Goal: Task Accomplishment & Management: Use online tool/utility

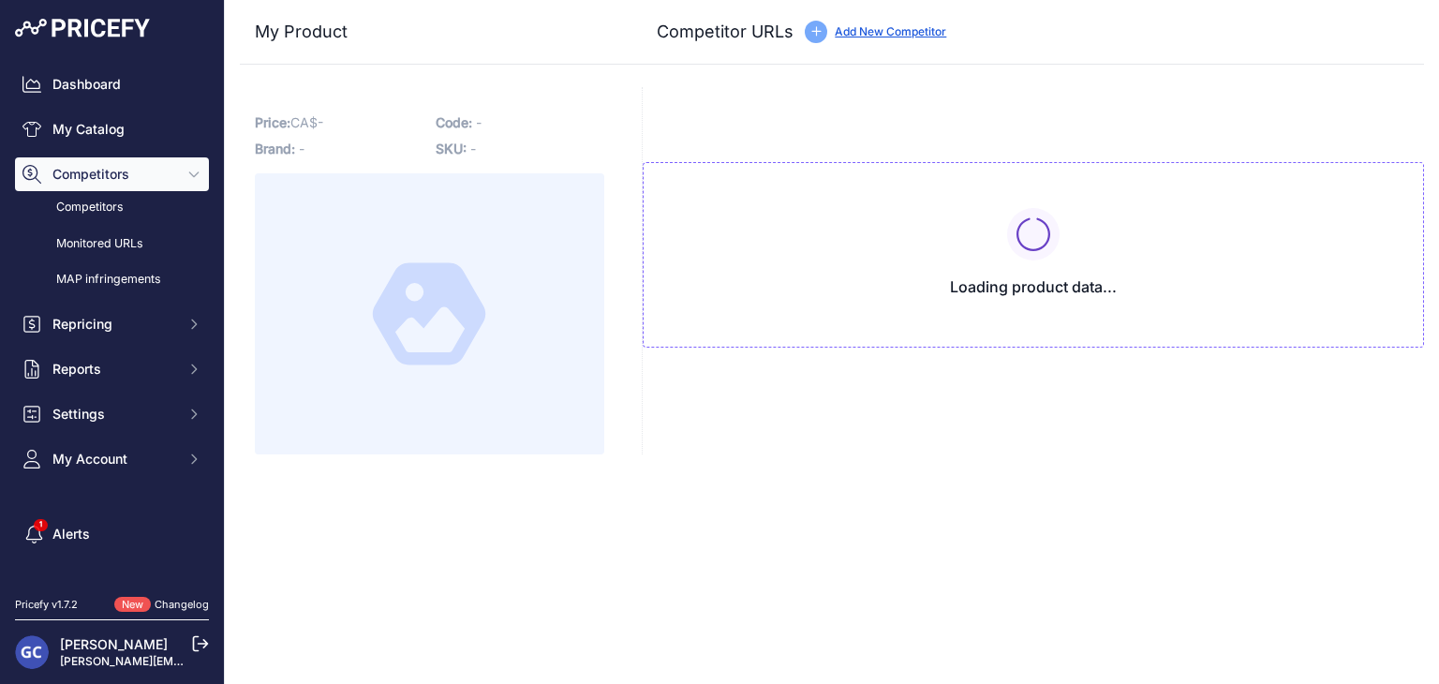
type input "[DOMAIN_NAME][URL][PHONE_NUMBER]"
type input "[DOMAIN_NAME][URL]"
type input "pmctire.com/fr/tires/continental-vikingcontact-8-195-65r15-xl-95h-bsw-034546600…"
type input "pneusarabais.com/pneus/continental-vikingcontact-8/52351?prirule_jdsnikfkfjsd=8…"
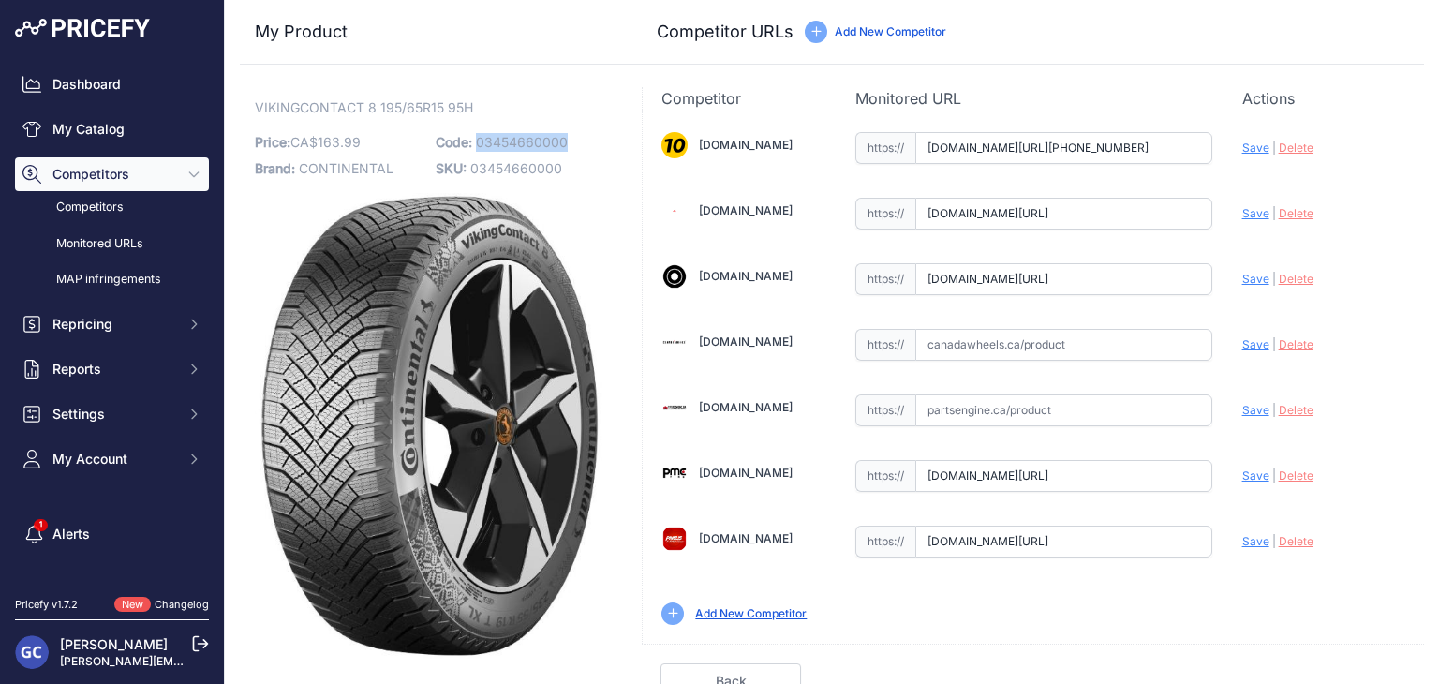
drag, startPoint x: 590, startPoint y: 136, endPoint x: 472, endPoint y: 139, distance: 118.0
click at [472, 139] on p "Code: 03454660000" at bounding box center [521, 142] width 170 height 26
copy span "03454660000"
click at [1061, 342] on input "text" at bounding box center [1063, 345] width 297 height 32
paste input "https://www.canadawheels.ca/continental-tires-viking-contact-8-03454660000"
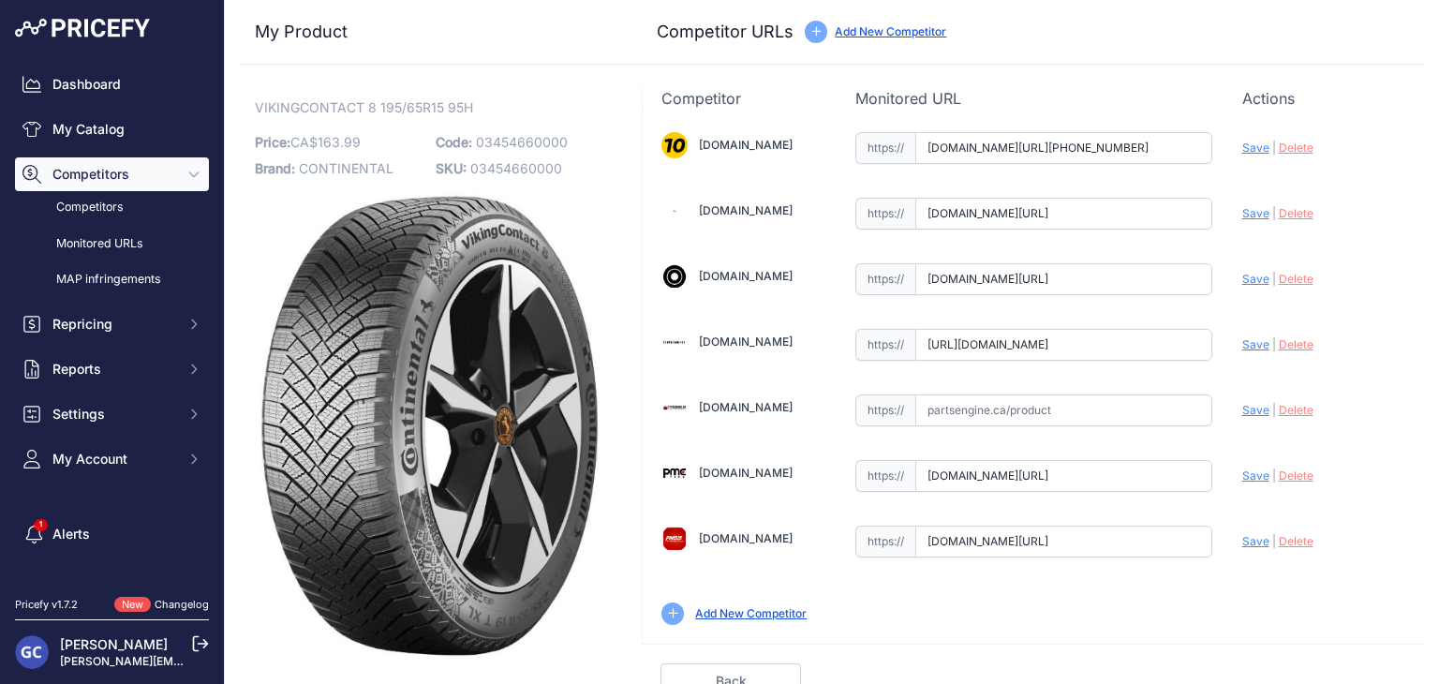
scroll to position [0, 161]
click at [1249, 342] on span "Save" at bounding box center [1255, 344] width 27 height 14
type input "https://www.canadawheels.ca/continental-tires-viking-contact-8-03454660000?prir…"
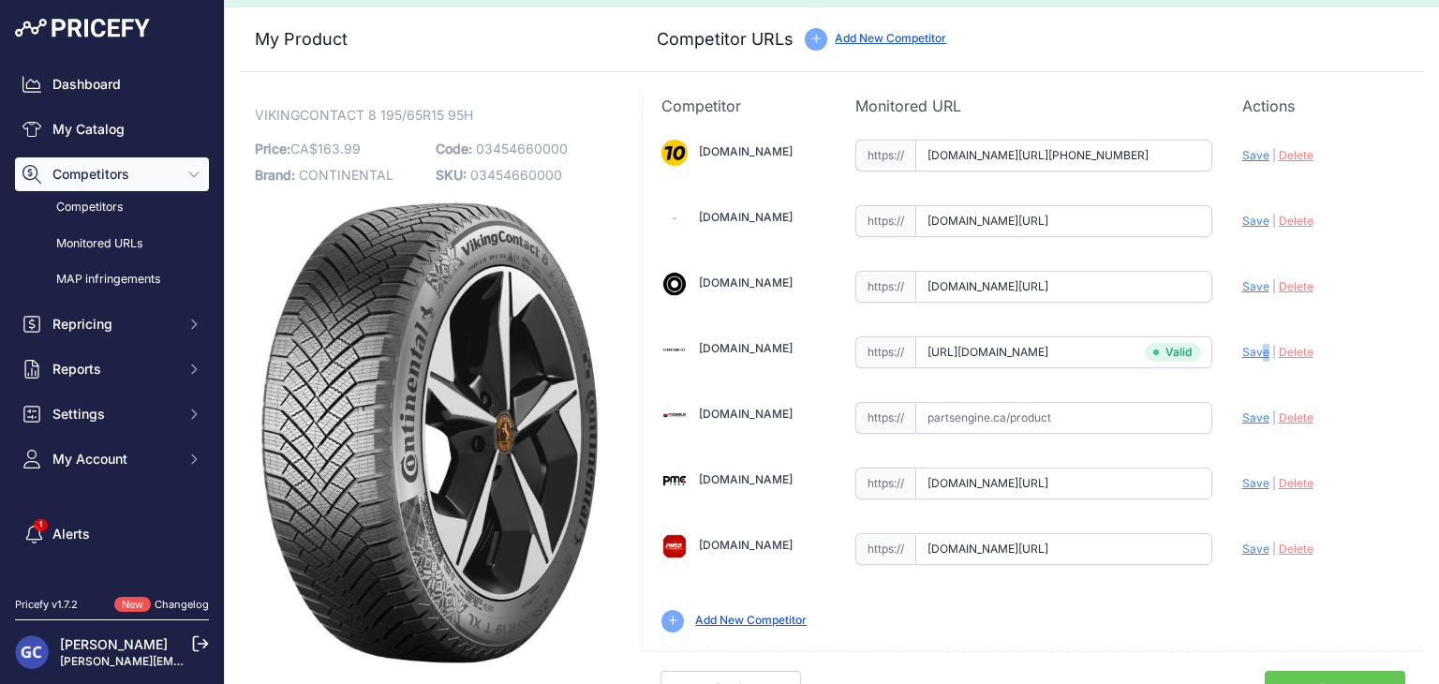
scroll to position [53, 0]
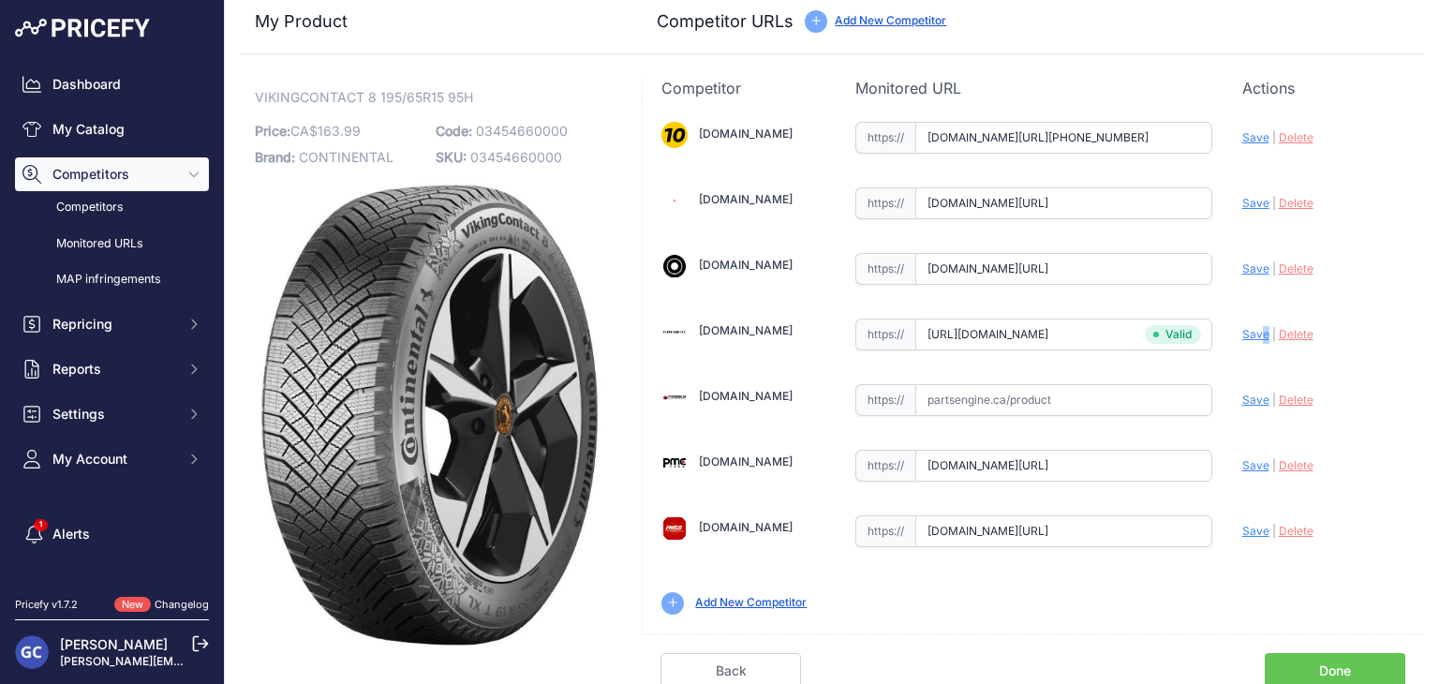
click at [1314, 659] on link "Done" at bounding box center [1334, 671] width 140 height 36
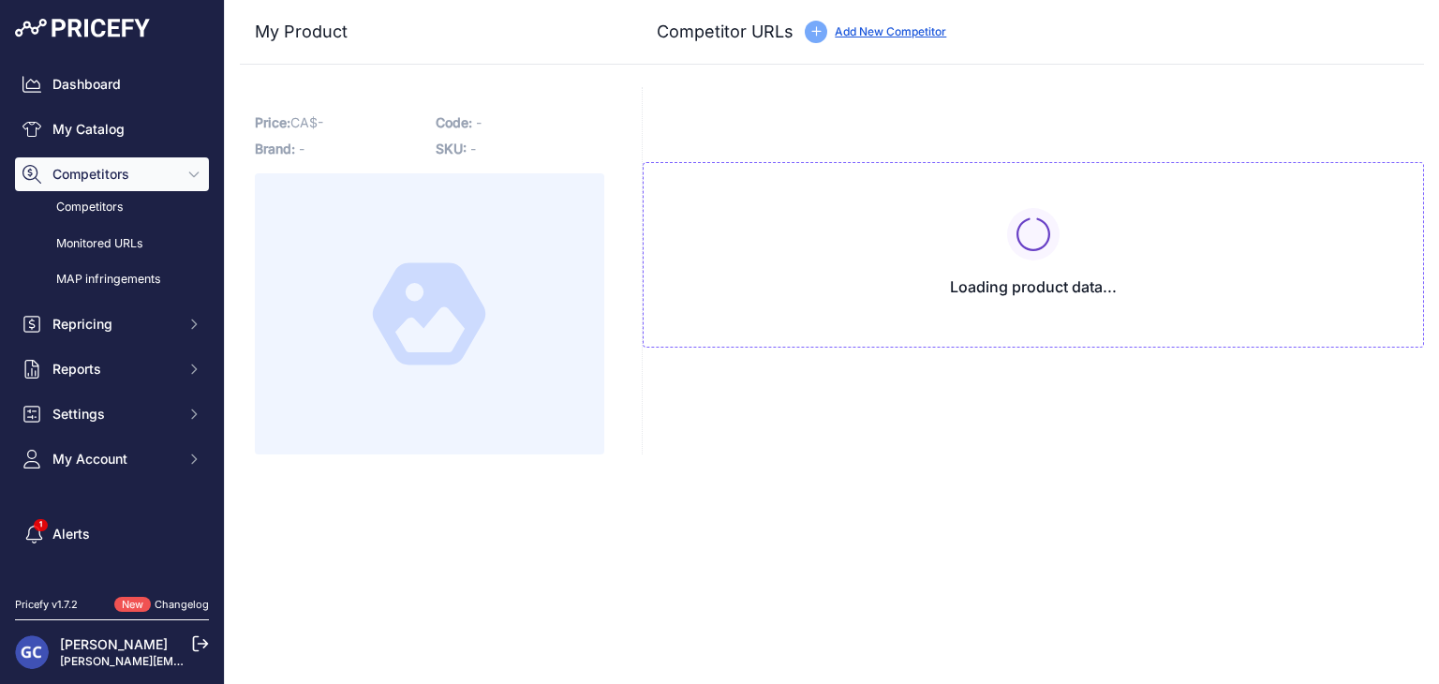
type input "www.1010tires.com/Tires/Continental/Viking+Contact+8/03454710000?prirule_jdsnik…"
type input "www.4pneus.ca/pneus/continental-viking-contact-8-hiver/205-55-r16-xl/29405?prir…"
type input "www.blackcircles.ca/en/tire/continental/vikingcontact-8/205-55-r16-94-h?prirule…"
type input "pmctire.com/fr/tires/continental-vikingcontact-8-205-55r16-xl-94h-bsw-034547100…"
type input "pneusarabais.com/pneus/continental-vikingcontact-8/52350?prirule_jdsnikfkfjsd=8…"
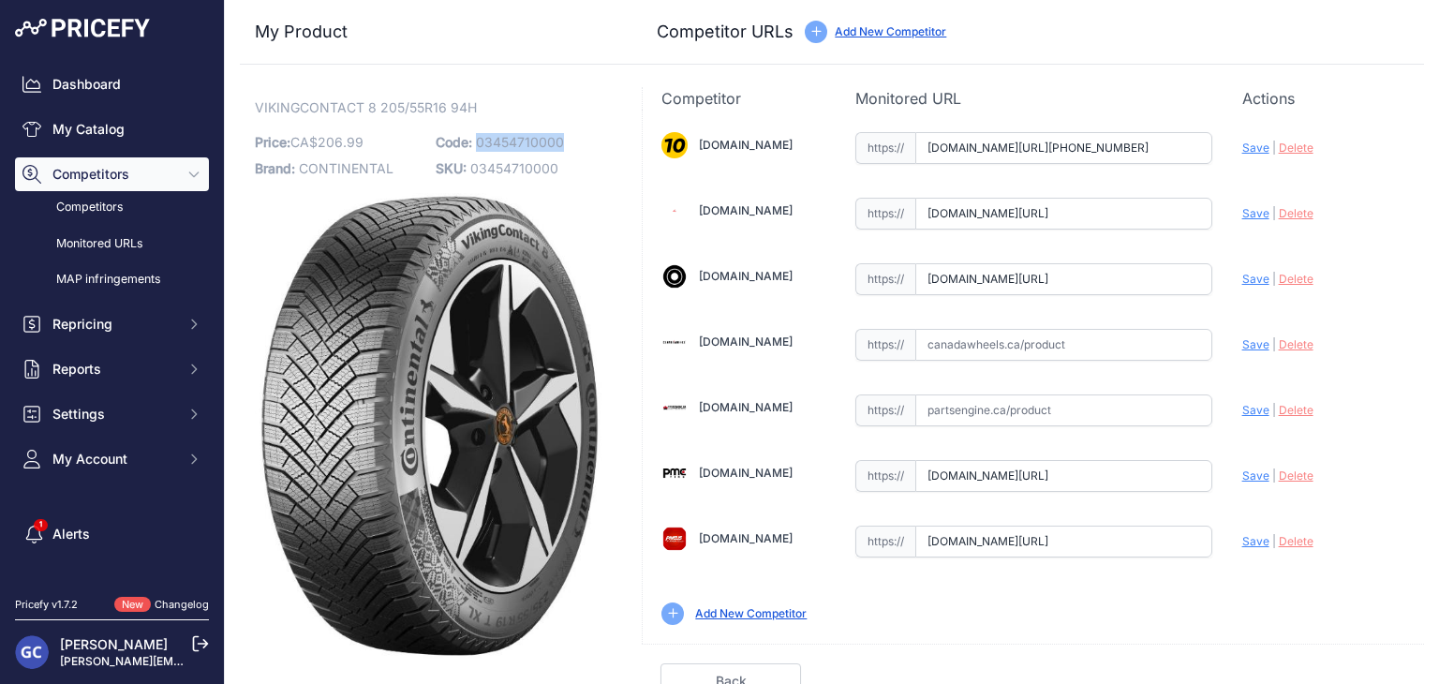
drag, startPoint x: 573, startPoint y: 136, endPoint x: 475, endPoint y: 137, distance: 98.3
click at [475, 137] on p "Code: 03454710000" at bounding box center [521, 142] width 170 height 26
copy span "03454710000"
click at [1098, 336] on input "text" at bounding box center [1063, 345] width 297 height 32
paste input "https://www.canadawheels.ca/continental-tires-viking-contact-8-03454710000"
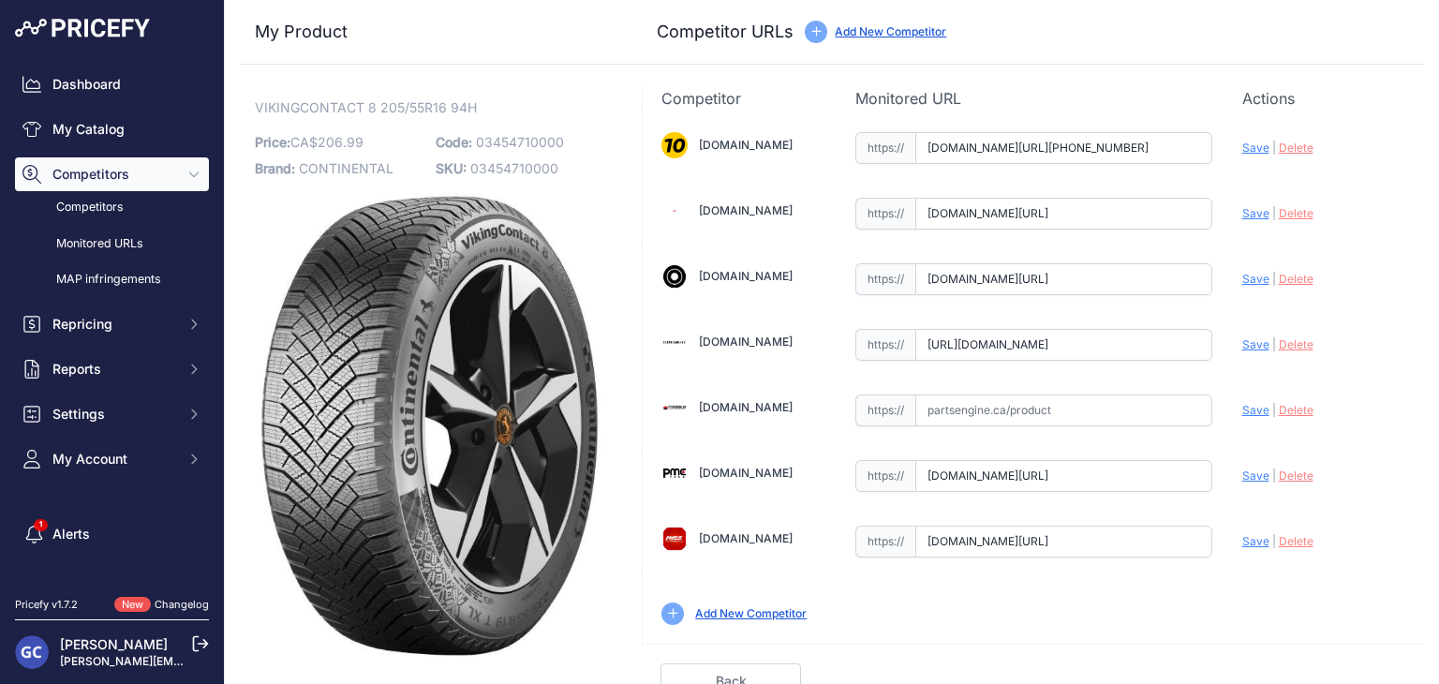
scroll to position [0, 157]
click at [1242, 338] on span "Save" at bounding box center [1255, 344] width 27 height 14
type input "https://www.canadawheels.ca/continental-tires-viking-contact-8-03454710000?prir…"
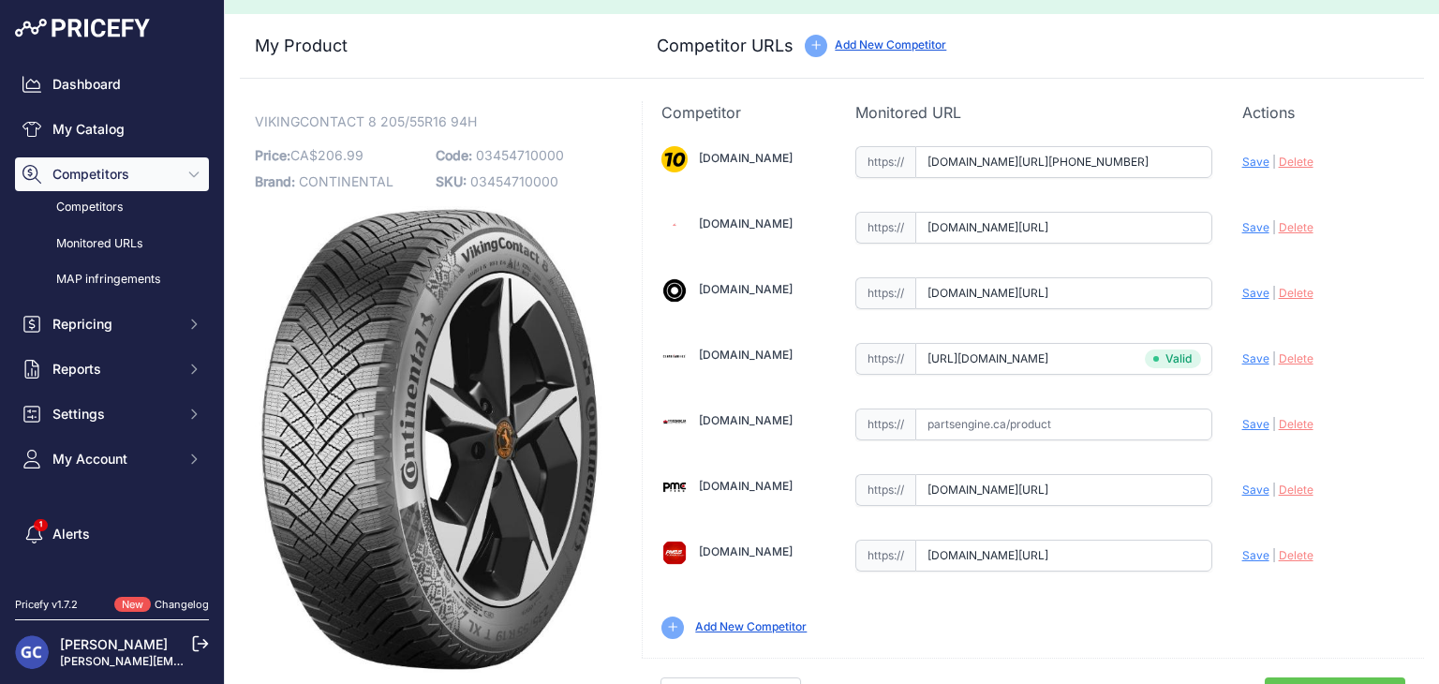
scroll to position [53, 0]
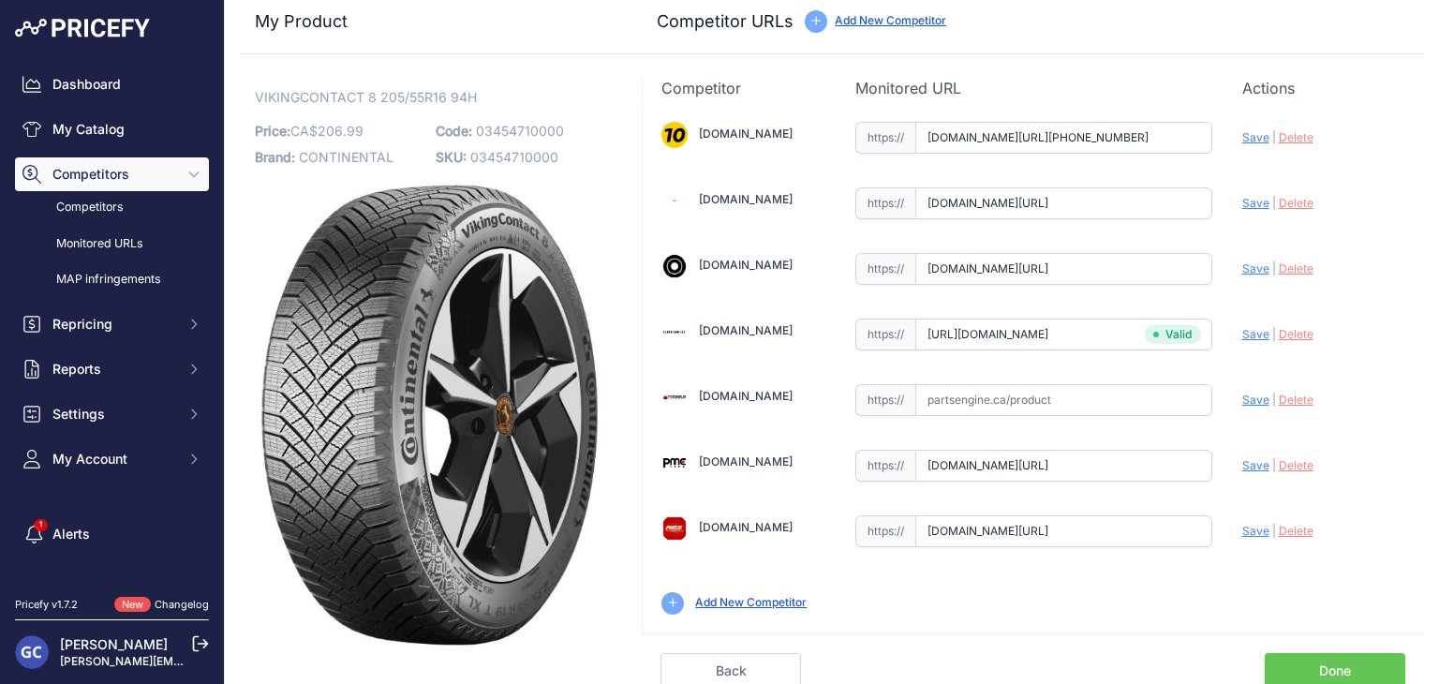
click at [1287, 653] on link "Done" at bounding box center [1334, 671] width 140 height 36
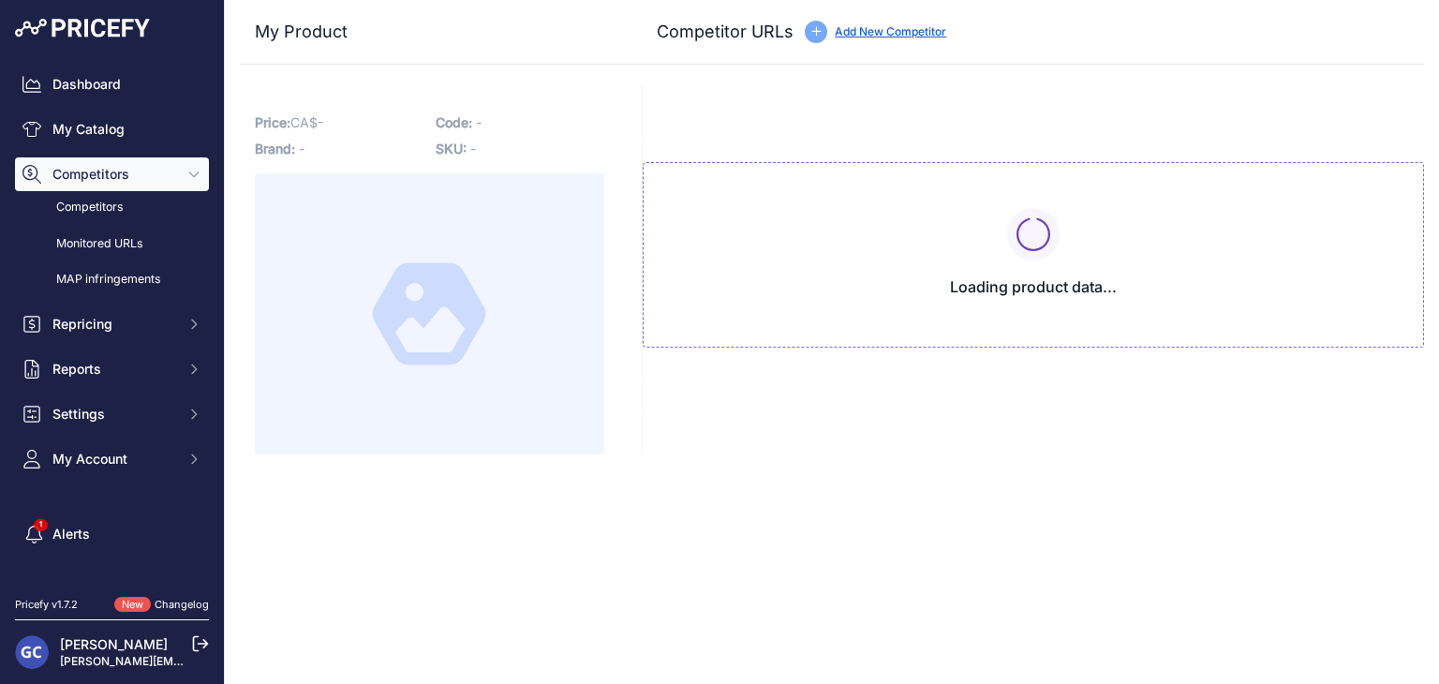
type input "www.1010tires.com/Tires/Continental/Viking+Contact+8/03454740000?prirule_jdsnik…"
type input "www.4pneus.ca/pneus/continental-viking-contact-8-hiver/205-60-r16-xl/29408?prir…"
type input "www.blackcircles.ca/en/tire/continental/vikingcontact-8/205-60-r16-96-h?prirule…"
type input "pmctire.com/fr/tires/continental-vikingcontact-8-205-60r16-xl-96h-bsw-034547400…"
type input "pneusarabais.com/pneus/continental-vikingcontact-8/52353?prirule_jdsnikfkfjsd=8…"
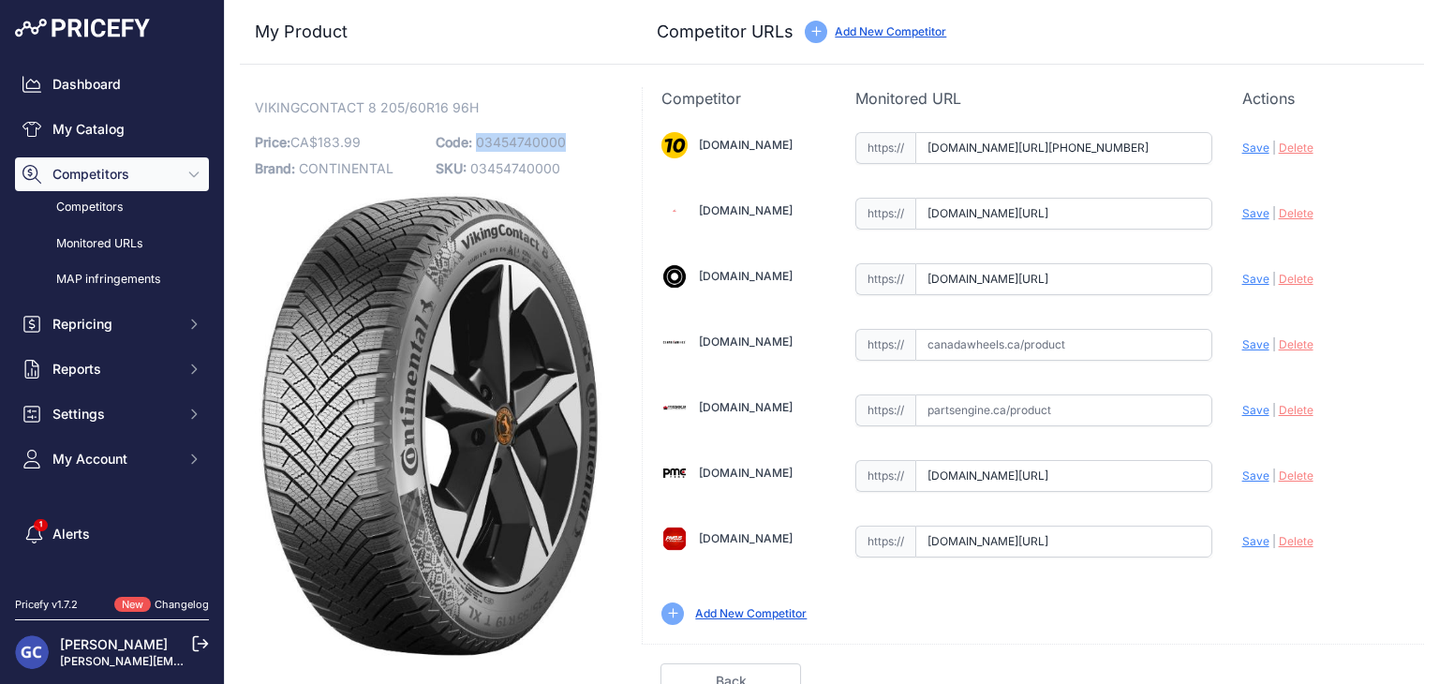
drag, startPoint x: 582, startPoint y: 137, endPoint x: 476, endPoint y: 145, distance: 106.2
click at [476, 145] on p "Code: 03454740000" at bounding box center [521, 142] width 170 height 26
copy span "03454740000"
click at [1143, 346] on input "text" at bounding box center [1063, 345] width 297 height 32
paste input "https://www.canadawheels.ca/continental-tires-viking-contact-8-03454740000"
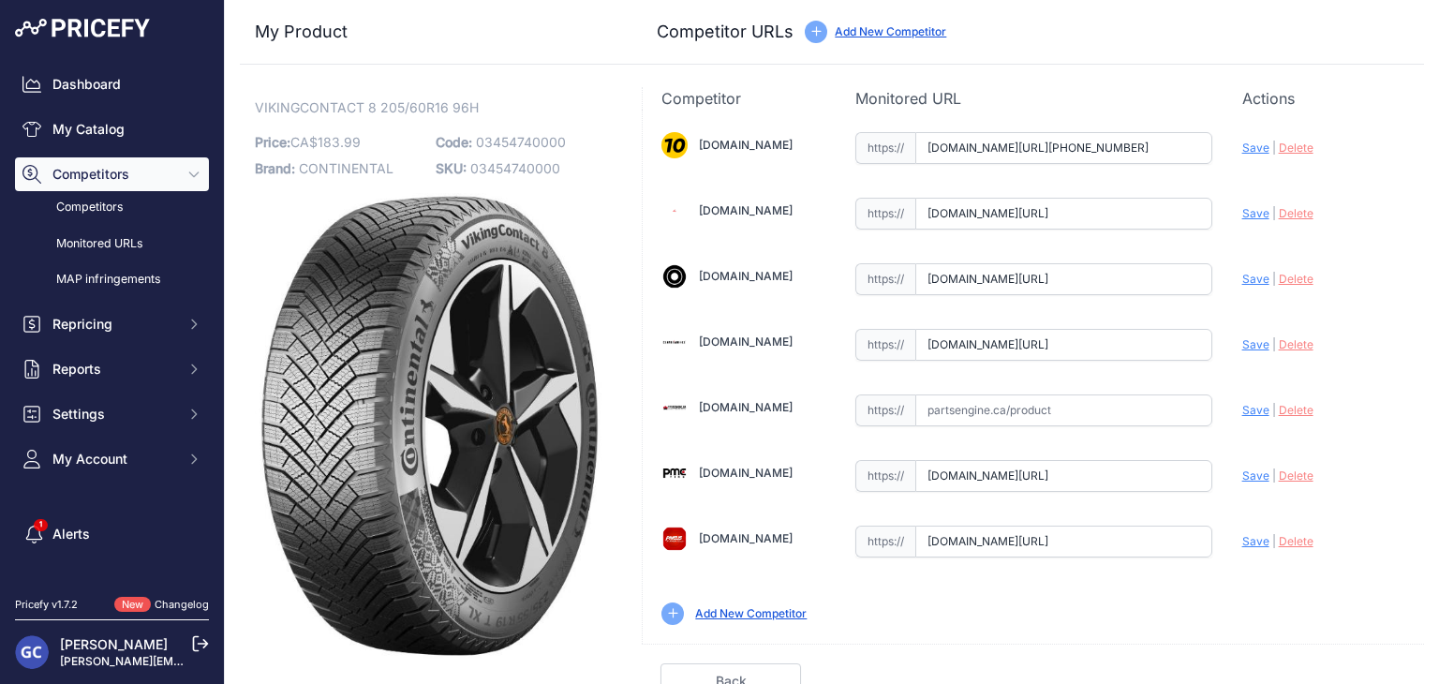
click at [1242, 340] on span "Save" at bounding box center [1255, 344] width 27 height 14
type input "https://www.canadawheels.ca/continental-tires-viking-contact-8-03454740000?prir…"
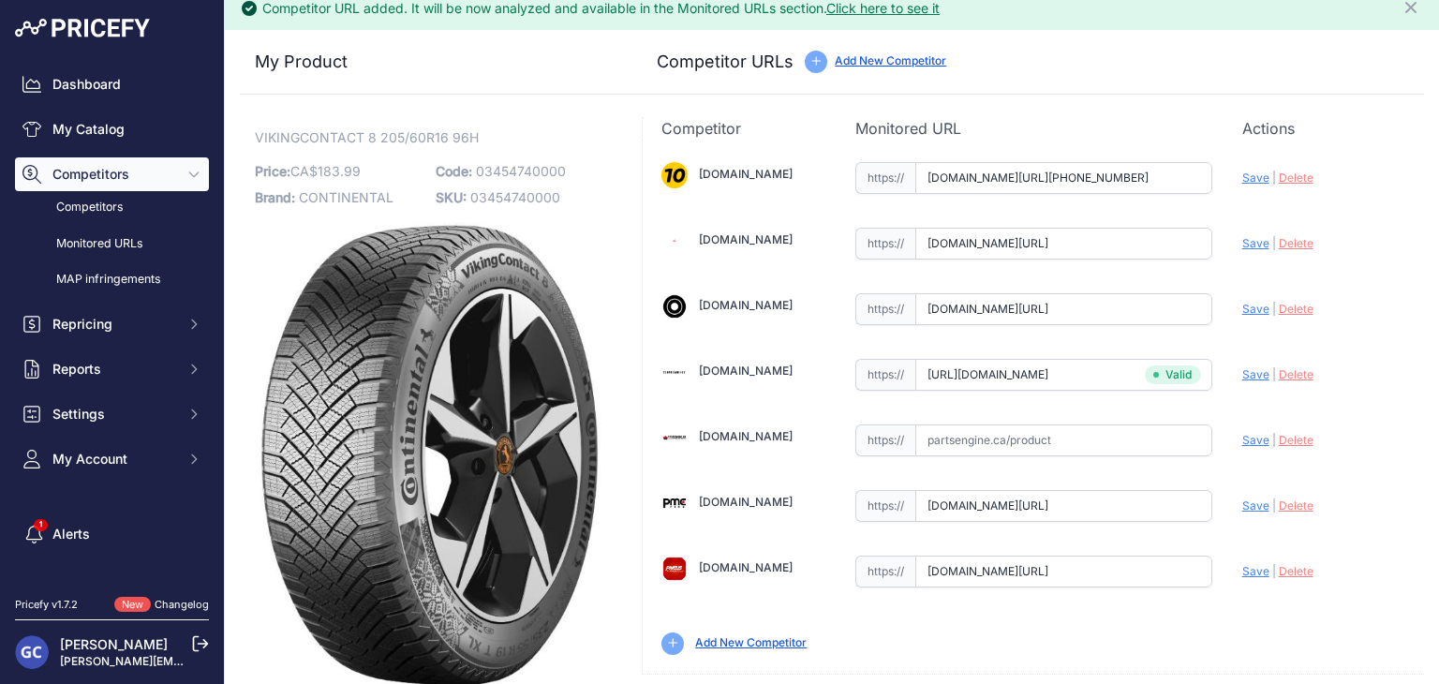
scroll to position [53, 0]
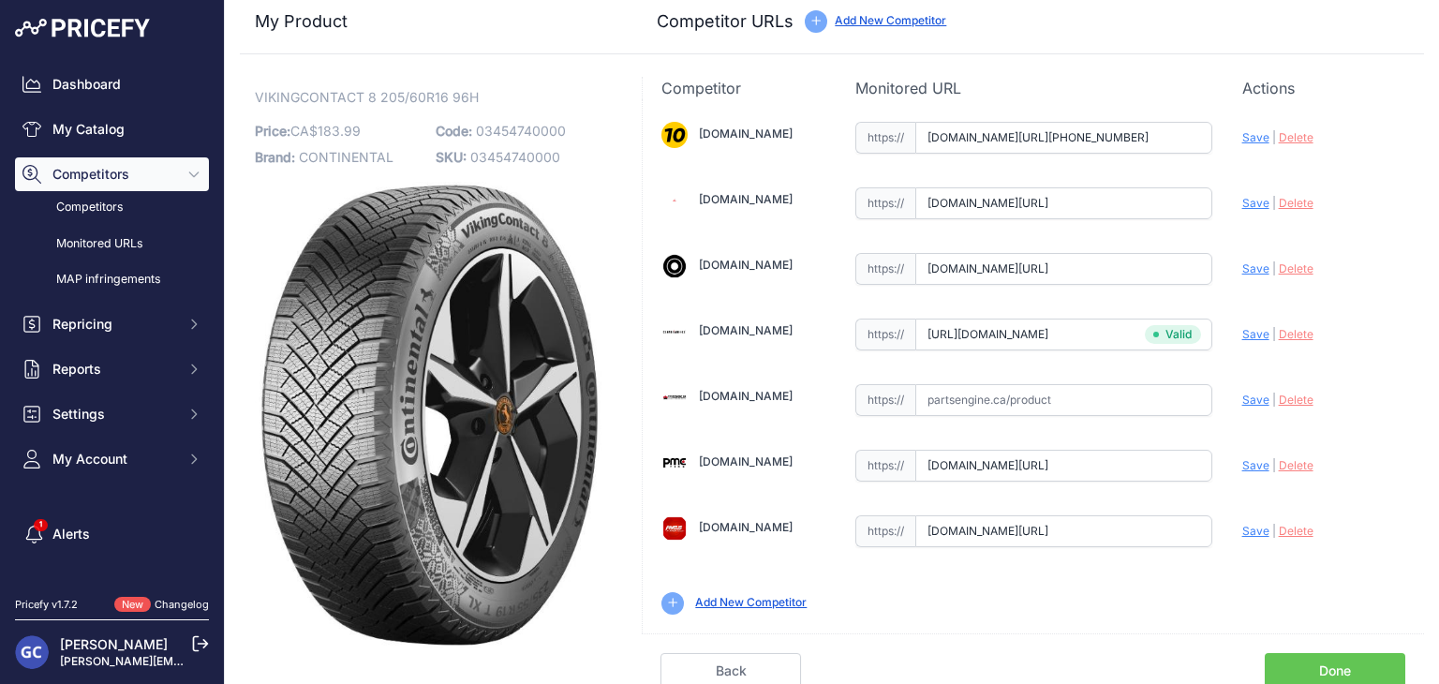
click at [1303, 656] on link "Done" at bounding box center [1334, 671] width 140 height 36
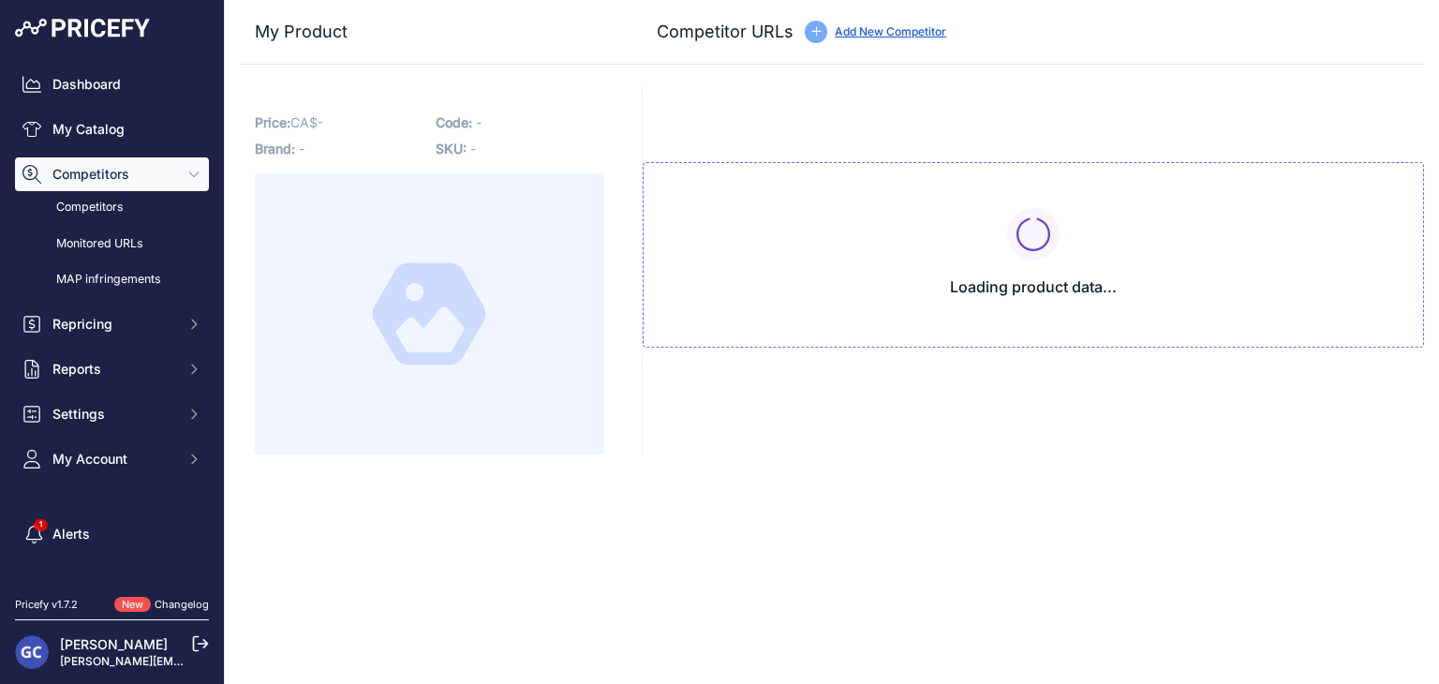
type input "[DOMAIN_NAME][URL][PHONE_NUMBER]"
type input "[DOMAIN_NAME][URL]"
type input "pmctire.com/fr/tires/continental-vikingcontact-8-215-55r17-xl-98h-bsw-034548000…"
type input "pneusarabais.com/pneus/continental-vikingcontact-8/52352?prirule_jdsnikfkfjsd=8…"
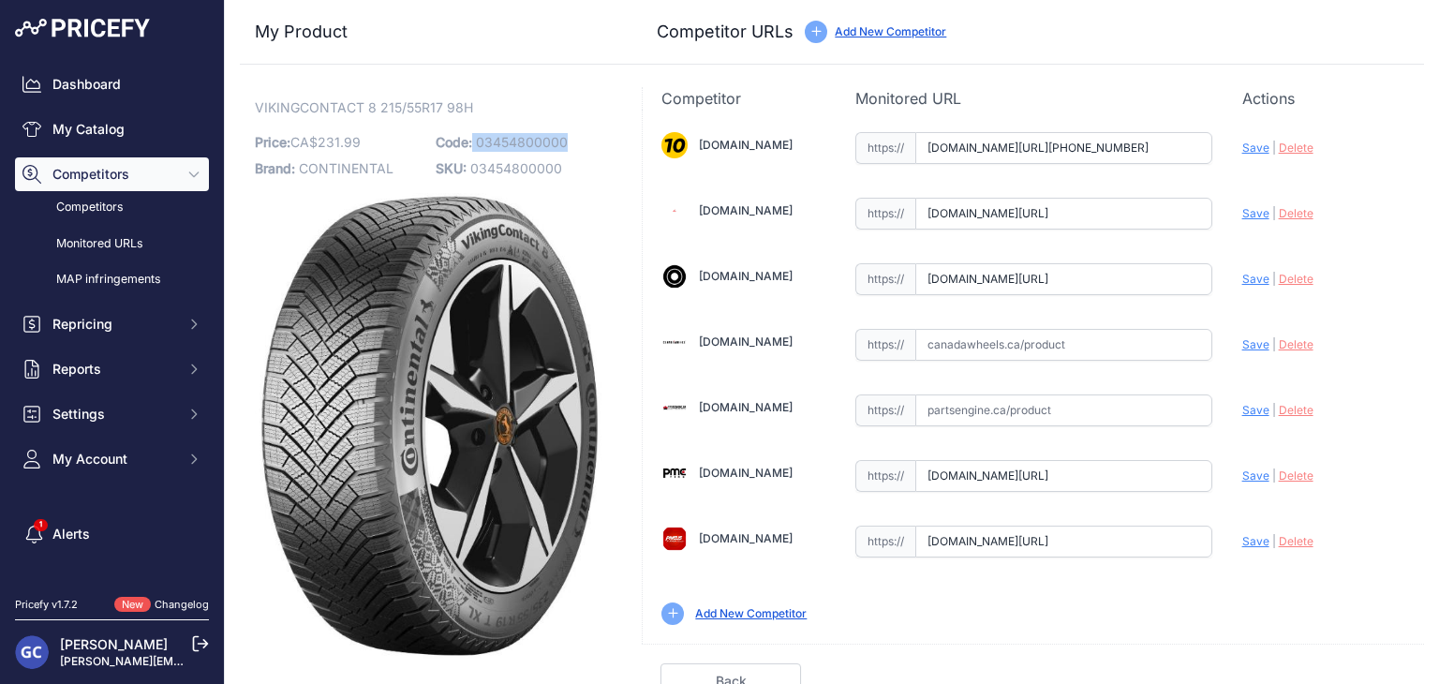
drag, startPoint x: 577, startPoint y: 134, endPoint x: 471, endPoint y: 139, distance: 105.9
click at [471, 139] on p "Code: 03454800000" at bounding box center [521, 142] width 170 height 26
click at [582, 126] on div "VIKINGCONTACT 8 215/55R17 98H Link Price: CA$ 231.99 / Cost: CA$ - Brand: CONTI…" at bounding box center [429, 378] width 349 height 560
drag, startPoint x: 582, startPoint y: 140, endPoint x: 476, endPoint y: 143, distance: 105.9
click at [476, 143] on p "Code: 03454800000" at bounding box center [521, 142] width 170 height 26
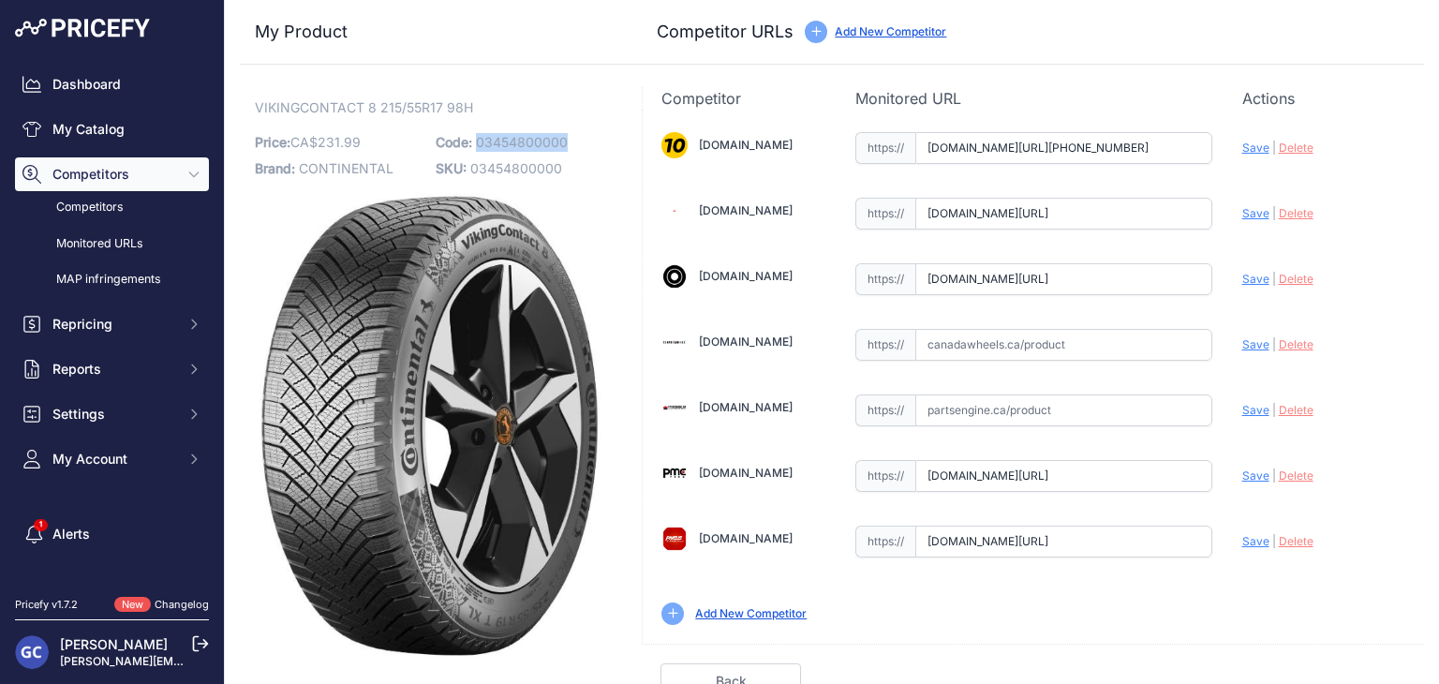
copy span "03454800000"
click at [1112, 348] on input "text" at bounding box center [1063, 345] width 297 height 32
paste input "https://www.canadawheels.ca/continental-tires-viking-contact-8-03454800000"
click at [1242, 341] on span "Save" at bounding box center [1255, 344] width 27 height 14
type input "https://www.canadawheels.ca/continental-tires-viking-contact-8-03454800000?prir…"
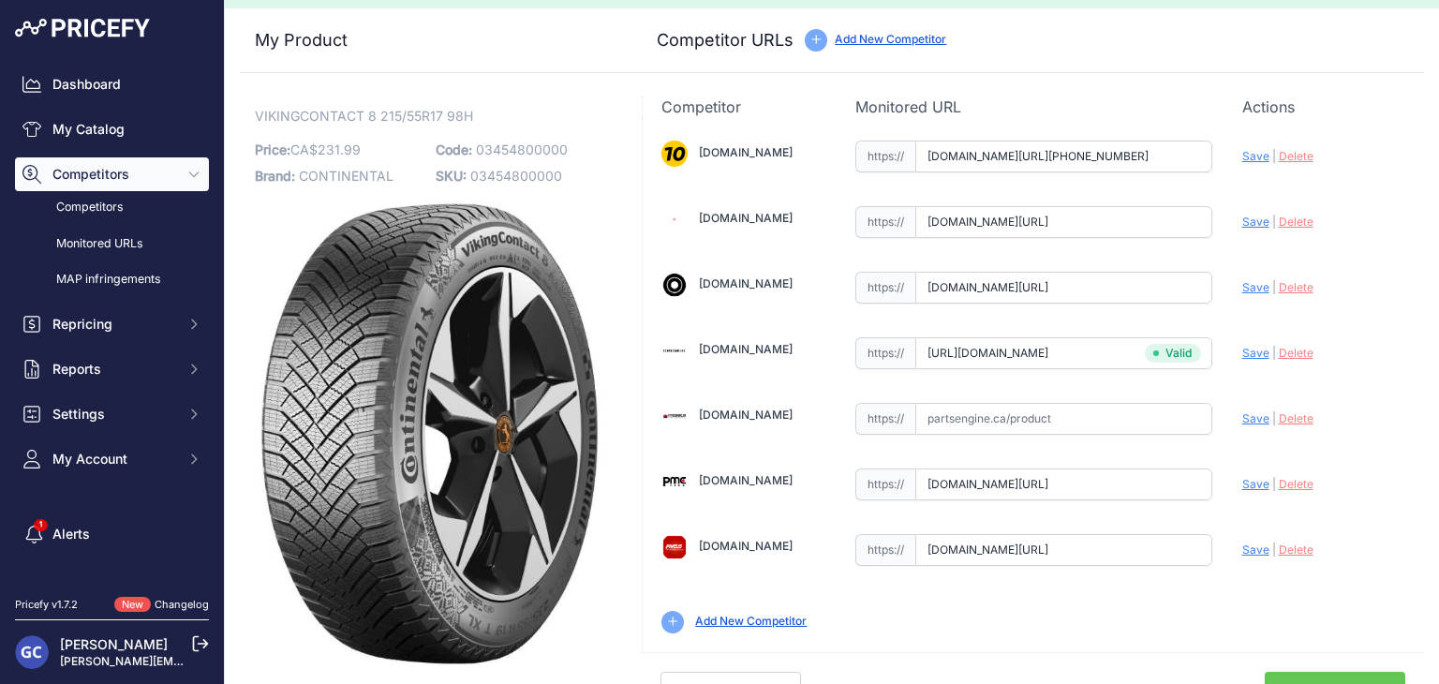
scroll to position [53, 0]
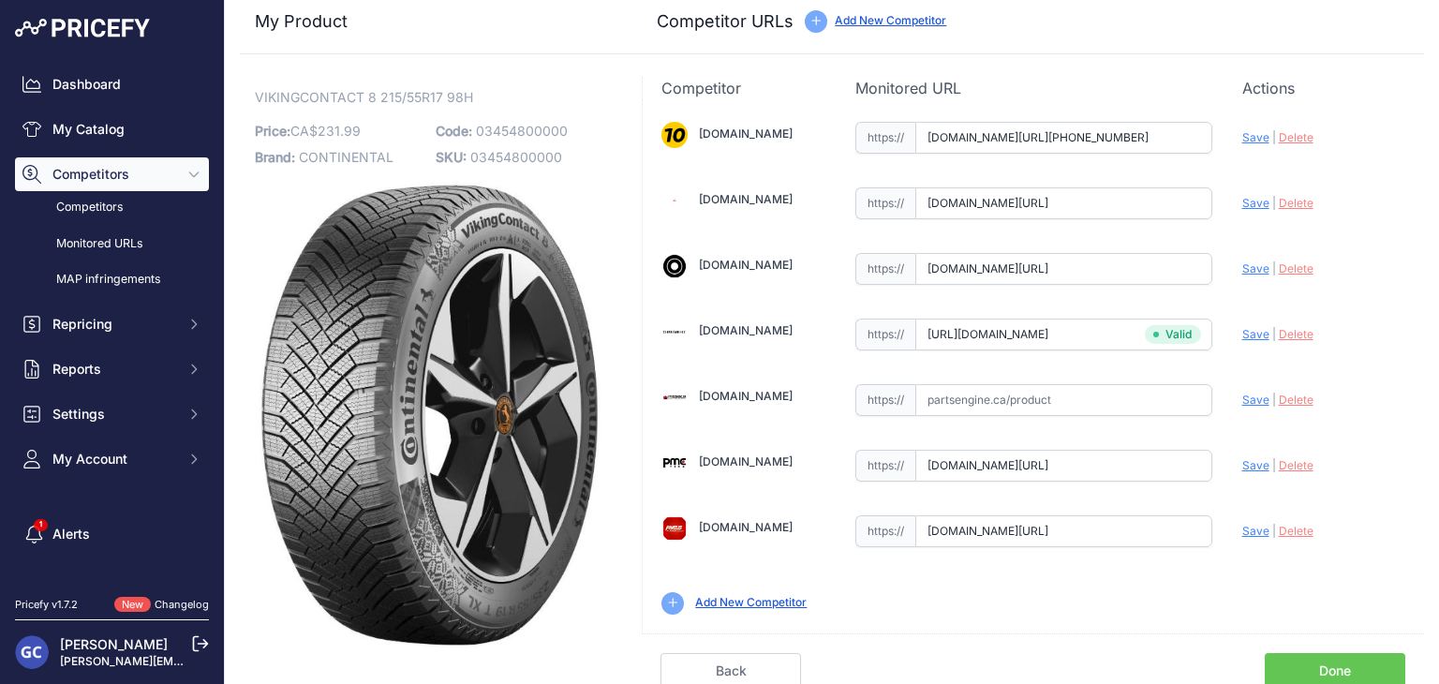
click at [1323, 660] on link "Done" at bounding box center [1334, 671] width 140 height 36
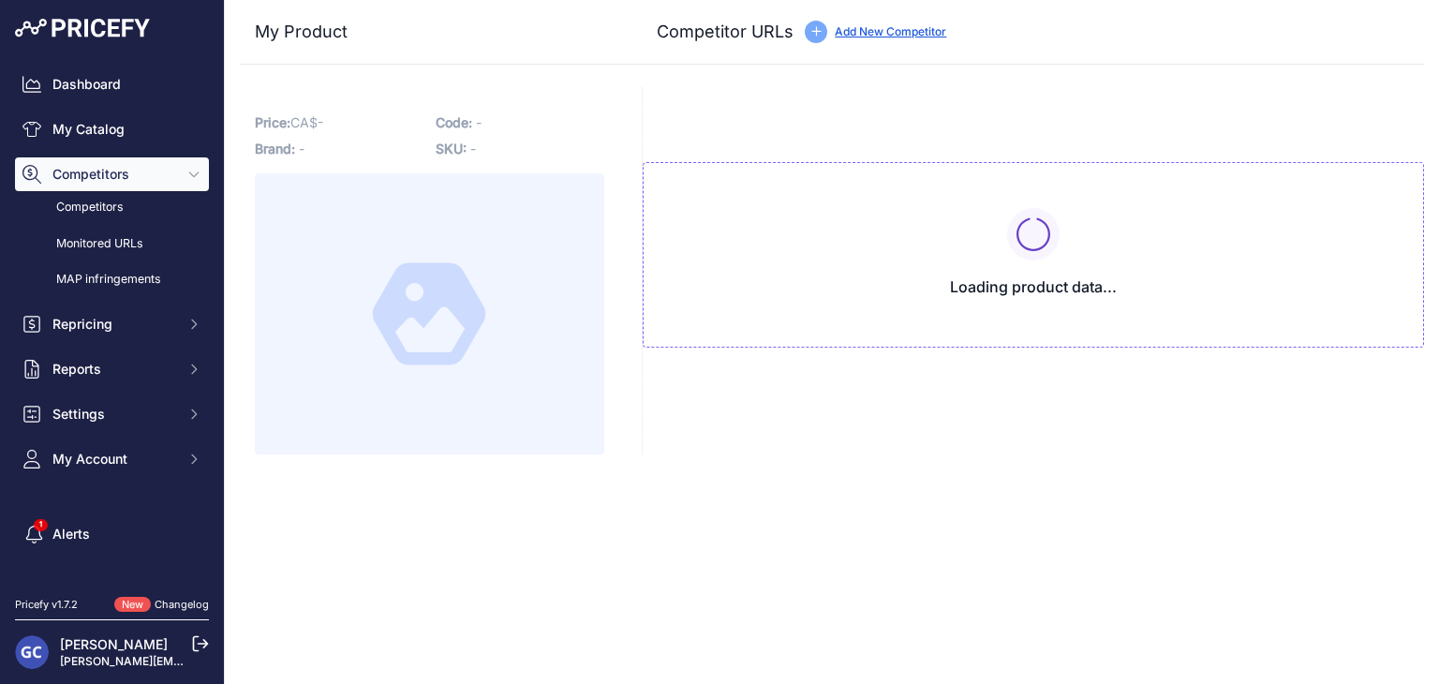
type input "[DOMAIN_NAME][URL][PHONE_NUMBER]"
type input "[DOMAIN_NAME][URL]"
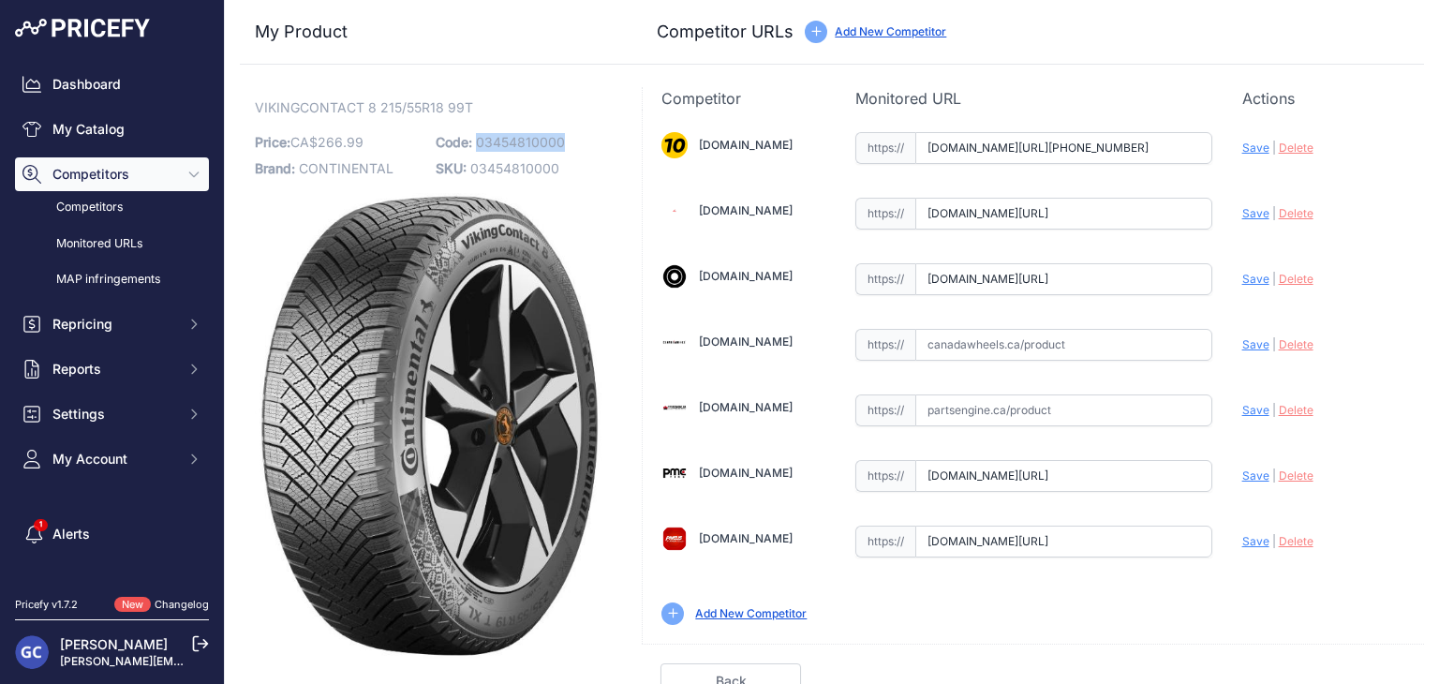
drag, startPoint x: 583, startPoint y: 136, endPoint x: 477, endPoint y: 148, distance: 106.5
click at [477, 148] on p "Code: 03454810000" at bounding box center [521, 142] width 170 height 26
copy span "03454810000"
click at [1139, 338] on input "text" at bounding box center [1063, 345] width 297 height 32
paste input "[URL][DOMAIN_NAME]"
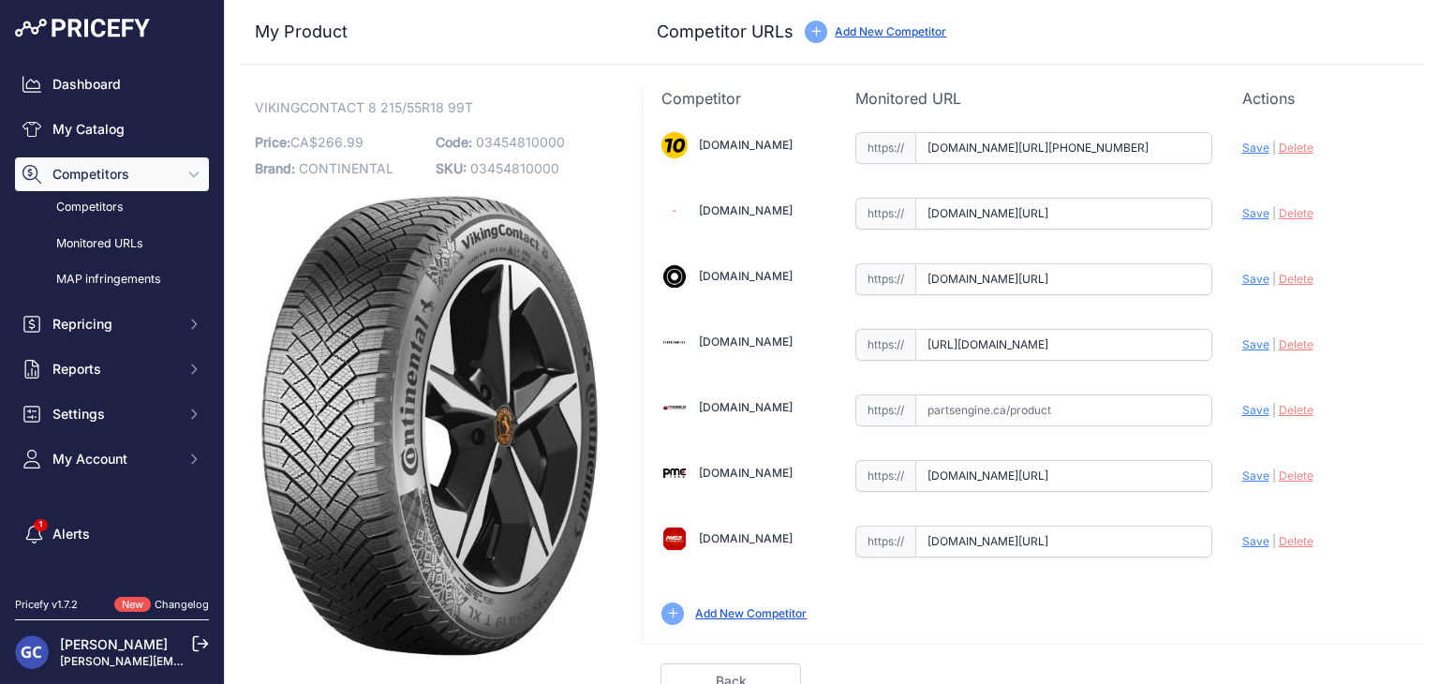
scroll to position [0, 158]
click at [1249, 342] on span "Save" at bounding box center [1255, 344] width 27 height 14
type input "https://www.canadawheels.ca/continental-tires-viking-contact-8-03454810000?prir…"
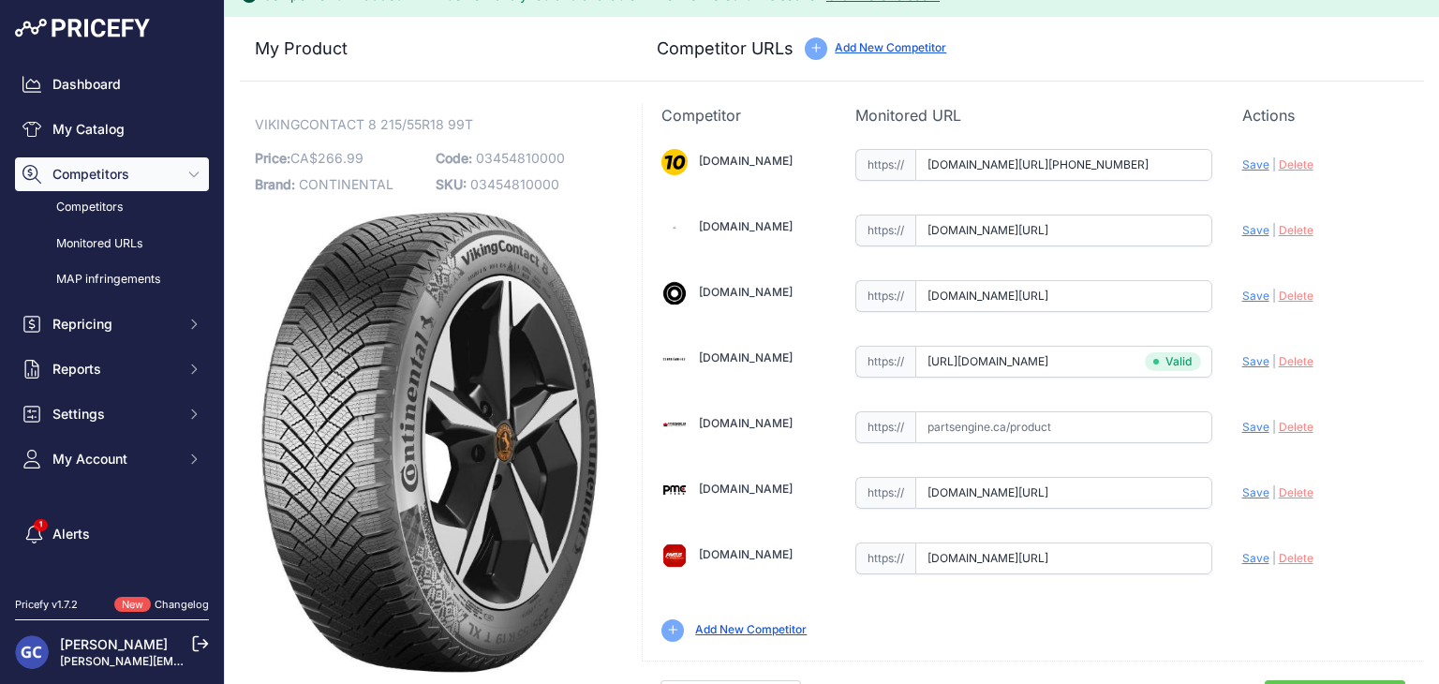
scroll to position [53, 0]
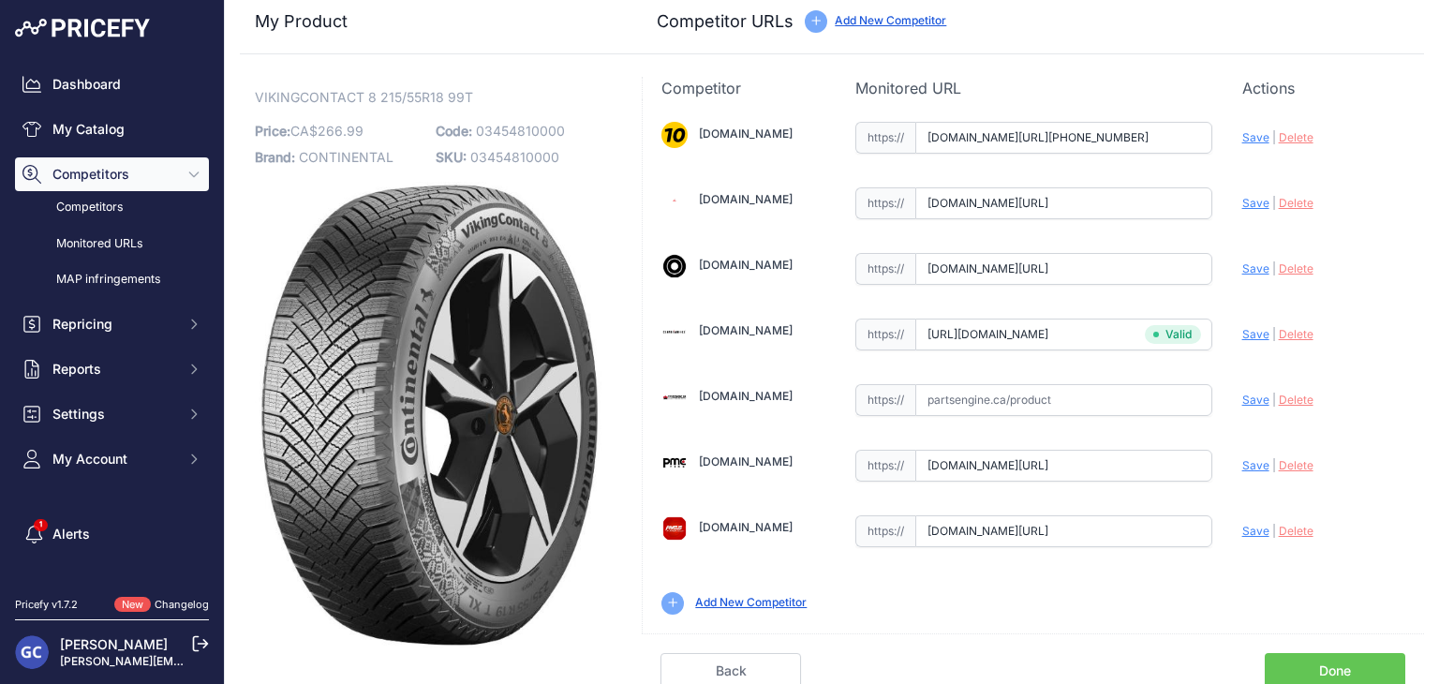
click at [1354, 657] on link "Done" at bounding box center [1334, 671] width 140 height 36
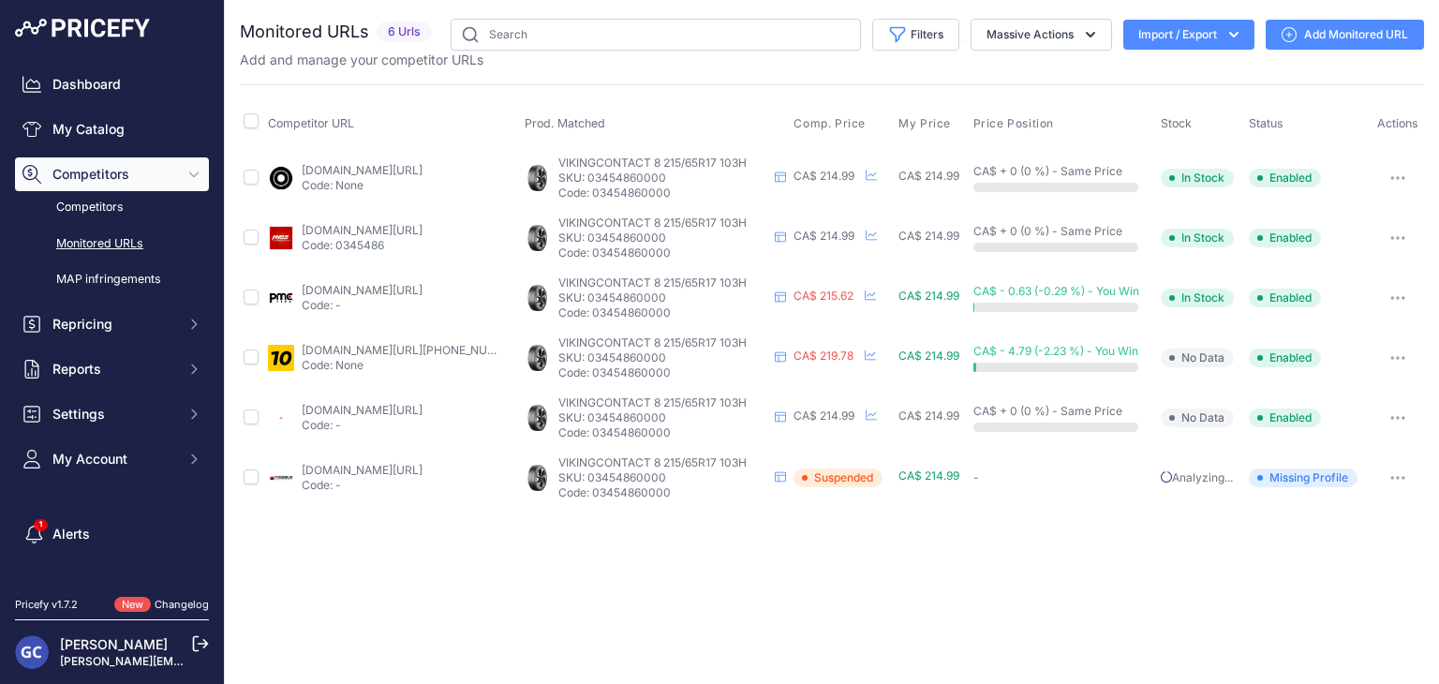
click at [1336, 30] on link "Add Monitored URL" at bounding box center [1344, 35] width 158 height 30
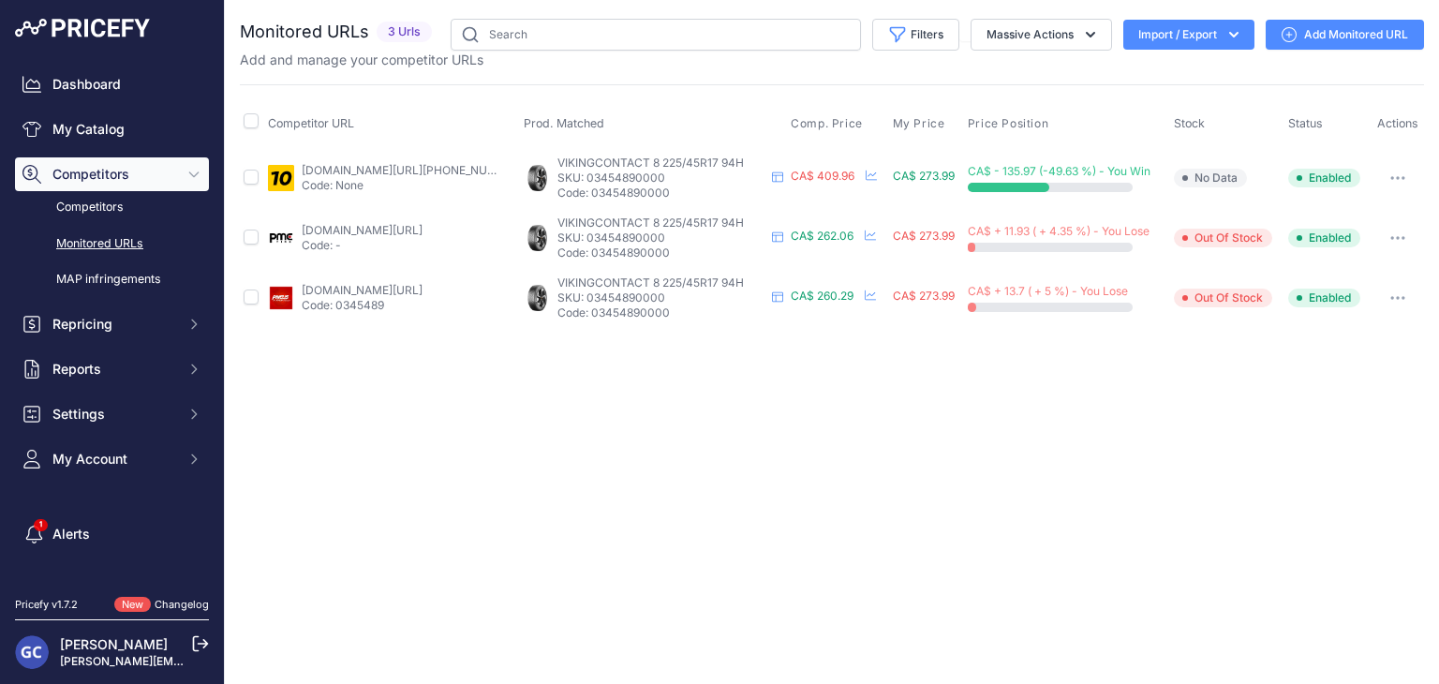
drag, startPoint x: 689, startPoint y: 192, endPoint x: 593, endPoint y: 196, distance: 96.5
click at [593, 196] on p "Code: 03454890000" at bounding box center [660, 192] width 207 height 15
copy p "03454890000"
click at [1335, 36] on link "Add Monitored URL" at bounding box center [1344, 35] width 158 height 30
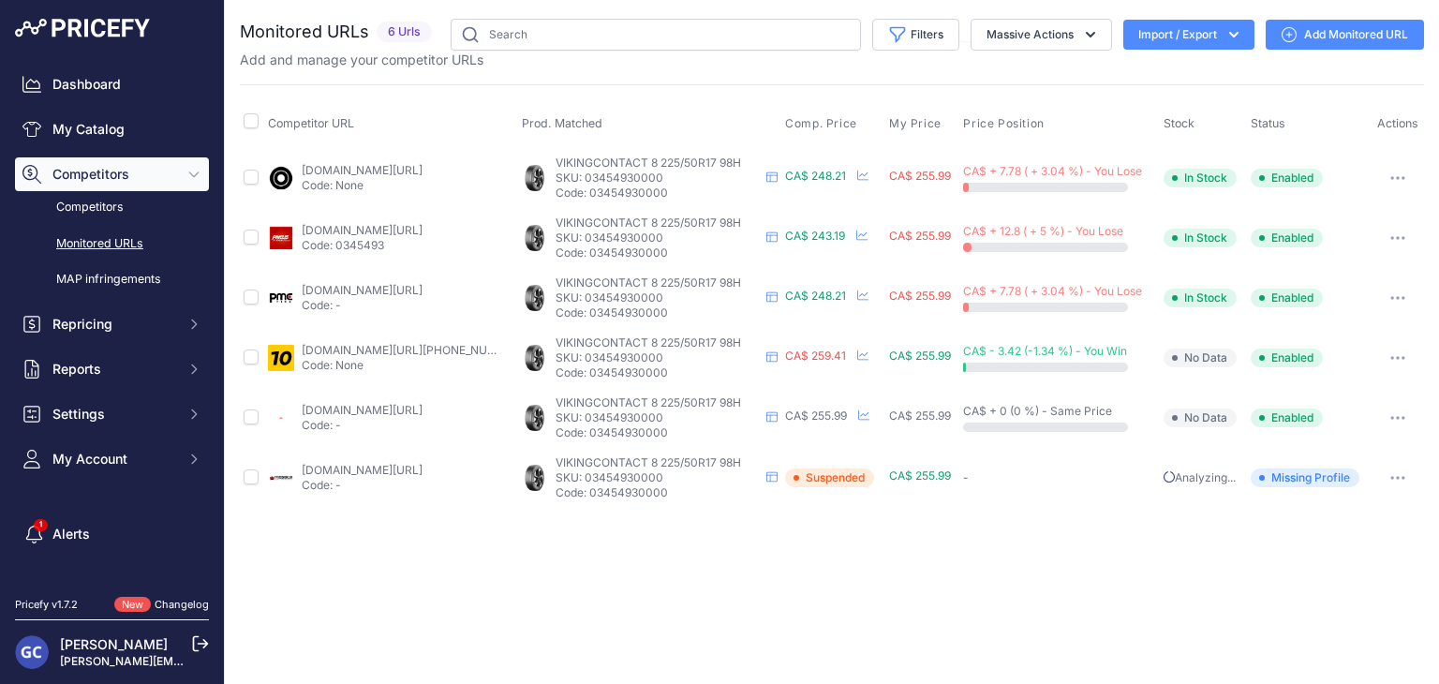
click at [1302, 31] on link "Add Monitored URL" at bounding box center [1344, 35] width 158 height 30
click at [1320, 26] on link "Add Monitored URL" at bounding box center [1344, 35] width 158 height 30
click at [1341, 30] on link "Add Monitored URL" at bounding box center [1344, 35] width 158 height 30
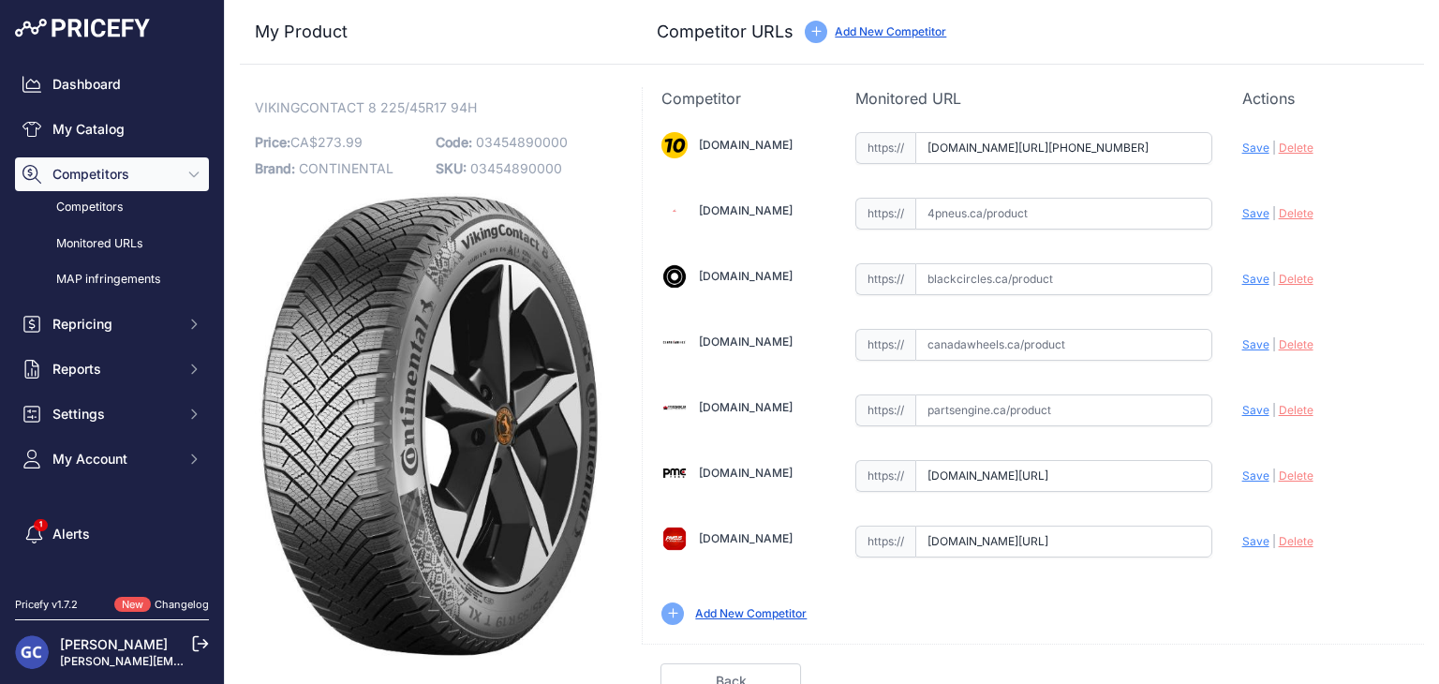
click at [1139, 338] on input "text" at bounding box center [1063, 345] width 297 height 32
paste input "[URL][DOMAIN_NAME]"
click at [1242, 337] on span "Save" at bounding box center [1255, 344] width 27 height 14
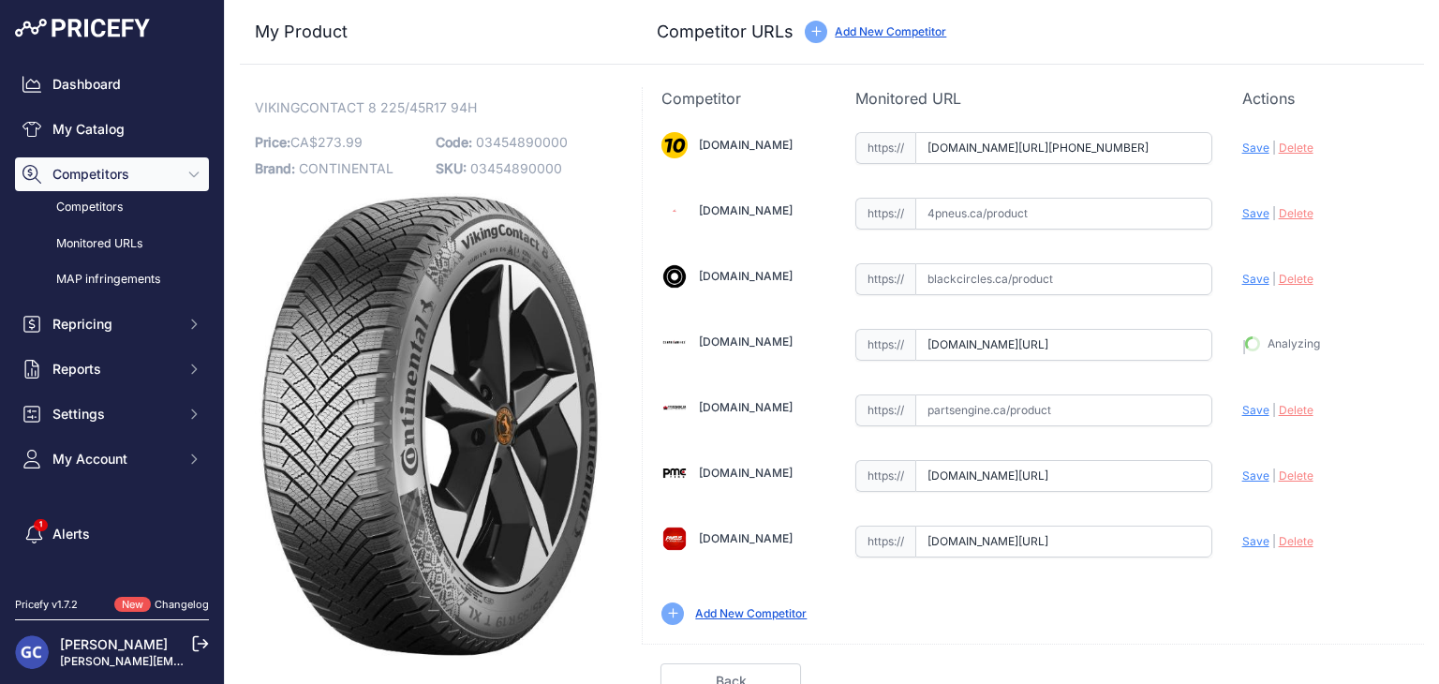
type input "[URL][DOMAIN_NAME]"
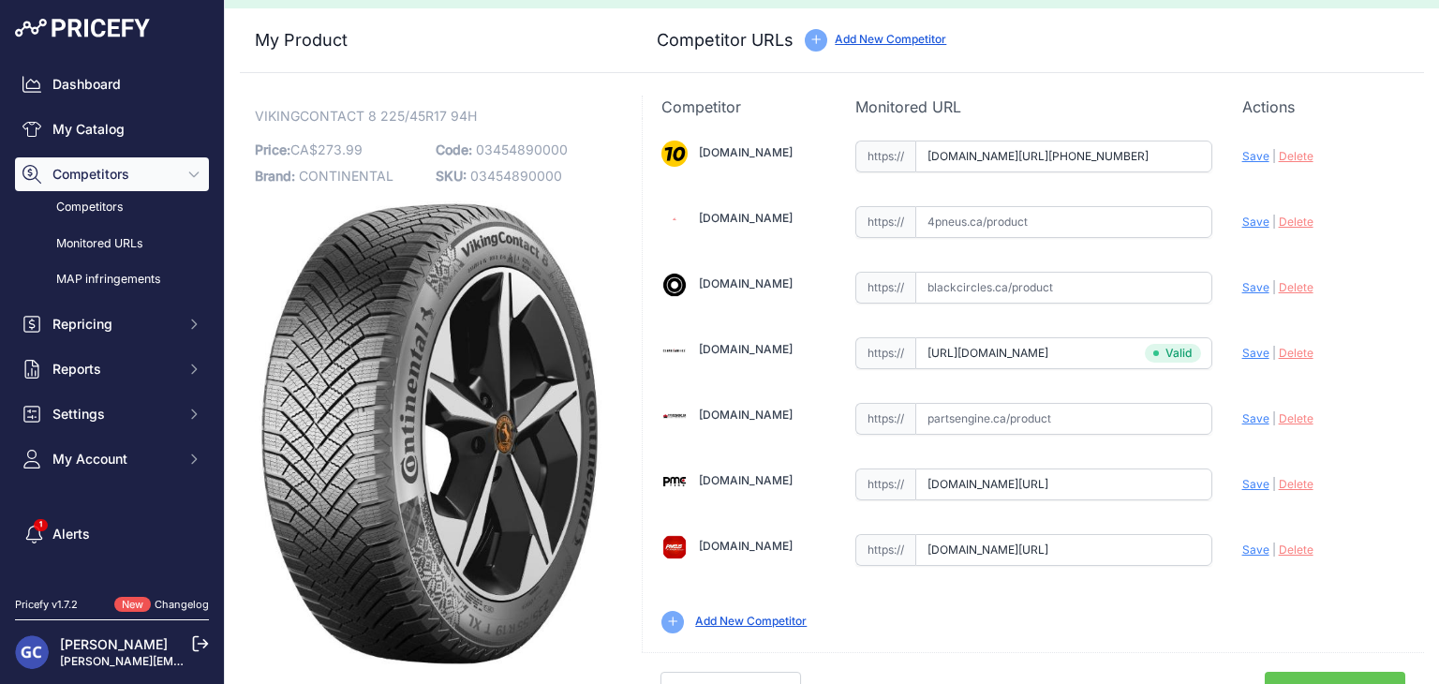
scroll to position [53, 0]
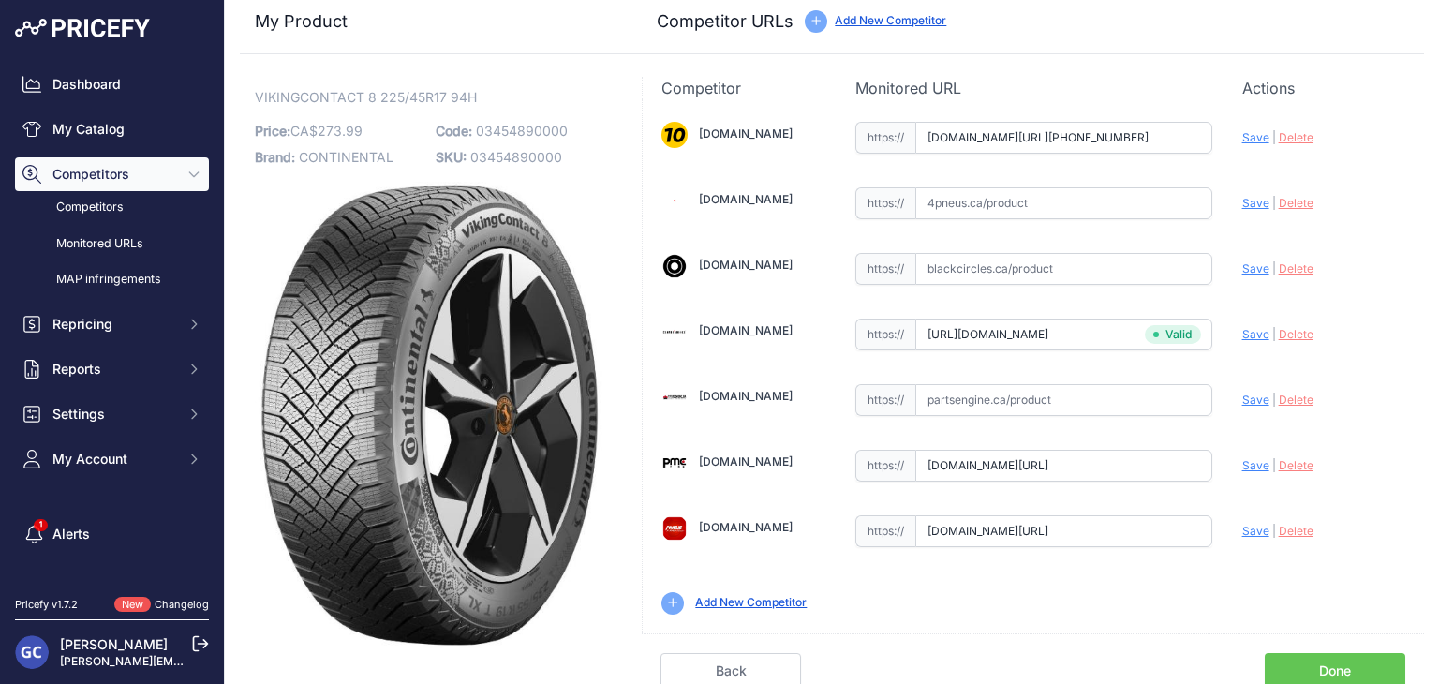
click at [1312, 657] on link "Done" at bounding box center [1334, 671] width 140 height 36
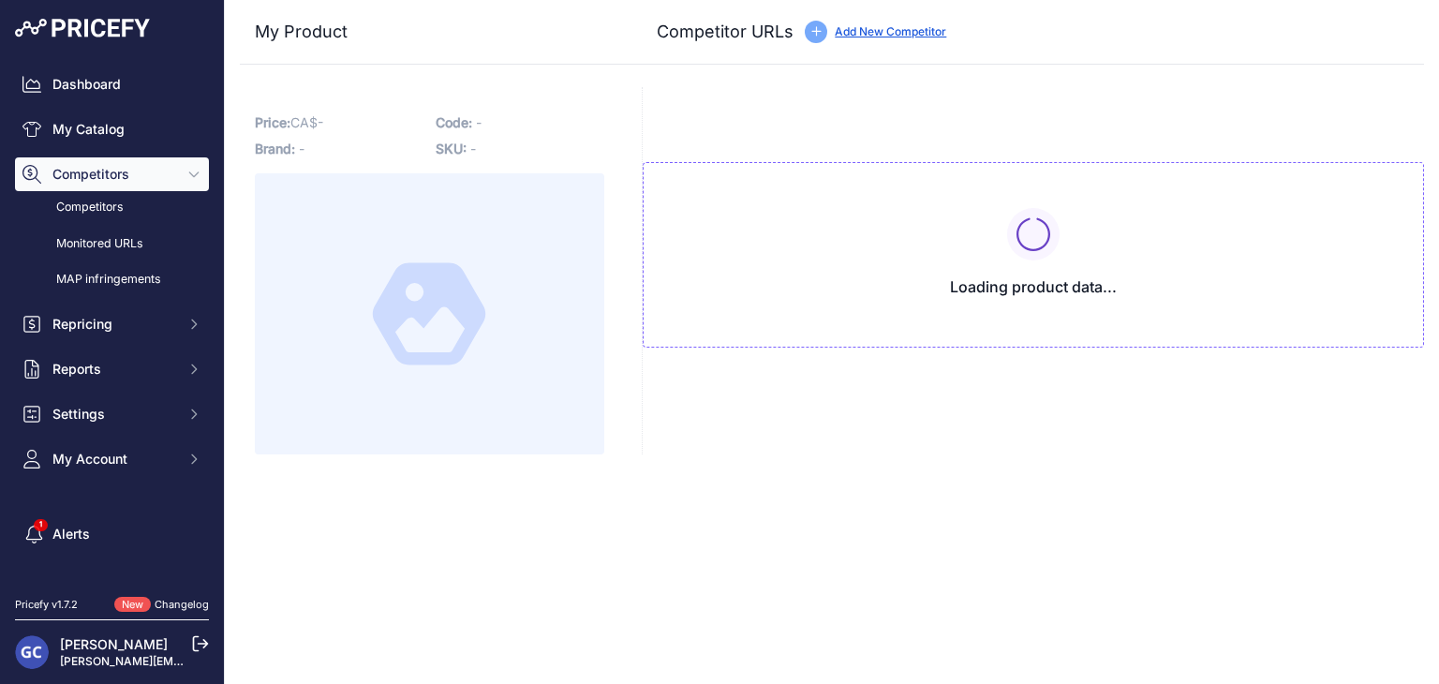
type input "[DOMAIN_NAME][URL][PHONE_NUMBER]"
type input "[DOMAIN_NAME][URL]"
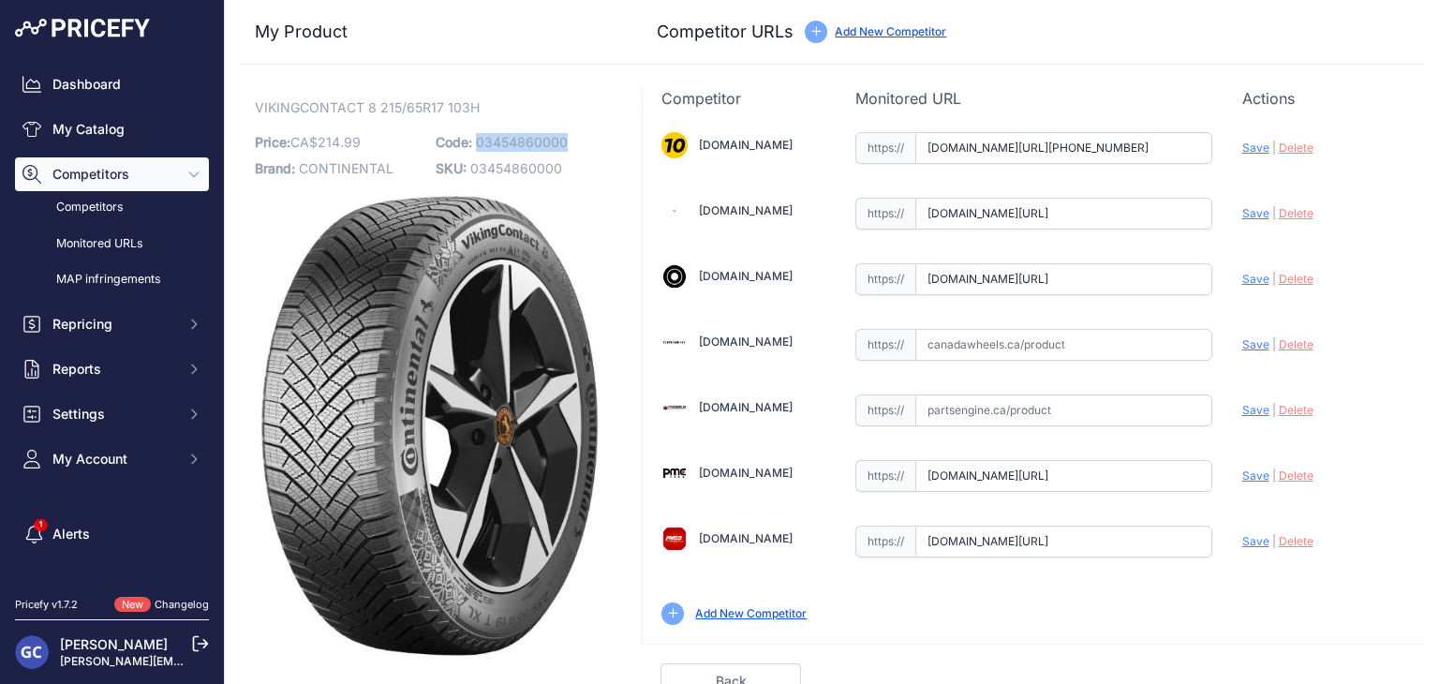
drag, startPoint x: 586, startPoint y: 139, endPoint x: 476, endPoint y: 140, distance: 110.5
click at [476, 140] on p "Code: 03454860000" at bounding box center [521, 142] width 170 height 26
copy span "03454860000"
click at [1135, 348] on input "text" at bounding box center [1063, 345] width 297 height 32
paste input "[URL][DOMAIN_NAME]"
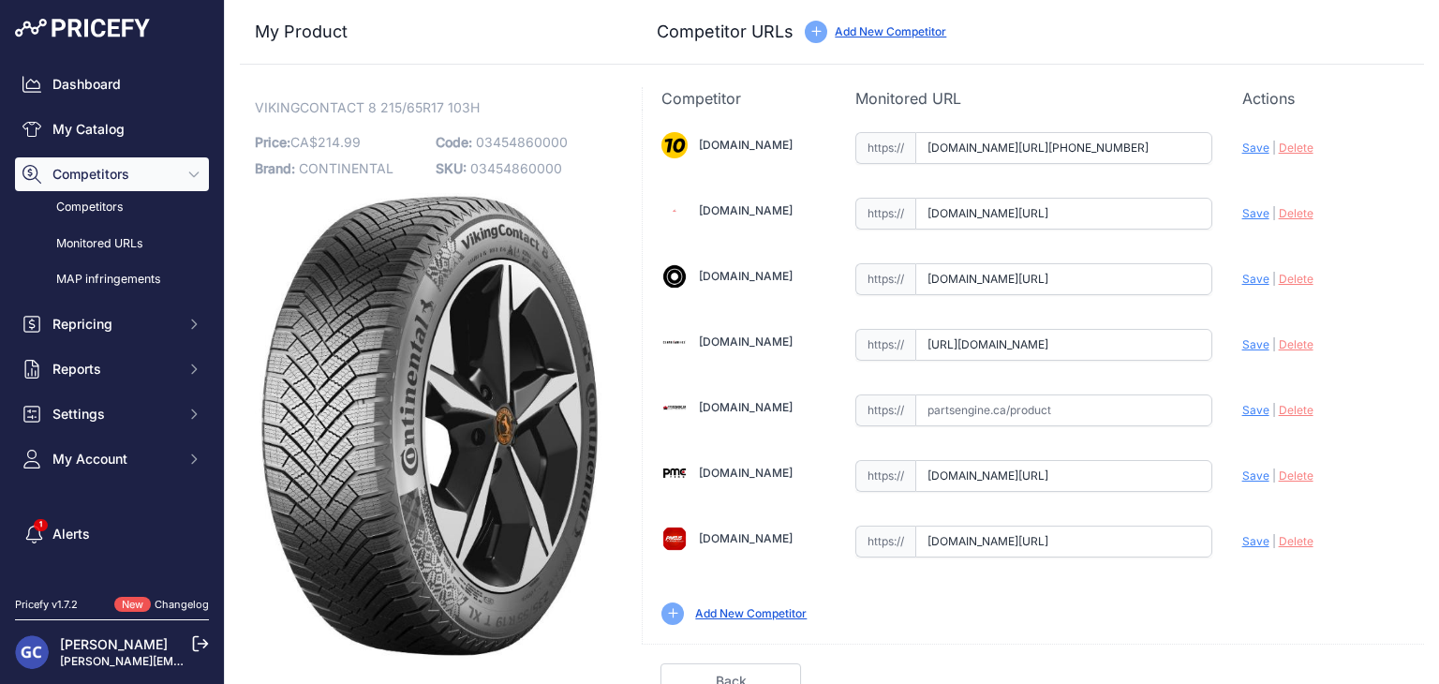
scroll to position [0, 161]
click at [1242, 338] on span "Save" at bounding box center [1255, 344] width 27 height 14
type input "https://www.canadawheels.ca/continental-tires-viking-contact-8-03454860000?prir…"
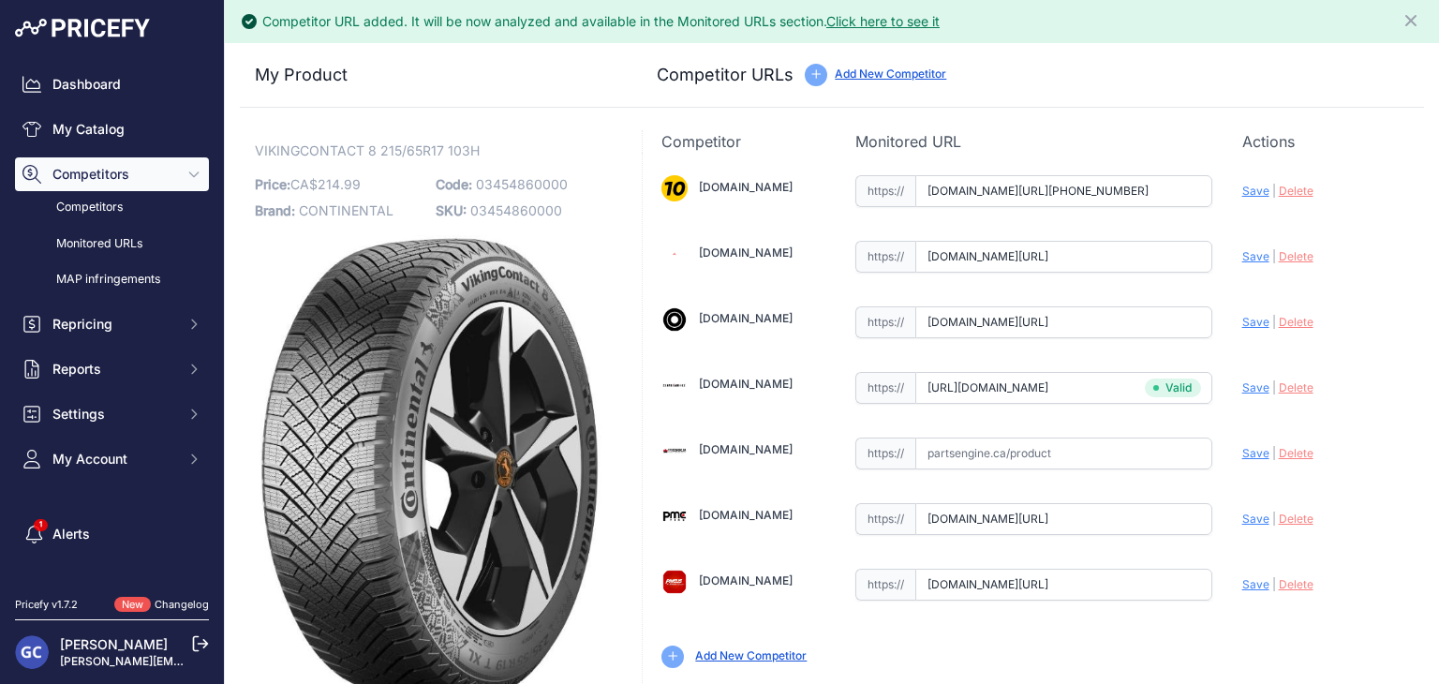
scroll to position [53, 0]
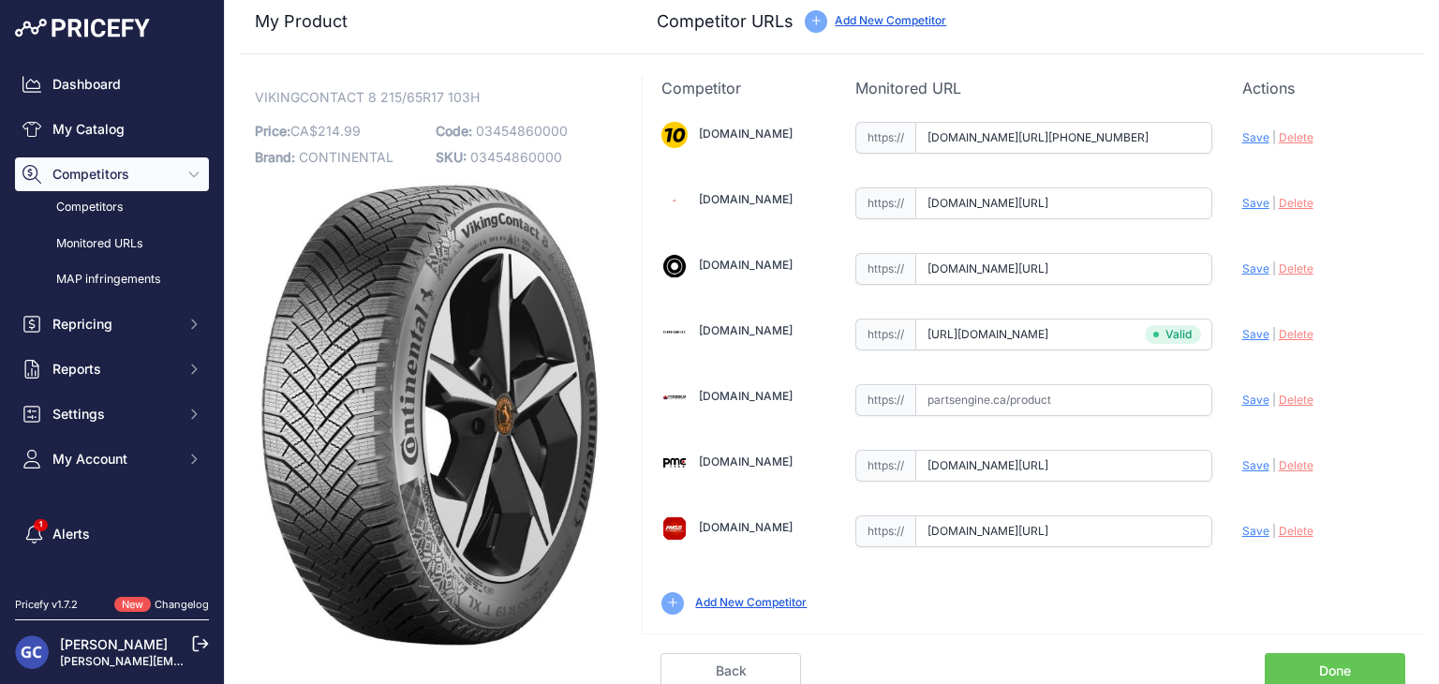
click at [1319, 658] on link "Done" at bounding box center [1334, 671] width 140 height 36
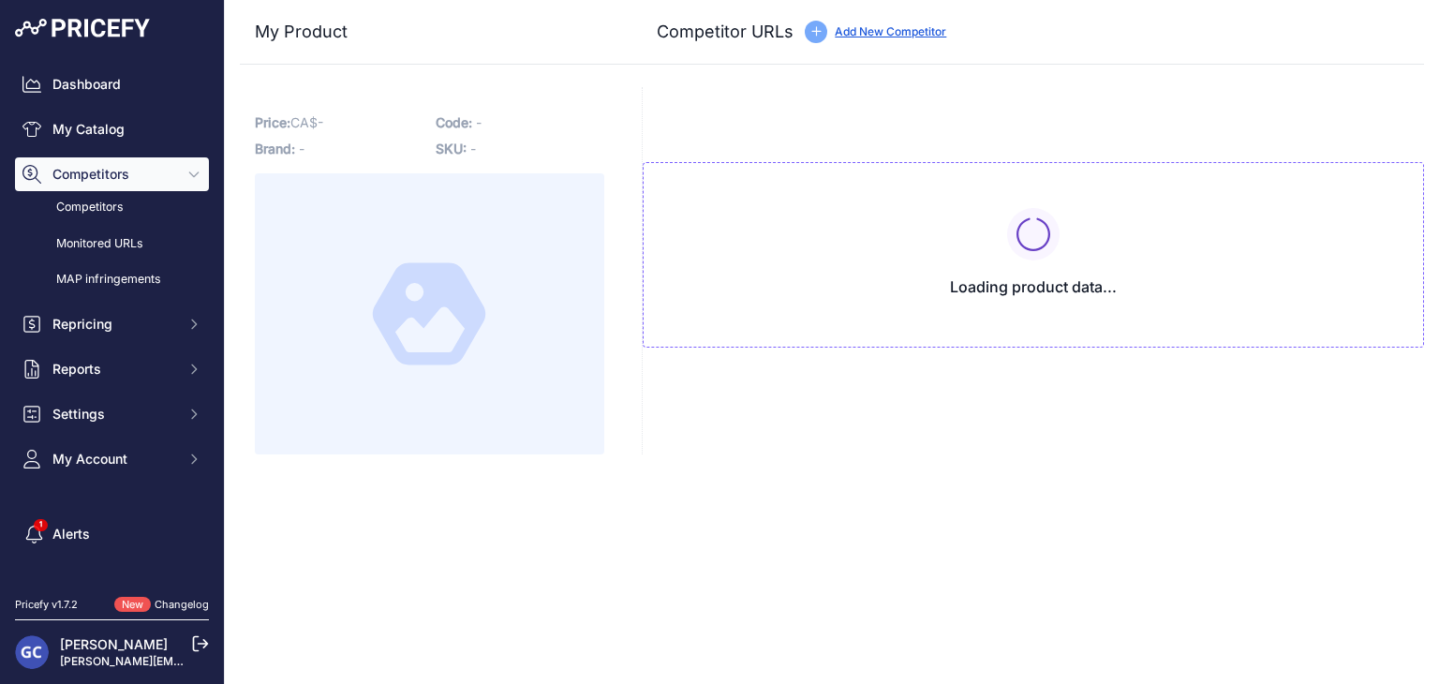
type input "[DOMAIN_NAME][URL][PHONE_NUMBER]"
type input "[DOMAIN_NAME][URL]"
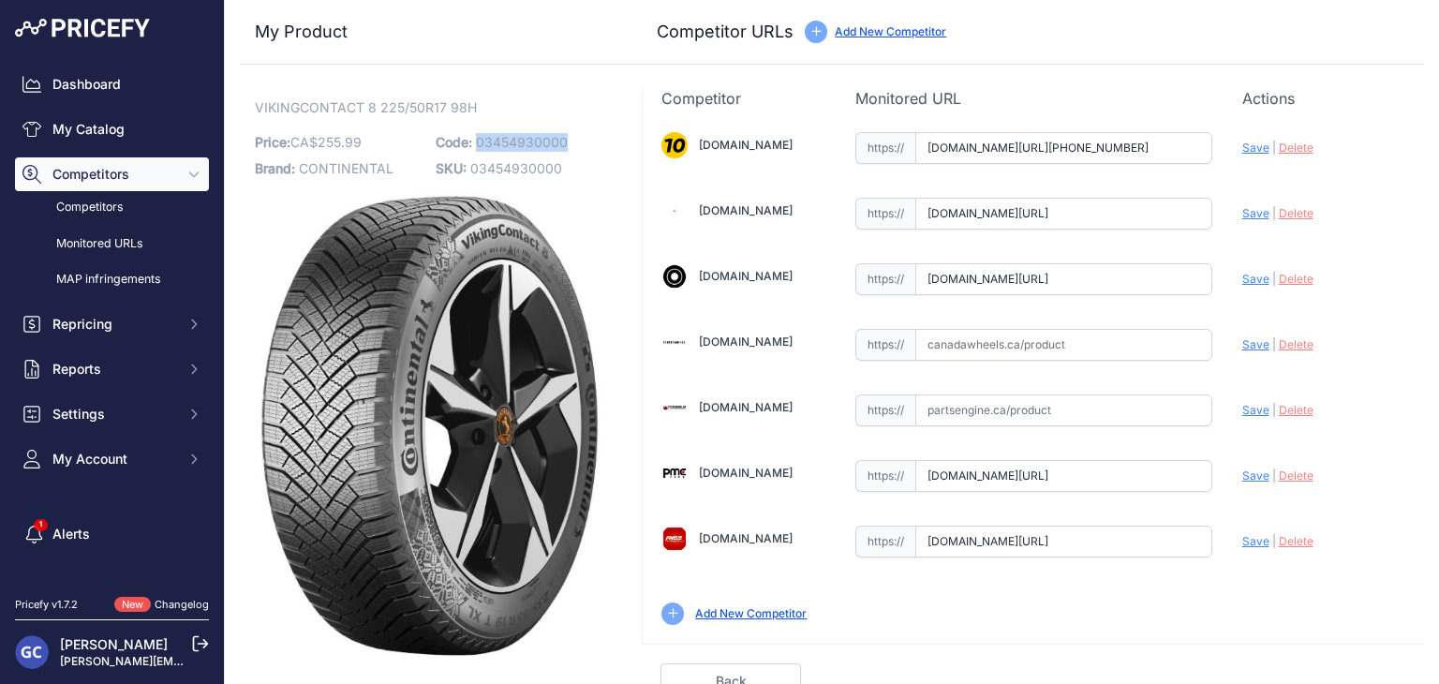
drag, startPoint x: 573, startPoint y: 139, endPoint x: 476, endPoint y: 145, distance: 97.6
click at [476, 145] on p "Code: 03454930000" at bounding box center [521, 142] width 170 height 26
copy span "03454930000"
click at [1016, 351] on input "text" at bounding box center [1063, 345] width 297 height 32
paste input "[URL][DOMAIN_NAME]"
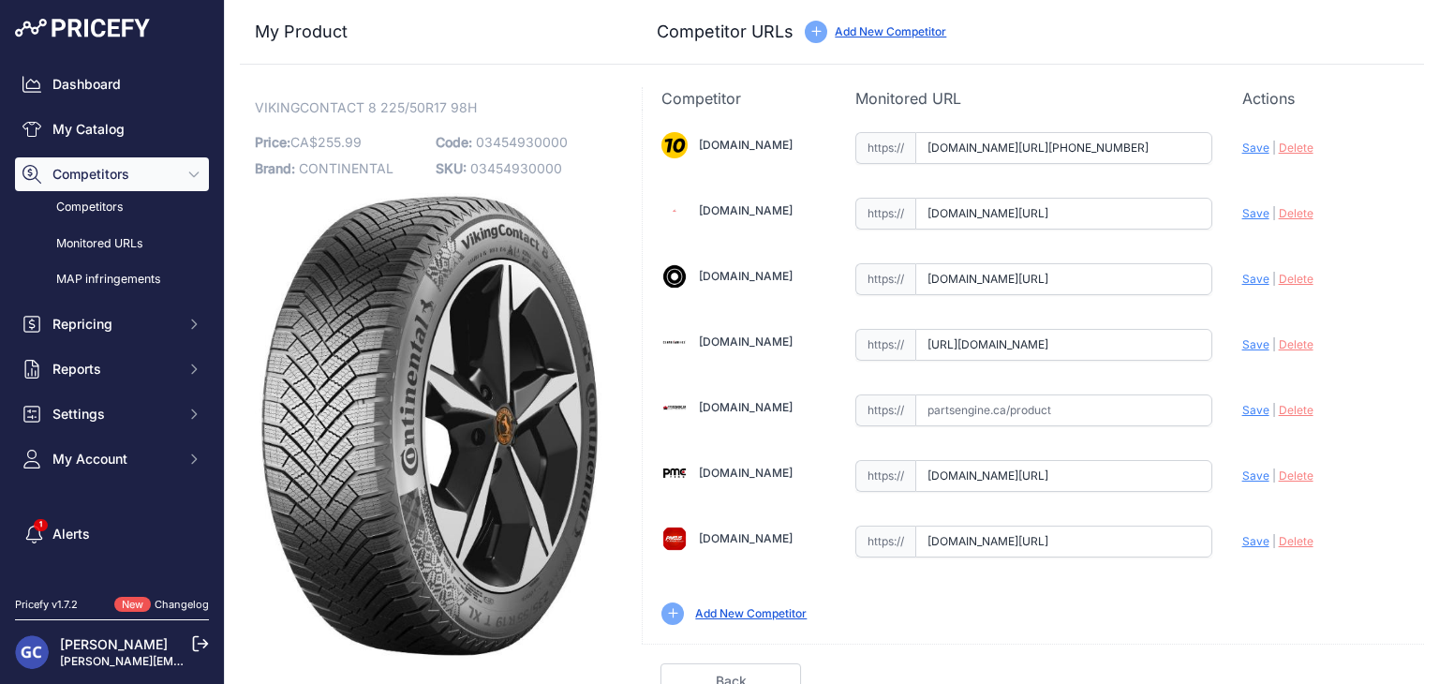
scroll to position [0, 161]
click at [1242, 342] on span "Save" at bounding box center [1255, 344] width 27 height 14
type input "[URL][DOMAIN_NAME]"
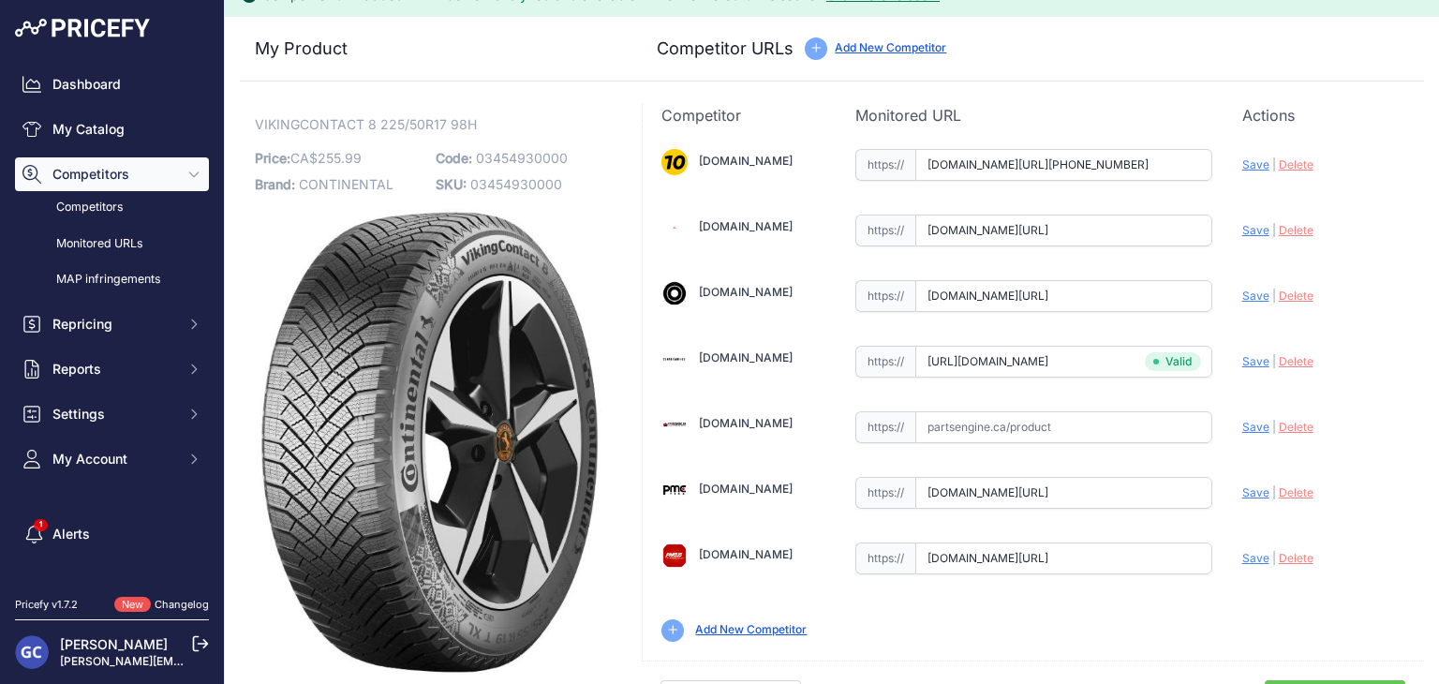
scroll to position [53, 0]
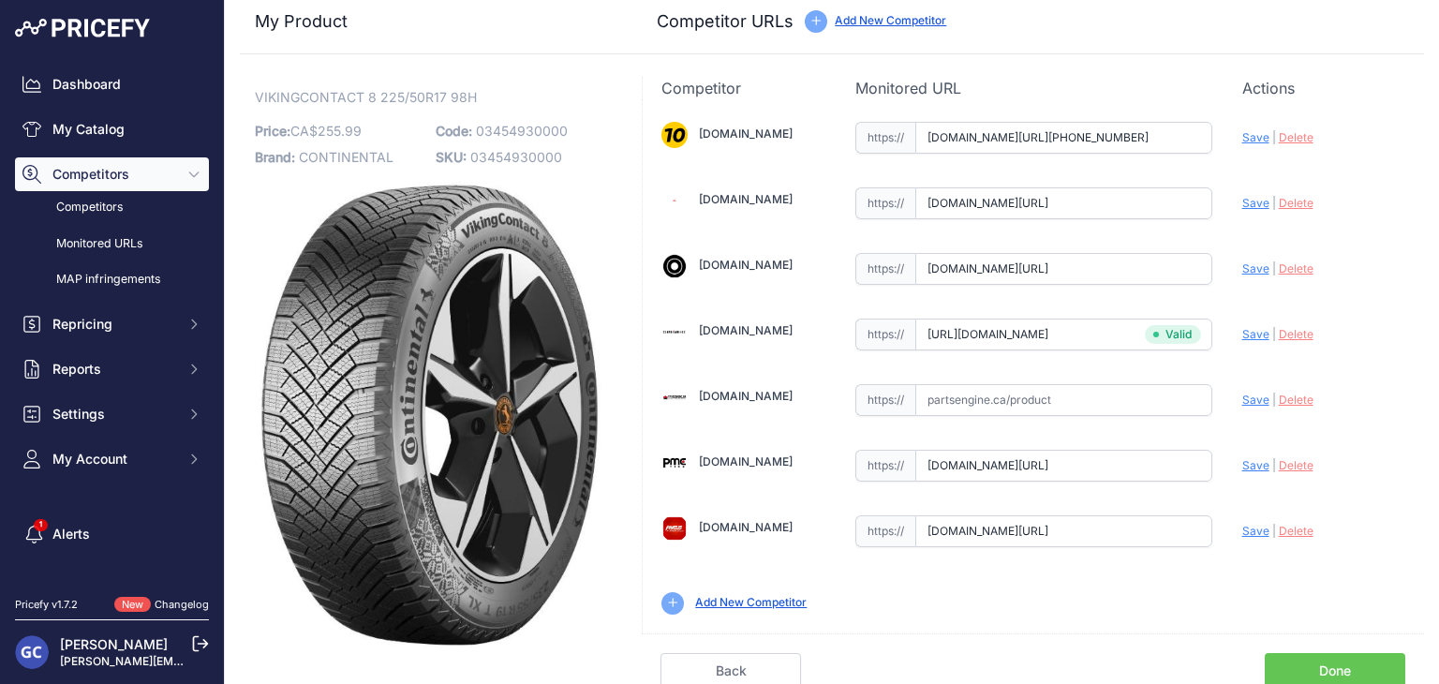
click at [1308, 660] on link "Done" at bounding box center [1334, 671] width 140 height 36
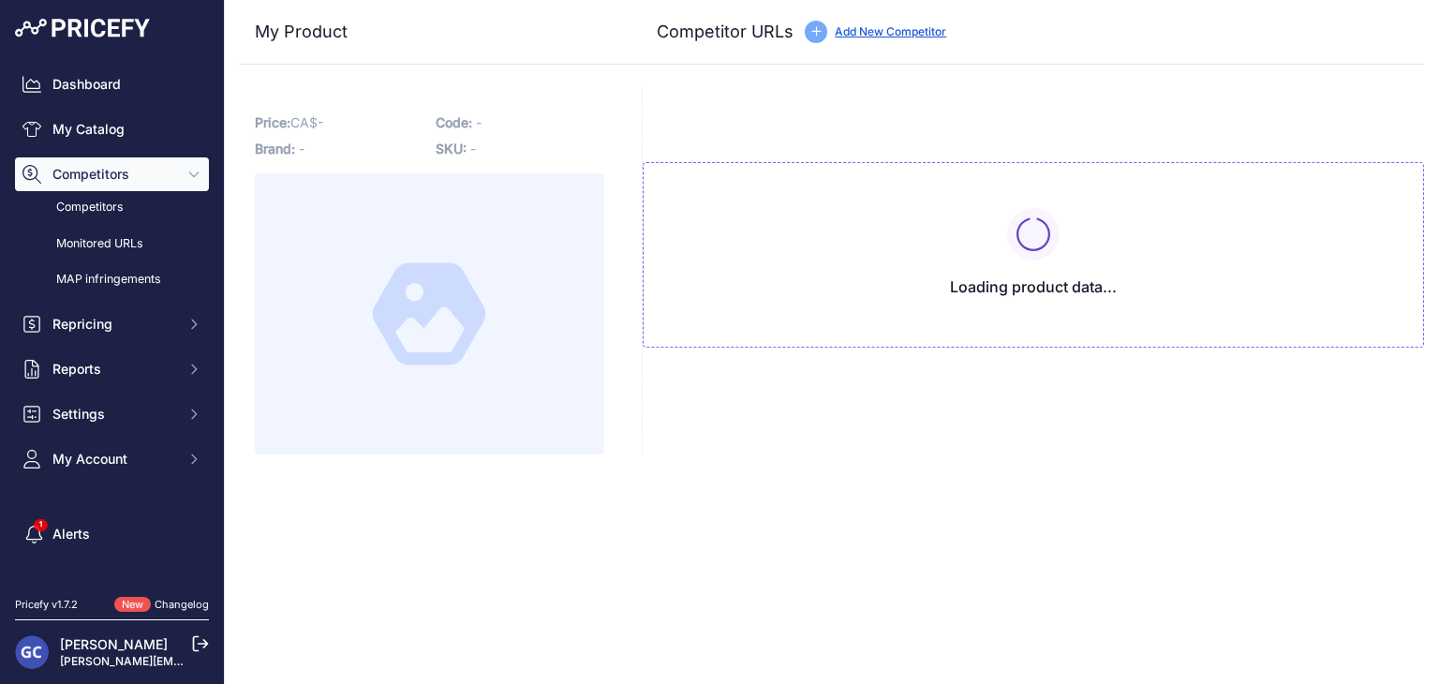
type input "[DOMAIN_NAME][URL][PHONE_NUMBER]"
type input "www.4pneus.ca/pneus/continental-viking-contact-8-hiver/225-55-r18-xl/29449?prir…"
type input "www.blackcircles.ca/en/tire/continental/vikingcontact-8/225-55-r18-102-h?prirul…"
type input "pmctire.com/fr/tires/continental-vikingcontact-8-225-55r18-xl-102h-bsw-03454960…"
type input "pneusarabais.com/pneus/continental-vikingcontact-8/52394?prirule_jdsnikfkfjsd=8…"
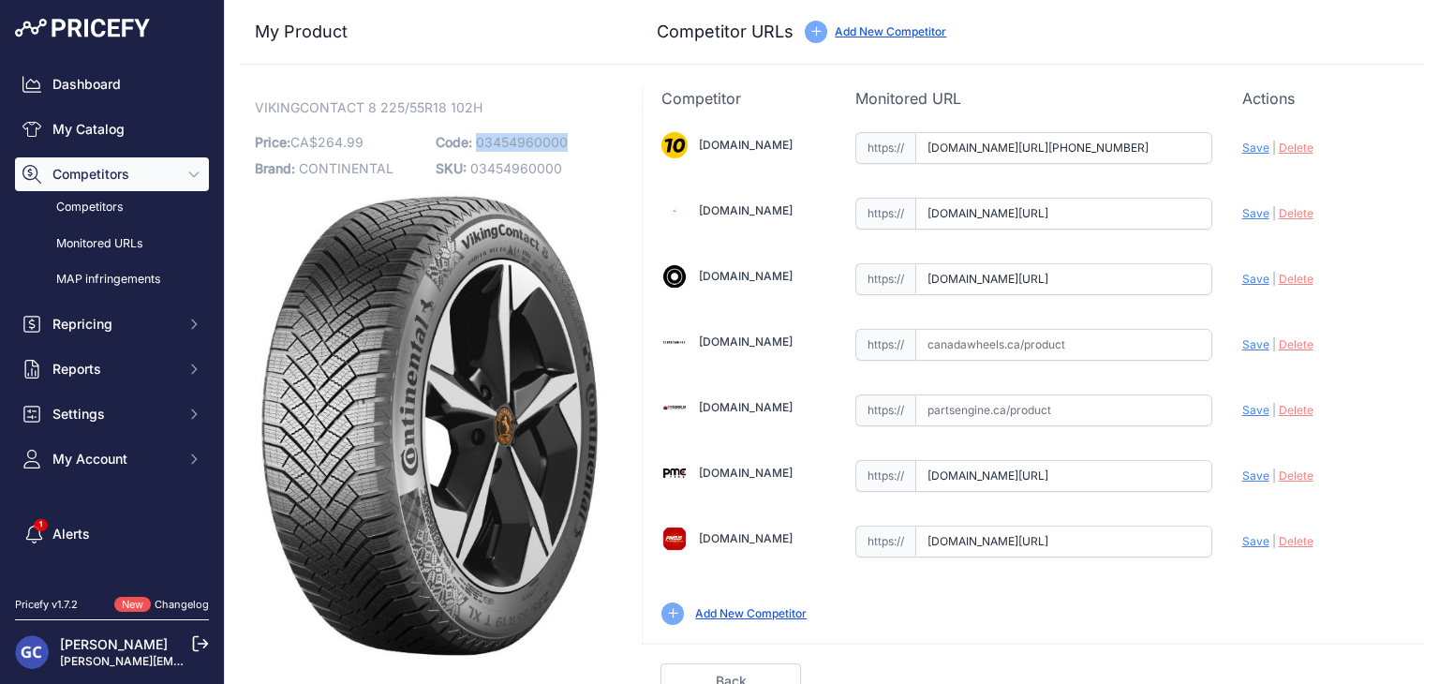
drag, startPoint x: 581, startPoint y: 142, endPoint x: 474, endPoint y: 146, distance: 106.8
click at [474, 146] on p "Code: 03454960000" at bounding box center [521, 142] width 170 height 26
copy span "03454960000"
click at [1113, 333] on input "text" at bounding box center [1063, 345] width 297 height 32
paste input "https://www.canadawheels.ca/continental-tires-viking-contact-8-03454960000"
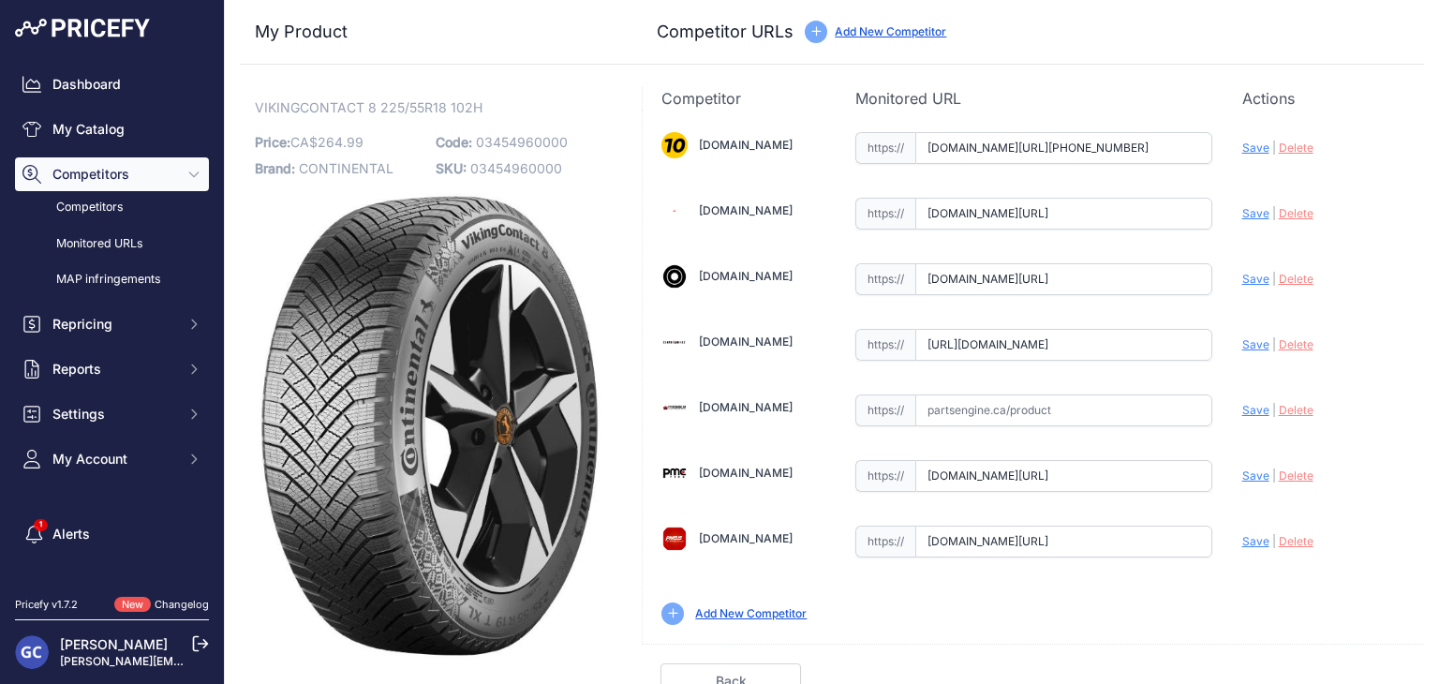
scroll to position [0, 161]
click at [1242, 342] on span "Save" at bounding box center [1255, 344] width 27 height 14
type input "https://www.canadawheels.ca/continental-tires-viking-contact-8-03454960000?prir…"
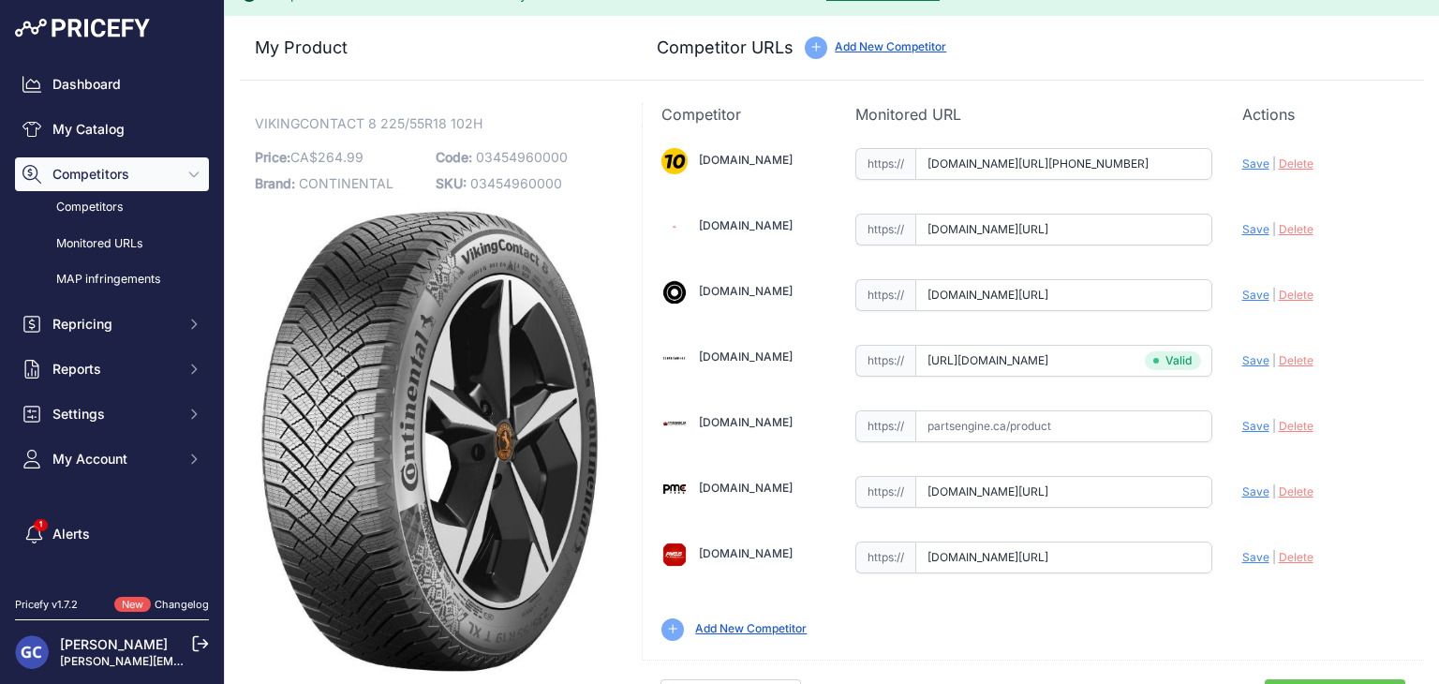
scroll to position [53, 0]
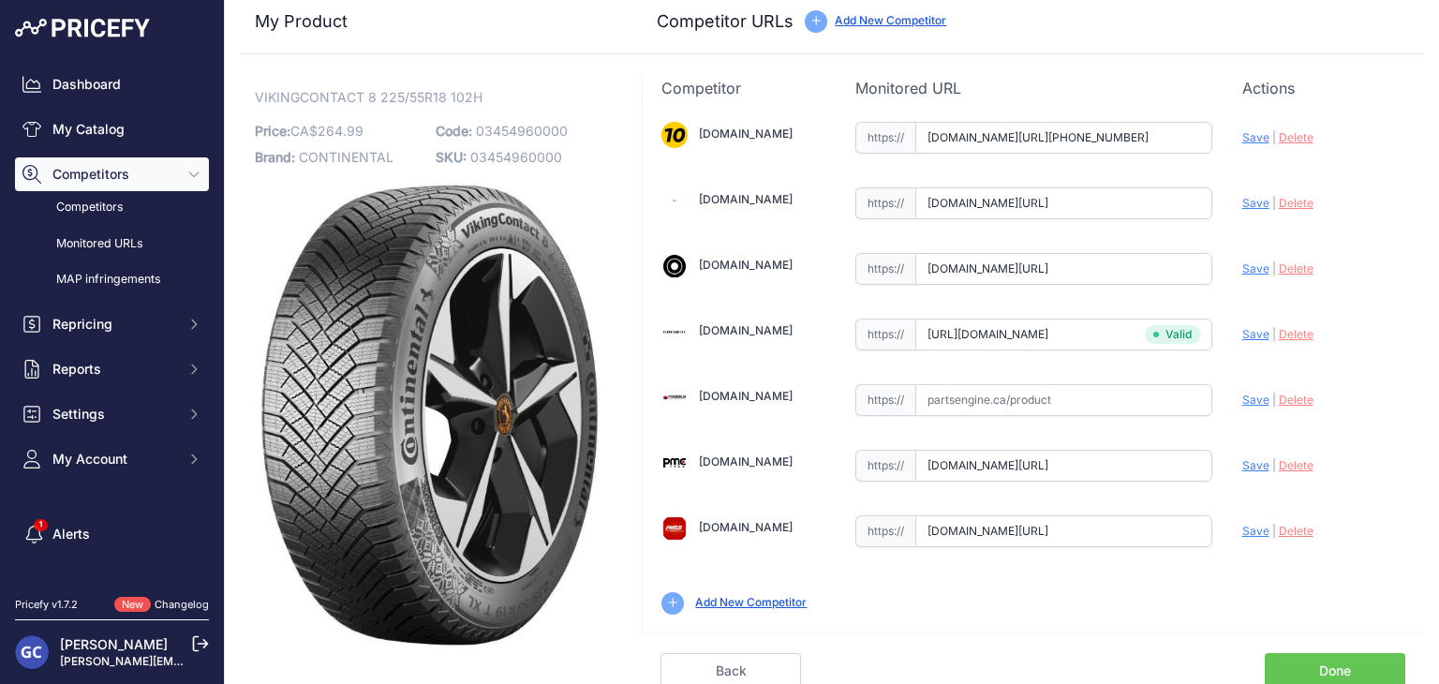
click at [1307, 654] on link "Done" at bounding box center [1334, 671] width 140 height 36
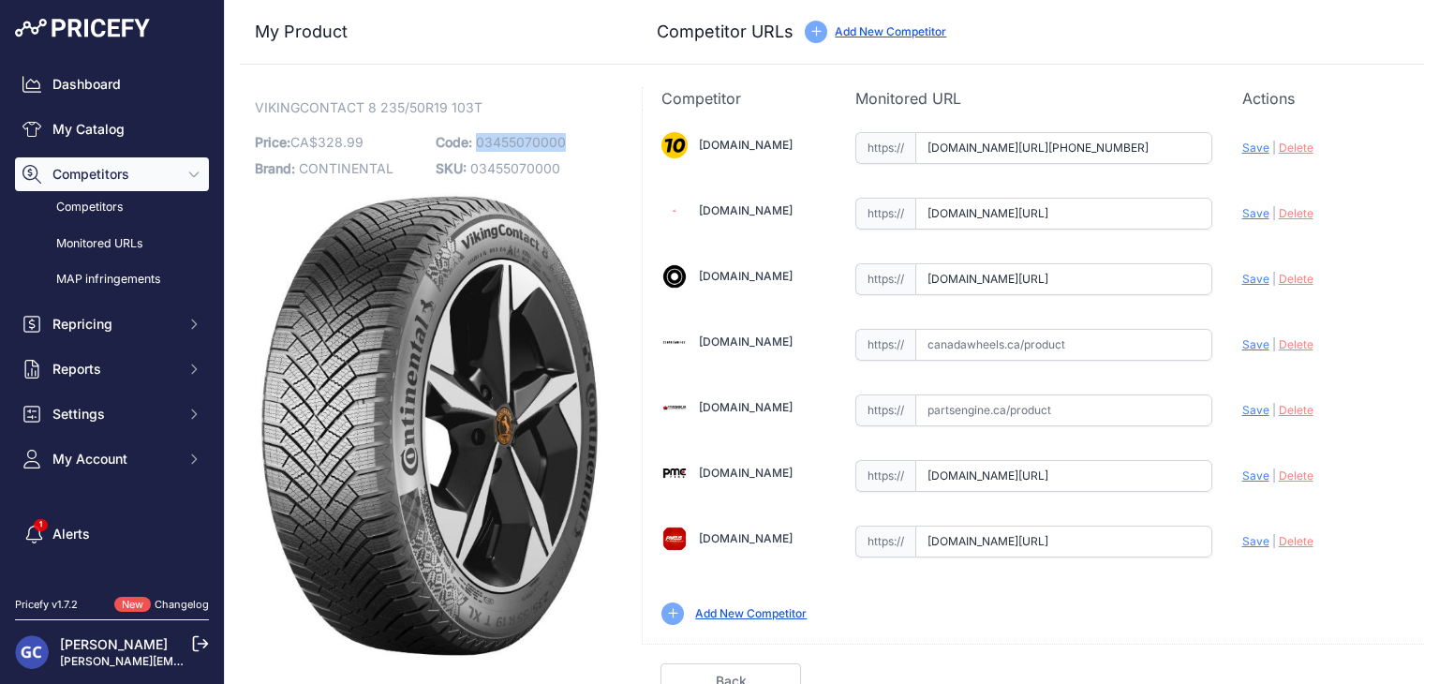
drag, startPoint x: 584, startPoint y: 137, endPoint x: 476, endPoint y: 147, distance: 109.1
click at [476, 147] on p "Code: 03455070000" at bounding box center [521, 142] width 170 height 26
copy span "03455070000"
click at [1105, 338] on input "text" at bounding box center [1063, 345] width 297 height 32
paste input "https://www.canadawheels.ca/continental-tires-viking-contact-8-03455070000"
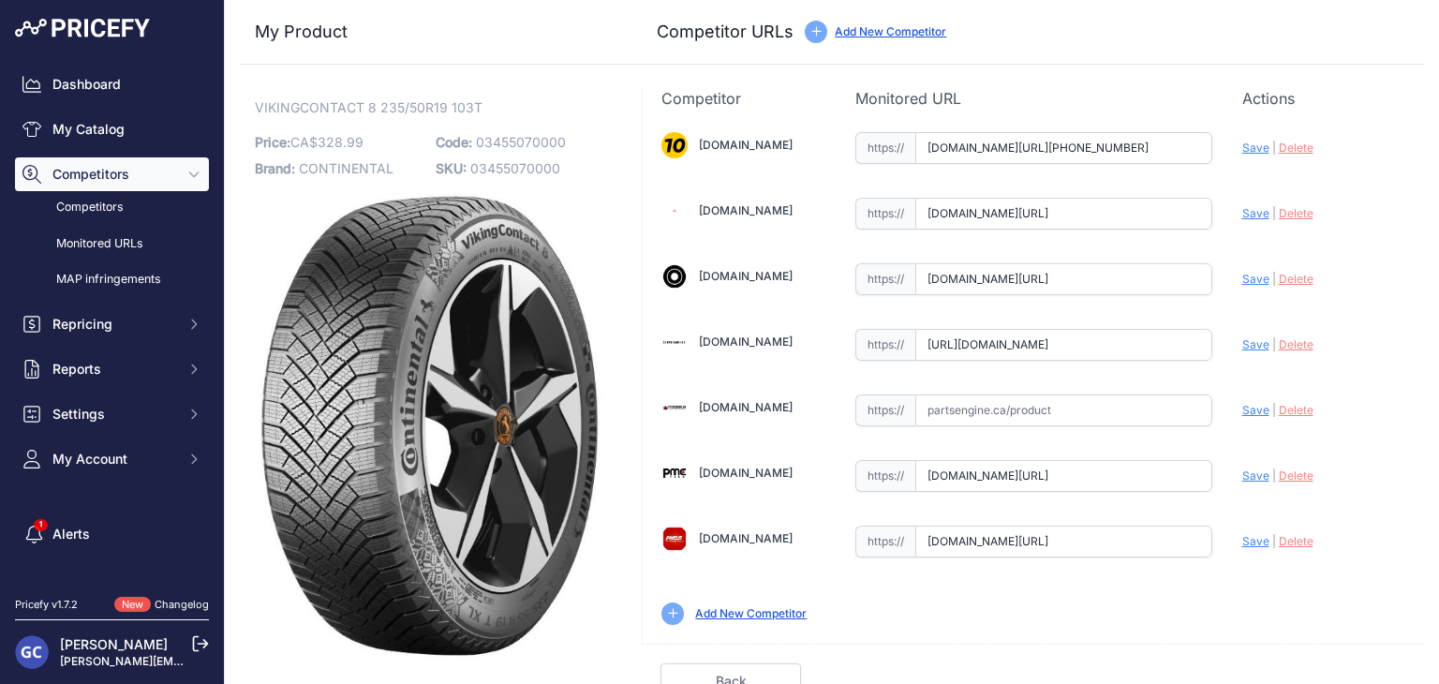
scroll to position [0, 159]
click at [1242, 338] on span "Save" at bounding box center [1255, 344] width 27 height 14
type input "https://www.canadawheels.ca/continental-tires-viking-contact-8-03455070000?prir…"
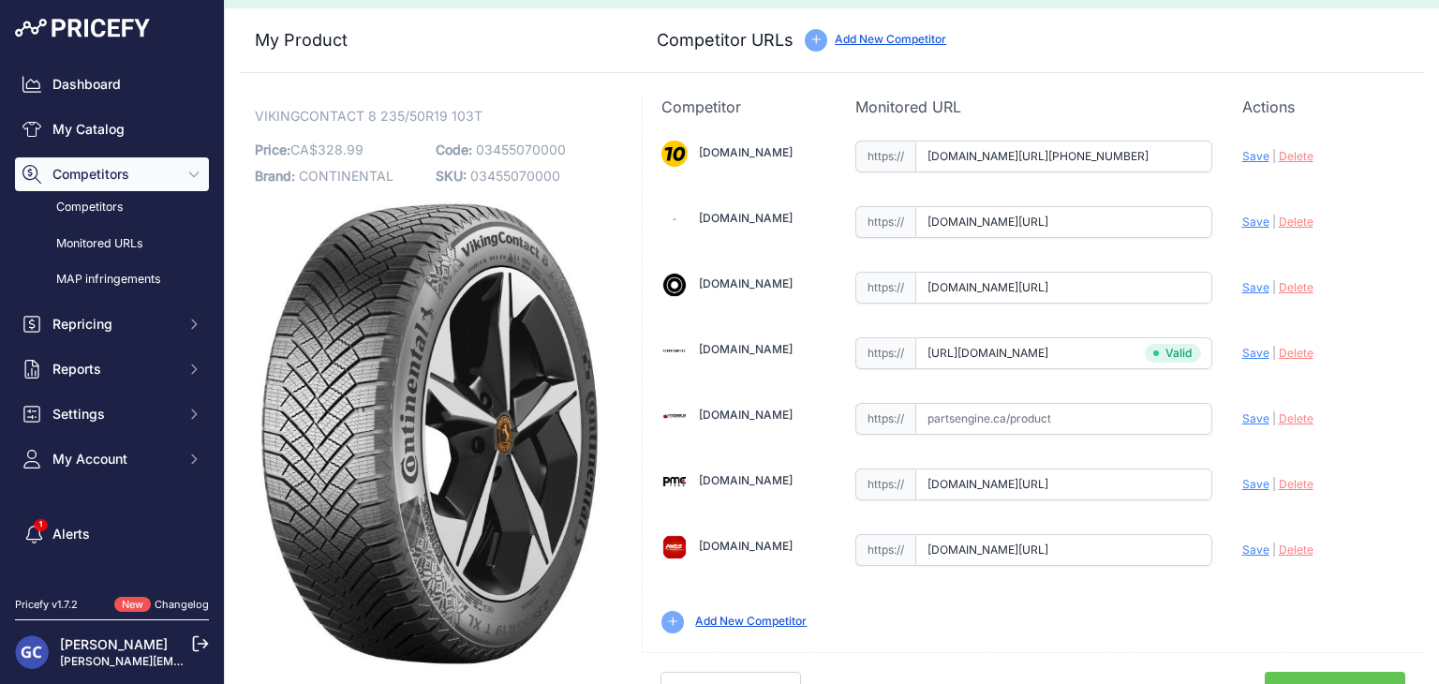
scroll to position [53, 0]
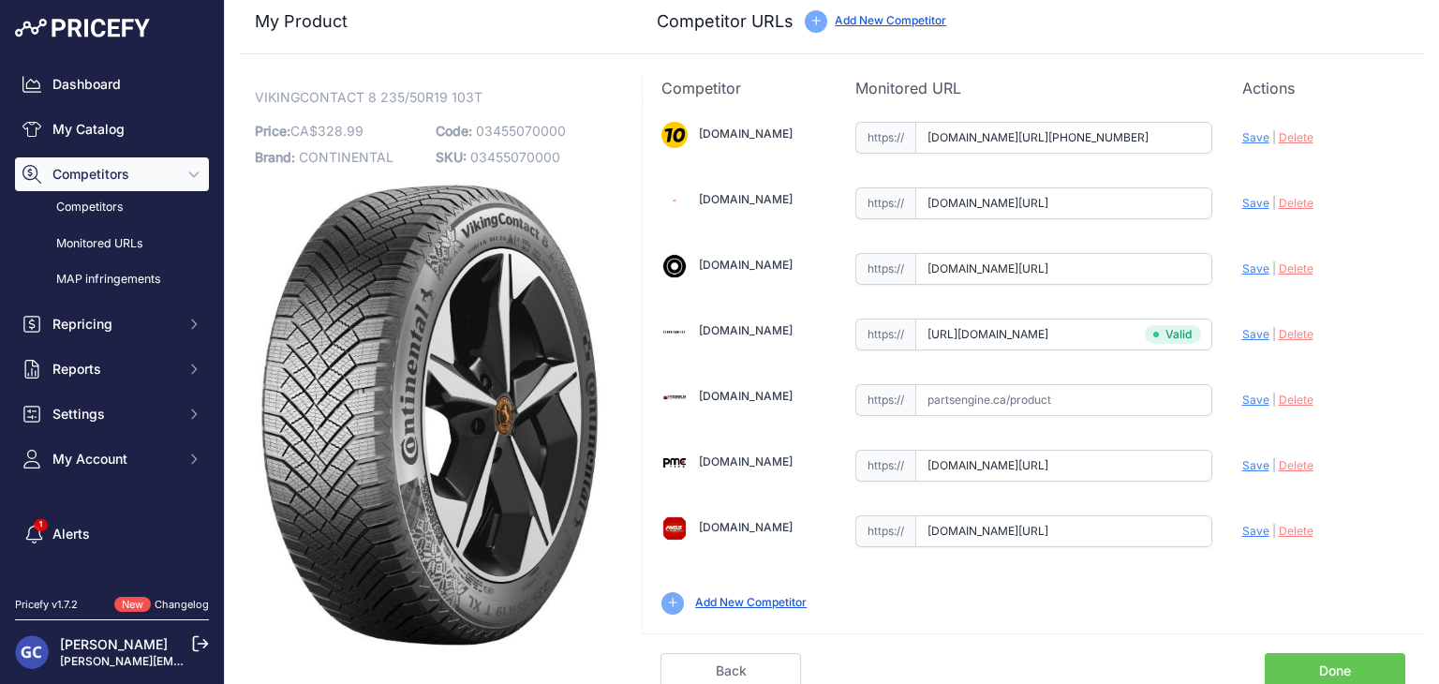
click at [1338, 657] on link "Done" at bounding box center [1334, 671] width 140 height 36
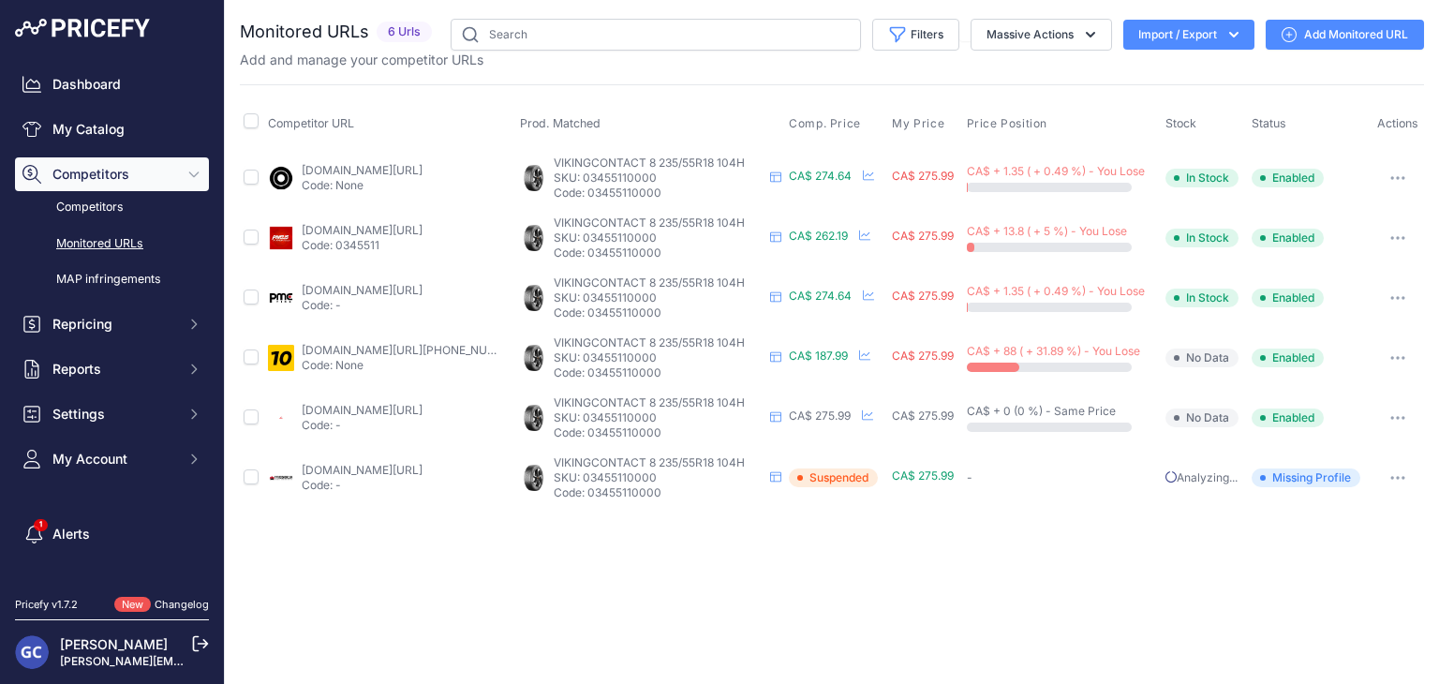
click at [1347, 27] on link "Add Monitored URL" at bounding box center [1344, 35] width 158 height 30
click at [1368, 27] on link "Add Monitored URL" at bounding box center [1344, 35] width 158 height 30
click at [1340, 35] on link "Add Monitored URL" at bounding box center [1344, 35] width 158 height 30
click at [1331, 27] on link "Add Monitored URL" at bounding box center [1344, 35] width 158 height 30
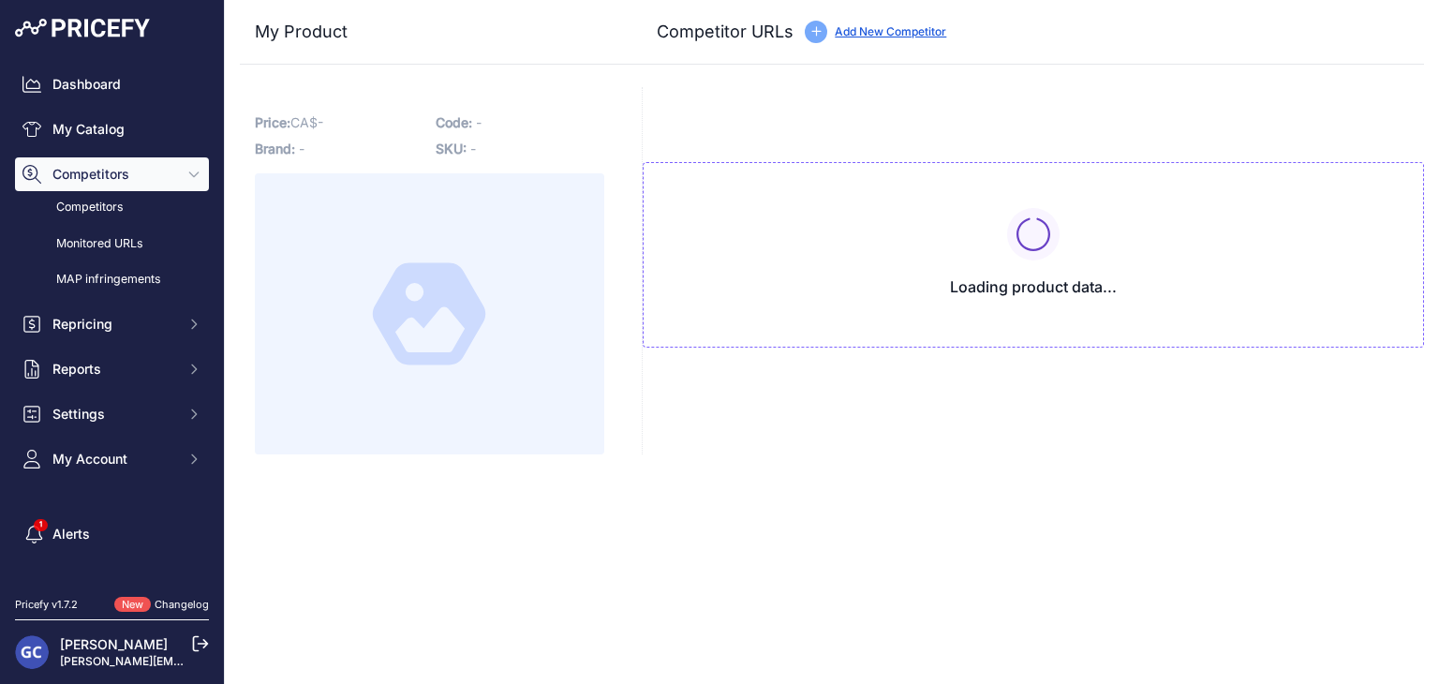
type input "[DOMAIN_NAME][URL][PHONE_NUMBER]"
type input "[DOMAIN_NAME][URL]"
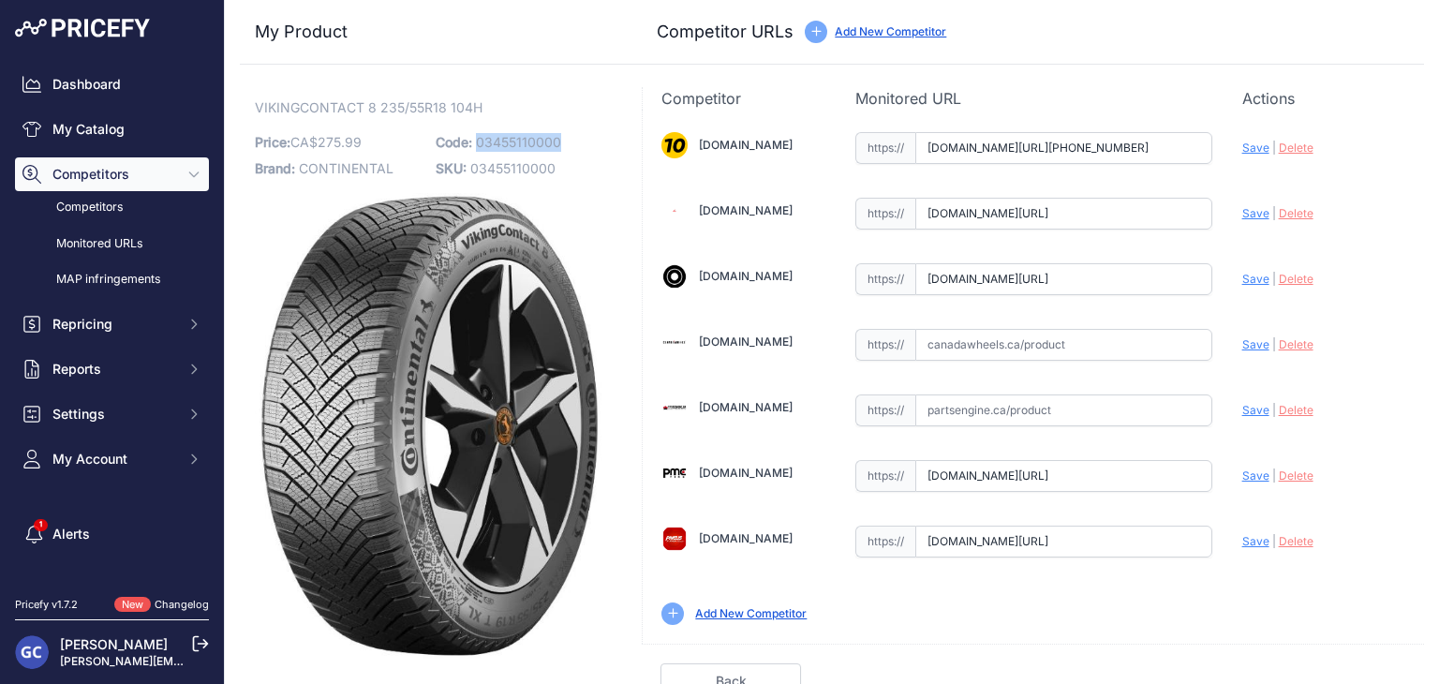
drag, startPoint x: 565, startPoint y: 133, endPoint x: 472, endPoint y: 139, distance: 92.9
click at [472, 139] on p "Code: 03455110000" at bounding box center [521, 142] width 170 height 26
copy span "03455110000"
drag, startPoint x: 1092, startPoint y: 358, endPoint x: 1144, endPoint y: 347, distance: 52.5
click at [1093, 358] on input "text" at bounding box center [1063, 345] width 297 height 32
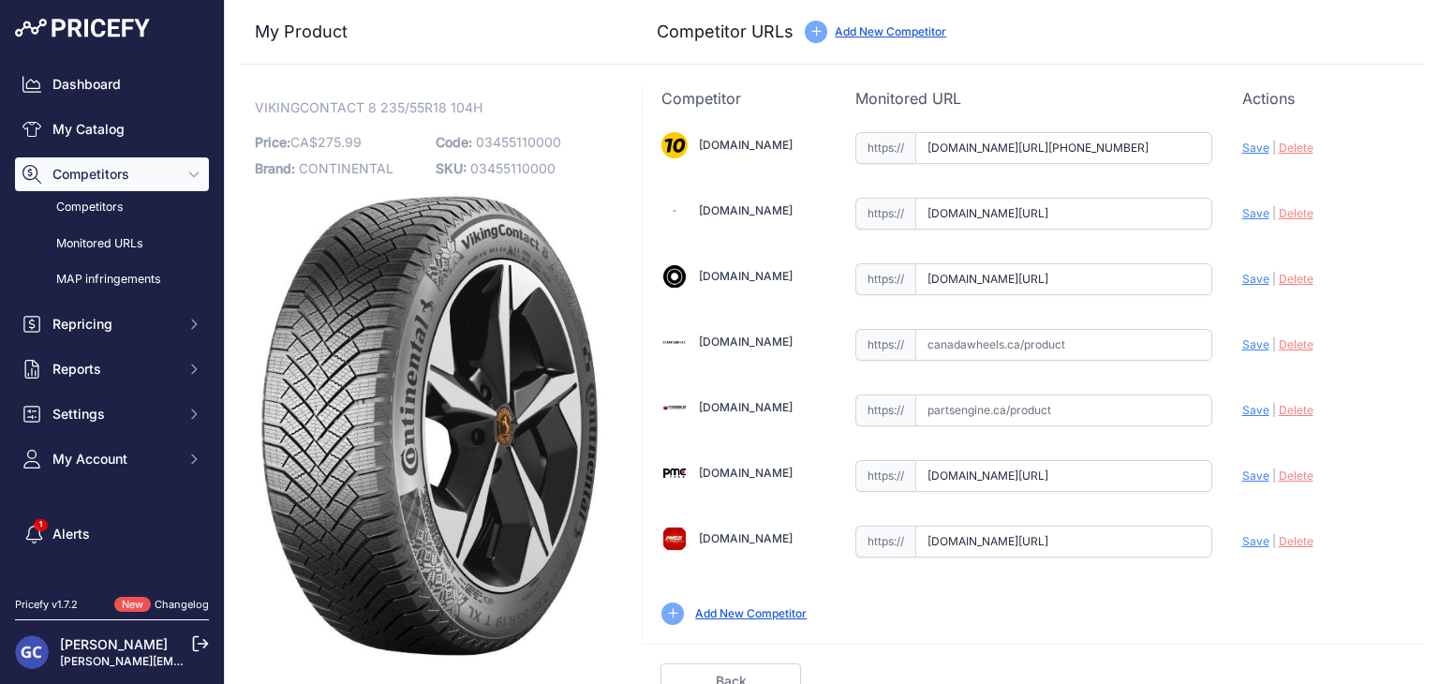
paste input "https://www.canadawheels.ca/continental-tires-viking-contact-8-03455110000"
click at [1242, 343] on span "Save" at bounding box center [1255, 344] width 27 height 14
type input "https://www.canadawheels.ca/continental-tires-viking-contact-8-03455110000?prir…"
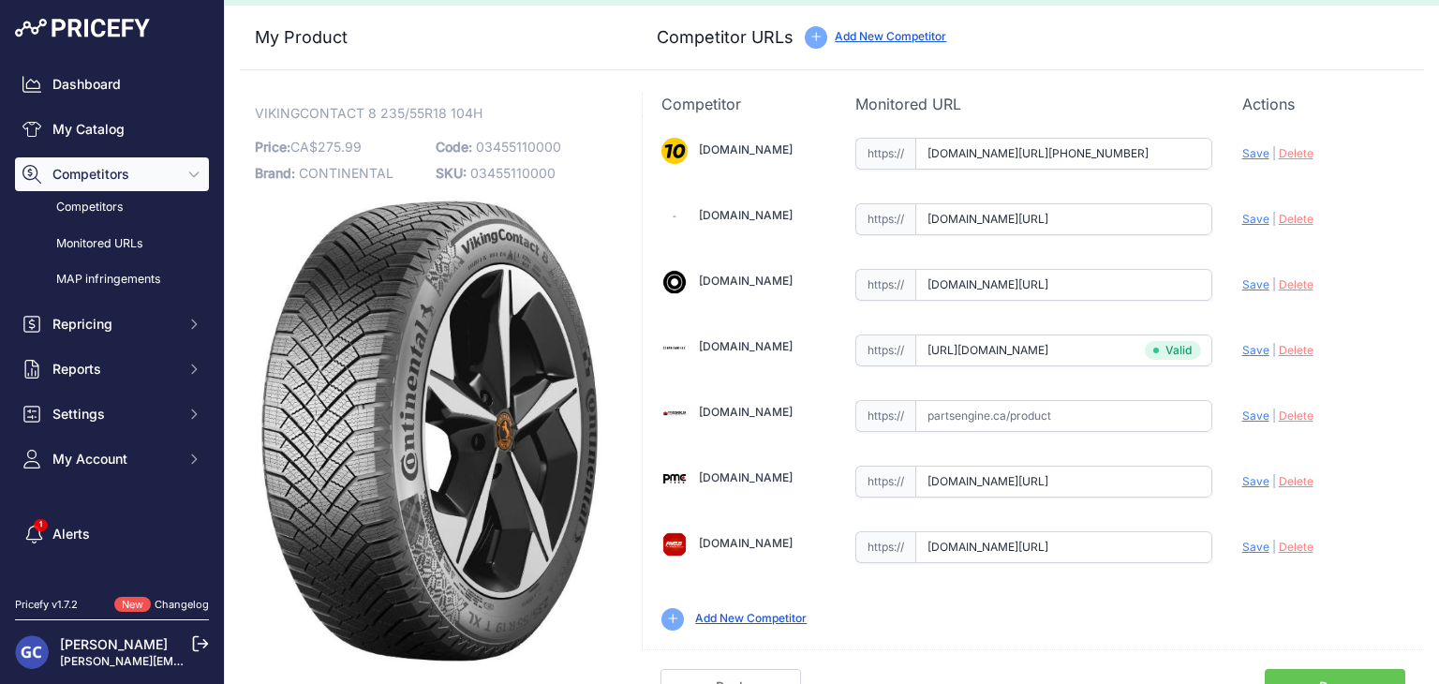
scroll to position [53, 0]
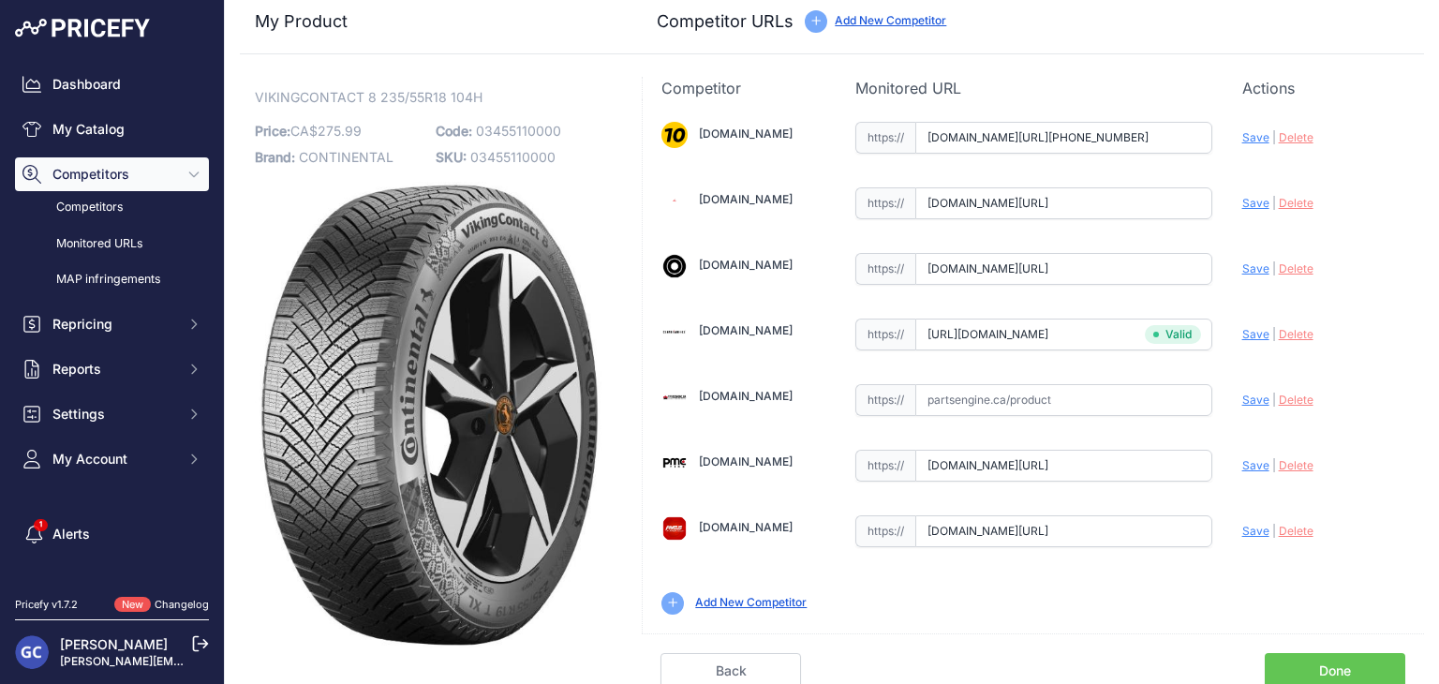
click at [1298, 662] on link "Done" at bounding box center [1334, 671] width 140 height 36
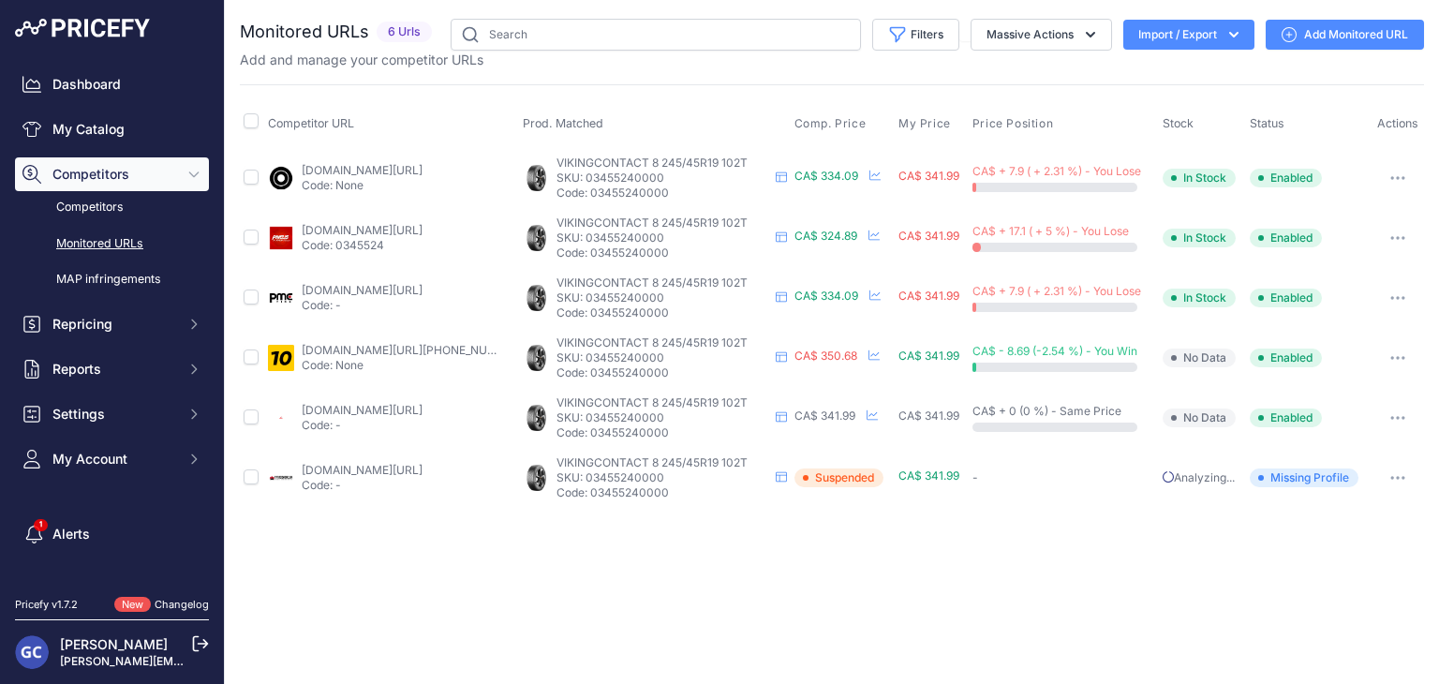
drag, startPoint x: 1325, startPoint y: 30, endPoint x: 1269, endPoint y: 16, distance: 57.9
click at [1325, 30] on link "Add Monitored URL" at bounding box center [1344, 35] width 158 height 30
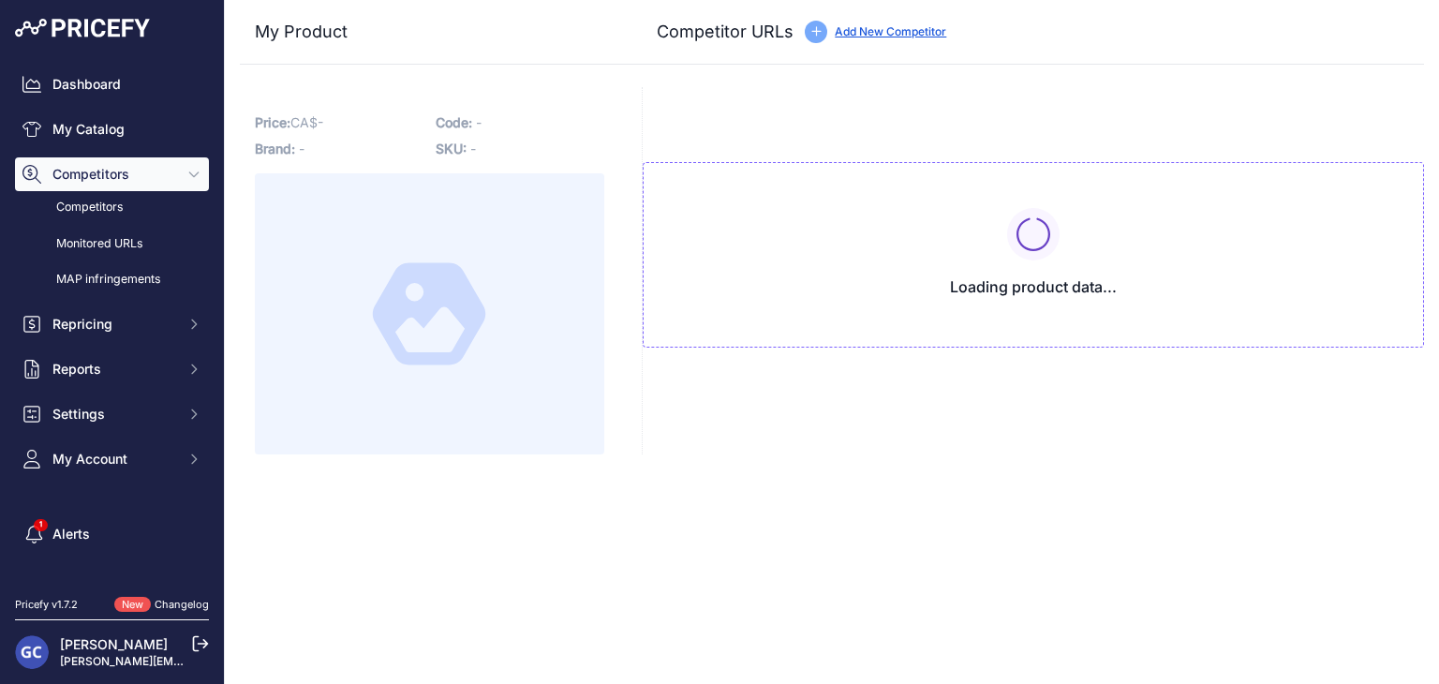
type input "[DOMAIN_NAME][URL][PHONE_NUMBER]"
type input "[DOMAIN_NAME][URL]"
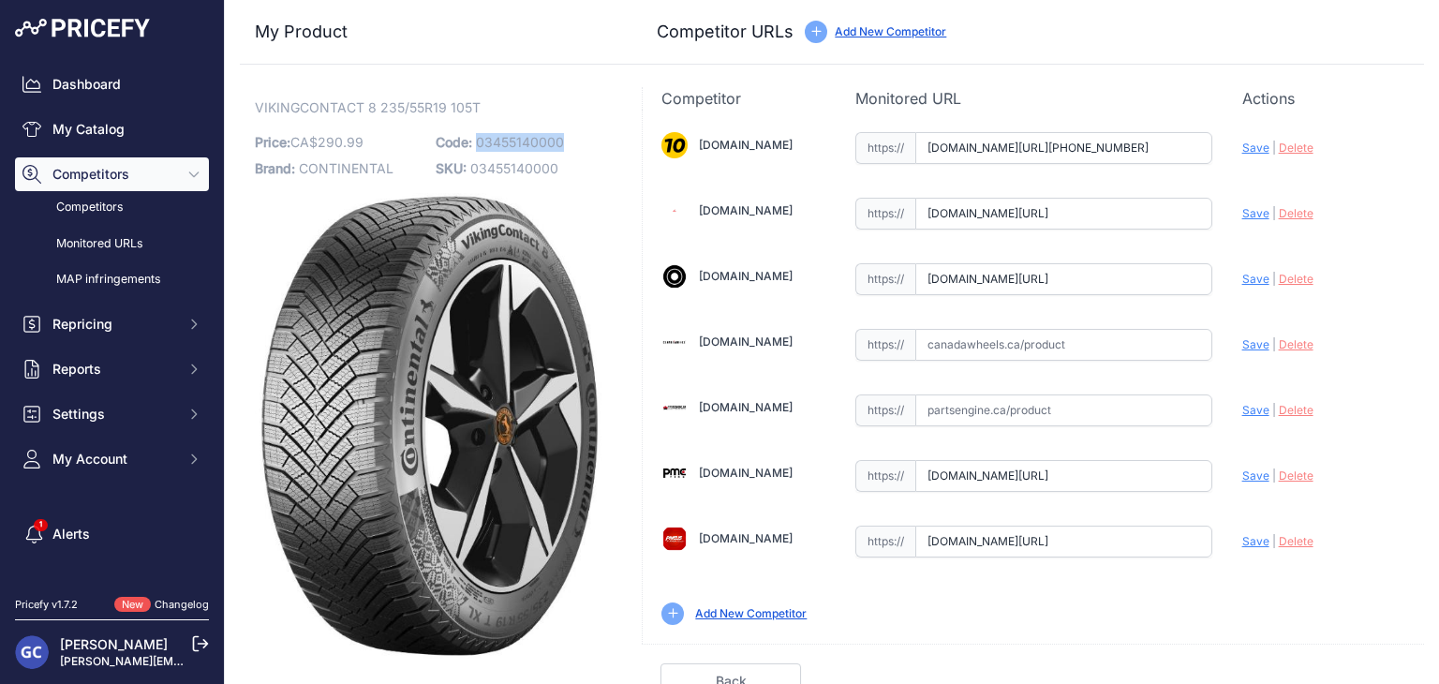
drag, startPoint x: 584, startPoint y: 139, endPoint x: 476, endPoint y: 140, distance: 108.7
click at [476, 140] on p "Code: 03455140000" at bounding box center [521, 142] width 170 height 26
copy span "03455140000"
click at [1129, 332] on input "text" at bounding box center [1063, 345] width 297 height 32
paste input "[URL][DOMAIN_NAME]"
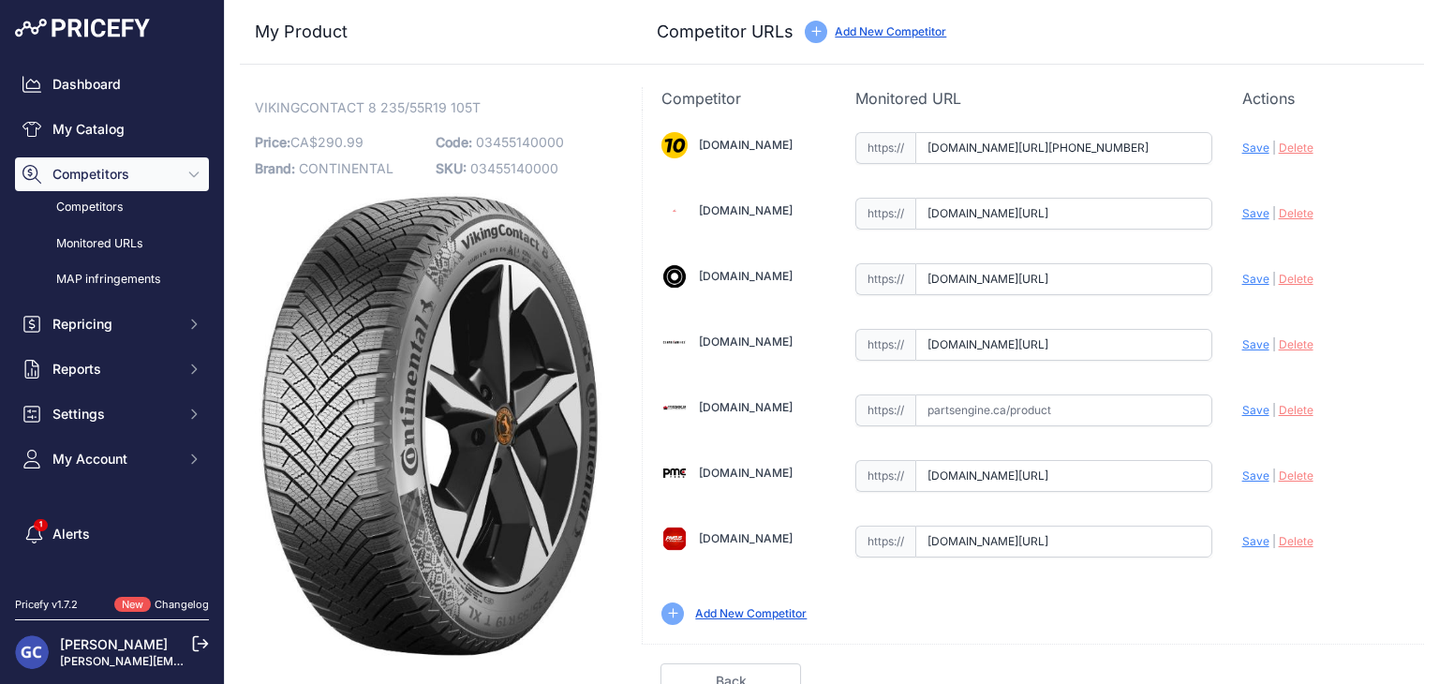
click at [1242, 334] on div "Update Profile Save | Delete Analyzing" at bounding box center [1323, 339] width 163 height 29
click at [1242, 337] on span "Save" at bounding box center [1255, 344] width 27 height 14
type input "https://www.canadawheels.ca/continental-tires-viking-contact-8-03455140000?prir…"
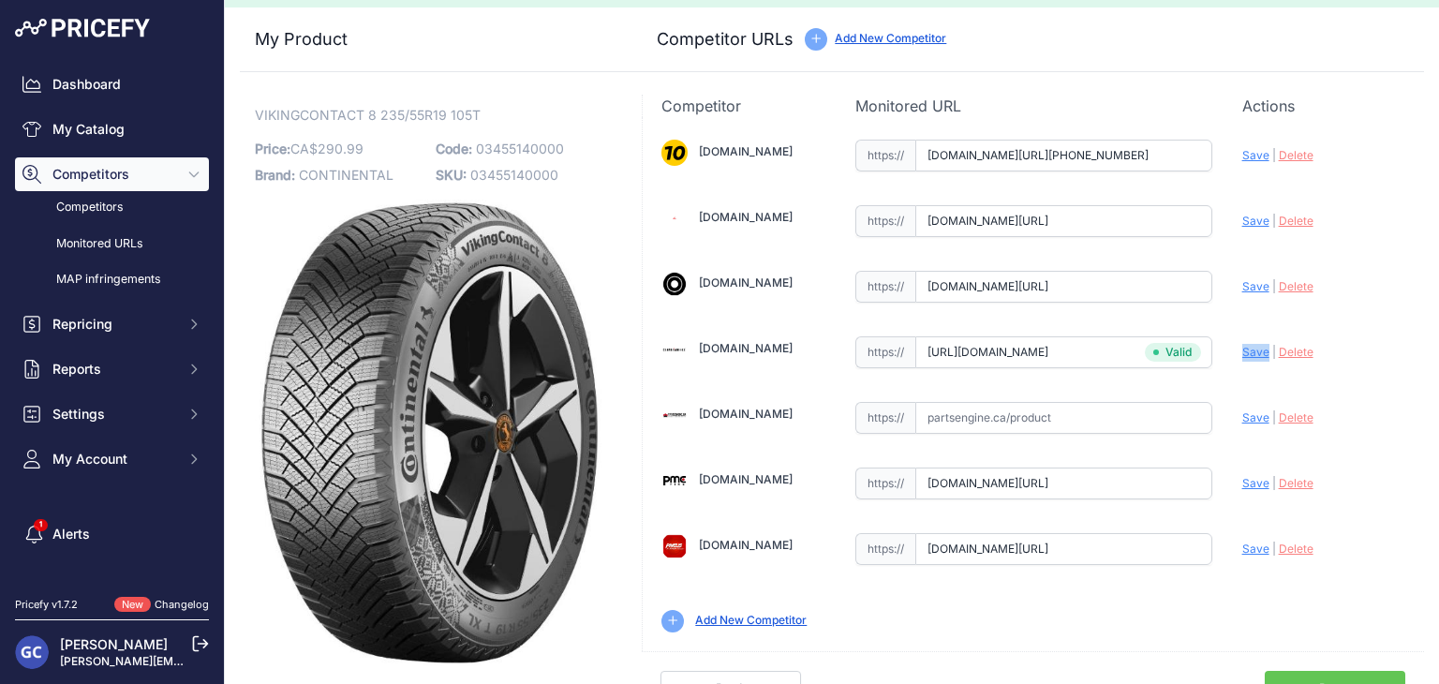
scroll to position [53, 0]
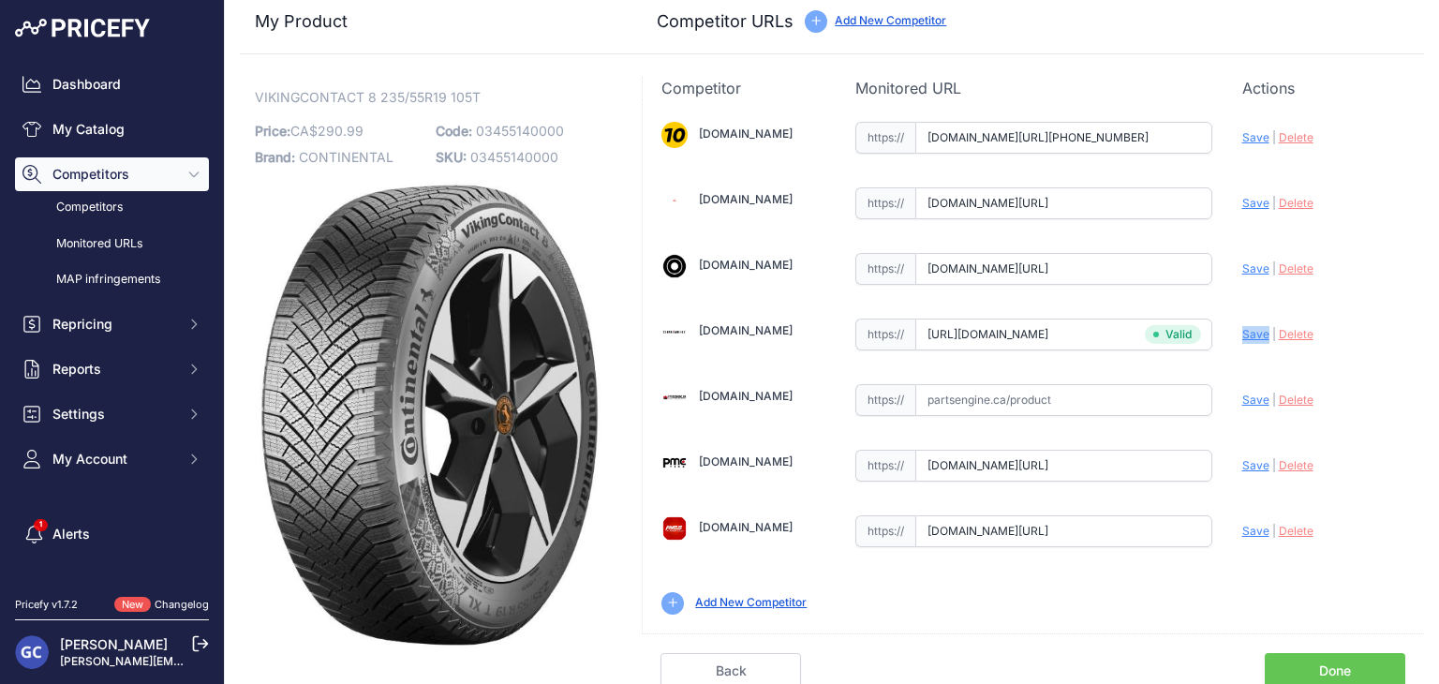
click at [1303, 660] on link "Done" at bounding box center [1334, 671] width 140 height 36
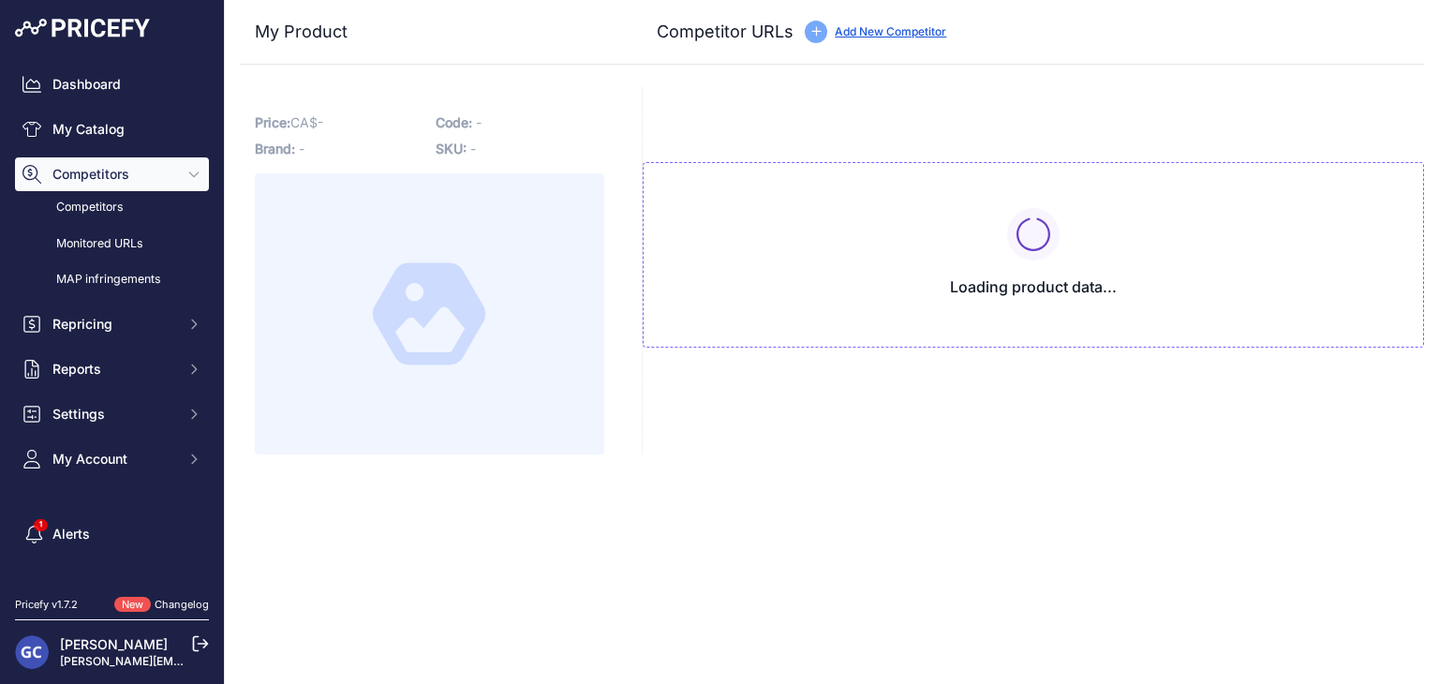
type input "[DOMAIN_NAME][URL][PHONE_NUMBER]"
type input "[DOMAIN_NAME][URL]"
type input "pmctire.com/fr/tires/continental-vikingcontact-8-235-60r17-xl-106t-bsw-03455150…"
type input "pneusarabais.com/pneus/continental-vikingcontact-8/52407?prirule_jdsnikfkfjsd=8…"
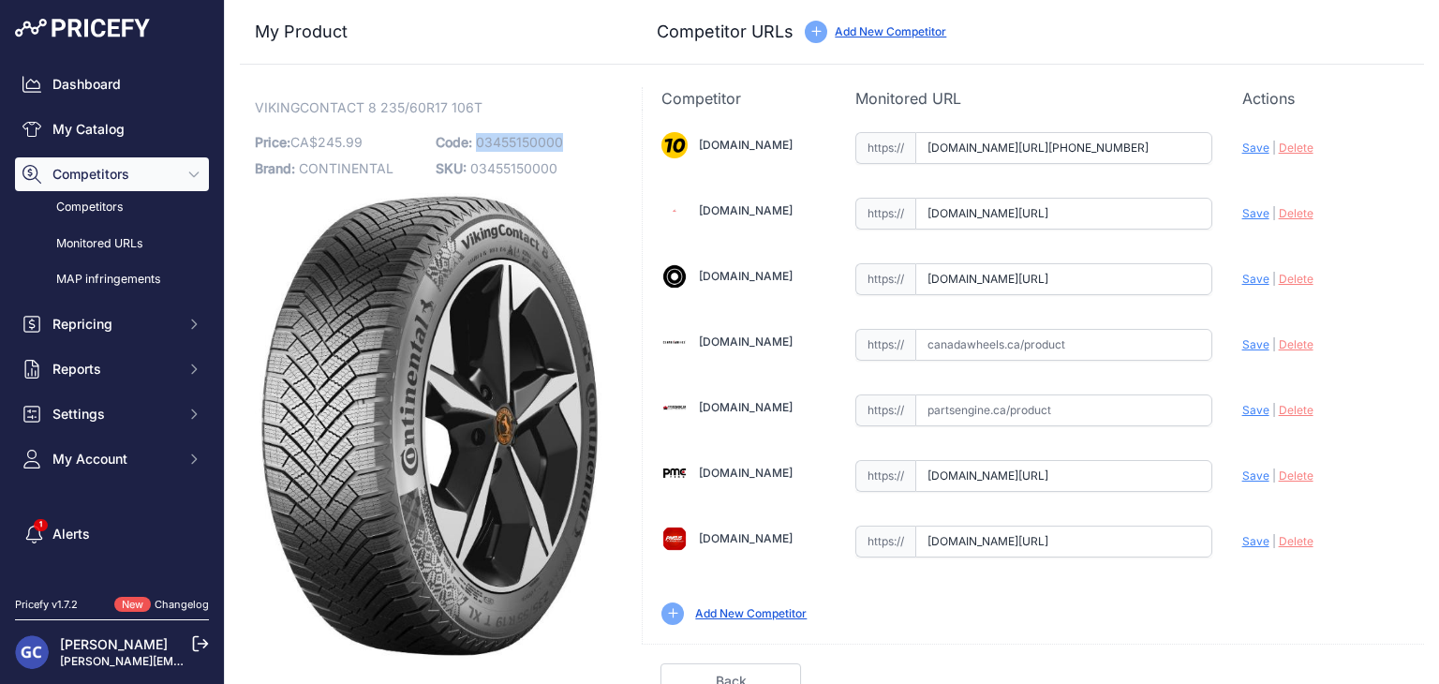
drag, startPoint x: 584, startPoint y: 139, endPoint x: 474, endPoint y: 143, distance: 109.7
click at [474, 143] on p "Code: 03455150000" at bounding box center [521, 142] width 170 height 26
copy span "03455150000"
click at [1127, 351] on input "text" at bounding box center [1063, 345] width 297 height 32
paste input "https://www.canadawheels.ca/continental-tires-viking-contact-8-03455150000"
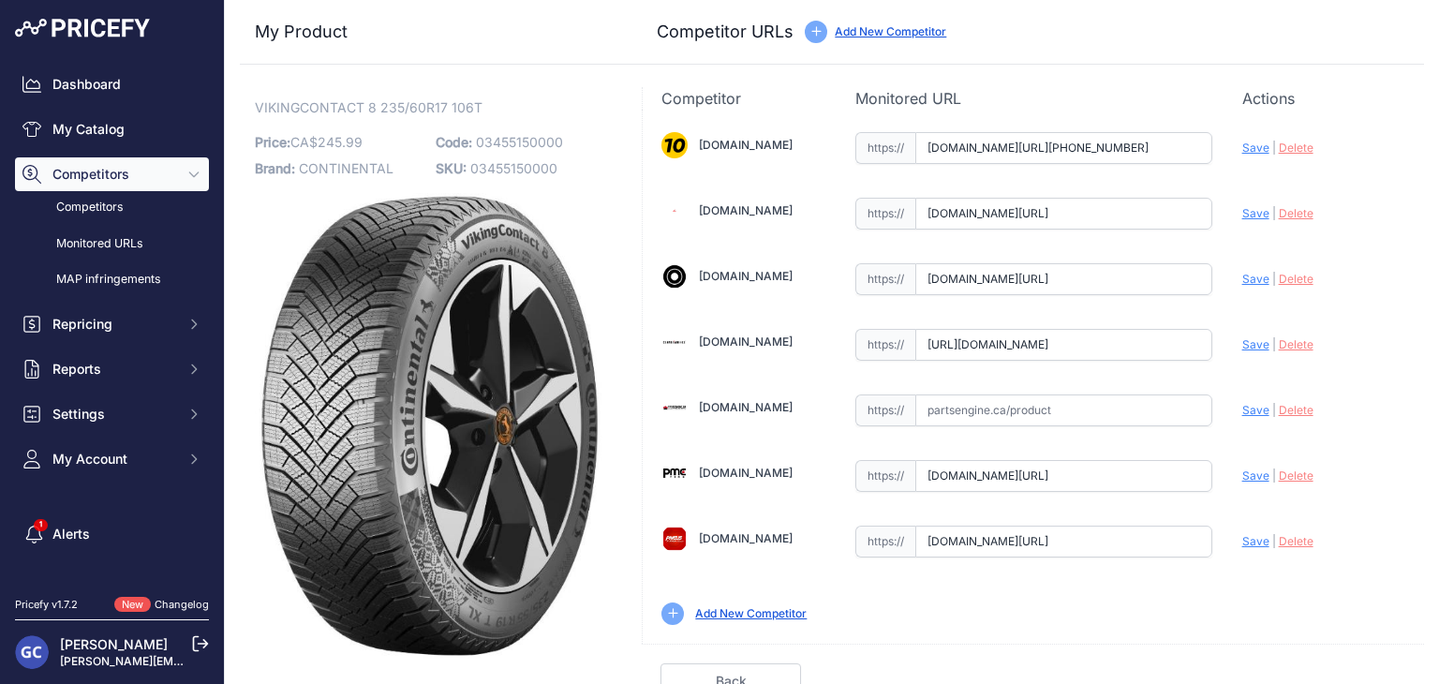
scroll to position [0, 157]
click at [1249, 346] on span "Save" at bounding box center [1255, 344] width 27 height 14
type input "https://www.canadawheels.ca/continental-tires-viking-contact-8-03455150000?prir…"
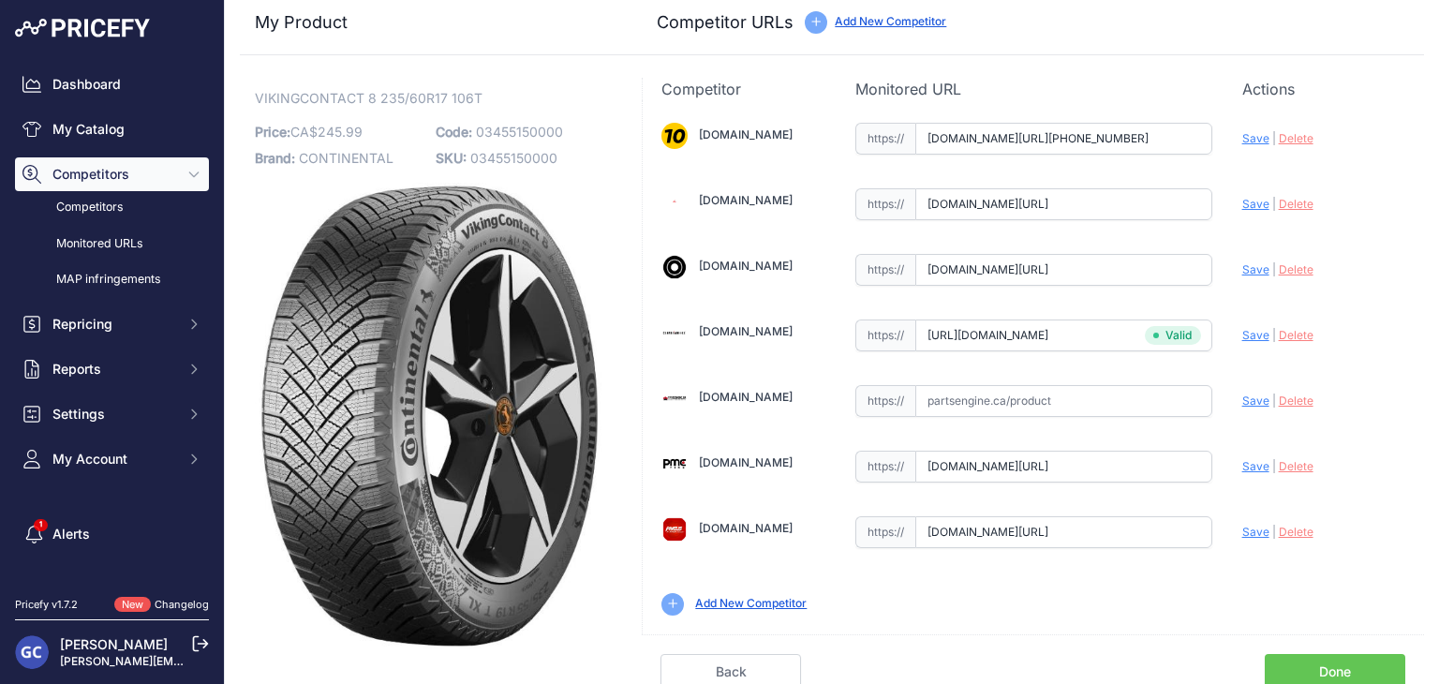
scroll to position [53, 0]
click at [1315, 660] on link "Done" at bounding box center [1334, 671] width 140 height 36
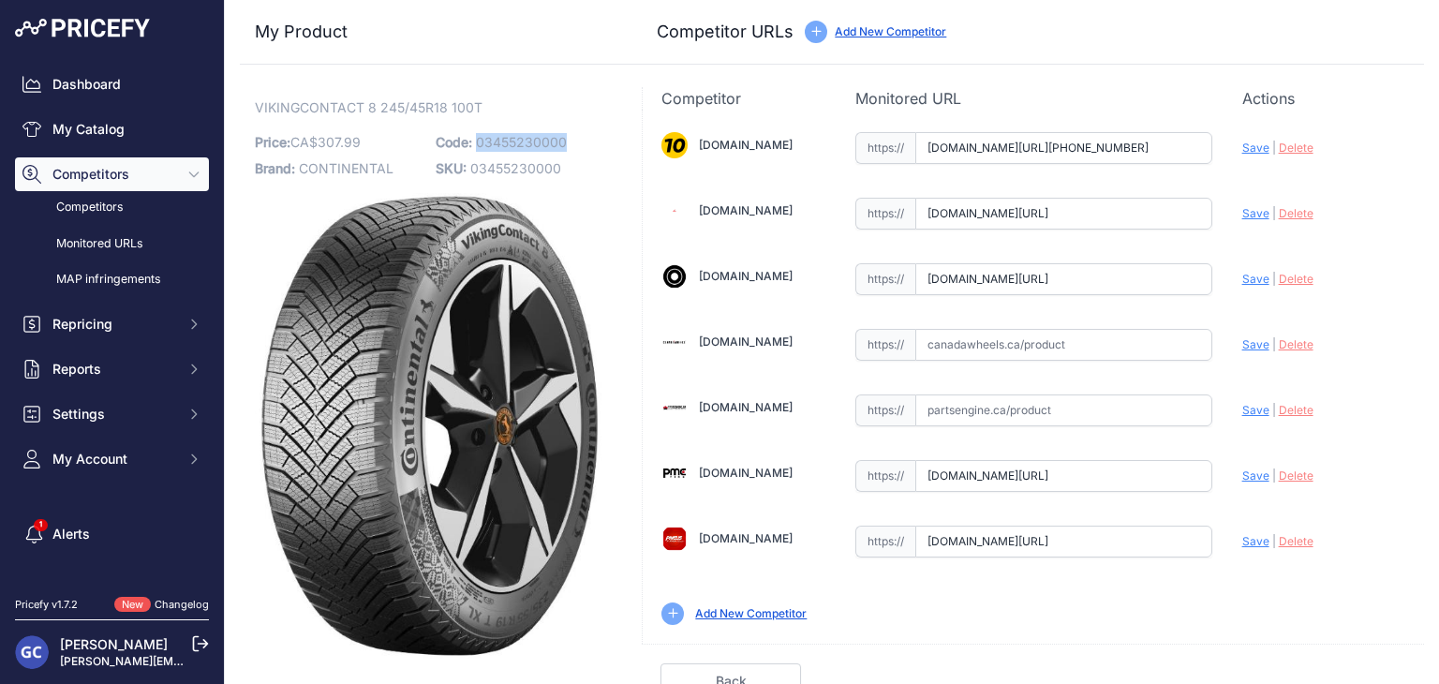
drag, startPoint x: 578, startPoint y: 135, endPoint x: 475, endPoint y: 140, distance: 103.1
click at [475, 140] on p "Code: 03455230000" at bounding box center [521, 142] width 170 height 26
copy span "03455230000"
drag, startPoint x: 1102, startPoint y: 343, endPoint x: 1170, endPoint y: 343, distance: 67.4
click at [1102, 343] on input "text" at bounding box center [1063, 345] width 297 height 32
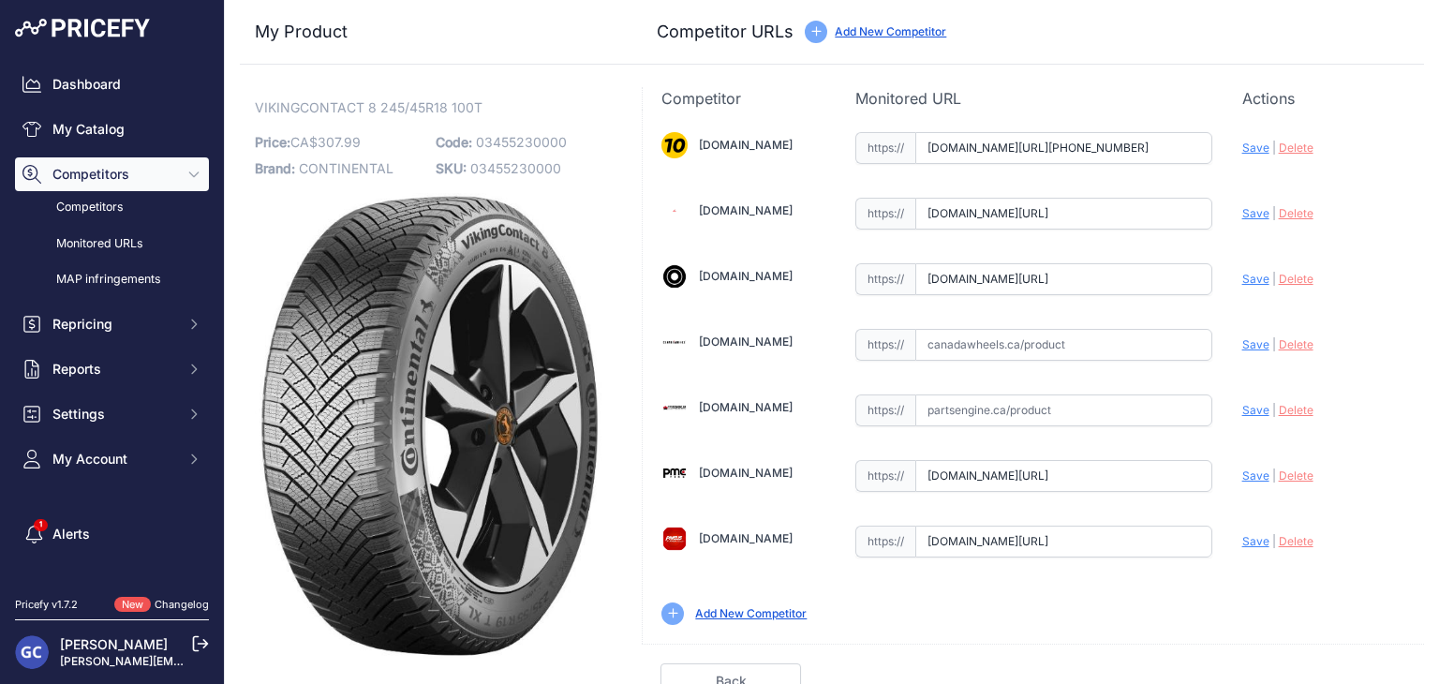
paste input "https://www.canadawheels.ca/continental-tires-viking-contact-8-03455230000"
click at [1251, 345] on span "Save" at bounding box center [1255, 344] width 27 height 14
type input "https://www.canadawheels.ca/continental-tires-viking-contact-8-03455230000?prir…"
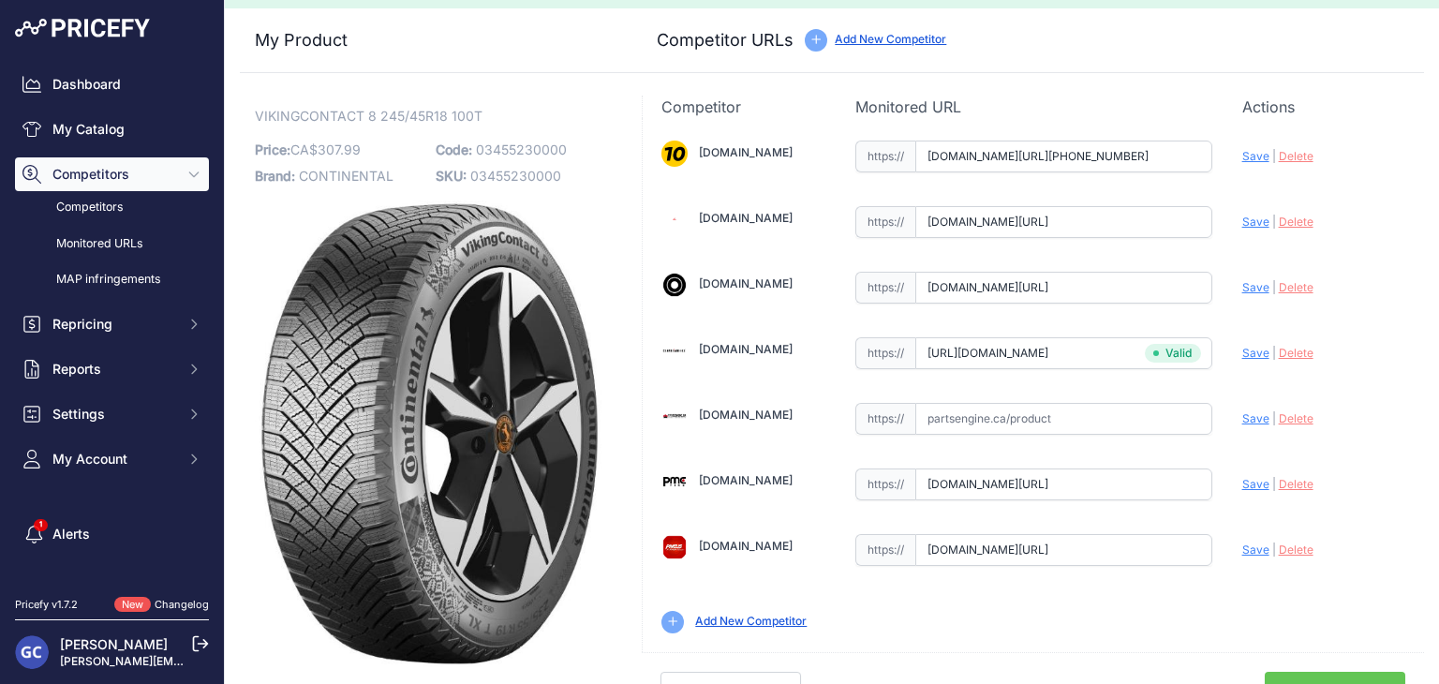
scroll to position [53, 0]
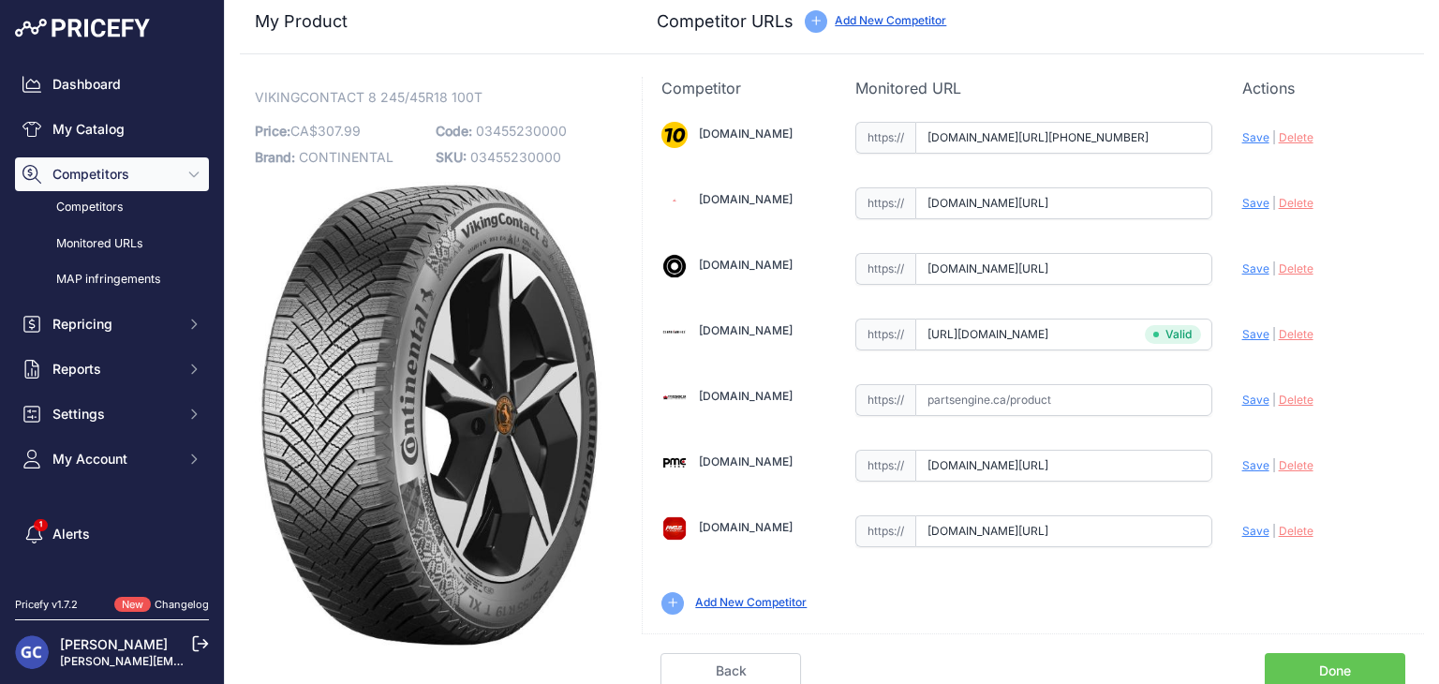
click at [1315, 653] on link "Done" at bounding box center [1334, 671] width 140 height 36
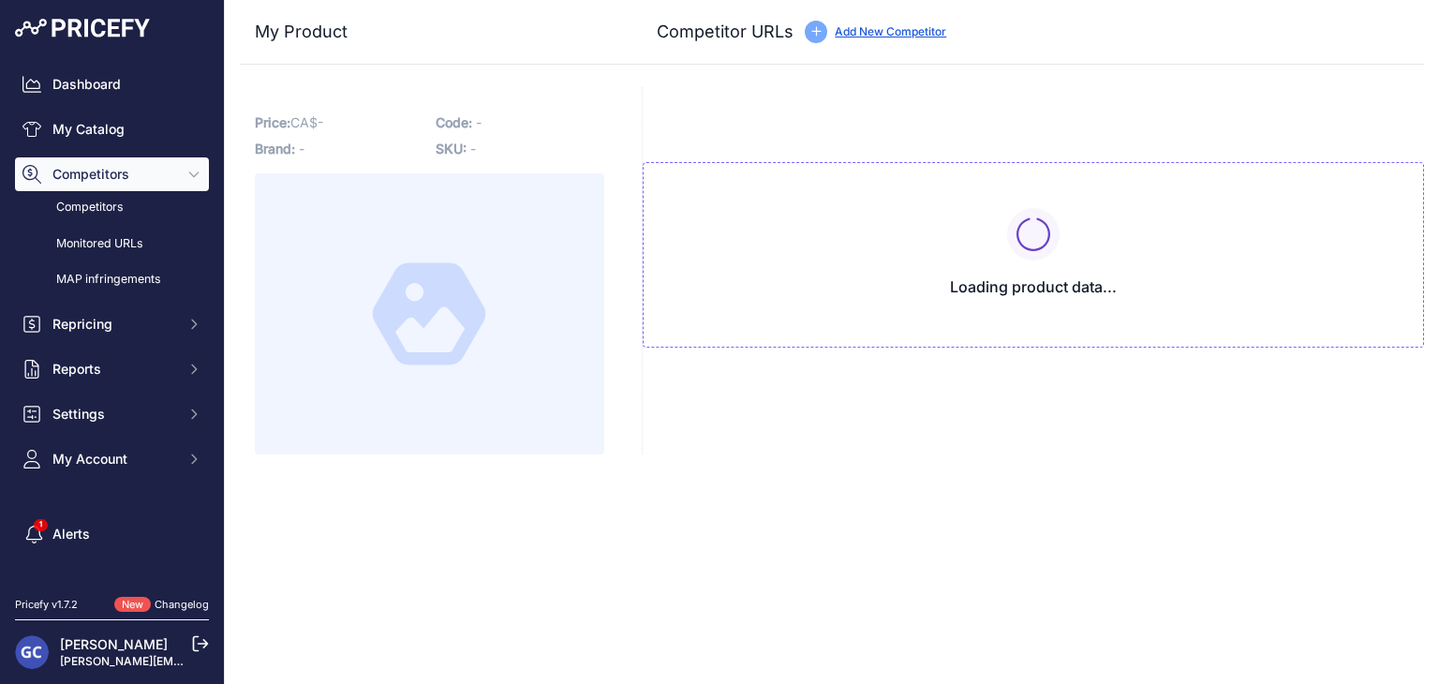
type input "[DOMAIN_NAME][URL][PHONE_NUMBER]"
type input "[DOMAIN_NAME][URL]"
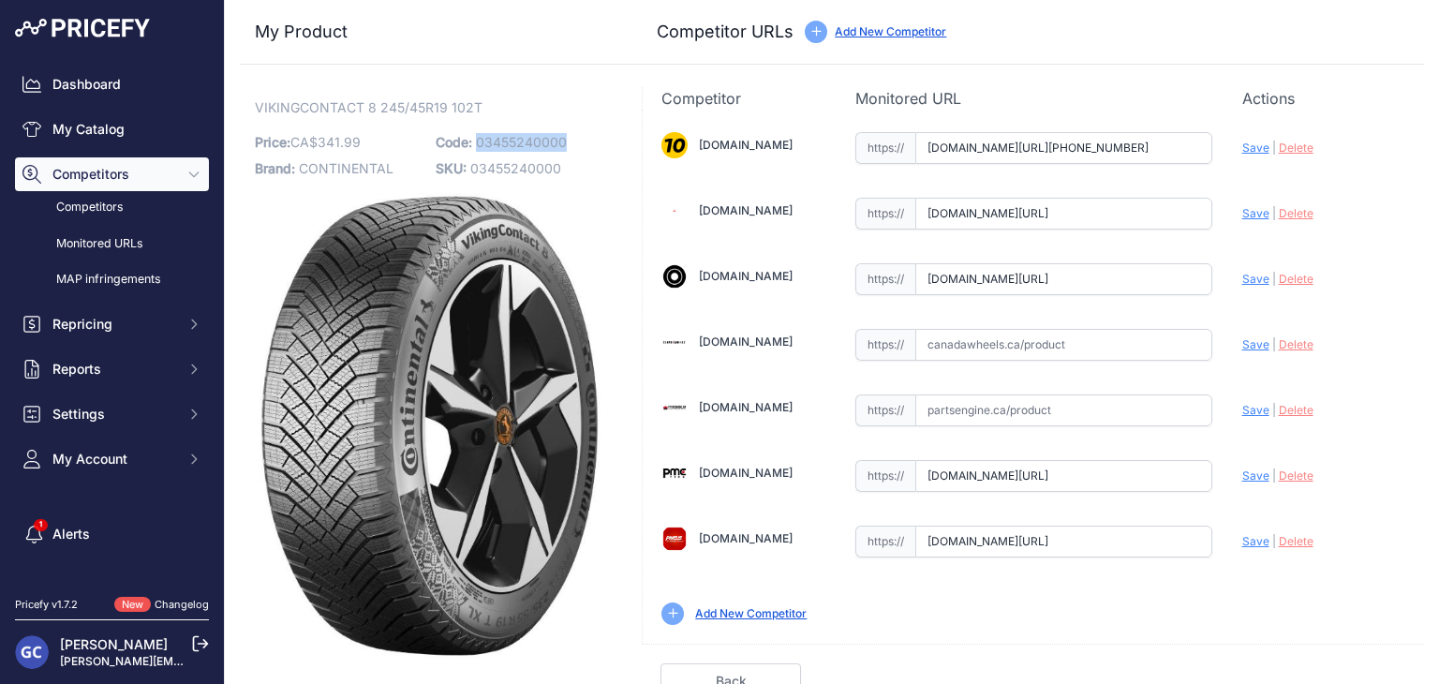
drag, startPoint x: 593, startPoint y: 140, endPoint x: 476, endPoint y: 143, distance: 117.1
click at [476, 143] on p "Code: 03455240000" at bounding box center [521, 142] width 170 height 26
copy span "03455240000"
click at [1144, 347] on input "text" at bounding box center [1063, 345] width 297 height 32
paste input "[URL][DOMAIN_NAME]"
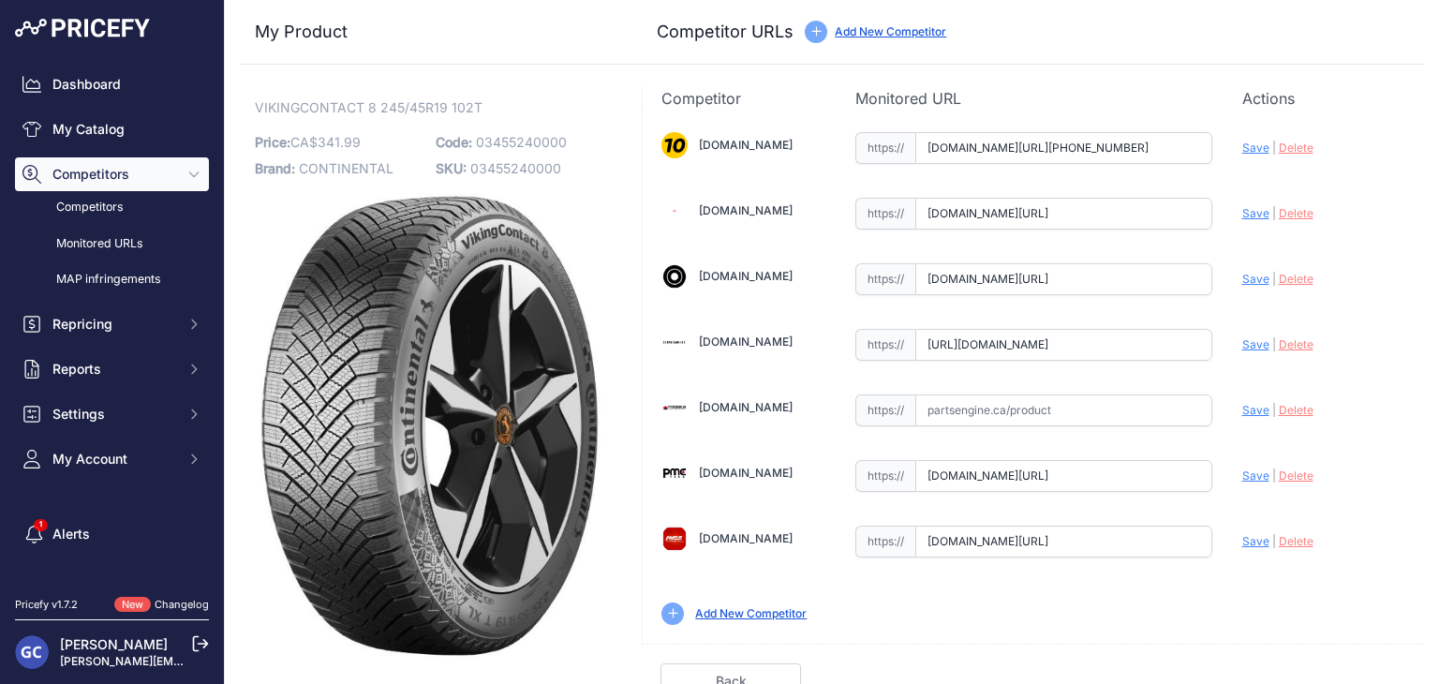
scroll to position [0, 161]
click at [1242, 339] on span "Save" at bounding box center [1255, 344] width 27 height 14
type input "[URL][DOMAIN_NAME]"
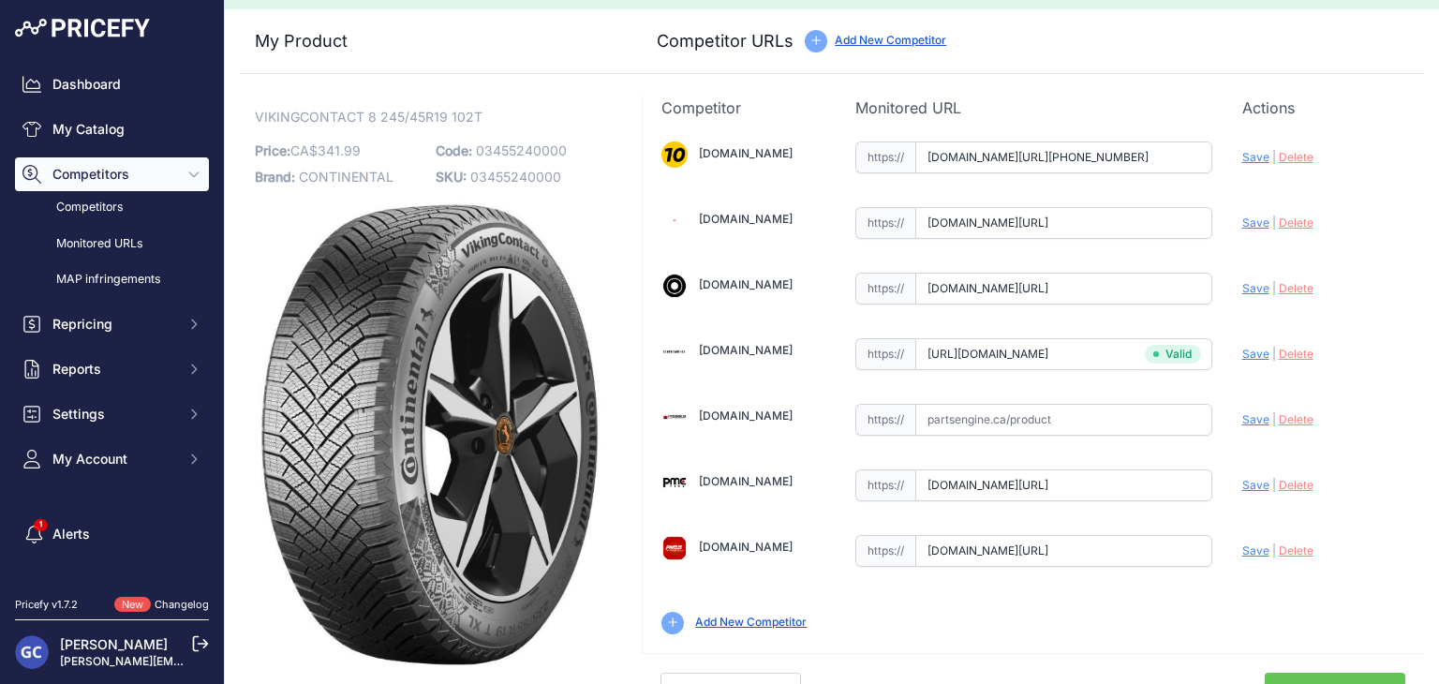
scroll to position [53, 0]
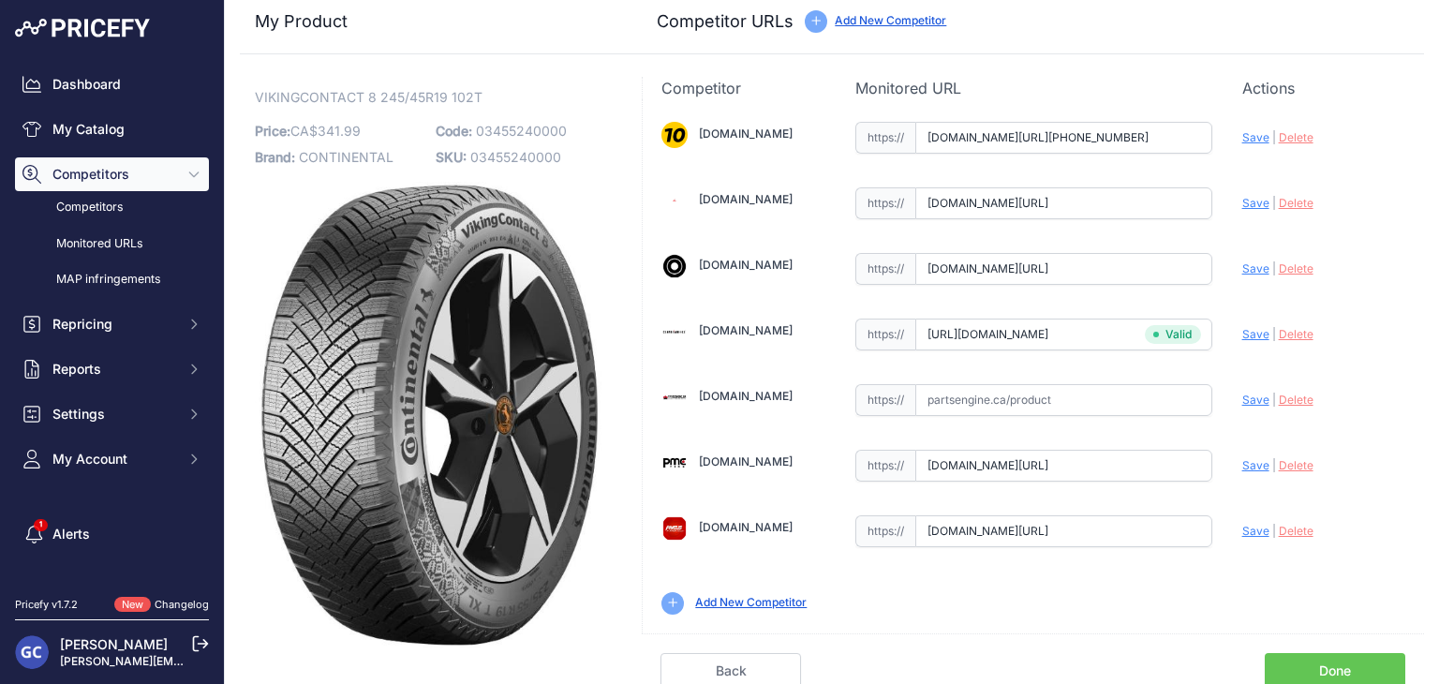
click at [1297, 658] on link "Done" at bounding box center [1334, 671] width 140 height 36
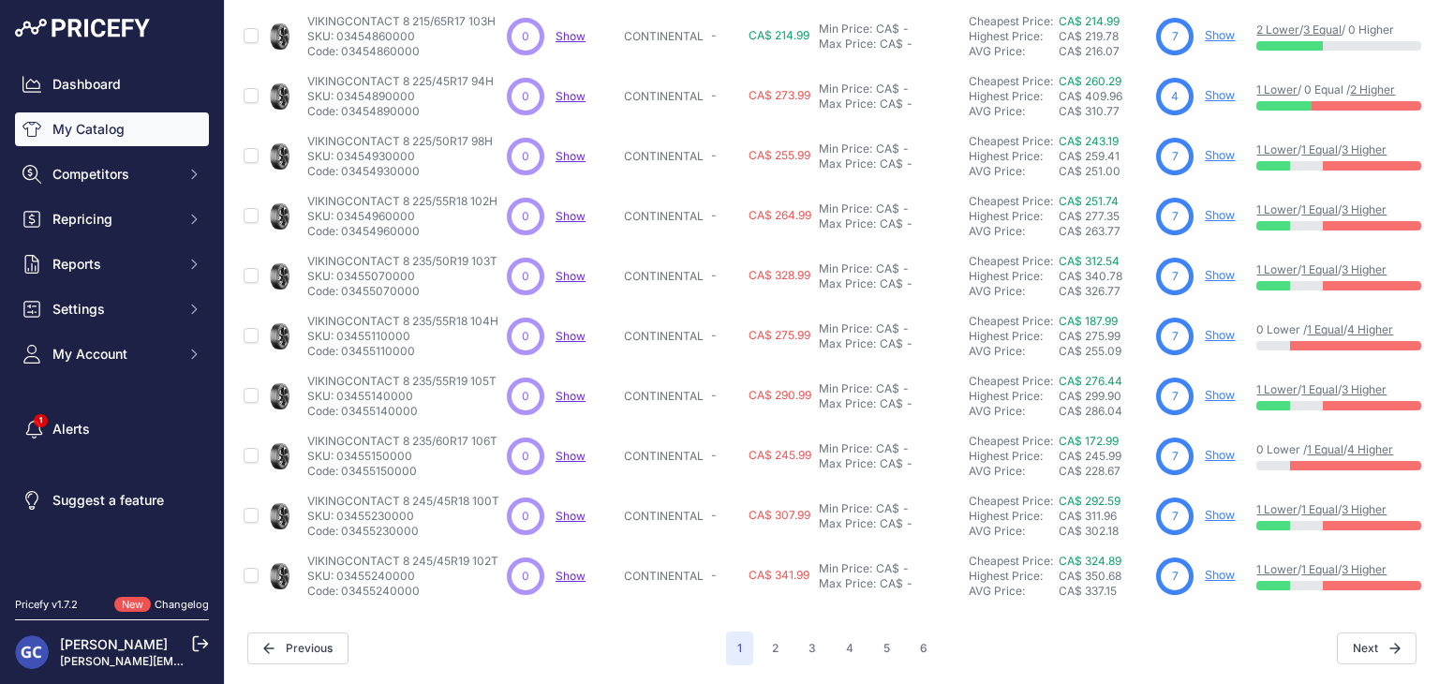
scroll to position [453, 0]
click at [767, 636] on button "2" at bounding box center [775, 648] width 29 height 34
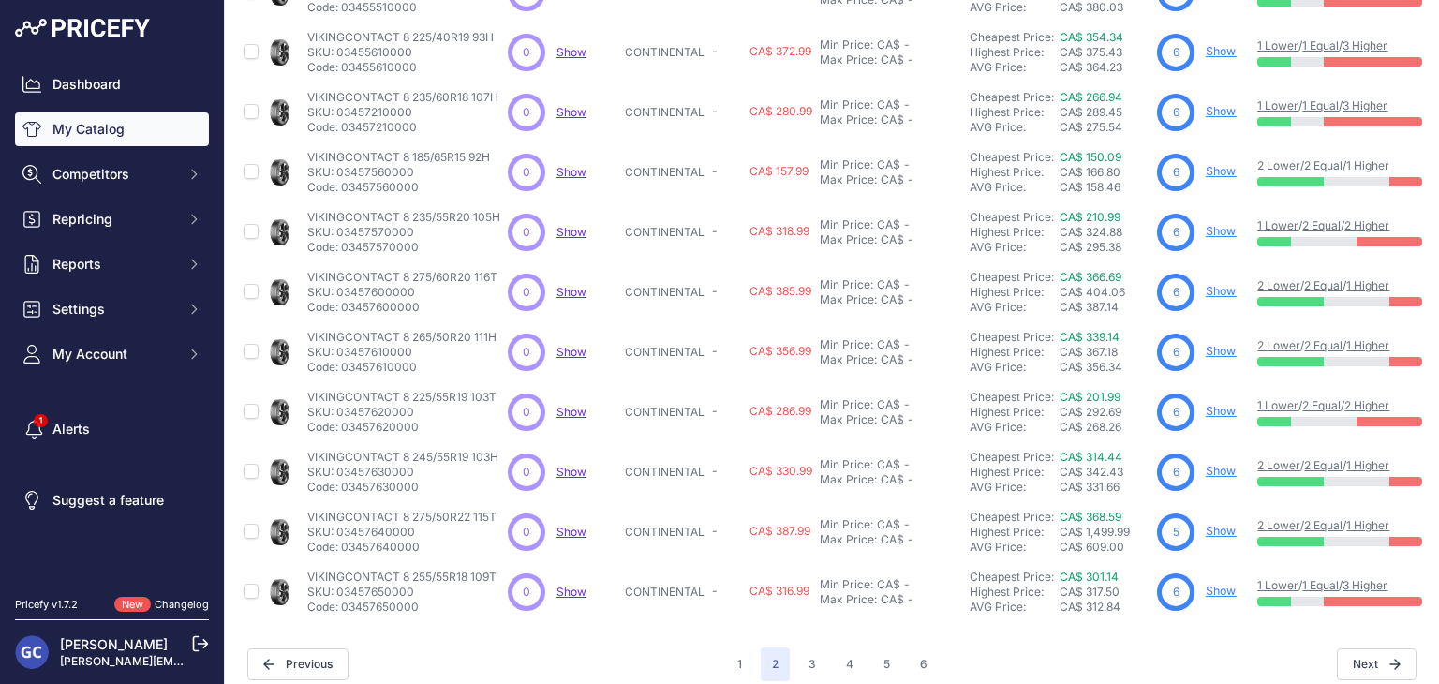
scroll to position [453, 0]
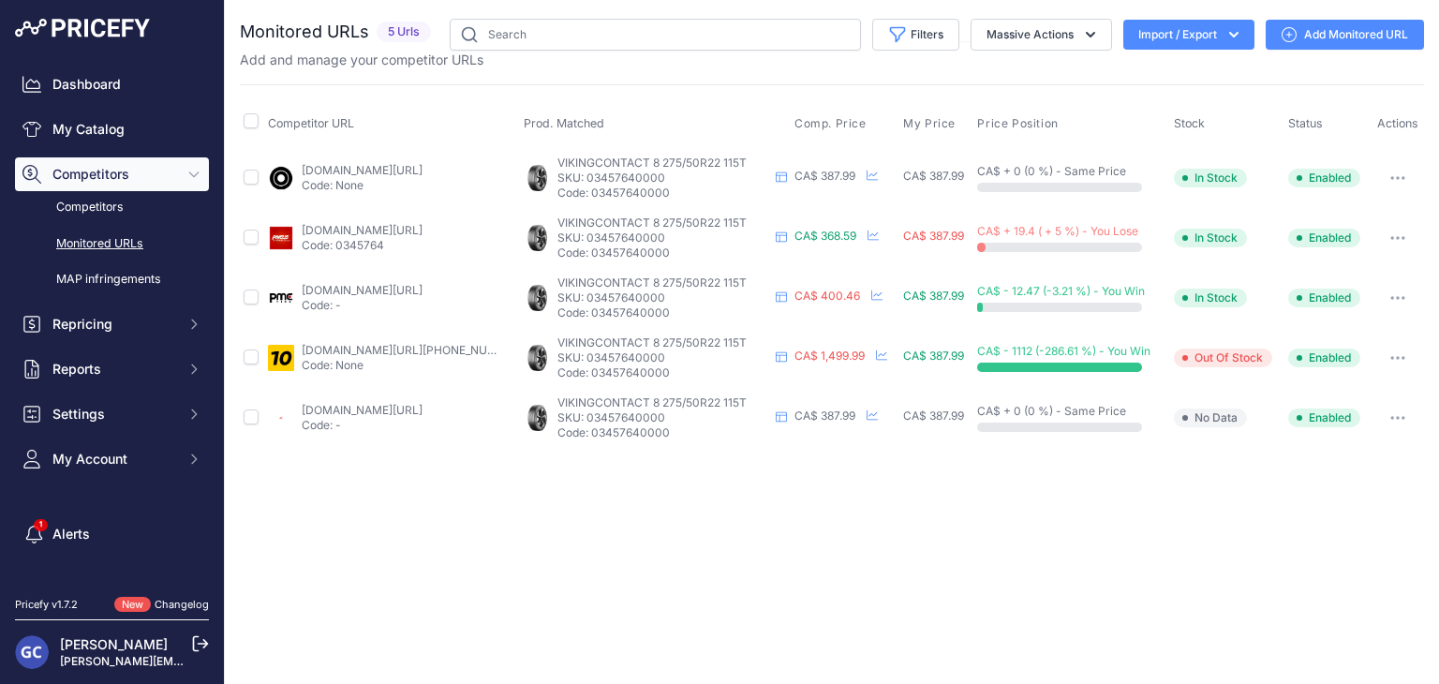
click at [1337, 37] on link "Add Monitored URL" at bounding box center [1344, 35] width 158 height 30
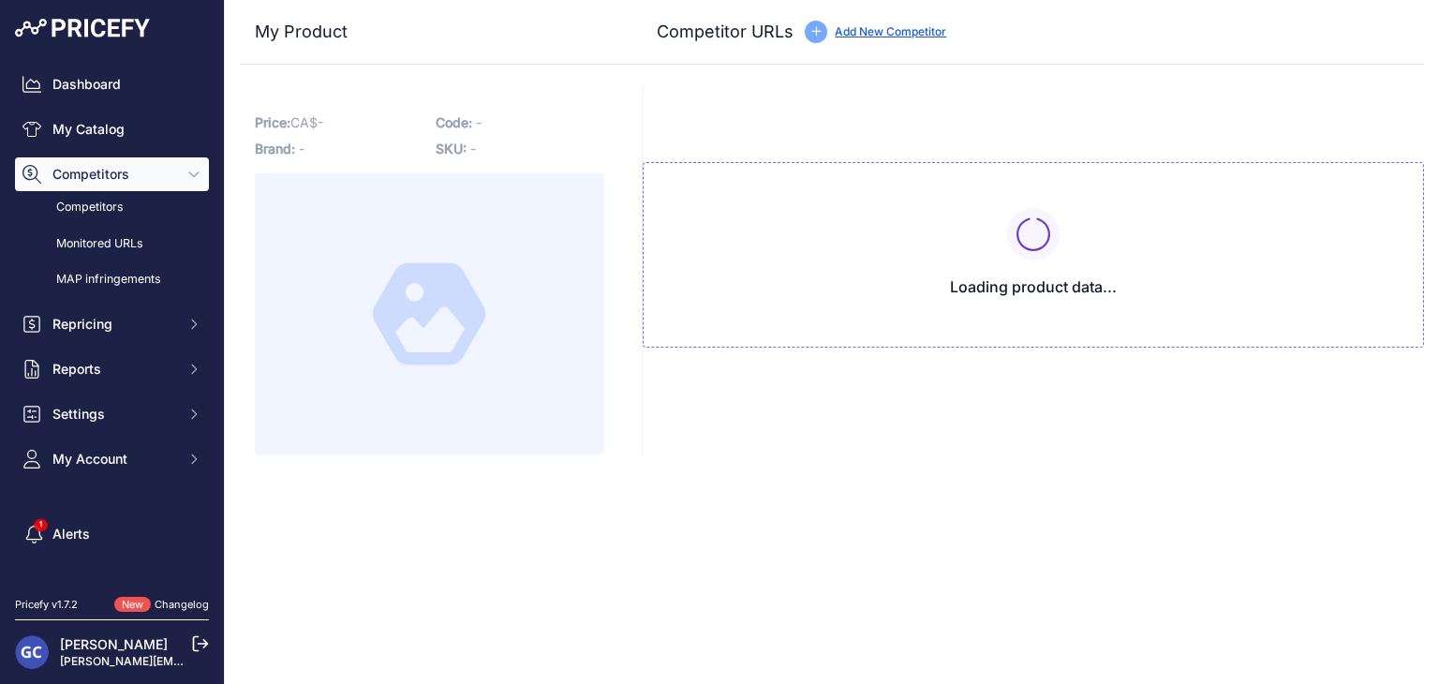
type input "www.1010tires.com/Tires/Continental/Viking+Contact+8/03457640000?prirule_jdsnik…"
type input "www.4pneus.ca/pneus/continental-viking-contact-8-hiver/275-50-r22-xl/29419?prir…"
type input "www.blackcircles.ca/en/tire/continental/vikingcontact-8/275-50-r22-115-t?prirul…"
type input "pmctire.com/fr/tires/continental-vikingcontact-8-275-50r22-xl-115t-bsw-03457640…"
type input "pneusarabais.com/pneus/continental-vikingcontact-8/52364?prirule_jdsnikfkfjsd=8…"
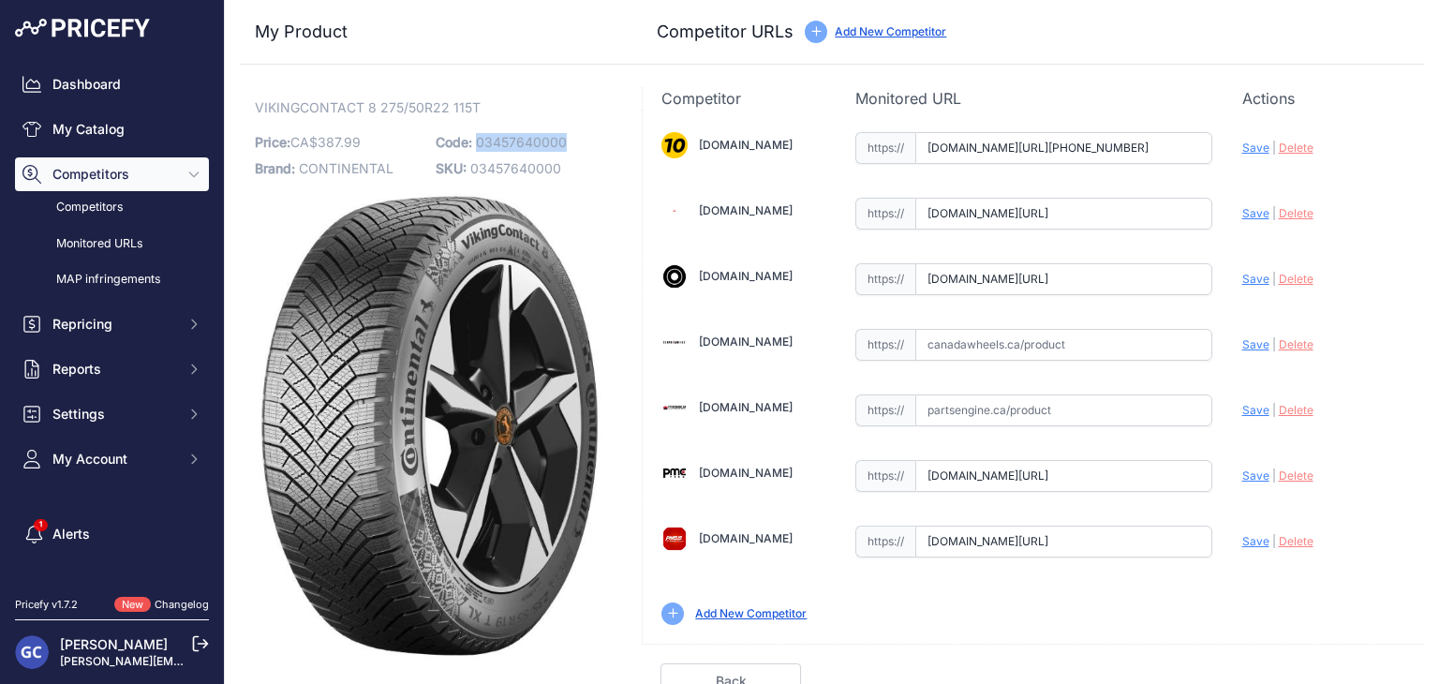
drag, startPoint x: 575, startPoint y: 140, endPoint x: 472, endPoint y: 143, distance: 103.1
click at [472, 143] on p "Code: 03457640000" at bounding box center [521, 142] width 170 height 26
copy span "03457640000"
click at [1129, 340] on input "text" at bounding box center [1063, 345] width 297 height 32
paste input "https://www.canadawheels.ca/continental-tires-viking-contact-8-03457640000"
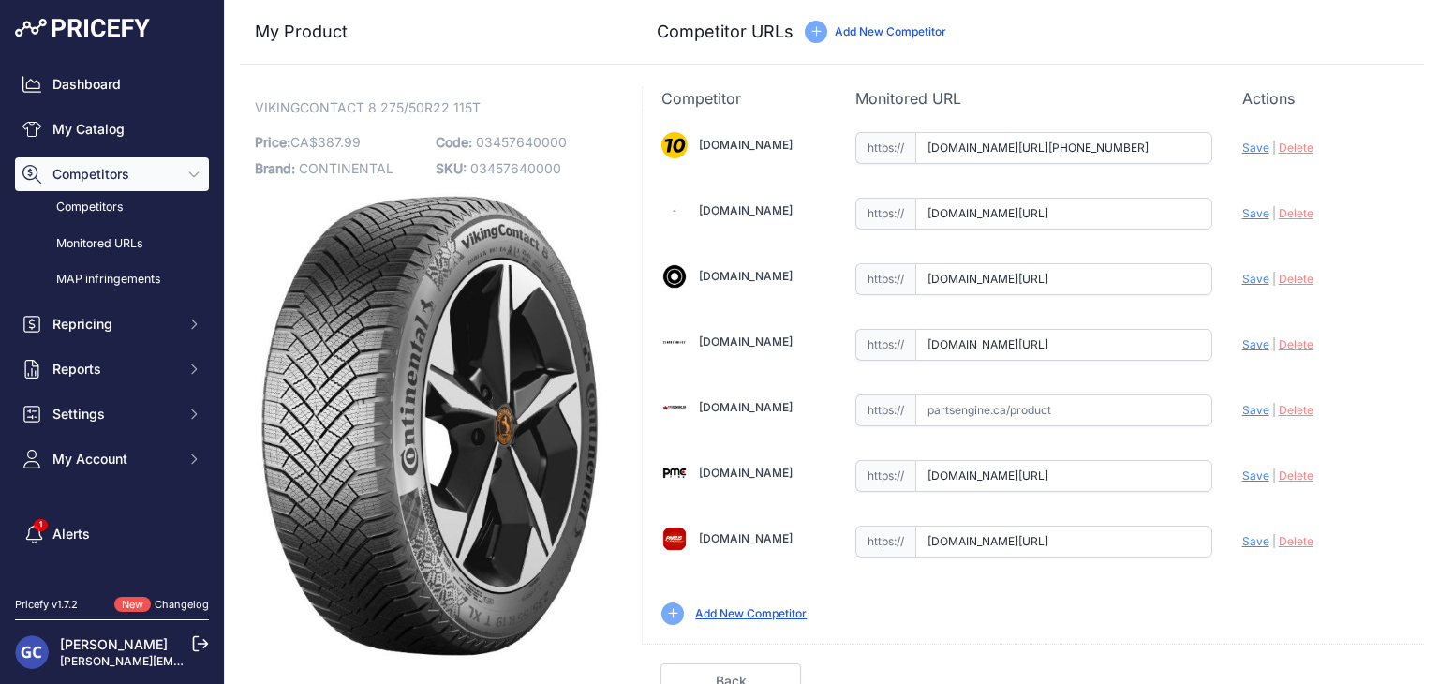
click at [1244, 340] on span "Save" at bounding box center [1255, 344] width 27 height 14
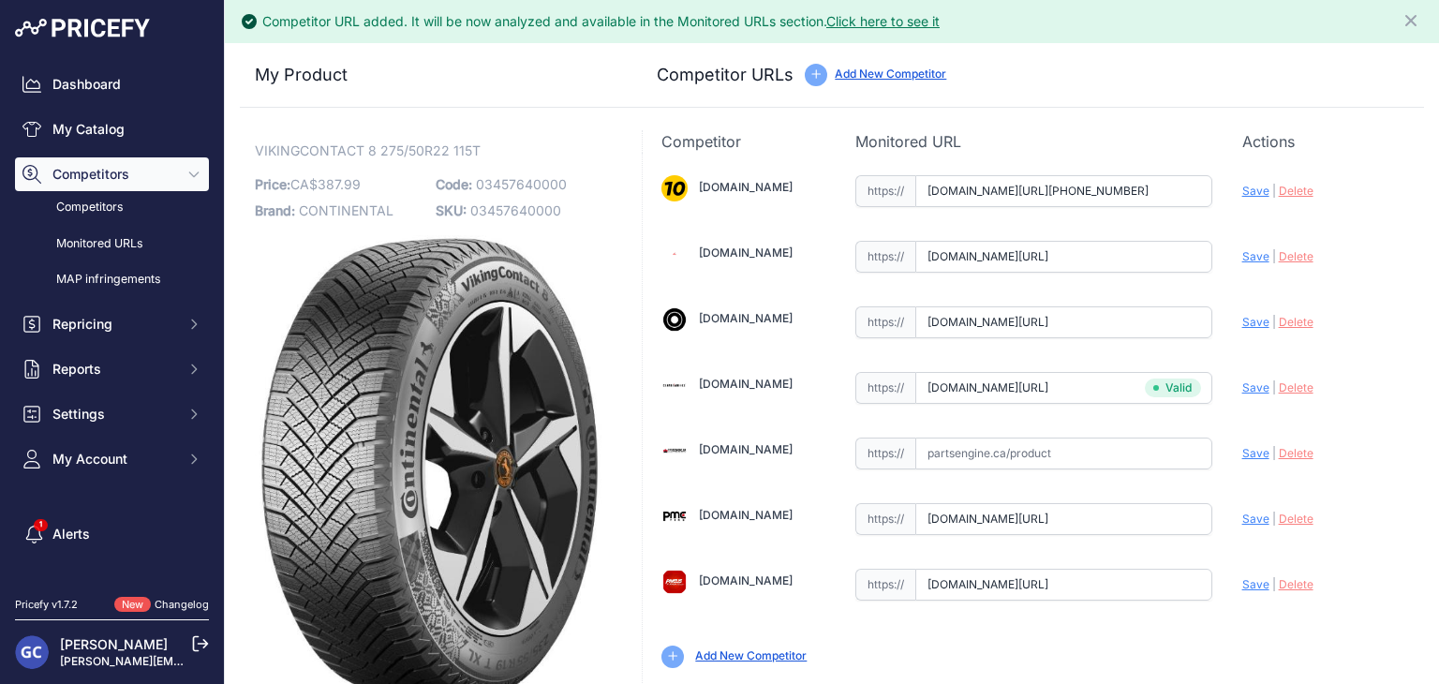
type input "https://www.canadawheels.ca/continental-tires-viking-contact-8-03457640000?prir…"
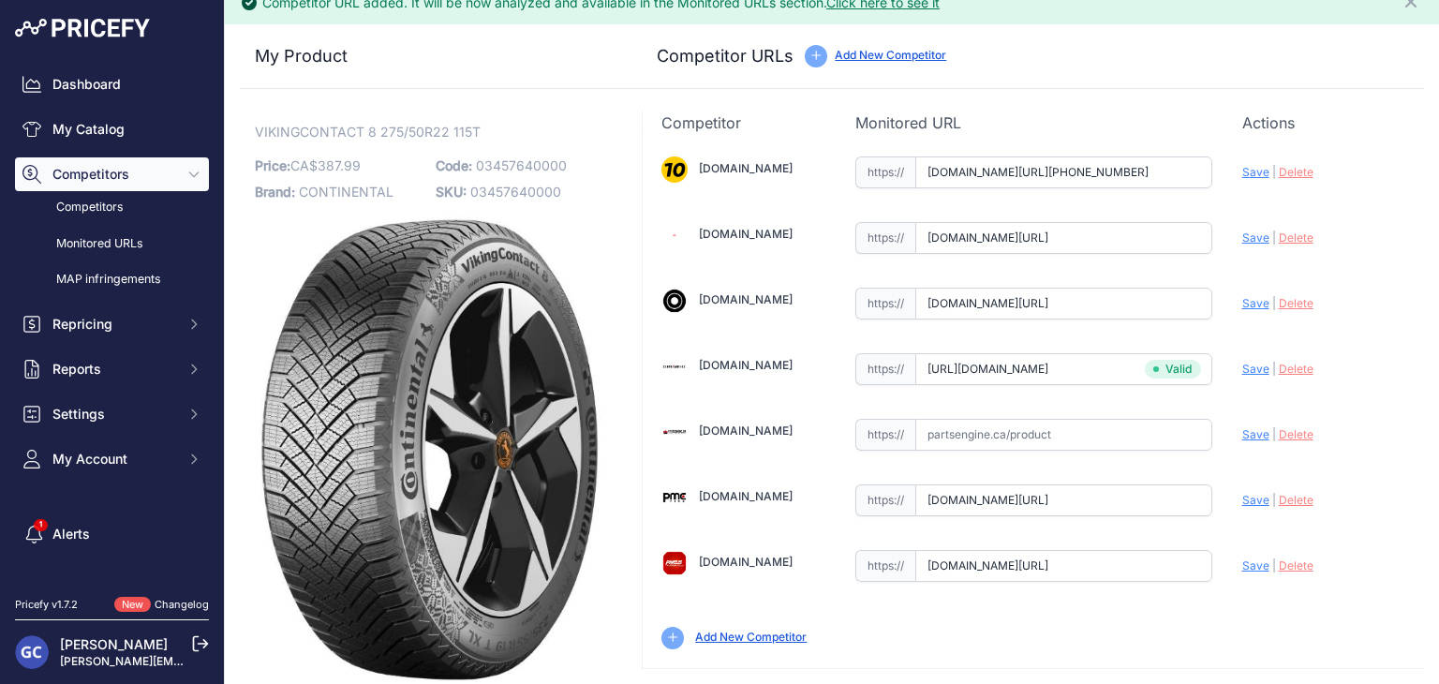
scroll to position [53, 0]
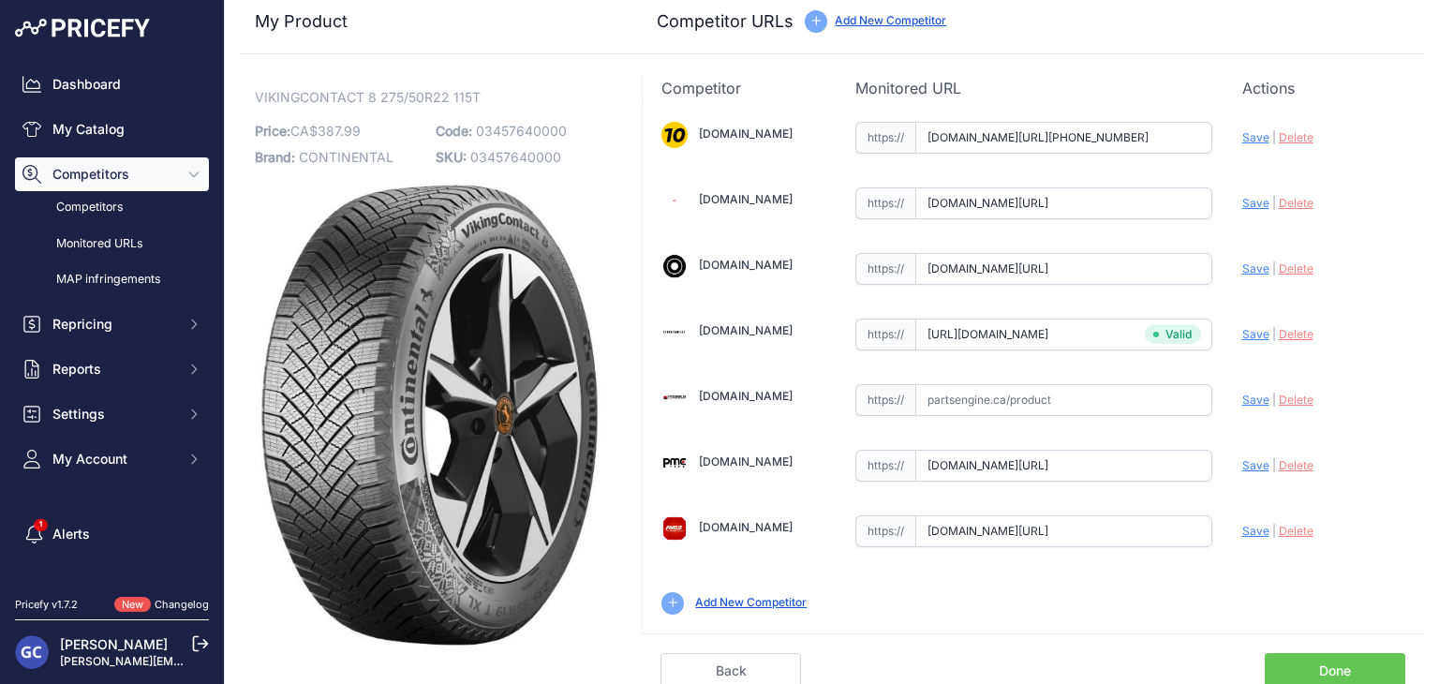
click at [1348, 668] on link "Done" at bounding box center [1334, 671] width 140 height 36
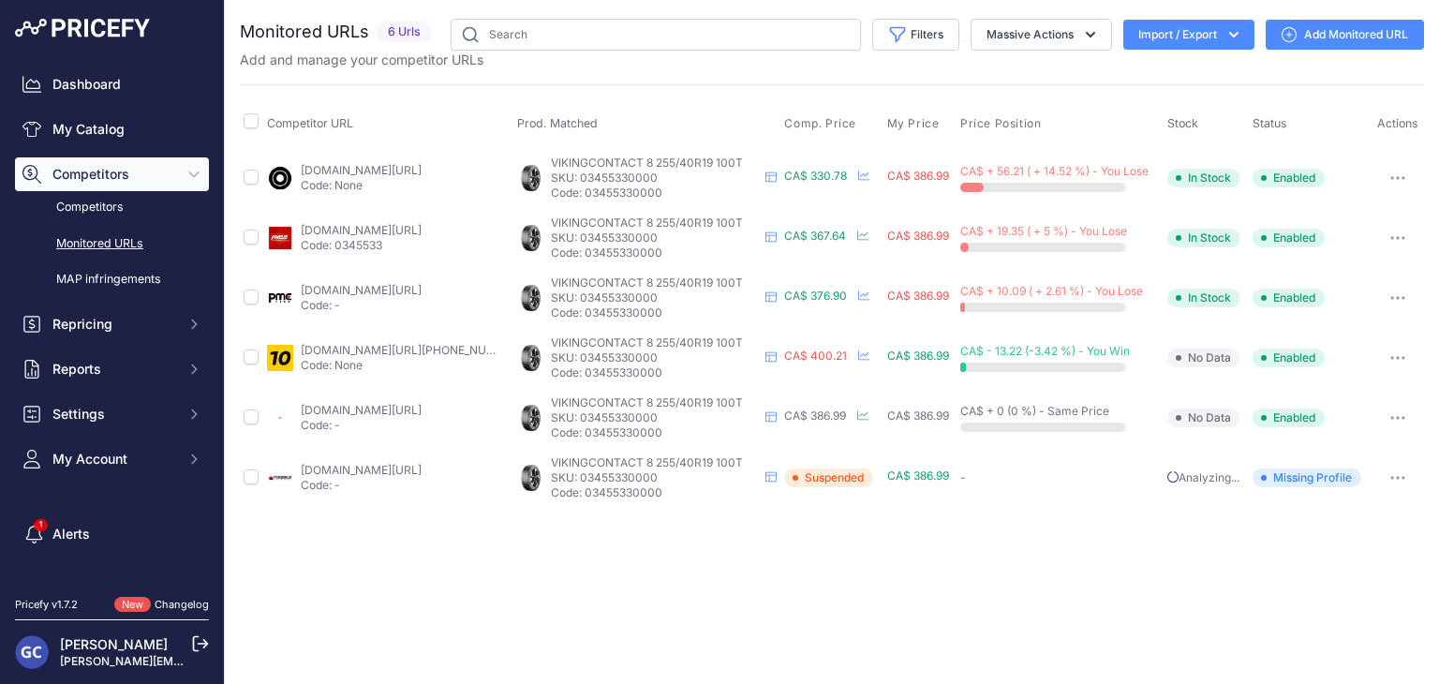
click at [1326, 30] on link "Add Monitored URL" at bounding box center [1344, 35] width 158 height 30
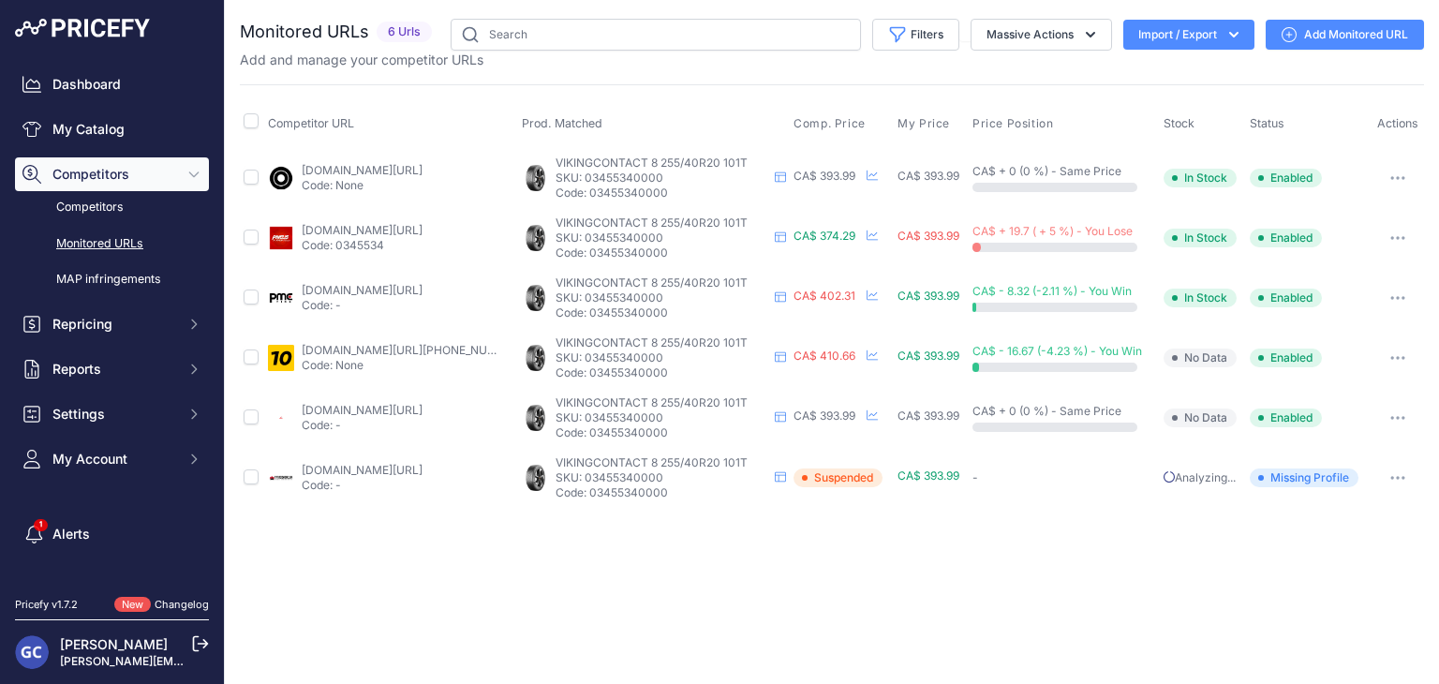
click at [1332, 27] on link "Add Monitored URL" at bounding box center [1344, 35] width 158 height 30
click at [1318, 38] on link "Add Monitored URL" at bounding box center [1344, 35] width 158 height 30
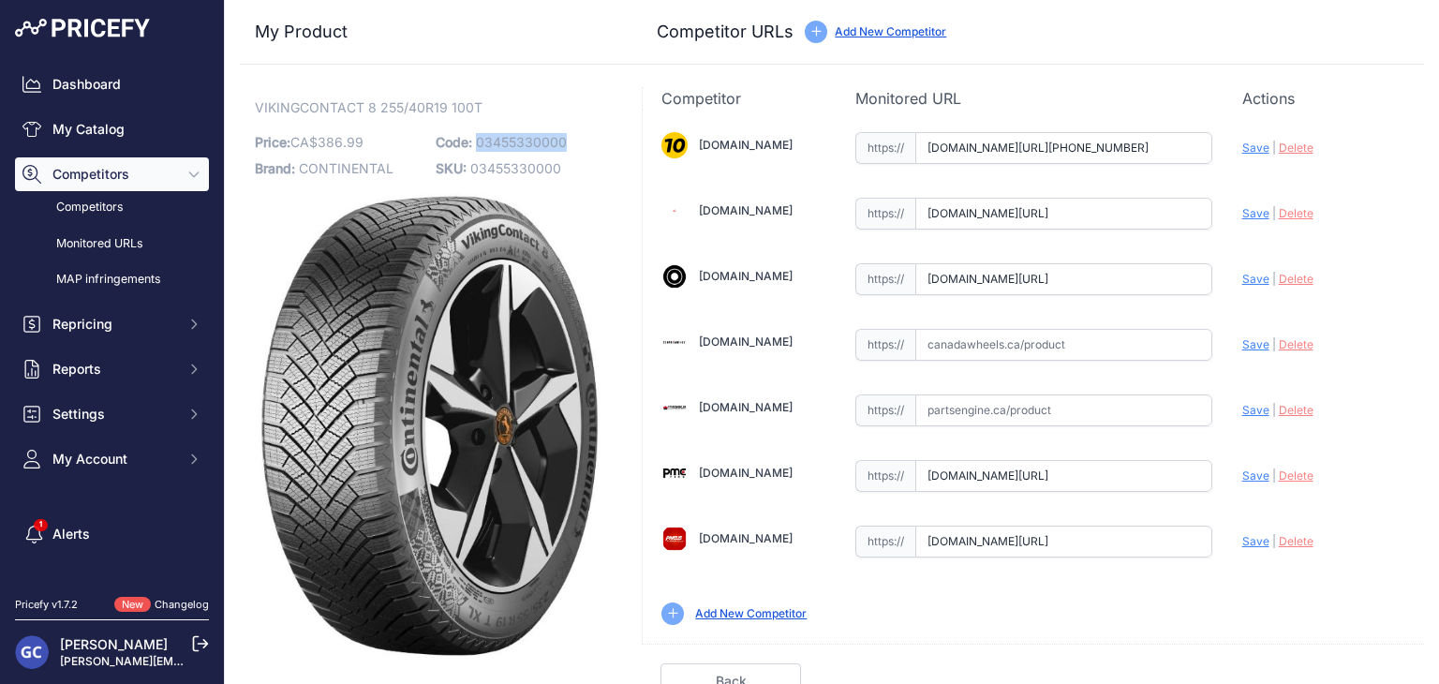
drag, startPoint x: 573, startPoint y: 135, endPoint x: 477, endPoint y: 136, distance: 96.5
click at [477, 136] on p "Code: 03455330000" at bounding box center [521, 142] width 170 height 26
copy span "03455330000"
click at [1101, 334] on input "text" at bounding box center [1063, 345] width 297 height 32
paste input "https://www.canadawheels.ca/continental-tires-viking-contact-8-03455330000"
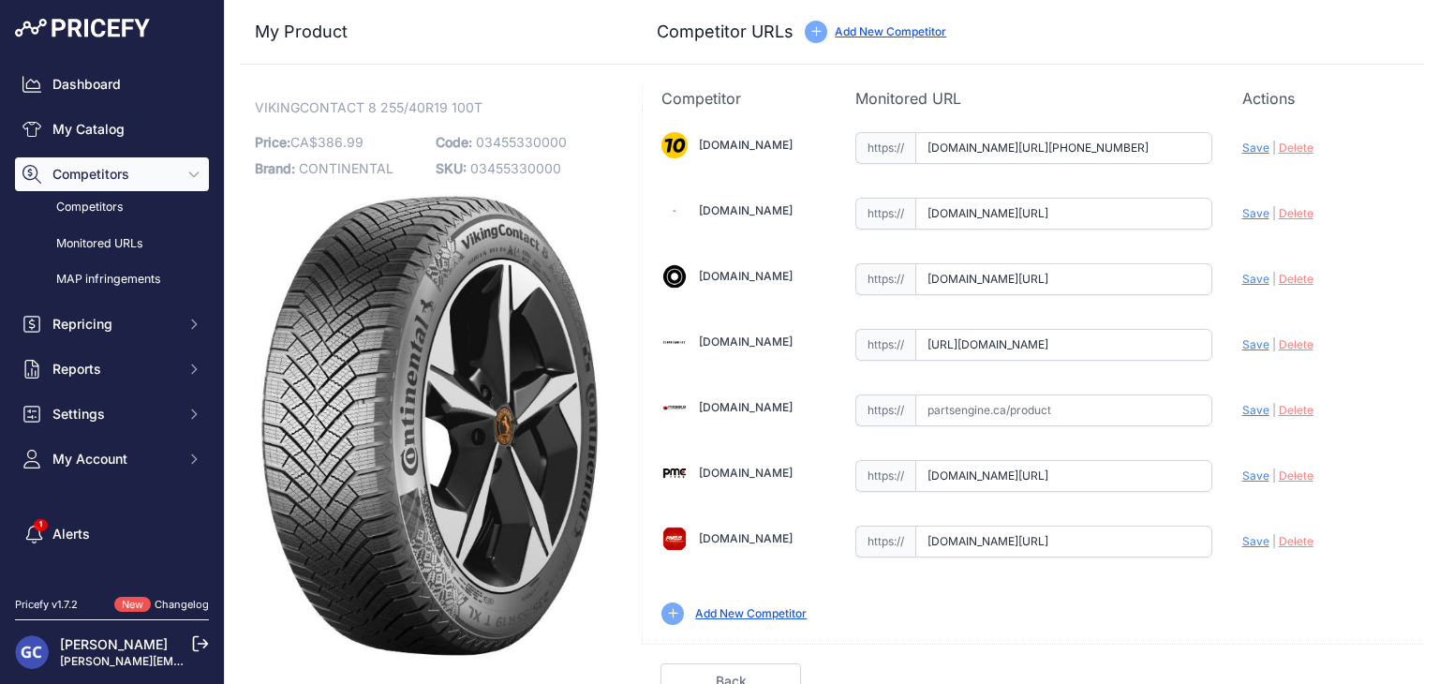
scroll to position [0, 161]
click at [1242, 342] on span "Save" at bounding box center [1255, 344] width 27 height 14
type input "https://www.canadawheels.ca/continental-tires-viking-contact-8-03455330000?prir…"
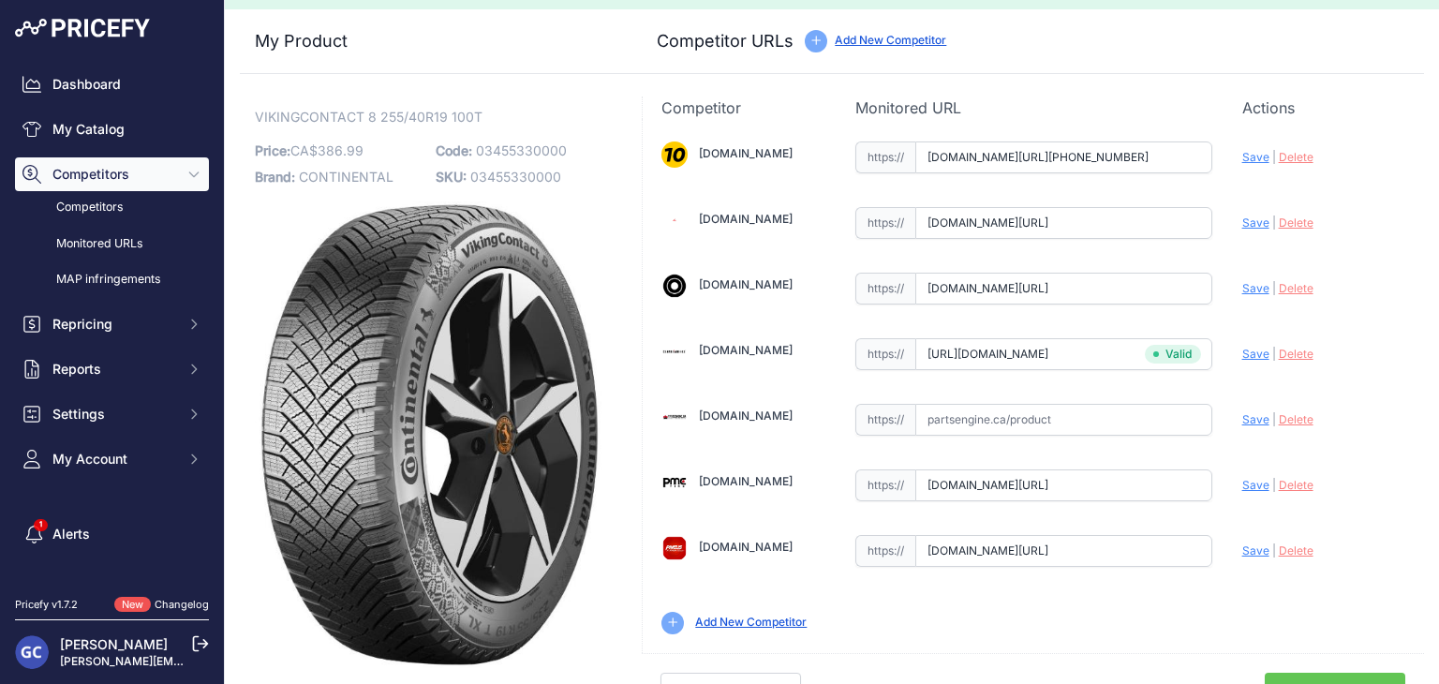
scroll to position [53, 0]
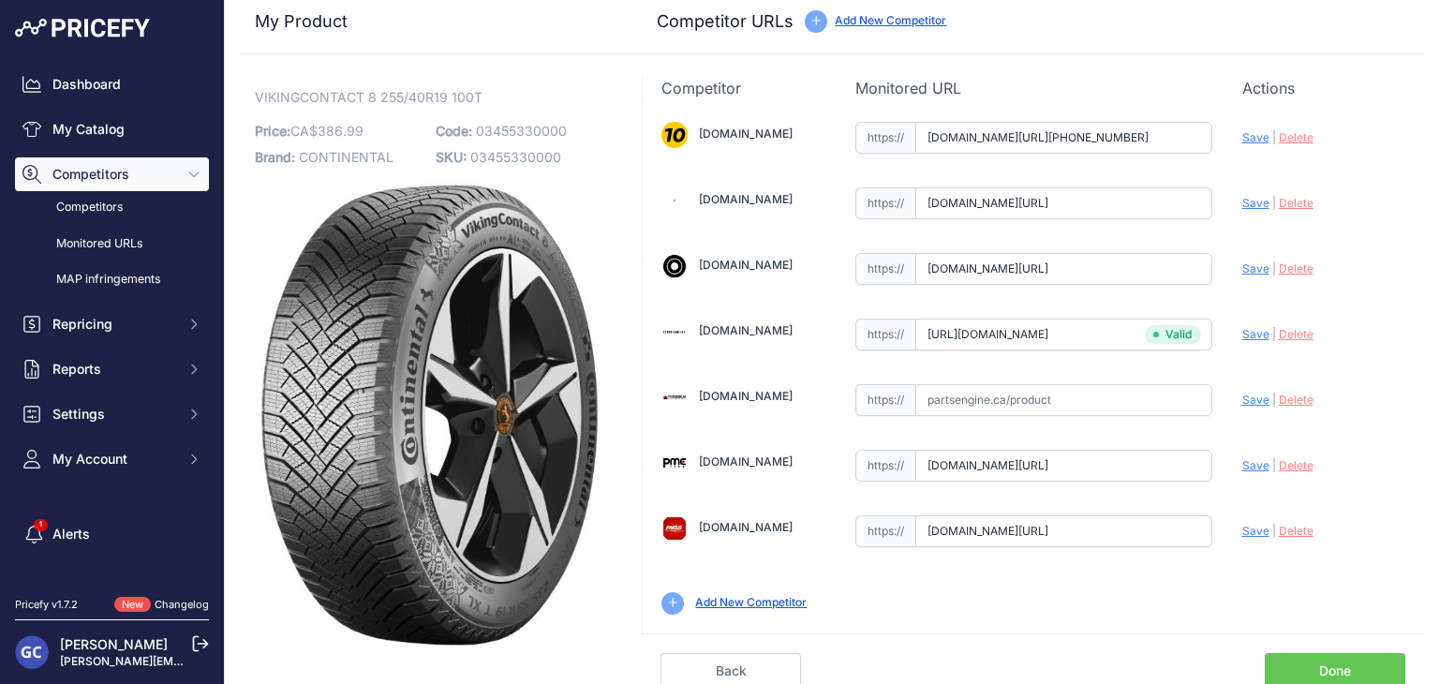
click at [1326, 655] on link "Done" at bounding box center [1334, 671] width 140 height 36
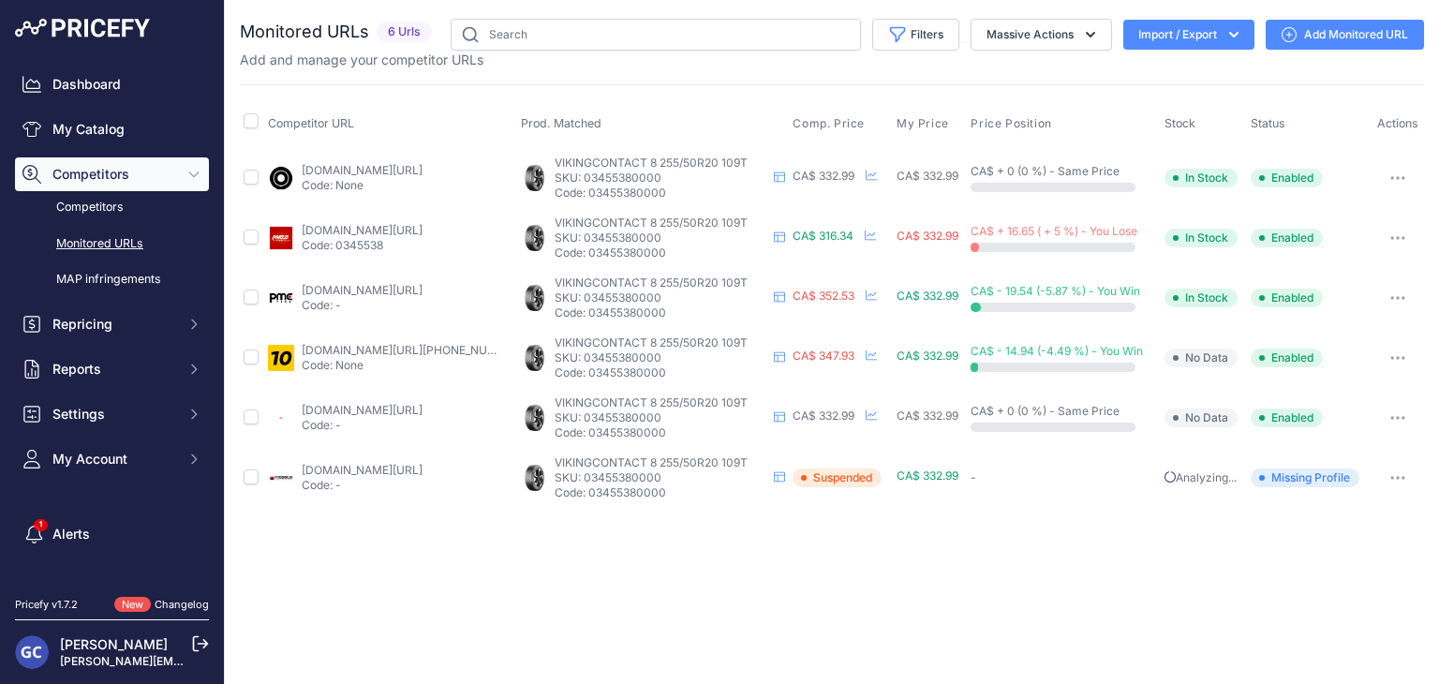
click at [1324, 30] on link "Add Monitored URL" at bounding box center [1344, 35] width 158 height 30
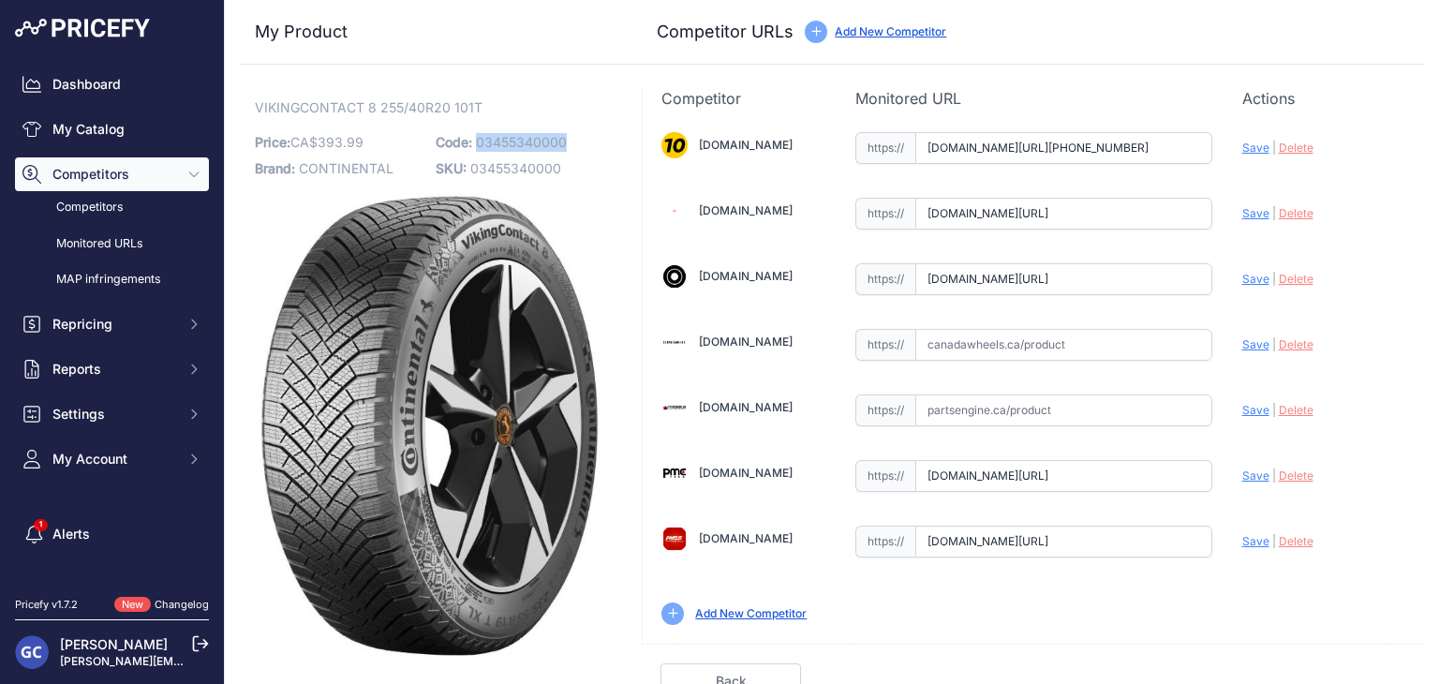
drag, startPoint x: 567, startPoint y: 140, endPoint x: 475, endPoint y: 145, distance: 91.9
click at [475, 145] on p "Code: 03455340000" at bounding box center [521, 142] width 170 height 26
copy span "03455340000"
click at [1052, 347] on input "text" at bounding box center [1063, 345] width 297 height 32
paste input "https://www.canadawheels.ca/continental-tires-viking-contact-8-03455340000"
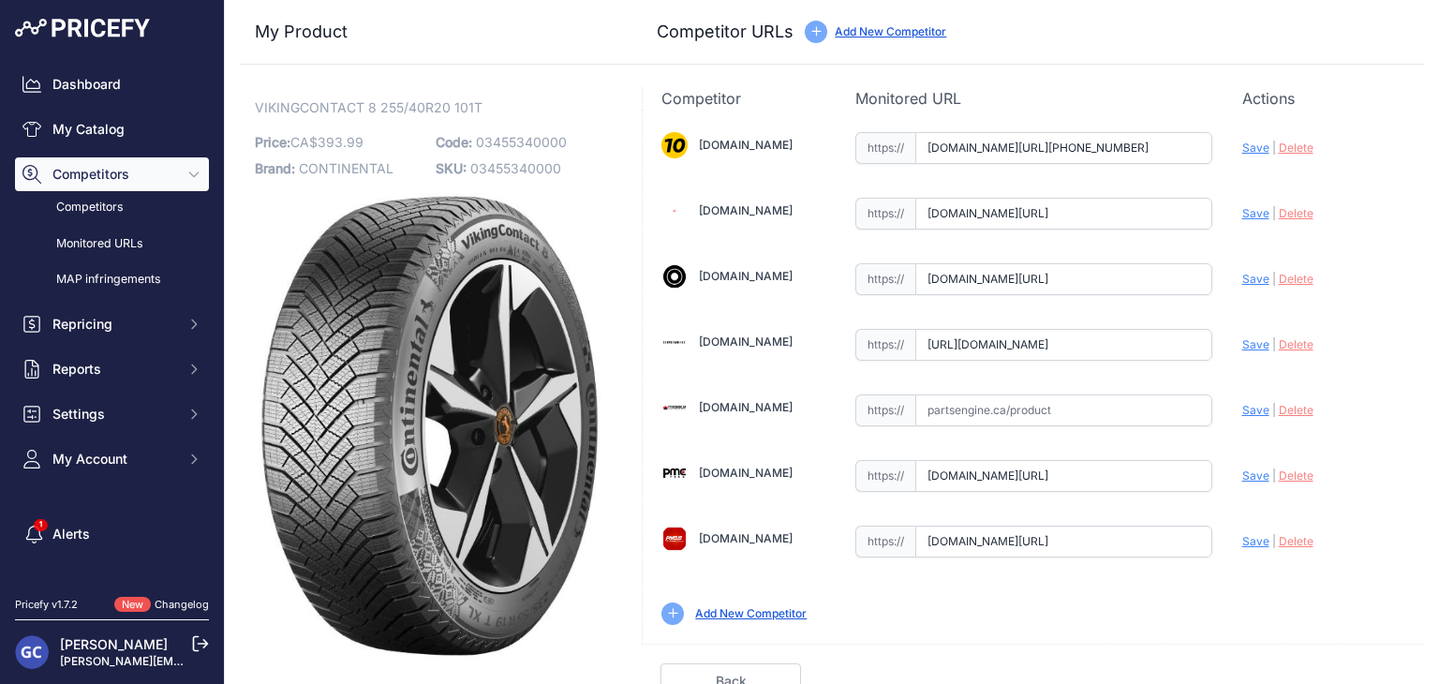
scroll to position [0, 161]
click at [1242, 343] on span "Save" at bounding box center [1255, 344] width 27 height 14
type input "https://www.canadawheels.ca/continental-tires-viking-contact-8-03455340000?prir…"
click at [1316, 668] on link "Done" at bounding box center [1334, 681] width 140 height 36
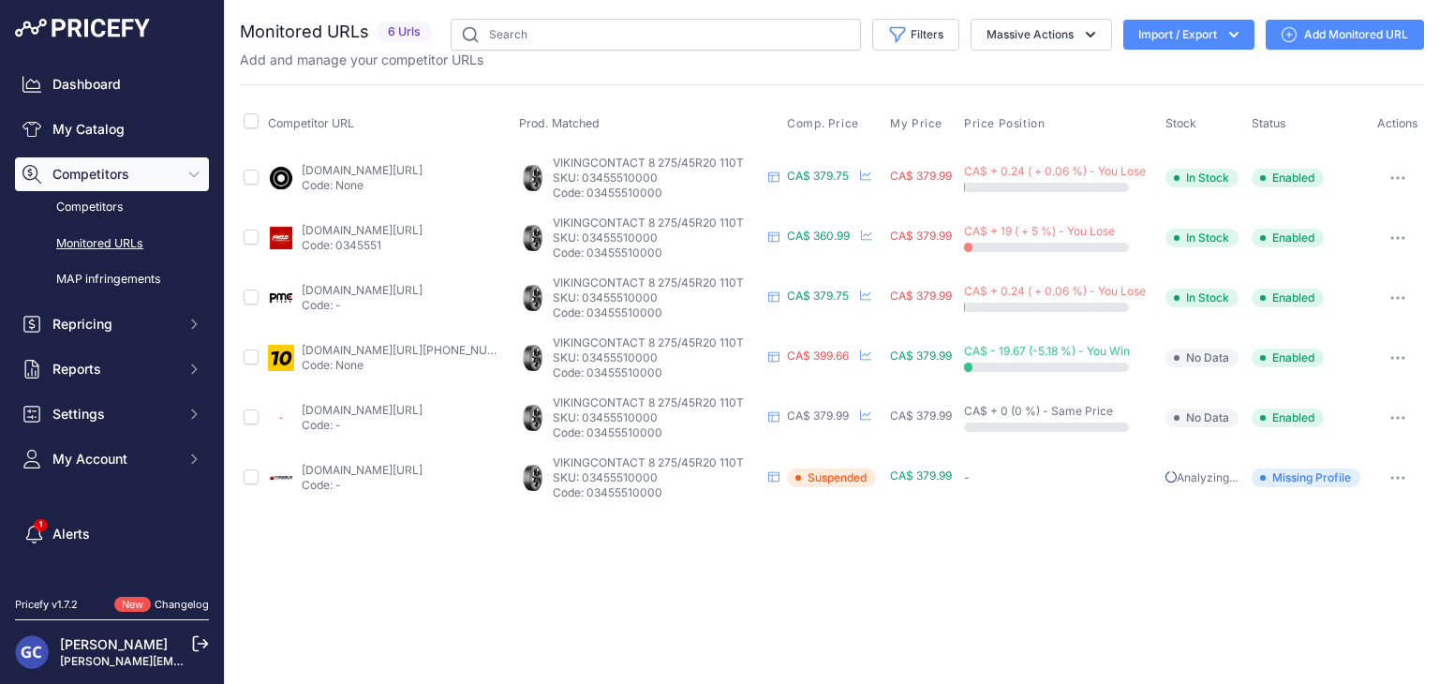
click at [1367, 41] on link "Add Monitored URL" at bounding box center [1344, 35] width 158 height 30
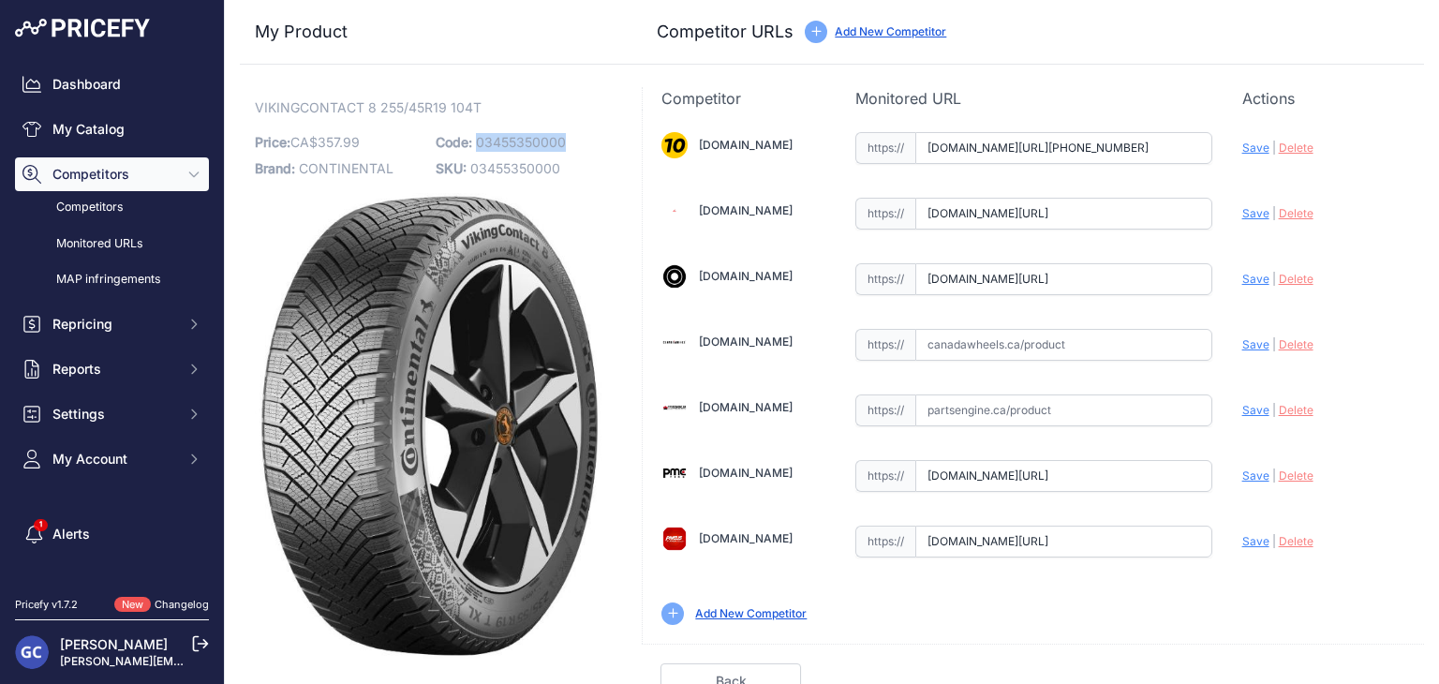
drag, startPoint x: 573, startPoint y: 133, endPoint x: 473, endPoint y: 141, distance: 100.6
click at [473, 141] on p "Code: 03455350000" at bounding box center [521, 142] width 170 height 26
copy span "03455350000"
click at [1142, 349] on input "text" at bounding box center [1063, 345] width 297 height 32
paste input "https://www.canadawheels.ca/continental-tires-viking-contact-8-03455350000"
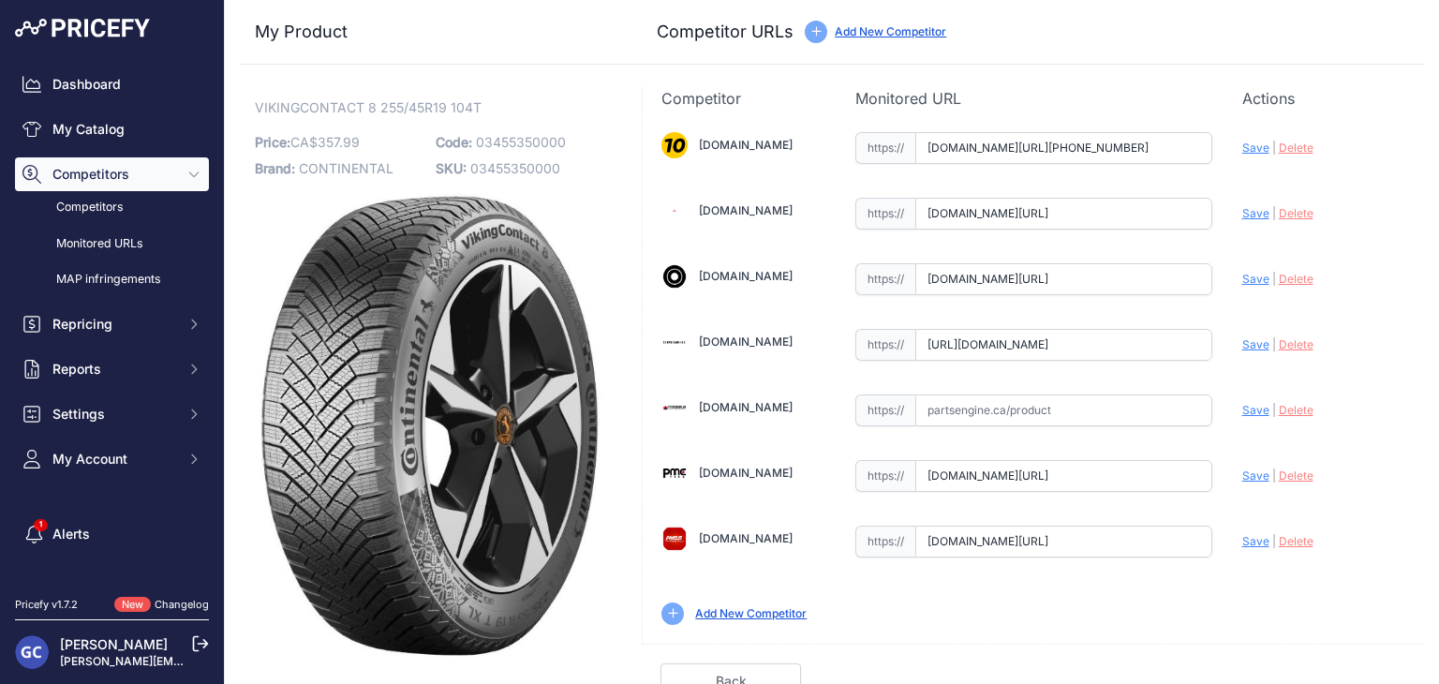
scroll to position [0, 160]
click at [1242, 344] on span "Save" at bounding box center [1255, 344] width 27 height 14
type input "https://www.canadawheels.ca/continental-tires-viking-contact-8-03455350000?prir…"
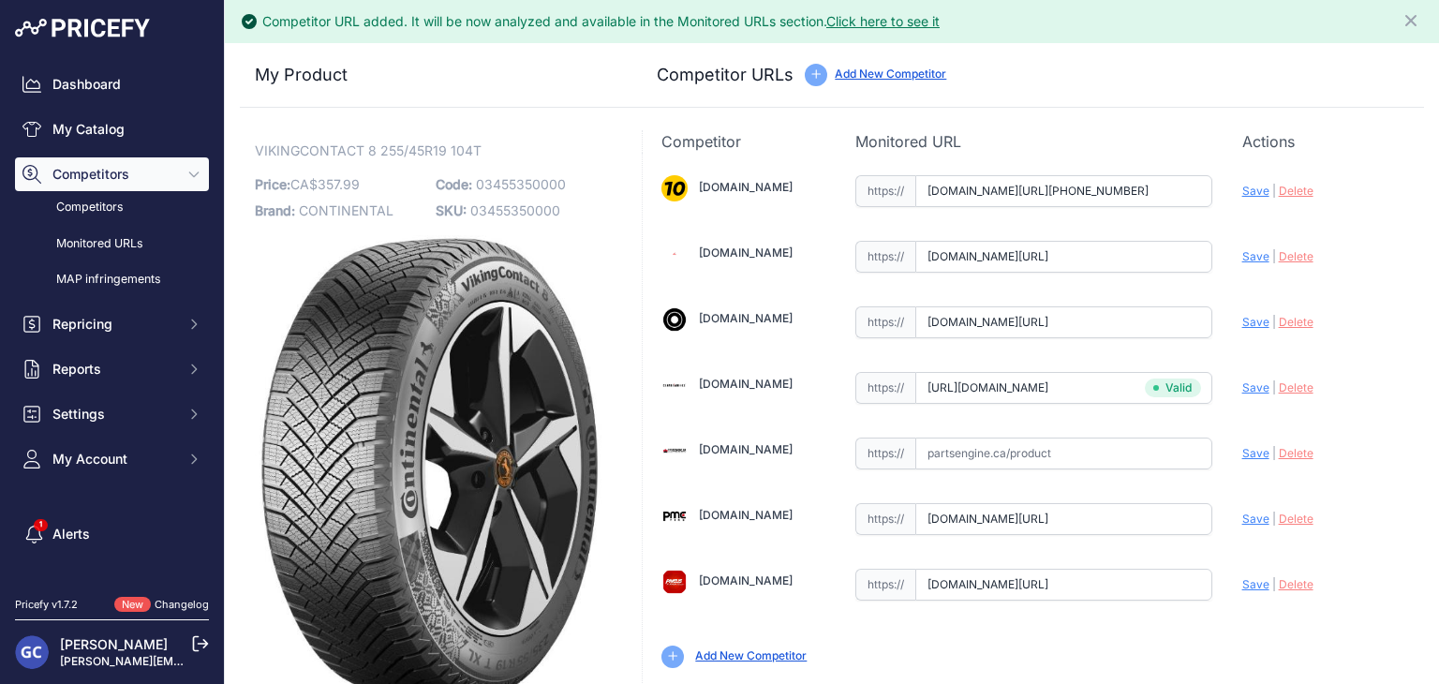
scroll to position [53, 0]
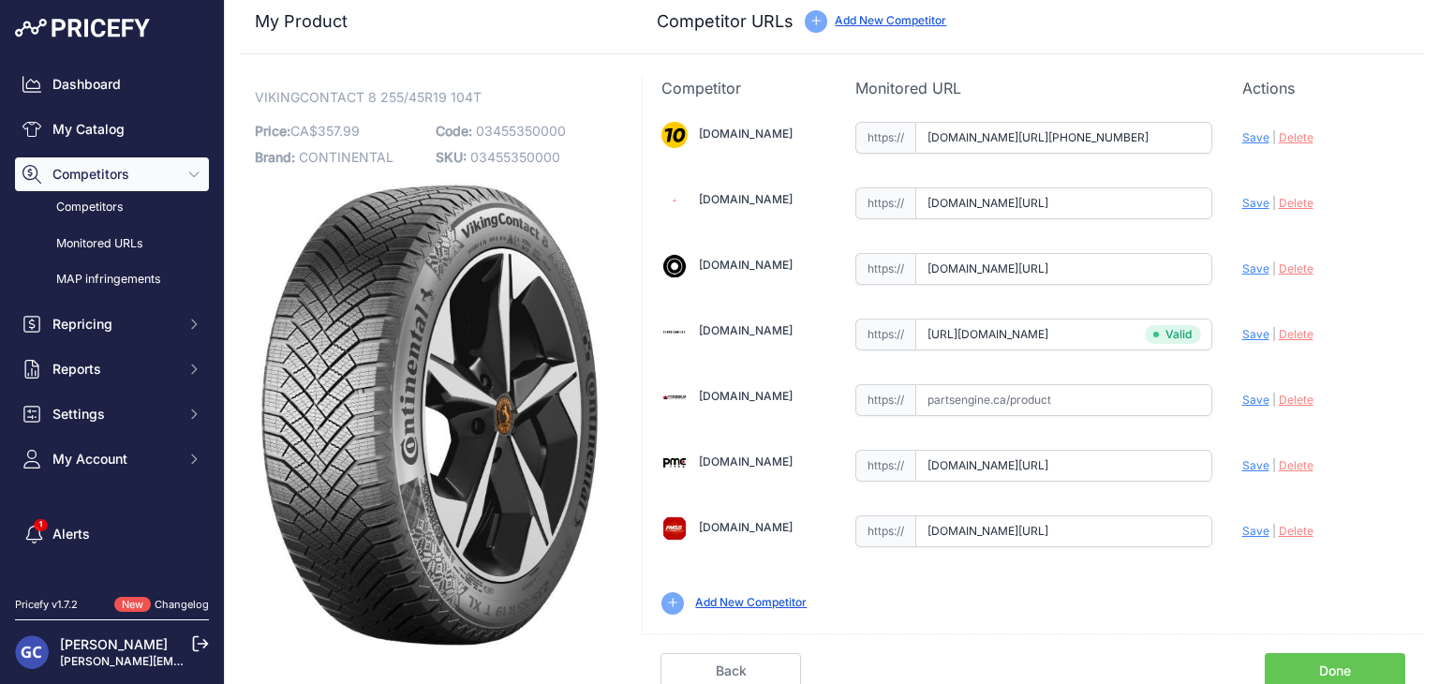
click at [1284, 653] on link "Done" at bounding box center [1334, 671] width 140 height 36
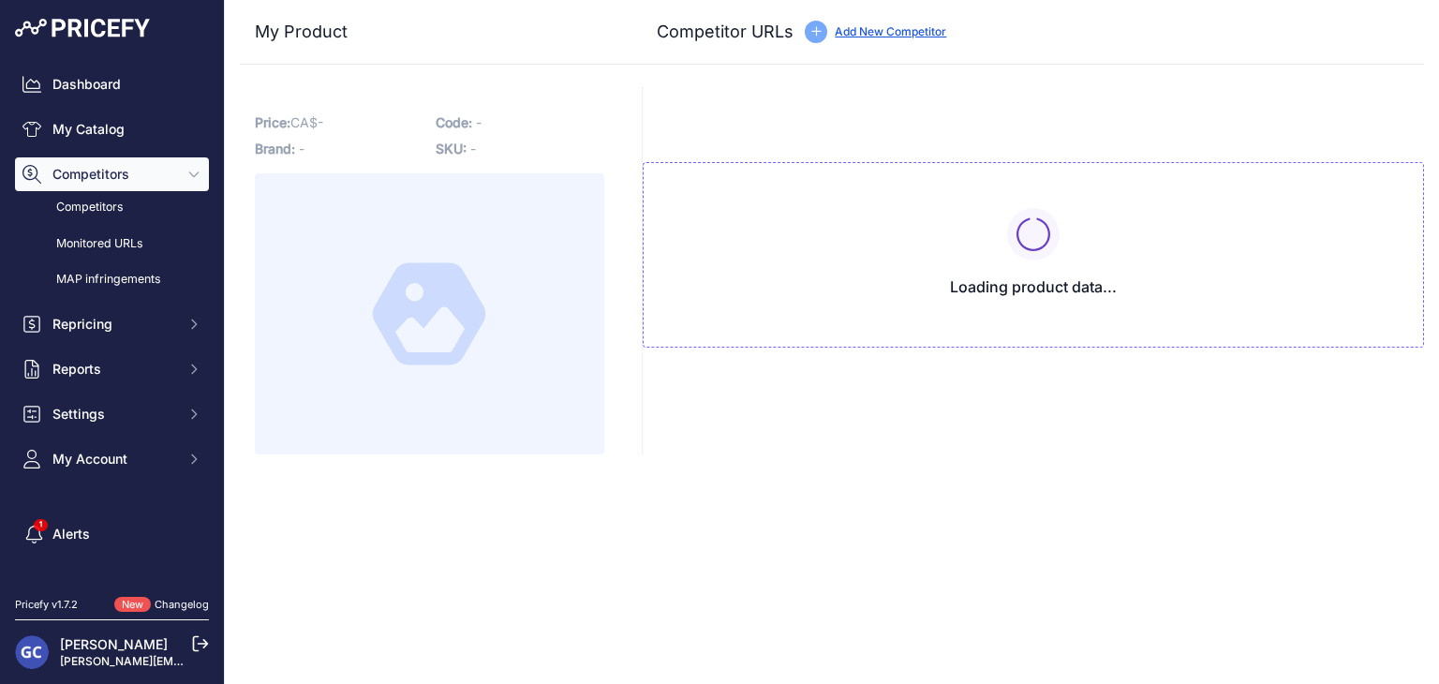
type input "www.1010tires.com/Tires/Continental/Viking+Contact+8/03455510000?prirule_jdsnik…"
type input "www.4pneus.ca/pneus/continental-viking-contact-8-hiver/275-45-r20-xl/29414?prir…"
type input "www.blackcircles.ca/en/tire/continental/vikingcontact-8/275-45-r20-110-t?prirul…"
type input "pmctire.com/fr/tires/continental-vikingcontact-8-275-45r20-xl-110t-bsw-03455510…"
type input "pneusarabais.com/pneus/continental-vikingcontact-8/52368?prirule_jdsnikfkfjsd=8…"
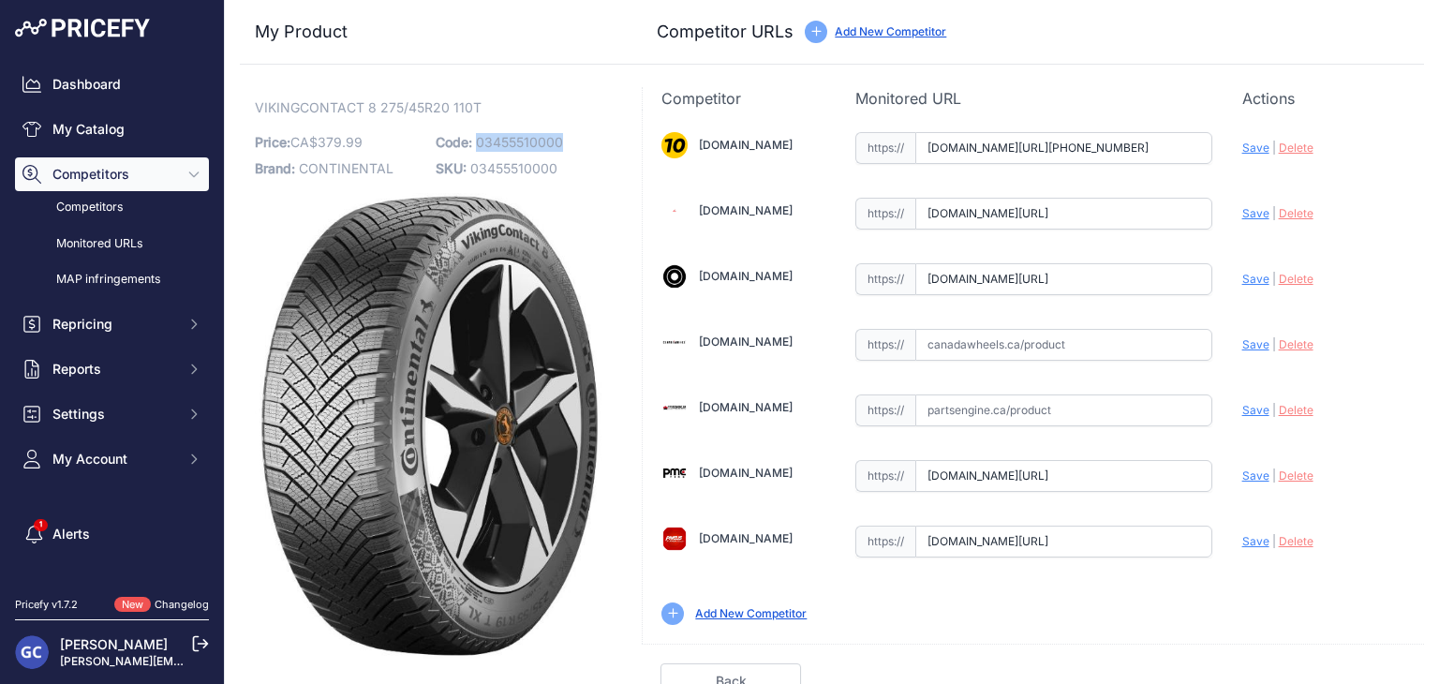
drag, startPoint x: 586, startPoint y: 138, endPoint x: 474, endPoint y: 142, distance: 112.5
click at [474, 142] on p "Code: 03455510000" at bounding box center [521, 142] width 170 height 26
copy span "03455510000"
click at [1076, 348] on input "text" at bounding box center [1063, 345] width 297 height 32
paste input "https://www.canadawheels.ca/continental-tires-viking-contact-8-03455510000"
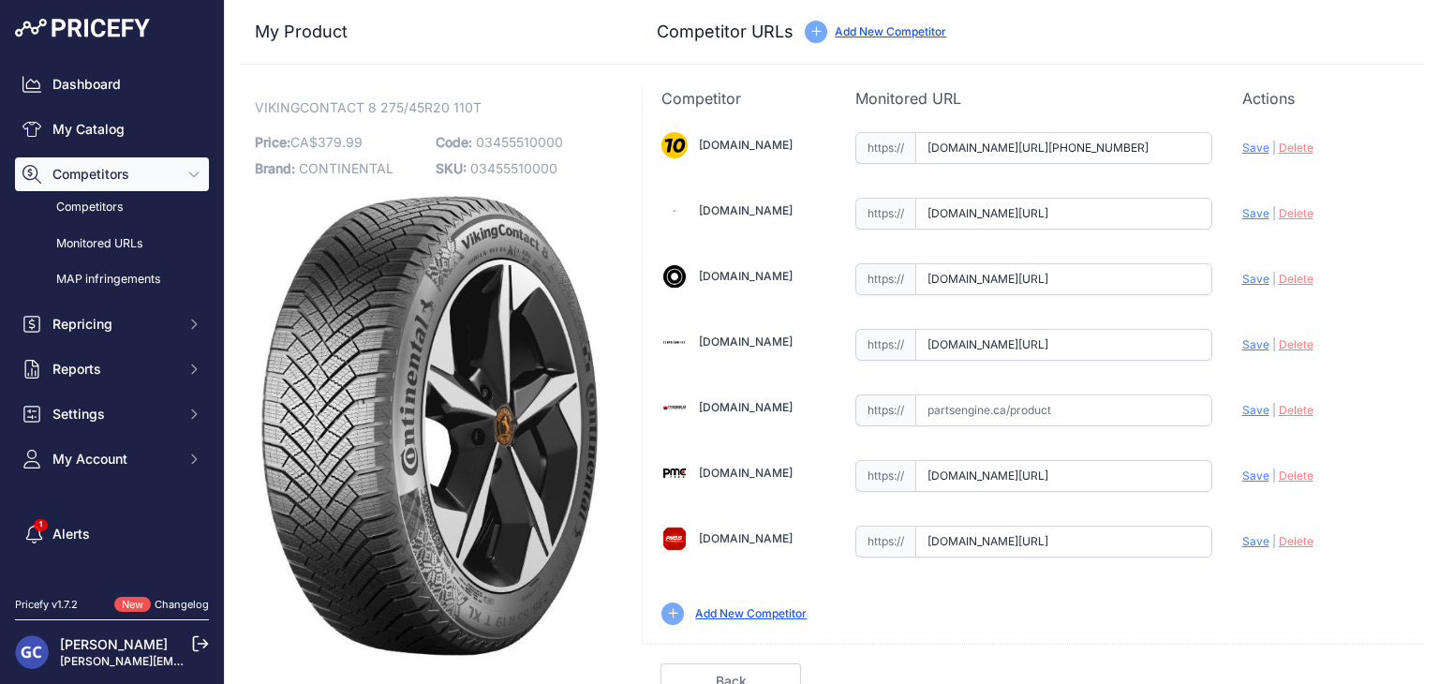
click at [1248, 337] on span "Save" at bounding box center [1255, 344] width 27 height 14
type input "https://www.canadawheels.ca/continental-tires-viking-contact-8-03455510000?prir…"
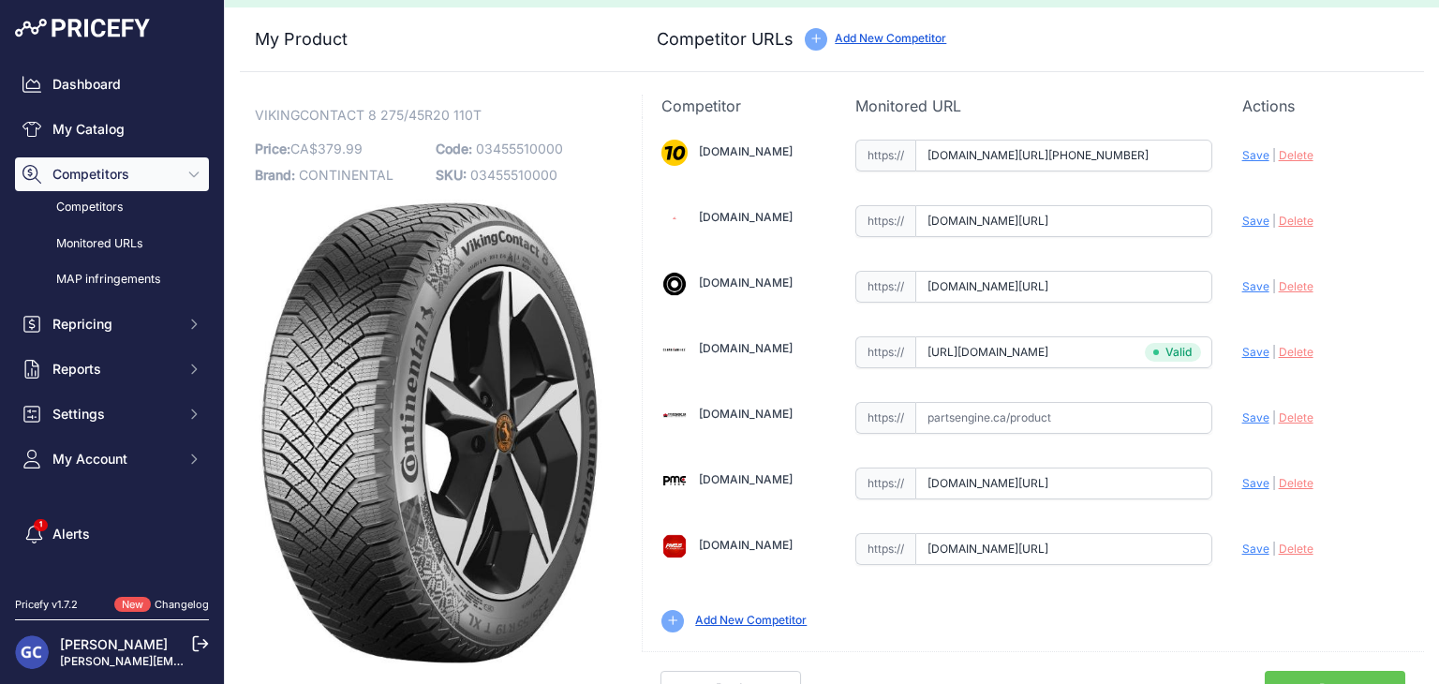
scroll to position [53, 0]
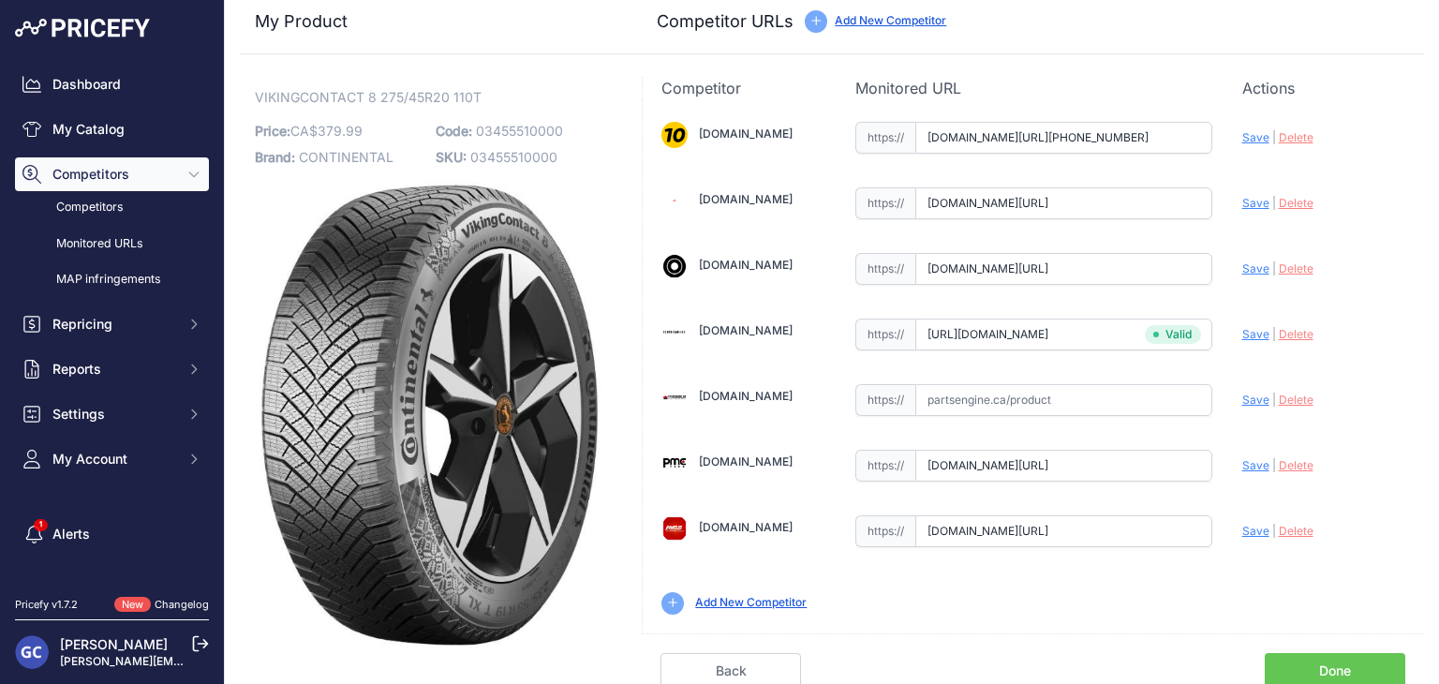
click at [1304, 660] on link "Done" at bounding box center [1334, 671] width 140 height 36
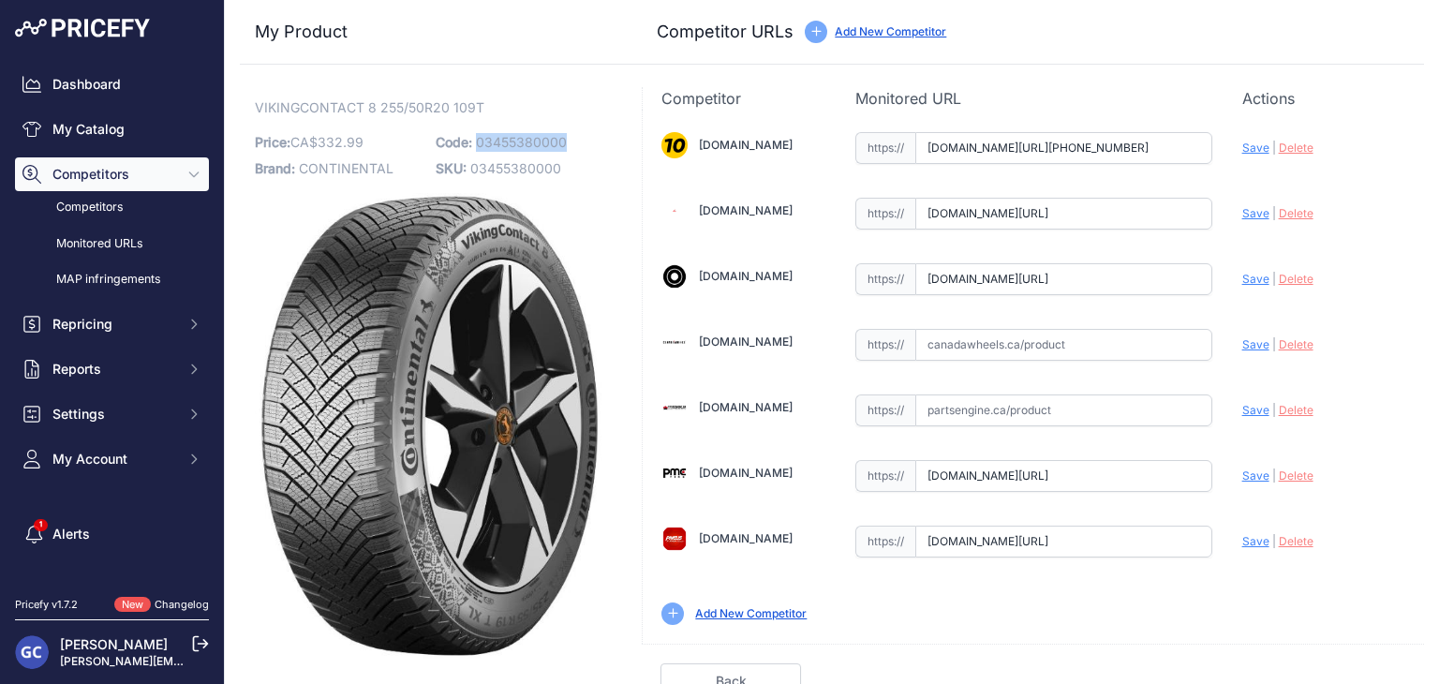
drag, startPoint x: 581, startPoint y: 132, endPoint x: 477, endPoint y: 142, distance: 104.5
click at [477, 142] on p "Code: 03455380000" at bounding box center [521, 142] width 170 height 26
copy span "03455380000"
click at [1118, 342] on input "text" at bounding box center [1063, 345] width 297 height 32
paste input "https://www.canadawheels.ca/continental-tires-viking-contact-8-03455380000"
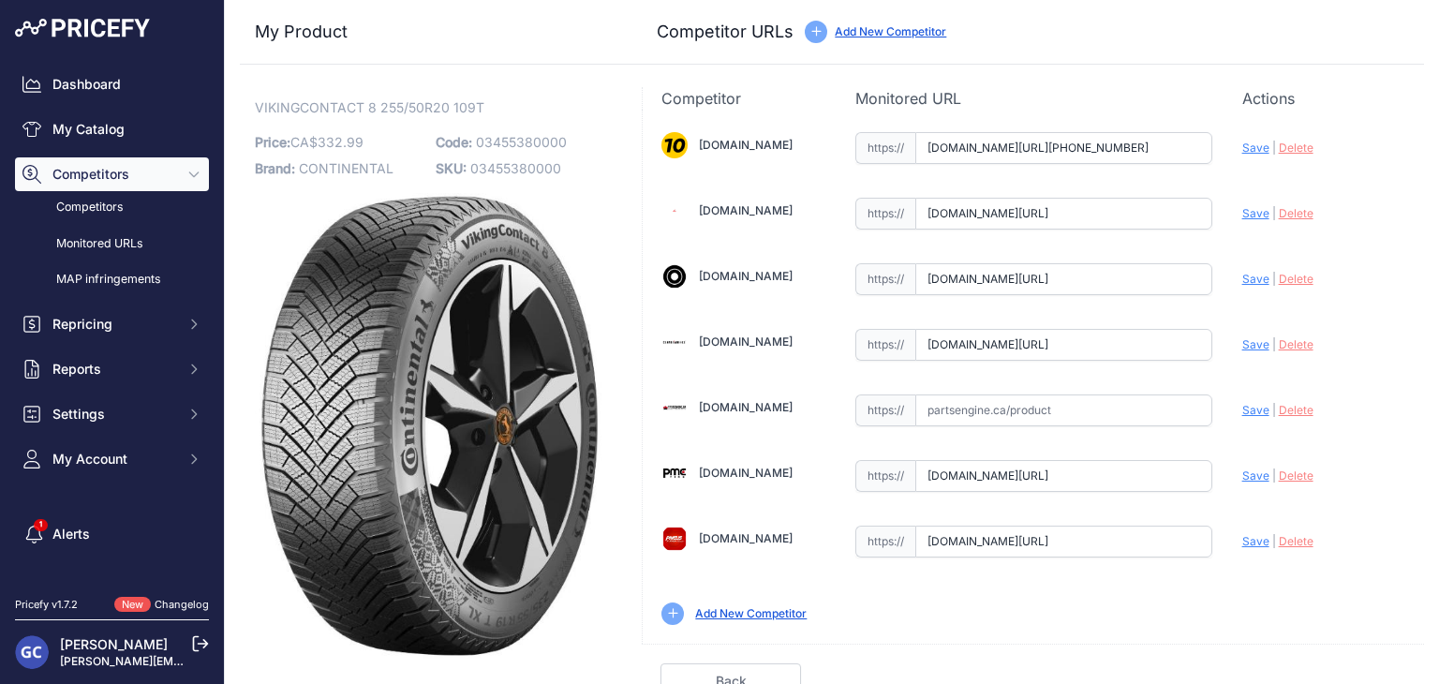
click at [1245, 342] on span "Save" at bounding box center [1255, 344] width 27 height 14
type input "https://www.canadawheels.ca/continental-tires-viking-contact-8-03455380000?prir…"
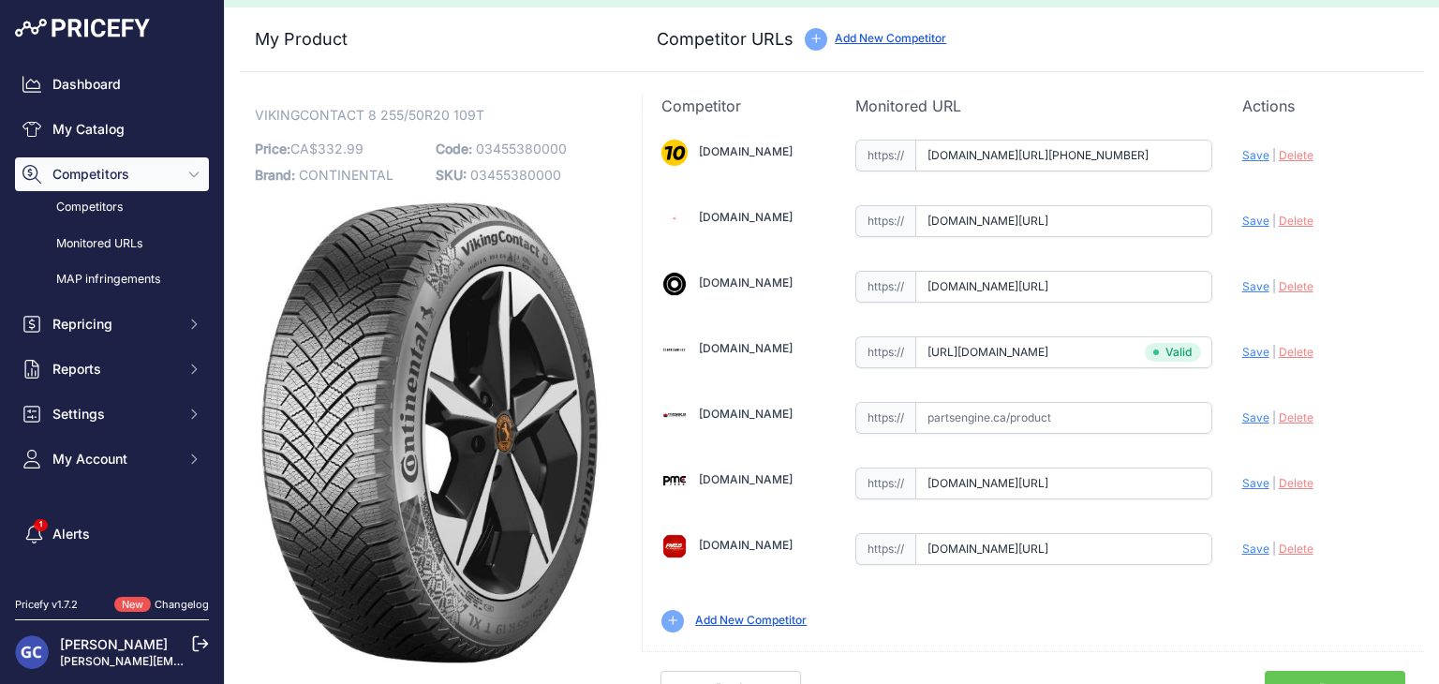
scroll to position [53, 0]
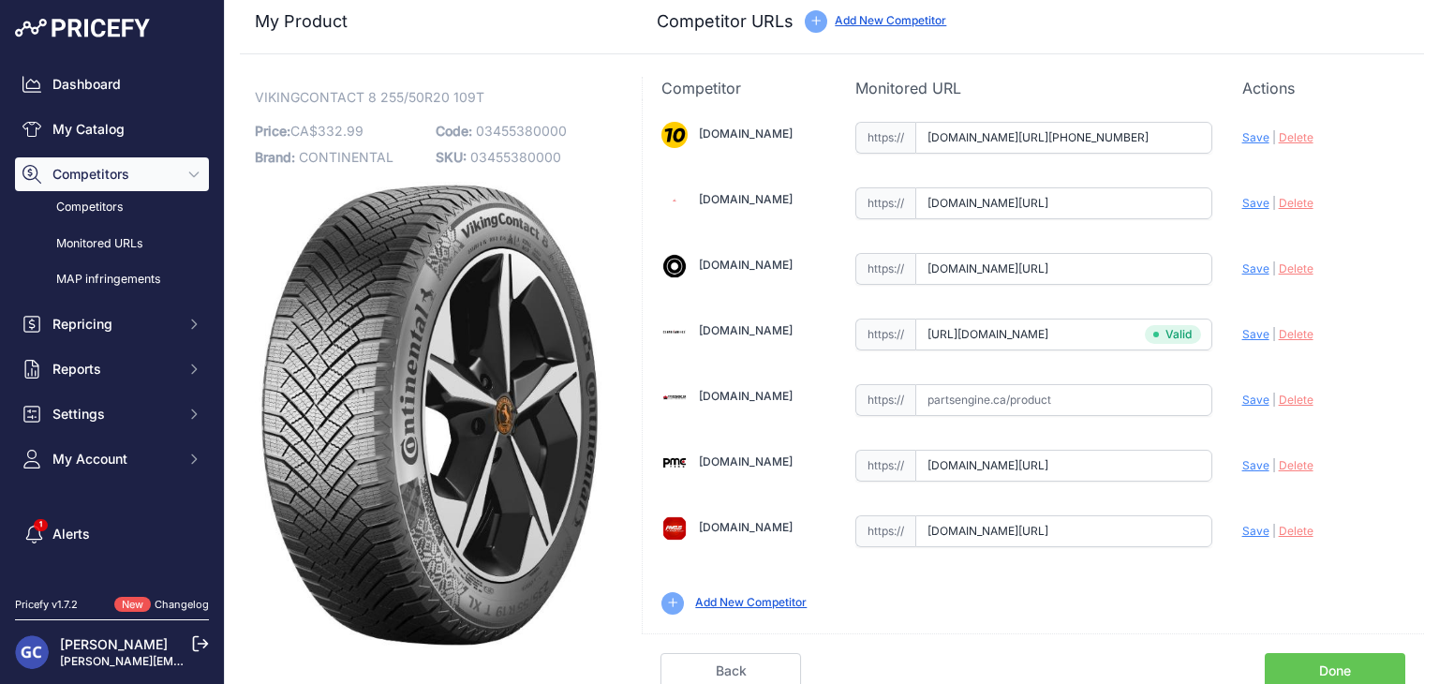
click at [1333, 659] on link "Done" at bounding box center [1334, 671] width 140 height 36
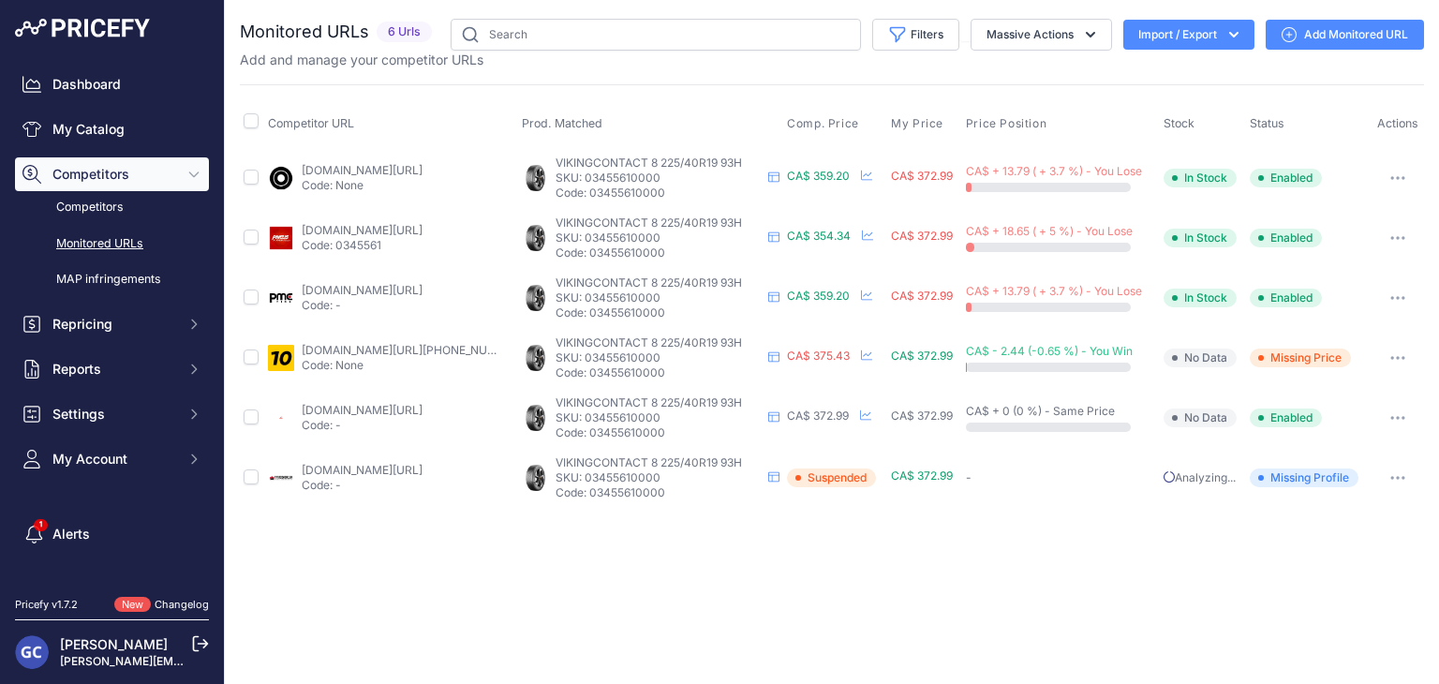
drag, startPoint x: 1379, startPoint y: 32, endPoint x: 1190, endPoint y: 4, distance: 190.3
click at [1379, 32] on link "Add Monitored URL" at bounding box center [1344, 35] width 158 height 30
click at [1330, 32] on link "Add Monitored URL" at bounding box center [1344, 35] width 158 height 30
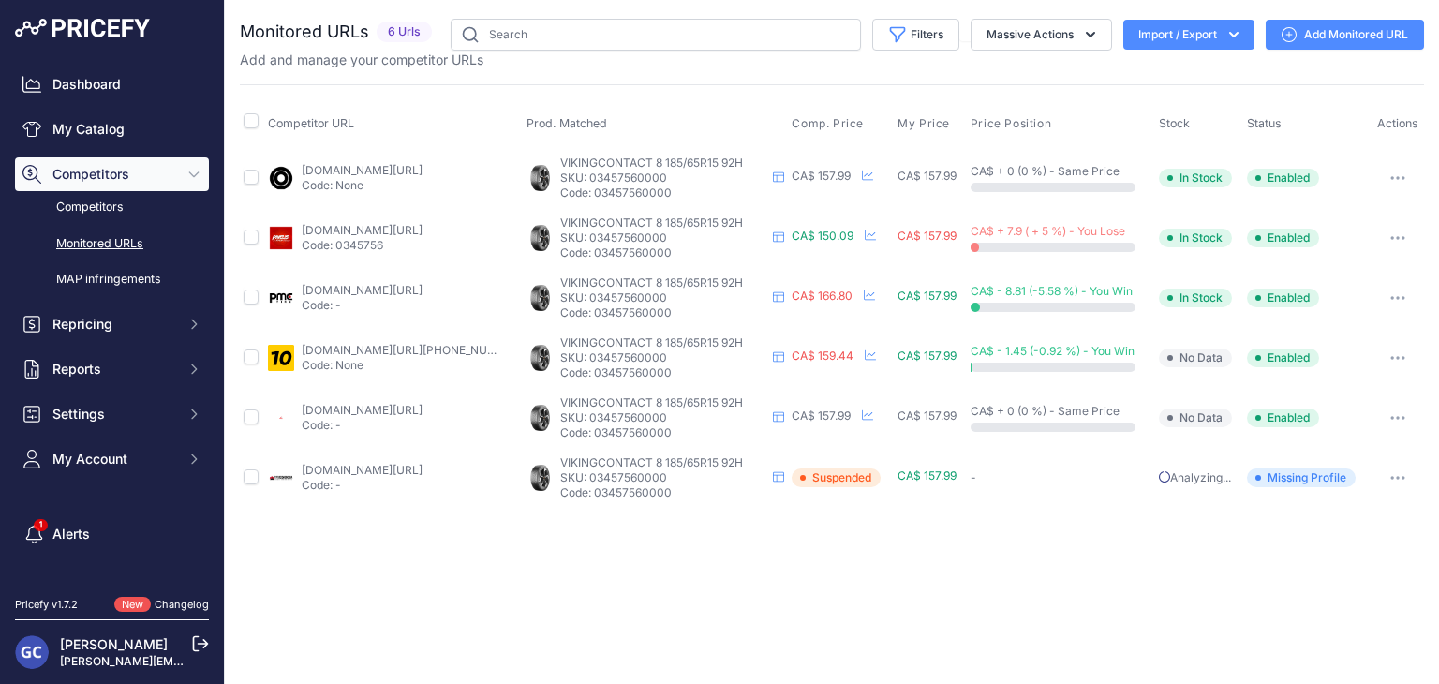
click at [1337, 38] on link "Add Monitored URL" at bounding box center [1344, 35] width 158 height 30
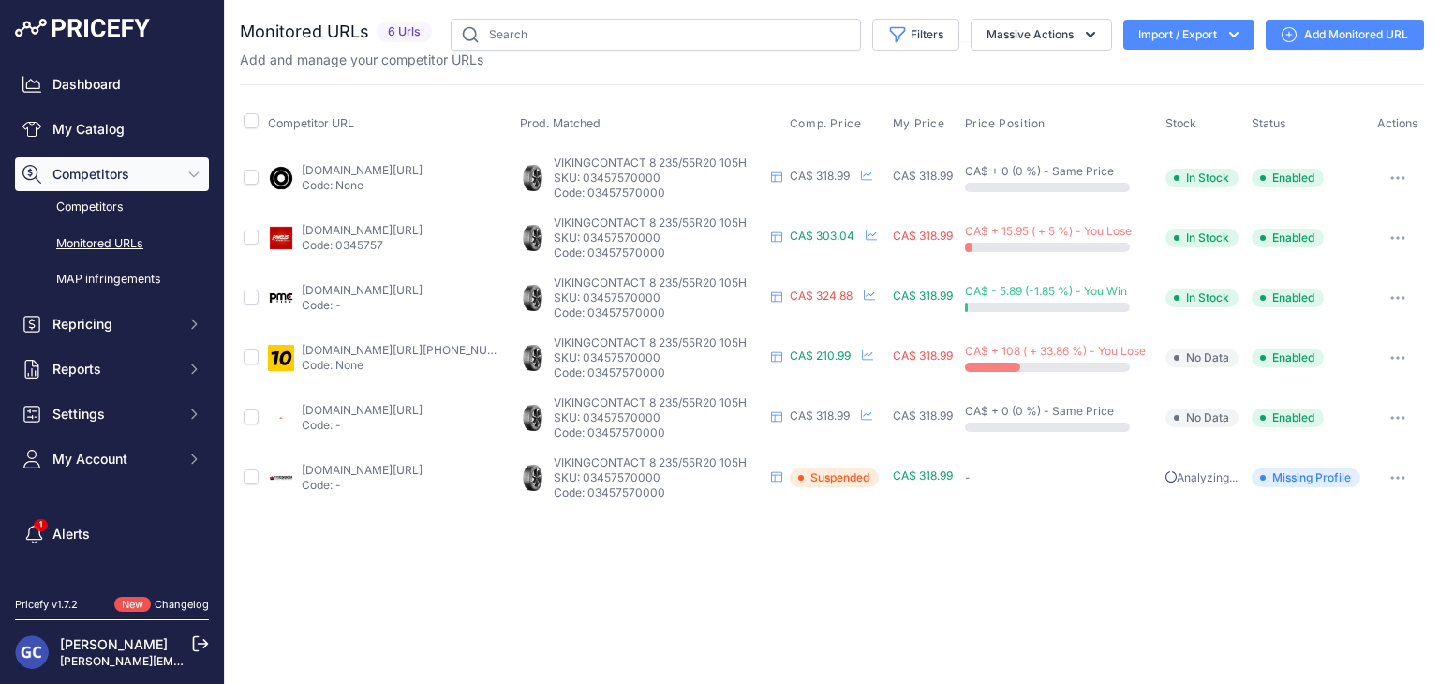
click at [1350, 34] on link "Add Monitored URL" at bounding box center [1344, 35] width 158 height 30
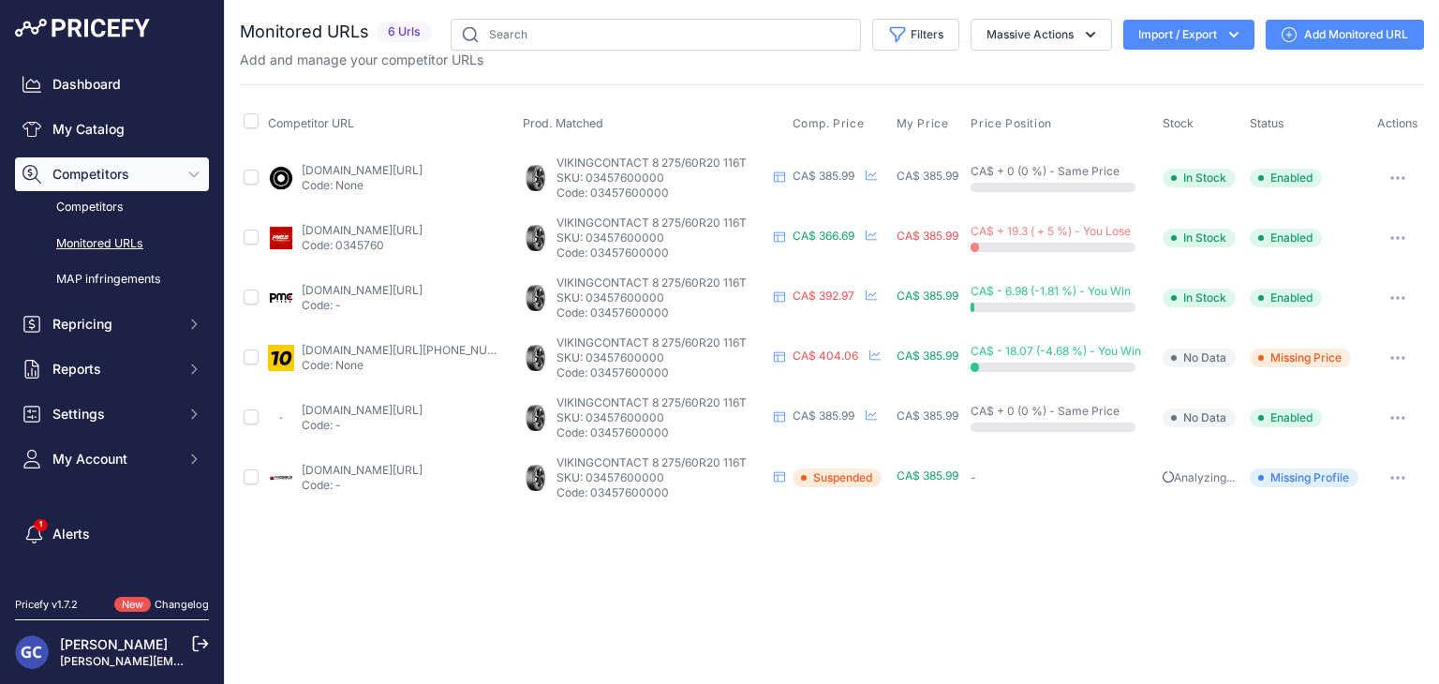
click at [1349, 32] on link "Add Monitored URL" at bounding box center [1344, 35] width 158 height 30
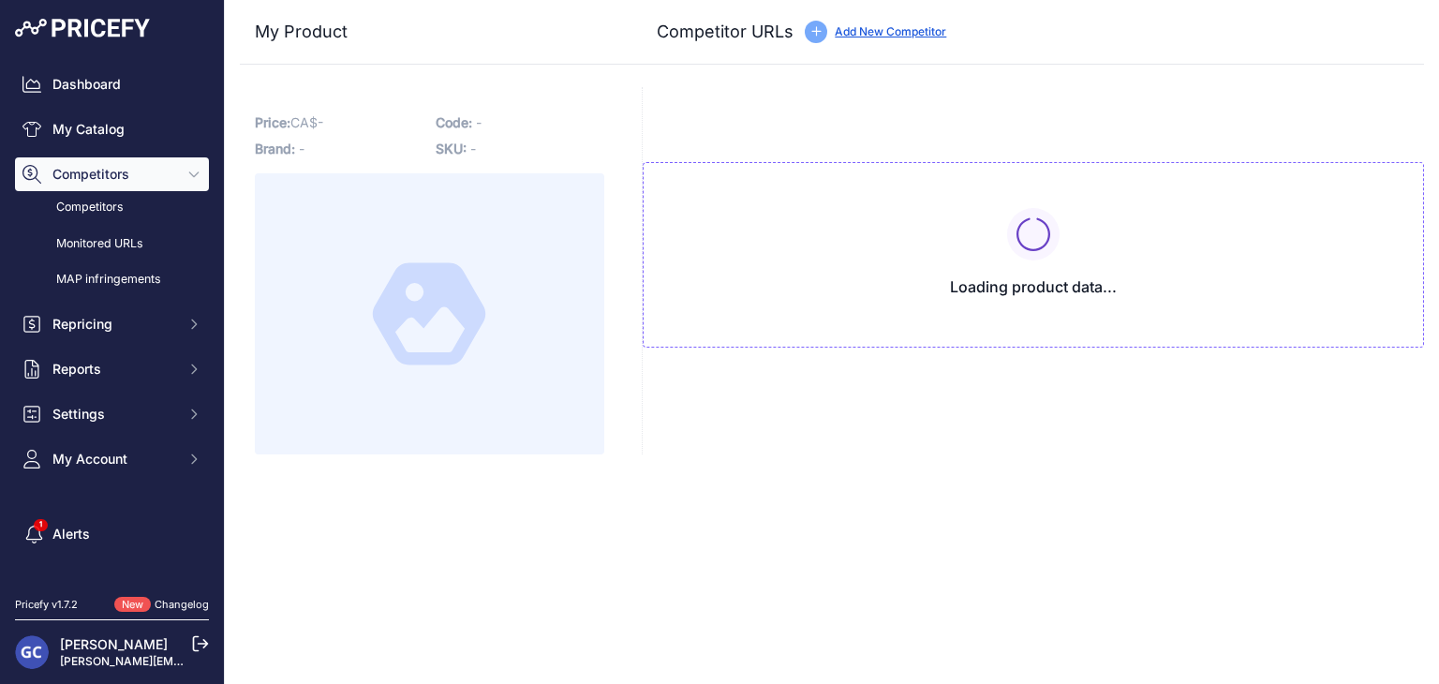
type input "www.1010tires.com/Tires/Continental/Viking+Contact+8/03455610000?prirule_jdsnik…"
type input "www.4pneus.ca/pneus/continental-viking-contact-8-hiver/225-40-r19-xl/29426?prir…"
type input "www.blackcircles.ca/en/tire/continental/vikingcontact-8/225-40-r19-93-h?prirule…"
type input "pmctire.com/fr/tires/continental-vikingcontact-8-225-40r19-xl-93h-bsw-034556100…"
type input "pneusarabais.com/pneus/continental-vikingcontact-8/52376?prirule_jdsnikfkfjsd=8…"
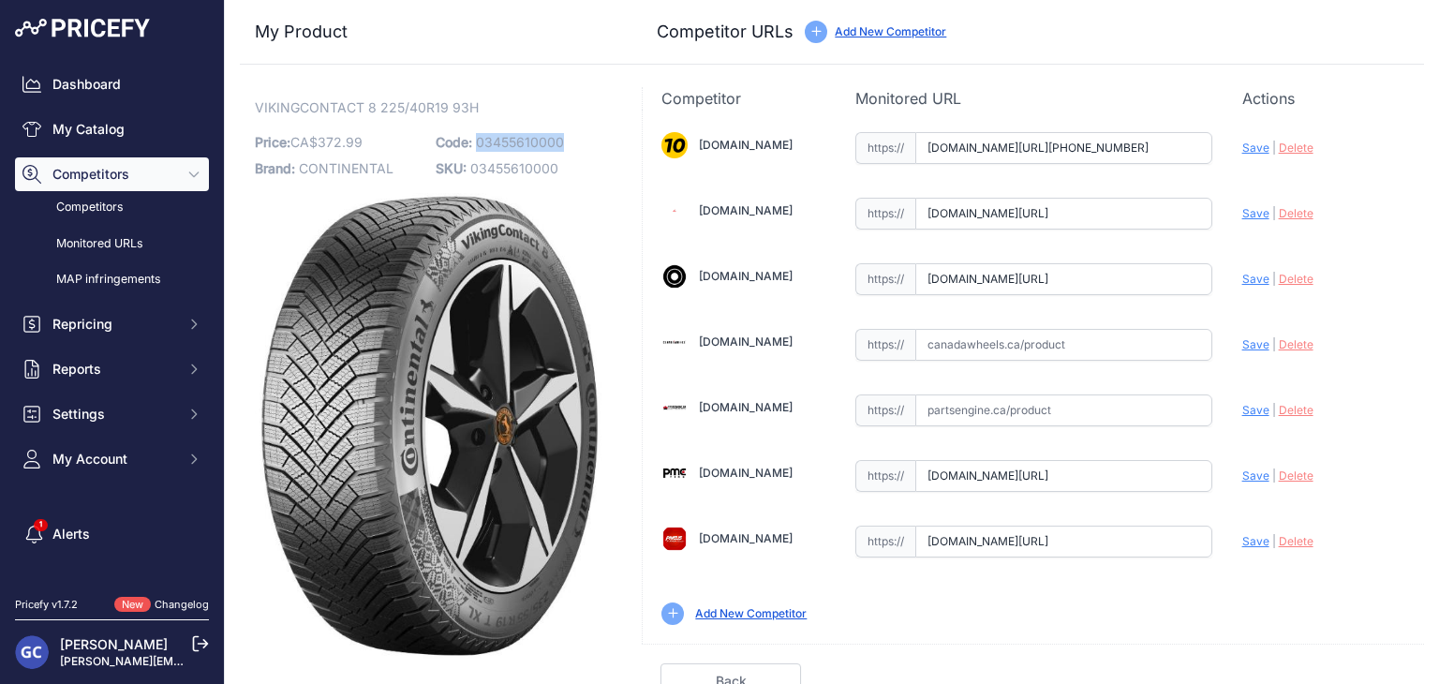
drag, startPoint x: 577, startPoint y: 140, endPoint x: 476, endPoint y: 137, distance: 101.2
click at [476, 137] on p "Code: 03455610000" at bounding box center [521, 142] width 170 height 26
copy span "03455610000"
click at [1130, 345] on input "text" at bounding box center [1063, 345] width 297 height 32
paste input "https://www.canadawheels.ca/continental-tires-viking-contact-8-03455610000"
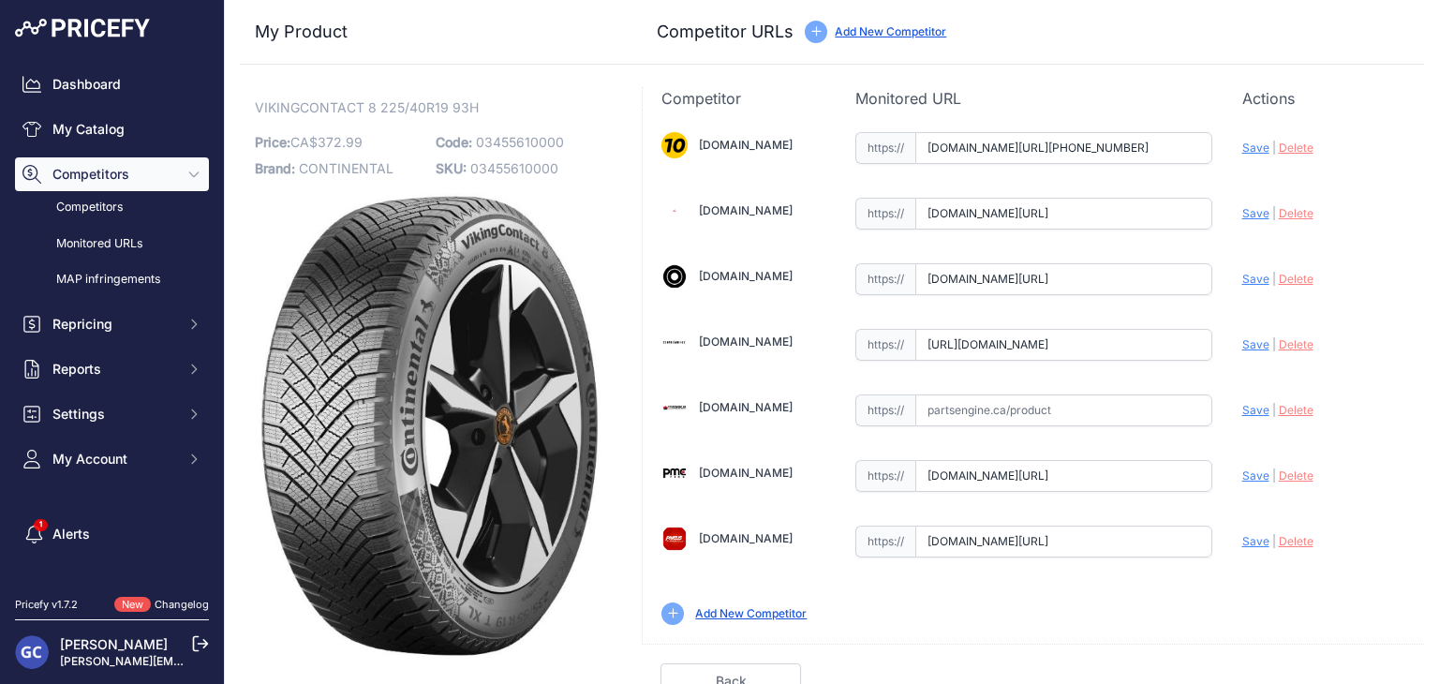
scroll to position [0, 157]
drag, startPoint x: 1238, startPoint y: 338, endPoint x: 1086, endPoint y: 384, distance: 158.5
click at [1242, 338] on span "Save" at bounding box center [1255, 344] width 27 height 14
type input "https://www.canadawheels.ca/continental-tires-viking-contact-8-03455610000?prir…"
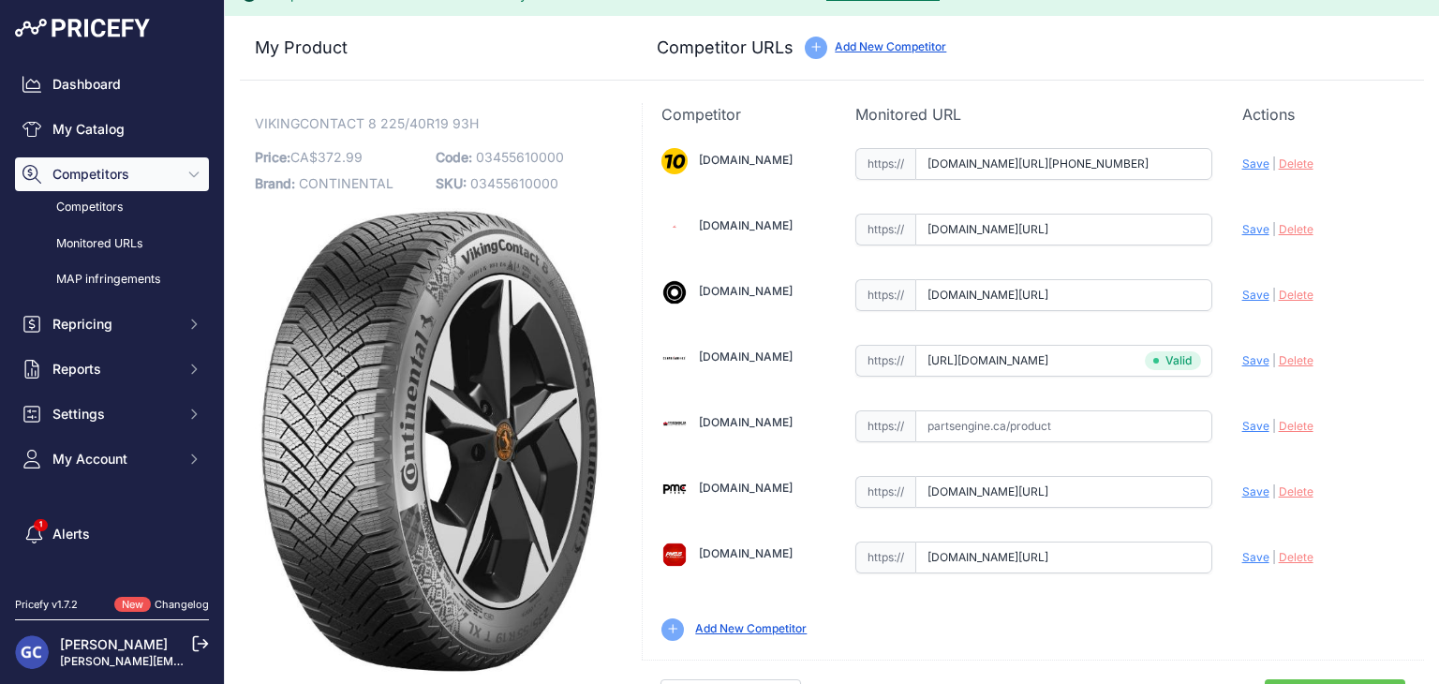
scroll to position [53, 0]
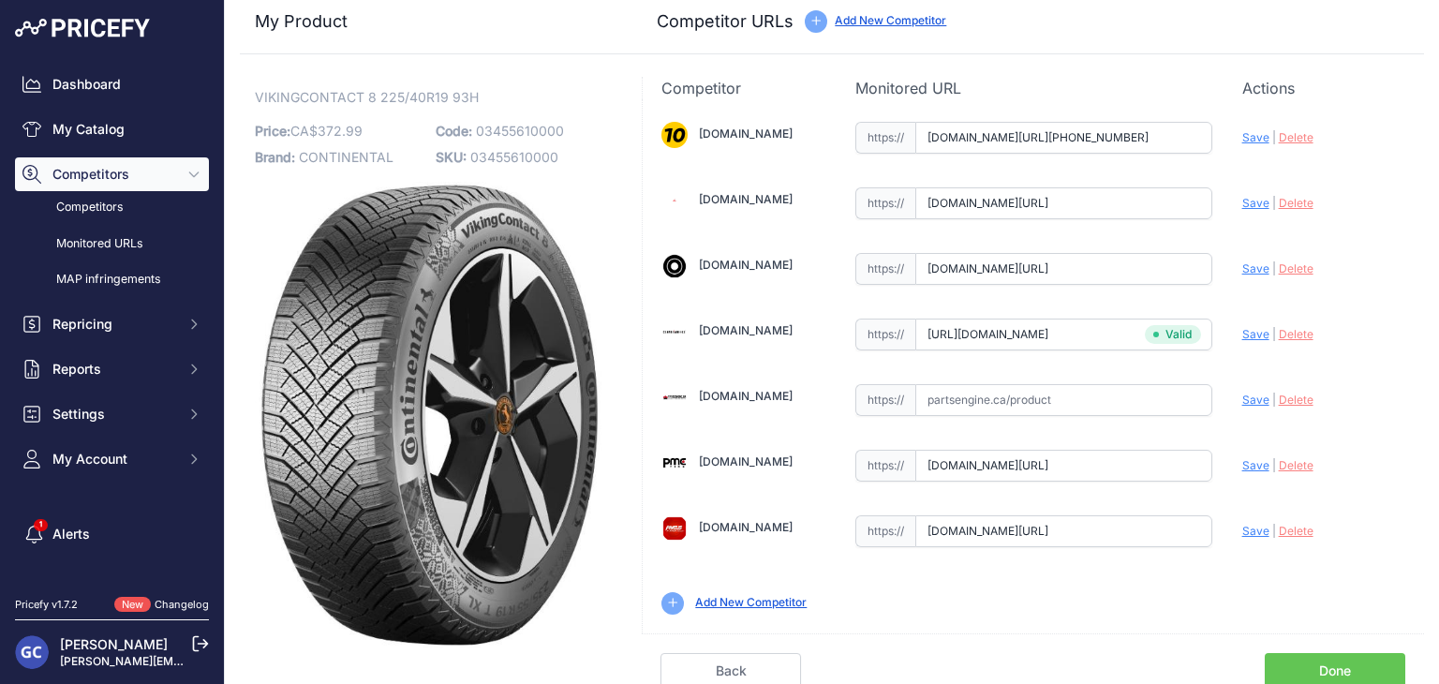
click at [1315, 655] on link "Done" at bounding box center [1334, 671] width 140 height 36
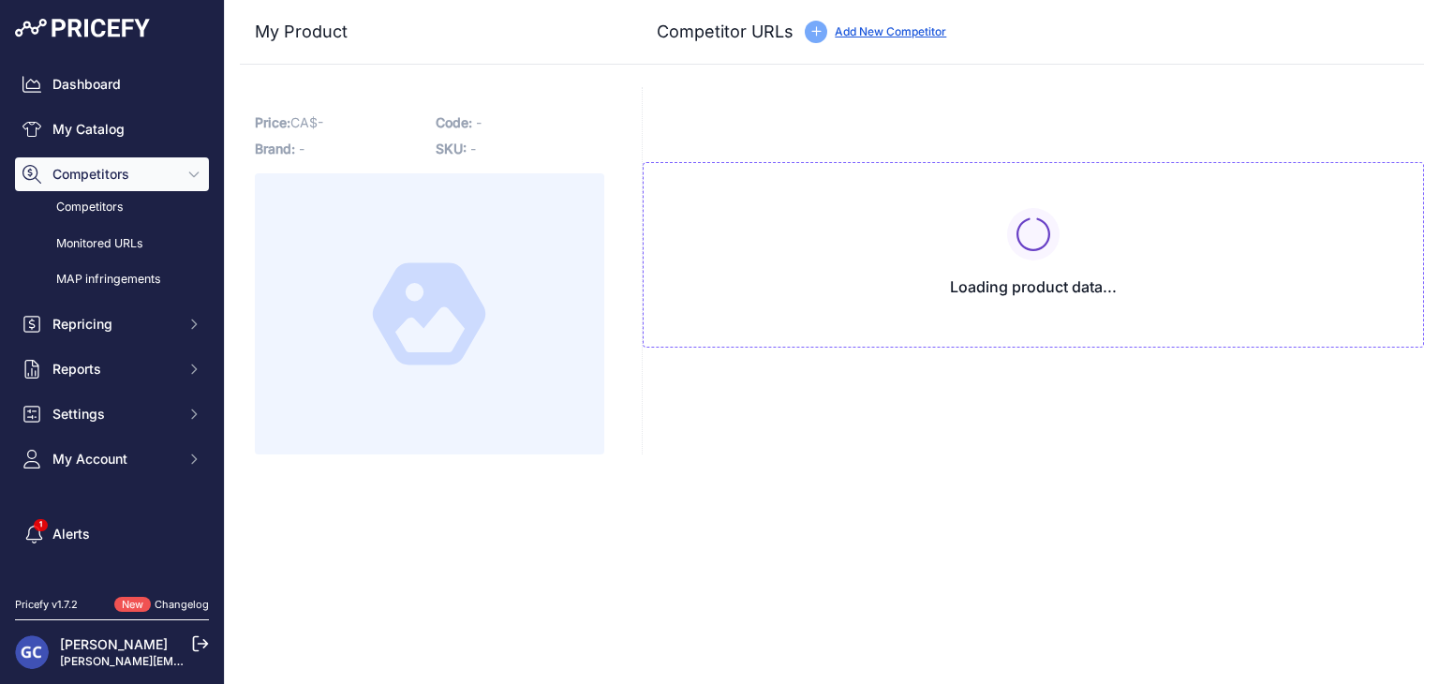
type input "www.1010tires.com/Tires/Continental/Viking+Contact+8/03457560000?prirule_jdsnik…"
type input "www.4pneus.ca/pneus/continental-viking-contact-8-hiver/185-65-r15-xl/29464?prir…"
type input "www.blackcircles.ca/en/tire/continental/vikingcontact-8/185-65-r15-92-h?prirule…"
type input "pmctire.com/fr/tires/continental-vikingcontact-8-185-65r15-xl-92h-bsw-034575600…"
type input "pneusarabais.com/pneus/continental-vikingcontact-8/52409?prirule_jdsnikfkfjsd=8…"
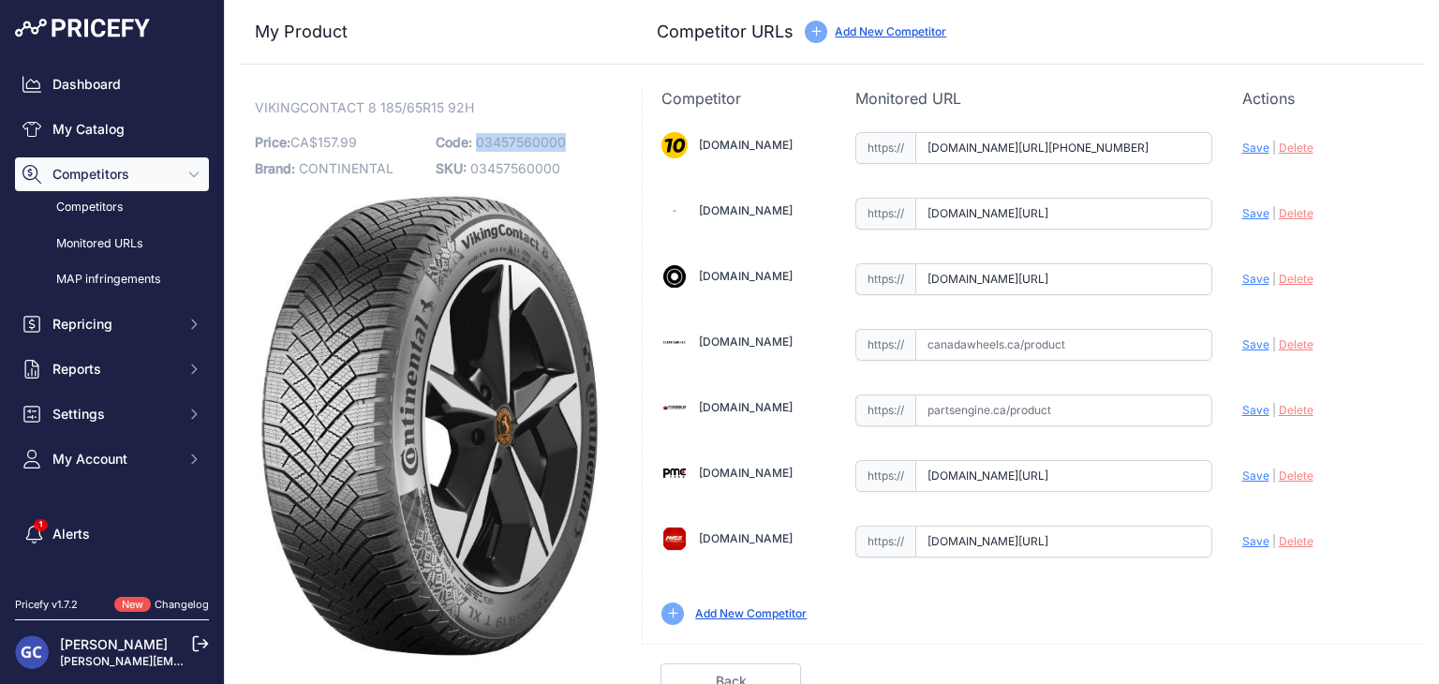
drag, startPoint x: 571, startPoint y: 136, endPoint x: 473, endPoint y: 141, distance: 98.5
click at [473, 141] on p "Code: 03457560000" at bounding box center [521, 142] width 170 height 26
copy span "03457560000"
click at [1060, 346] on input "text" at bounding box center [1063, 345] width 297 height 32
paste input "https://www.canadawheels.ca/continental-tires-viking-contact-8-03457560000"
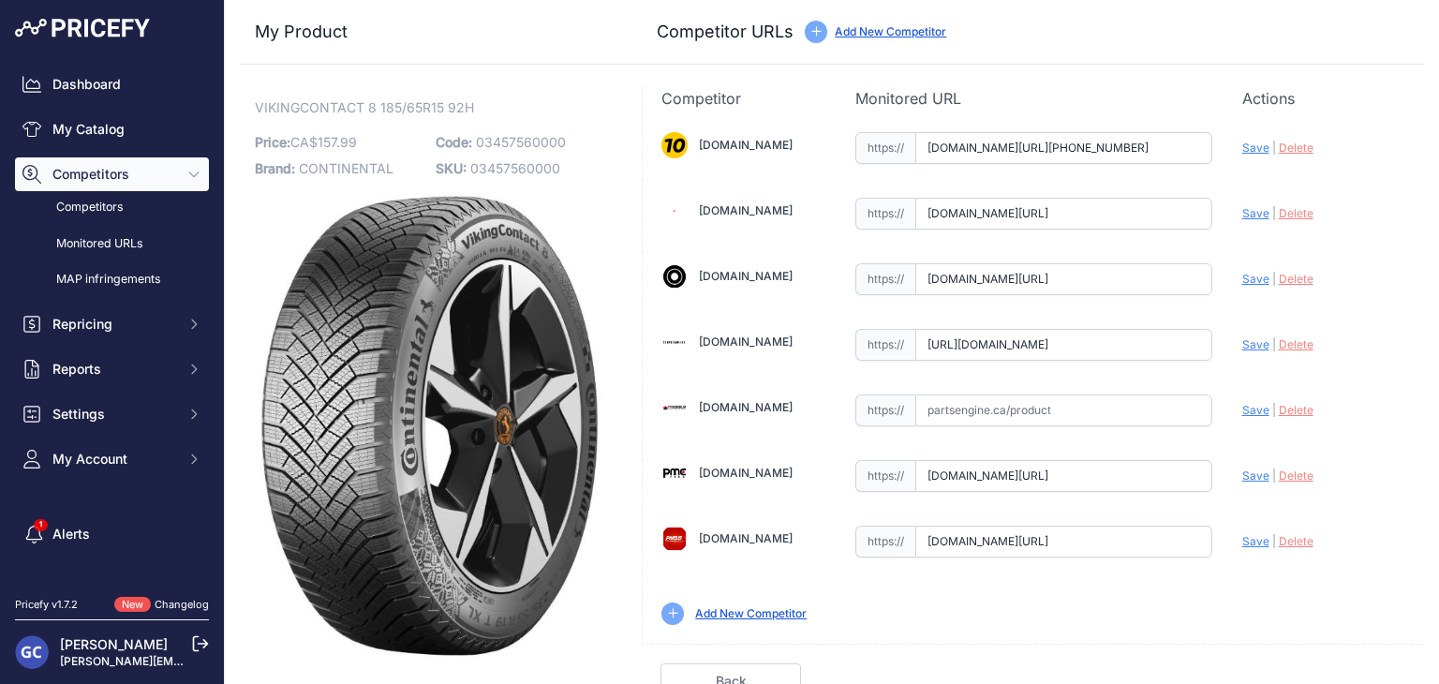
scroll to position [0, 160]
click at [1242, 343] on span "Save" at bounding box center [1255, 344] width 27 height 14
type input "https://www.canadawheels.ca/continental-tires-viking-contact-8-03457560000?prir…"
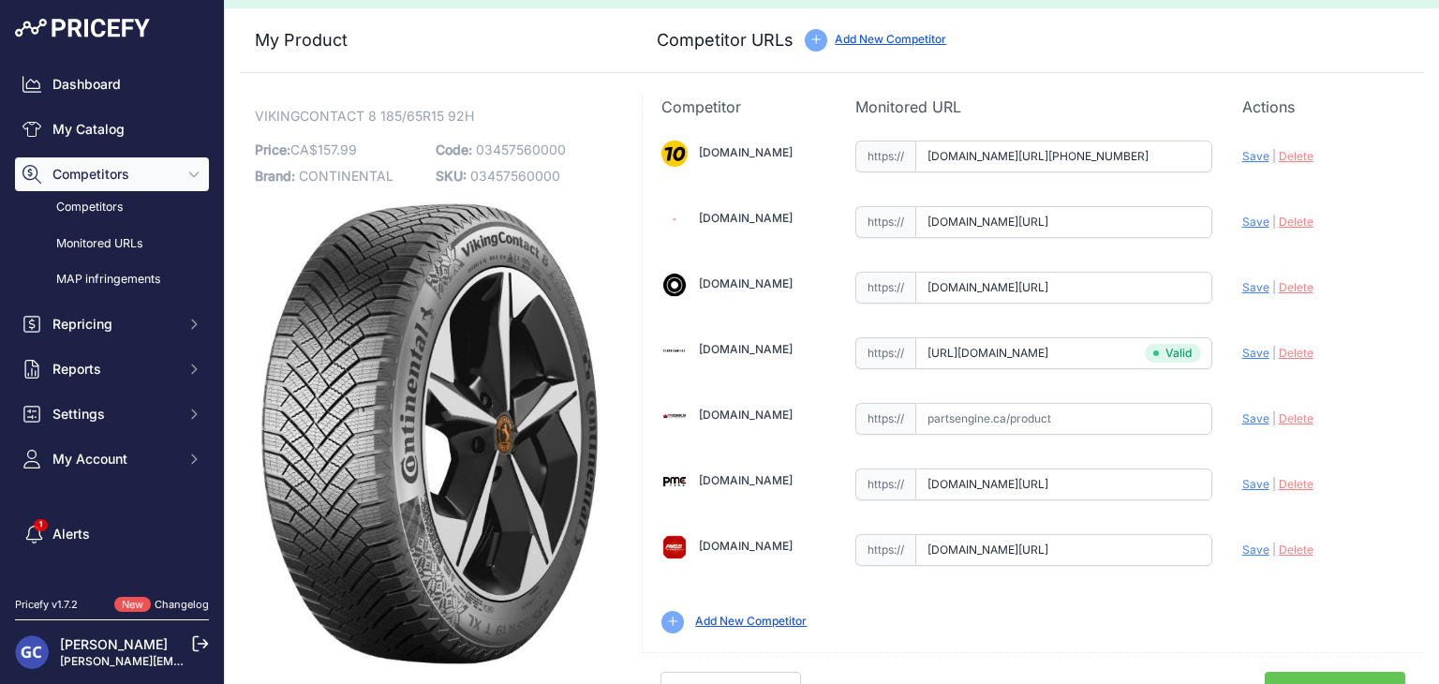
scroll to position [53, 0]
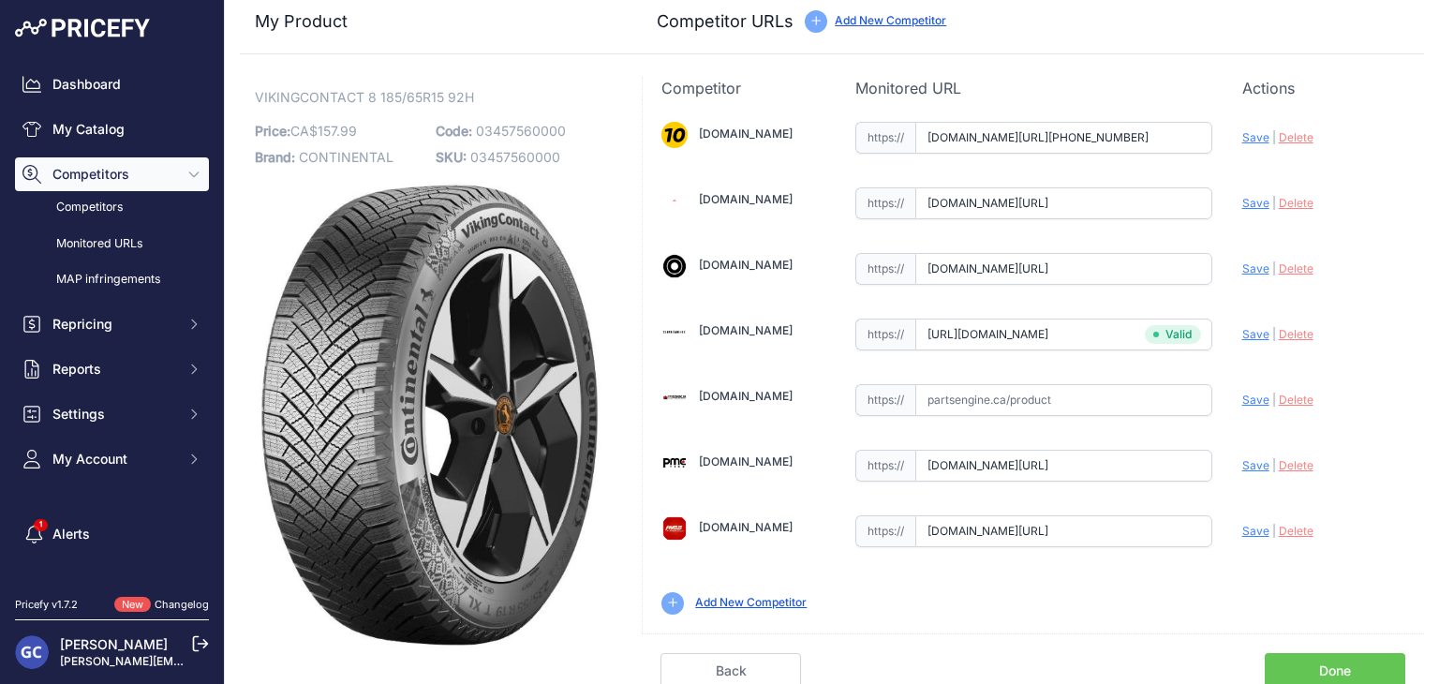
drag, startPoint x: 1324, startPoint y: 662, endPoint x: 1300, endPoint y: 616, distance: 52.0
click at [1324, 662] on link "Done" at bounding box center [1334, 671] width 140 height 36
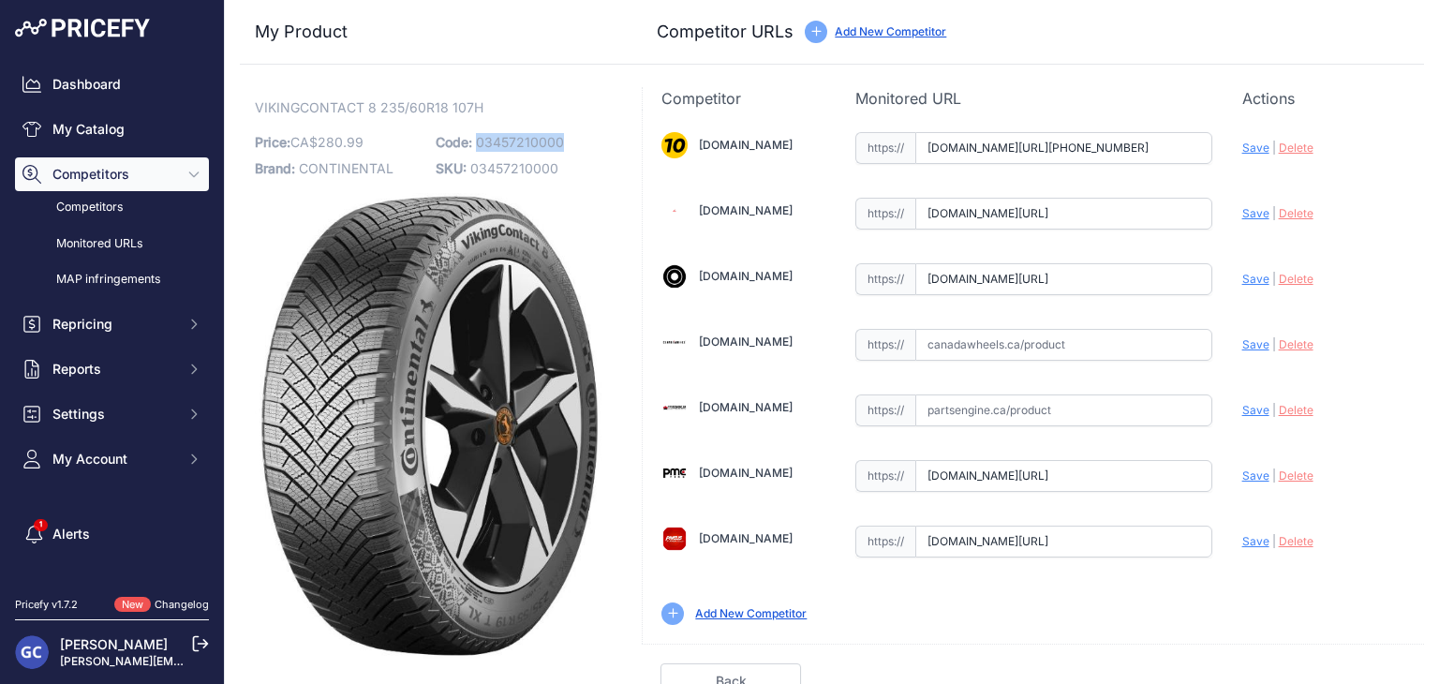
drag, startPoint x: 572, startPoint y: 136, endPoint x: 476, endPoint y: 145, distance: 96.9
click at [476, 145] on p "Code: 03457210000" at bounding box center [521, 142] width 170 height 26
copy span "03457210000"
drag, startPoint x: 1086, startPoint y: 342, endPoint x: 1173, endPoint y: 348, distance: 86.4
click at [1086, 344] on input "text" at bounding box center [1063, 345] width 297 height 32
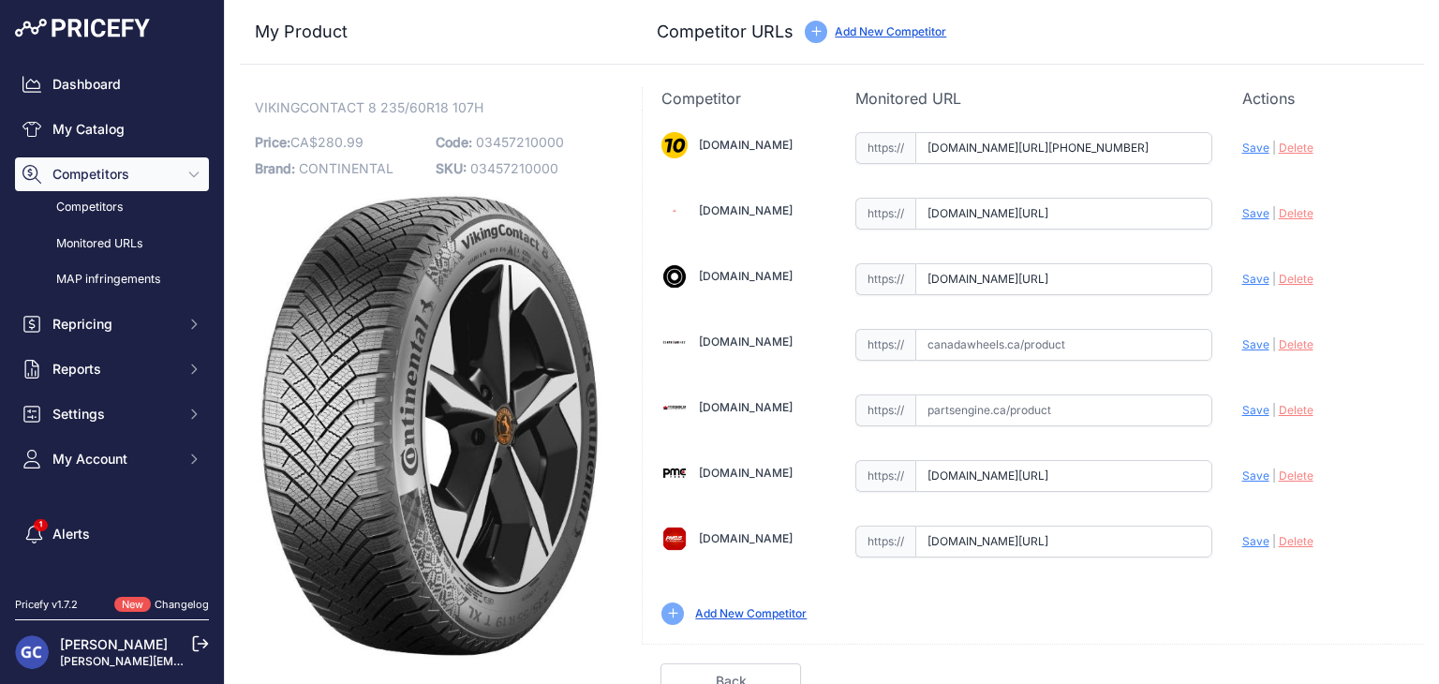
paste input "https://www.canadawheels.ca/continental-tires-viking-contact-8-03457210000"
click at [1242, 340] on span "Save" at bounding box center [1255, 344] width 27 height 14
type input "https://www.canadawheels.ca/continental-tires-viking-contact-8-03457210000?prir…"
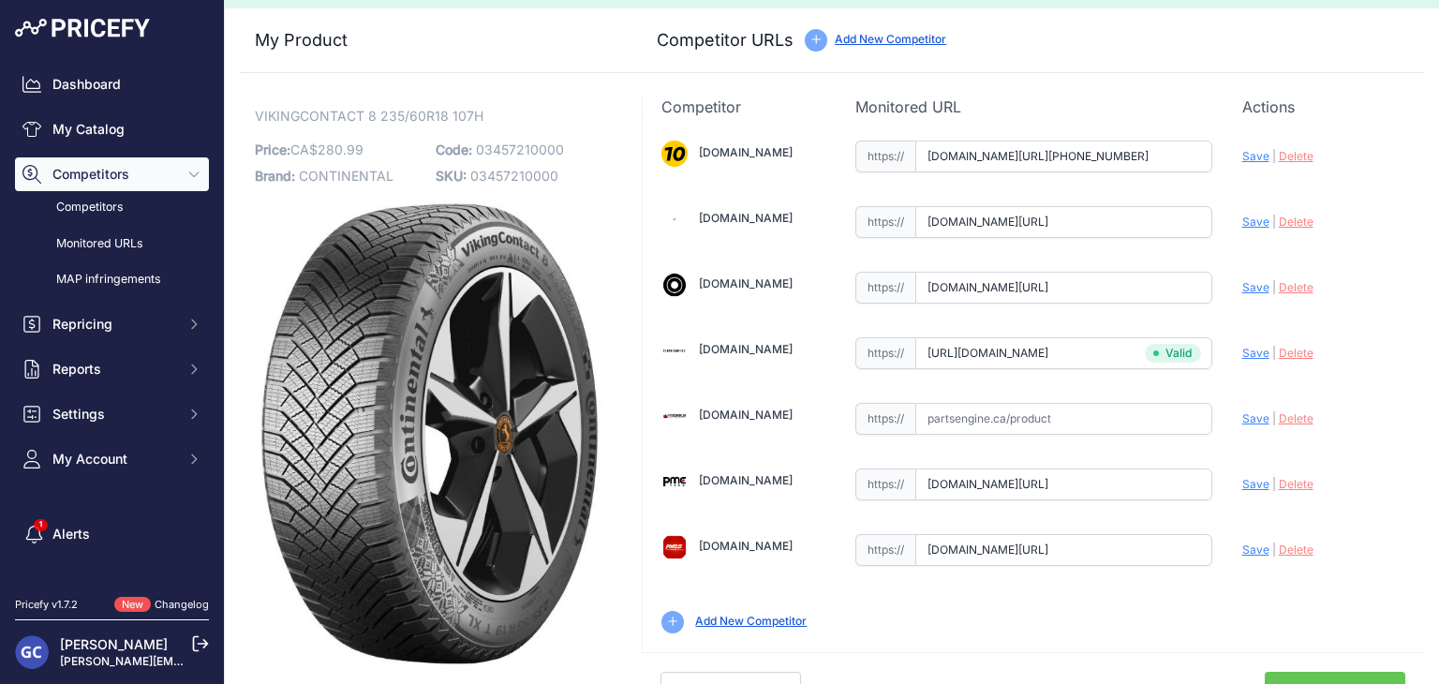
scroll to position [53, 0]
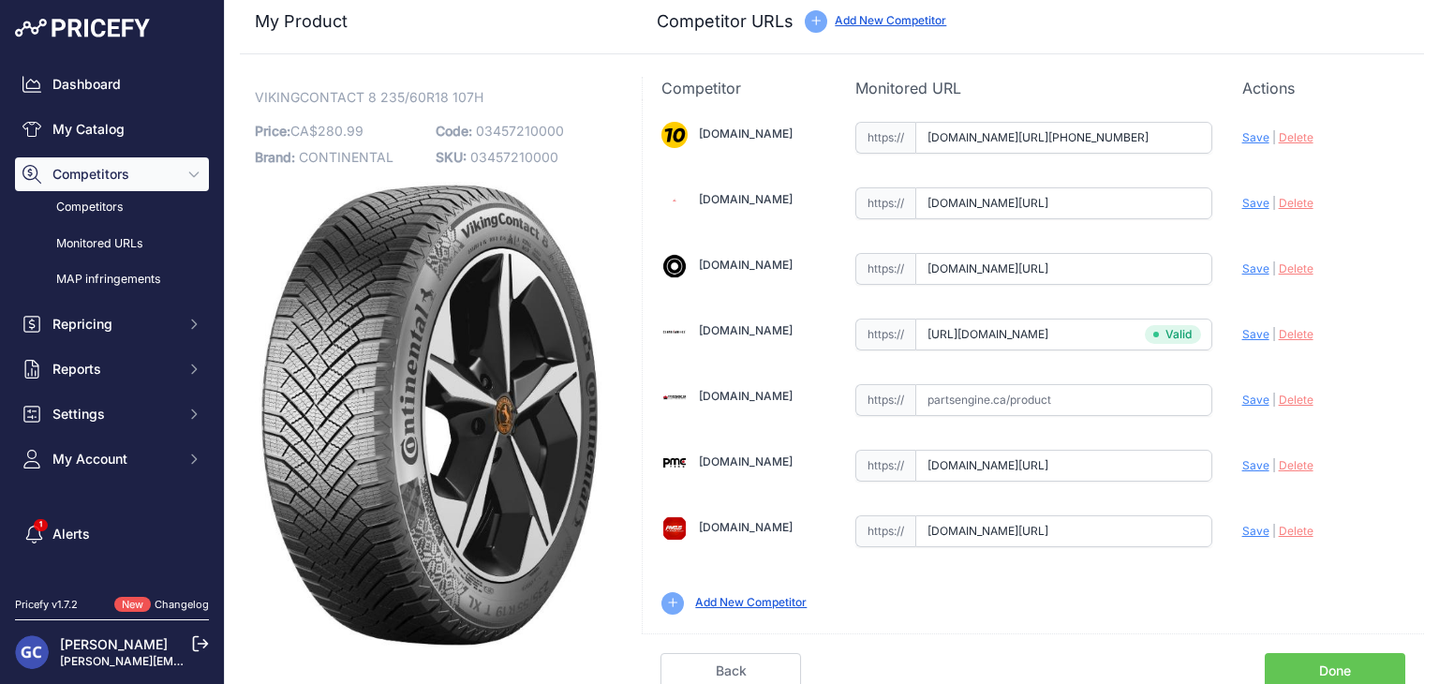
click at [1323, 659] on link "Done" at bounding box center [1334, 671] width 140 height 36
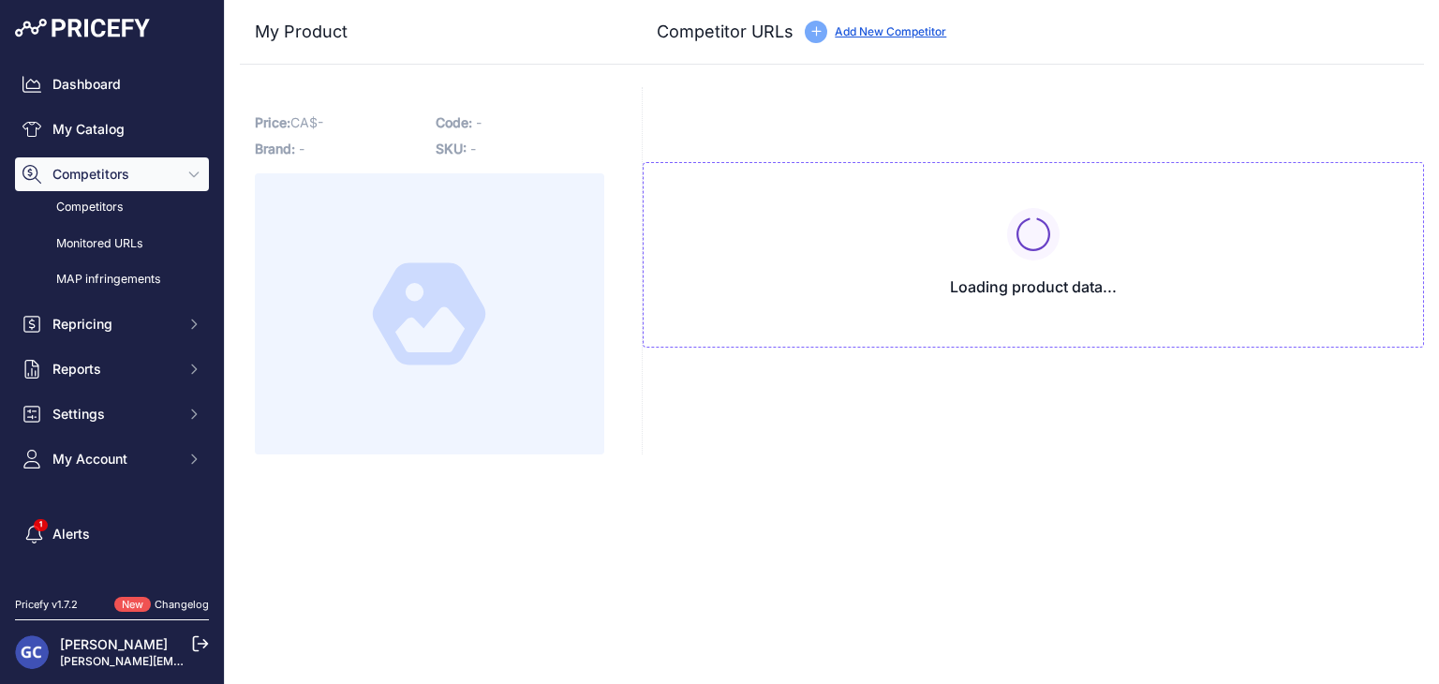
type input "[DOMAIN_NAME][URL][PHONE_NUMBER]"
type input "[DOMAIN_NAME][URL]"
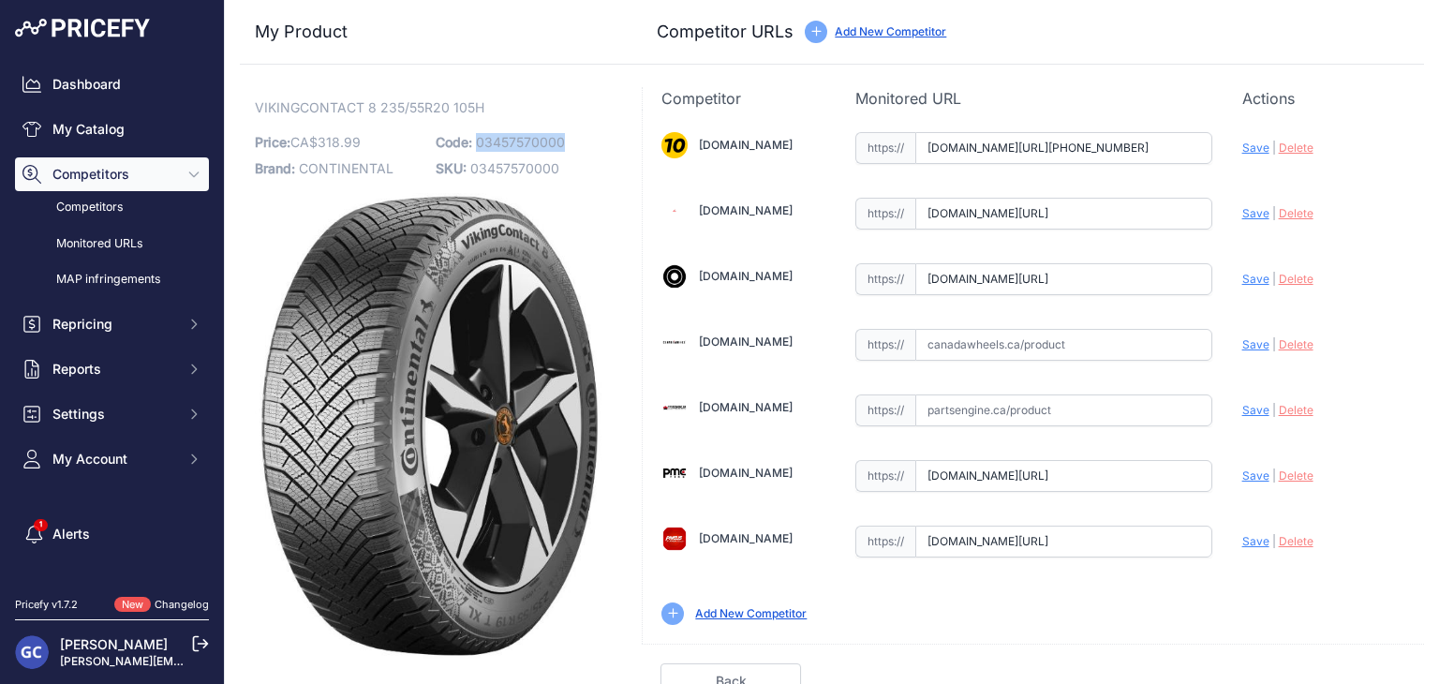
drag, startPoint x: 577, startPoint y: 130, endPoint x: 475, endPoint y: 147, distance: 103.5
click at [475, 147] on p "Code: 03457570000" at bounding box center [521, 142] width 170 height 26
copy span "03457570000"
drag, startPoint x: 1060, startPoint y: 338, endPoint x: 1193, endPoint y: 352, distance: 133.7
click at [1060, 338] on input "text" at bounding box center [1063, 345] width 297 height 32
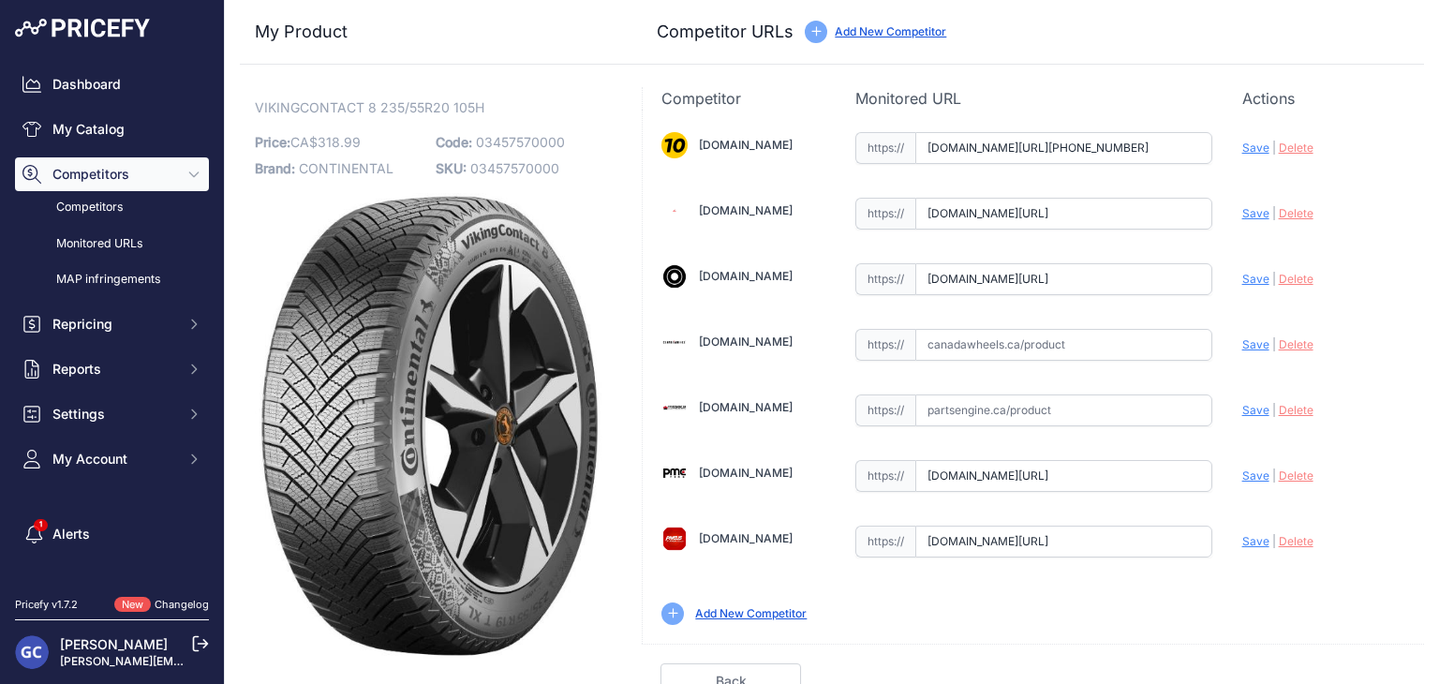
paste input "https://www.canadawheels.ca/continental-tires-viking-contact-8-03457570000"
click at [1242, 340] on span "Save" at bounding box center [1255, 344] width 27 height 14
type input "https://www.canadawheels.ca/continental-tires-viking-contact-8-03457570000?prir…"
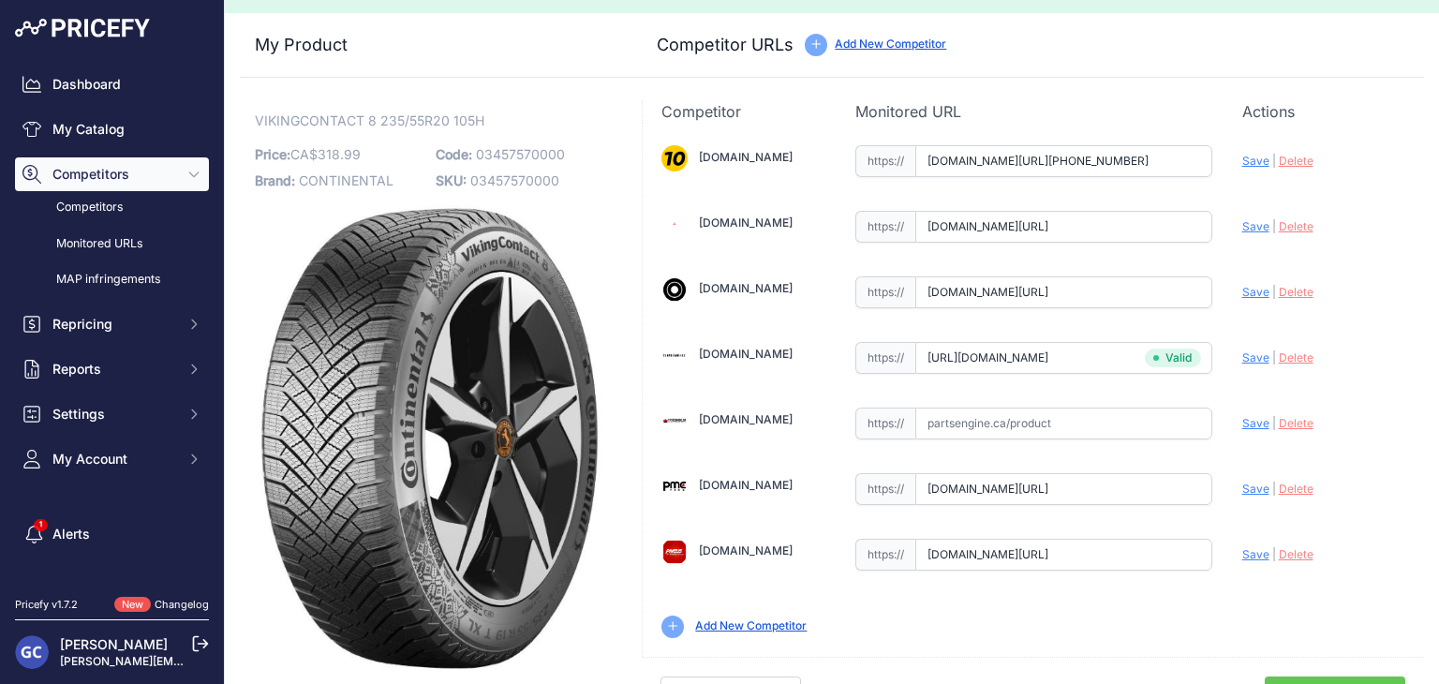
scroll to position [53, 0]
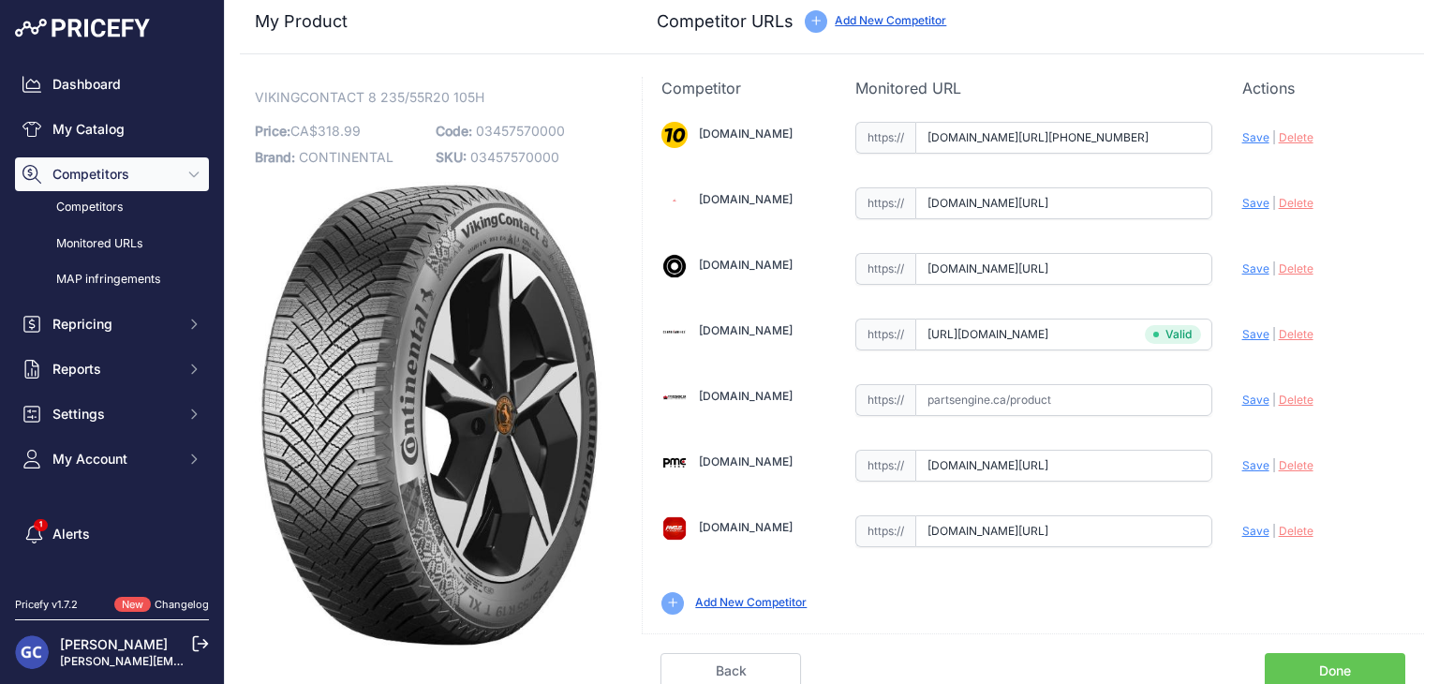
click at [1335, 661] on link "Done" at bounding box center [1334, 671] width 140 height 36
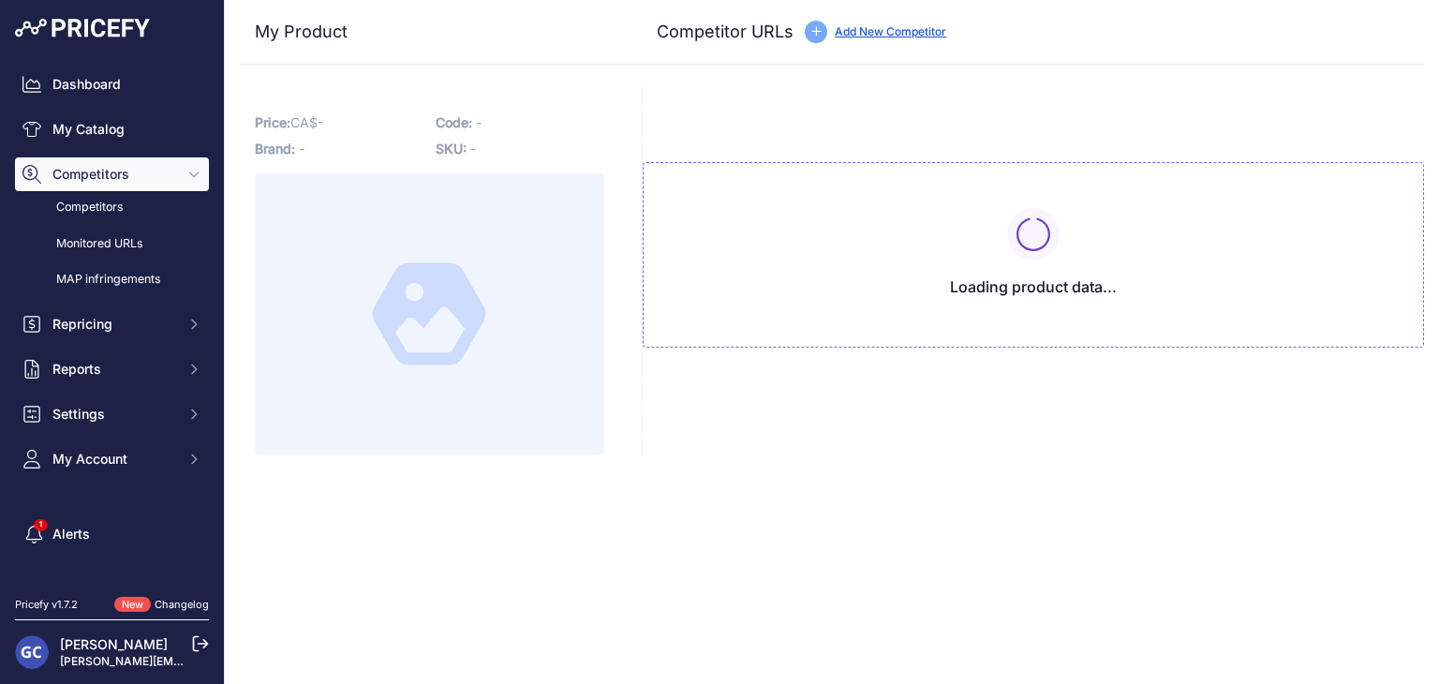
type input "[DOMAIN_NAME][URL][PHONE_NUMBER]"
type input "[DOMAIN_NAME][URL]"
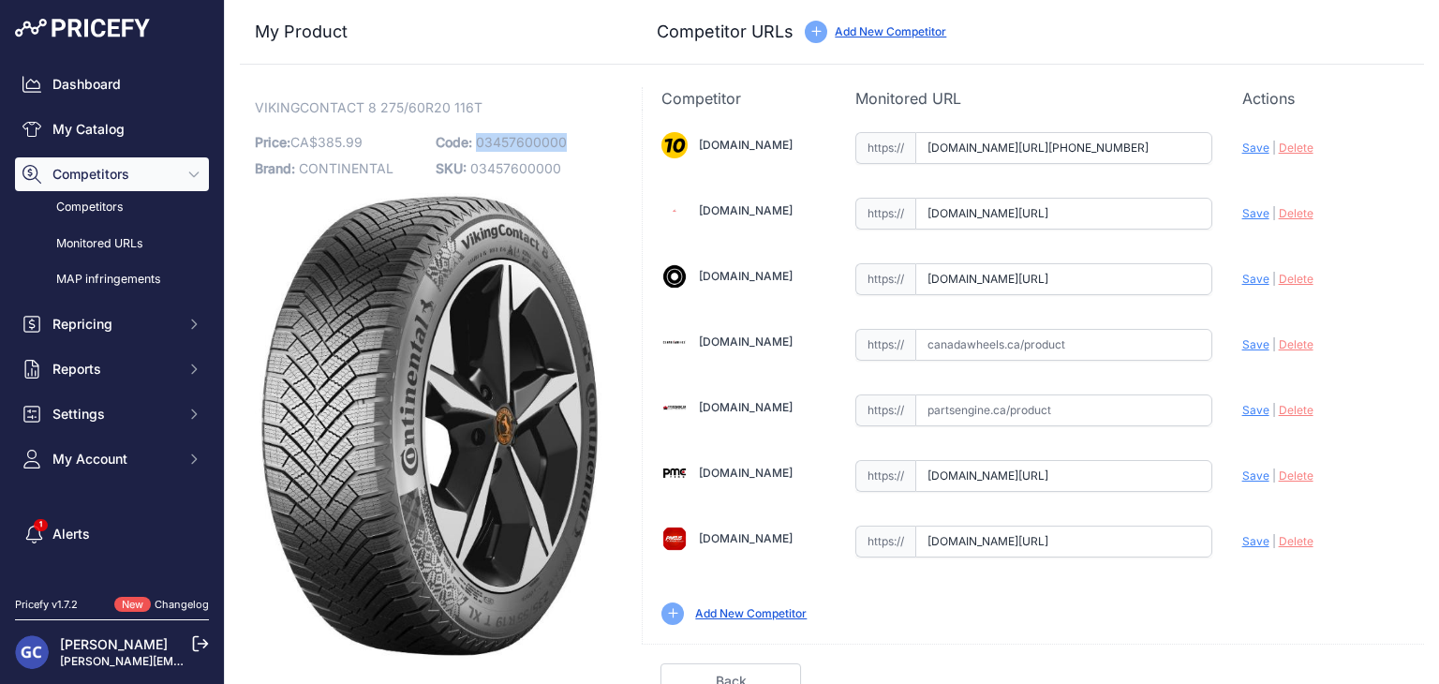
drag, startPoint x: 573, startPoint y: 130, endPoint x: 476, endPoint y: 143, distance: 98.3
click at [476, 143] on p "Code: 03457600000" at bounding box center [521, 142] width 170 height 26
copy span "03457600000"
drag, startPoint x: 1053, startPoint y: 349, endPoint x: 1126, endPoint y: 353, distance: 73.2
click at [1053, 349] on input "text" at bounding box center [1063, 345] width 297 height 32
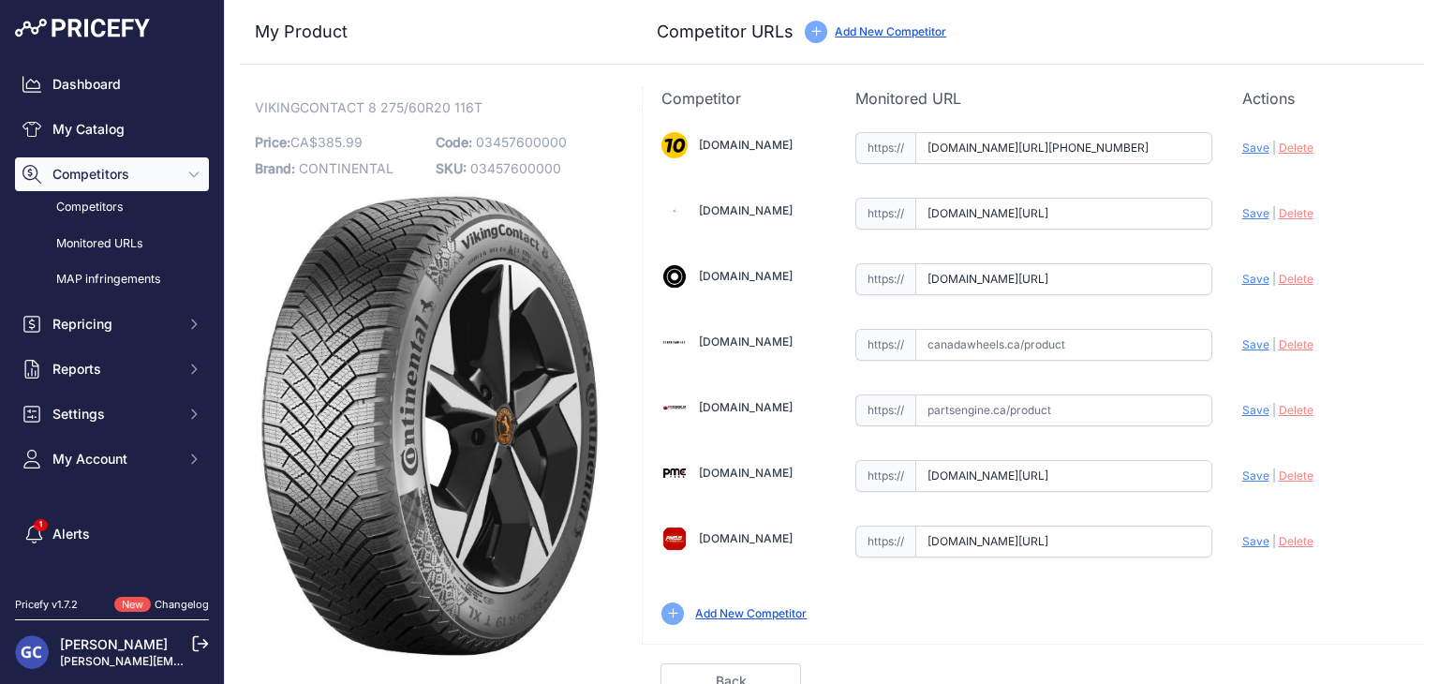
paste input "[URL][DOMAIN_NAME]"
click at [1242, 348] on span "Save" at bounding box center [1255, 344] width 27 height 14
type input "[URL][DOMAIN_NAME]"
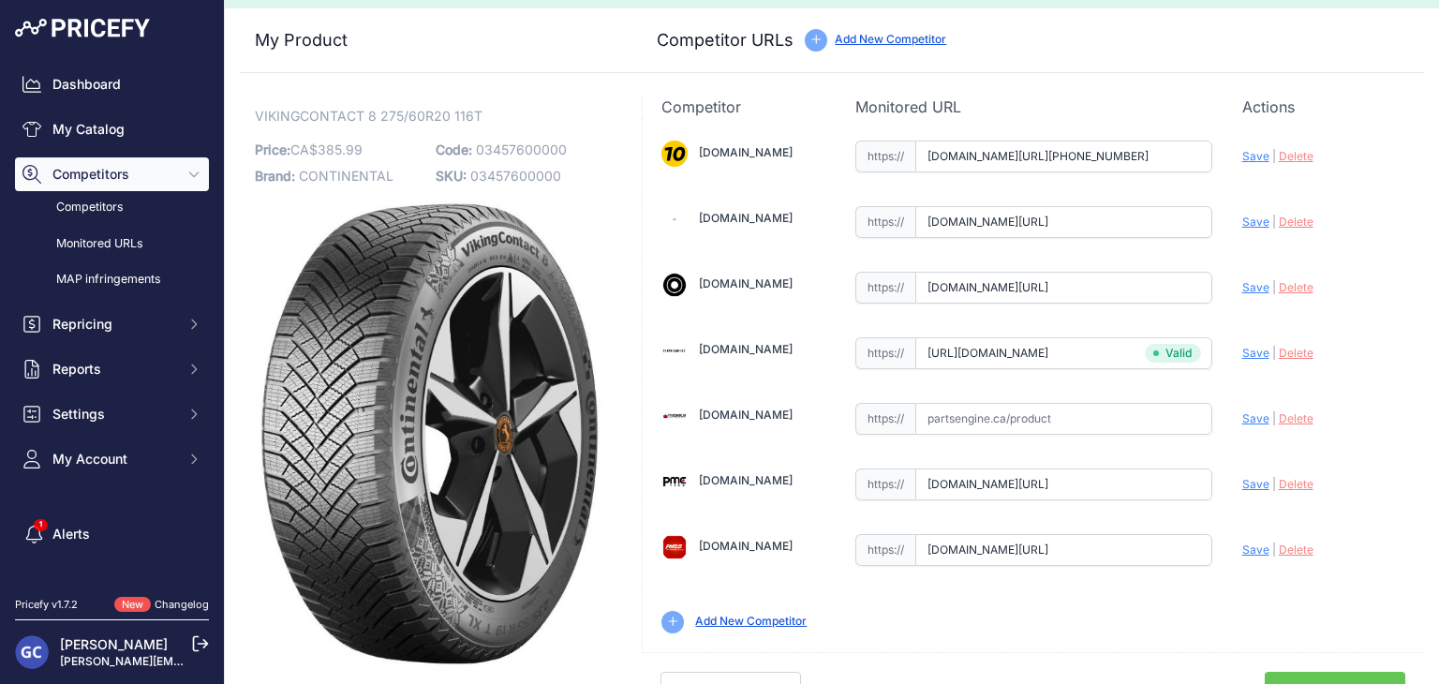
scroll to position [53, 0]
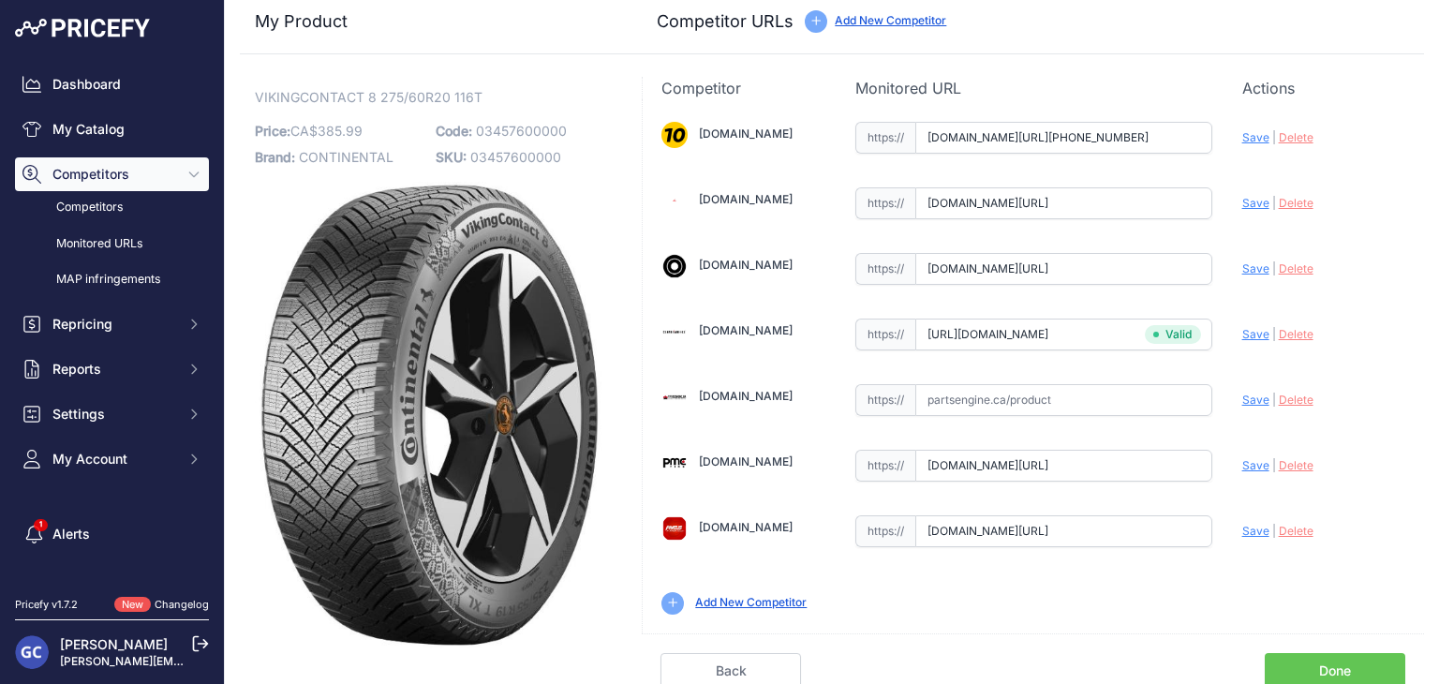
click at [1306, 661] on link "Done" at bounding box center [1334, 671] width 140 height 36
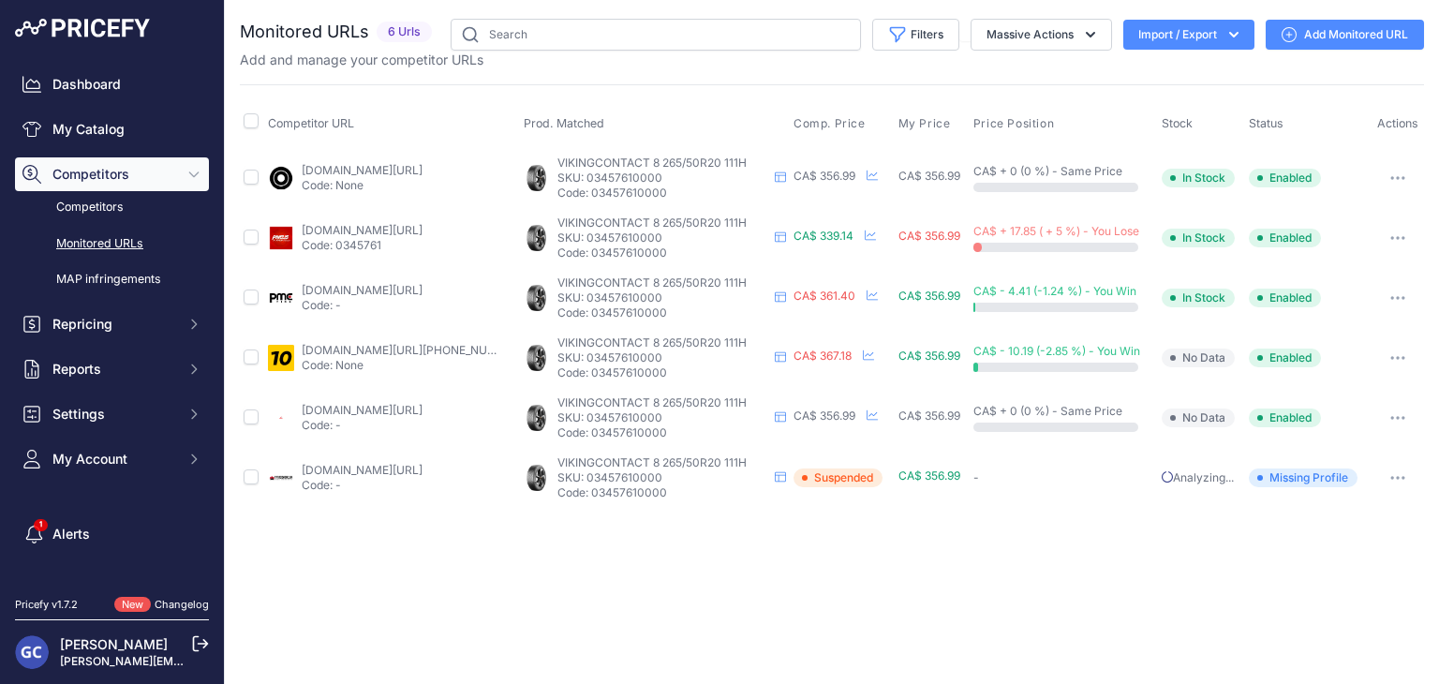
click at [1333, 33] on link "Add Monitored URL" at bounding box center [1344, 35] width 158 height 30
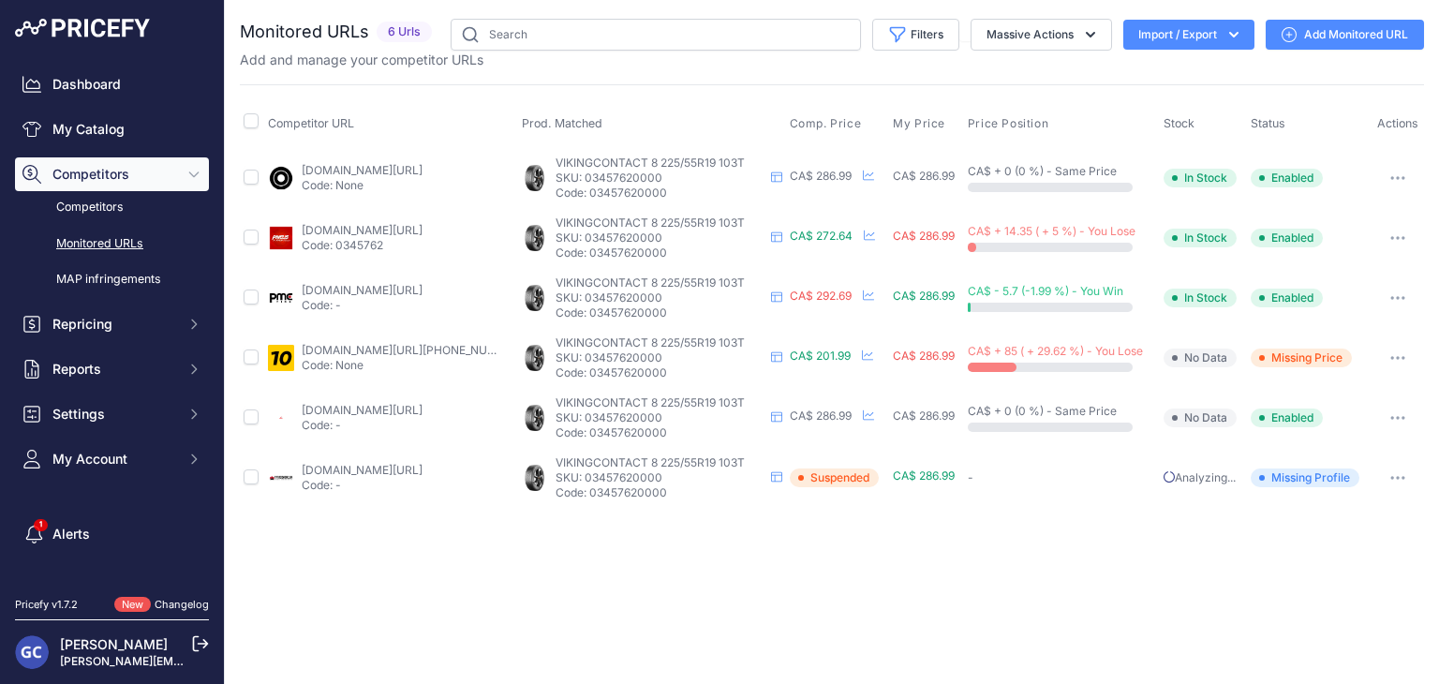
click at [1372, 37] on link "Add Monitored URL" at bounding box center [1344, 35] width 158 height 30
click at [1326, 31] on link "Add Monitored URL" at bounding box center [1344, 35] width 158 height 30
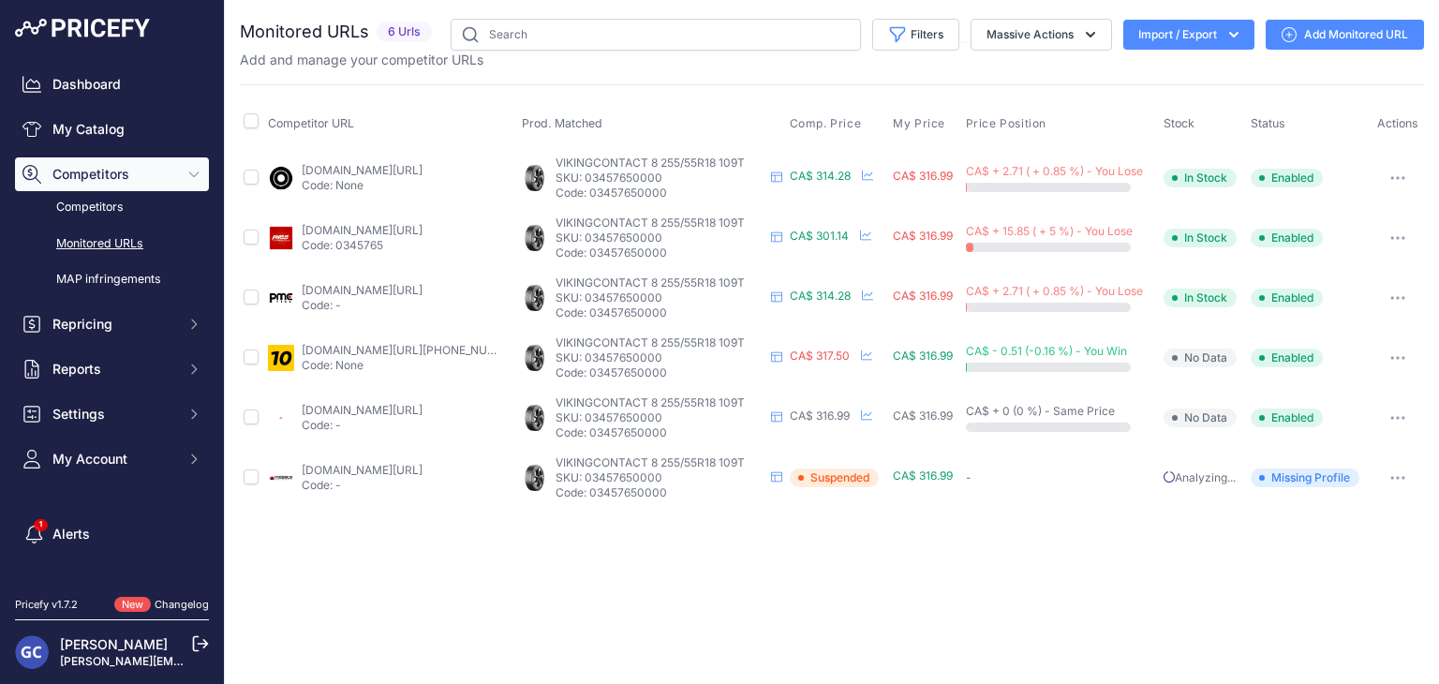
drag, startPoint x: 1352, startPoint y: 33, endPoint x: 1330, endPoint y: 31, distance: 22.6
click at [1352, 33] on link "Add Monitored URL" at bounding box center [1344, 35] width 158 height 30
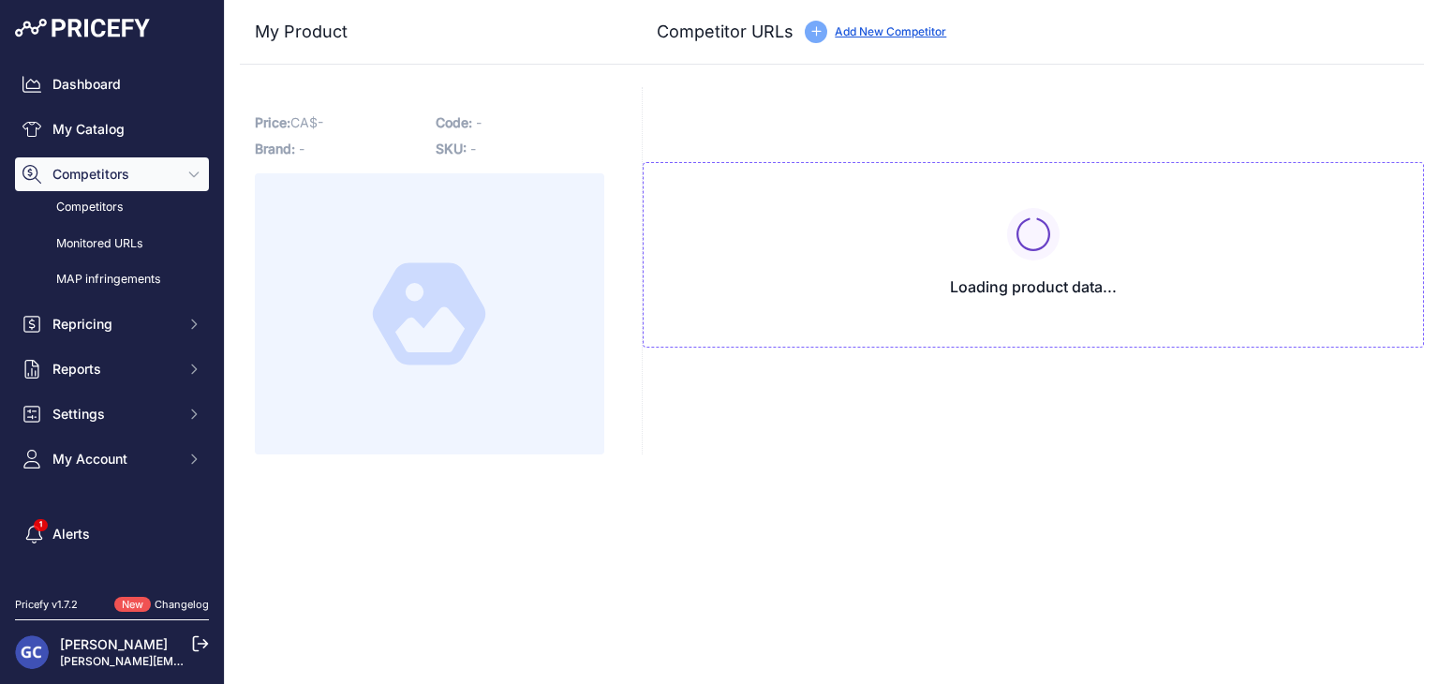
type input "www.1010tires.com/Tires/Continental/Viking+Contact+8/03457610000?prirule_jdsnik…"
type input "www.4pneus.ca/pneus/continental-viking-contact-8-hiver/265-50-r20-xl/29416?prir…"
type input "www.blackcircles.ca/en/tire/continental/vikingcontact-8/265-50-r20-111-h?prirul…"
type input "pmctire.com/fr/tires/continental-vikingcontact-8-265-50r20-xl-111h-bsw-03457610…"
type input "pneusarabais.com/pneus/continental-vikingcontact-8/52367?prirule_jdsnikfkfjsd=8…"
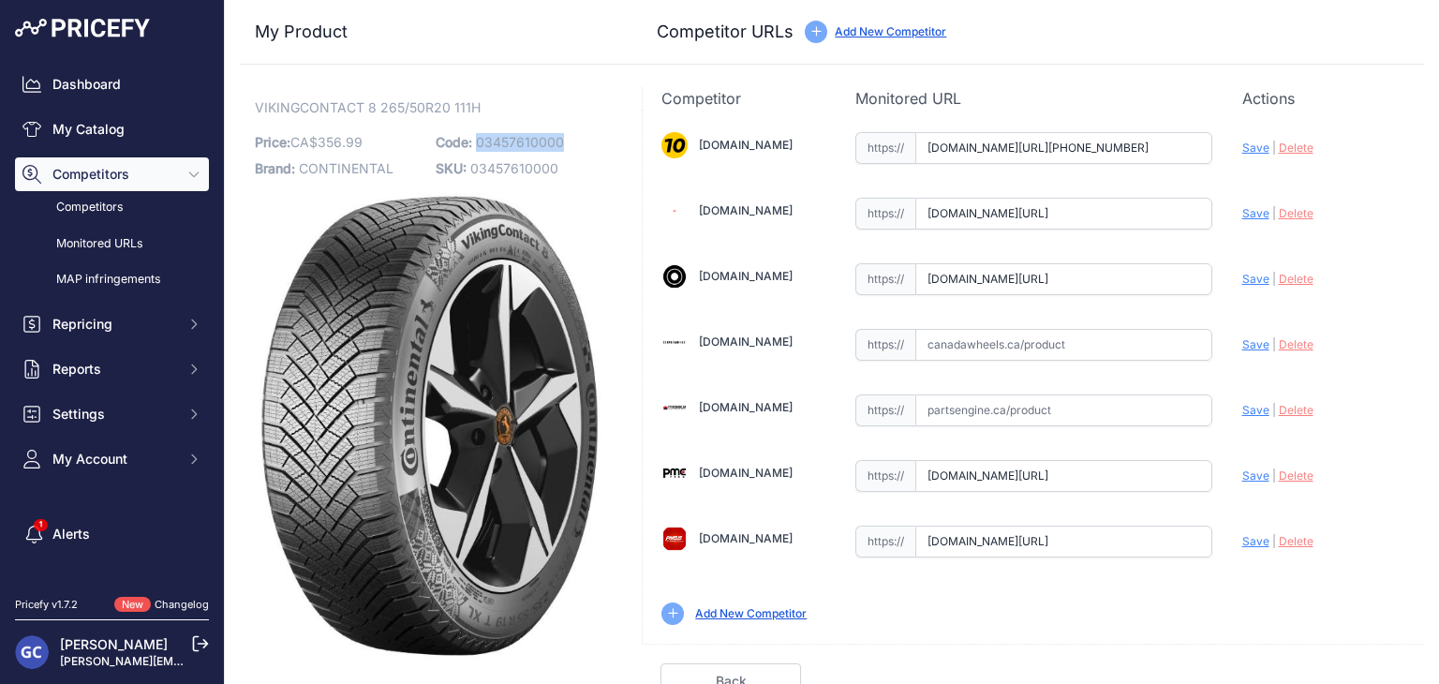
drag, startPoint x: 586, startPoint y: 140, endPoint x: 472, endPoint y: 146, distance: 114.4
click at [472, 146] on p "Code: 03457610000" at bounding box center [521, 142] width 170 height 26
copy span "03457610000"
click at [1042, 341] on input "text" at bounding box center [1063, 345] width 297 height 32
paste input "https://www.canadawheels.ca/continental-tires-viking-contact-8-03457610000"
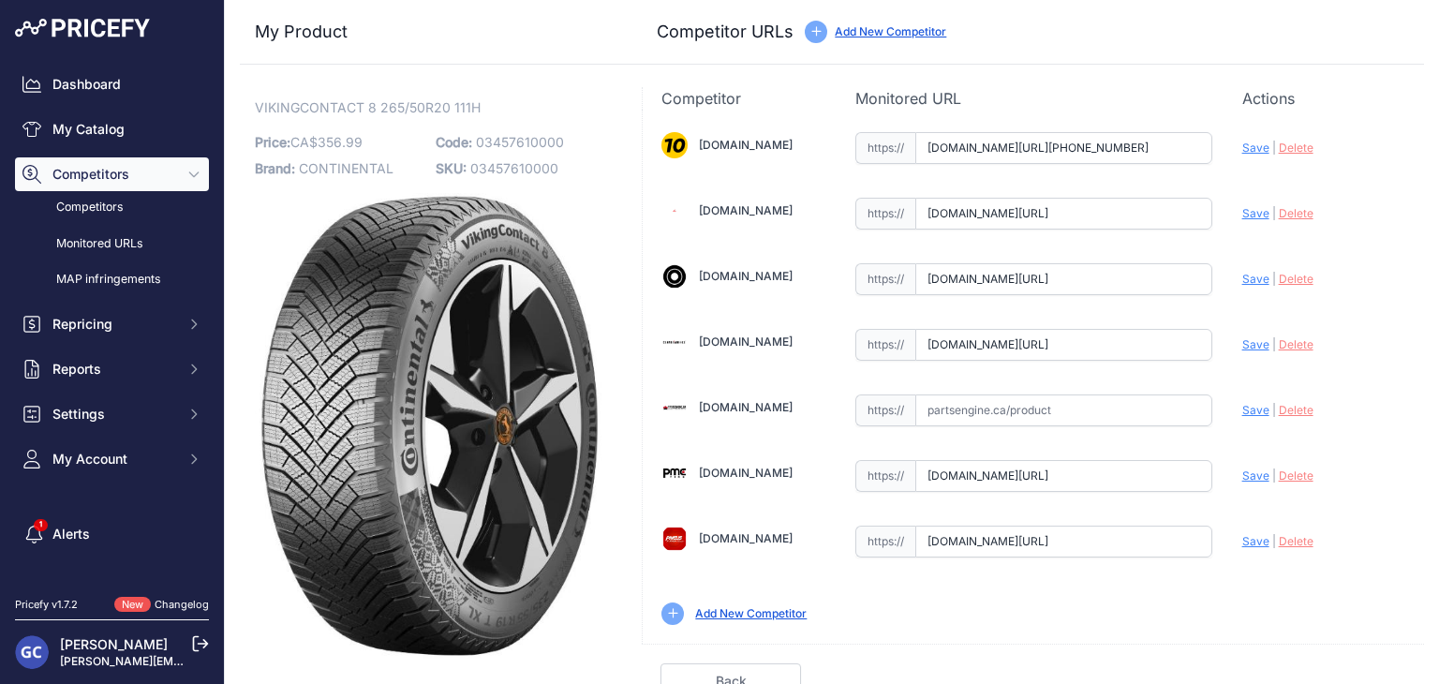
click at [1242, 341] on span "Save" at bounding box center [1255, 344] width 27 height 14
type input "https://www.canadawheels.ca/continental-tires-viking-contact-8-03457610000?prir…"
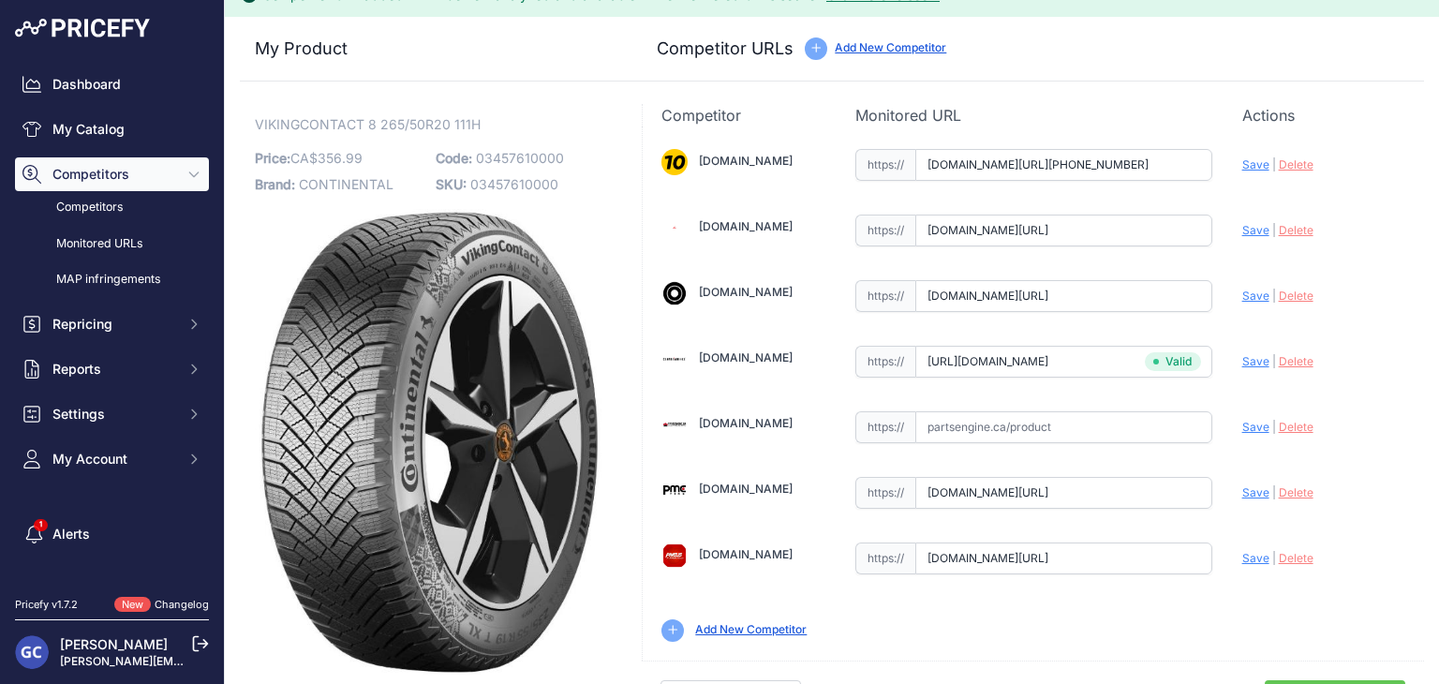
scroll to position [53, 0]
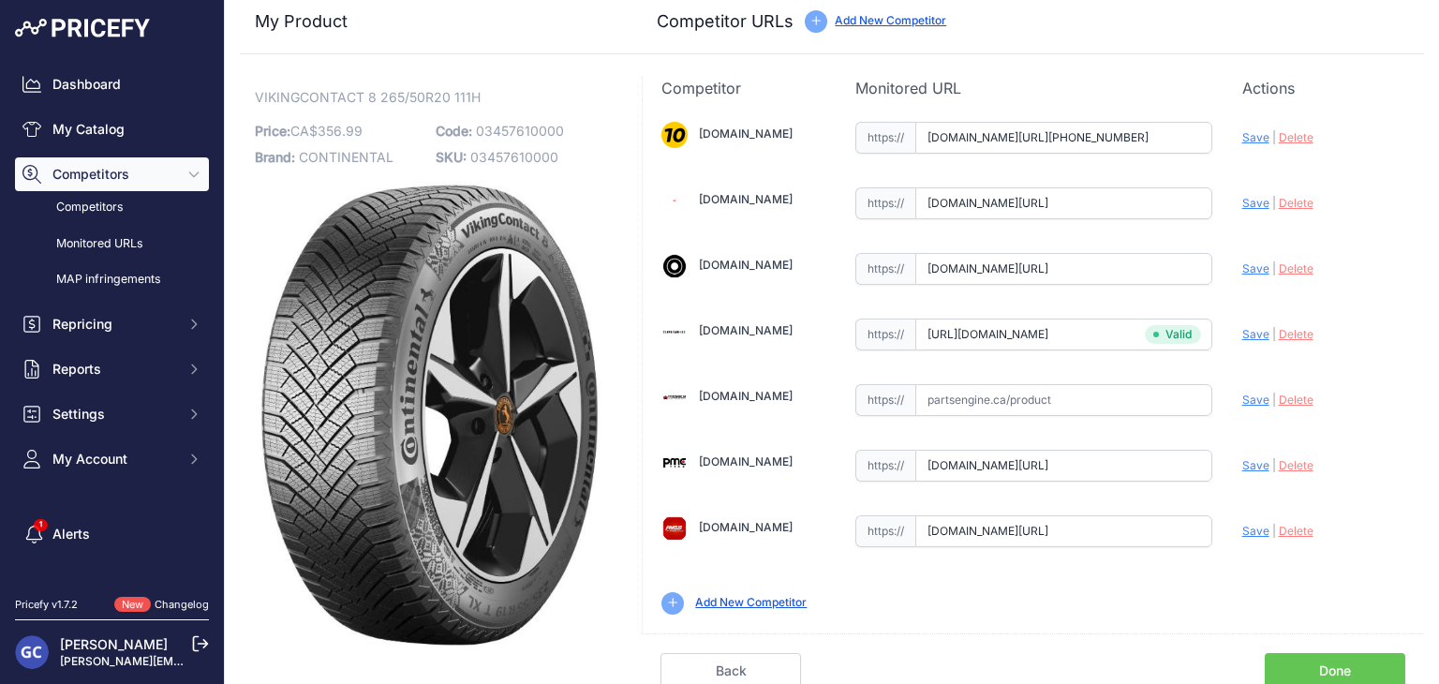
click at [1295, 660] on link "Done" at bounding box center [1334, 671] width 140 height 36
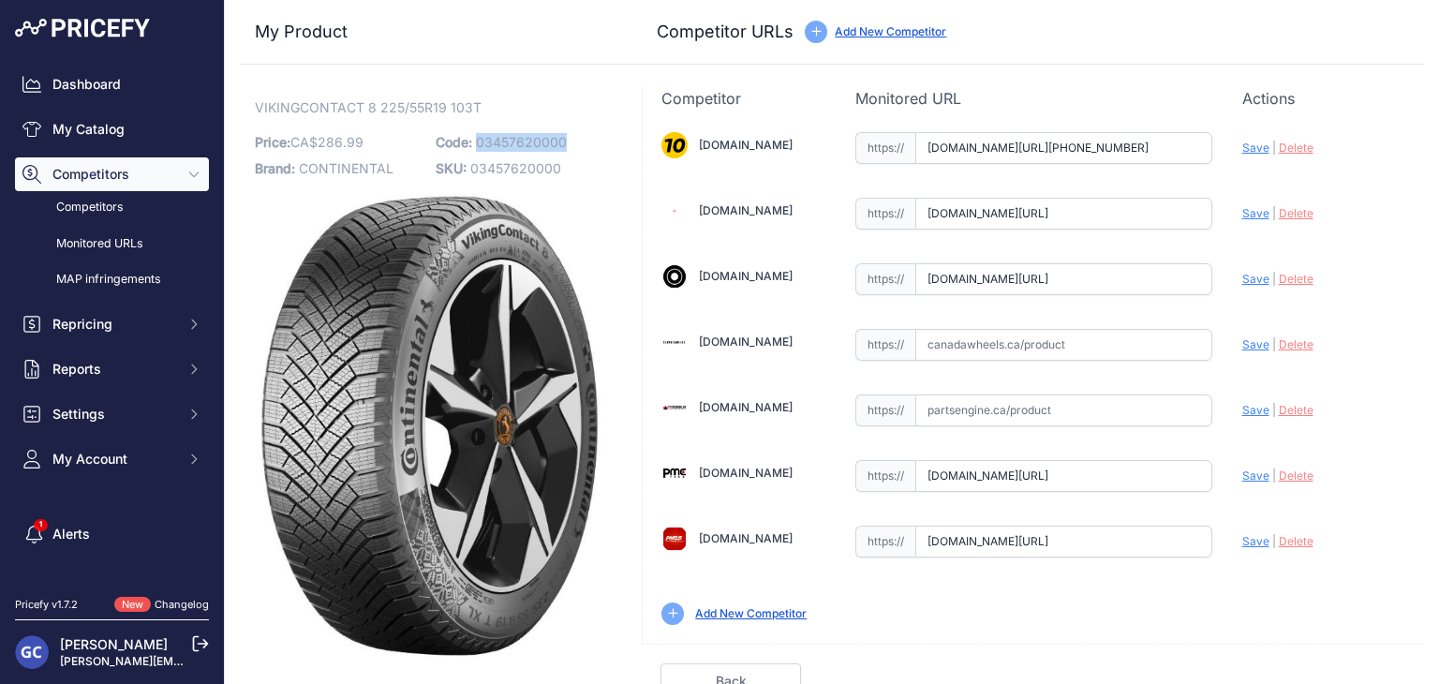
drag, startPoint x: 566, startPoint y: 141, endPoint x: 475, endPoint y: 150, distance: 91.2
click at [475, 150] on p "Code: 03457620000" at bounding box center [521, 142] width 170 height 26
copy span "03457620000"
click at [1057, 347] on input "text" at bounding box center [1063, 345] width 297 height 32
paste input "https://www.canadawheels.ca/continental-tires-viking-contact-8-03457620000"
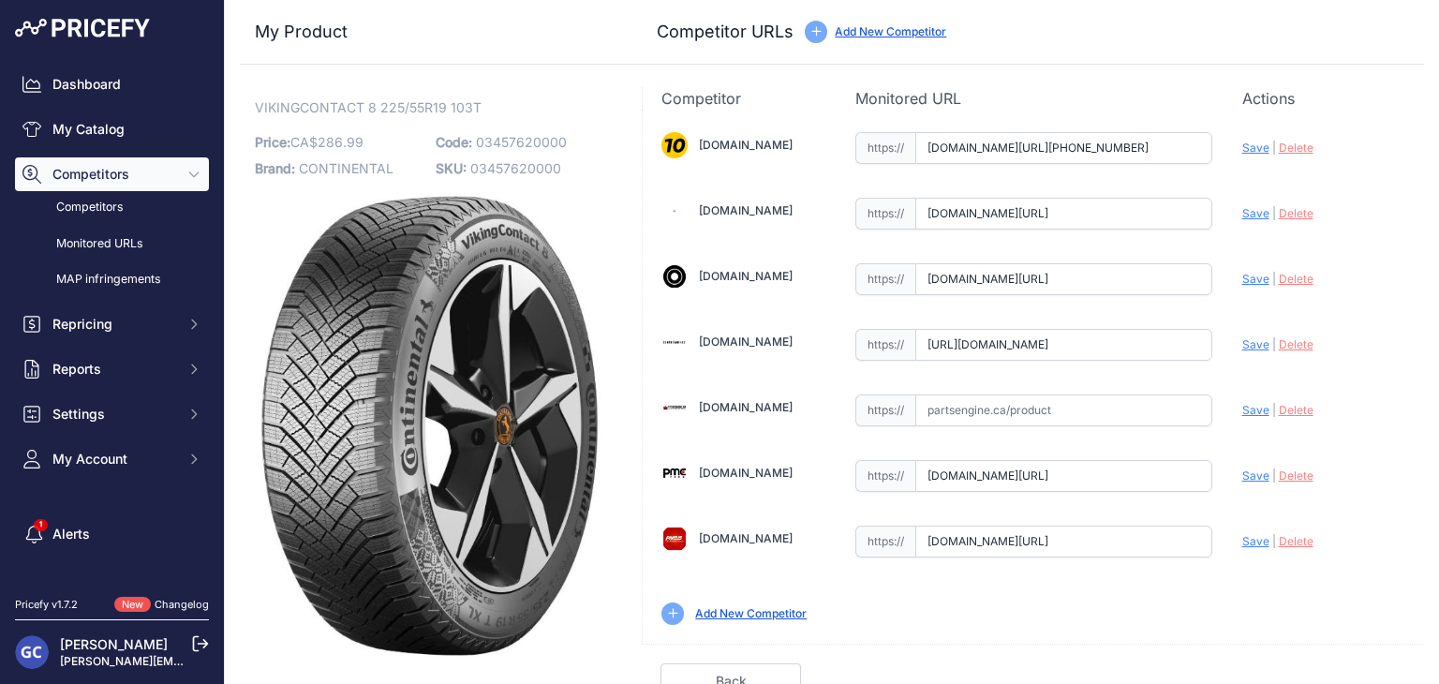
scroll to position [0, 160]
click at [1242, 338] on span "Save" at bounding box center [1255, 344] width 27 height 14
type input "https://www.canadawheels.ca/continental-tires-viking-contact-8-03457620000?prir…"
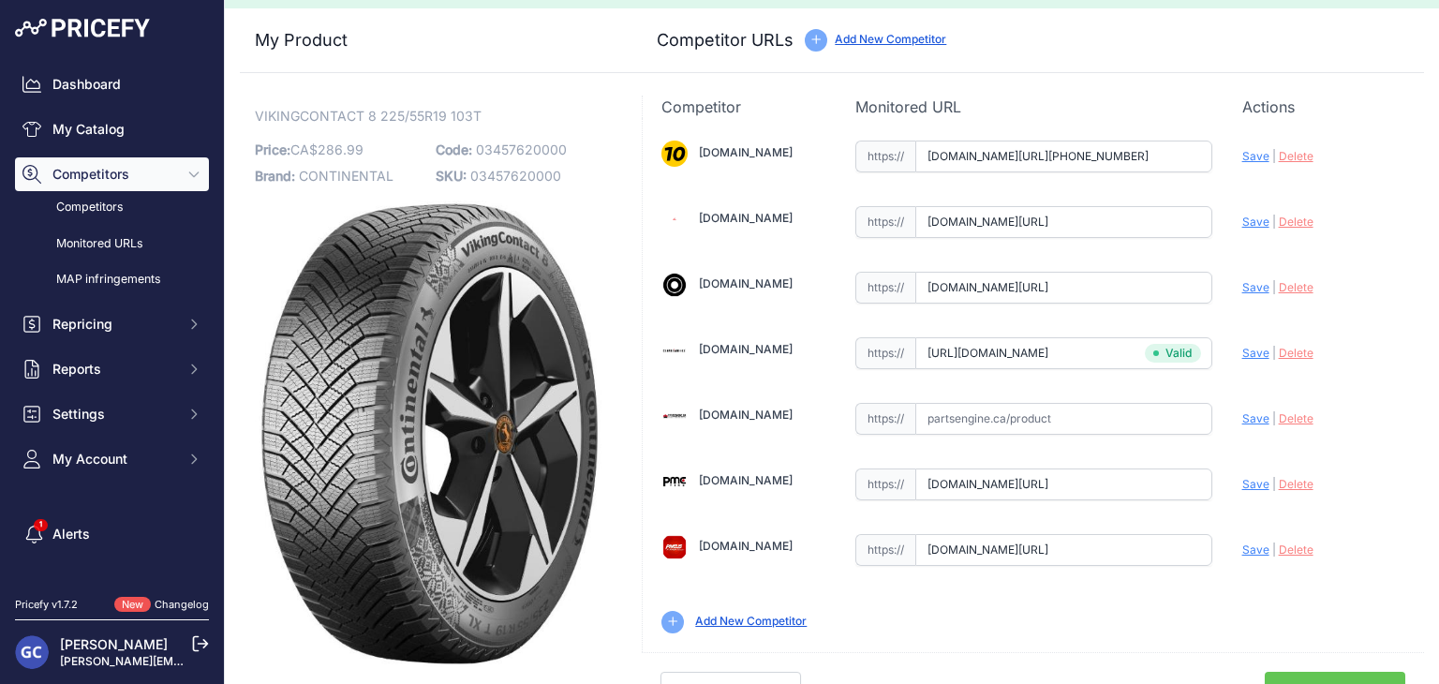
scroll to position [53, 0]
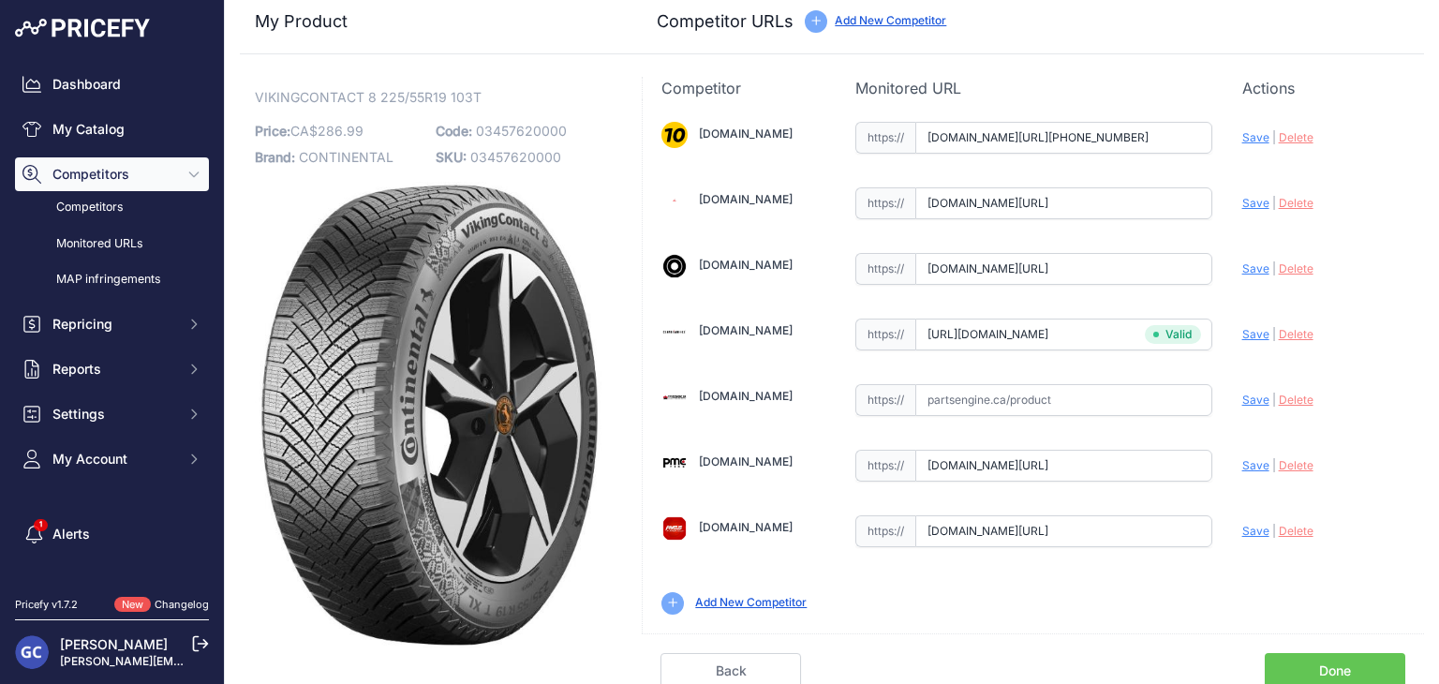
click at [1308, 658] on link "Done" at bounding box center [1334, 671] width 140 height 36
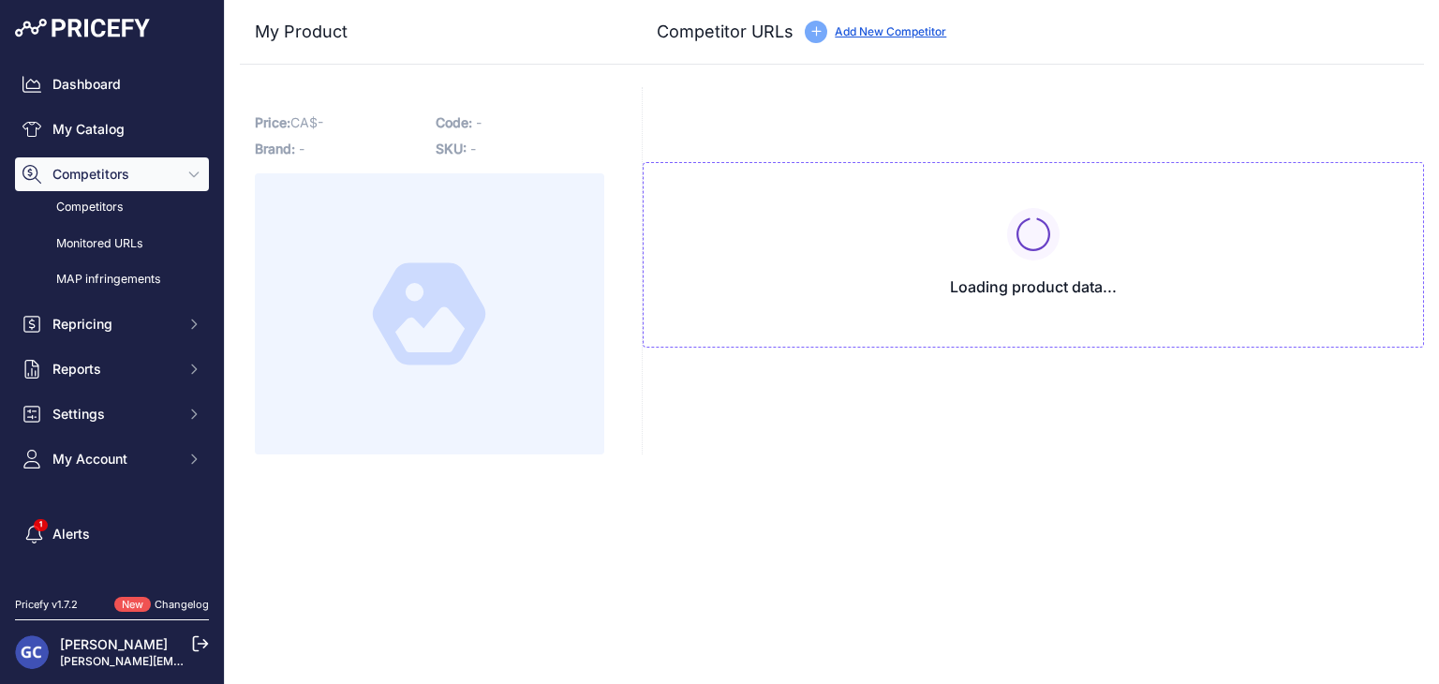
type input "[DOMAIN_NAME][URL][PHONE_NUMBER]"
type input "[DOMAIN_NAME][URL]"
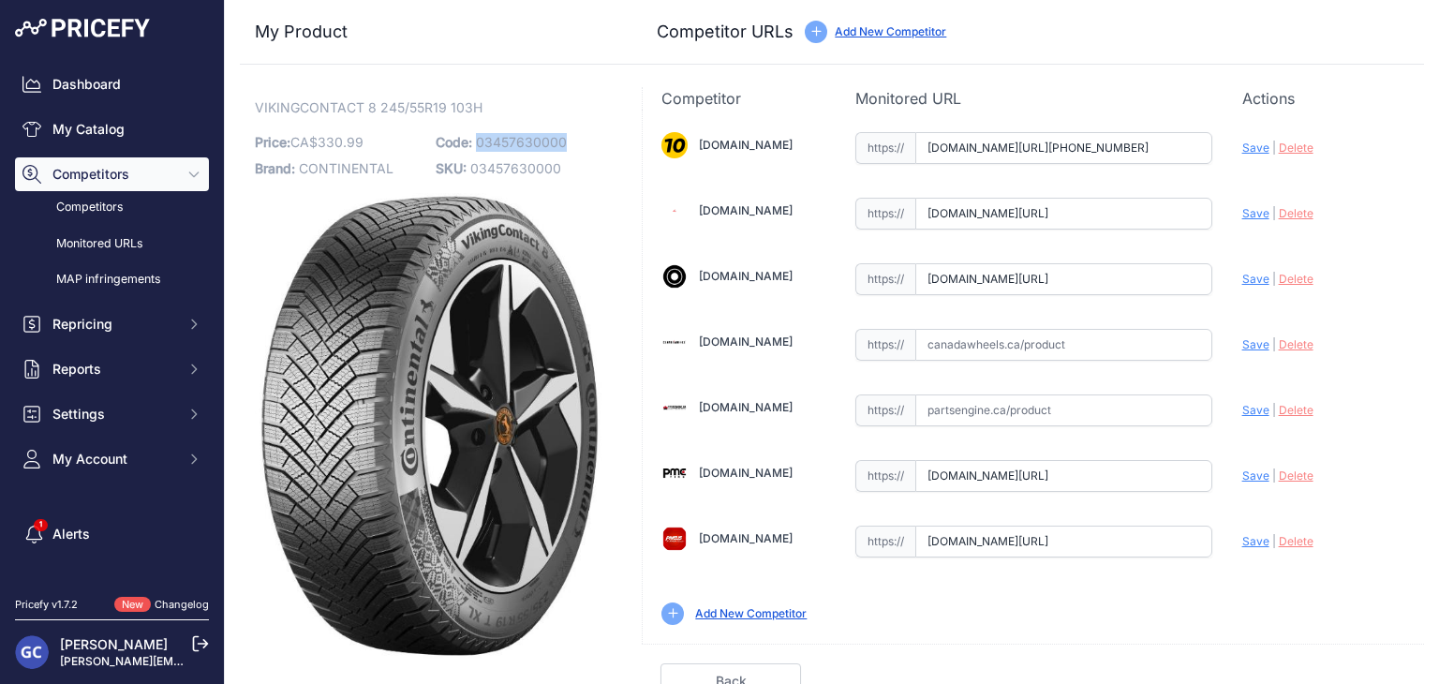
drag, startPoint x: 581, startPoint y: 138, endPoint x: 474, endPoint y: 145, distance: 107.0
click at [474, 145] on p "Code: 03457630000" at bounding box center [521, 142] width 170 height 26
copy span "03457630000"
click at [1138, 340] on input "text" at bounding box center [1063, 345] width 297 height 32
paste input "https://www.canadawheels.ca/continental-tires-viking-contact-8-03457630000"
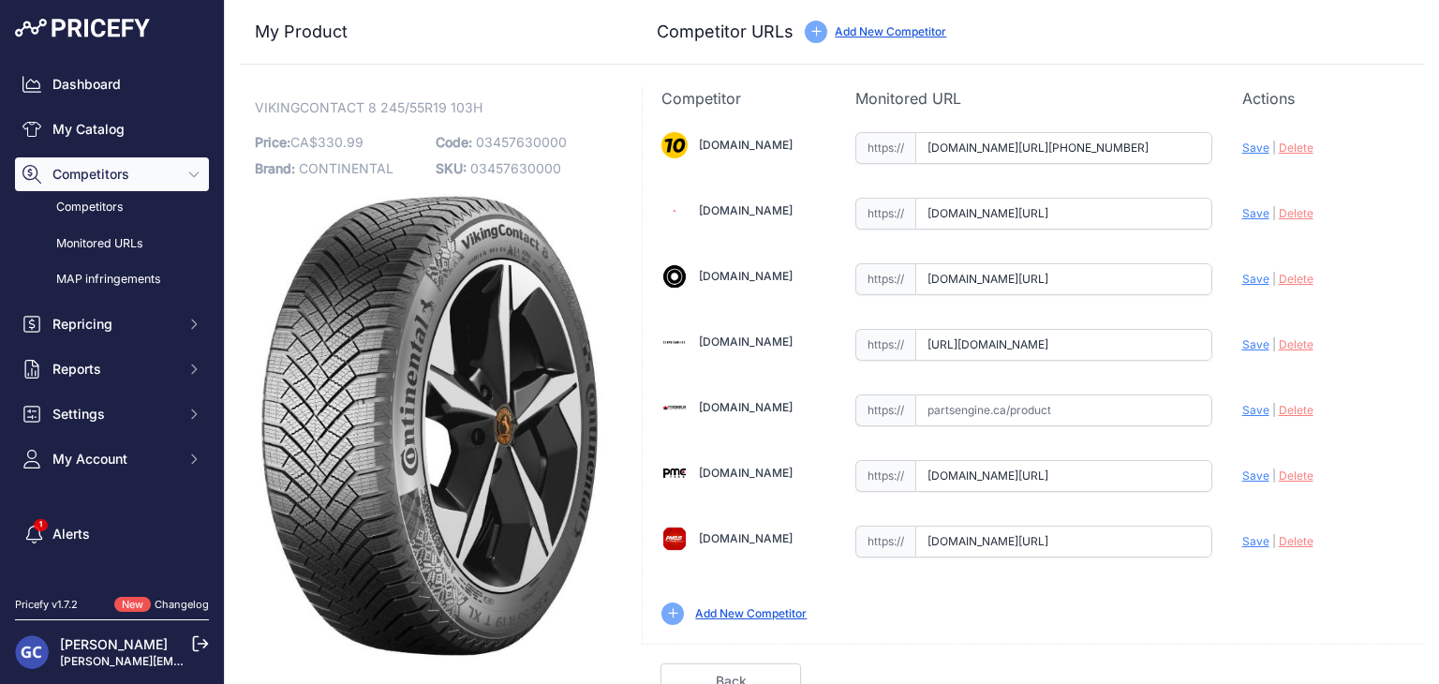
scroll to position [0, 160]
click at [1242, 344] on span "Save" at bounding box center [1255, 344] width 27 height 14
type input "https://www.canadawheels.ca/continental-tires-viking-contact-8-03457630000?prir…"
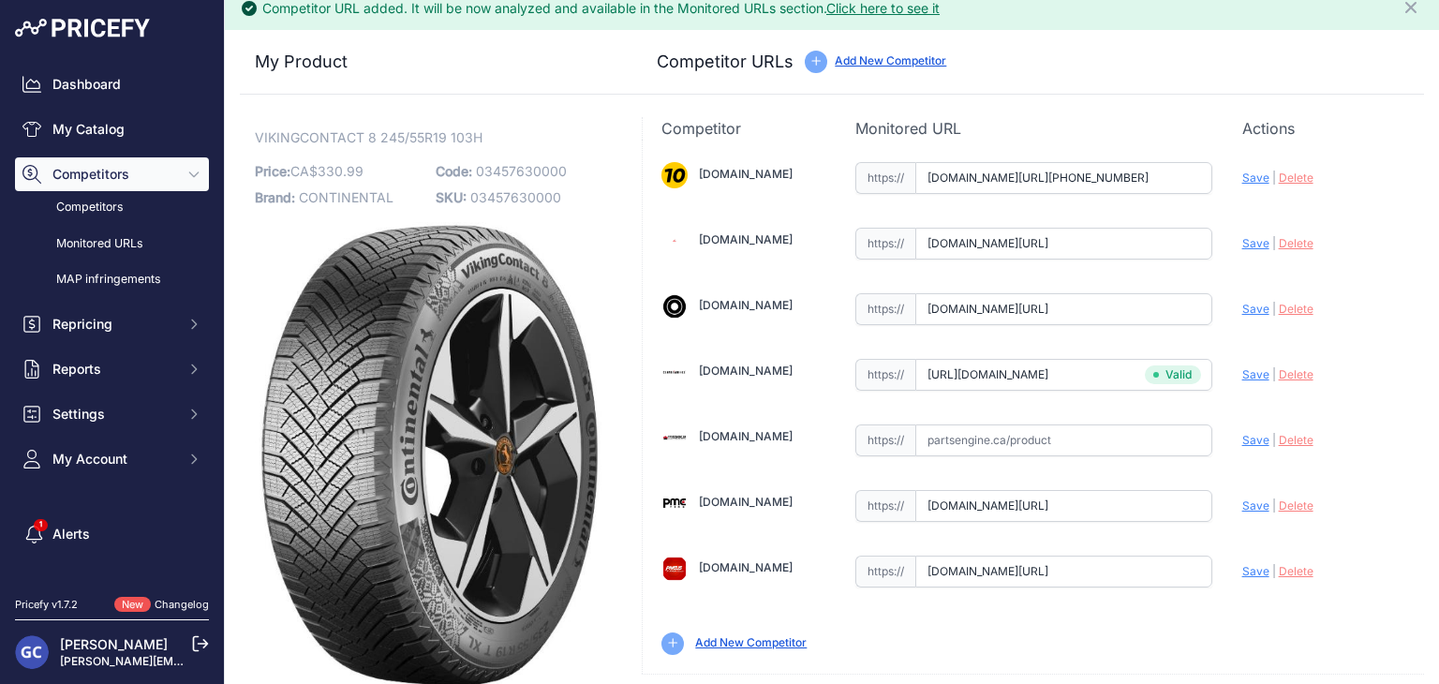
scroll to position [53, 0]
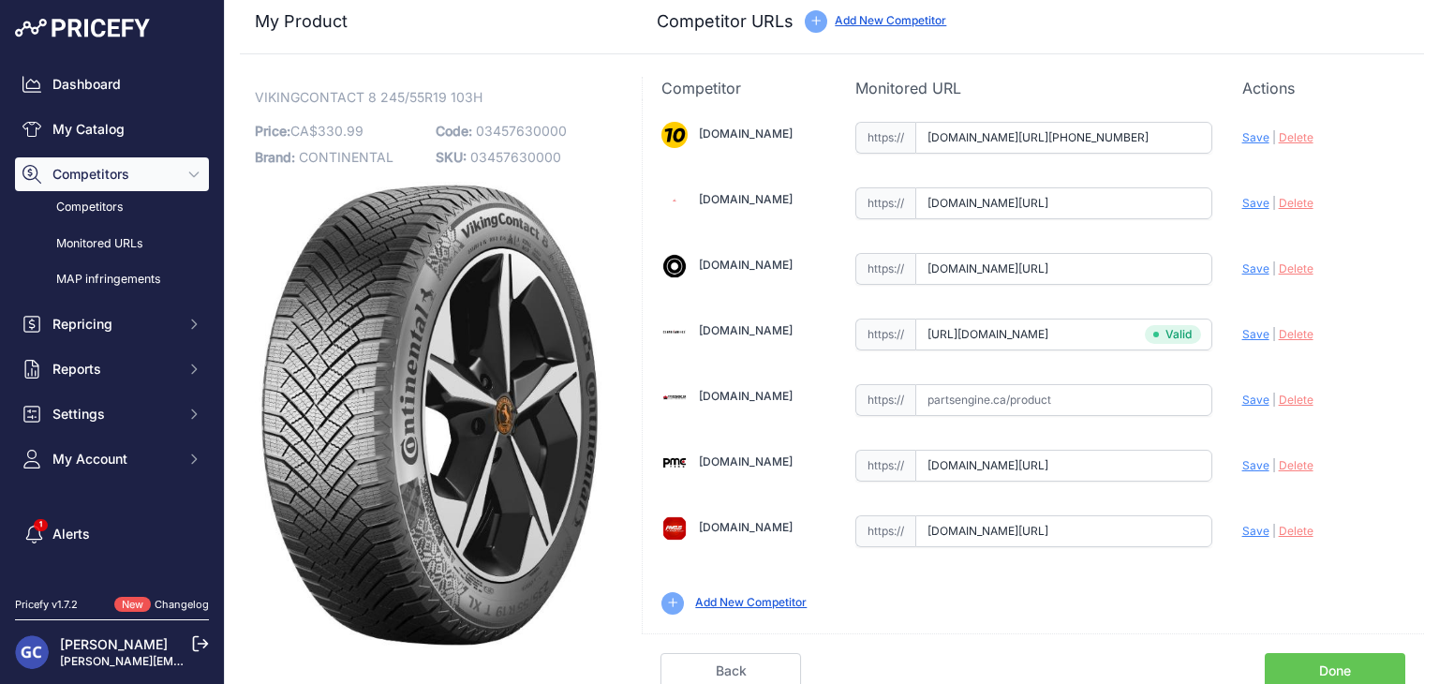
click at [1319, 658] on link "Done" at bounding box center [1334, 671] width 140 height 36
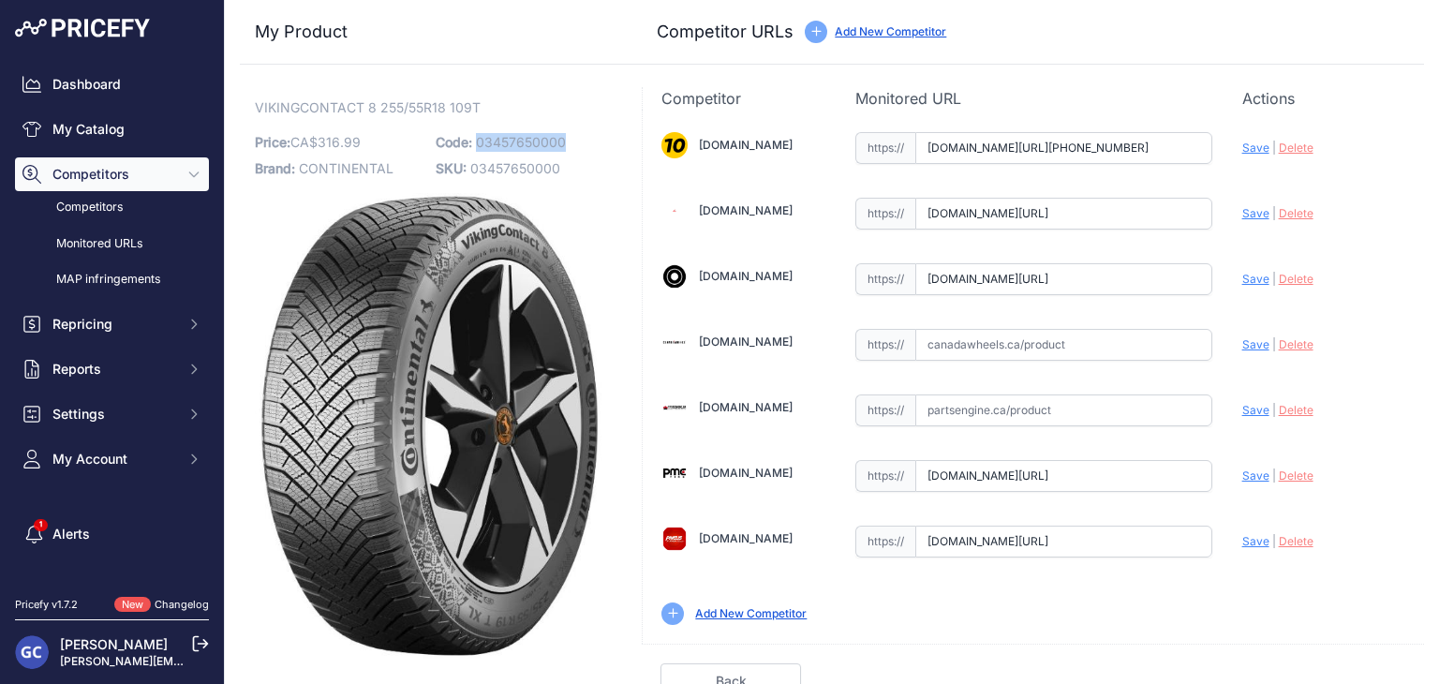
drag, startPoint x: 595, startPoint y: 140, endPoint x: 472, endPoint y: 143, distance: 122.8
click at [472, 143] on p "Code: 03457650000" at bounding box center [521, 142] width 170 height 26
copy span "03457650000"
click at [1127, 347] on input "text" at bounding box center [1063, 345] width 297 height 32
paste input "[URL][DOMAIN_NAME]"
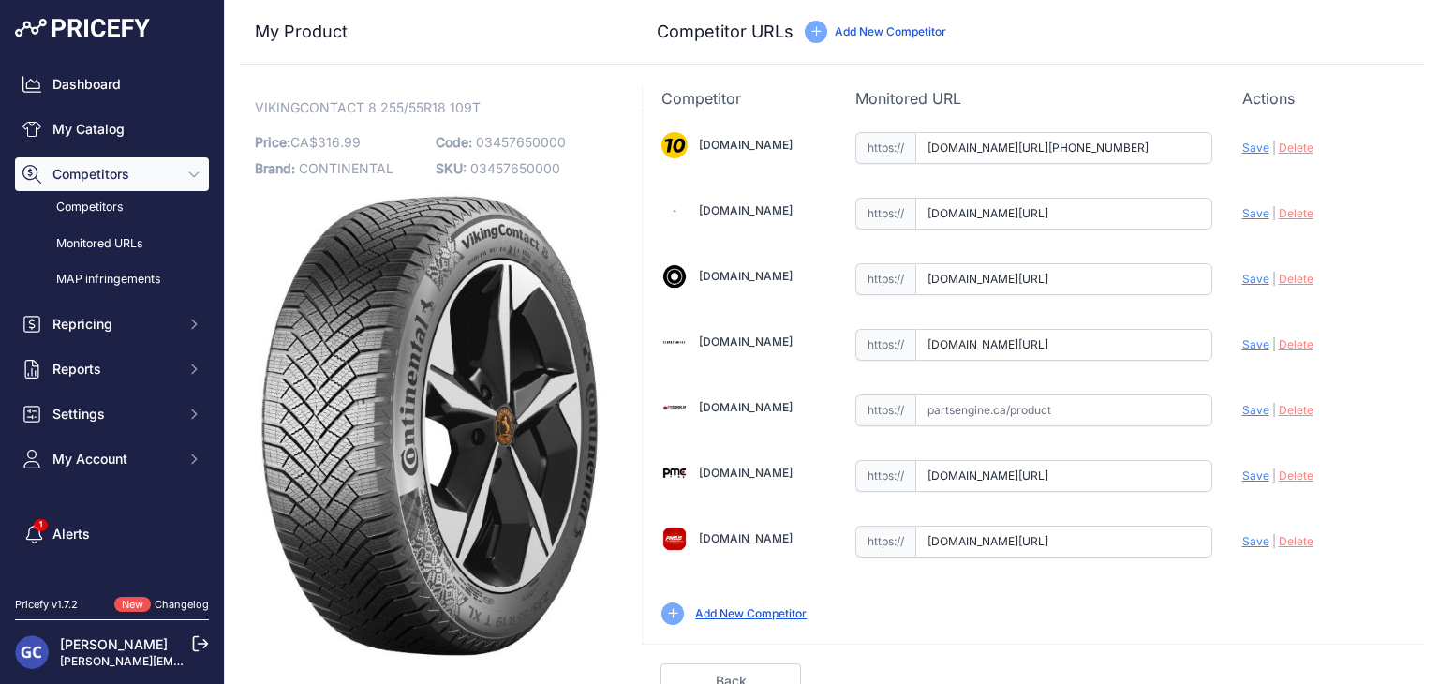
click at [1247, 339] on span "Save" at bounding box center [1255, 344] width 27 height 14
type input "[URL][DOMAIN_NAME]"
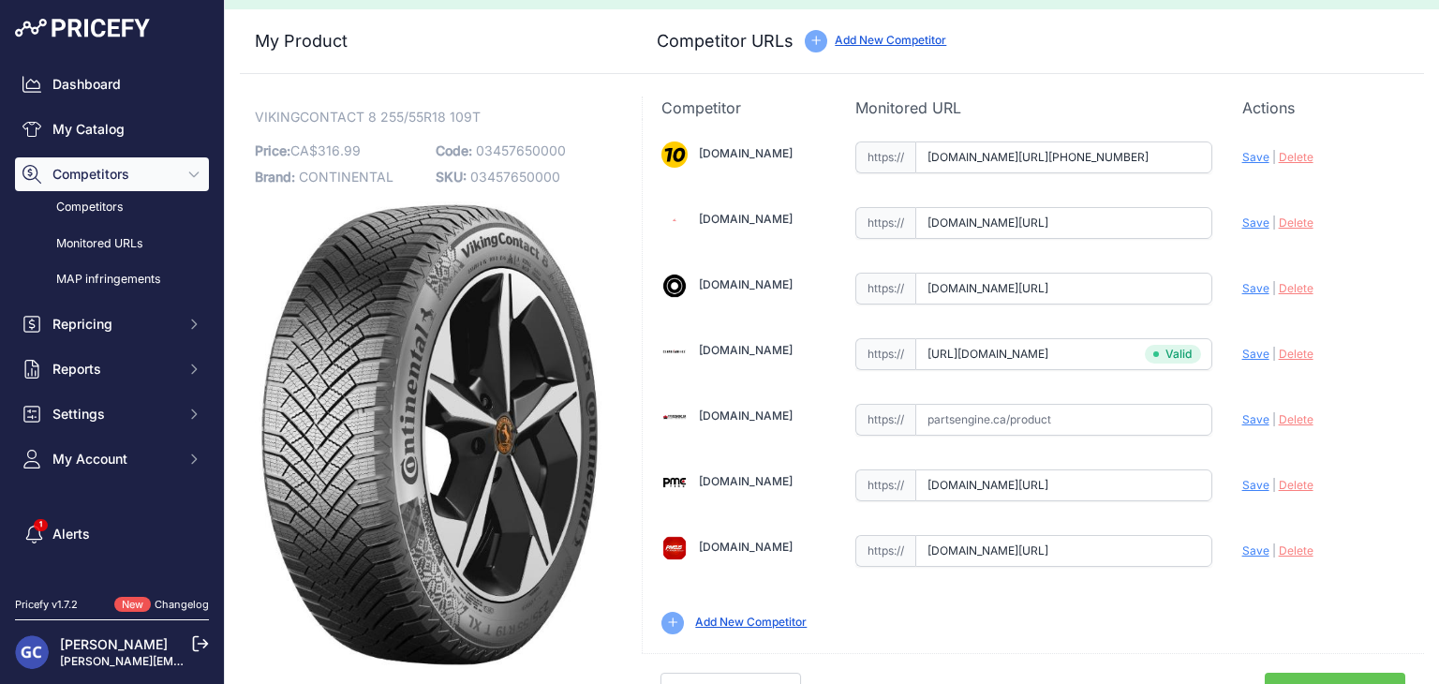
scroll to position [53, 0]
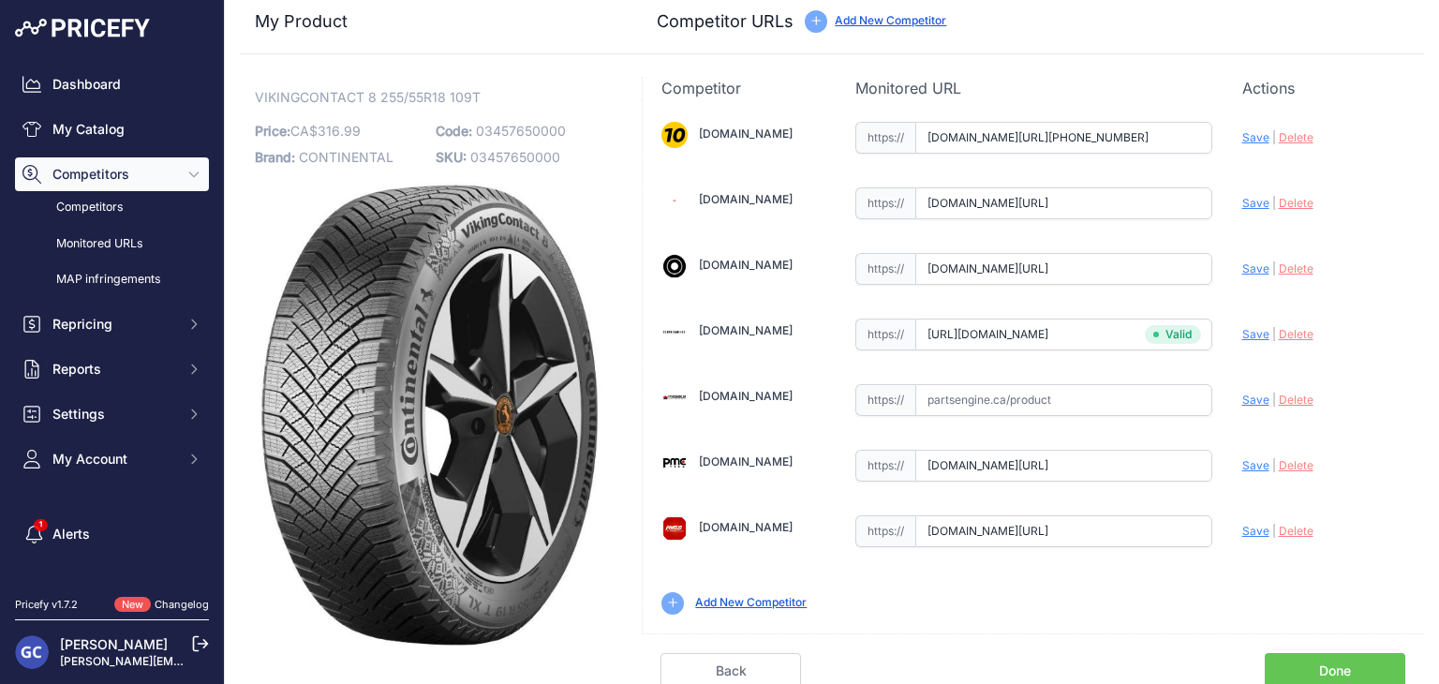
click at [1311, 668] on link "Done" at bounding box center [1334, 671] width 140 height 36
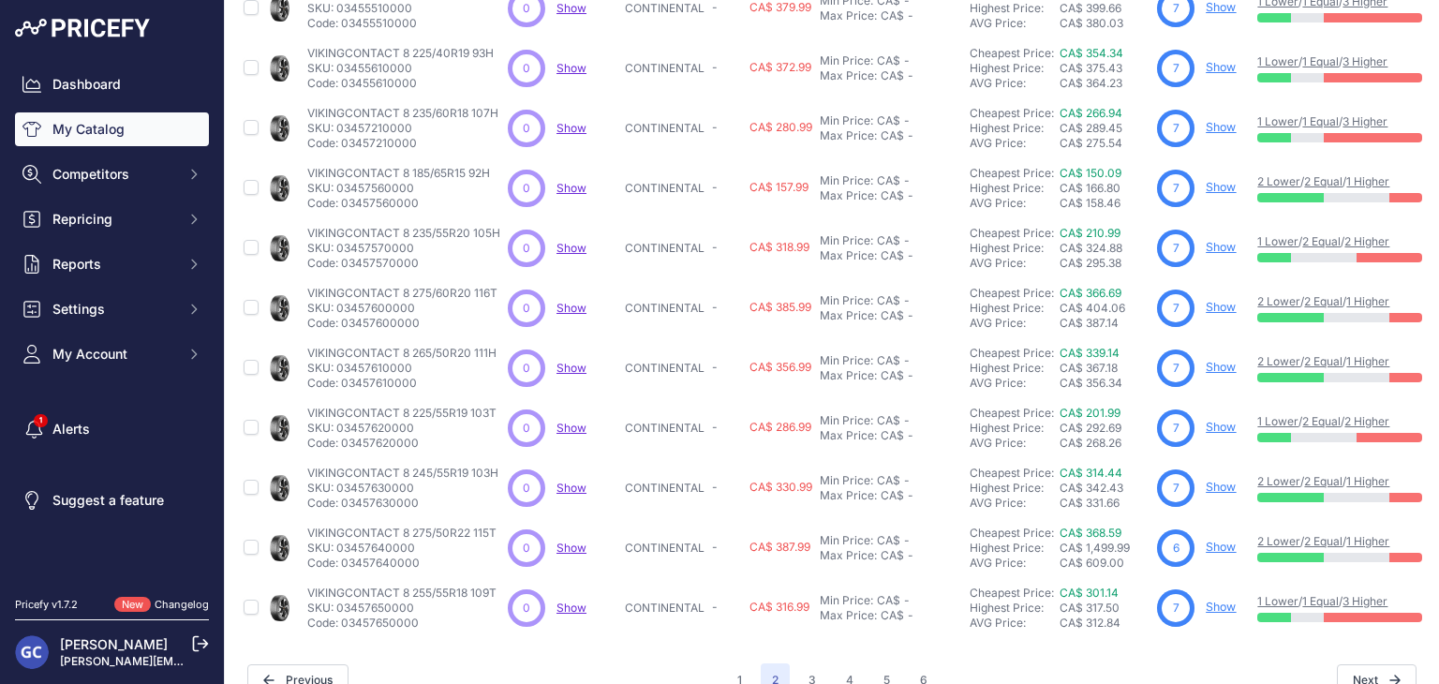
scroll to position [453, 0]
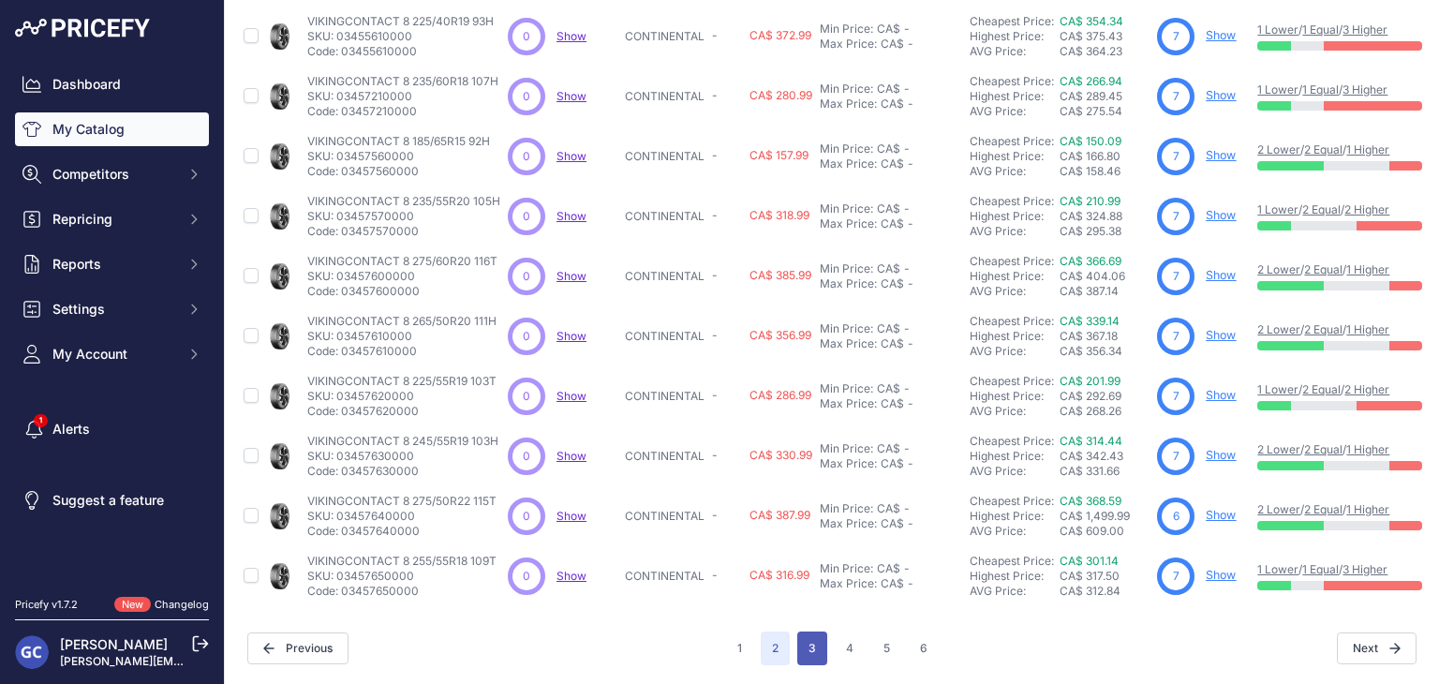
click at [807, 635] on button "3" at bounding box center [812, 648] width 30 height 34
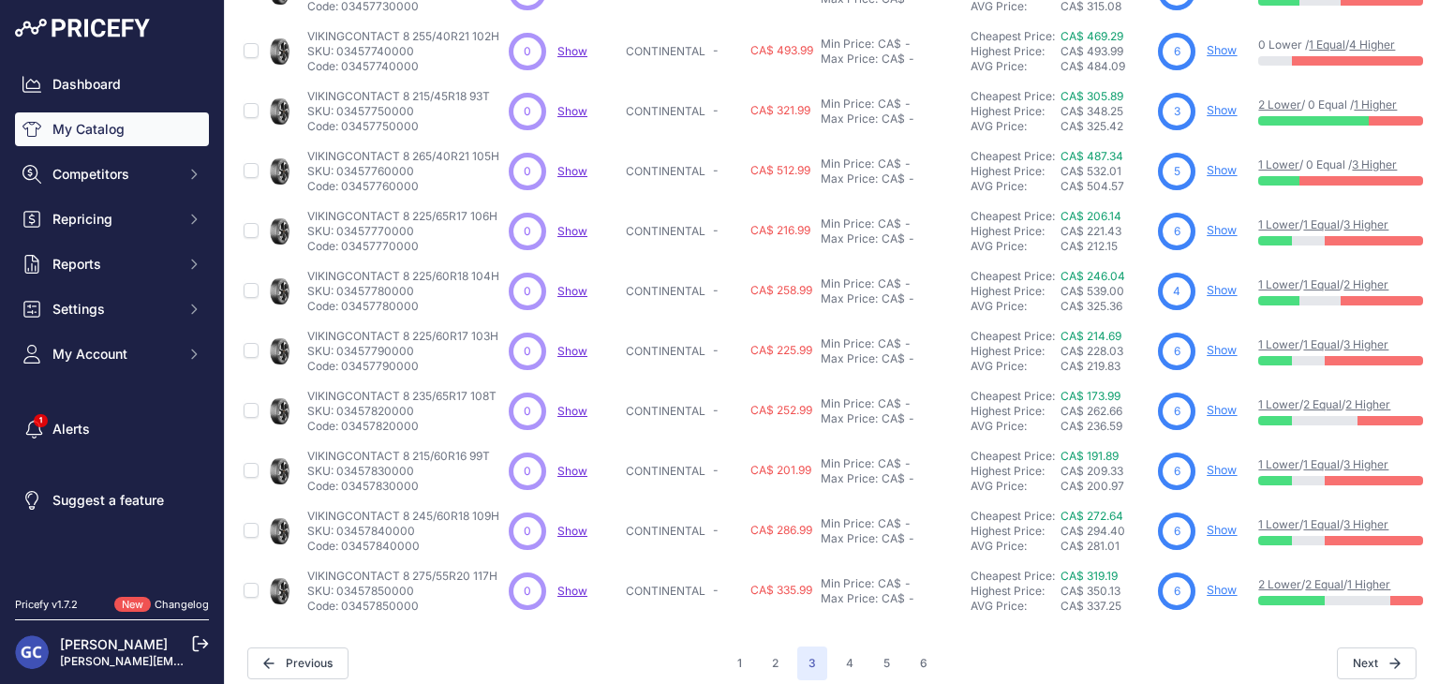
scroll to position [453, 0]
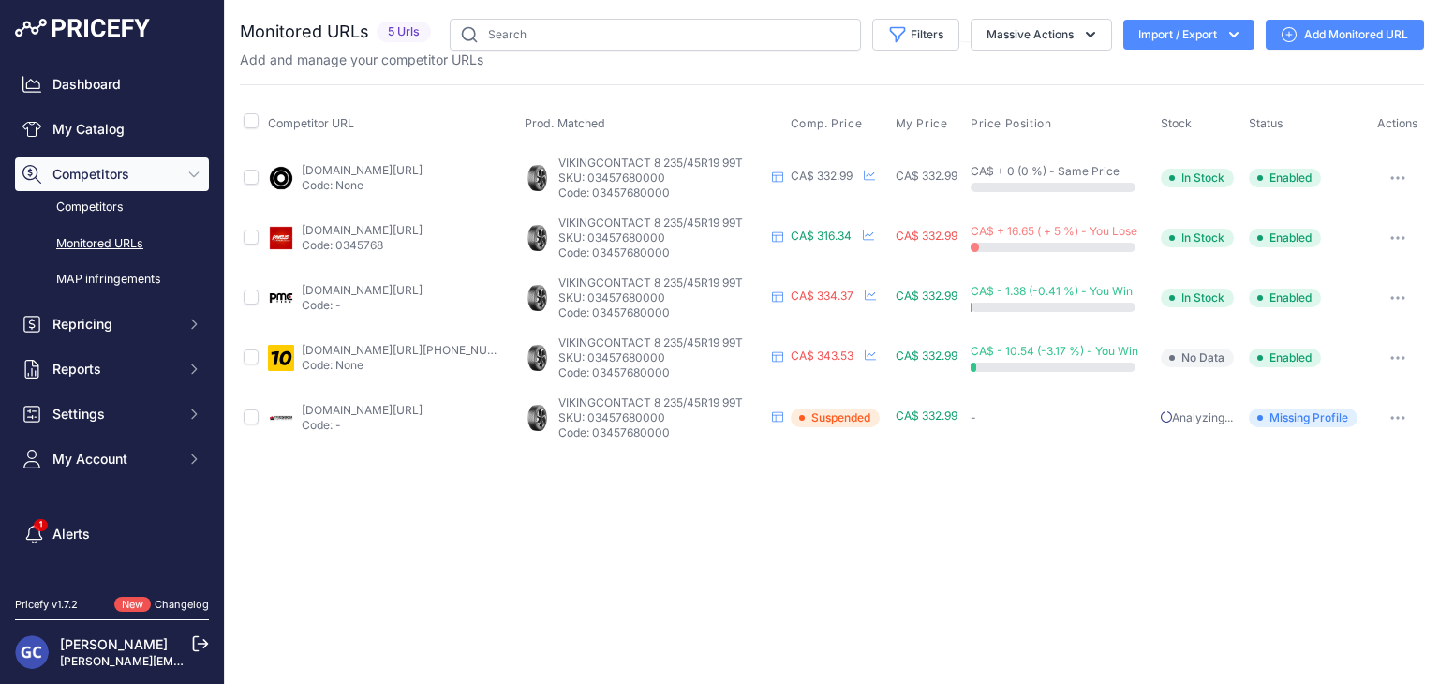
click at [1323, 27] on link "Add Monitored URL" at bounding box center [1344, 35] width 158 height 30
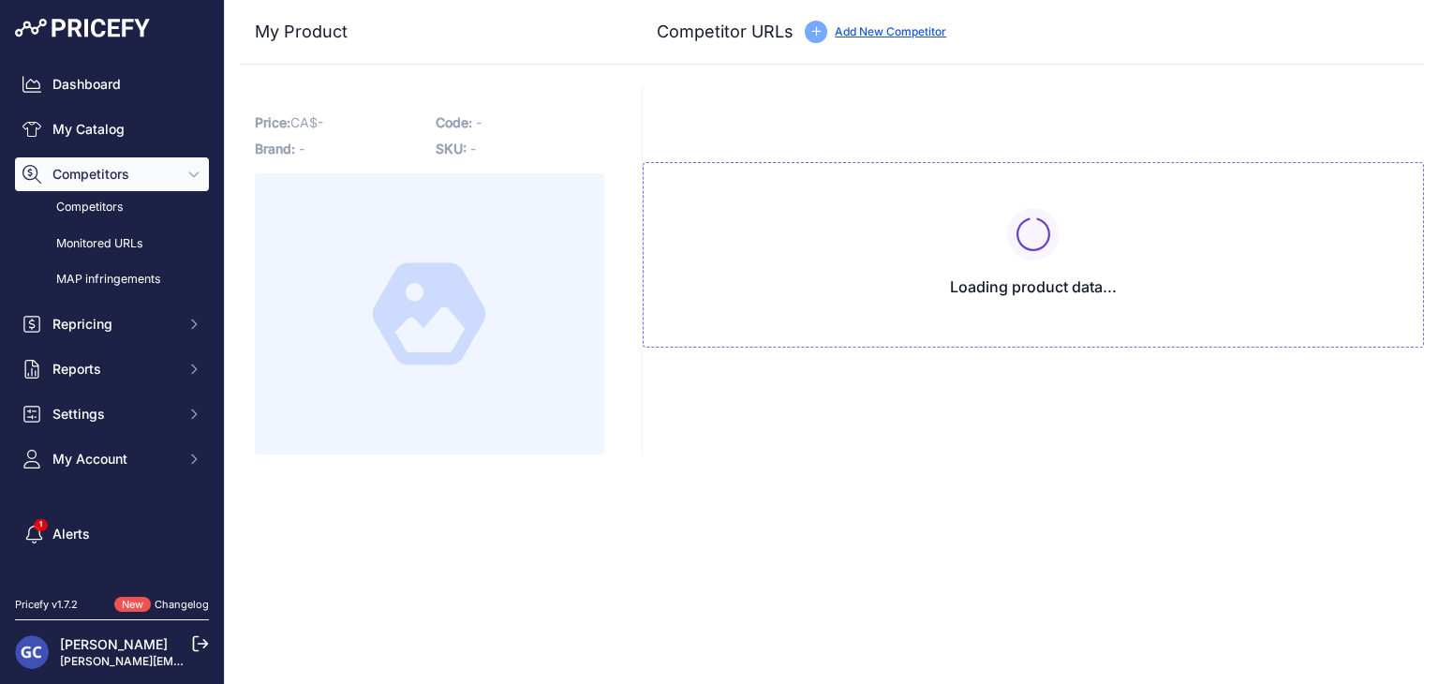
type input "[DOMAIN_NAME][URL][PHONE_NUMBER]"
type input "[DOMAIN_NAME][URL]"
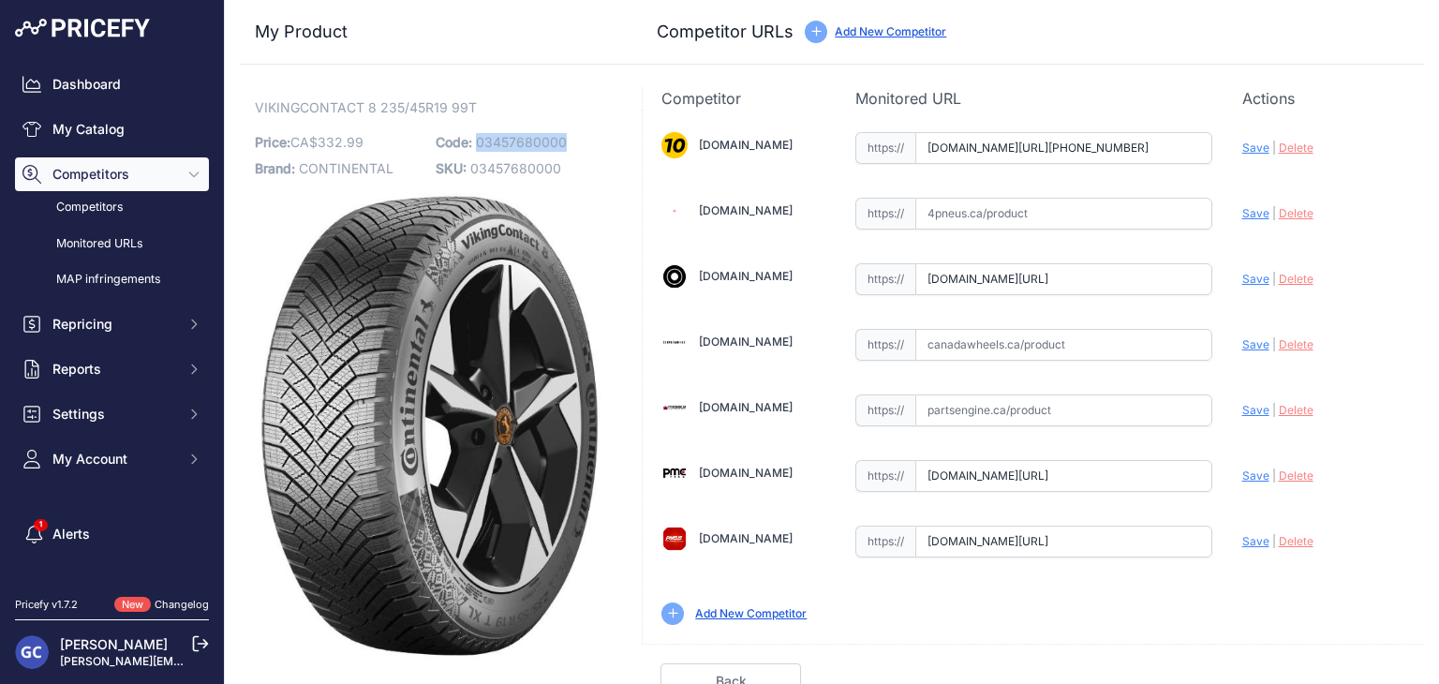
drag, startPoint x: 576, startPoint y: 140, endPoint x: 474, endPoint y: 138, distance: 102.1
click at [474, 138] on p "Code: 03457680000" at bounding box center [521, 142] width 170 height 26
copy span "03457680000"
click at [1088, 351] on input "text" at bounding box center [1063, 345] width 297 height 32
paste input "[URL][DOMAIN_NAME]"
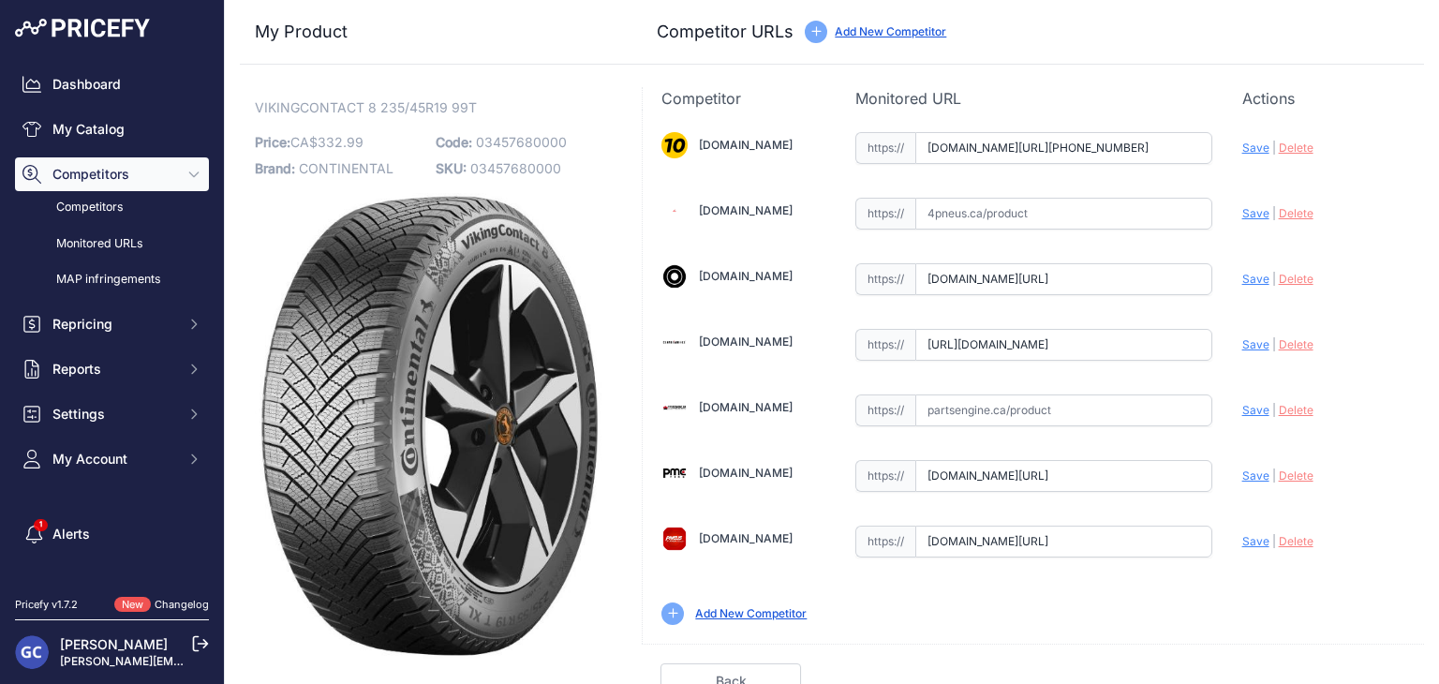
scroll to position [0, 160]
click at [1242, 344] on span "Save" at bounding box center [1255, 344] width 27 height 14
type input "[URL][DOMAIN_NAME]"
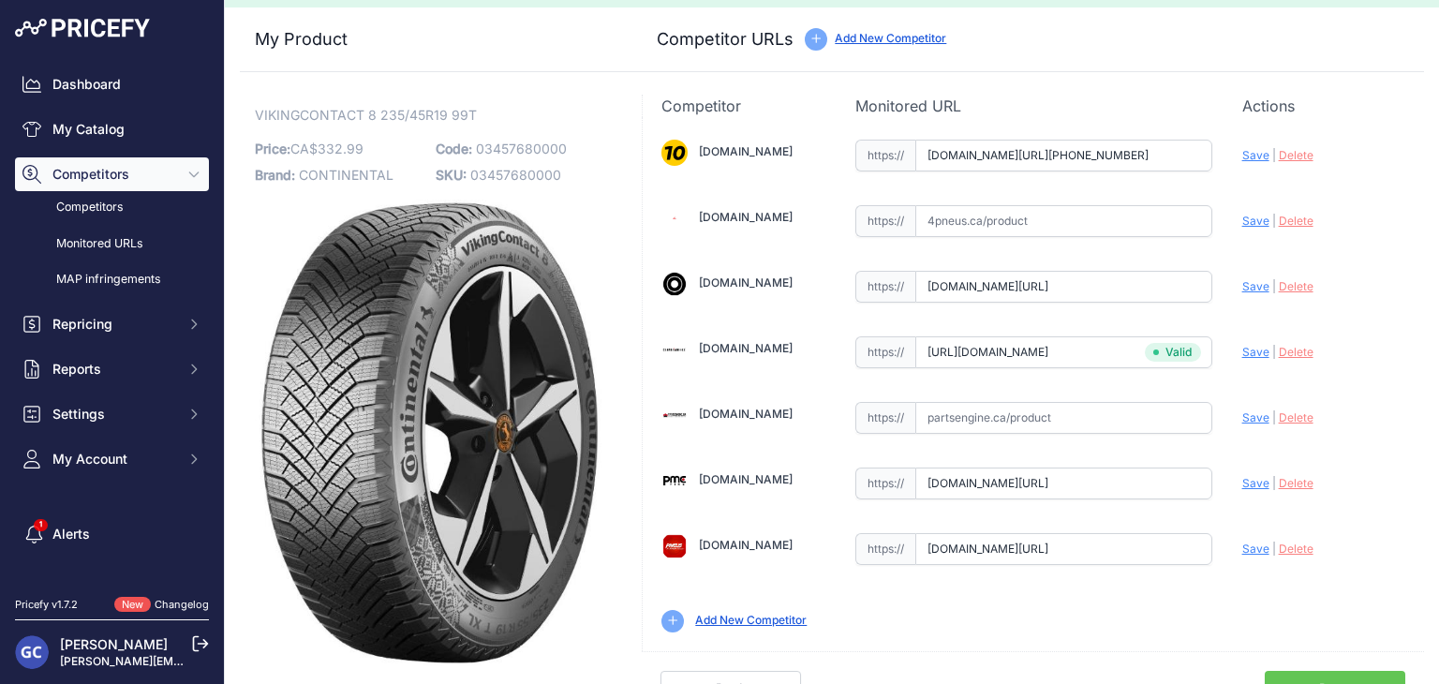
scroll to position [53, 0]
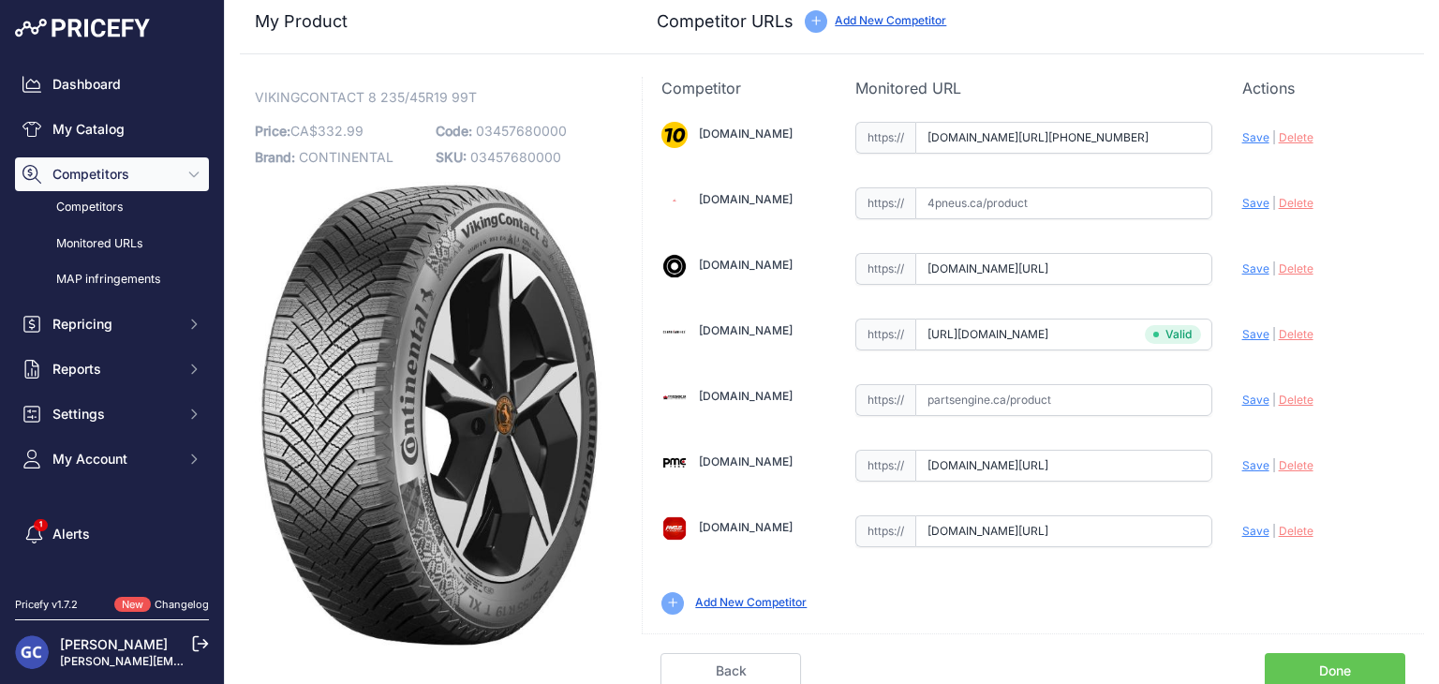
click at [1295, 658] on link "Done" at bounding box center [1334, 671] width 140 height 36
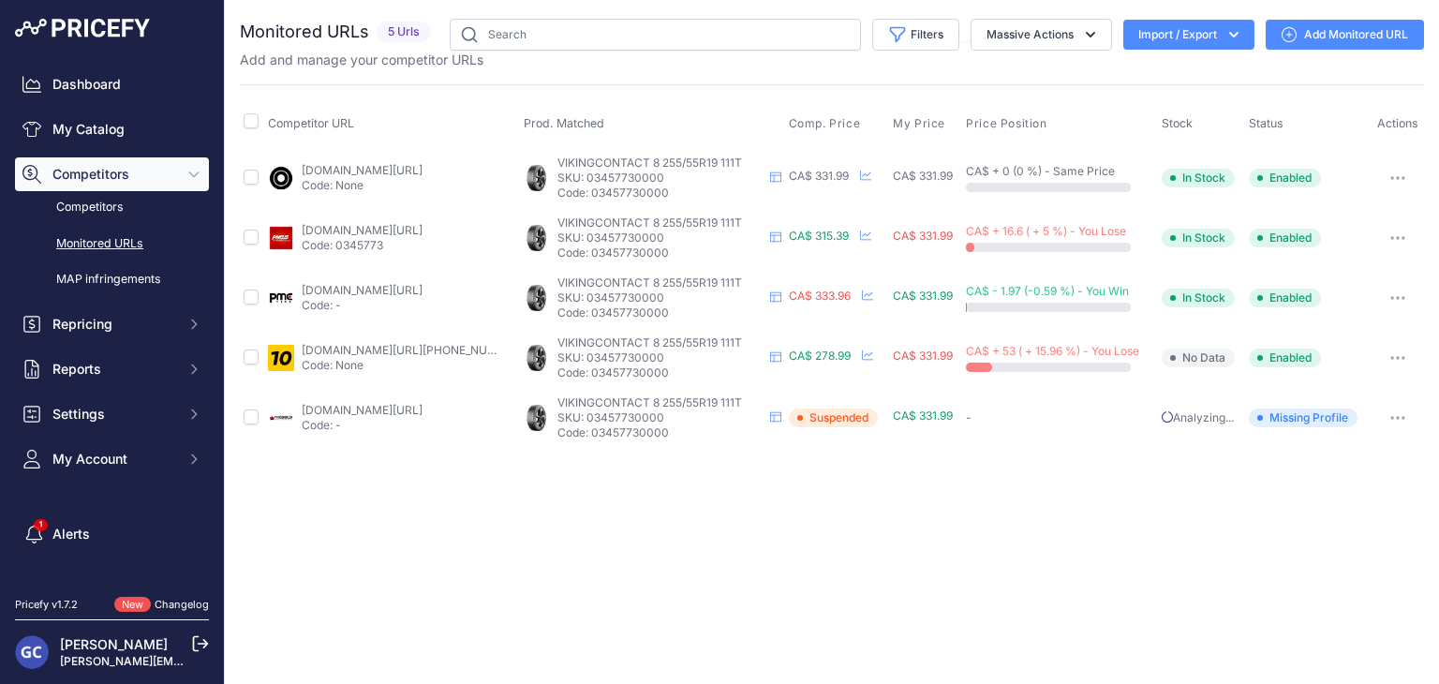
drag, startPoint x: 686, startPoint y: 187, endPoint x: 590, endPoint y: 196, distance: 95.9
click at [590, 196] on p "Code: 03457730000" at bounding box center [659, 192] width 205 height 15
copy p "03457730000"
click at [1353, 23] on link "Add Monitored URL" at bounding box center [1344, 35] width 158 height 30
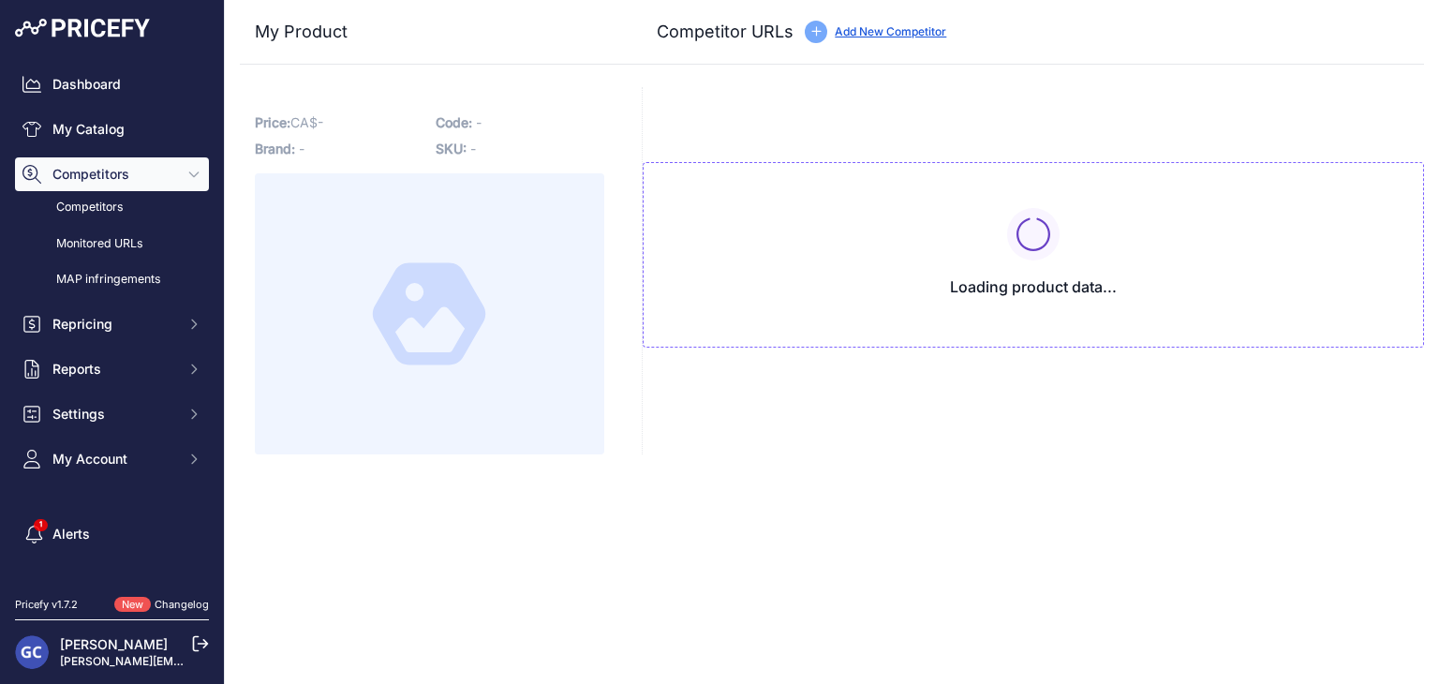
type input "[DOMAIN_NAME][URL][PHONE_NUMBER]"
type input "[DOMAIN_NAME][URL]"
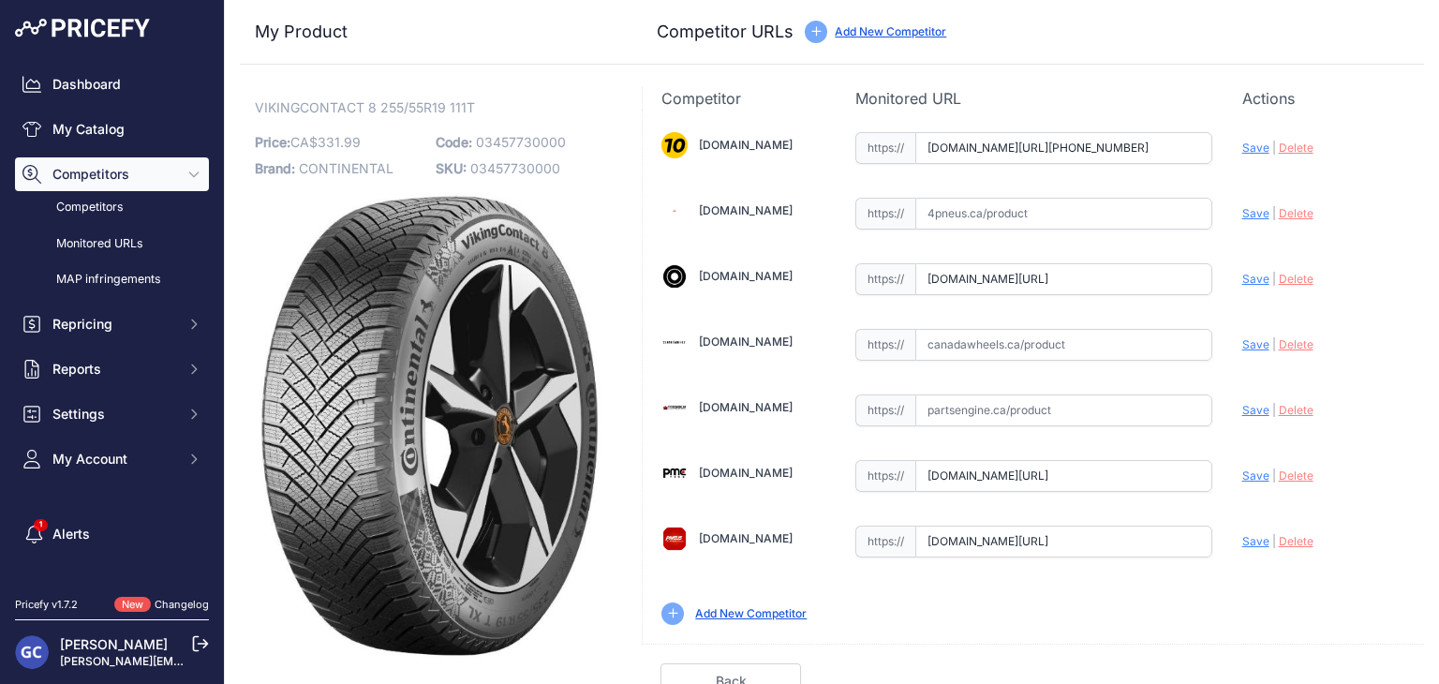
click at [1076, 341] on input "text" at bounding box center [1063, 345] width 297 height 32
paste input "https://www.canadawheels.ca/continental-tires-viking-contact-8-03457730000"
click at [1242, 342] on span "Save" at bounding box center [1255, 344] width 27 height 14
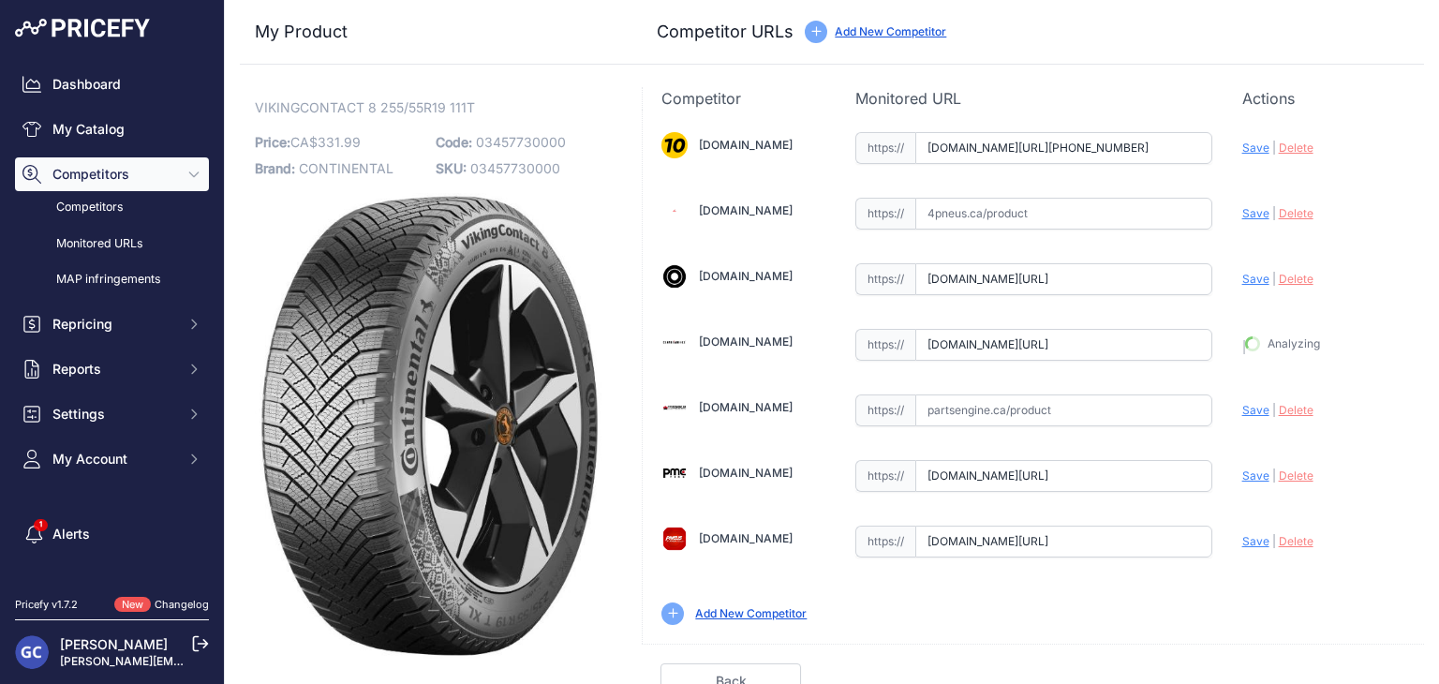
type input "https://www.canadawheels.ca/continental-tires-viking-contact-8-03457730000?prir…"
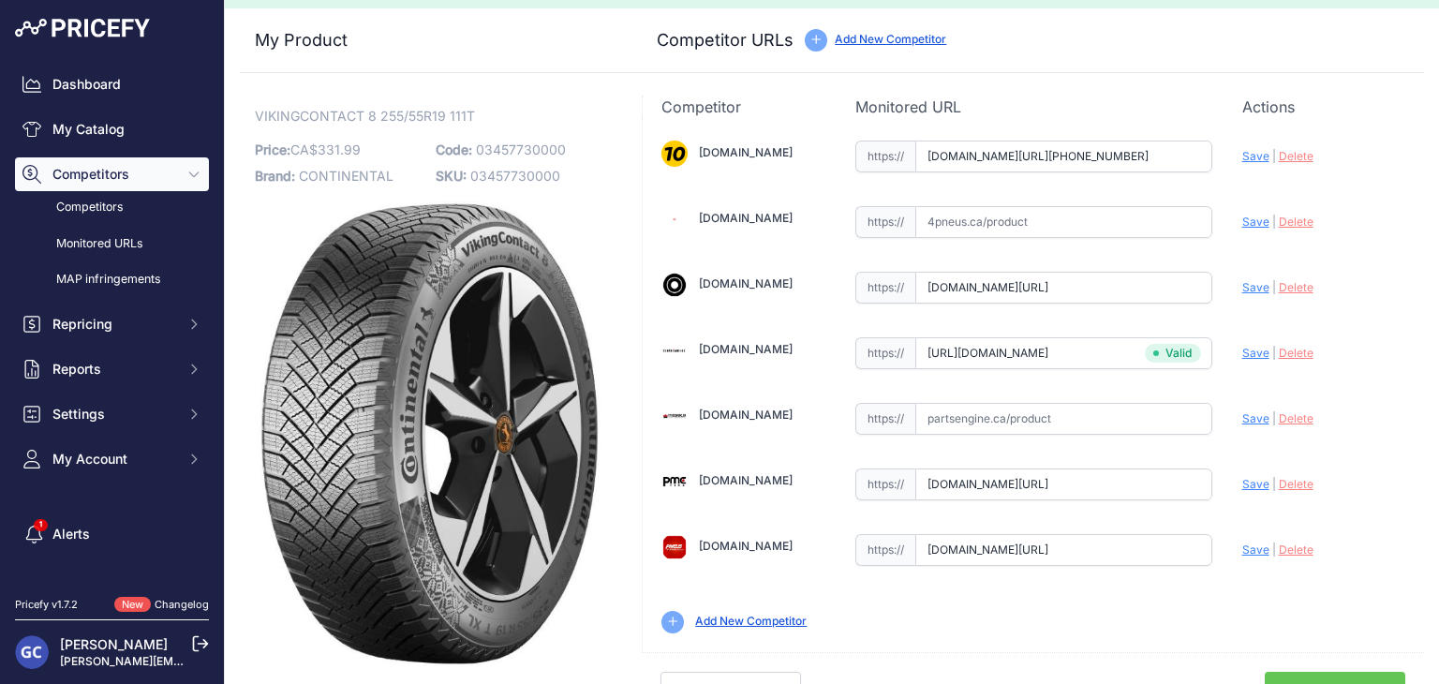
scroll to position [53, 0]
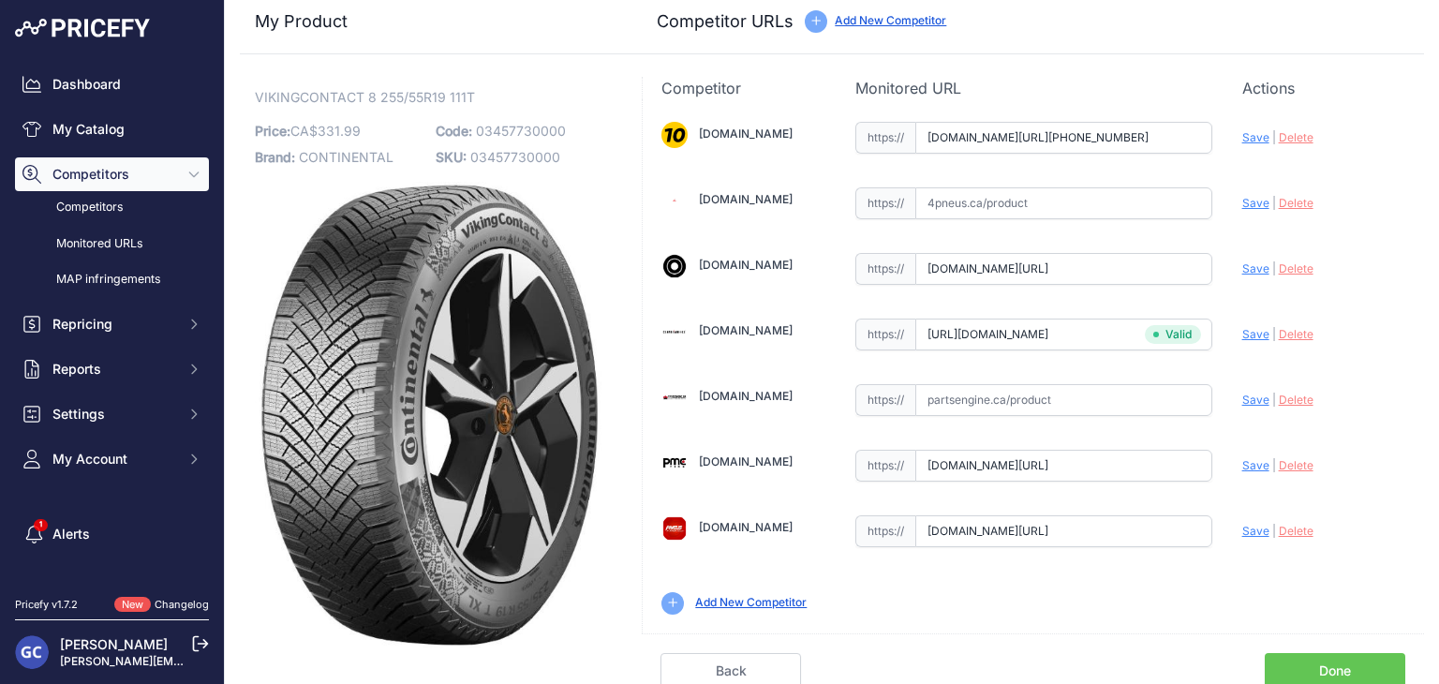
click at [1320, 664] on link "Done" at bounding box center [1334, 671] width 140 height 36
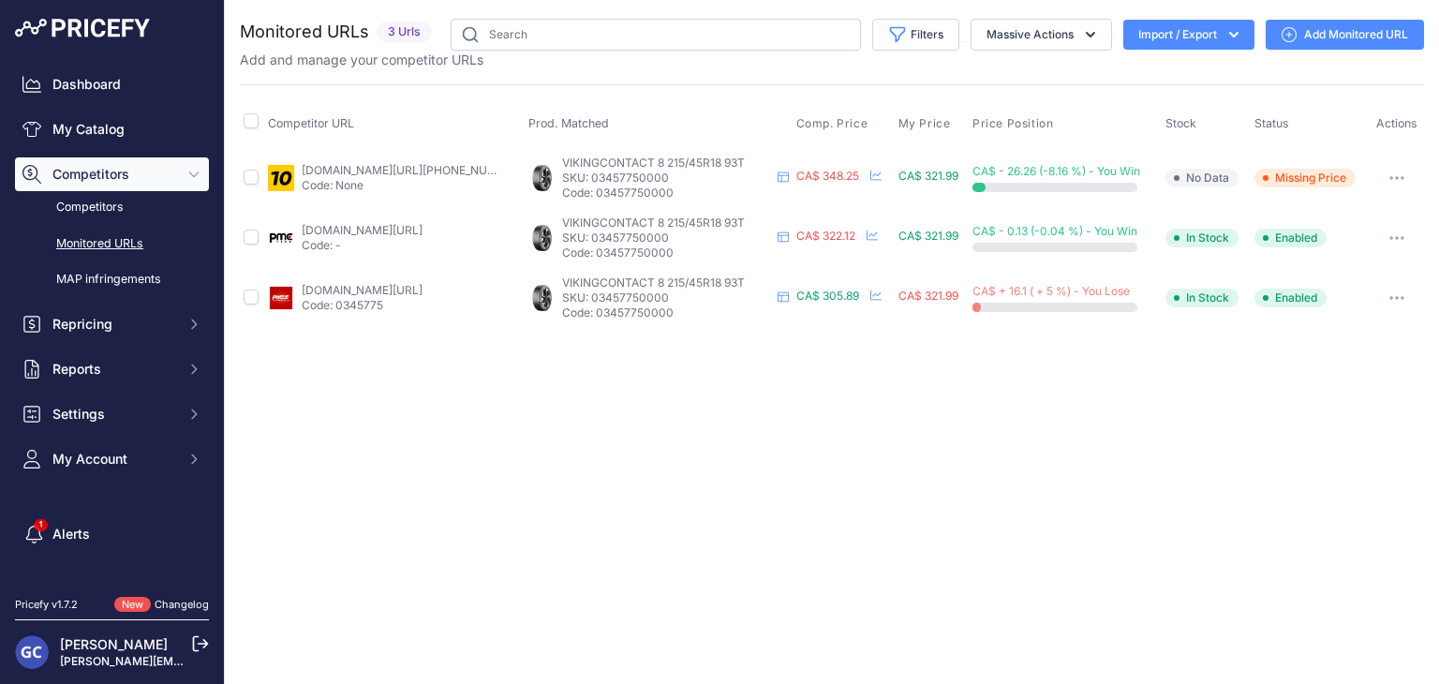
drag, startPoint x: 680, startPoint y: 187, endPoint x: 597, endPoint y: 188, distance: 83.4
click at [597, 188] on p "Code: 03457750000" at bounding box center [665, 192] width 207 height 15
copy p "03457750000"
click at [1330, 31] on link "Add Monitored URL" at bounding box center [1344, 35] width 158 height 30
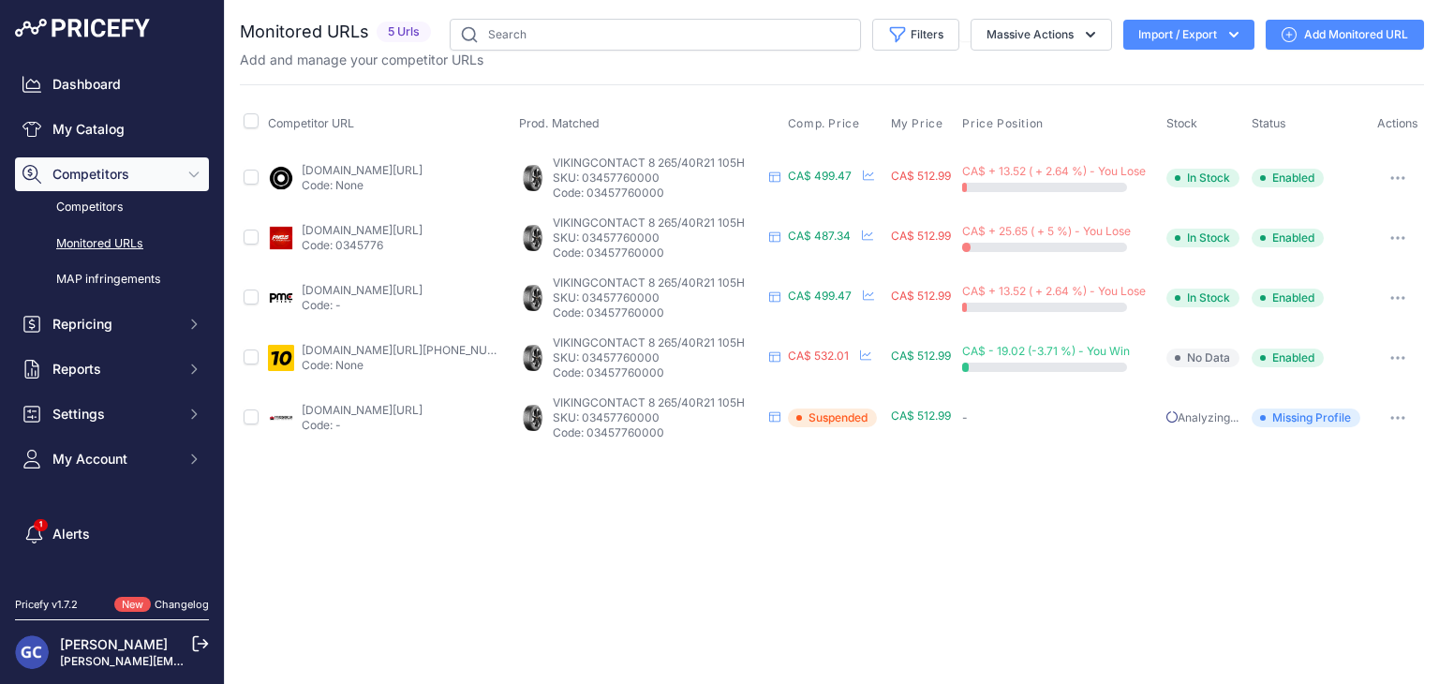
click at [1307, 28] on link "Add Monitored URL" at bounding box center [1344, 35] width 158 height 30
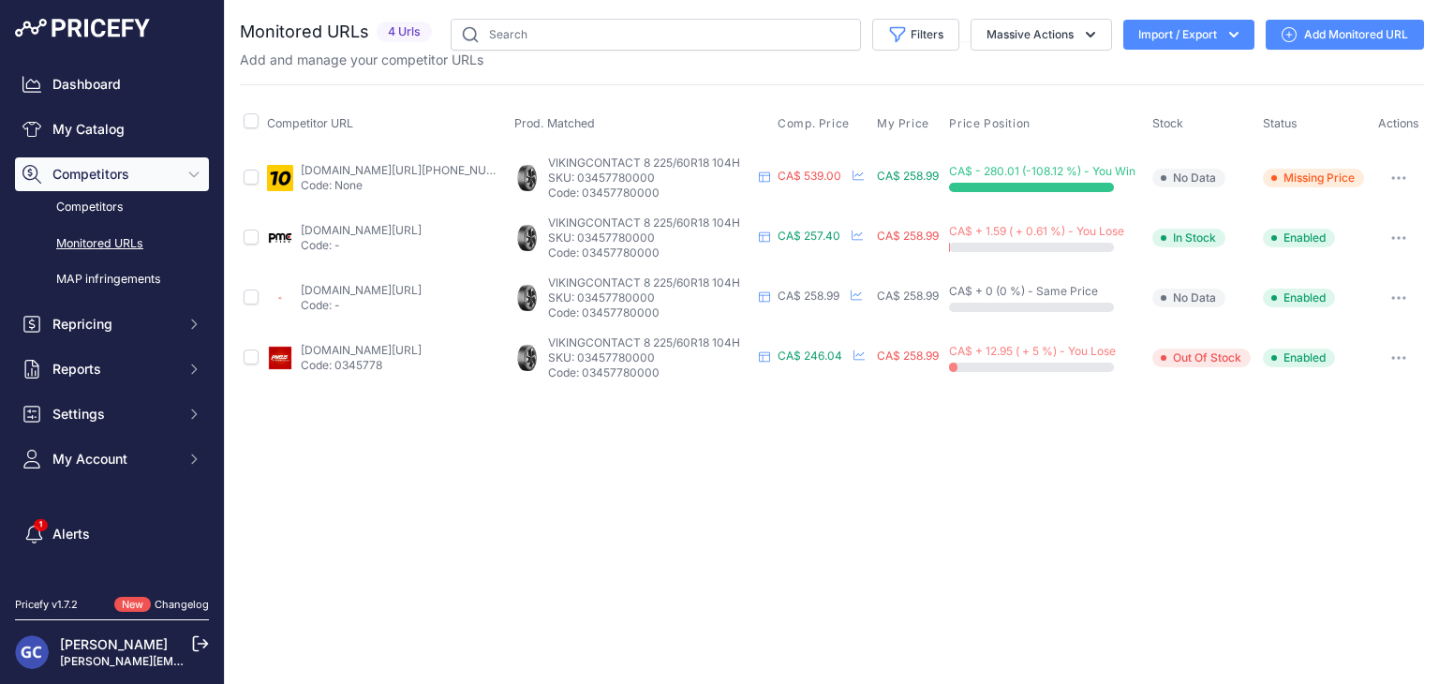
click at [1325, 35] on link "Add Monitored URL" at bounding box center [1344, 35] width 158 height 30
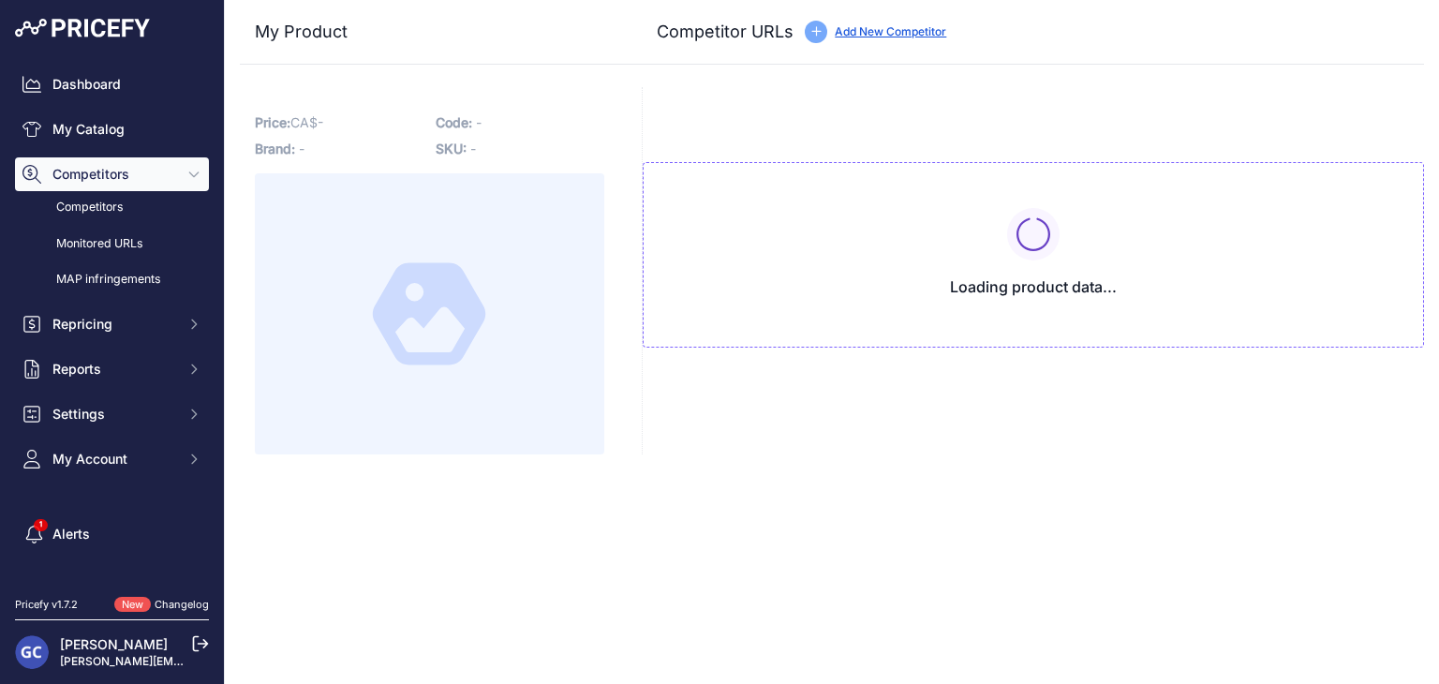
type input "[DOMAIN_NAME][URL][PHONE_NUMBER]"
type input "[DOMAIN_NAME][URL]"
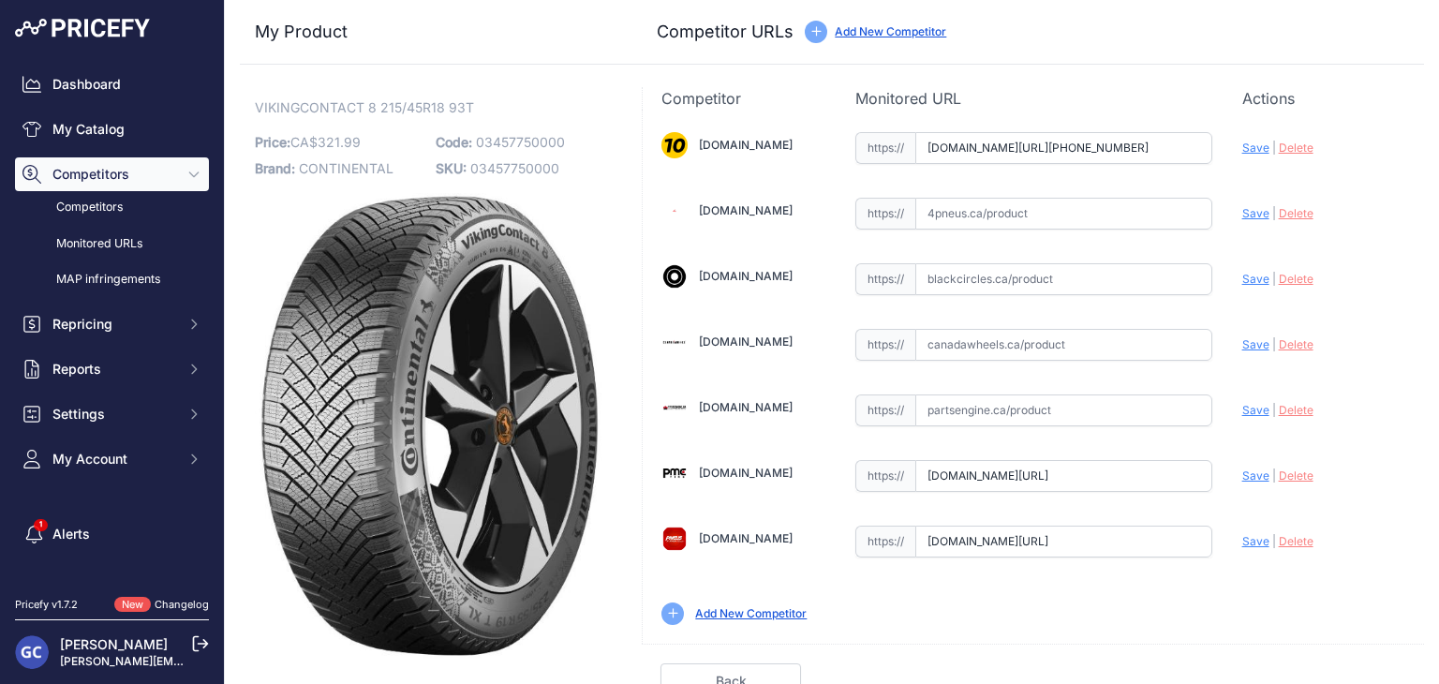
click at [1065, 340] on input "text" at bounding box center [1063, 345] width 297 height 32
paste input "[URL][DOMAIN_NAME]"
click at [1242, 342] on span "Save" at bounding box center [1255, 344] width 27 height 14
type input "[URL][DOMAIN_NAME]"
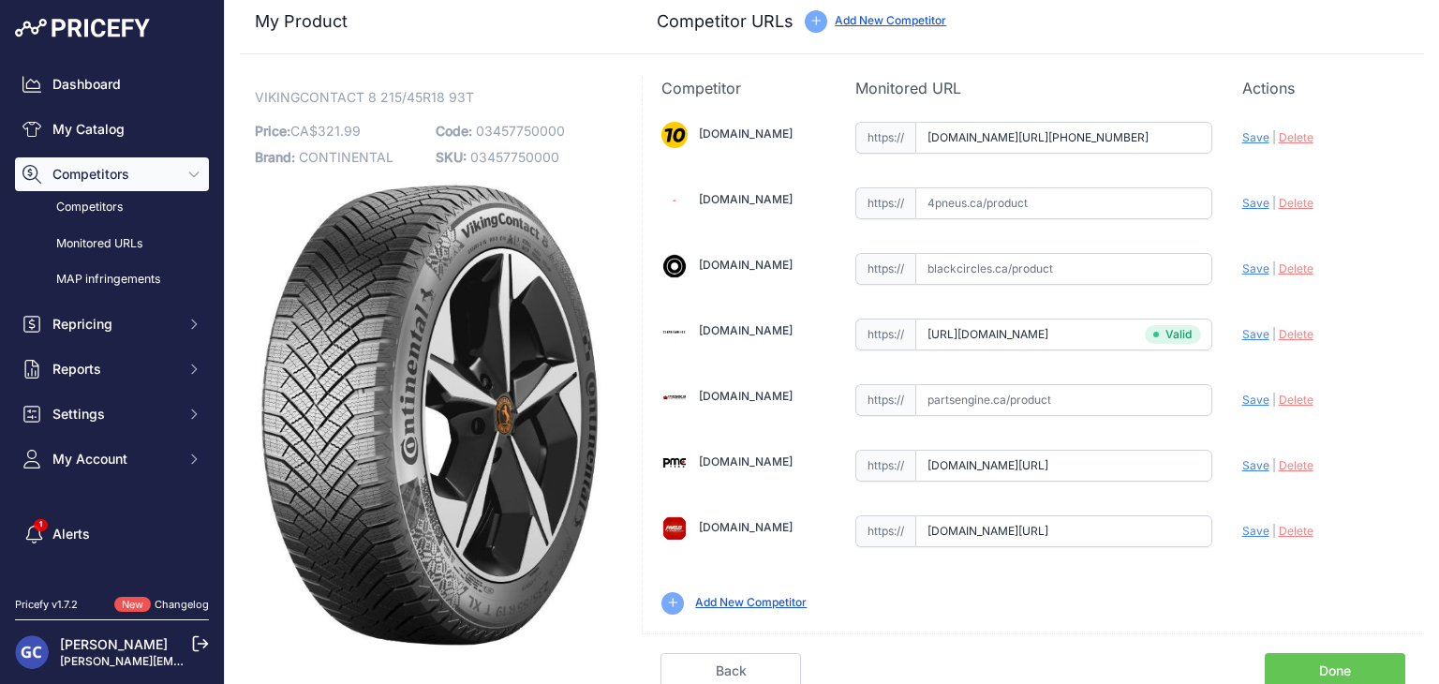
scroll to position [11, 0]
click at [1300, 657] on link "Done" at bounding box center [1334, 670] width 140 height 36
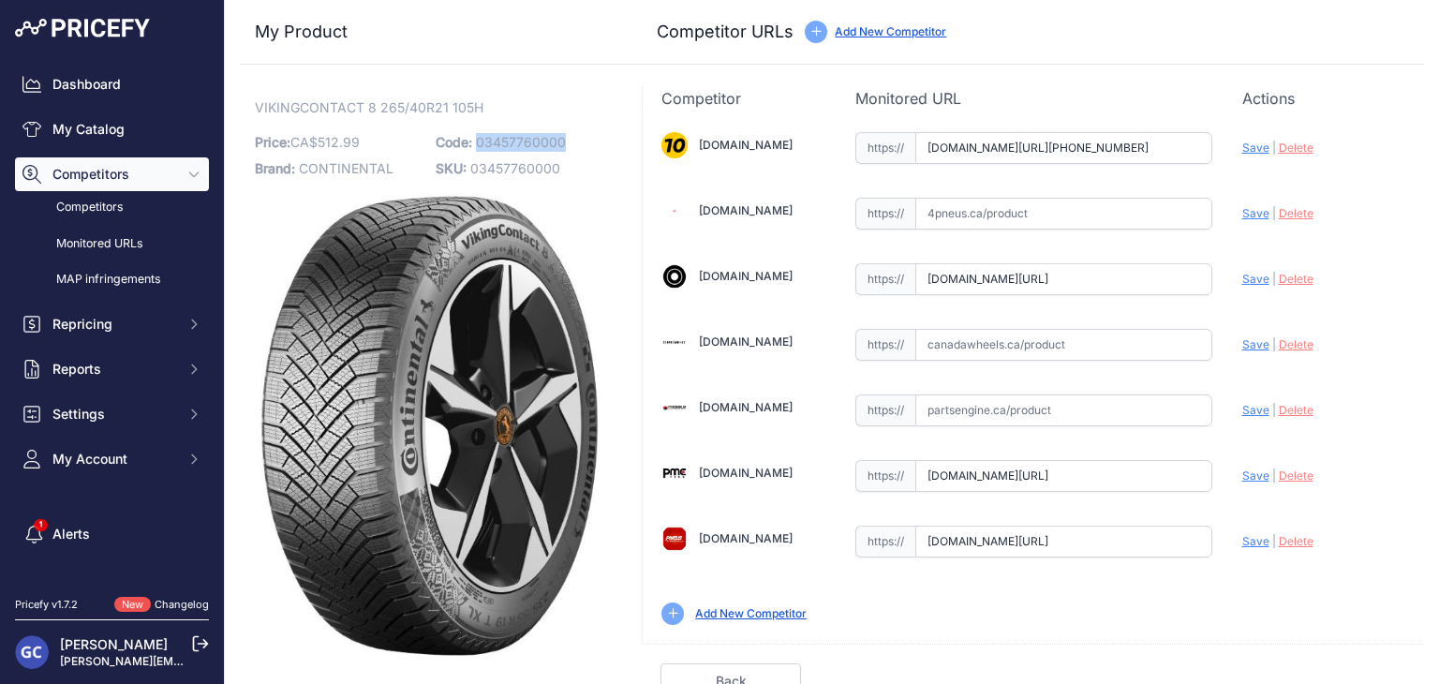
copy span "03457760000"
drag, startPoint x: 581, startPoint y: 140, endPoint x: 476, endPoint y: 142, distance: 104.9
click at [476, 142] on p "Code: 03457760000" at bounding box center [521, 142] width 170 height 26
click at [1124, 335] on input "text" at bounding box center [1063, 345] width 297 height 32
paste input "[URL][DOMAIN_NAME]"
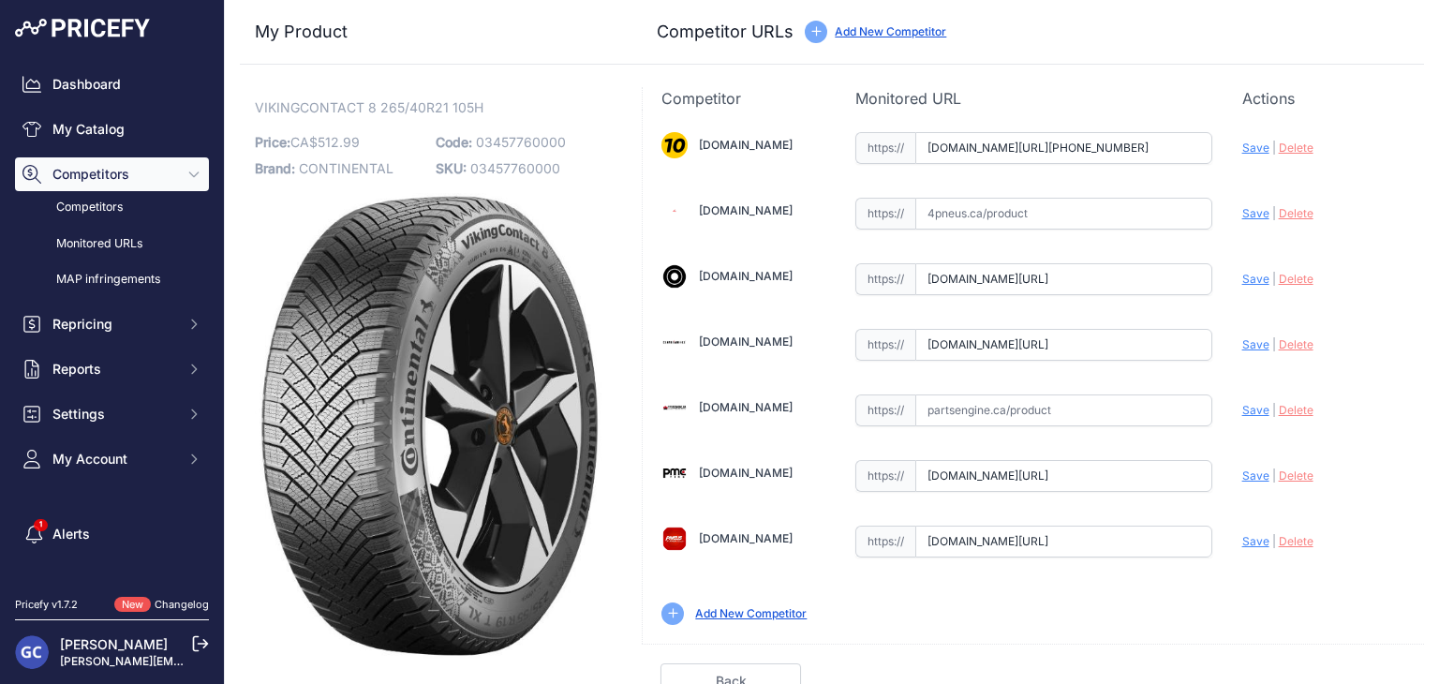
click at [1242, 340] on span "Save" at bounding box center [1255, 344] width 27 height 14
type input "[URL][DOMAIN_NAME]"
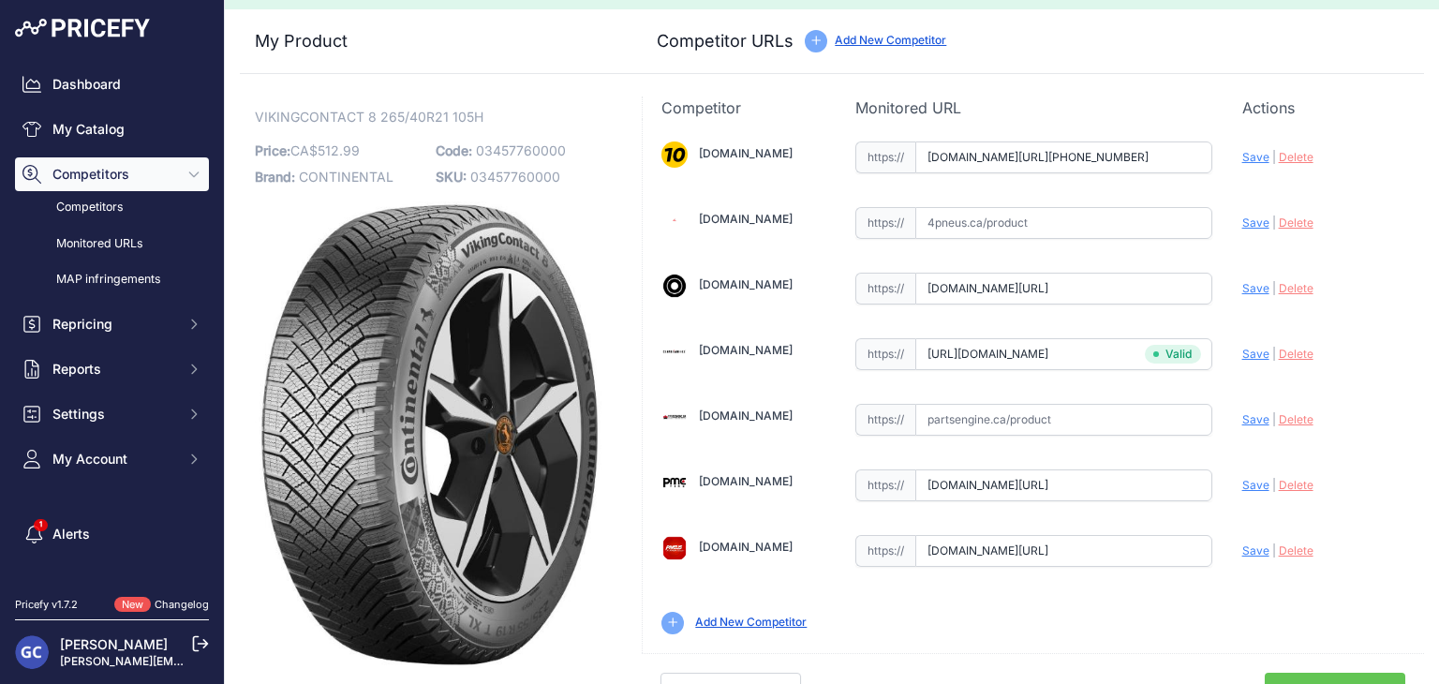
scroll to position [53, 0]
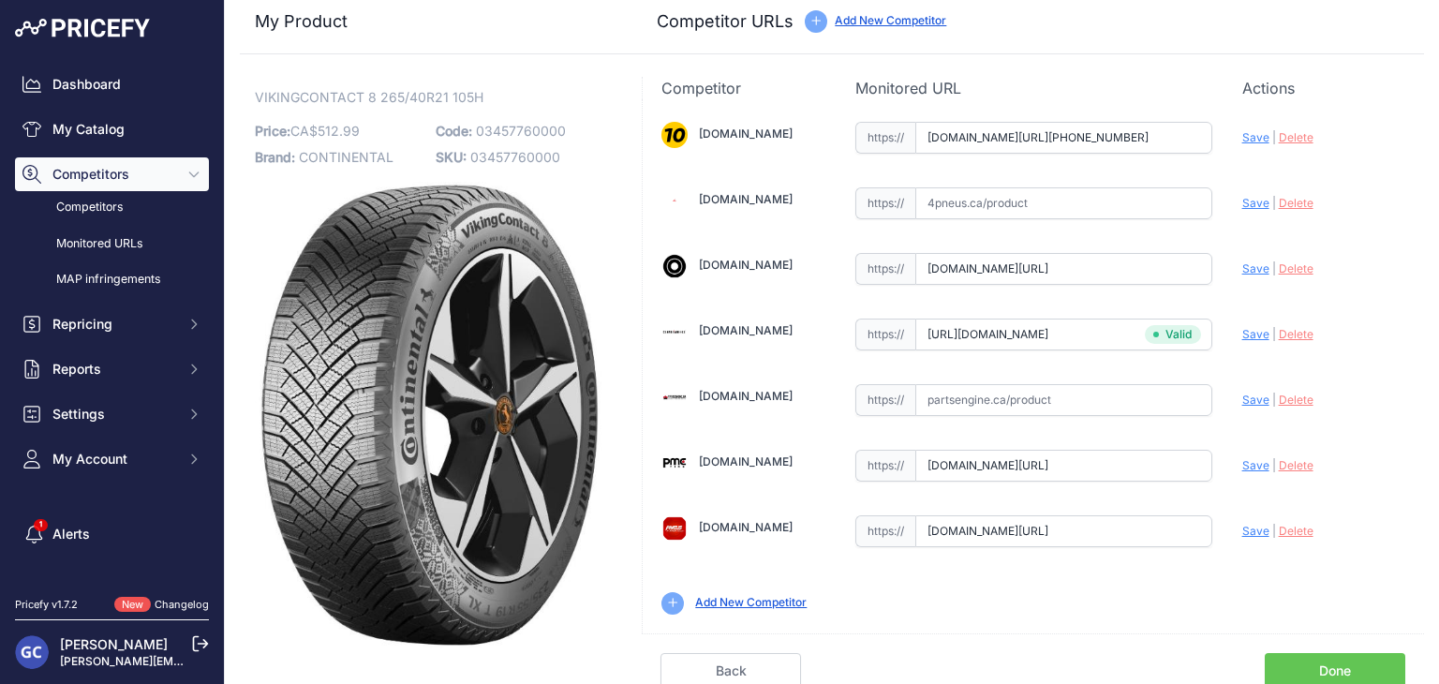
click at [1314, 662] on link "Done" at bounding box center [1334, 671] width 140 height 36
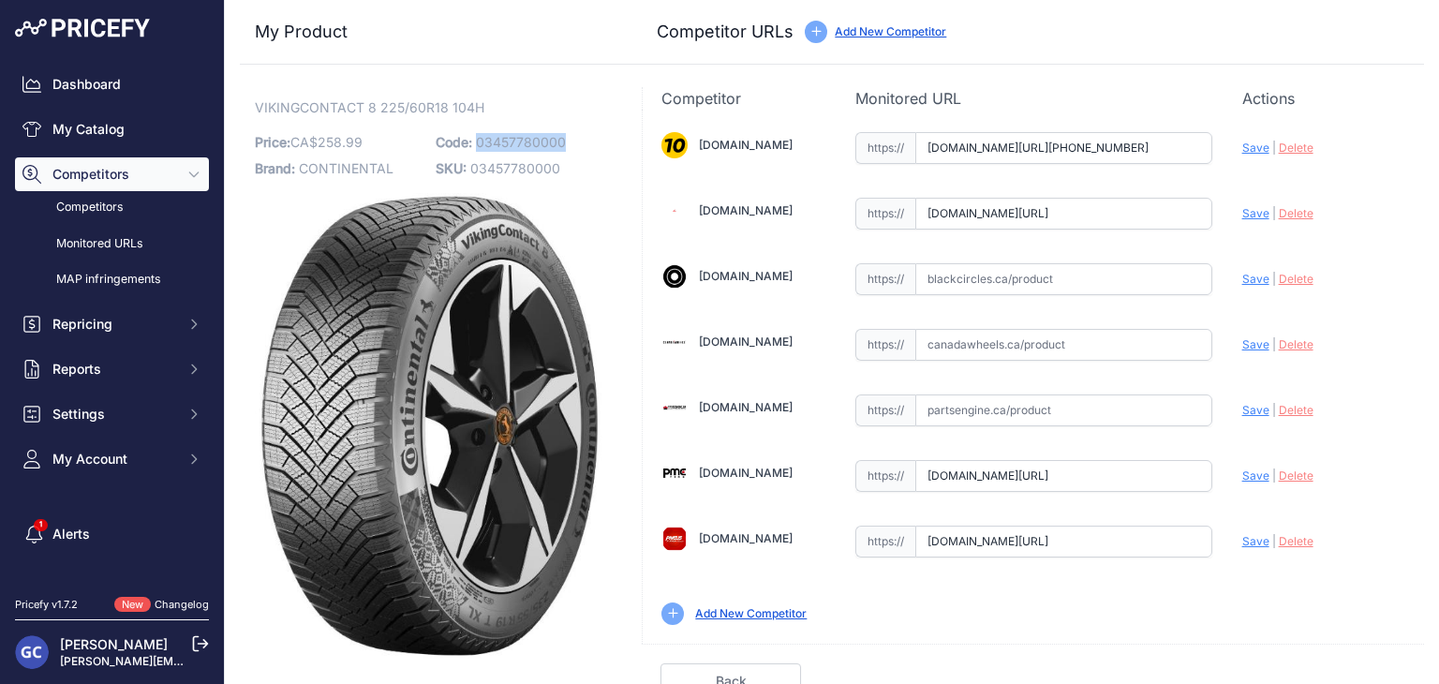
drag, startPoint x: 569, startPoint y: 136, endPoint x: 473, endPoint y: 142, distance: 96.7
click at [473, 142] on p "Code: 03457780000" at bounding box center [521, 142] width 170 height 26
copy span "03457780000"
drag, startPoint x: 1103, startPoint y: 346, endPoint x: 1124, endPoint y: 340, distance: 21.4
click at [1103, 346] on input "text" at bounding box center [1063, 345] width 297 height 32
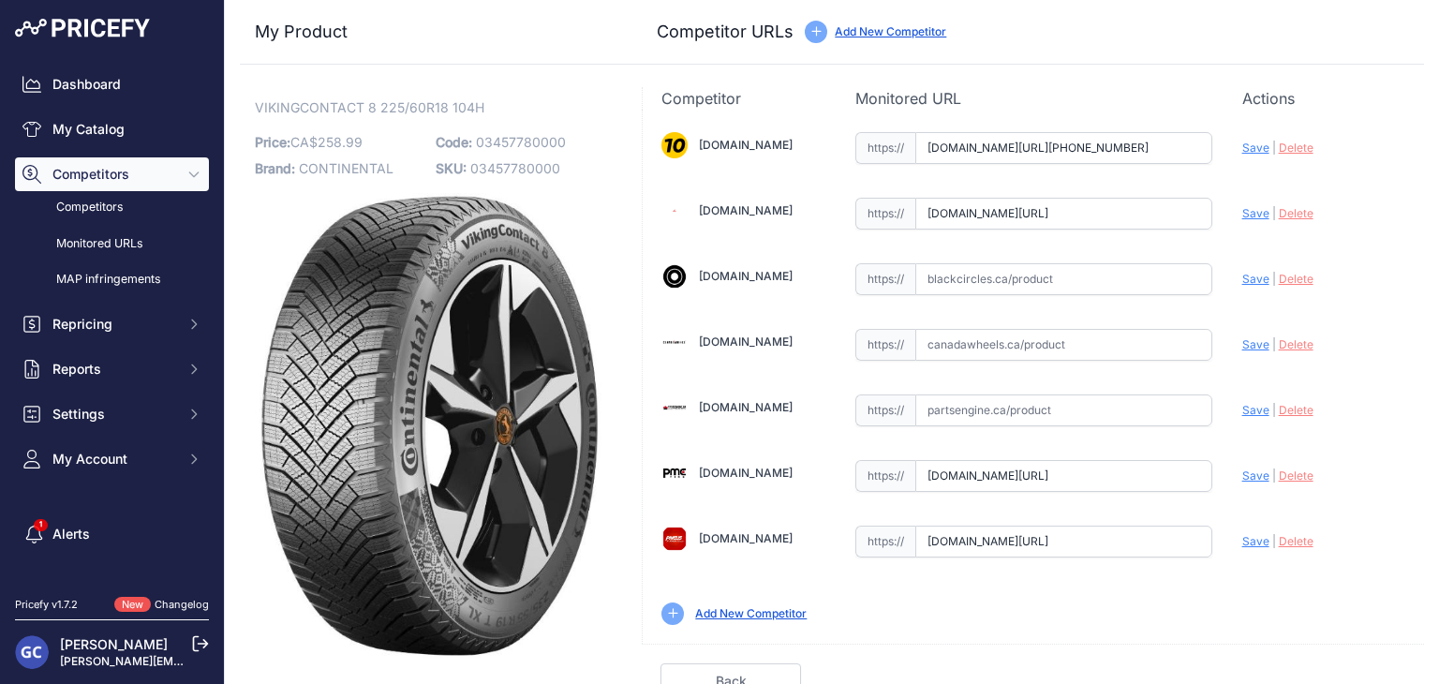
paste input "https://www.canadawheels.ca/continental-tires-viking-contact-8-03457780000"
click at [1248, 344] on span "Save" at bounding box center [1255, 344] width 27 height 14
type input "https://www.canadawheels.ca/continental-tires-viking-contact-8-03457780000?prir…"
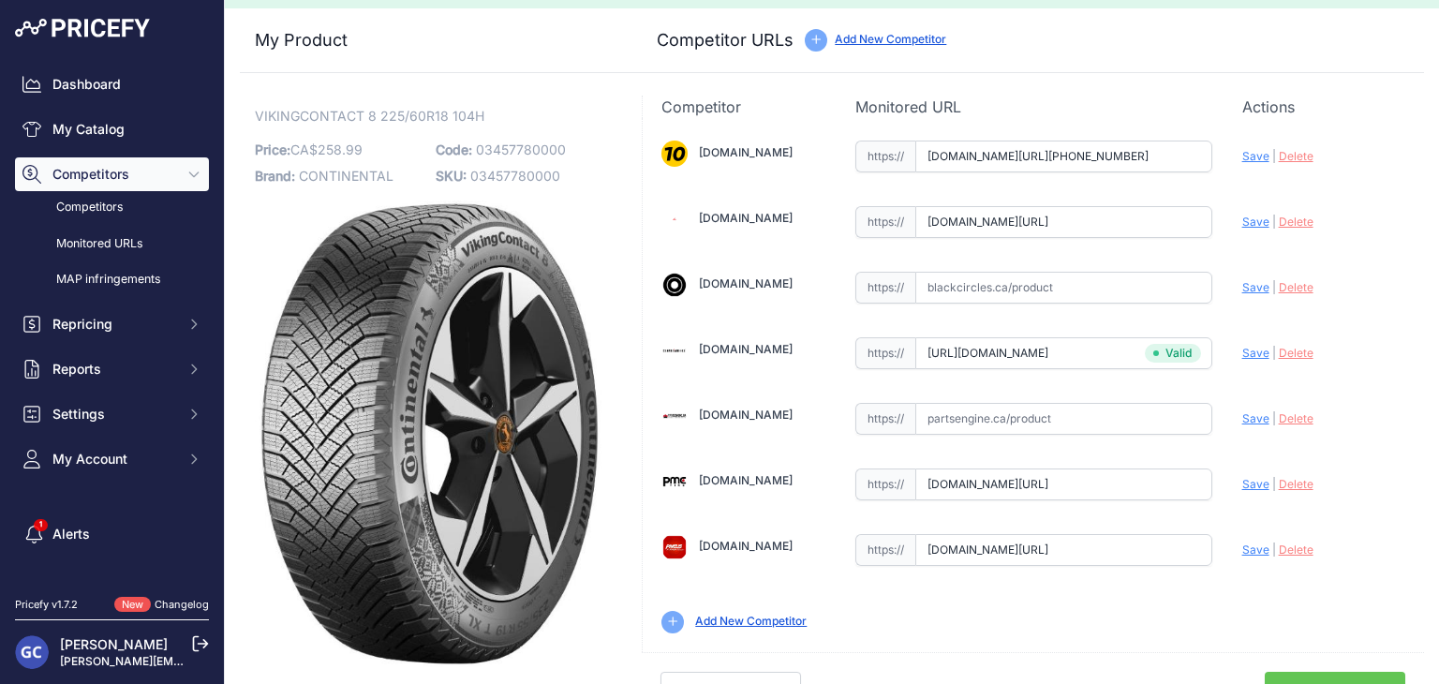
scroll to position [53, 0]
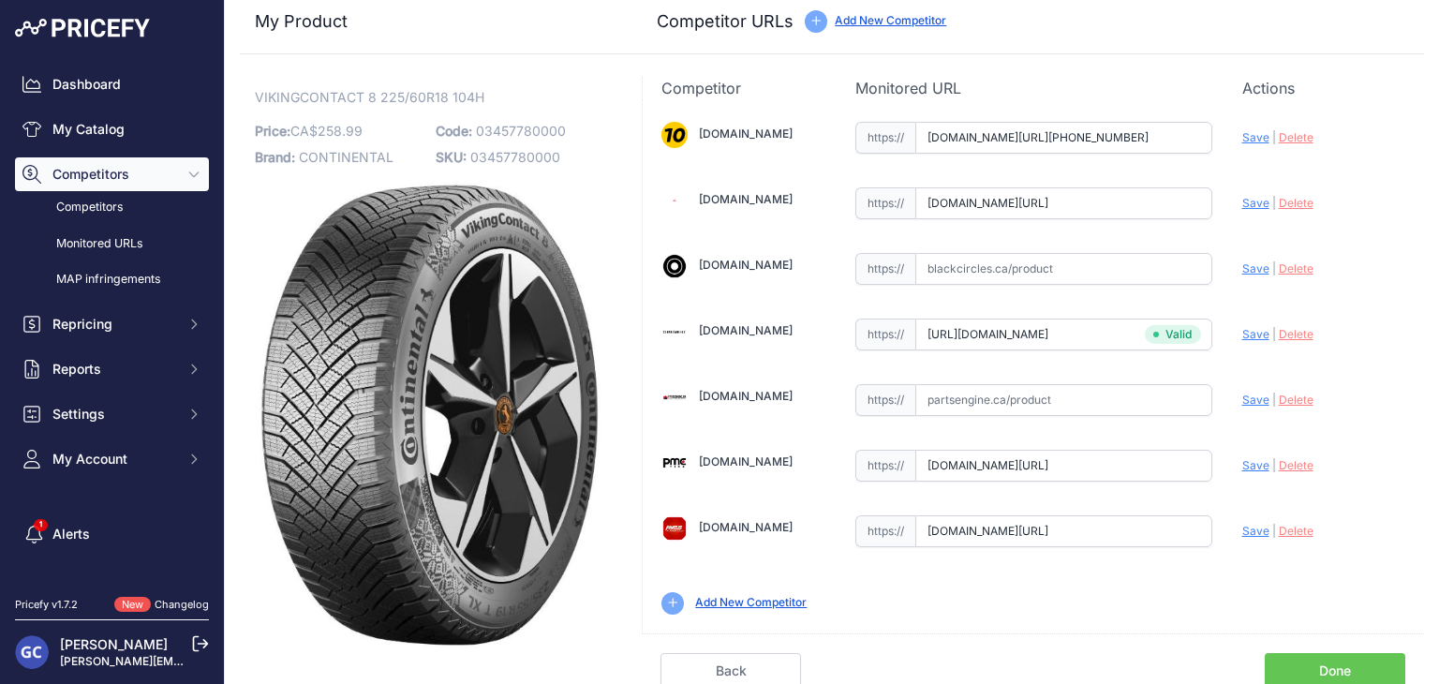
click at [1313, 658] on link "Done" at bounding box center [1334, 671] width 140 height 36
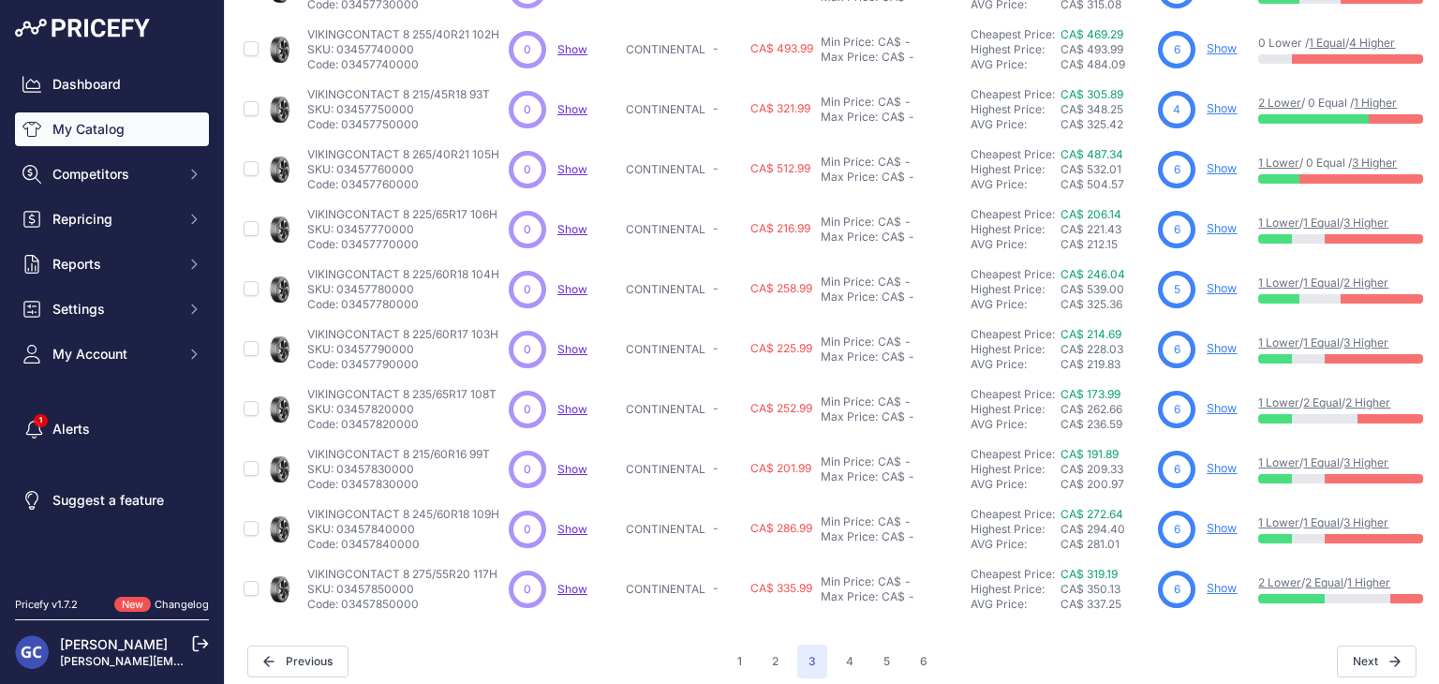
scroll to position [453, 0]
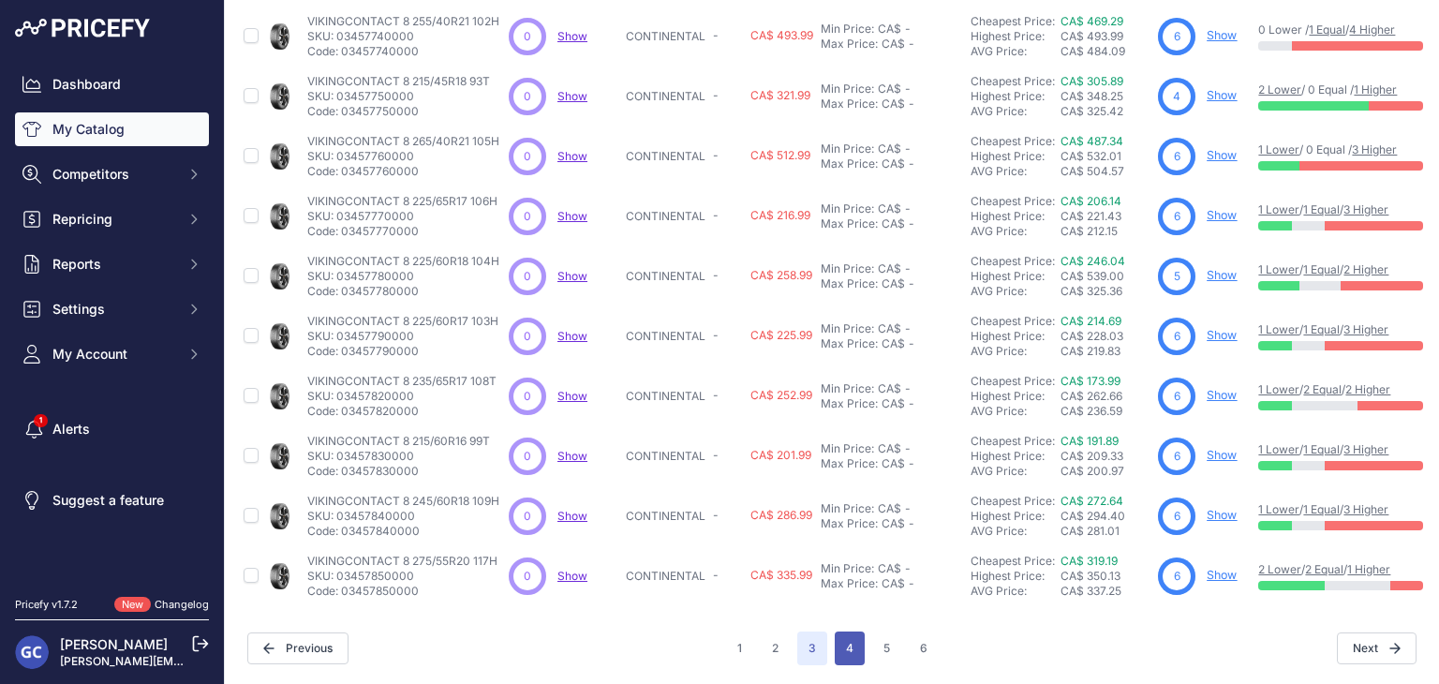
click at [848, 631] on button "4" at bounding box center [850, 648] width 30 height 34
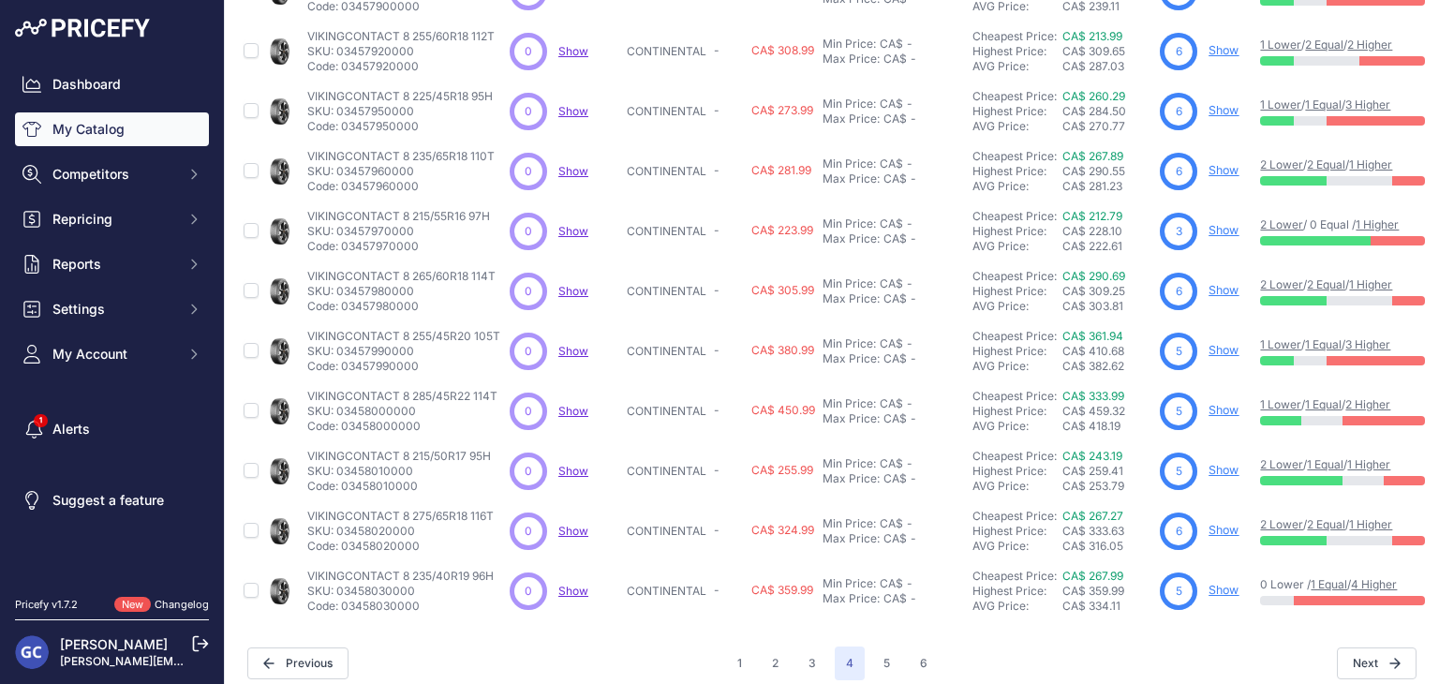
scroll to position [453, 0]
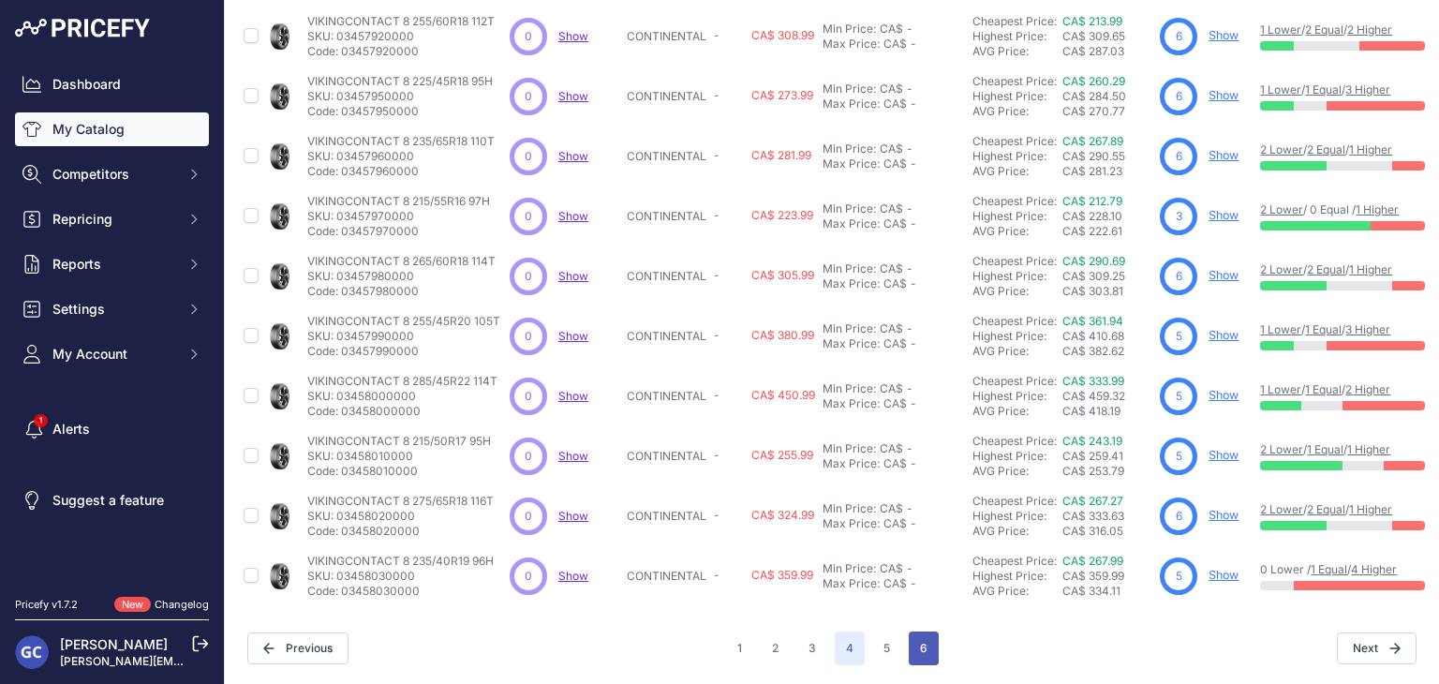
click at [921, 631] on button "6" at bounding box center [924, 648] width 30 height 34
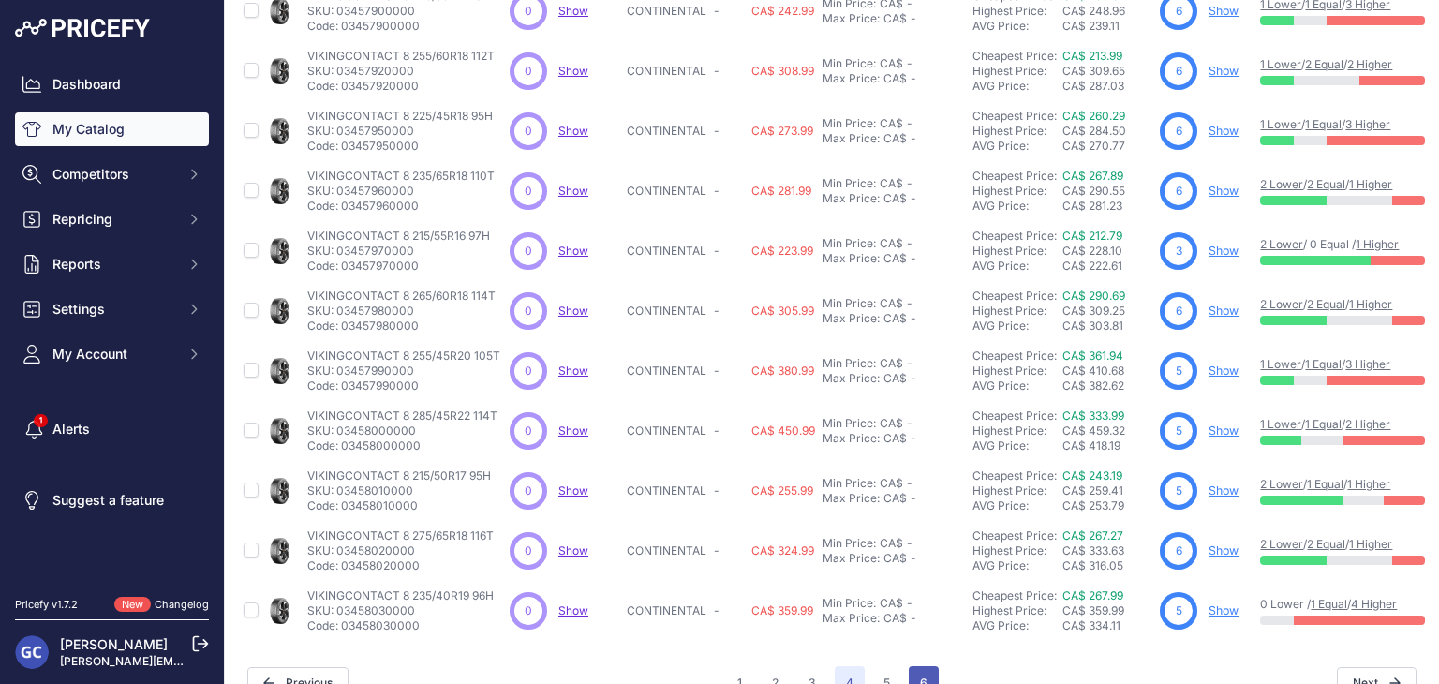
scroll to position [501, 0]
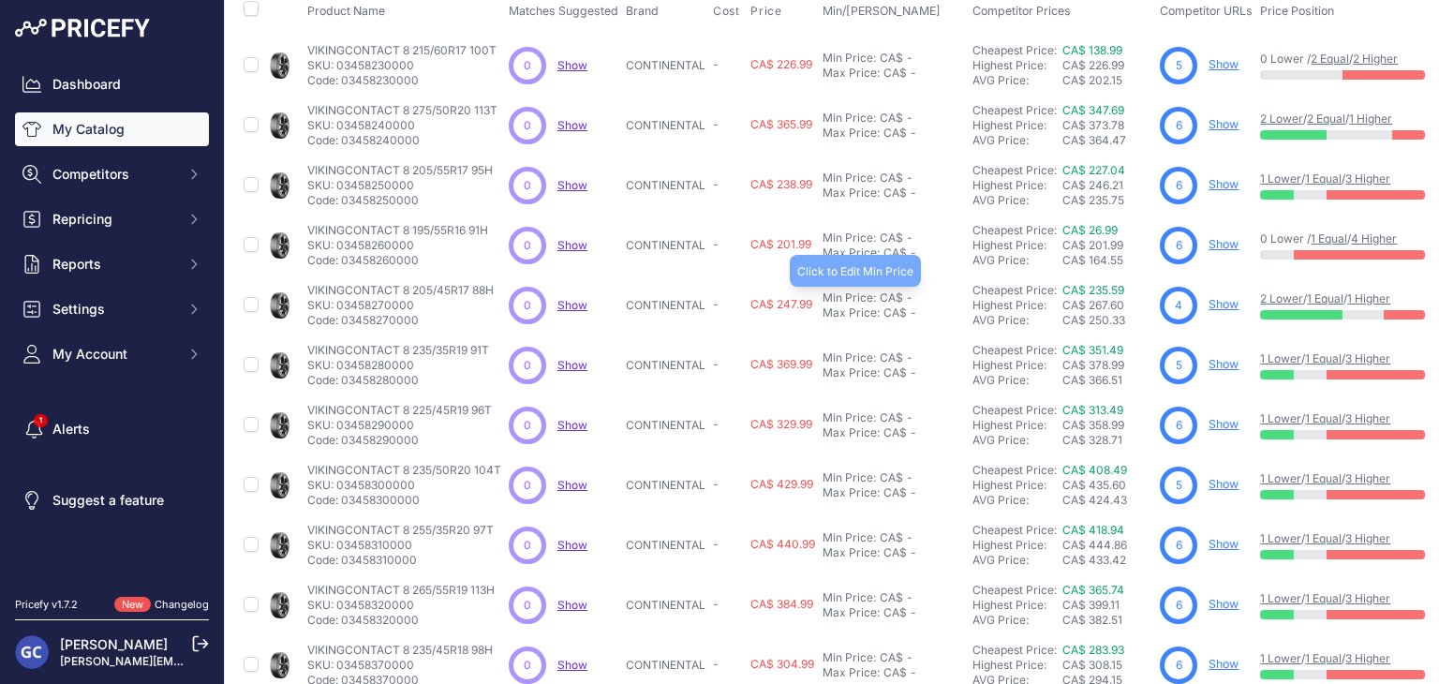
scroll to position [214, 0]
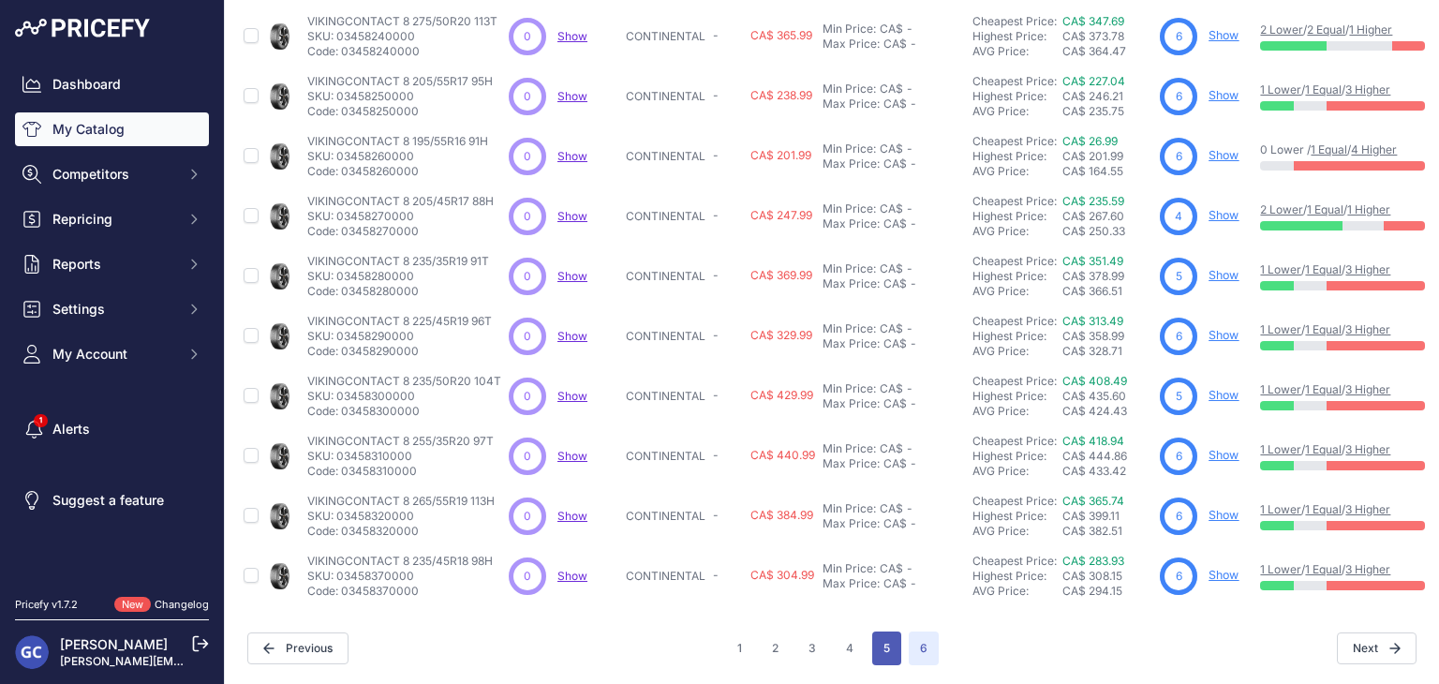
click at [881, 642] on button "5" at bounding box center [886, 648] width 29 height 34
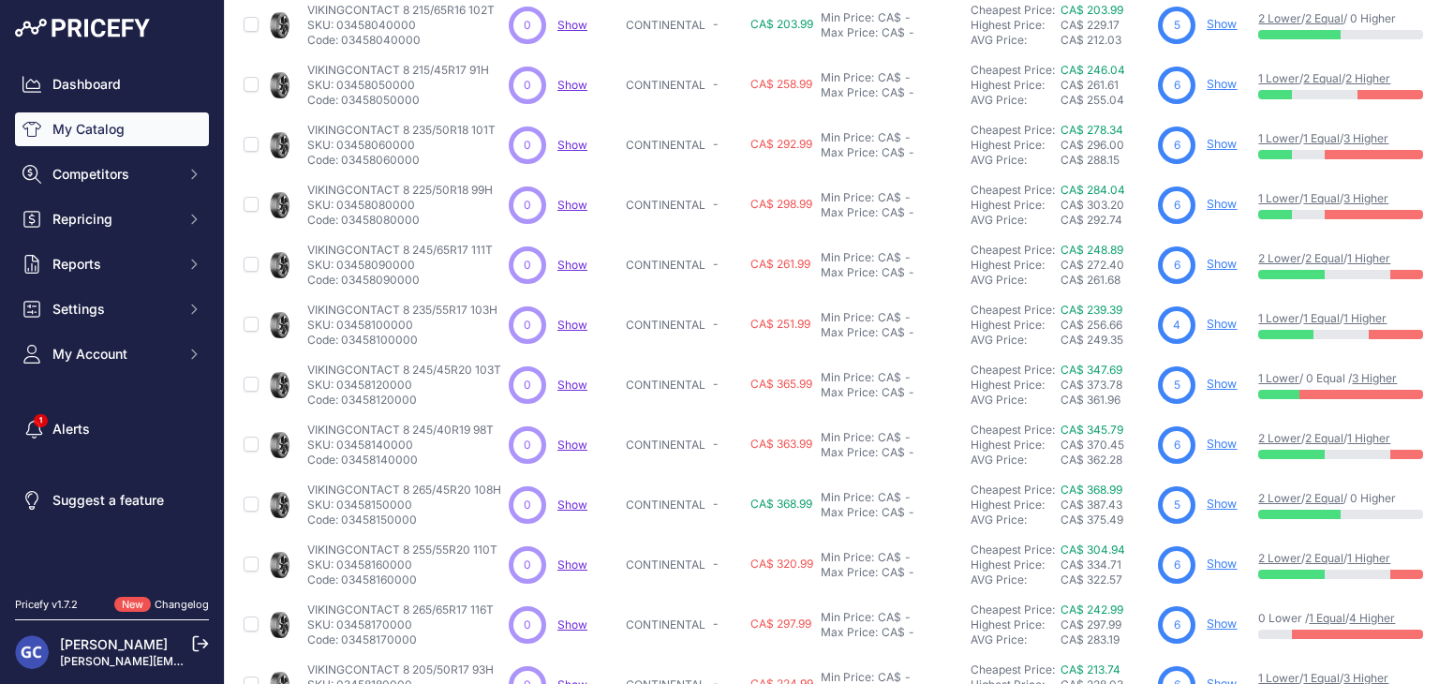
scroll to position [94, 0]
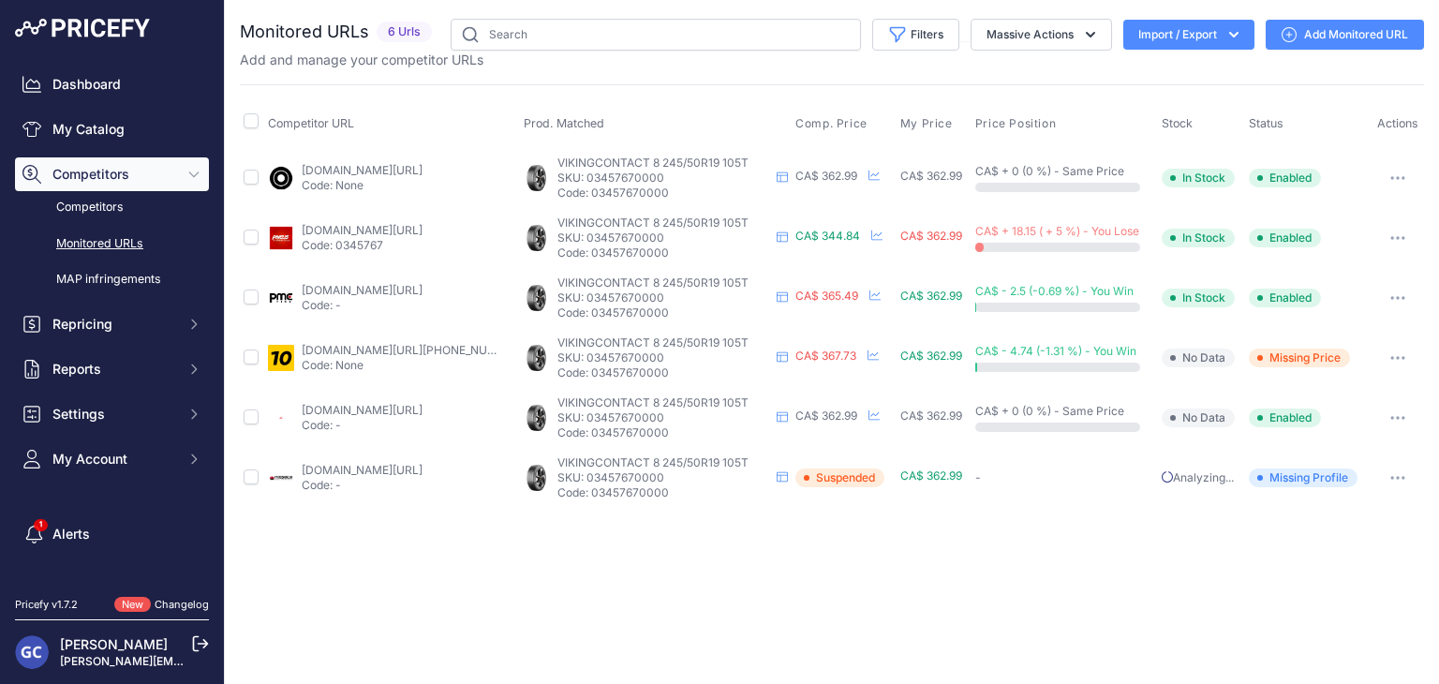
drag, startPoint x: 1308, startPoint y: 31, endPoint x: 1289, endPoint y: 35, distance: 19.1
click at [1308, 31] on link "Add Monitored URL" at bounding box center [1344, 35] width 158 height 30
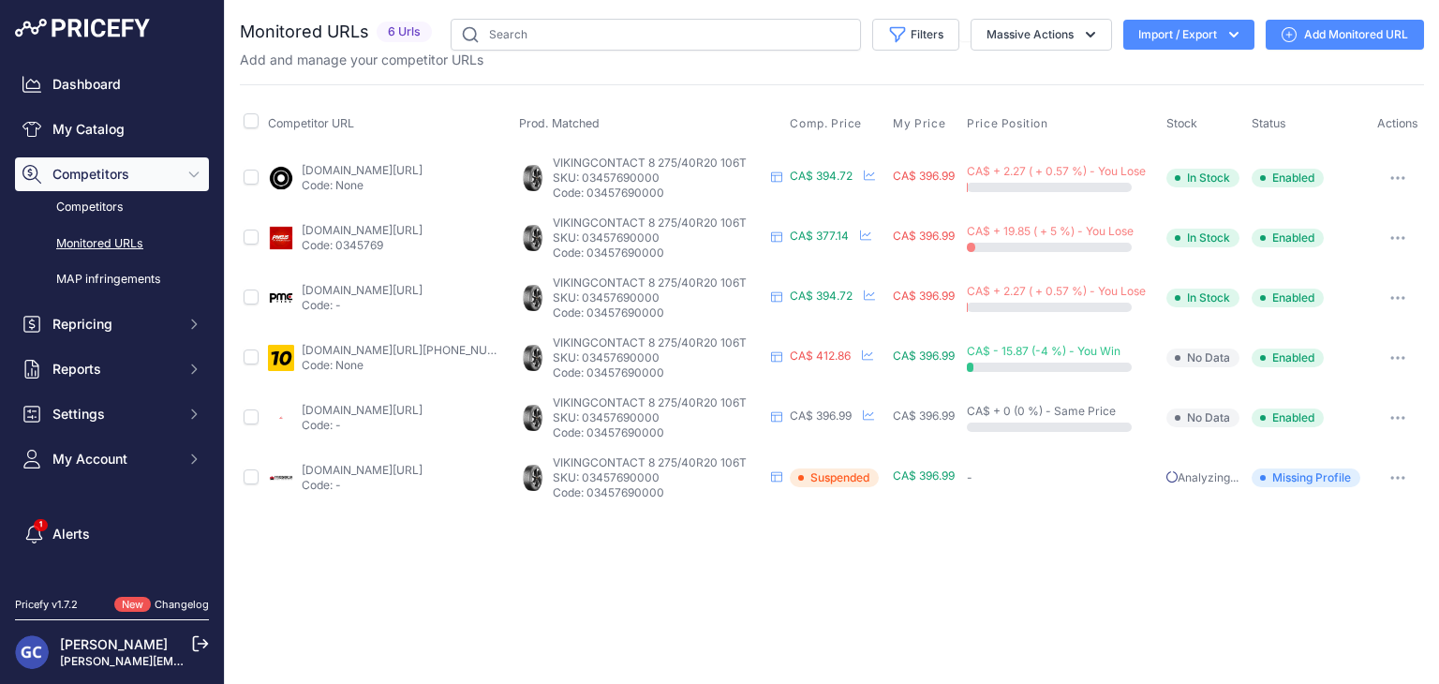
drag, startPoint x: 1323, startPoint y: 34, endPoint x: 1303, endPoint y: 30, distance: 20.0
click at [1323, 34] on link "Add Monitored URL" at bounding box center [1344, 35] width 158 height 30
click at [1322, 31] on link "Add Monitored URL" at bounding box center [1344, 35] width 158 height 30
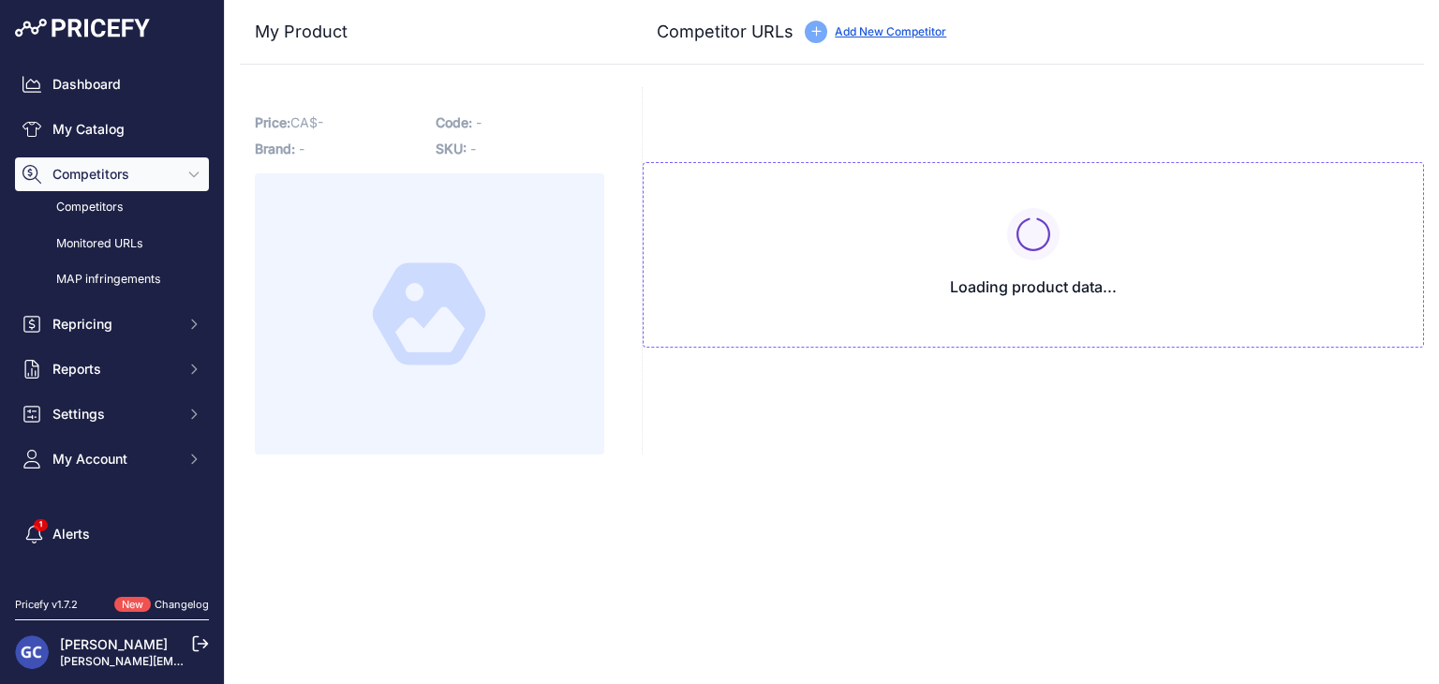
type input "www.1010tires.com/Tires/Continental/Viking+Contact+8/03457670000?prirule_jdsnik…"
type input "www.4pneus.ca/pneus/continental-viking-contact-8-hiver/245-50-r19-xl/29423?prir…"
type input "www.blackcircles.ca/en/tire/continental/vikingcontact-8/245-50-r19-105-t?prirul…"
type input "pmctire.com/fr/tires/continental-vikingcontact-8-245-50r19-xl-105t-bsw-03457670…"
type input "pneusarabais.com/pneus/continental-vikingcontact-8/52359?prirule_jdsnikfkfjsd=8…"
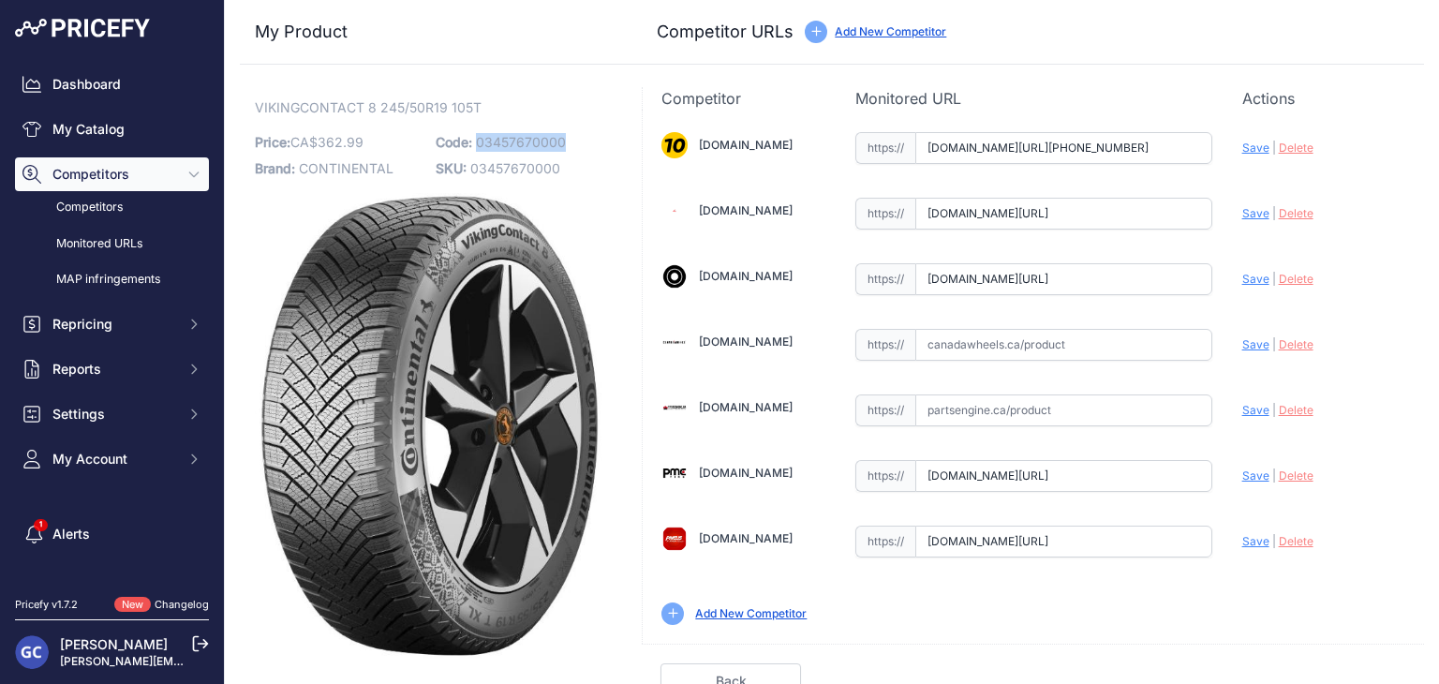
drag, startPoint x: 591, startPoint y: 140, endPoint x: 475, endPoint y: 140, distance: 116.1
click at [475, 140] on p "Code: 03457670000" at bounding box center [521, 142] width 170 height 26
copy span "03457670000"
click at [1099, 349] on input "text" at bounding box center [1063, 345] width 297 height 32
paste input "https://www.canadawheels.ca/continental-tires-viking-contact-8-03457670000"
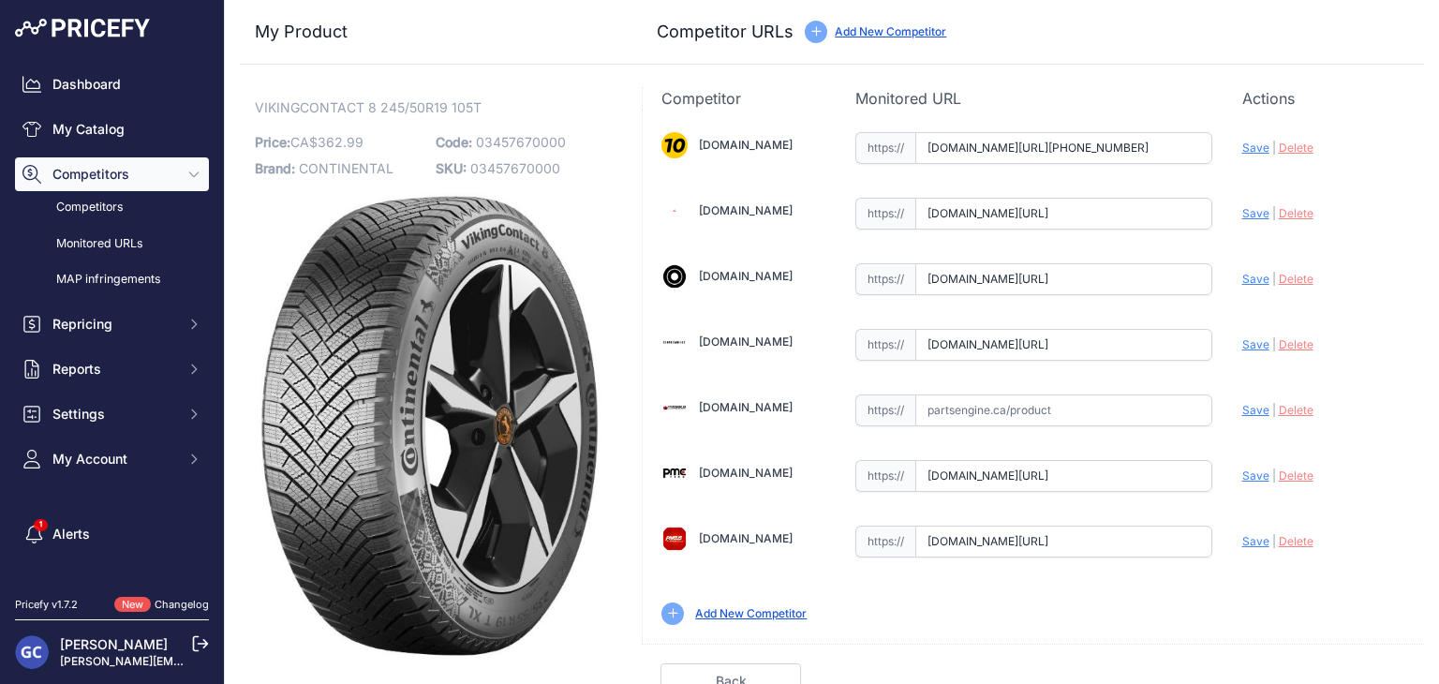
click at [1242, 343] on span "Save" at bounding box center [1255, 344] width 27 height 14
type input "https://www.canadawheels.ca/continental-tires-viking-contact-8-03457670000?prir…"
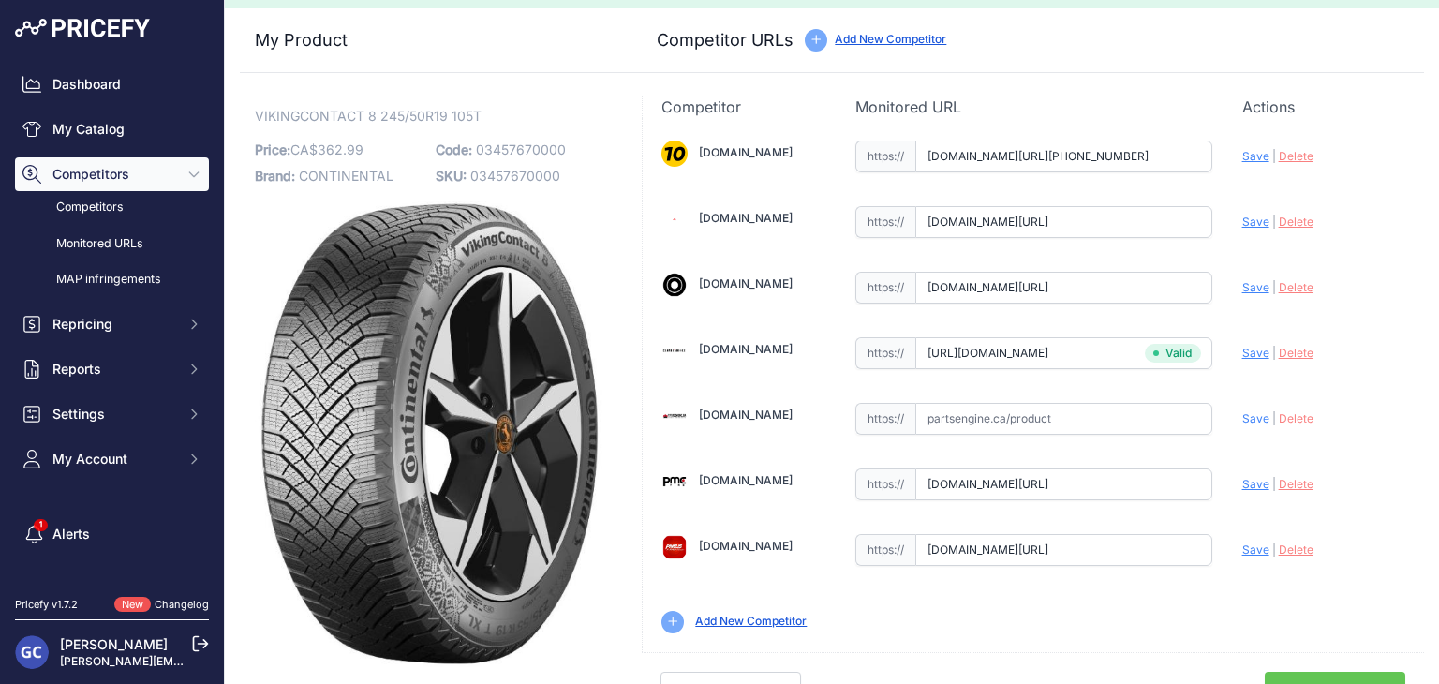
scroll to position [53, 0]
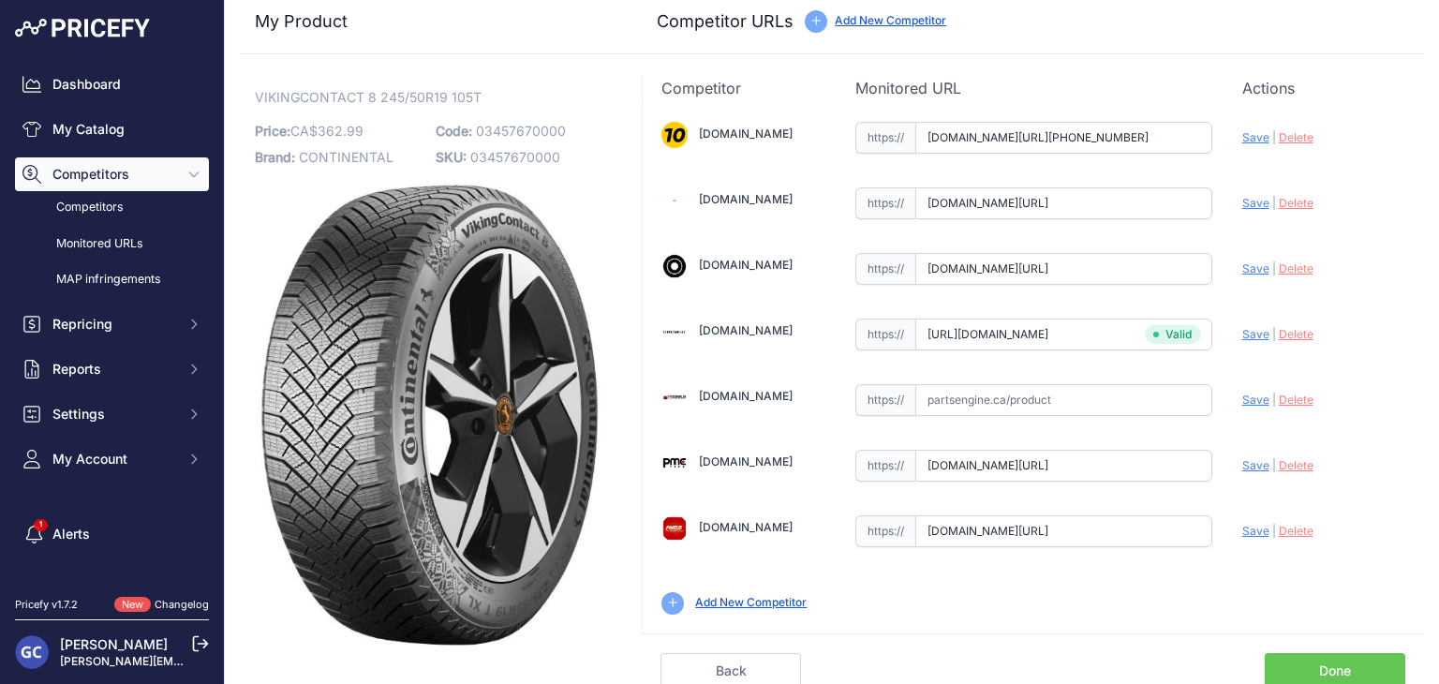
click at [1310, 660] on link "Done" at bounding box center [1334, 671] width 140 height 36
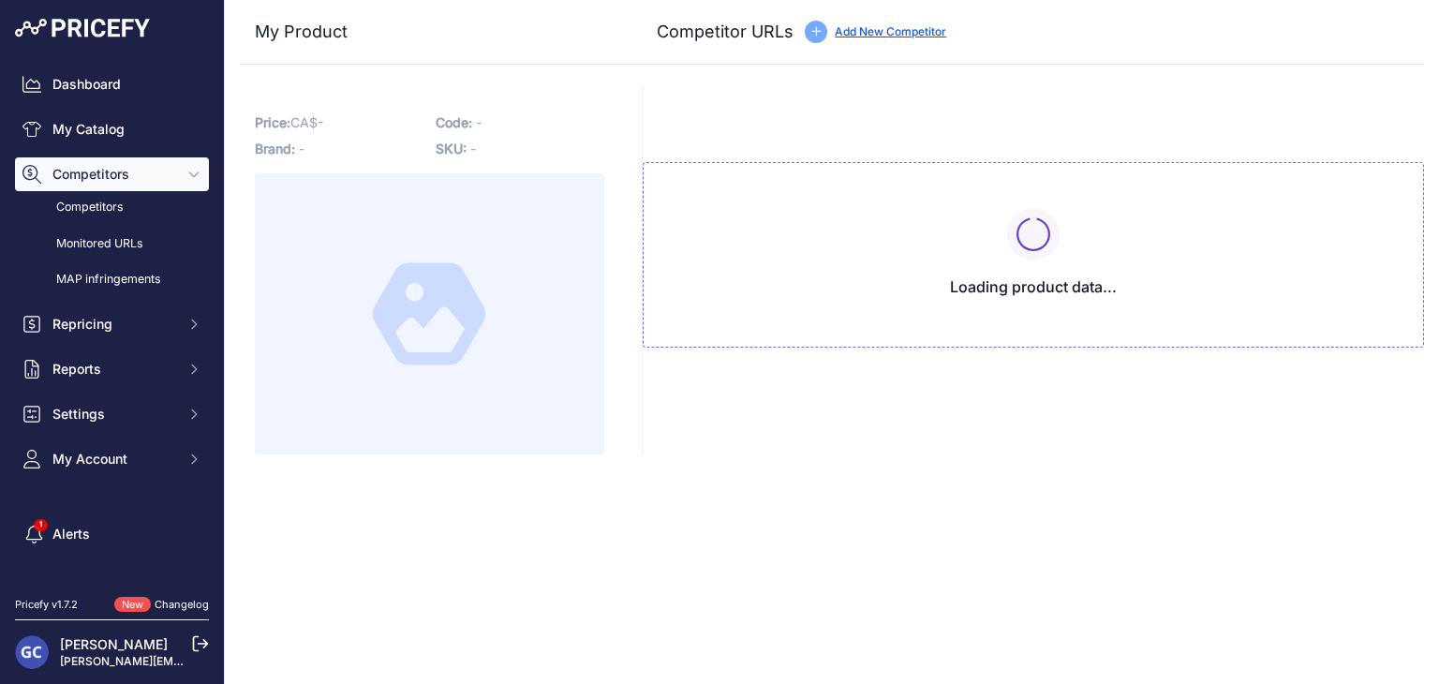
type input "[DOMAIN_NAME][URL][PHONE_NUMBER]"
type input "[DOMAIN_NAME][URL]"
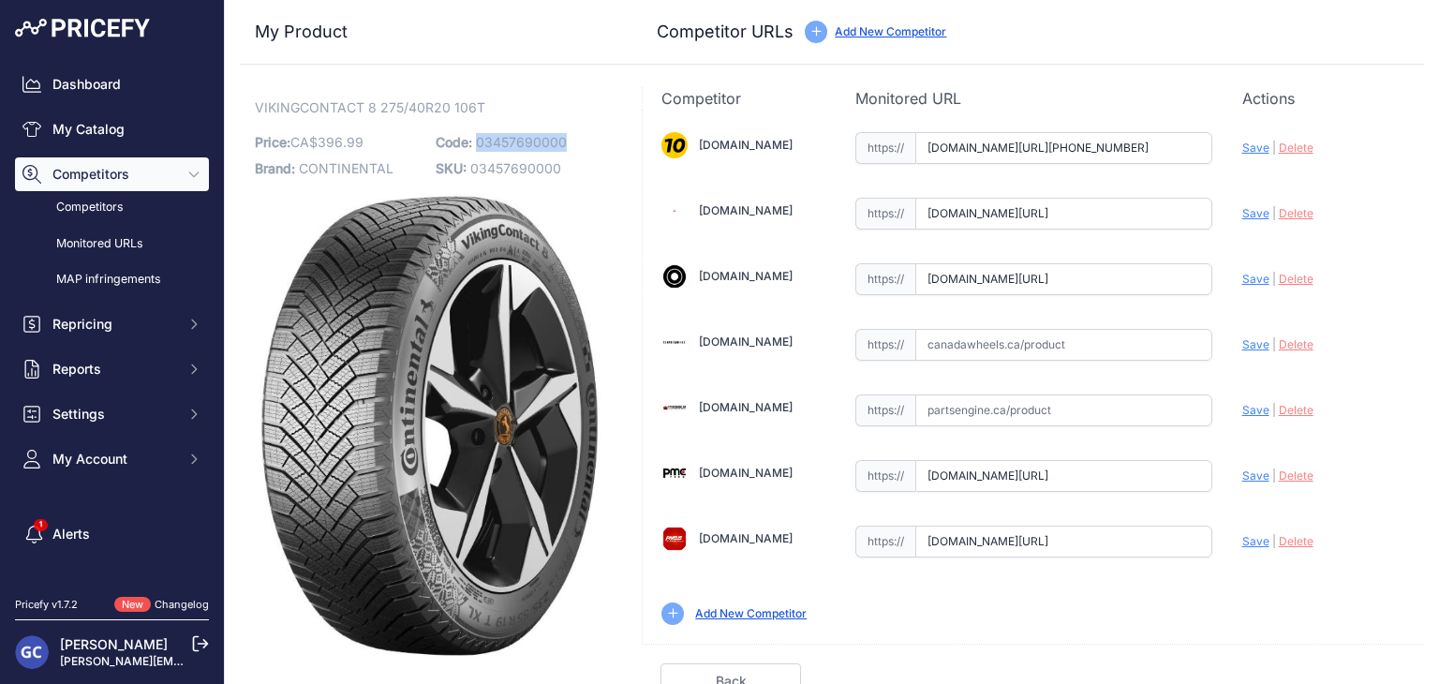
drag, startPoint x: 580, startPoint y: 142, endPoint x: 476, endPoint y: 143, distance: 104.0
click at [476, 143] on p "Code: 03457690000" at bounding box center [521, 142] width 170 height 26
copy span "03457690000"
drag, startPoint x: 1098, startPoint y: 343, endPoint x: 1146, endPoint y: 338, distance: 48.9
click at [1098, 343] on input "text" at bounding box center [1063, 345] width 297 height 32
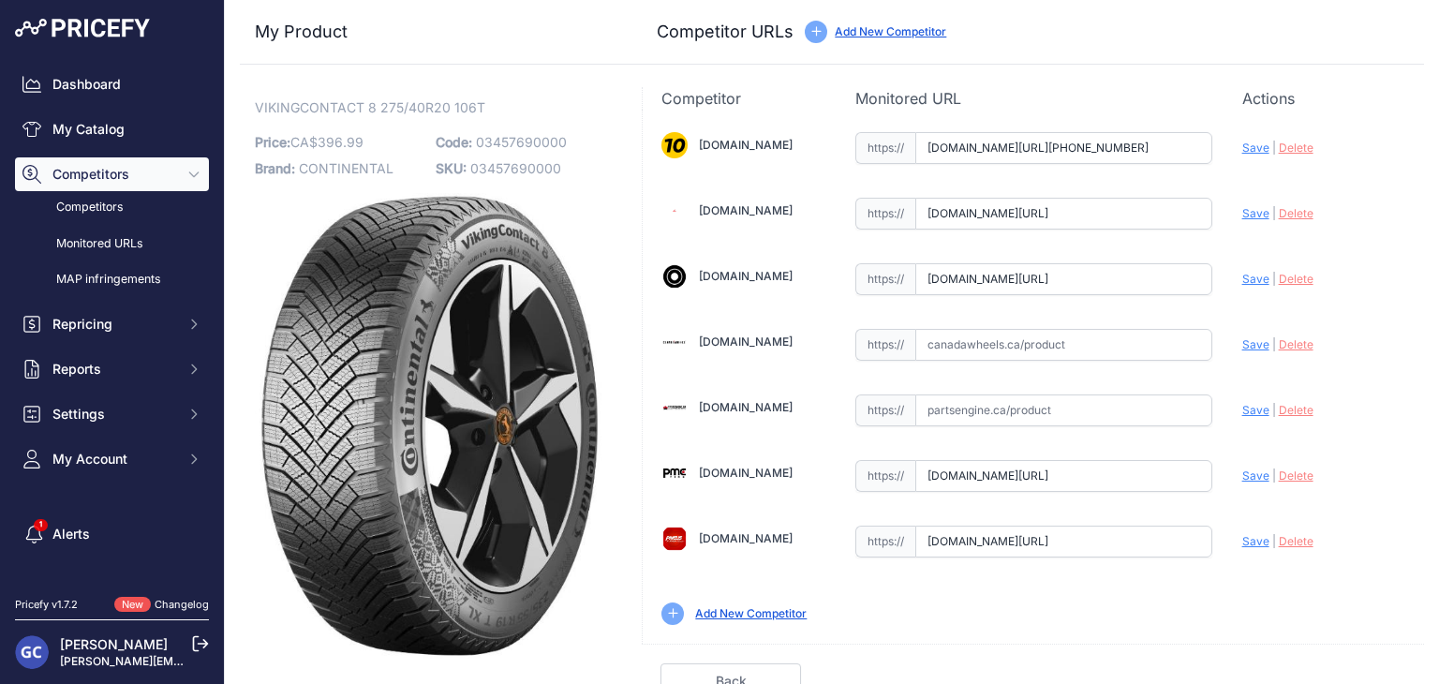
paste input "[URL][DOMAIN_NAME]"
click at [1242, 343] on span "Save" at bounding box center [1255, 344] width 27 height 14
type input "[URL][DOMAIN_NAME]"
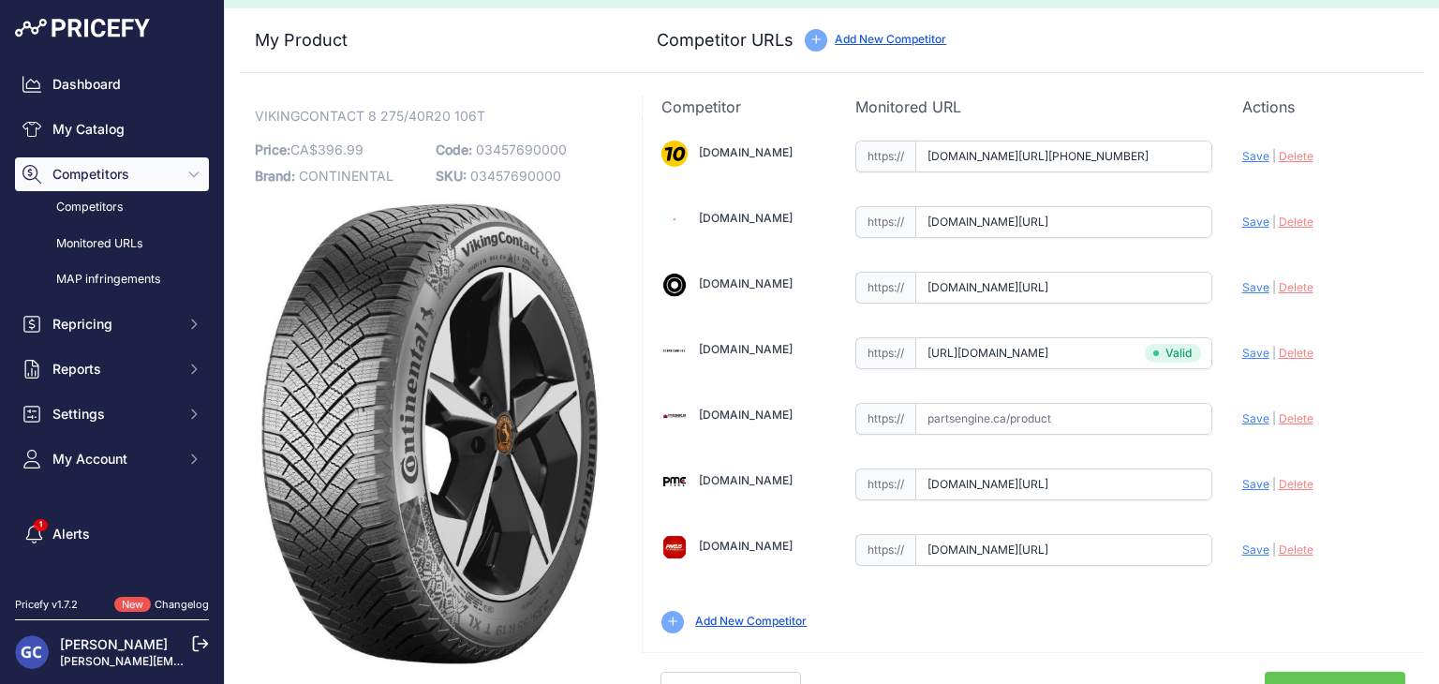
scroll to position [53, 0]
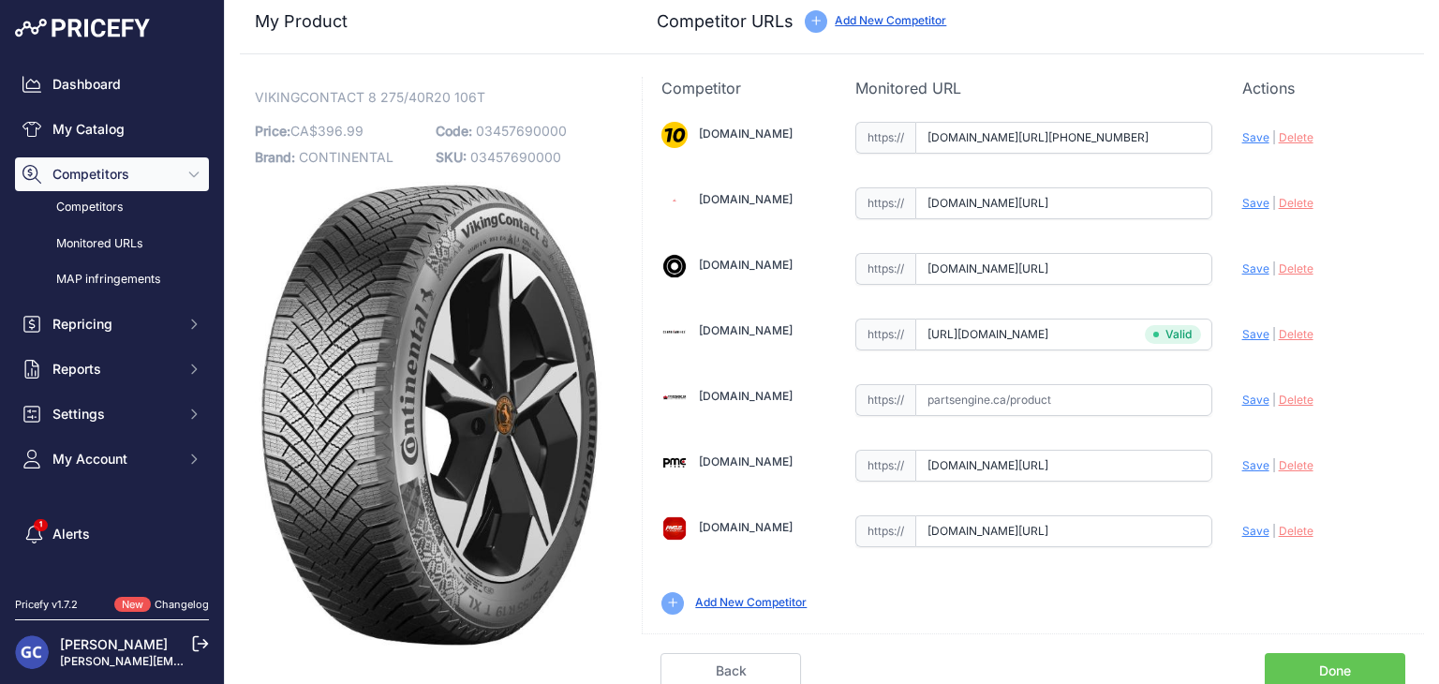
click at [1301, 657] on link "Done" at bounding box center [1334, 671] width 140 height 36
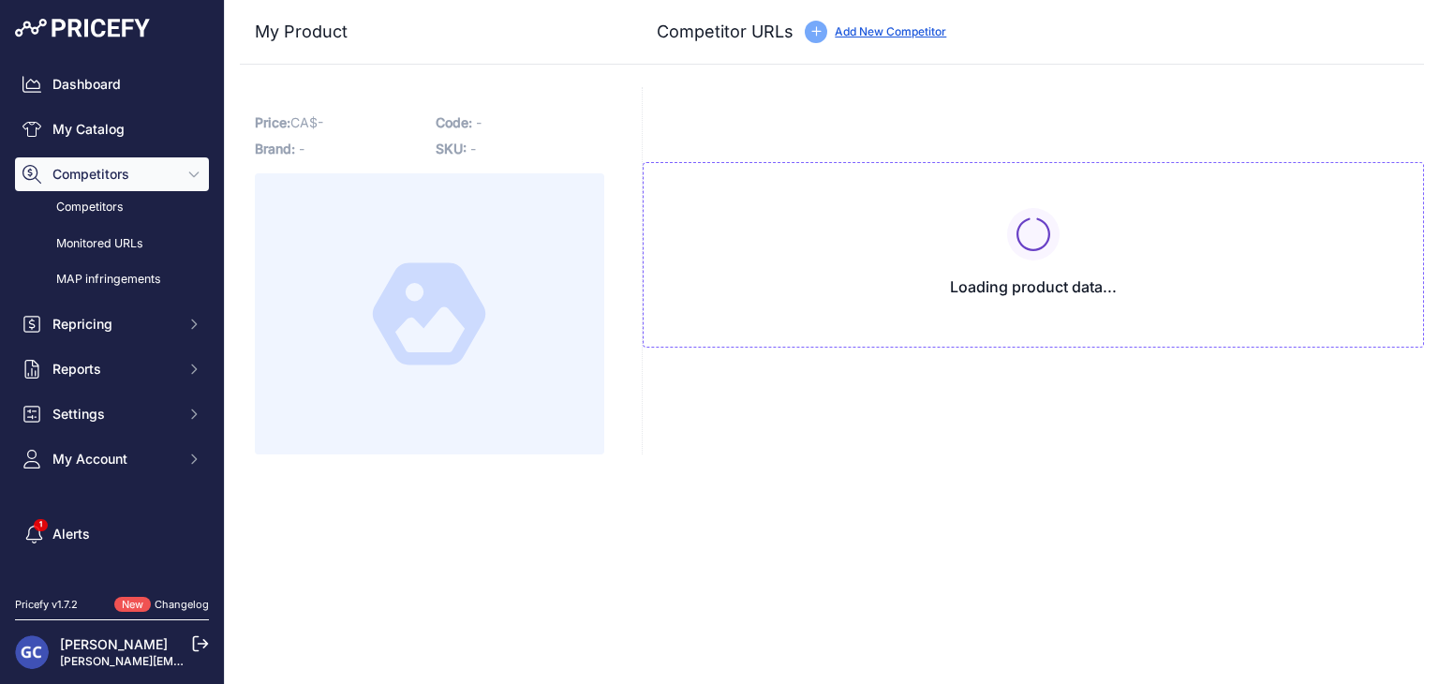
type input "[DOMAIN_NAME][URL][PHONE_NUMBER]"
type input "[DOMAIN_NAME][URL]"
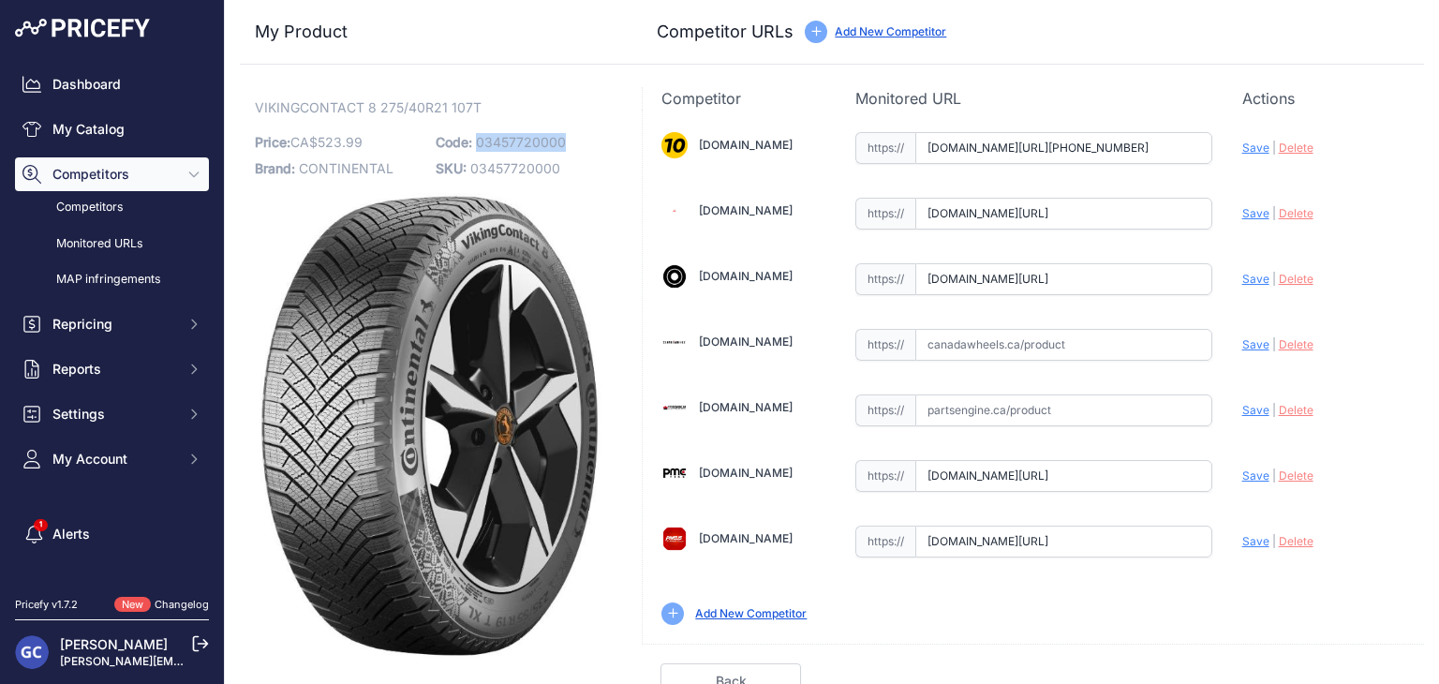
drag, startPoint x: 576, startPoint y: 137, endPoint x: 476, endPoint y: 139, distance: 100.2
click at [476, 139] on p "Code: 03457720000" at bounding box center [521, 142] width 170 height 26
copy span "03457720000"
click at [1034, 336] on input "text" at bounding box center [1063, 345] width 297 height 32
paste input "https://www.canadawheels.ca/continental-tires-viking-contact-8-03457720000"
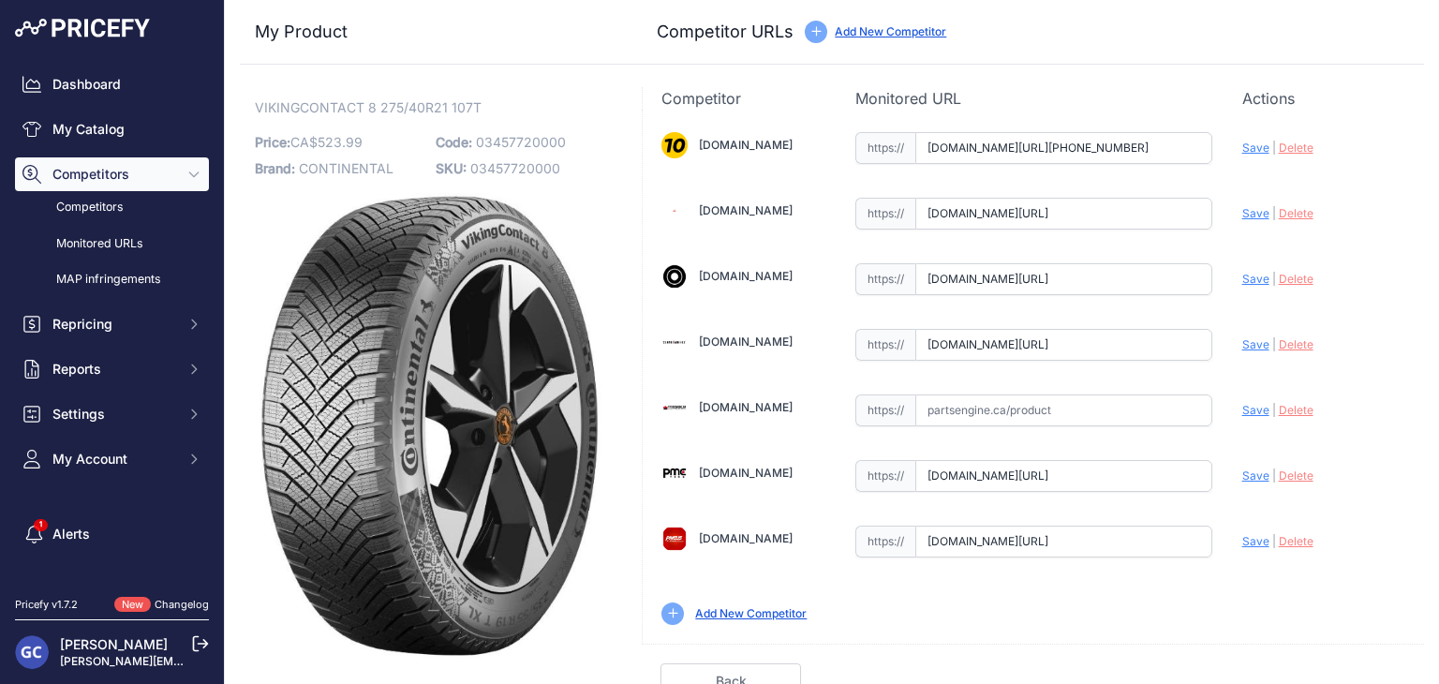
click at [1244, 345] on span "Save" at bounding box center [1255, 344] width 27 height 14
type input "https://www.canadawheels.ca/continental-tires-viking-contact-8-03457720000?prir…"
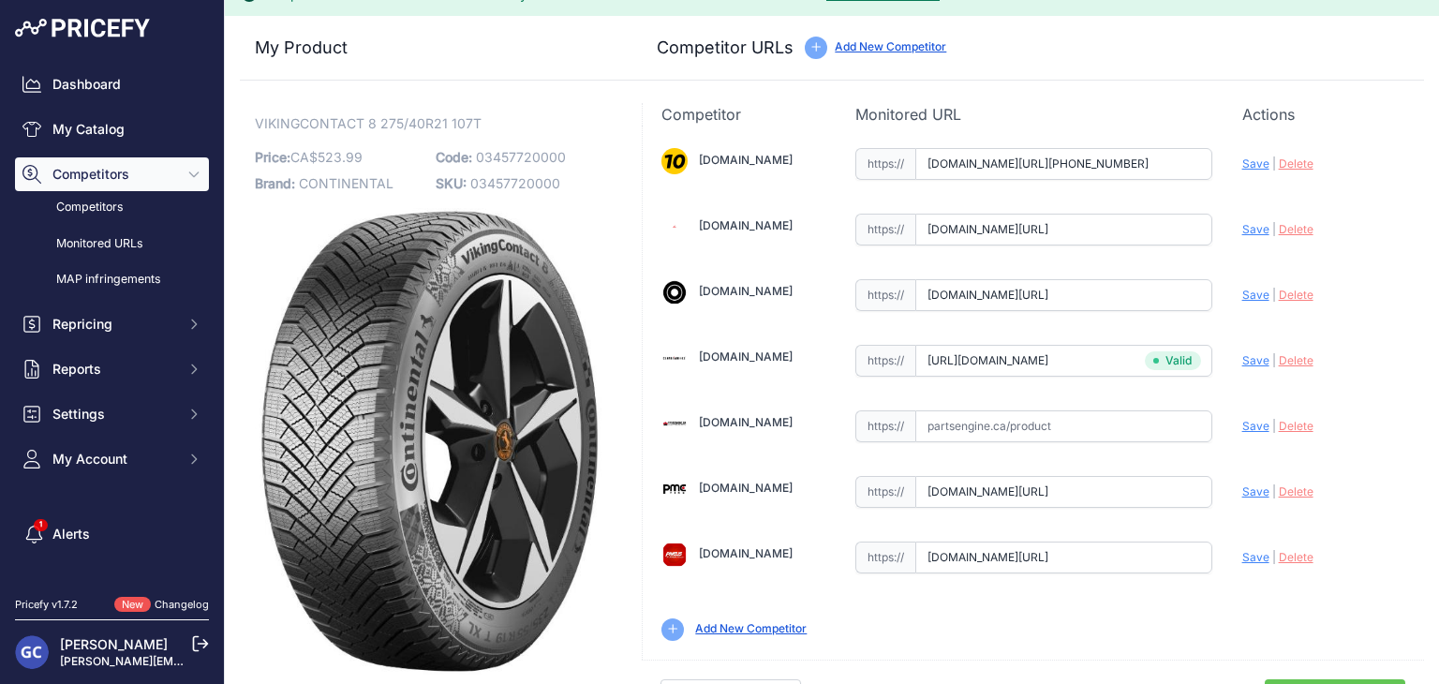
scroll to position [53, 0]
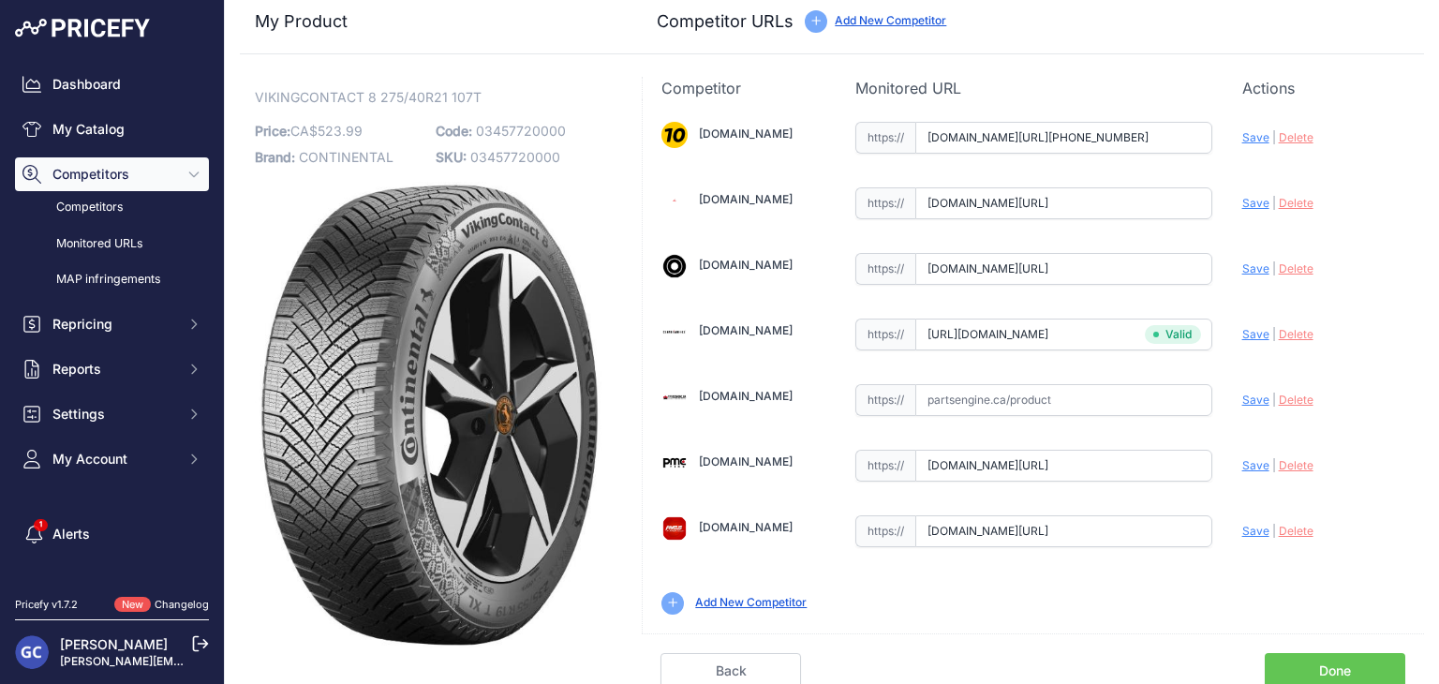
click at [1307, 664] on link "Done" at bounding box center [1334, 671] width 140 height 36
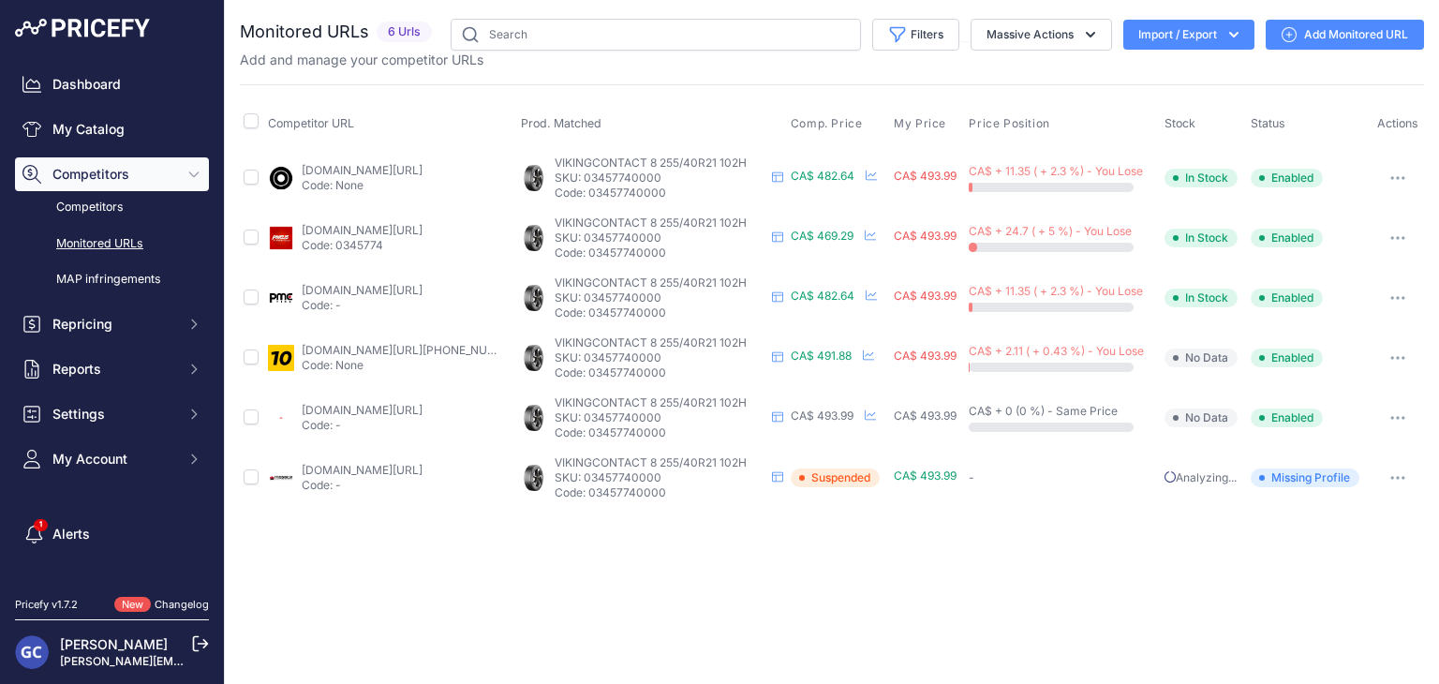
click at [1302, 37] on link "Add Monitored URL" at bounding box center [1344, 35] width 158 height 30
click at [1319, 30] on link "Add Monitored URL" at bounding box center [1344, 35] width 158 height 30
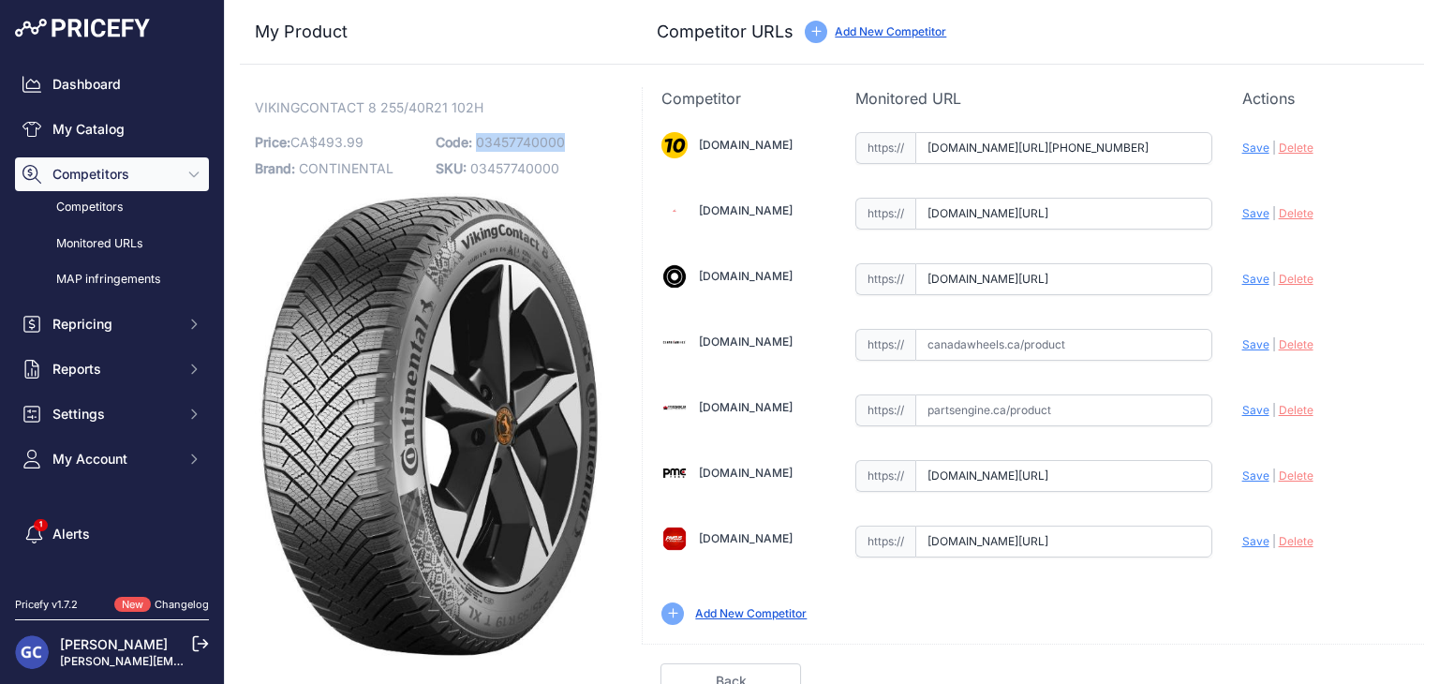
drag, startPoint x: 574, startPoint y: 140, endPoint x: 476, endPoint y: 146, distance: 98.6
click at [476, 146] on p "Code: 03457740000" at bounding box center [521, 142] width 170 height 26
copy span "03457740000"
click at [1086, 341] on input "text" at bounding box center [1063, 345] width 297 height 32
paste input "[URL][DOMAIN_NAME]"
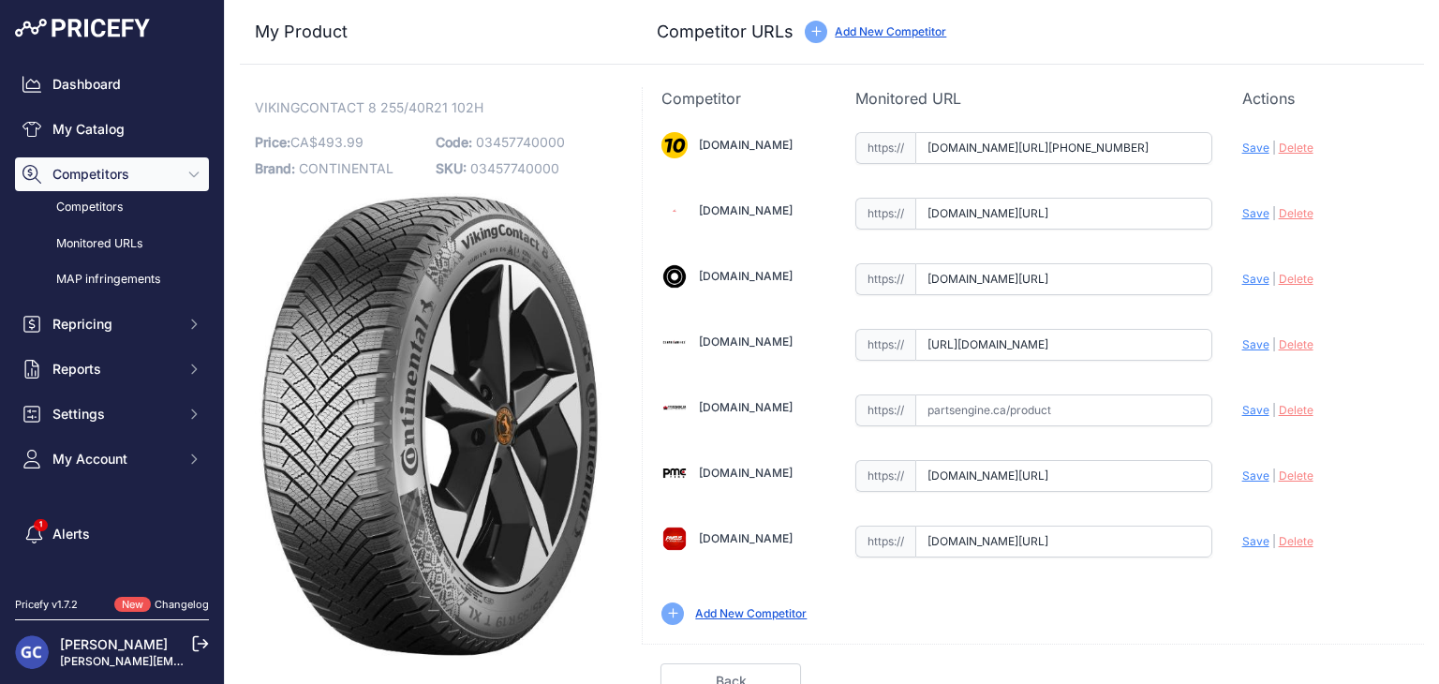
scroll to position [0, 159]
click at [1242, 341] on span "Save" at bounding box center [1255, 344] width 27 height 14
type input "[URL][DOMAIN_NAME]"
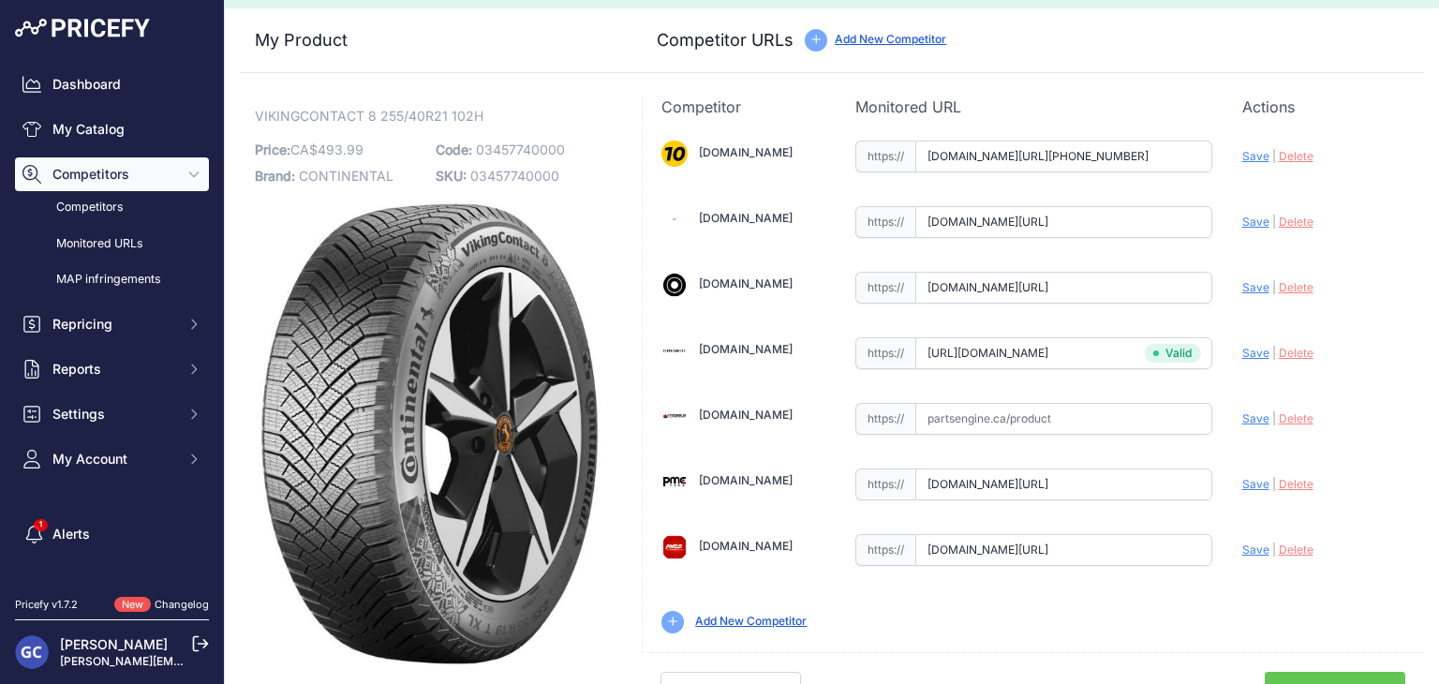
scroll to position [53, 0]
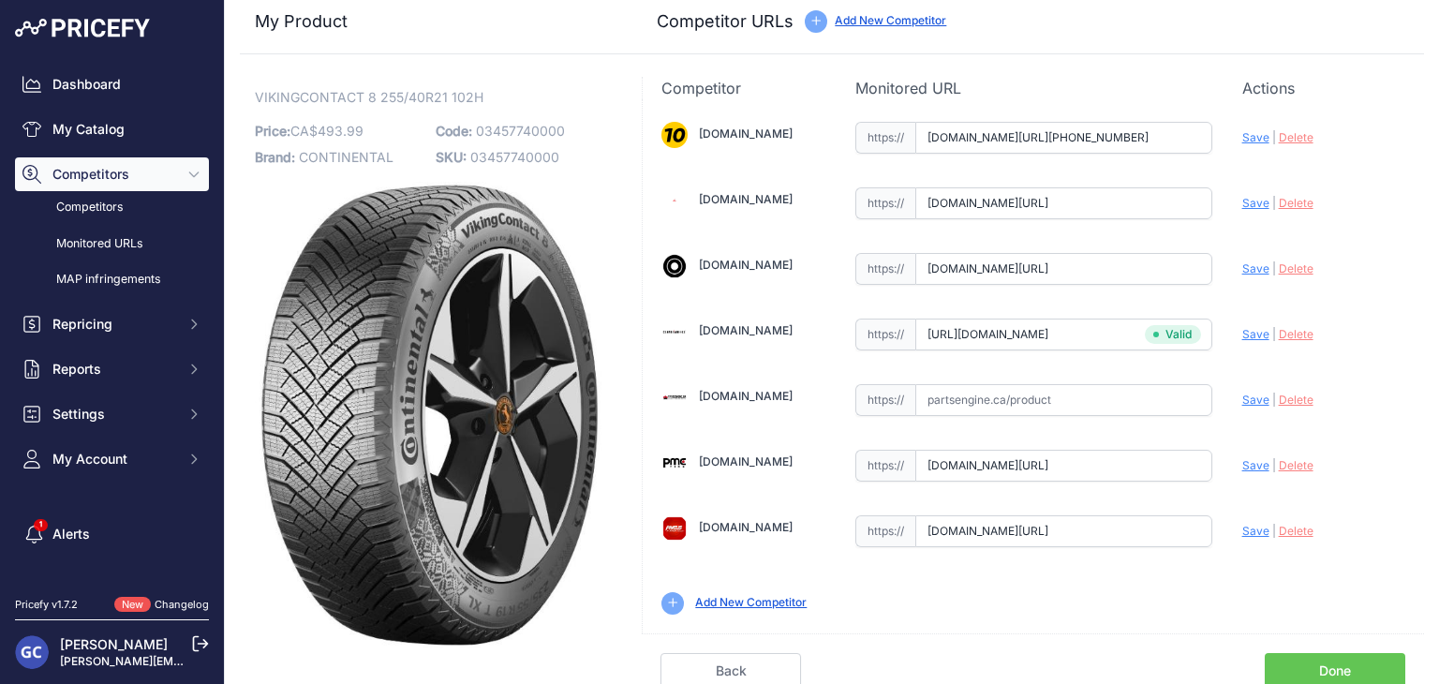
click at [1295, 660] on link "Done" at bounding box center [1334, 671] width 140 height 36
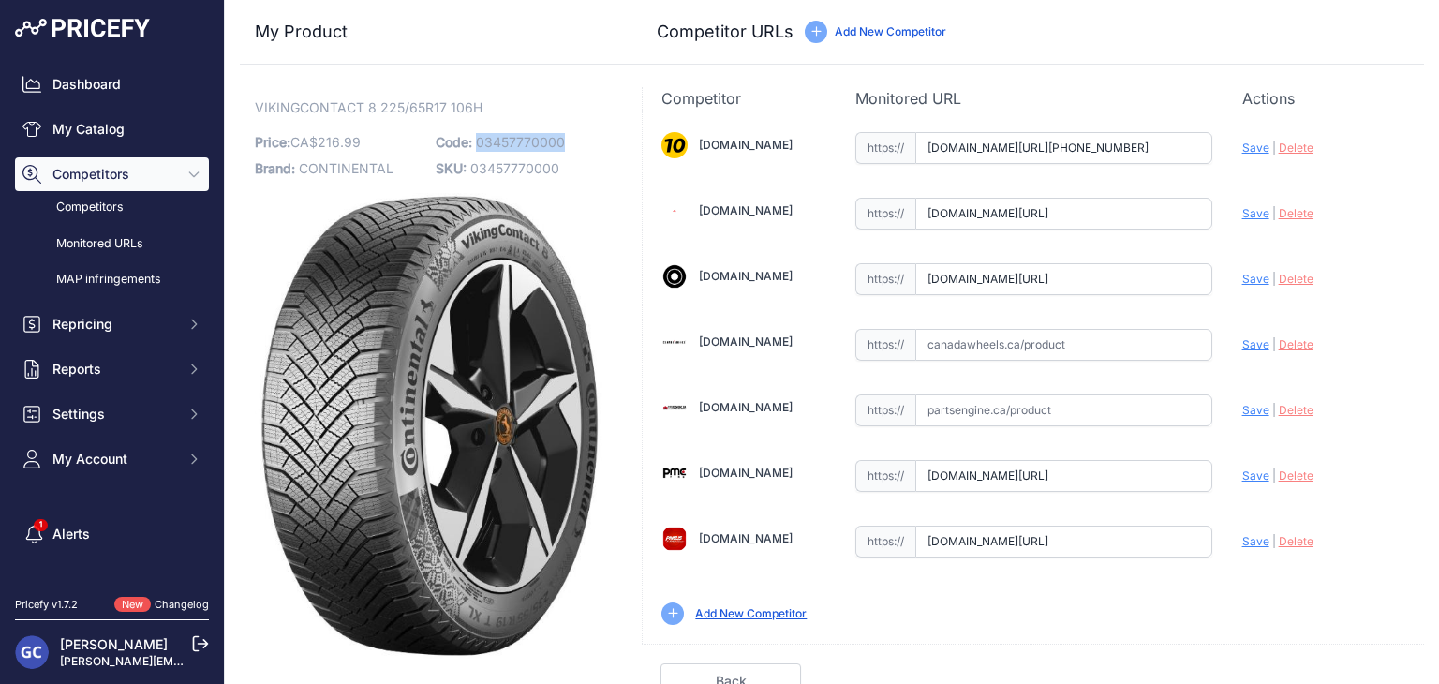
drag, startPoint x: 579, startPoint y: 136, endPoint x: 476, endPoint y: 145, distance: 103.5
click at [476, 145] on p "Code: 03457770000" at bounding box center [521, 142] width 170 height 26
copy span "03457770000"
click at [1083, 349] on input "text" at bounding box center [1063, 345] width 297 height 32
paste input "https://www.canadawheels.ca/continental-tires-viking-contact-8-03457770000"
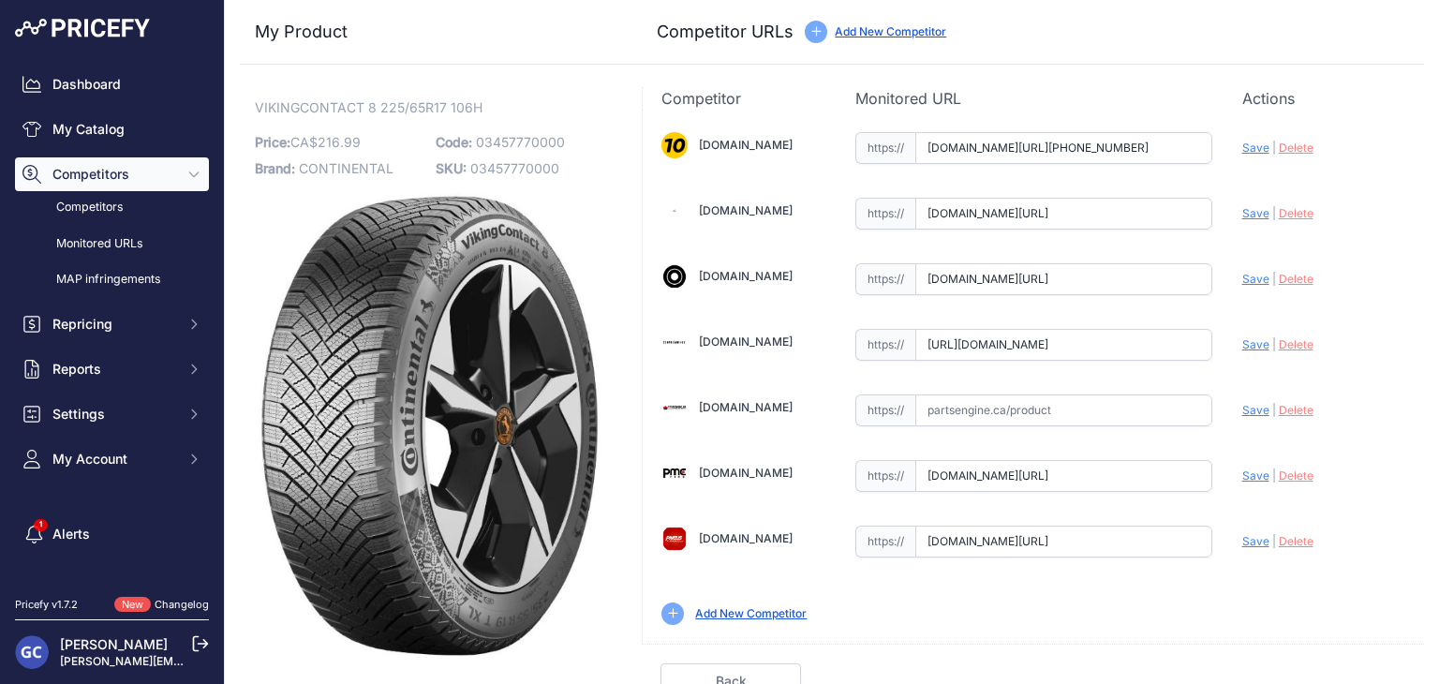
scroll to position [0, 159]
click at [1242, 346] on span "Save" at bounding box center [1255, 344] width 27 height 14
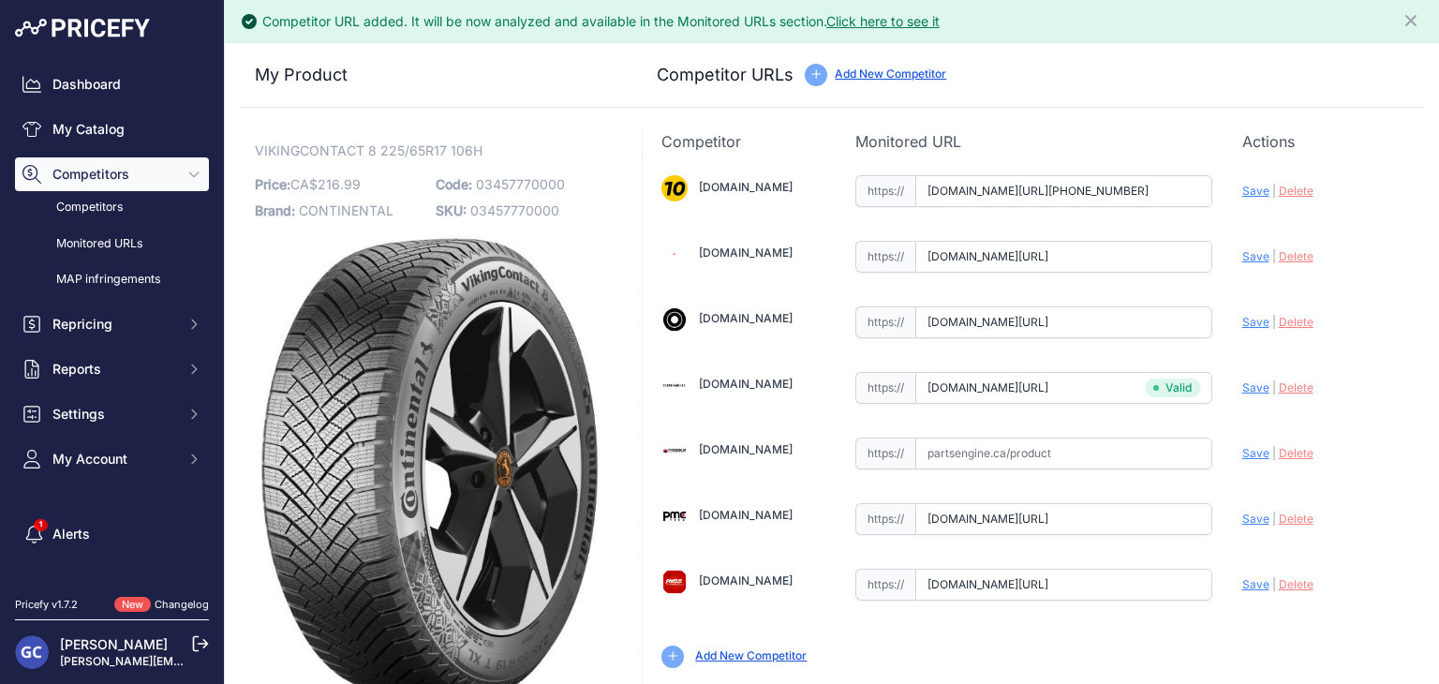
type input "https://www.canadawheels.ca/continental-tires-viking-contact-8-03457770000?prir…"
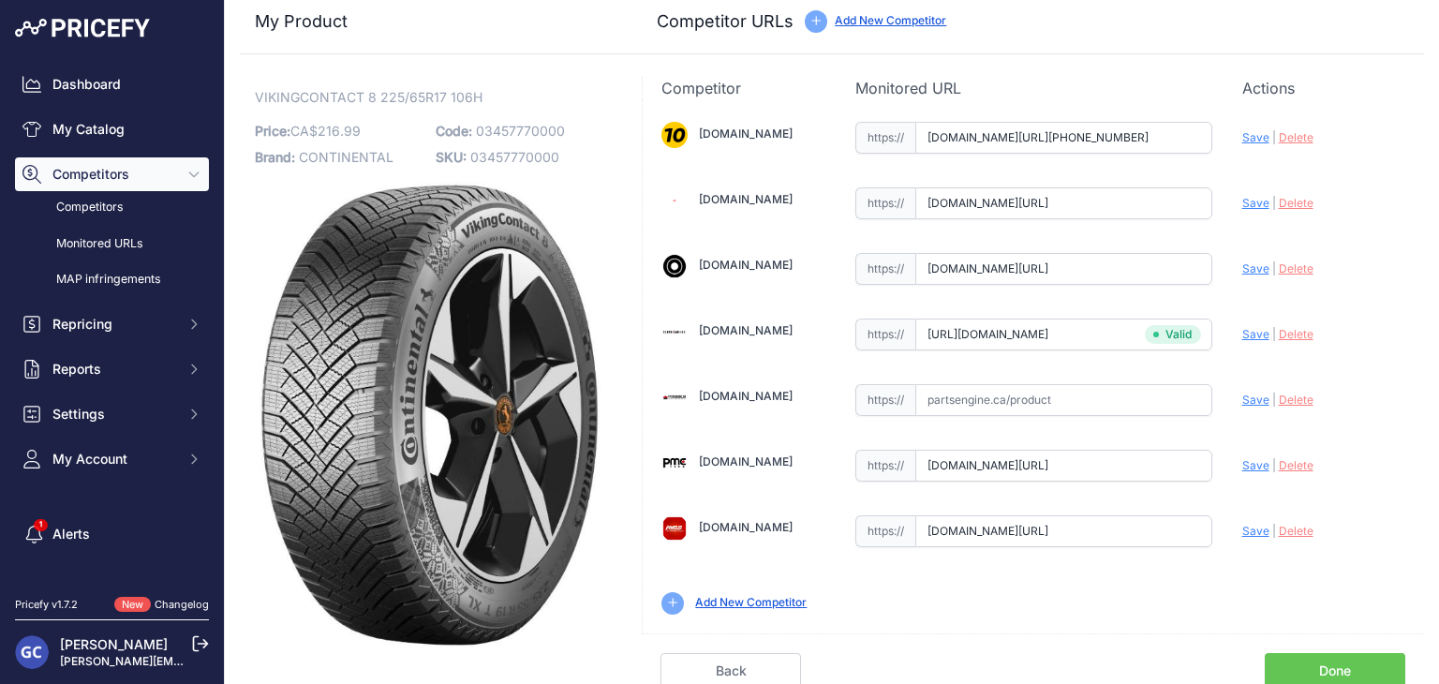
click at [1326, 658] on link "Done" at bounding box center [1334, 671] width 140 height 36
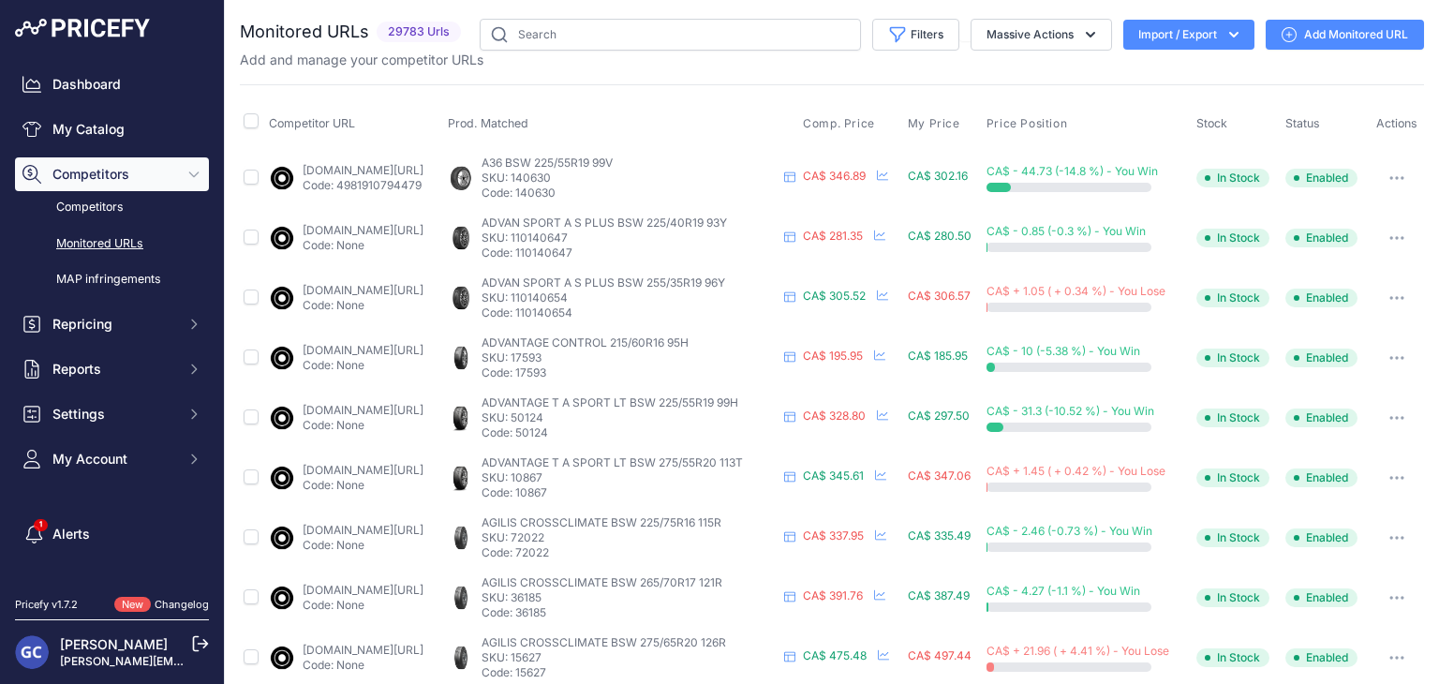
scroll to position [94, 0]
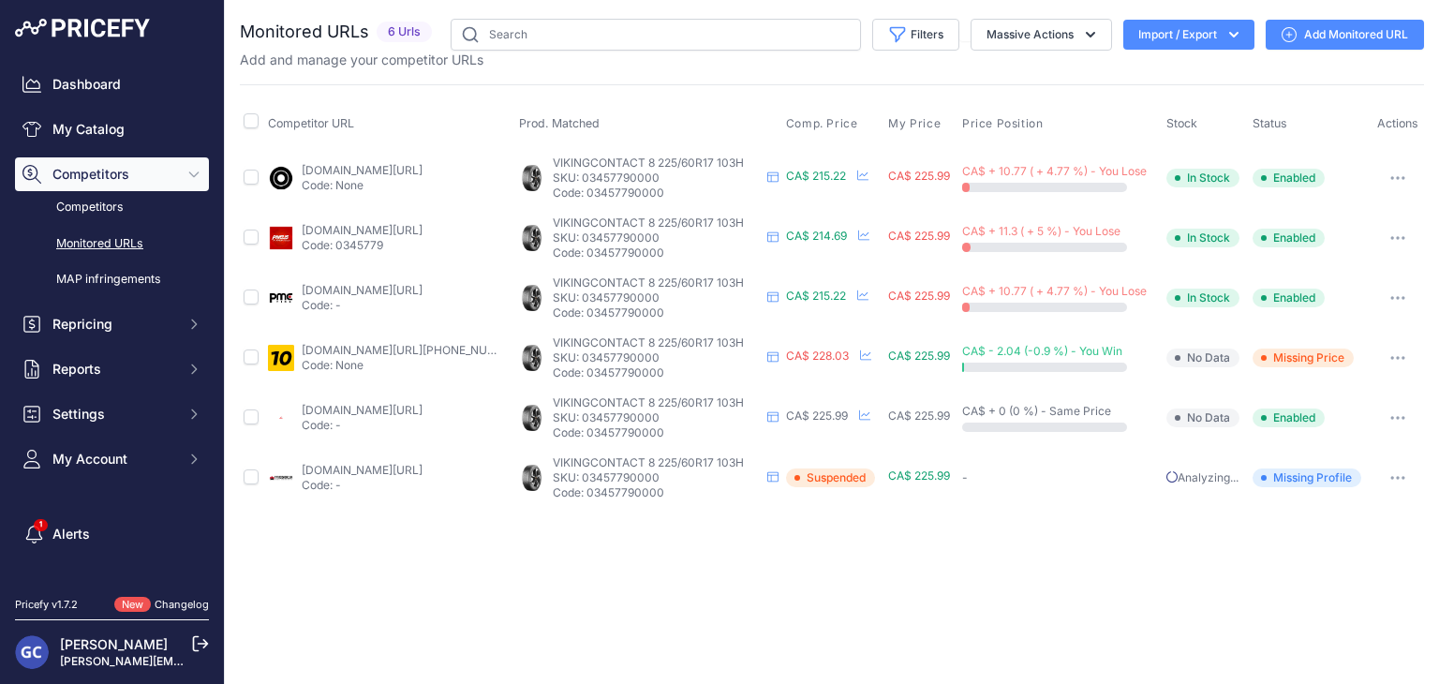
click at [1338, 34] on link "Add Monitored URL" at bounding box center [1344, 35] width 158 height 30
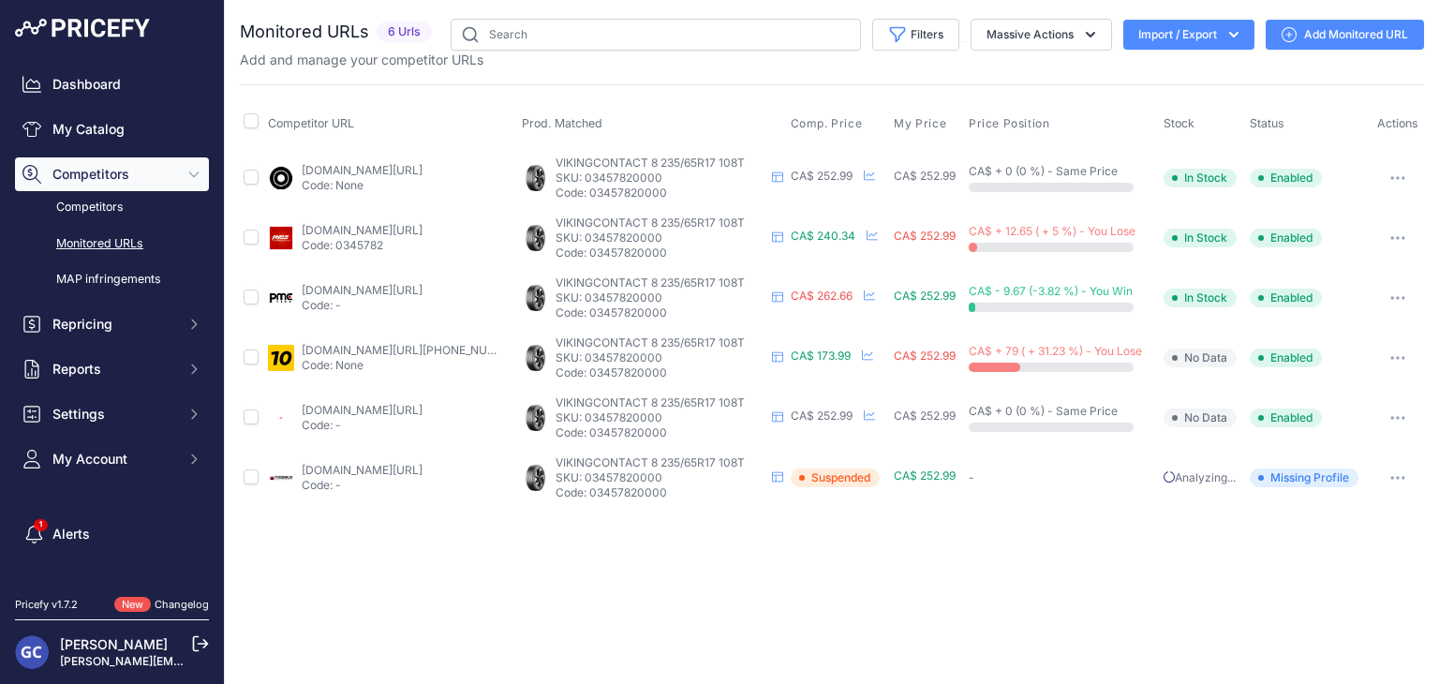
click at [1303, 38] on link "Add Monitored URL" at bounding box center [1344, 35] width 158 height 30
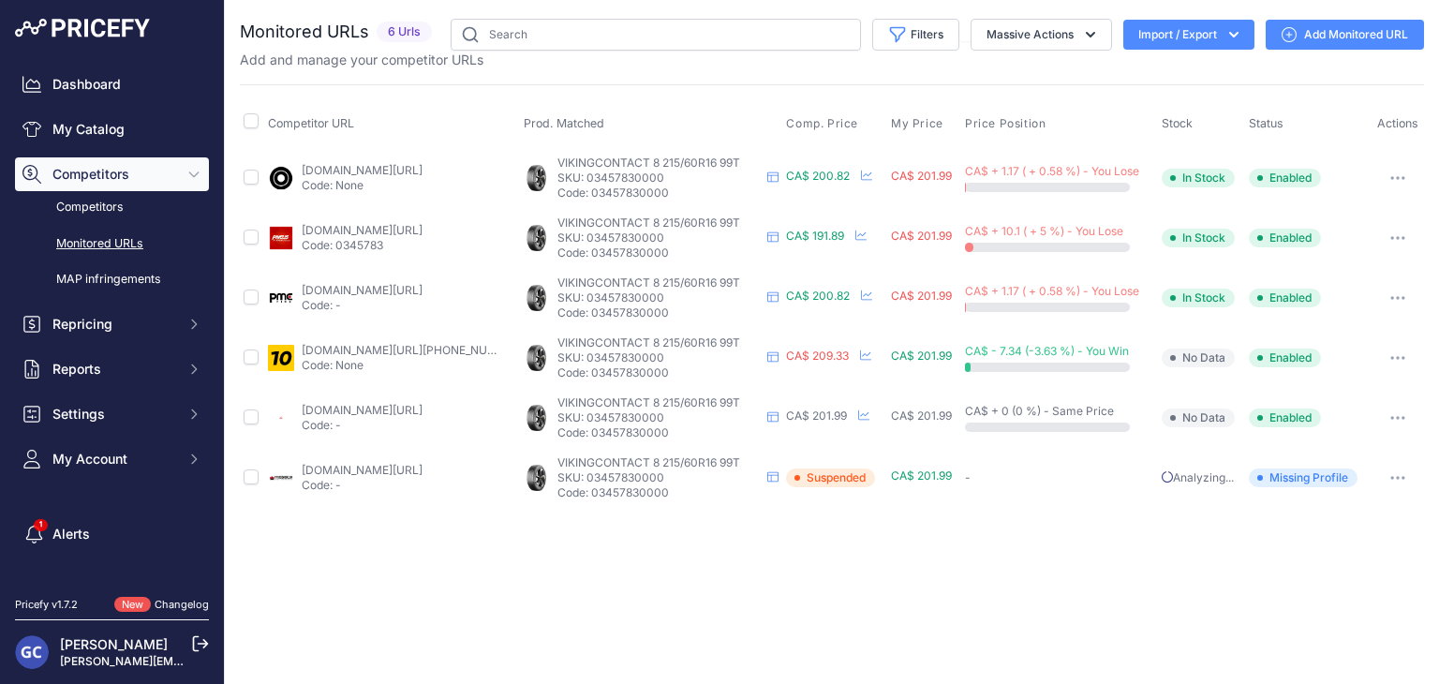
click at [1340, 28] on link "Add Monitored URL" at bounding box center [1344, 35] width 158 height 30
click at [1334, 35] on link "Add Monitored URL" at bounding box center [1344, 35] width 158 height 30
click at [1324, 31] on link "Add Monitored URL" at bounding box center [1344, 35] width 158 height 30
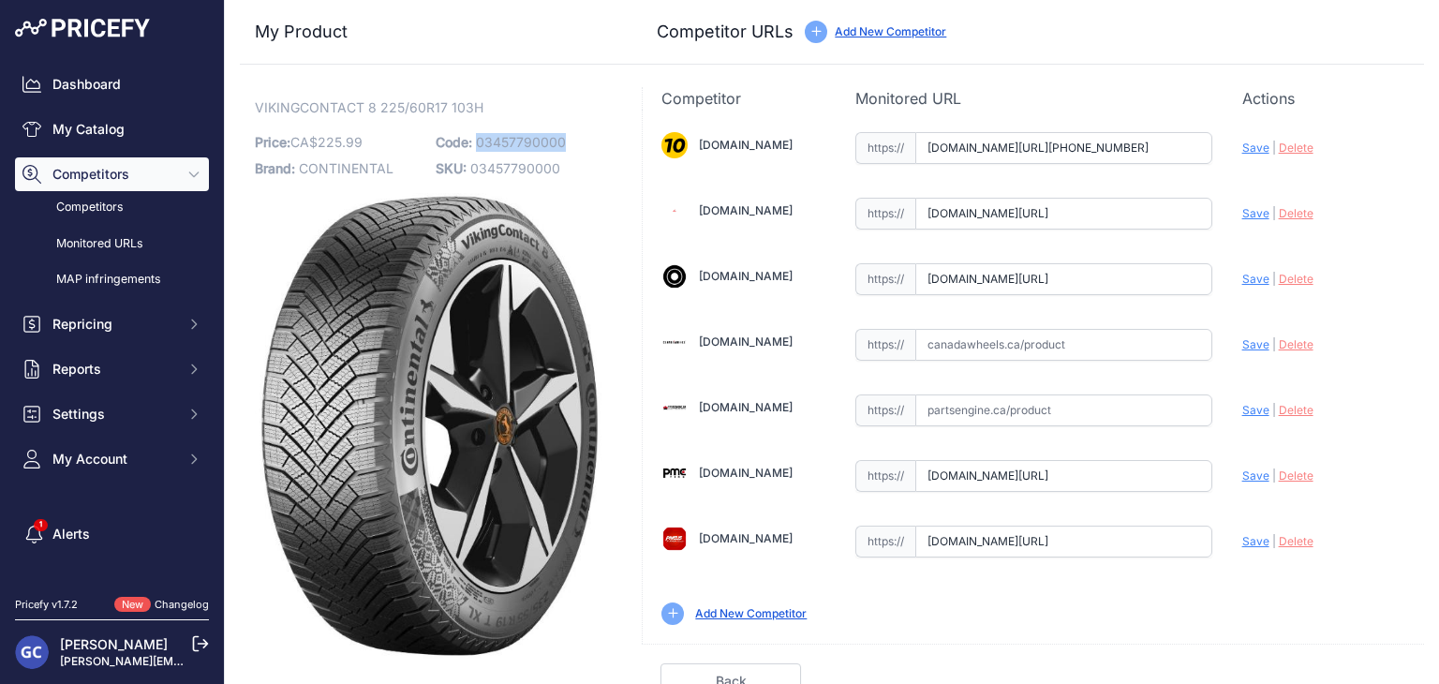
drag, startPoint x: 580, startPoint y: 136, endPoint x: 472, endPoint y: 151, distance: 108.7
click at [472, 151] on p "Code: 03457790000" at bounding box center [521, 142] width 170 height 26
copy span "03457790000"
click at [1094, 337] on input "text" at bounding box center [1063, 345] width 297 height 32
paste input "https://www.canadawheels.ca/continental-tires-viking-contact-8-03457790000"
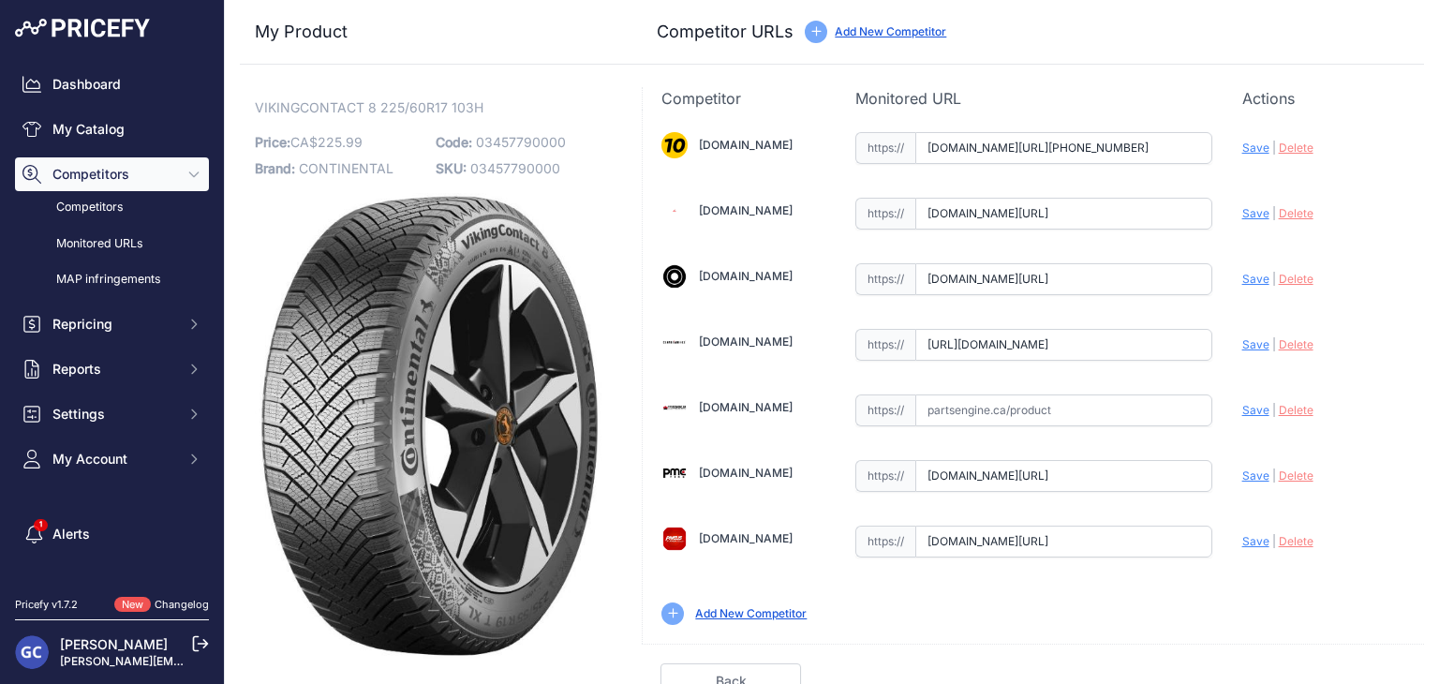
scroll to position [0, 160]
click at [1242, 343] on span "Save" at bounding box center [1255, 344] width 27 height 14
type input "https://www.canadawheels.ca/continental-tires-viking-contact-8-03457790000?prir…"
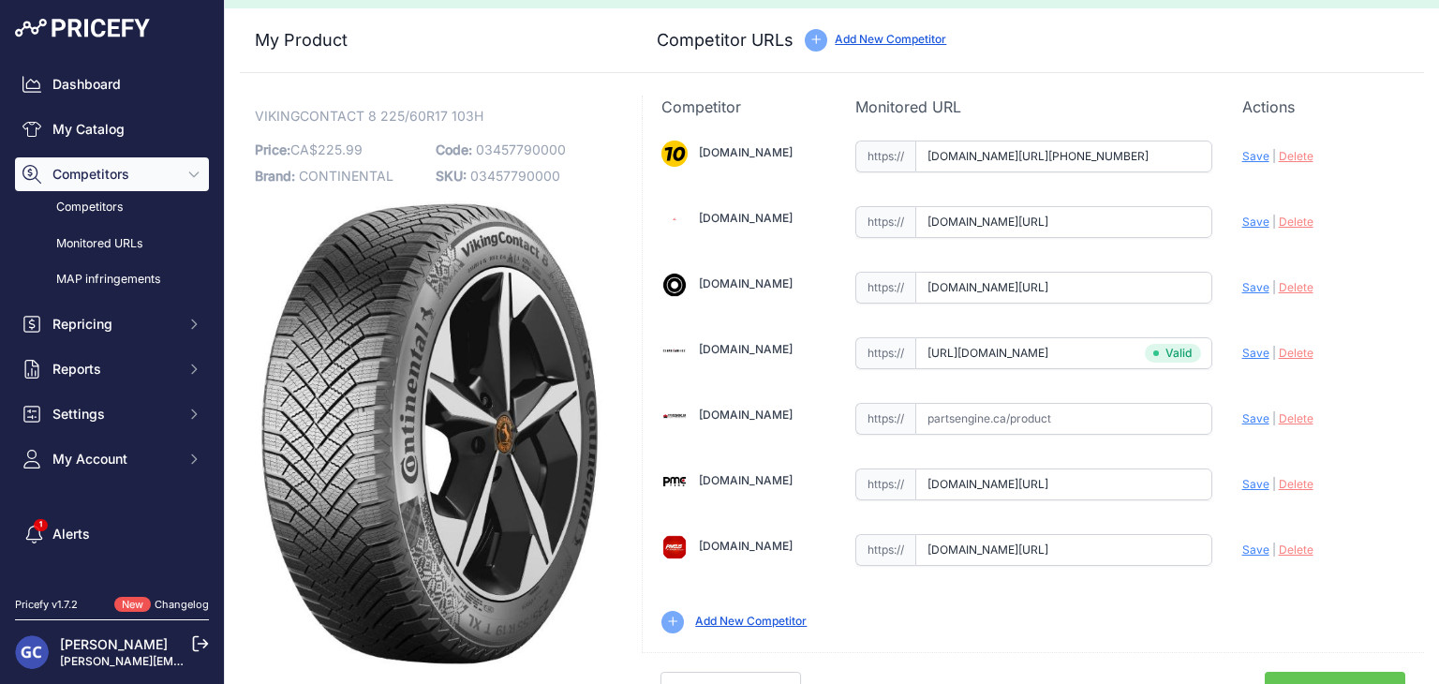
scroll to position [53, 0]
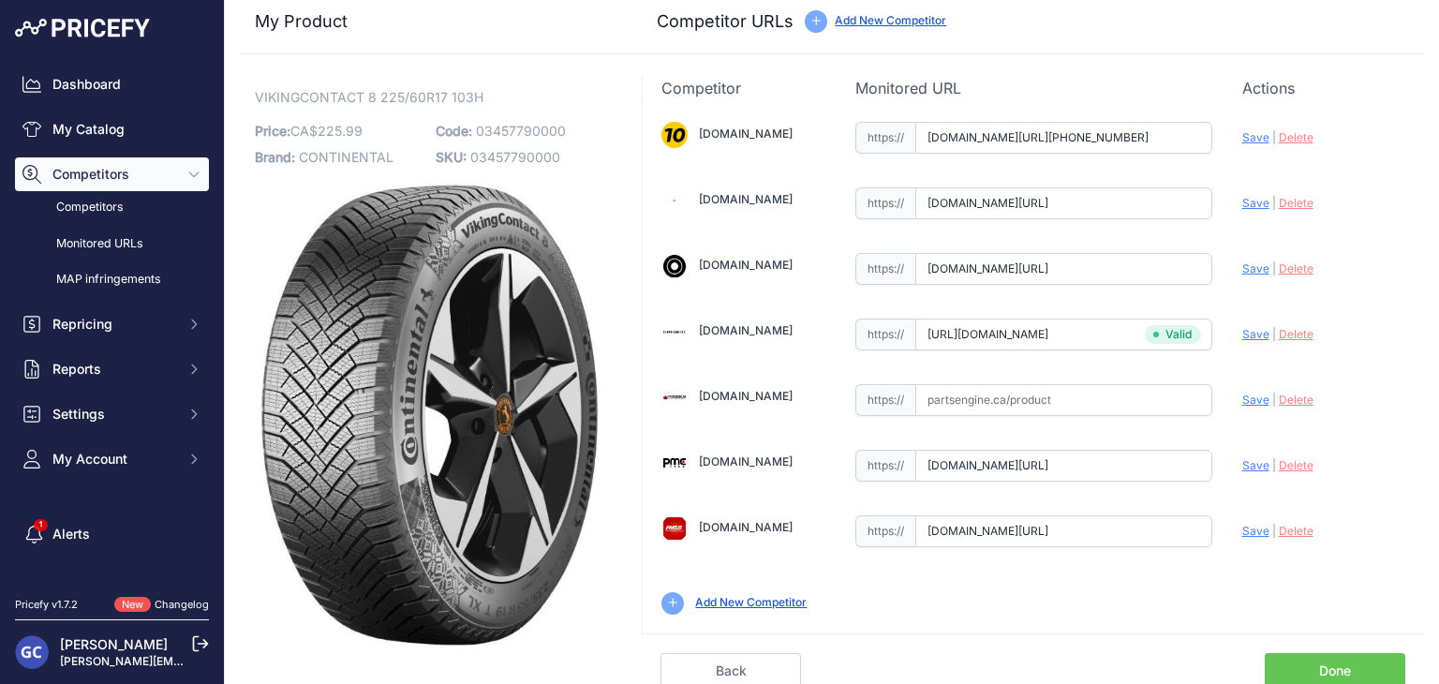
click at [1343, 672] on link "Done" at bounding box center [1334, 671] width 140 height 36
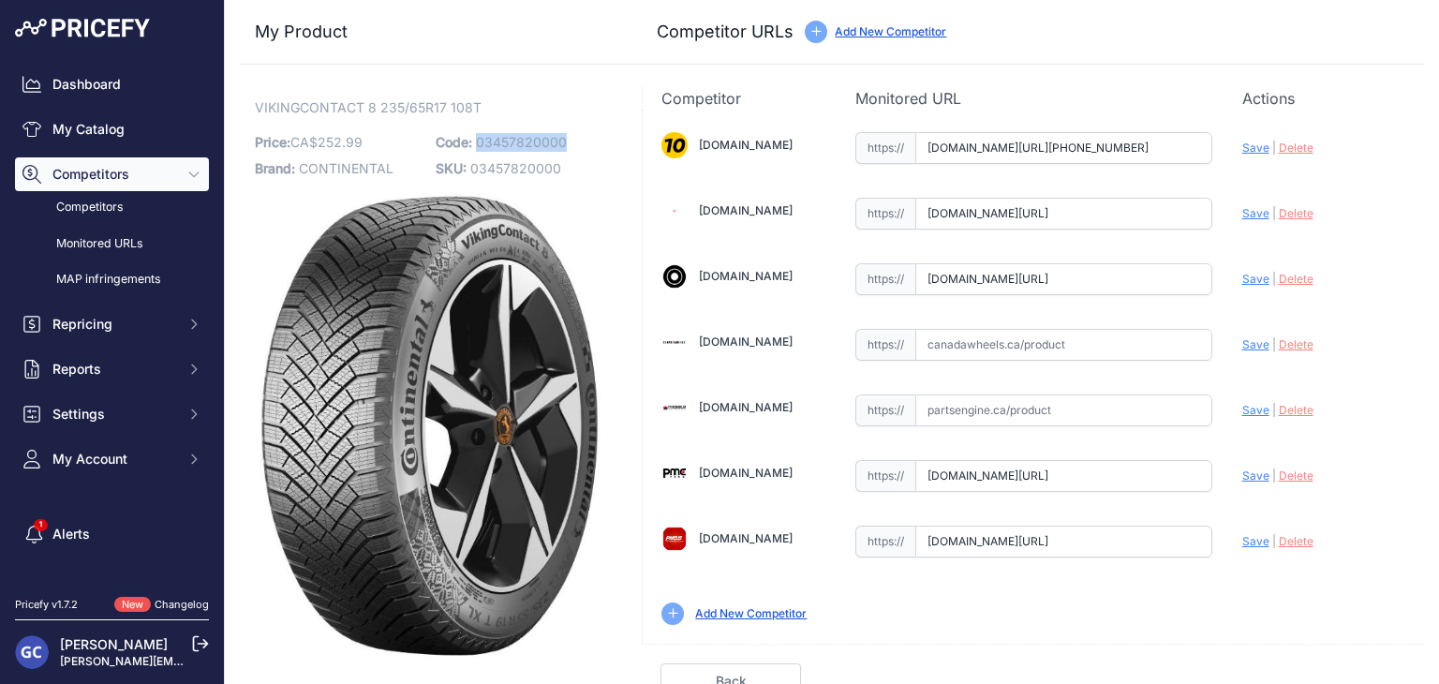
drag, startPoint x: 568, startPoint y: 141, endPoint x: 475, endPoint y: 146, distance: 92.8
click at [475, 146] on p "Code: 03457820000" at bounding box center [521, 142] width 170 height 26
copy span "03457820000"
click at [1065, 342] on input "text" at bounding box center [1063, 345] width 297 height 32
paste input "https://www.canadawheels.ca/continental-tires-viking-contact-8-03457820000"
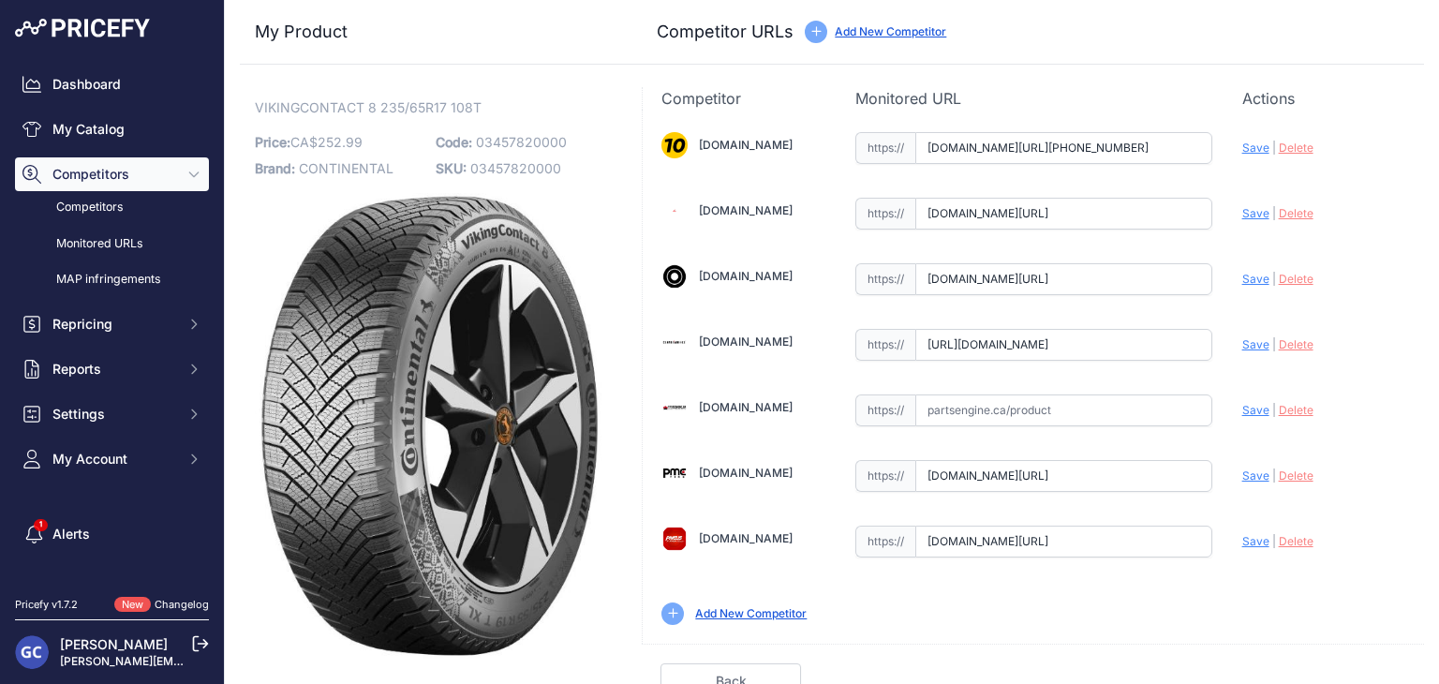
scroll to position [0, 160]
click at [1246, 342] on span "Save" at bounding box center [1255, 344] width 27 height 14
type input "https://www.canadawheels.ca/continental-tires-viking-contact-8-03457820000?prir…"
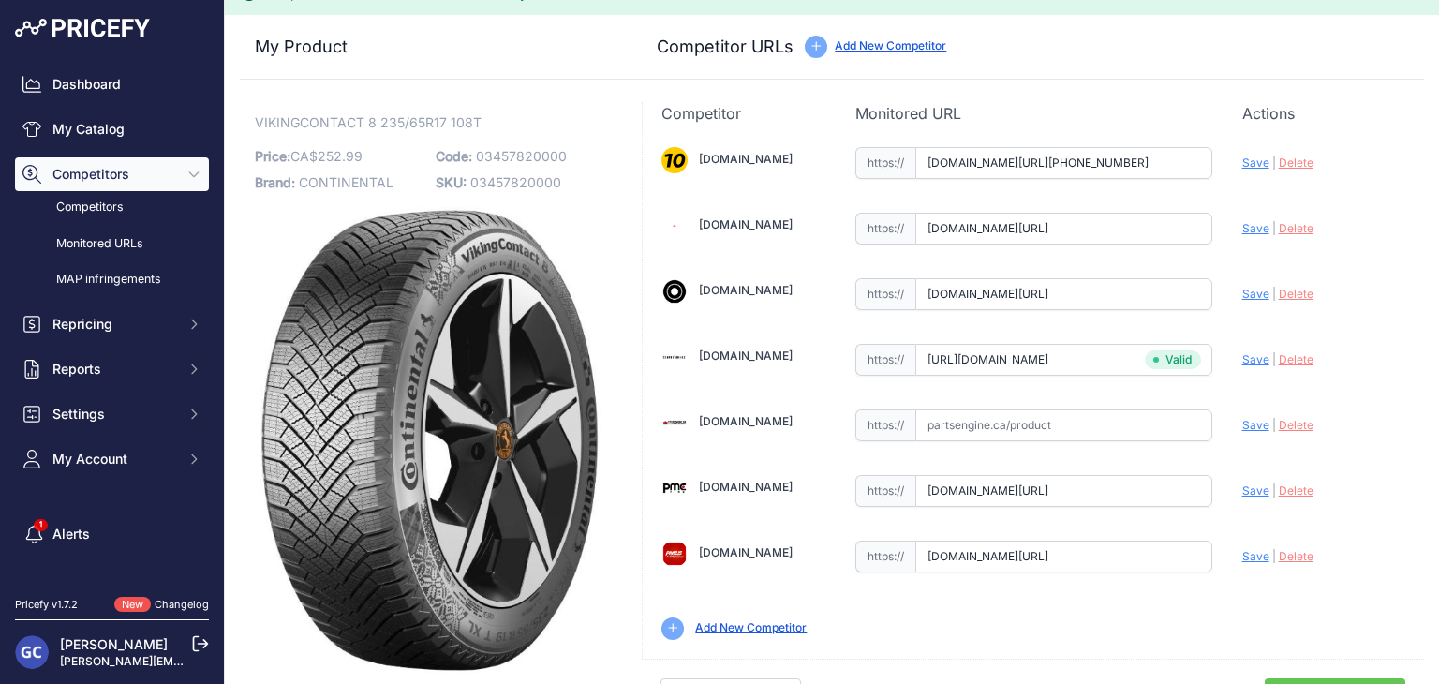
scroll to position [53, 0]
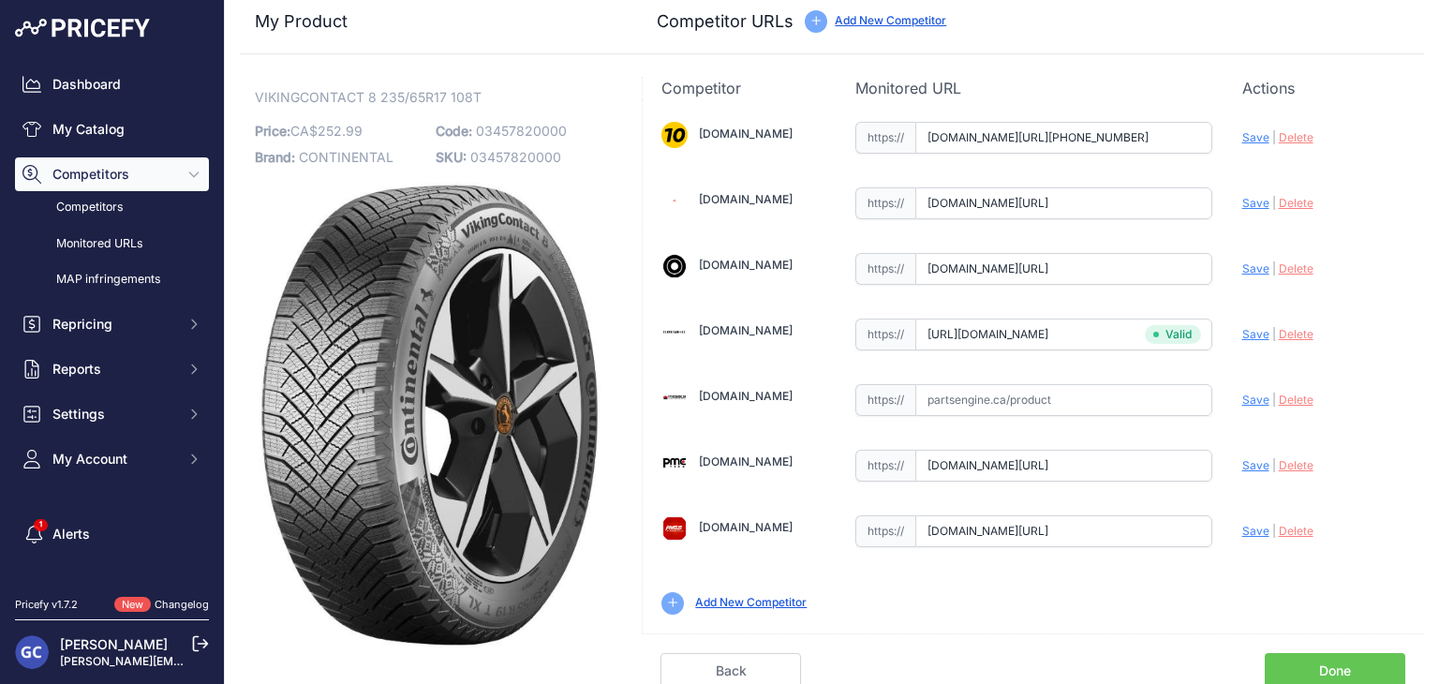
click at [1330, 656] on link "Done" at bounding box center [1334, 671] width 140 height 36
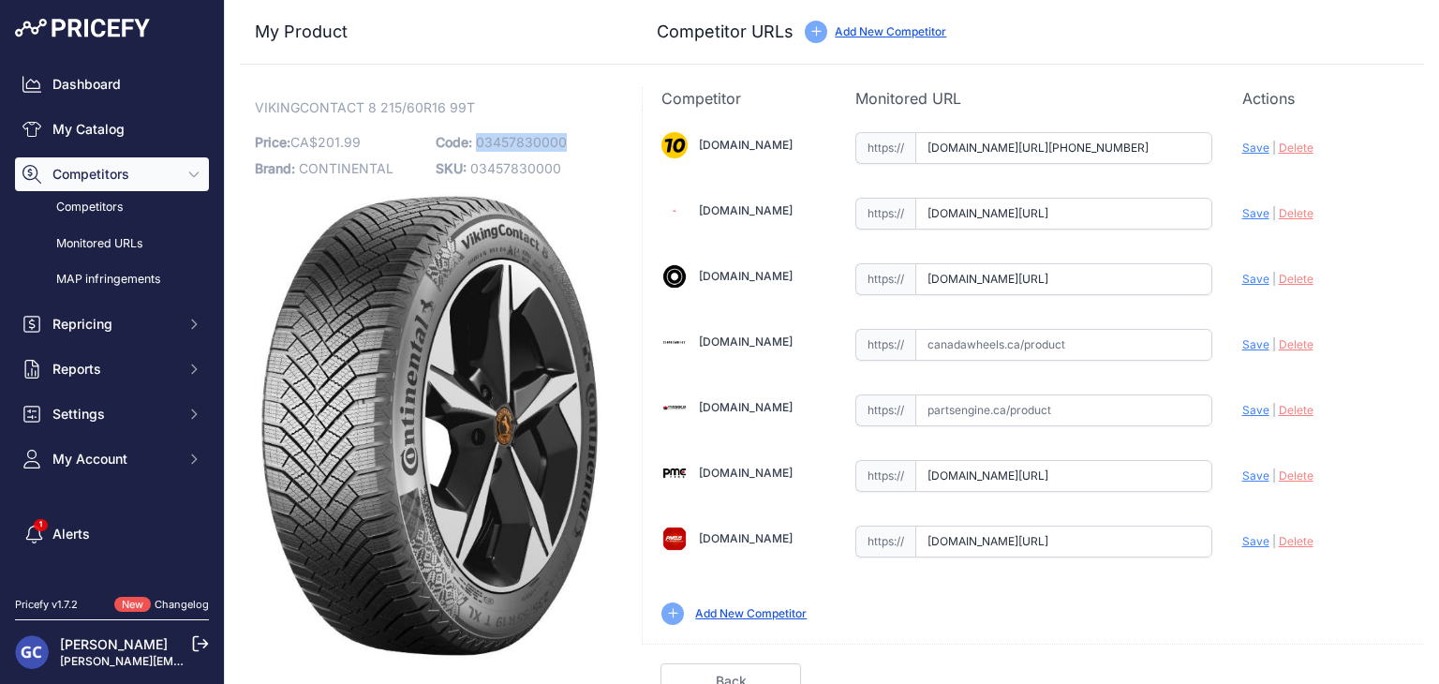
drag, startPoint x: 587, startPoint y: 140, endPoint x: 476, endPoint y: 148, distance: 111.8
click at [476, 148] on p "Code: 03457830000" at bounding box center [521, 142] width 170 height 26
copy span "03457830000"
click at [1087, 331] on input "text" at bounding box center [1063, 345] width 297 height 32
paste input "[URL][DOMAIN_NAME]"
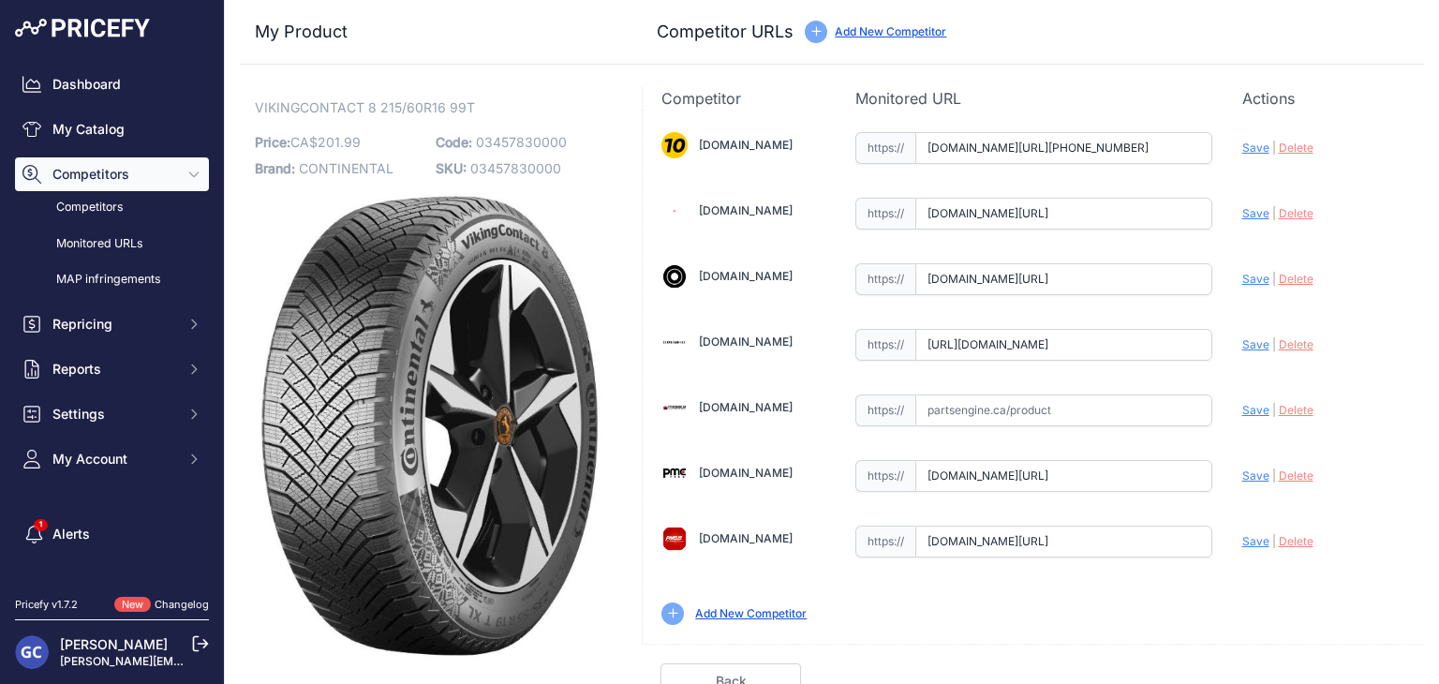
scroll to position [0, 160]
click at [1242, 346] on span "Save" at bounding box center [1255, 344] width 27 height 14
type input "https://www.canadawheels.ca/continental-tires-viking-contact-8-03457830000?prir…"
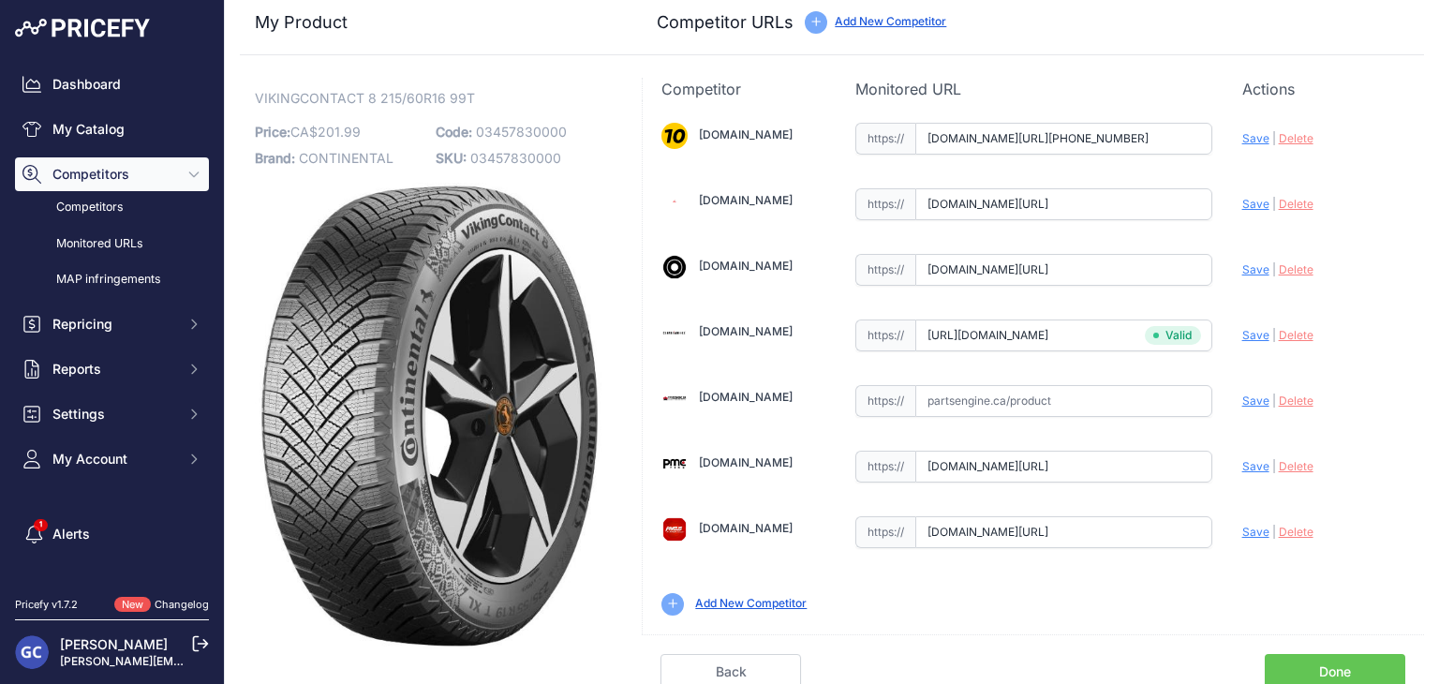
scroll to position [53, 0]
click at [1315, 662] on link "Done" at bounding box center [1334, 671] width 140 height 36
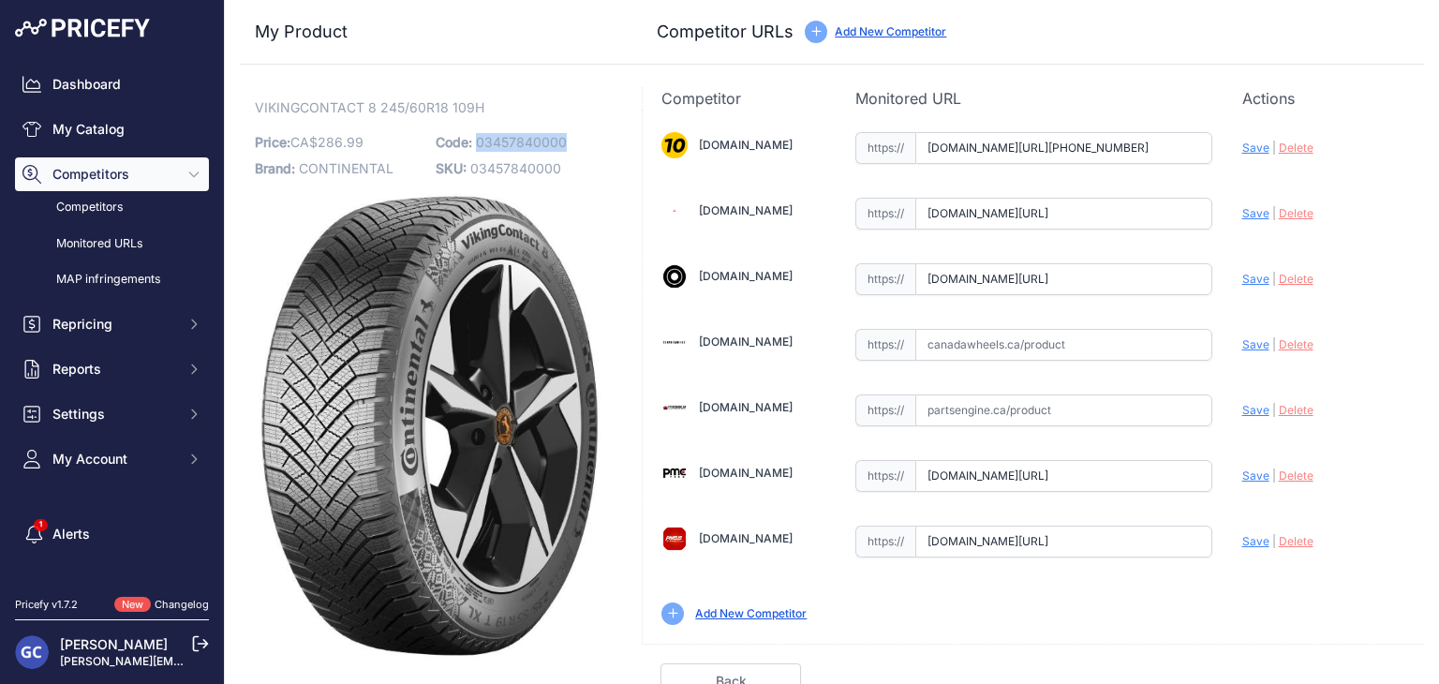
drag, startPoint x: 565, startPoint y: 143, endPoint x: 476, endPoint y: 146, distance: 89.0
click at [476, 146] on p "Code: 03457840000" at bounding box center [521, 142] width 170 height 26
copy span "03457840000"
drag, startPoint x: 1065, startPoint y: 346, endPoint x: 1079, endPoint y: 345, distance: 14.1
click at [1066, 346] on input "text" at bounding box center [1063, 345] width 297 height 32
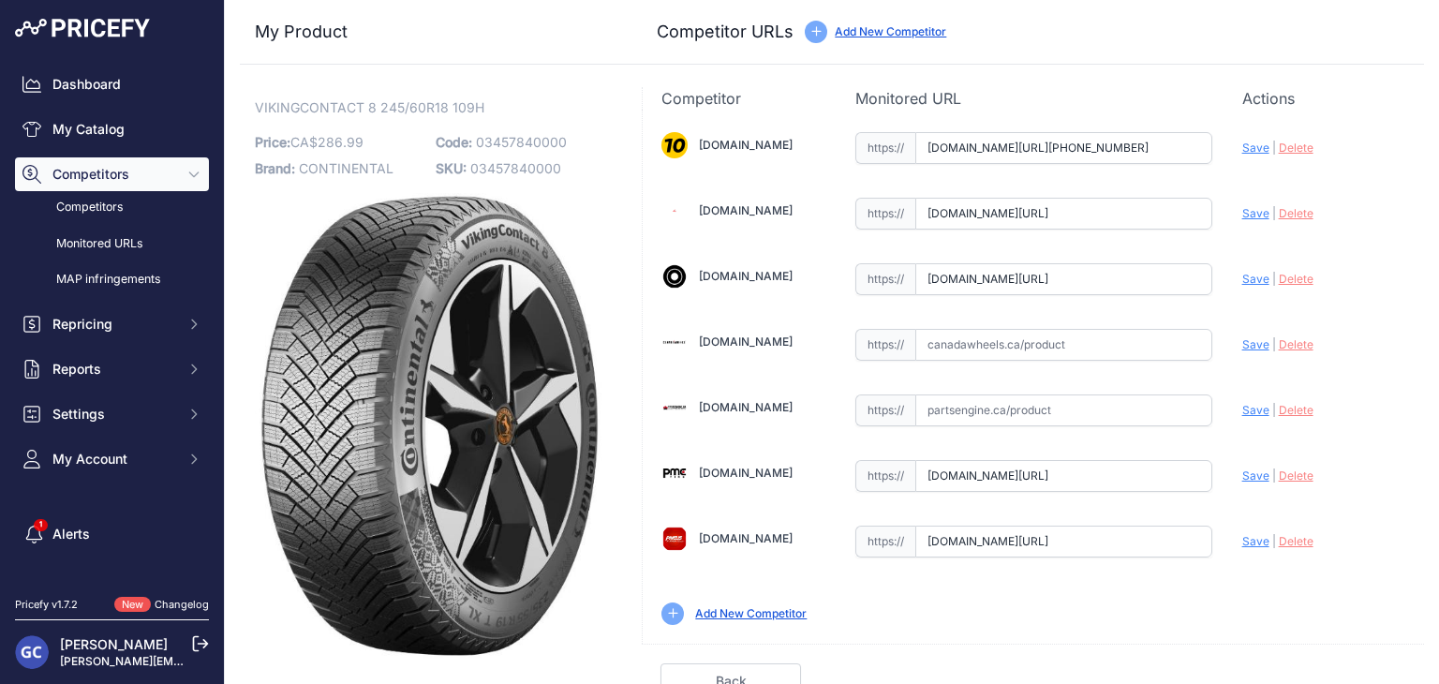
paste input "https://www.canadawheels.ca/continental-tires-viking-contact-8-03457840000"
click at [1242, 344] on span "Save" at bounding box center [1255, 344] width 27 height 14
type input "https://www.canadawheels.ca/continental-tires-viking-contact-8-03457840000?prir…"
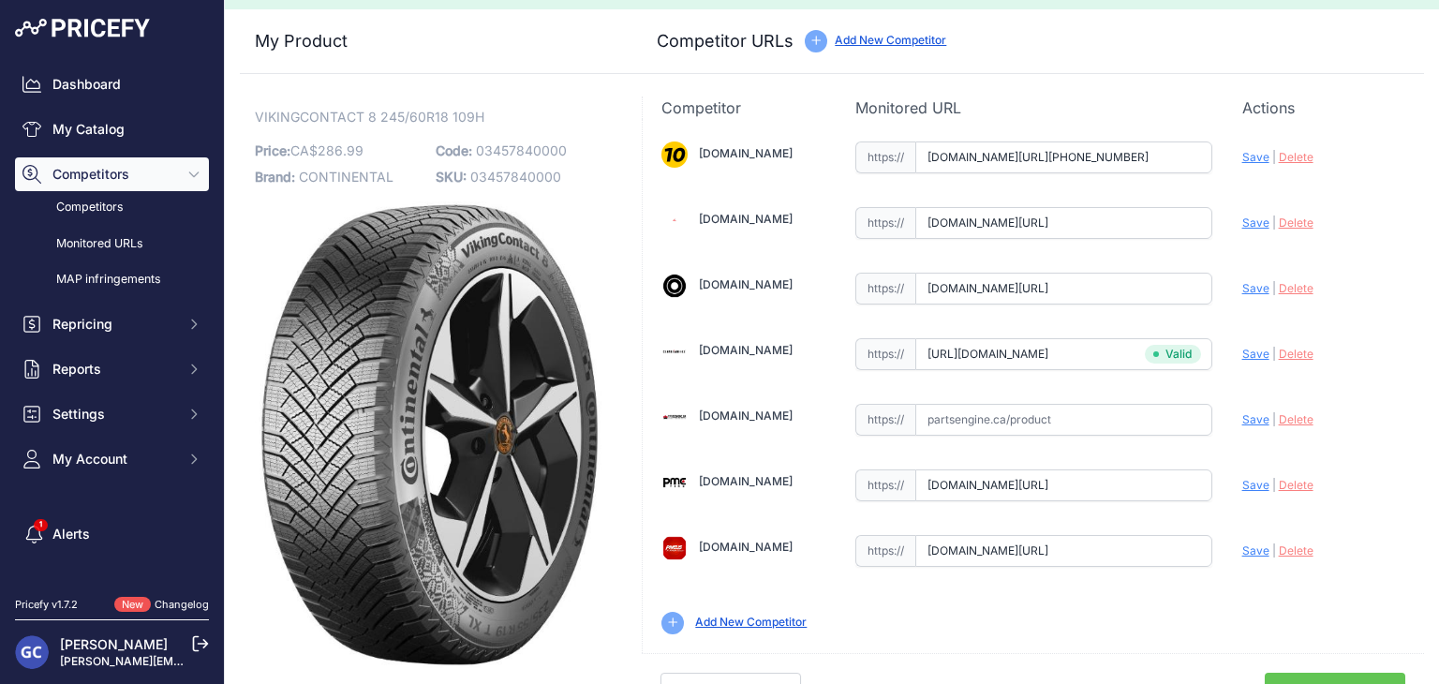
scroll to position [53, 0]
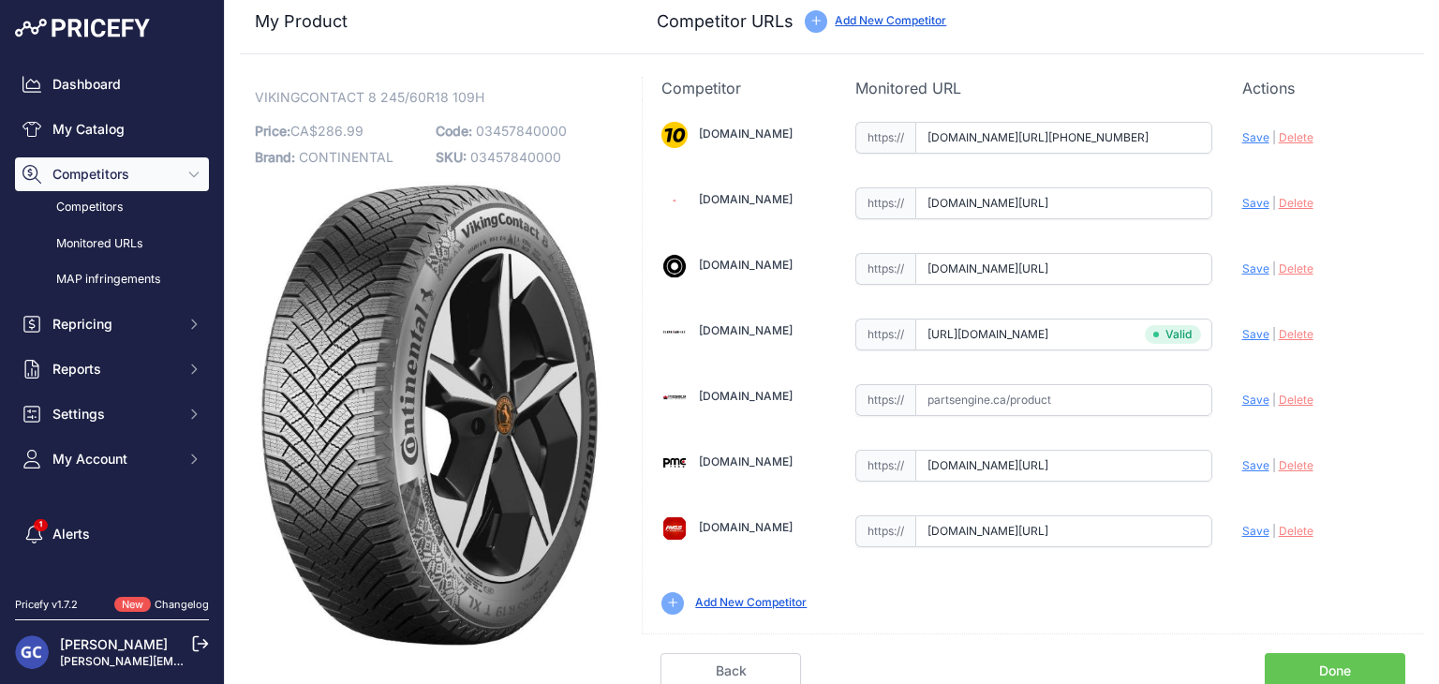
click at [1322, 656] on link "Done" at bounding box center [1334, 671] width 140 height 36
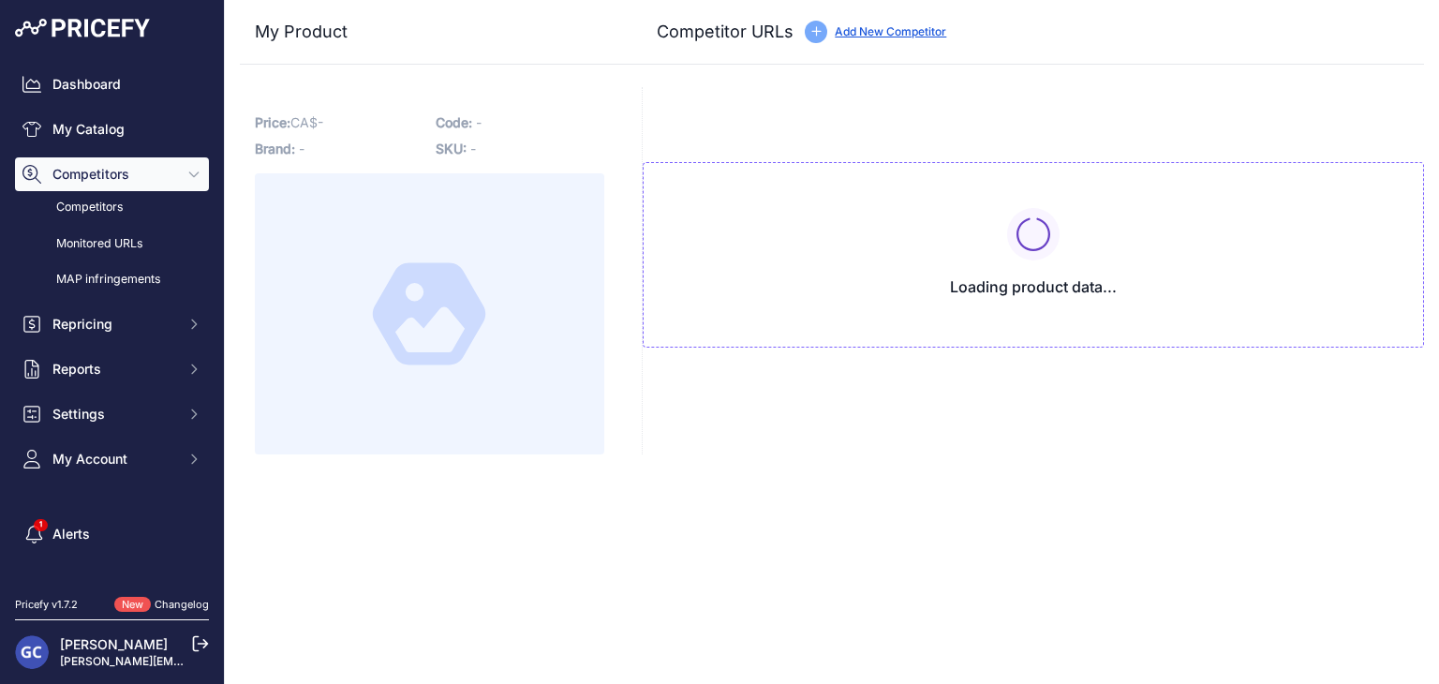
type input "[DOMAIN_NAME][URL][PHONE_NUMBER]"
type input "[DOMAIN_NAME][URL]"
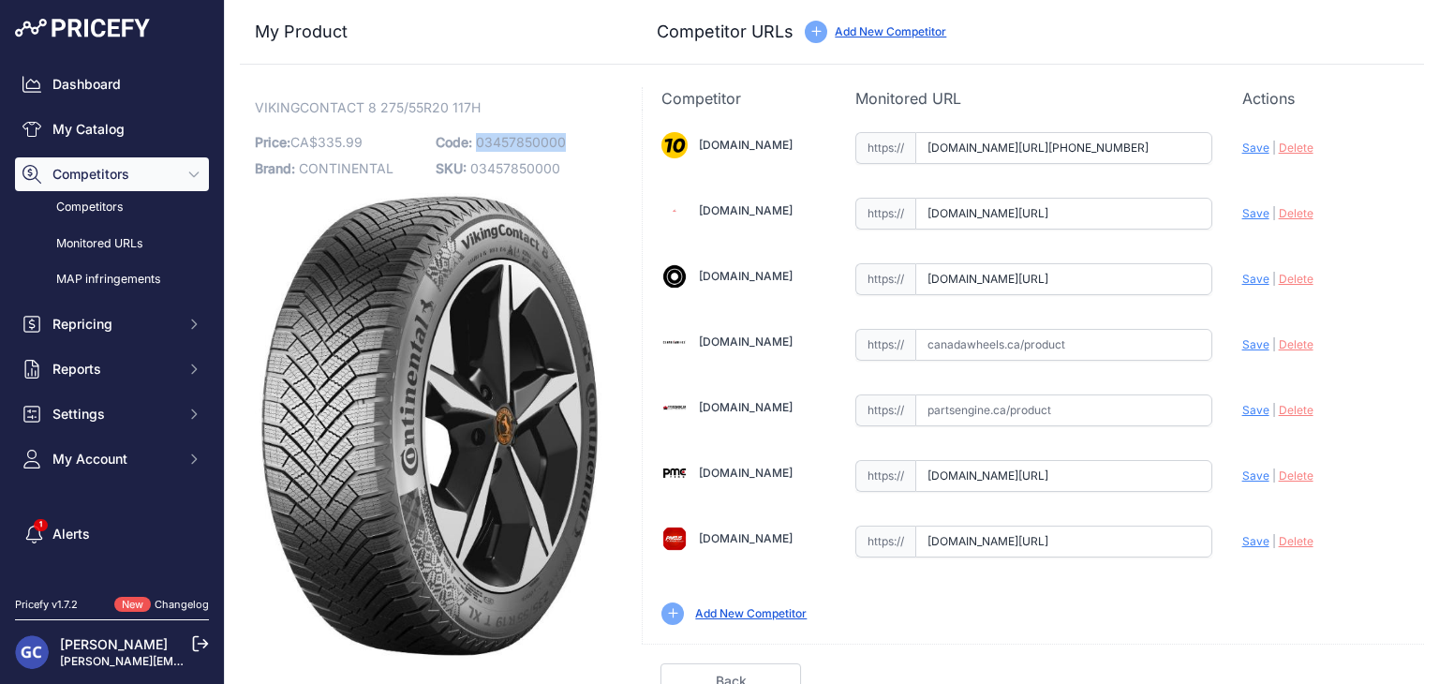
drag, startPoint x: 587, startPoint y: 140, endPoint x: 474, endPoint y: 146, distance: 113.5
click at [474, 146] on p "Code: 03457850000" at bounding box center [521, 142] width 170 height 26
copy span "03457850000"
drag, startPoint x: 1103, startPoint y: 334, endPoint x: 1154, endPoint y: 334, distance: 50.6
click at [1104, 334] on input "text" at bounding box center [1063, 345] width 297 height 32
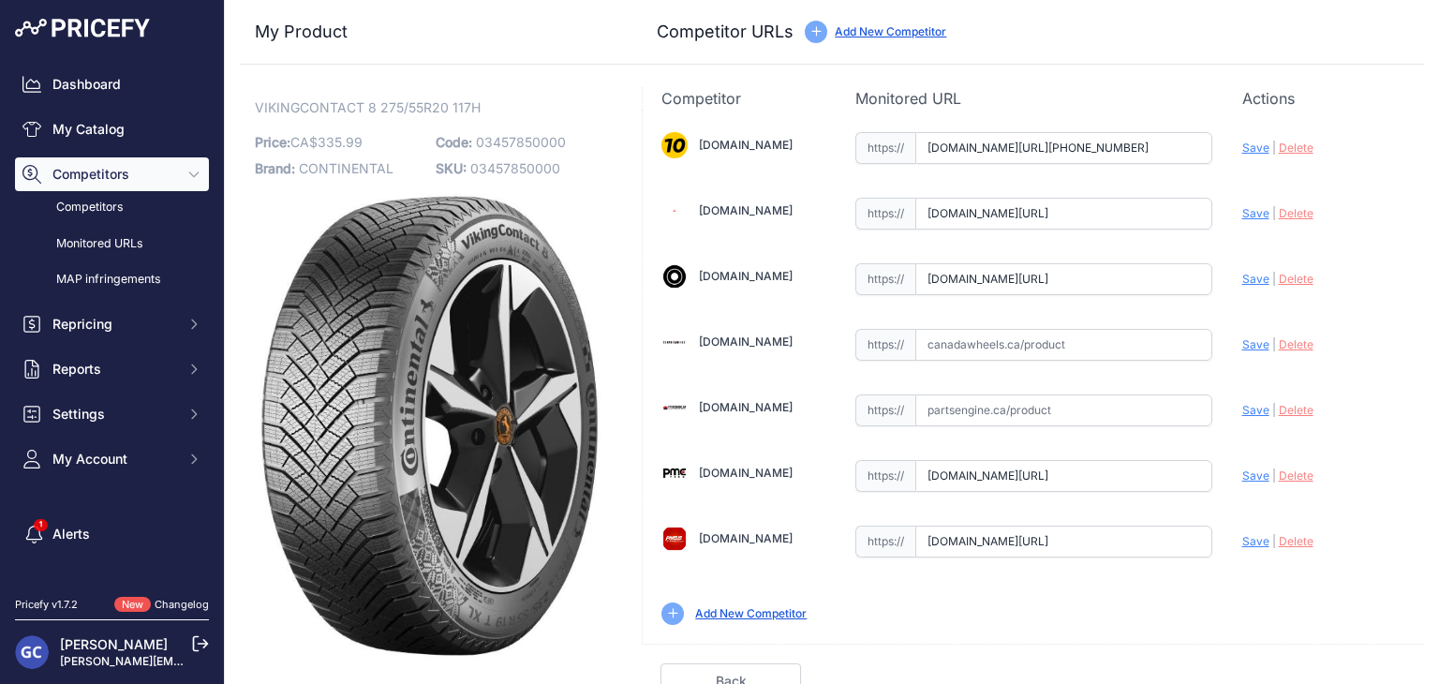
paste input "[URL][DOMAIN_NAME]"
click at [1242, 340] on span "Save" at bounding box center [1255, 344] width 27 height 14
type input "[URL][DOMAIN_NAME]"
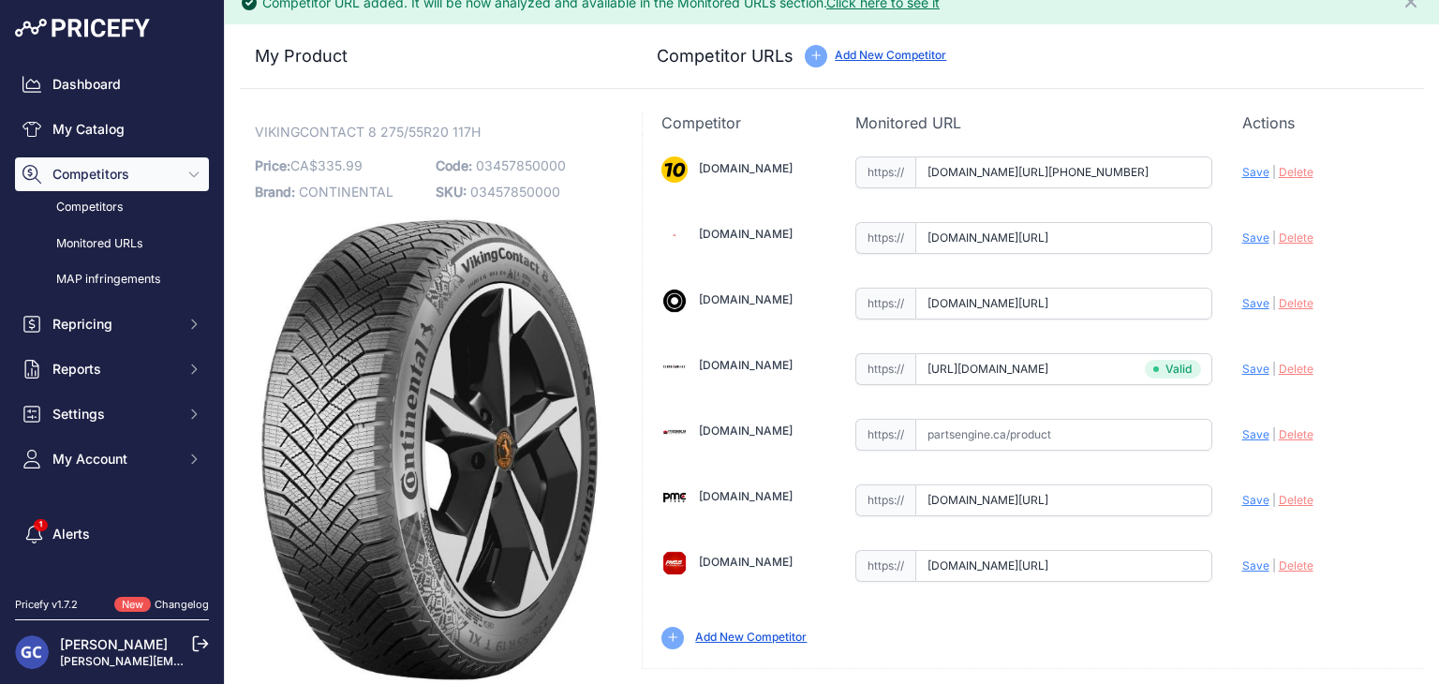
scroll to position [53, 0]
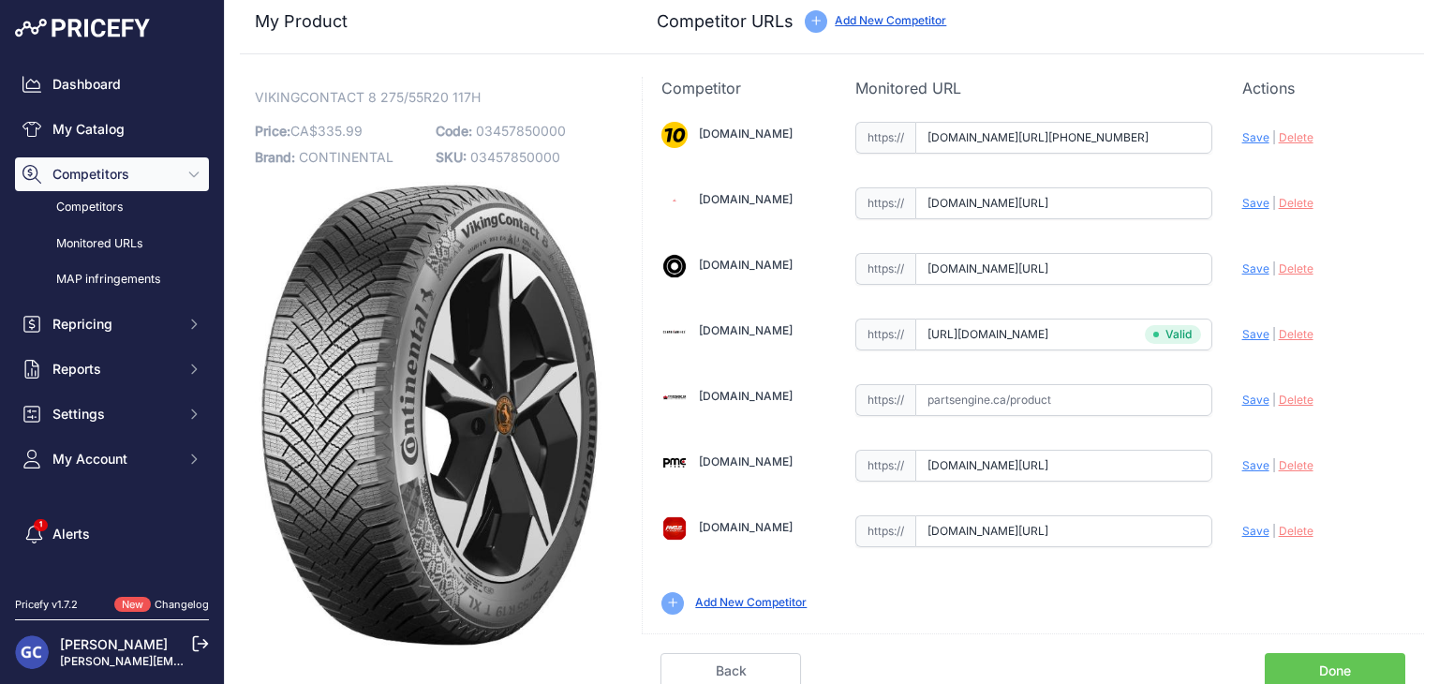
click at [1323, 658] on link "Done" at bounding box center [1334, 671] width 140 height 36
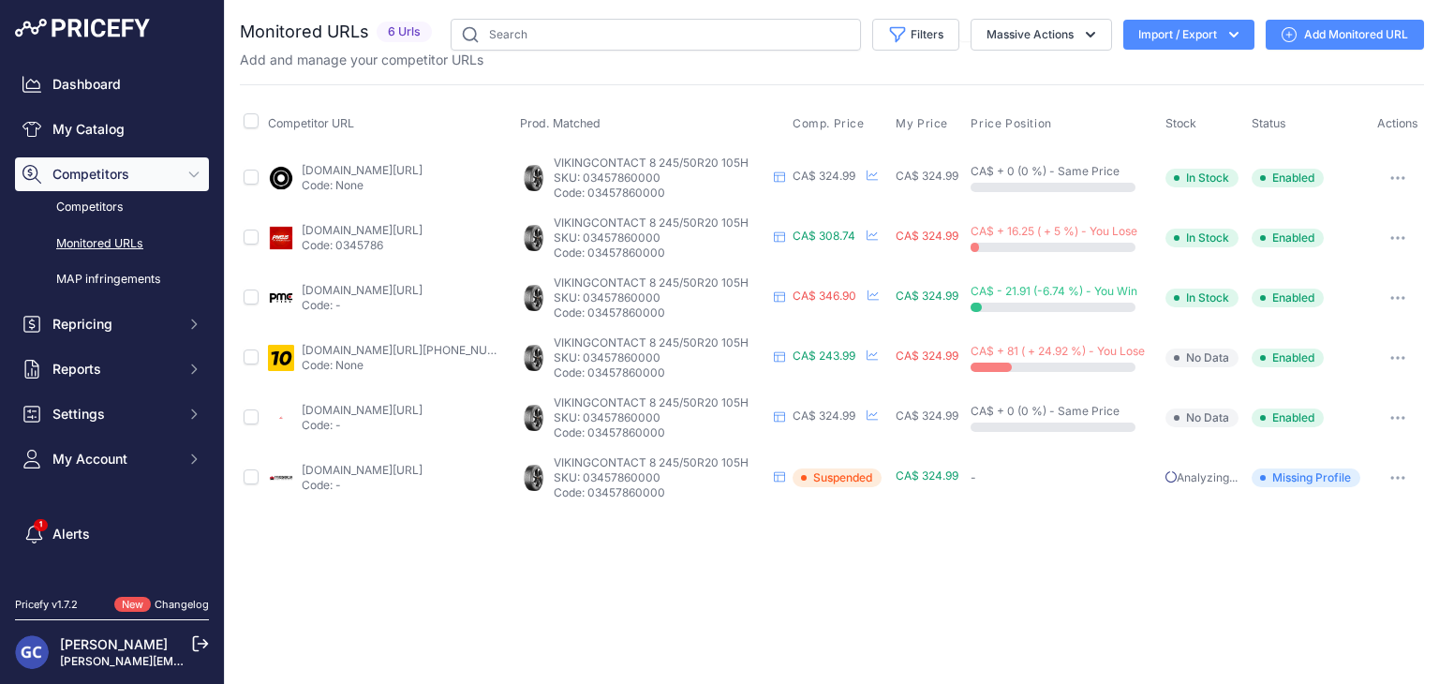
click at [1319, 36] on link "Add Monitored URL" at bounding box center [1344, 35] width 158 height 30
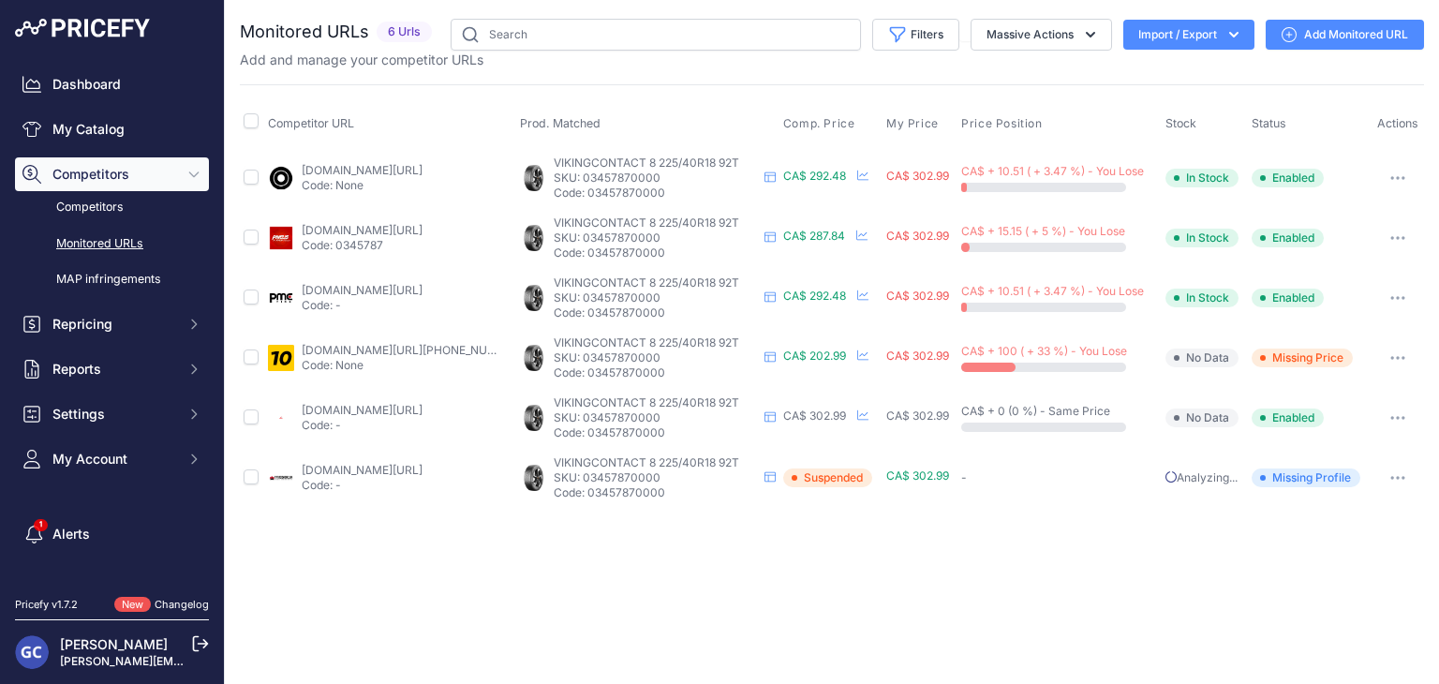
drag, startPoint x: 1349, startPoint y: 39, endPoint x: 1154, endPoint y: 10, distance: 197.0
click at [1349, 39] on link "Add Monitored URL" at bounding box center [1344, 35] width 158 height 30
click at [1308, 24] on link "Add Monitored URL" at bounding box center [1344, 35] width 158 height 30
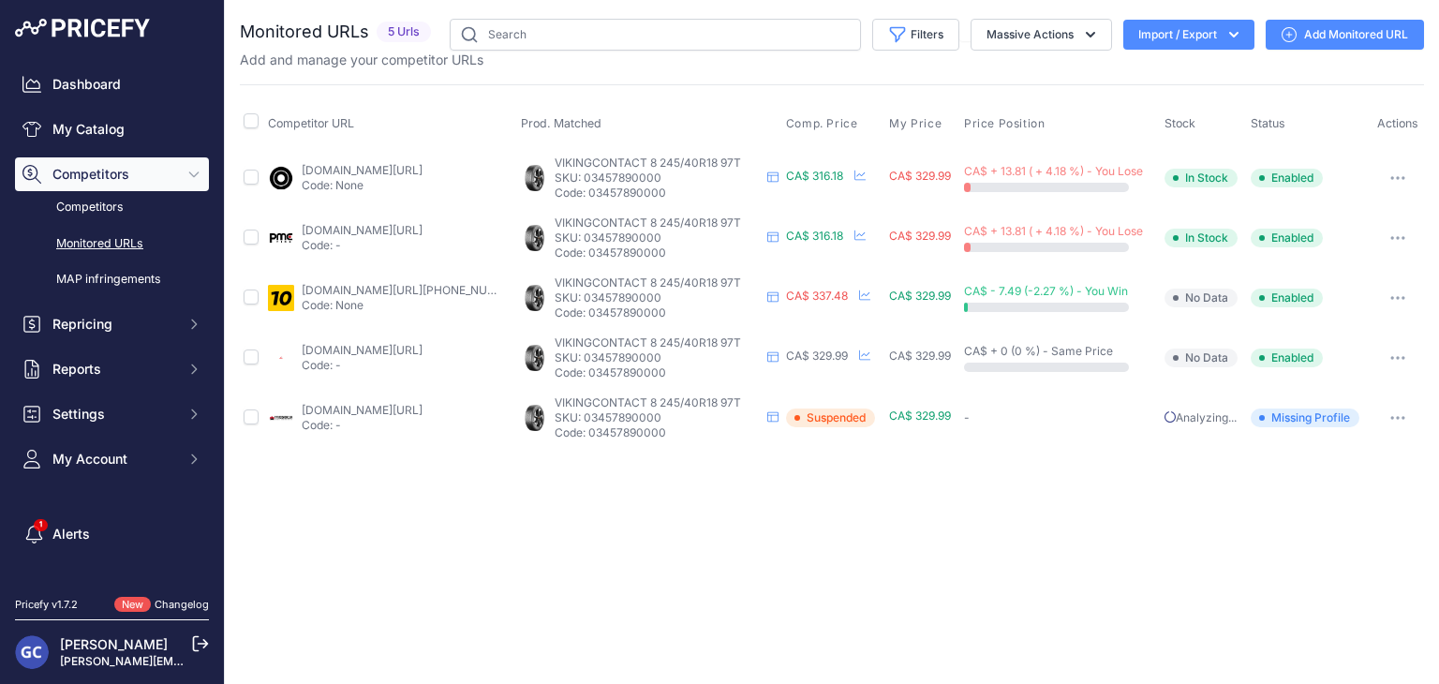
click at [1339, 33] on link "Add Monitored URL" at bounding box center [1344, 35] width 158 height 30
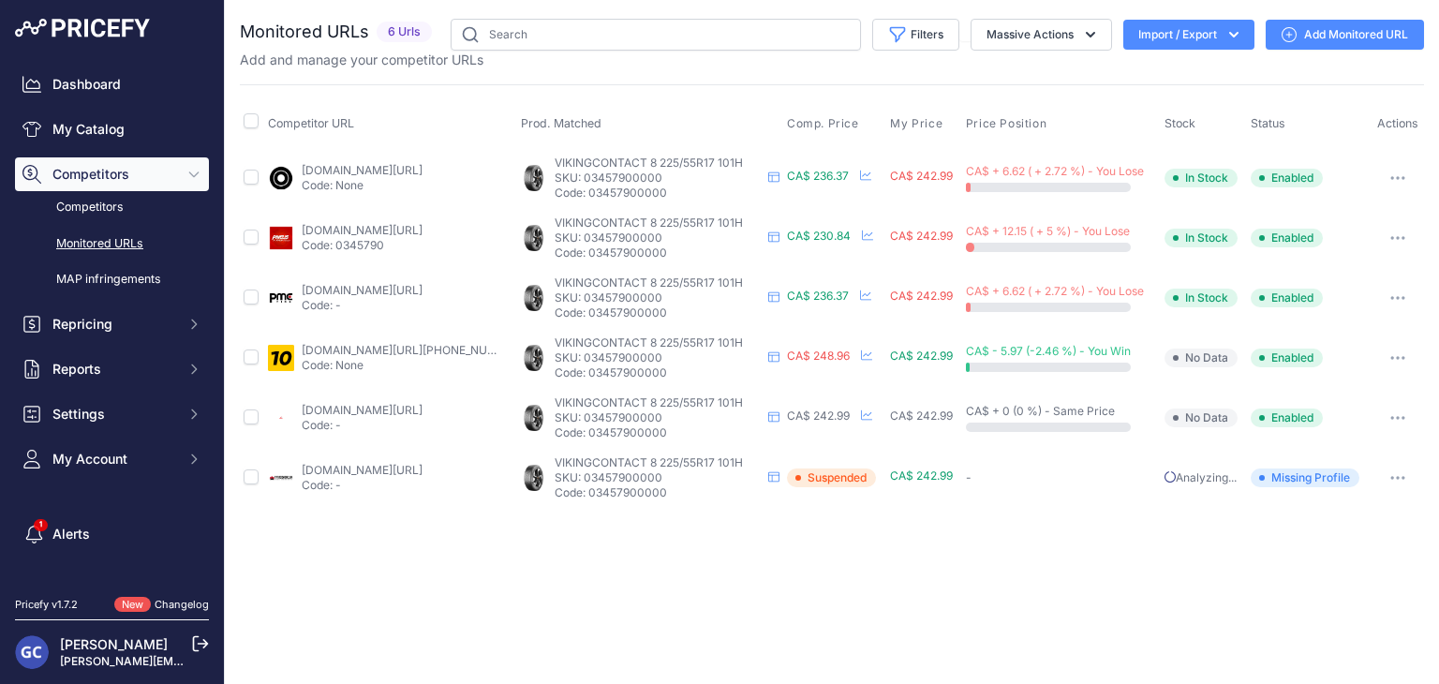
click at [1337, 25] on link "Add Monitored URL" at bounding box center [1344, 35] width 158 height 30
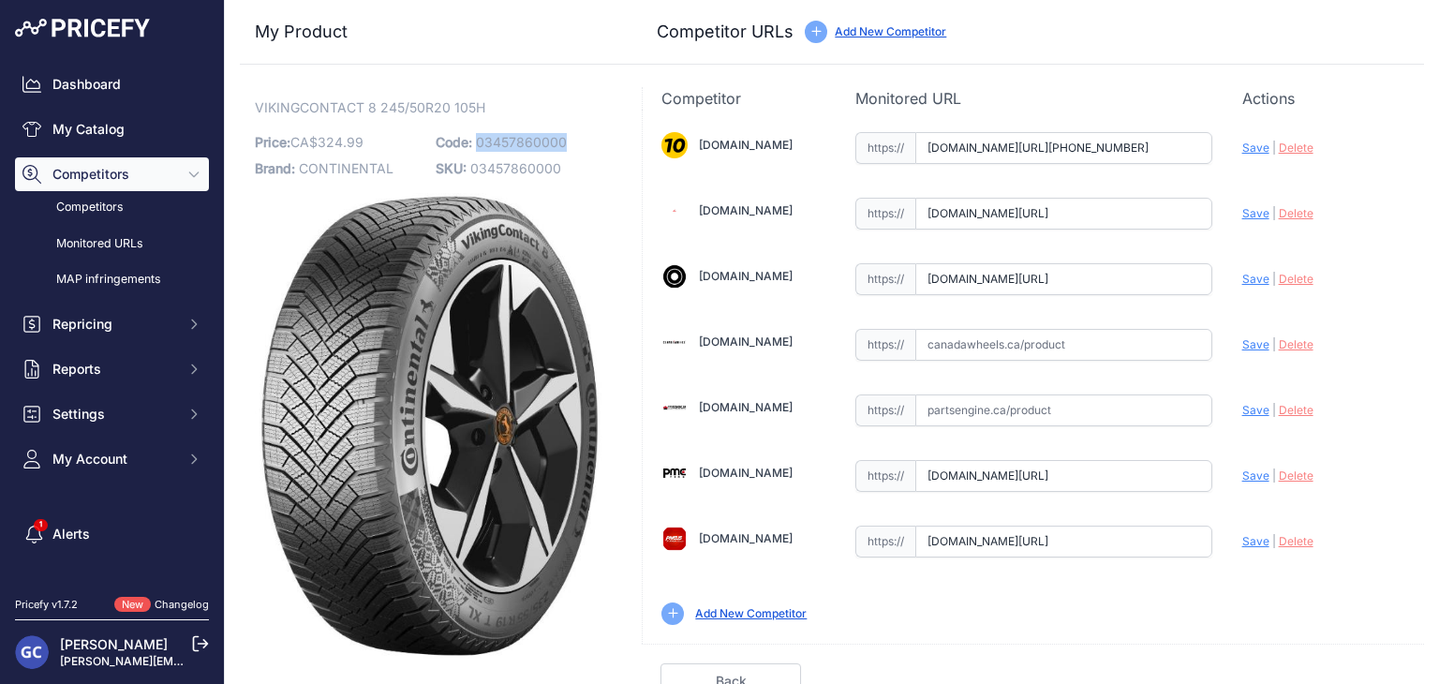
drag, startPoint x: 582, startPoint y: 142, endPoint x: 476, endPoint y: 144, distance: 105.9
click at [476, 144] on p "Code: 03457860000" at bounding box center [521, 142] width 170 height 26
copy span "03457860000"
click at [1131, 346] on input "text" at bounding box center [1063, 345] width 297 height 32
paste input "[URL][DOMAIN_NAME]"
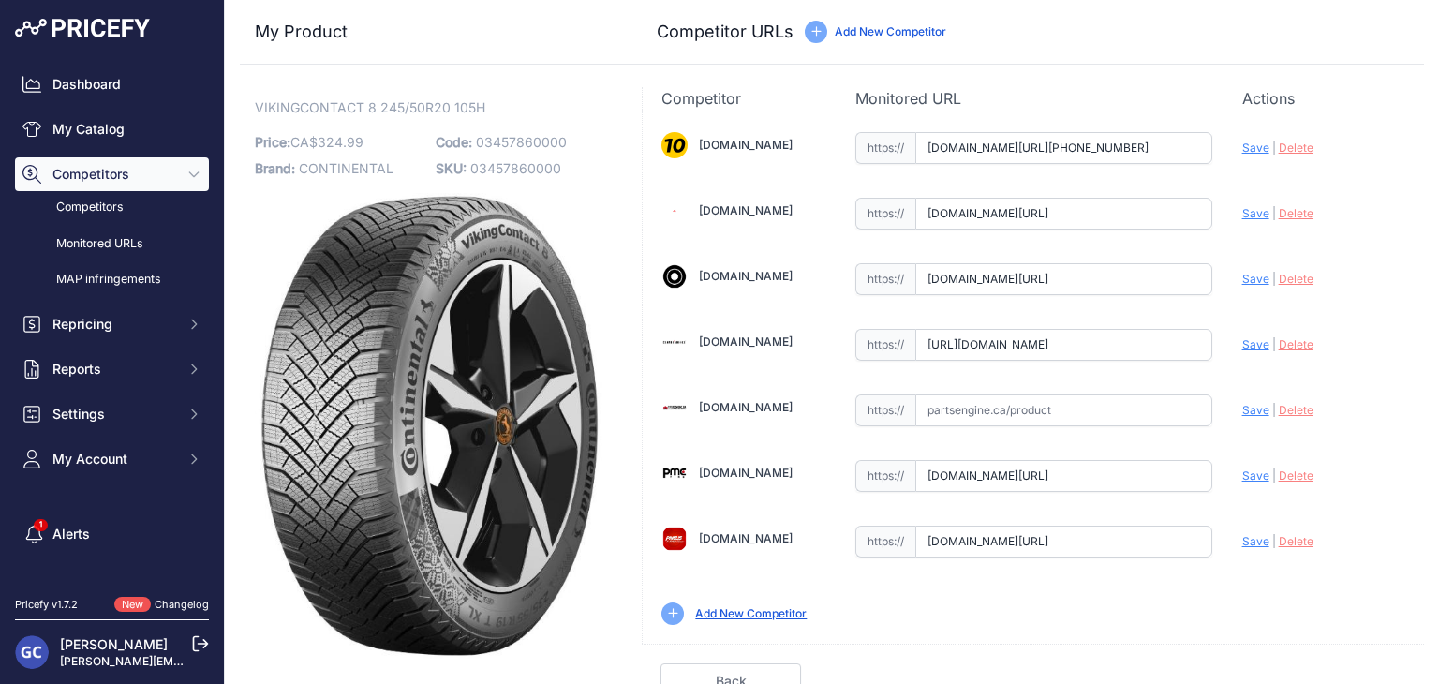
scroll to position [0, 160]
click at [1242, 345] on span "Save" at bounding box center [1255, 344] width 27 height 14
type input "https://www.canadawheels.ca/continental-tires-viking-contact-8-03457860000?prir…"
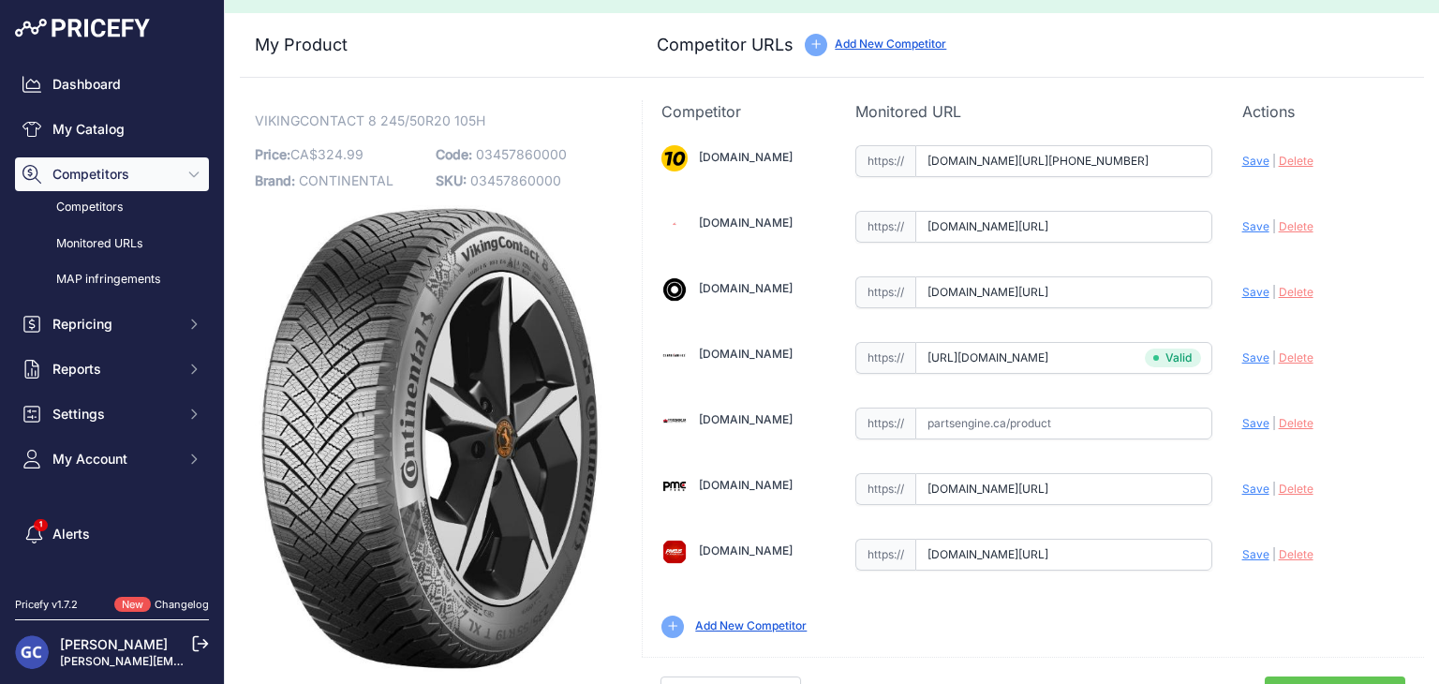
scroll to position [53, 0]
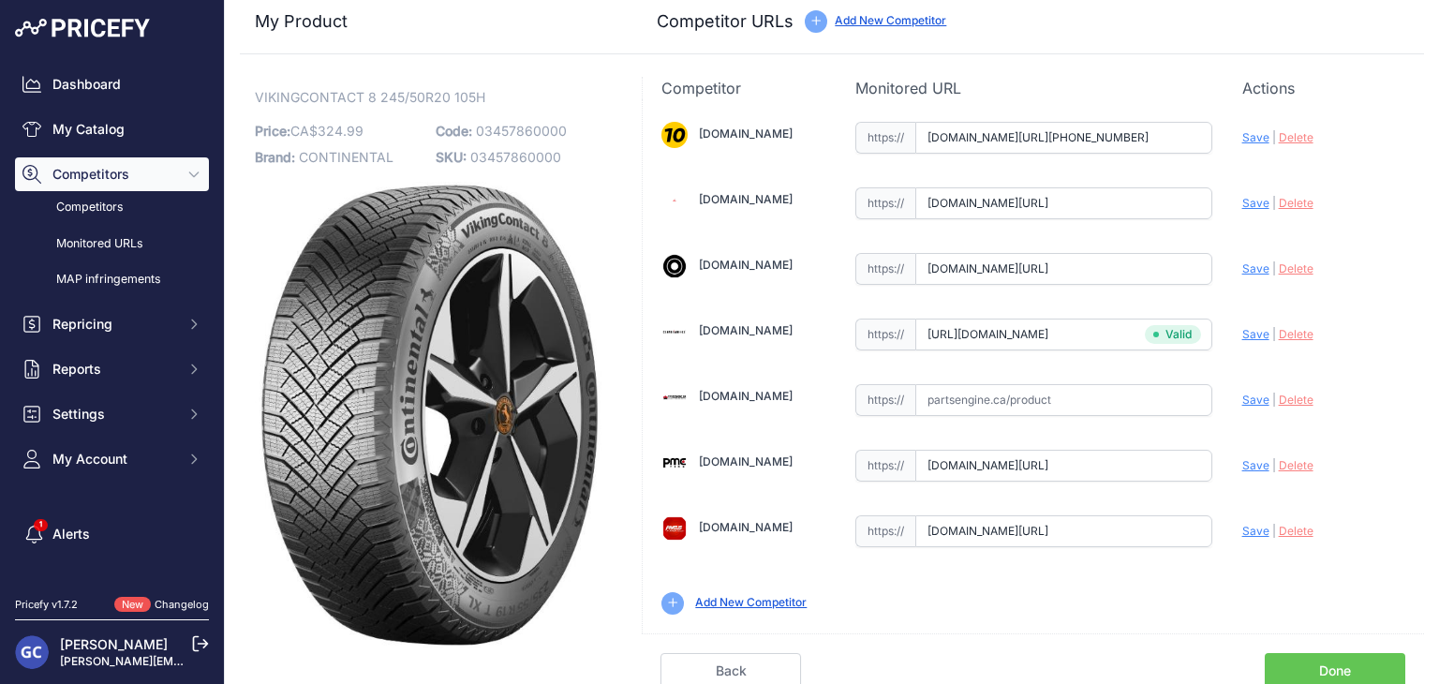
click at [1318, 653] on link "Done" at bounding box center [1334, 671] width 140 height 36
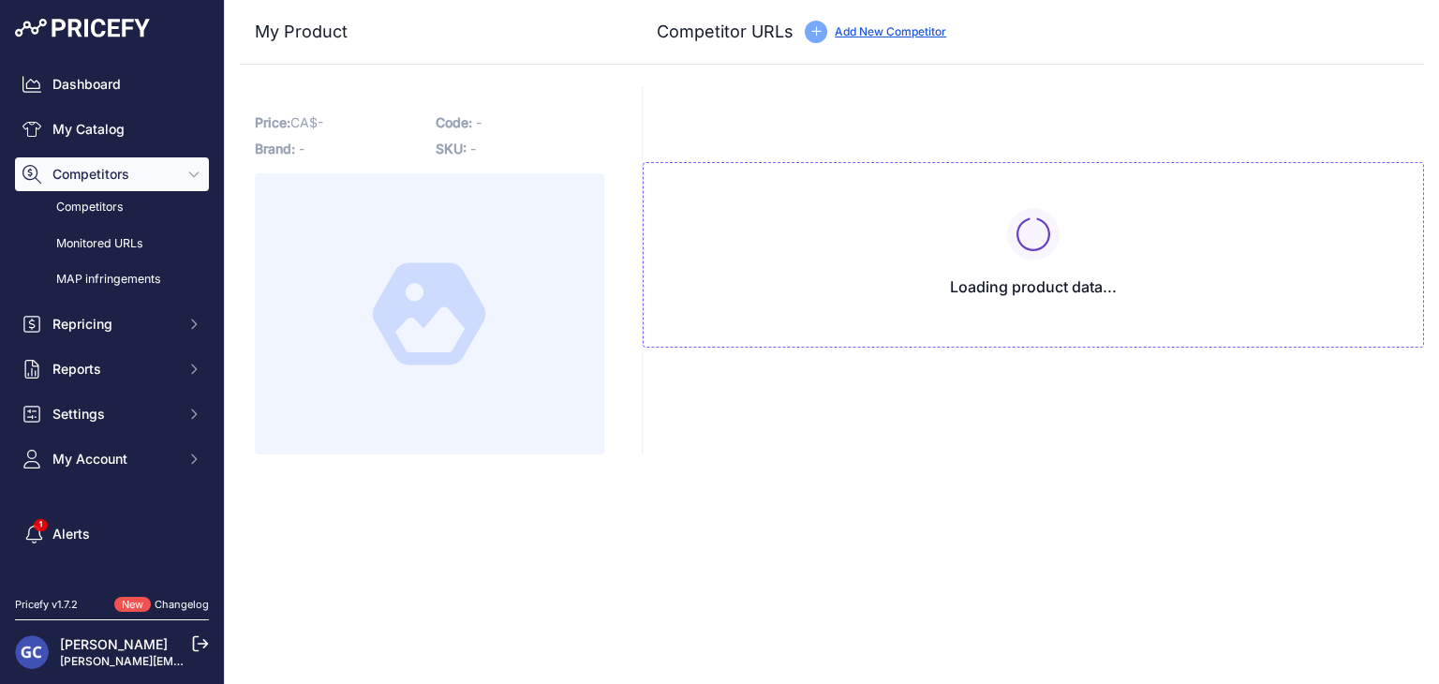
type input "[DOMAIN_NAME][URL][PHONE_NUMBER]"
type input "[DOMAIN_NAME][URL]"
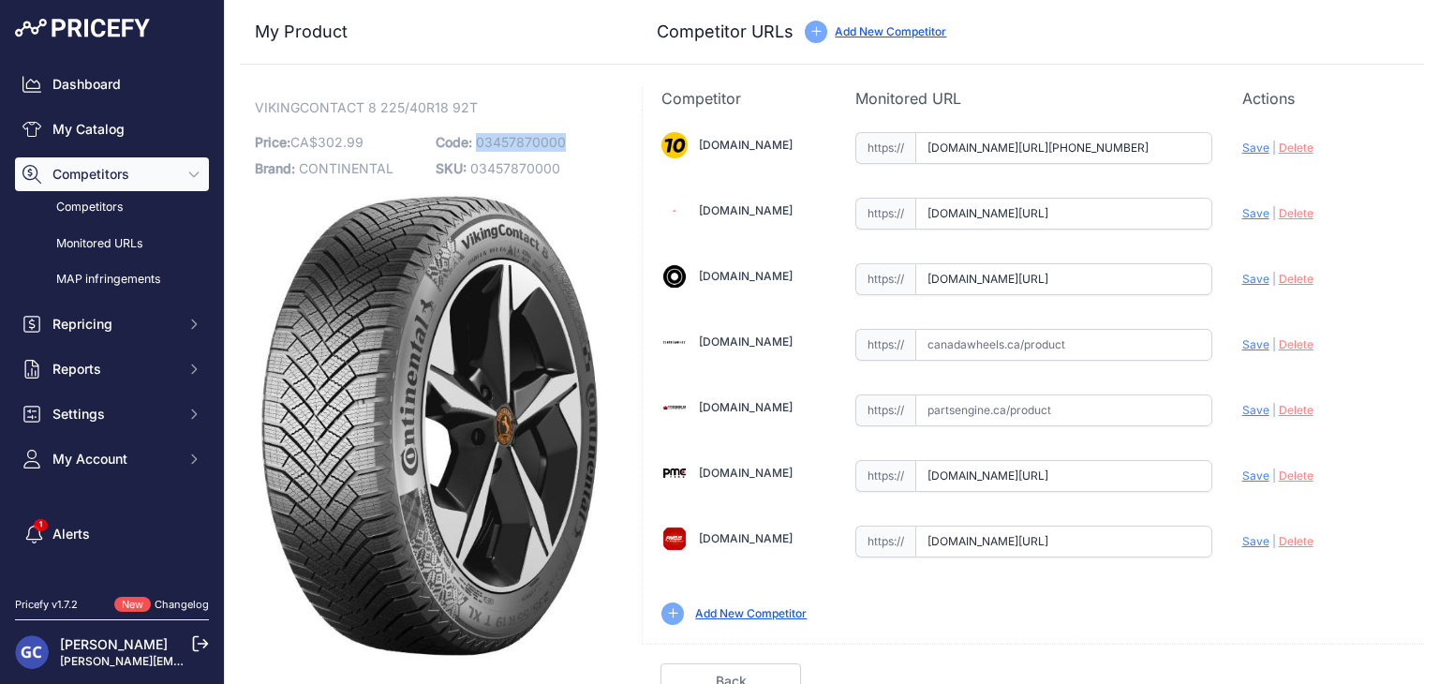
drag, startPoint x: 581, startPoint y: 137, endPoint x: 475, endPoint y: 151, distance: 106.8
click at [475, 151] on p "Code: 03457870000" at bounding box center [521, 142] width 170 height 26
copy span "03457870000"
click at [1030, 342] on input "text" at bounding box center [1063, 345] width 297 height 32
paste input "https://www.canadawheels.ca/continental-tires-viking-contact-8-03457870000"
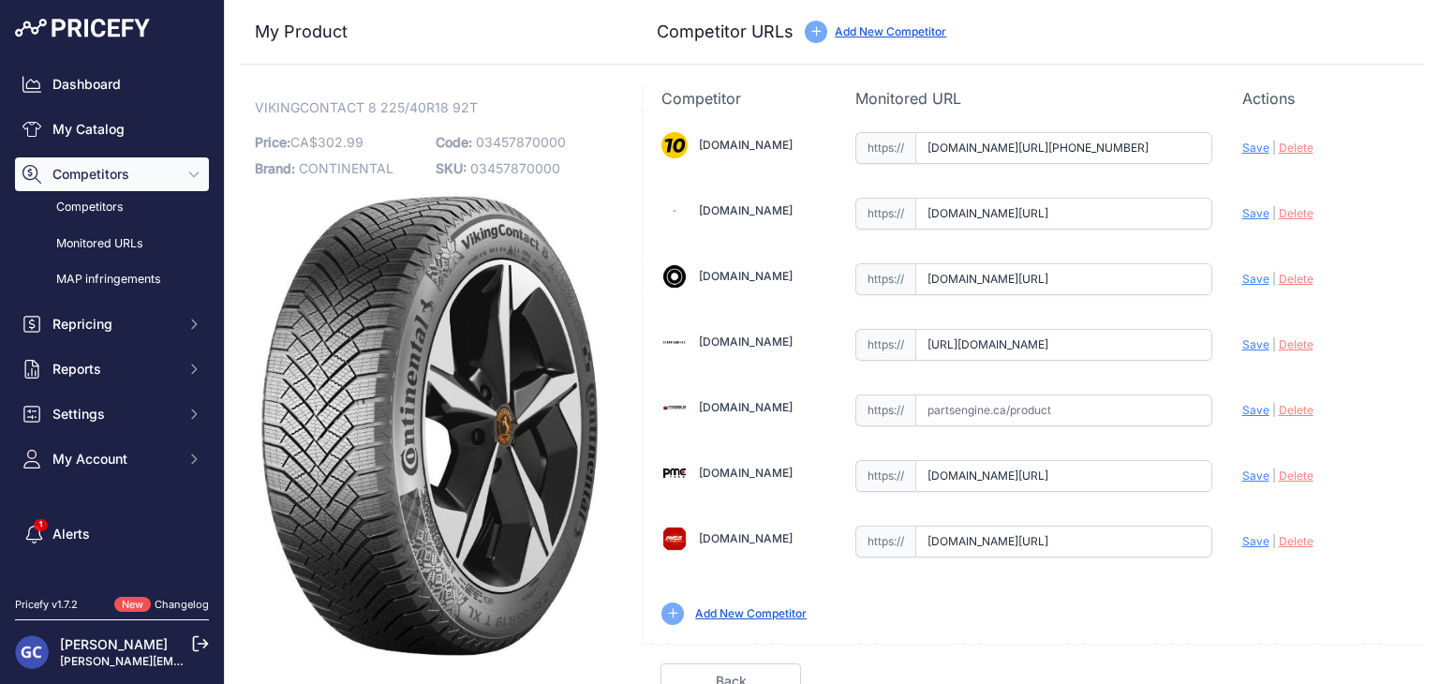
scroll to position [0, 159]
click at [1243, 338] on span "Save" at bounding box center [1255, 344] width 27 height 14
type input "https://www.canadawheels.ca/continental-tires-viking-contact-8-03457870000?prir…"
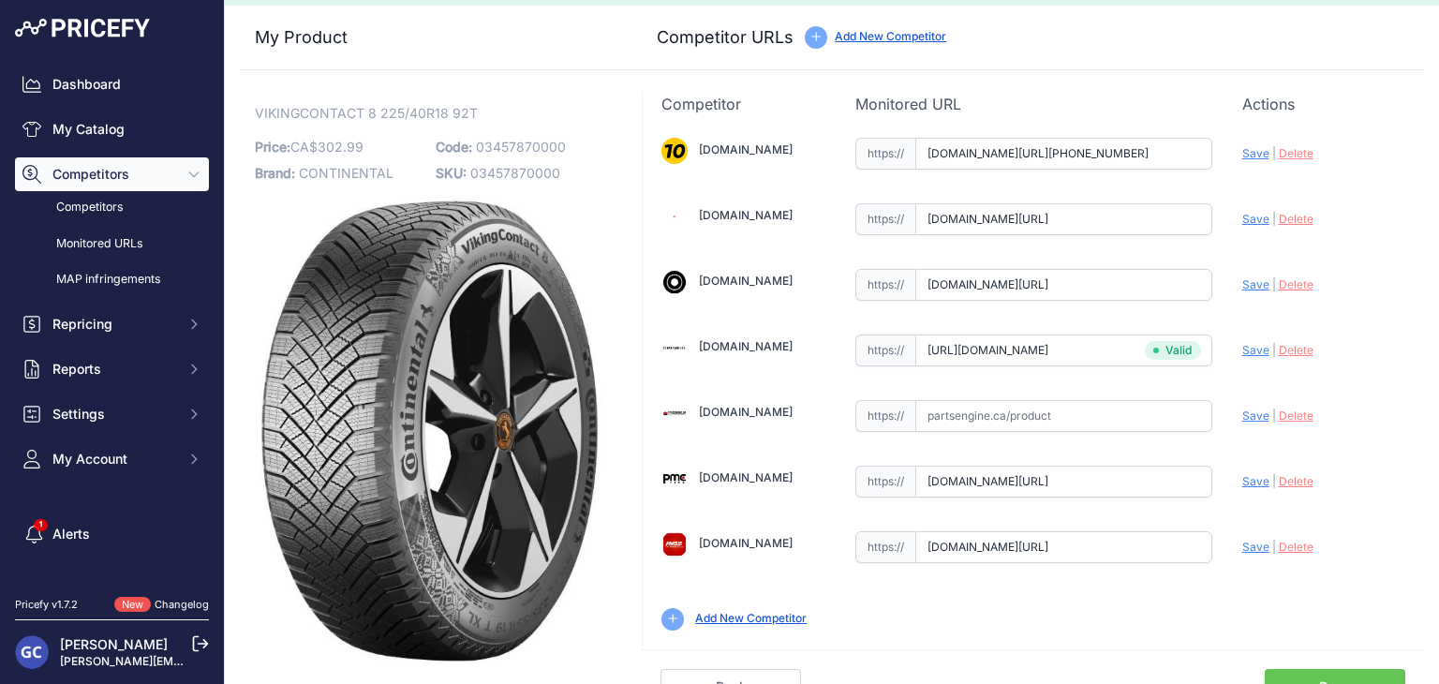
scroll to position [53, 0]
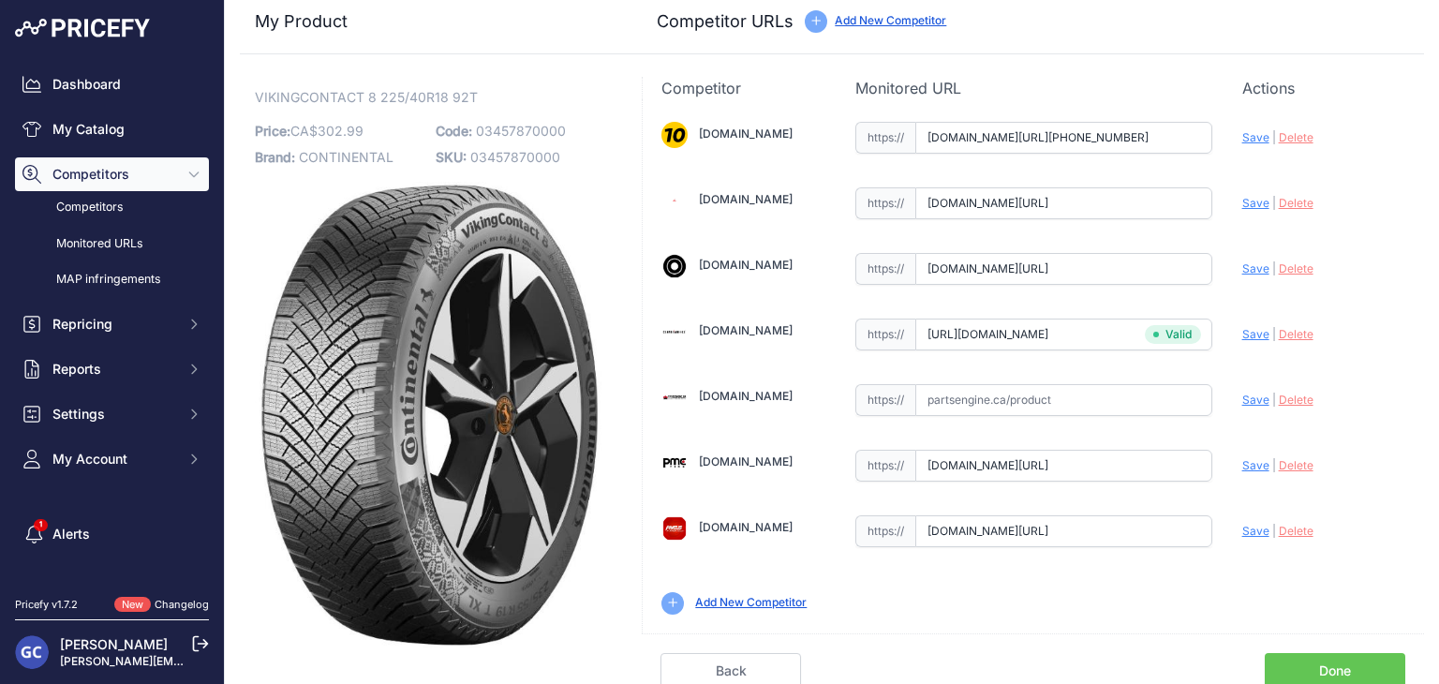
click at [1311, 653] on link "Done" at bounding box center [1334, 671] width 140 height 36
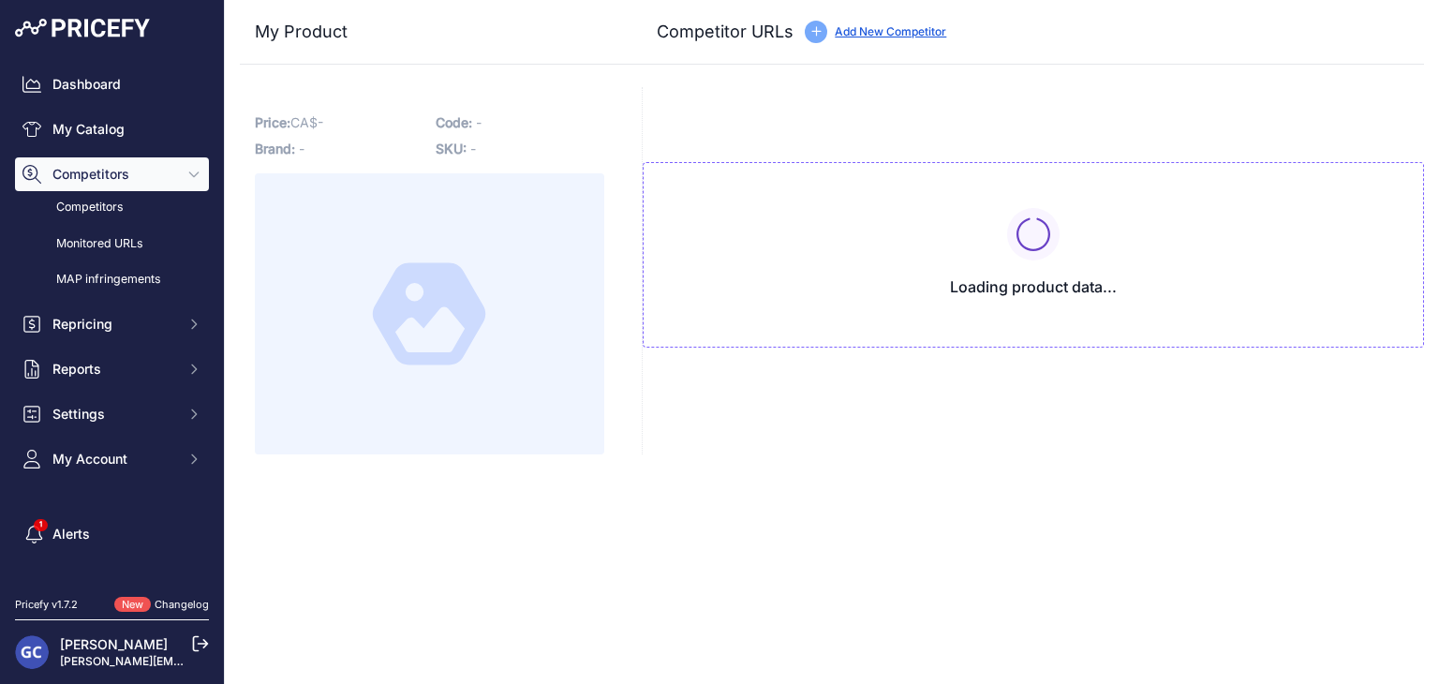
type input "[DOMAIN_NAME][URL][PHONE_NUMBER]"
type input "[DOMAIN_NAME][URL]"
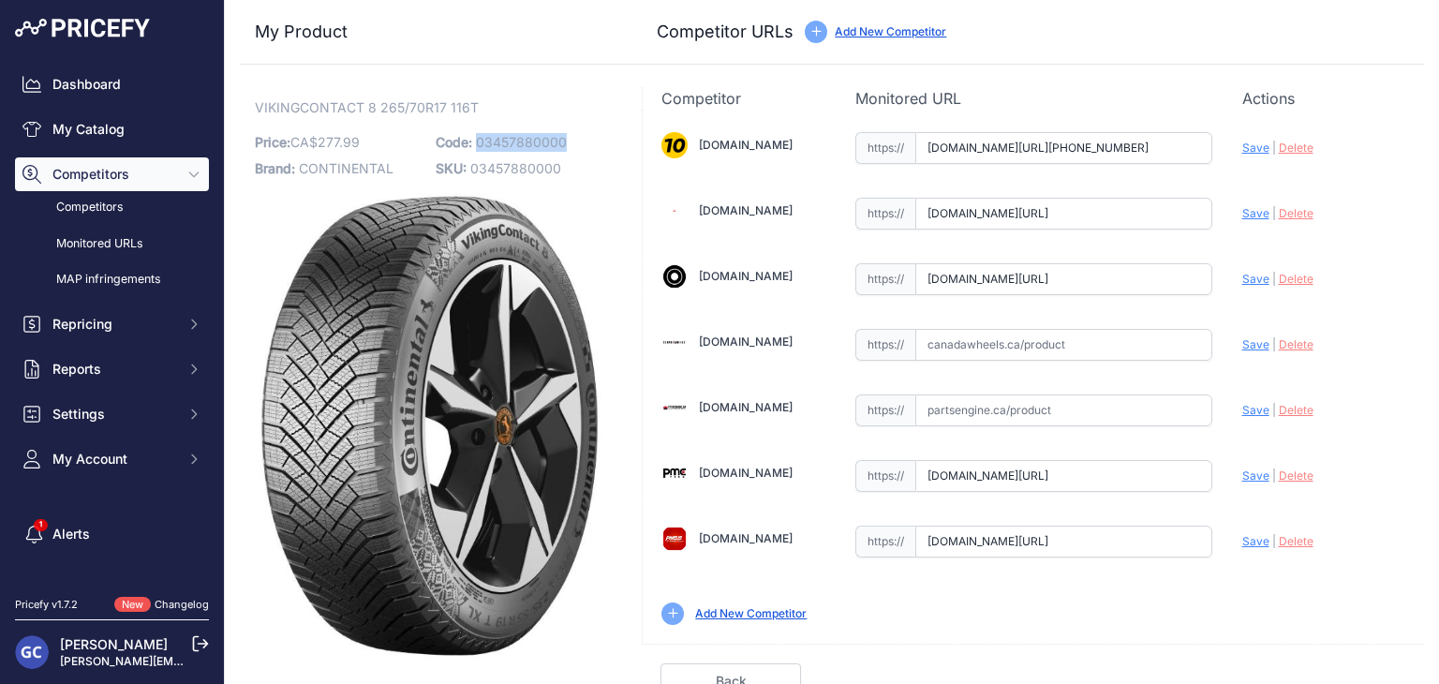
drag, startPoint x: 584, startPoint y: 138, endPoint x: 475, endPoint y: 149, distance: 109.2
click at [475, 149] on p "Code: 03457880000" at bounding box center [521, 142] width 170 height 26
copy span "03457880000"
click at [1141, 341] on input "text" at bounding box center [1063, 345] width 297 height 32
paste input "https://www.canadawheels.ca/continental-tires-viking-contact-8-03457880000"
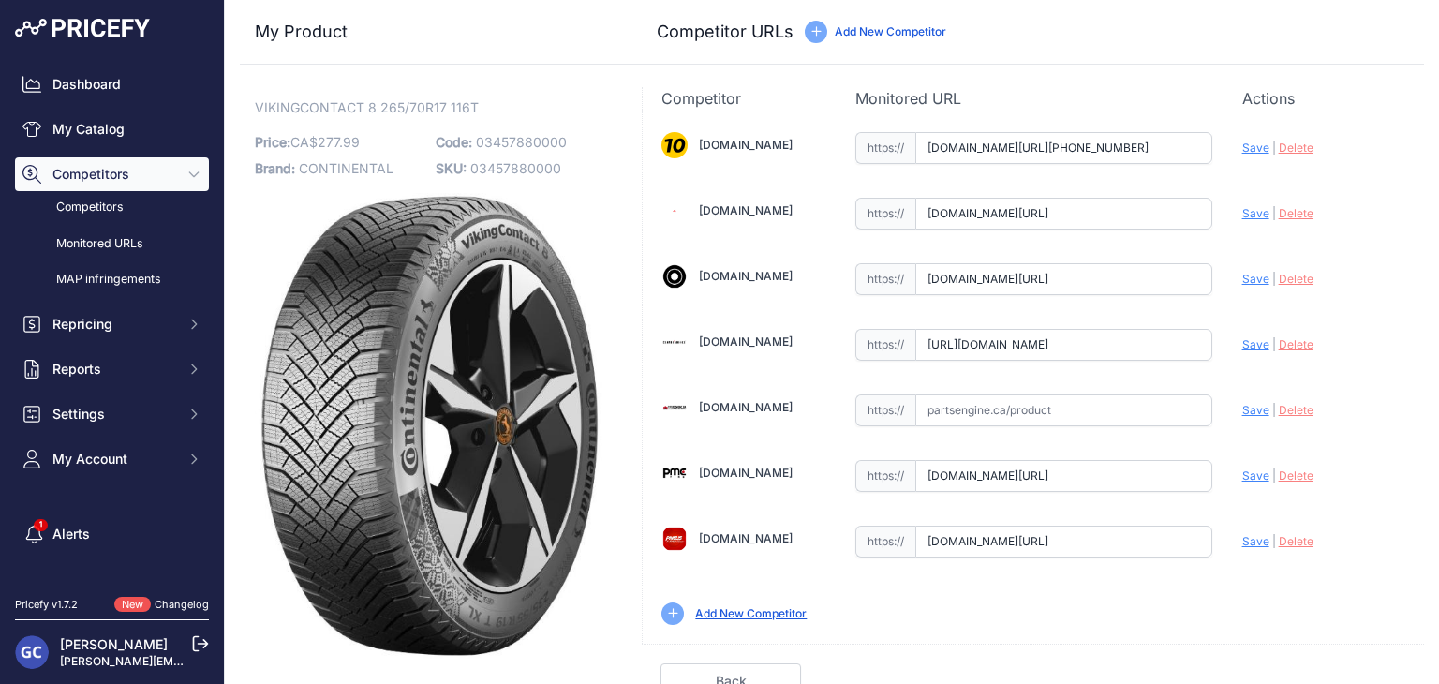
scroll to position [0, 160]
click at [1244, 341] on span "Save" at bounding box center [1255, 344] width 27 height 14
type input "https://www.canadawheels.ca/continental-tires-viking-contact-8-03457880000?prir…"
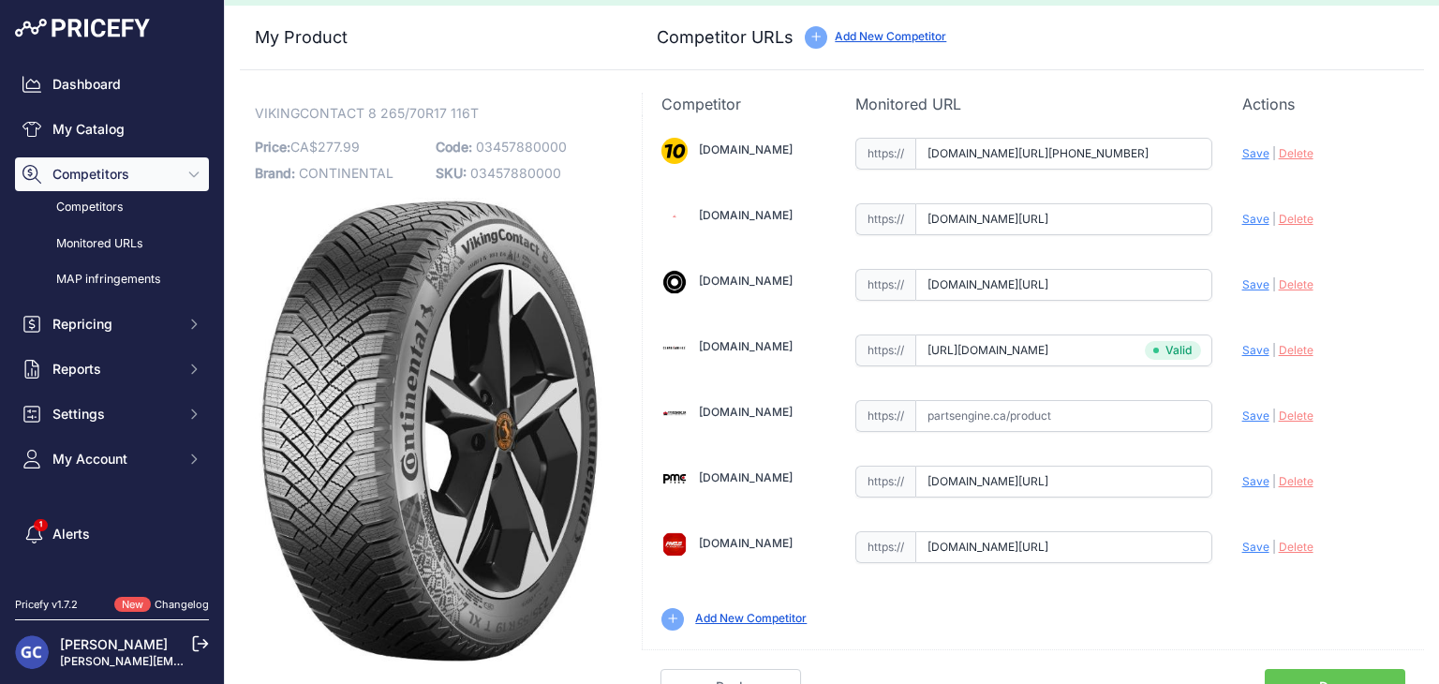
scroll to position [53, 0]
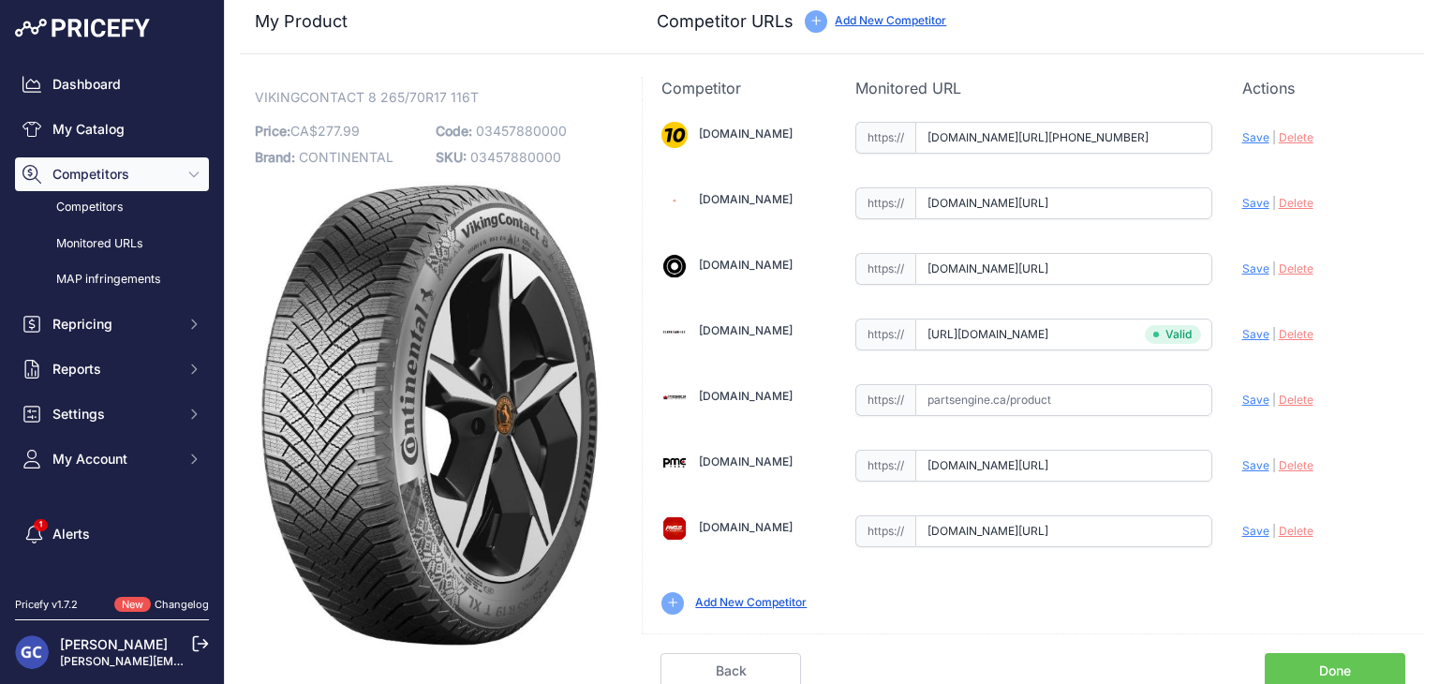
click at [1299, 658] on link "Done" at bounding box center [1334, 671] width 140 height 36
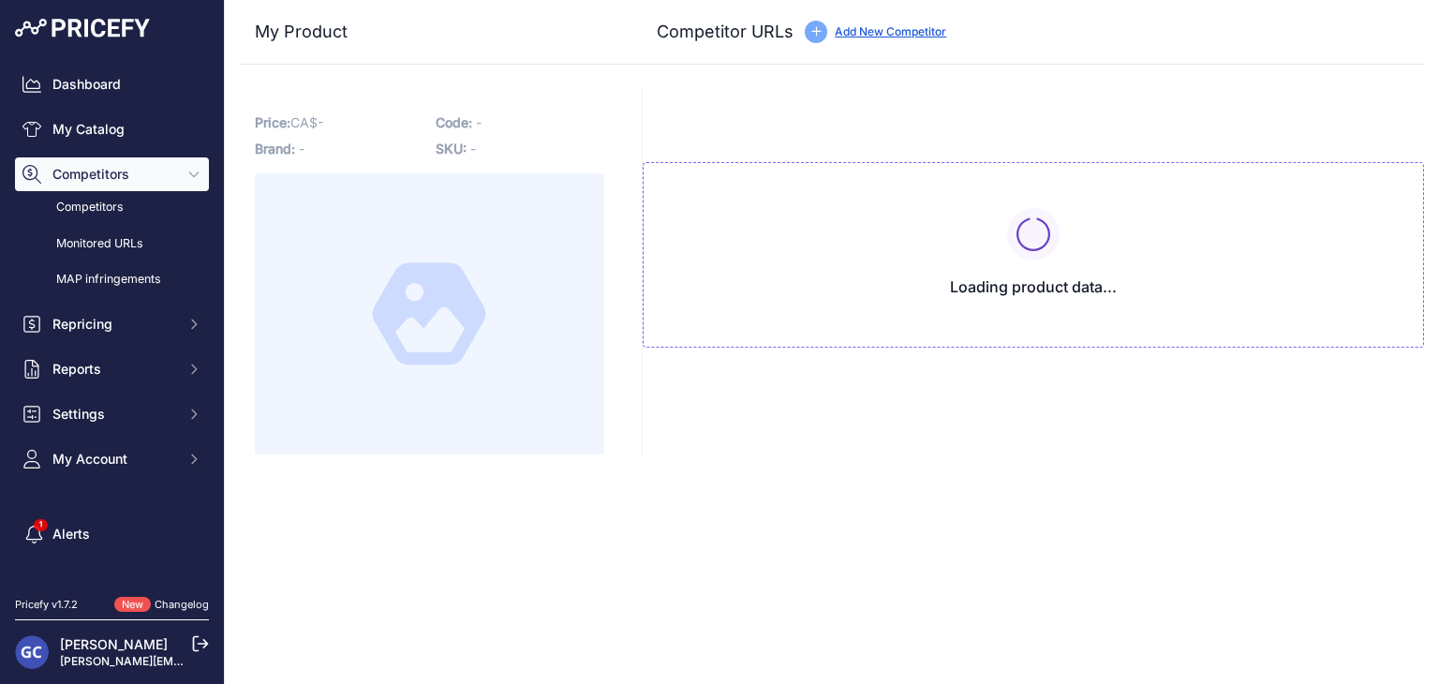
type input "[DOMAIN_NAME][URL][PHONE_NUMBER]"
type input "[DOMAIN_NAME][URL]"
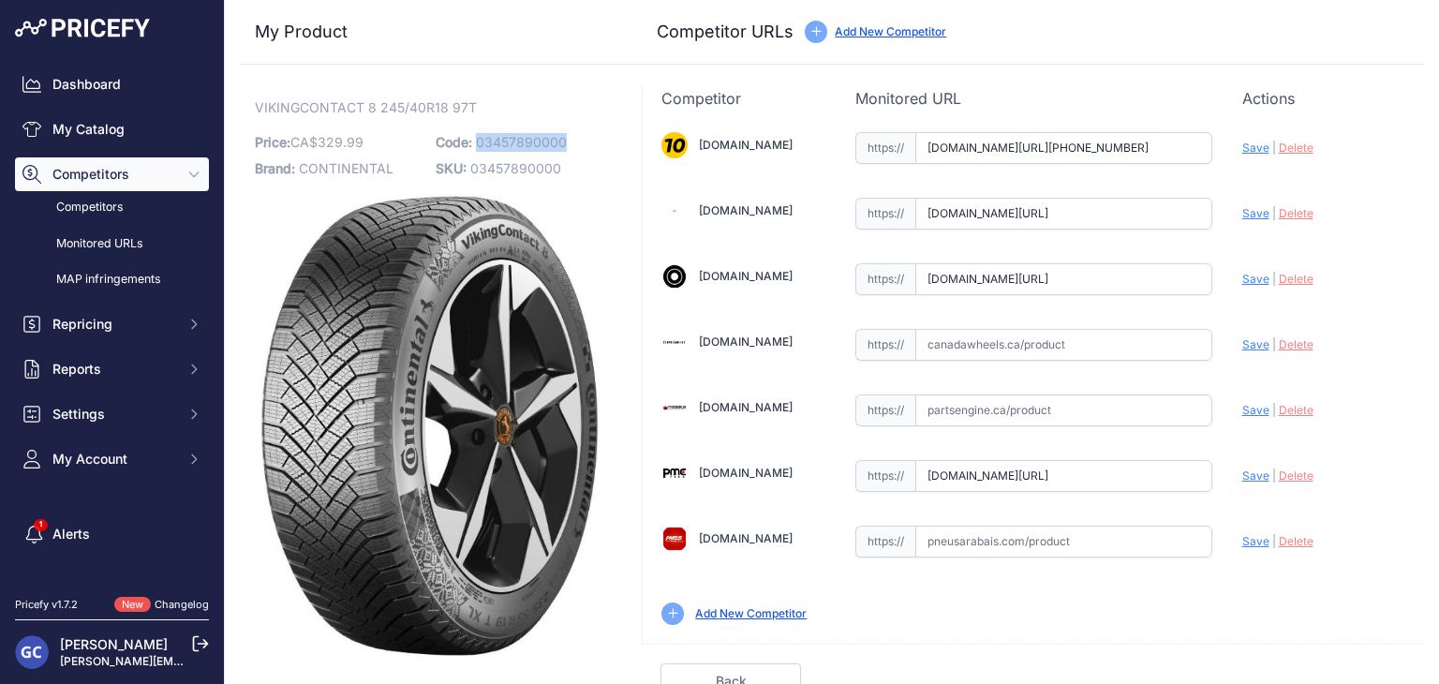
drag, startPoint x: 554, startPoint y: 138, endPoint x: 472, endPoint y: 142, distance: 82.6
click at [472, 142] on p "Code: 03457890000" at bounding box center [521, 142] width 170 height 26
copy span "03457890000"
drag, startPoint x: 1088, startPoint y: 357, endPoint x: 1099, endPoint y: 348, distance: 13.3
click at [1088, 357] on input "text" at bounding box center [1063, 345] width 297 height 32
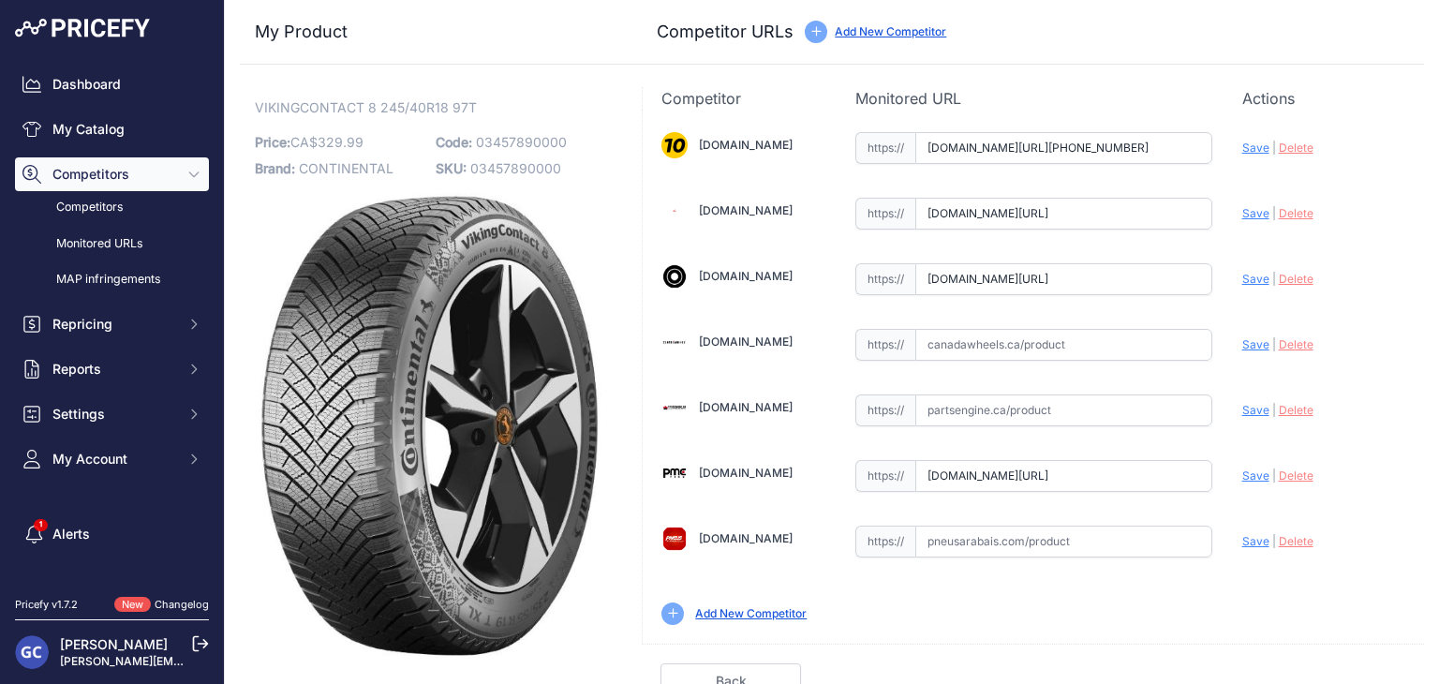
paste input "https://www.canadawheels.ca/continental-tires-viking-contact-8-03457890000"
click at [1242, 347] on span "Save" at bounding box center [1255, 344] width 27 height 14
type input "https://www.canadawheels.ca/continental-tires-viking-contact-8-03457890000?prir…"
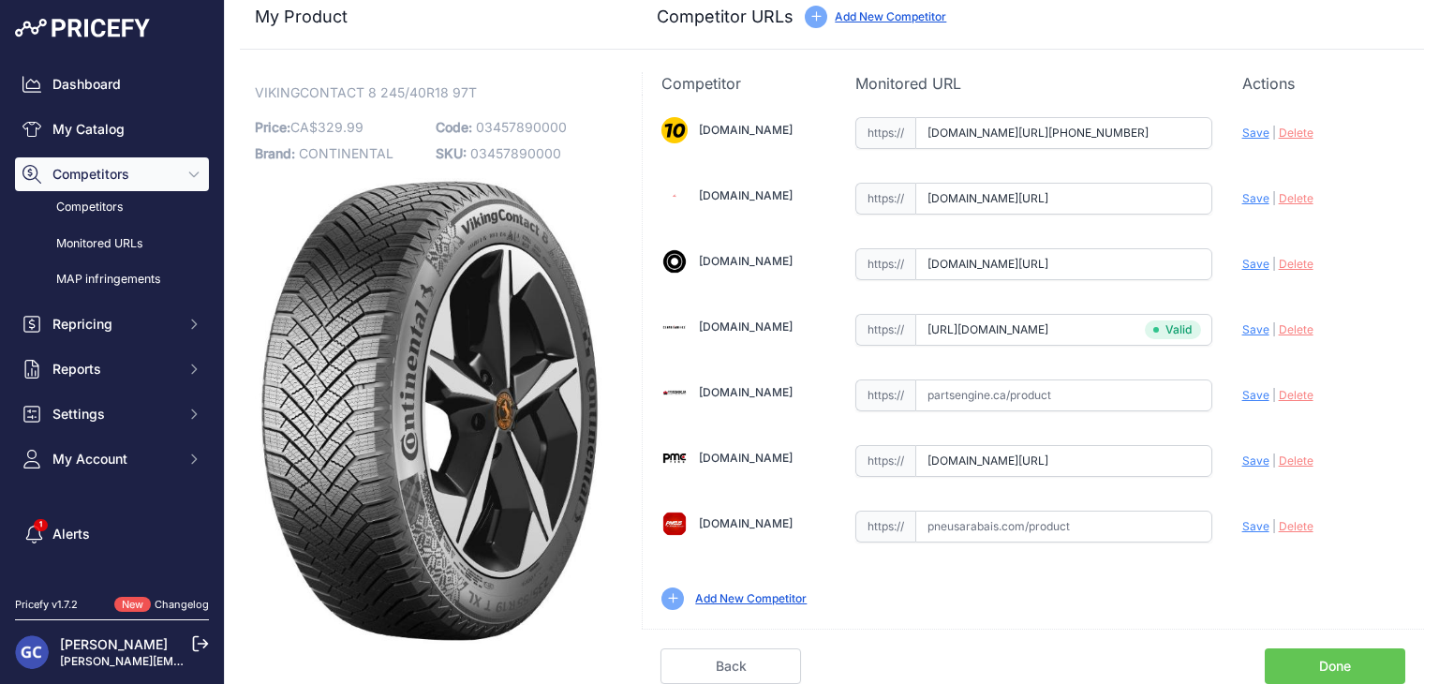
scroll to position [11, 0]
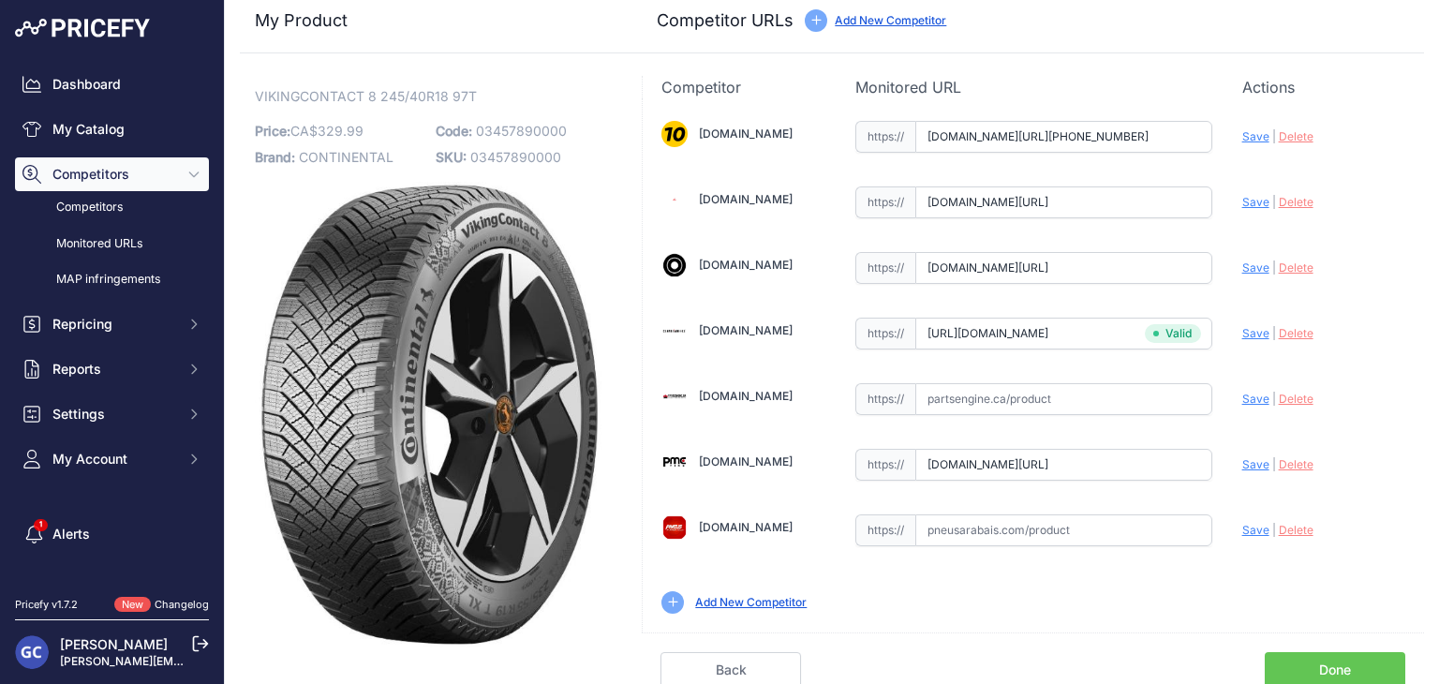
drag, startPoint x: 1064, startPoint y: 530, endPoint x: 1126, endPoint y: 517, distance: 63.2
click at [1069, 528] on input "text" at bounding box center [1063, 530] width 297 height 32
paste input "https://pneusarabais.com/pneus/continental-vikingcontact-8/52390"
click at [1245, 530] on span "Save" at bounding box center [1255, 530] width 27 height 14
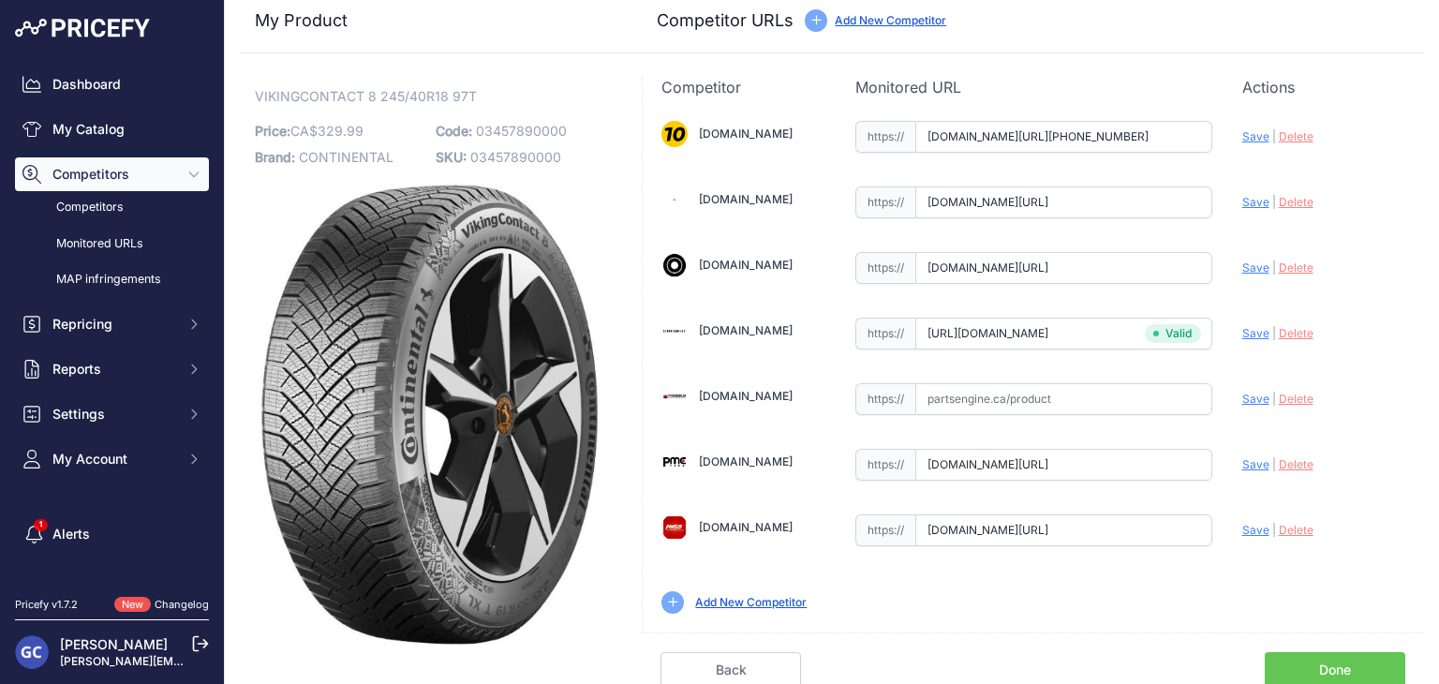
scroll to position [0, 0]
type input "https://pneusarabais.com/pneus/continental-vikingcontact-8/52390?prirule_jdsnik…"
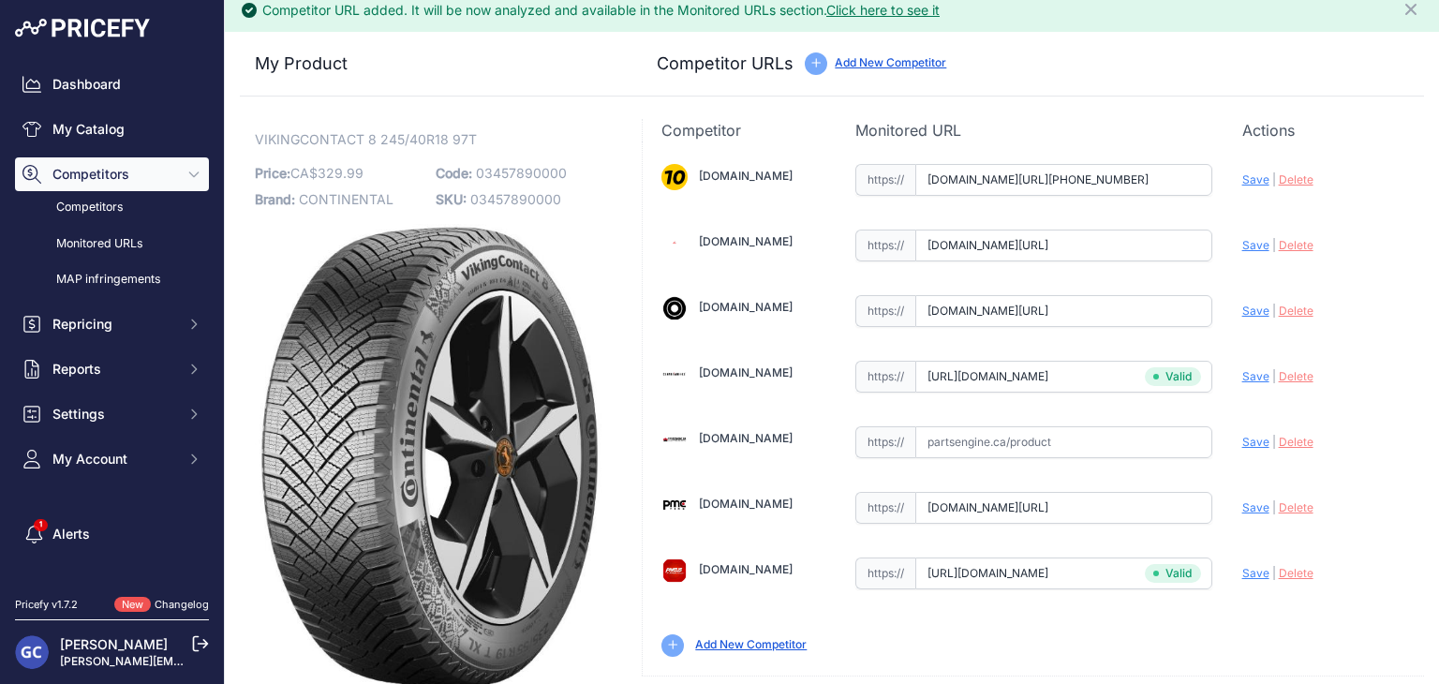
scroll to position [53, 0]
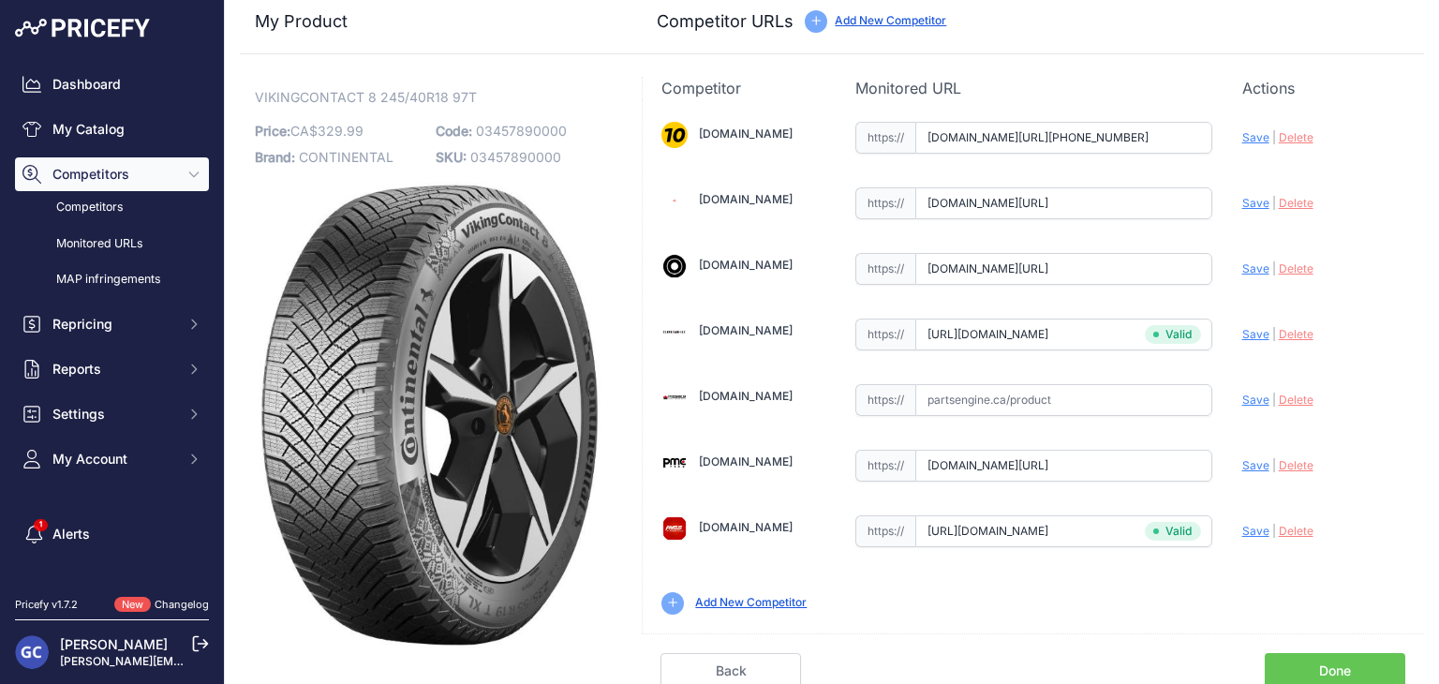
click at [1318, 664] on link "Done" at bounding box center [1334, 671] width 140 height 36
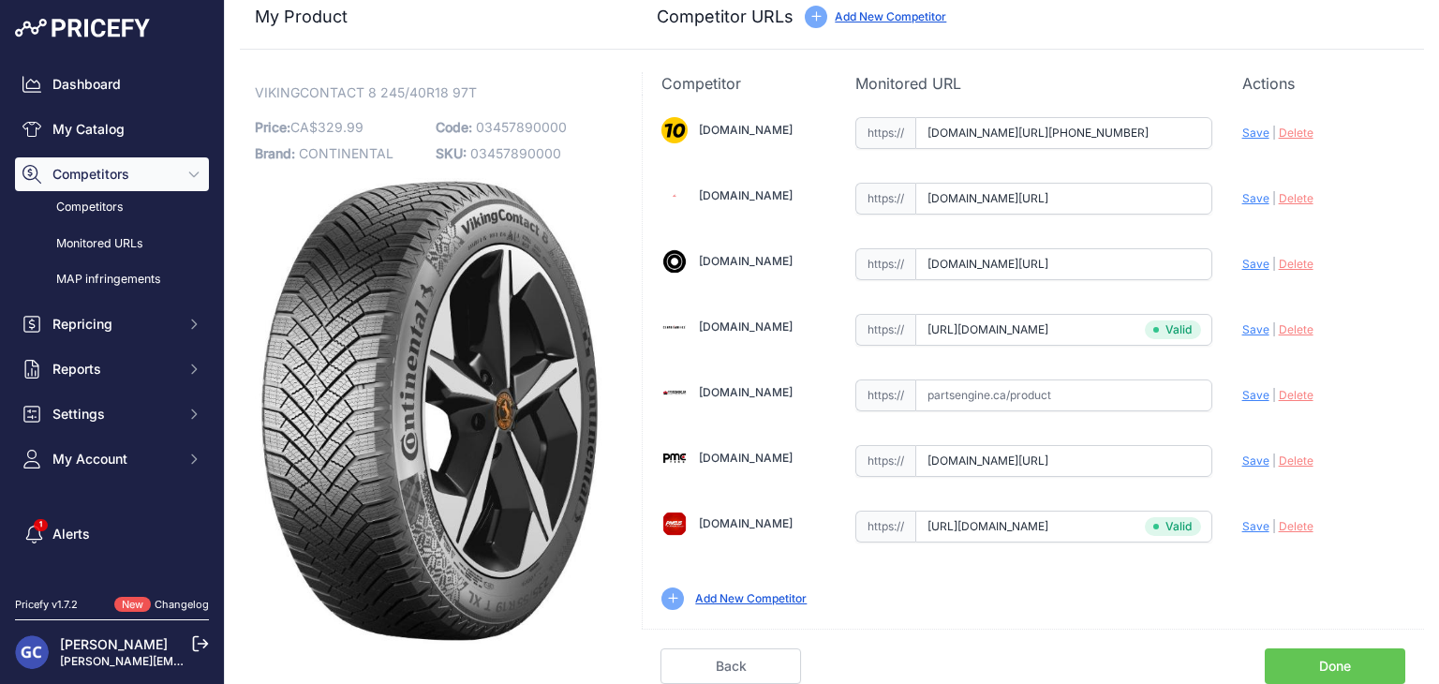
scroll to position [11, 0]
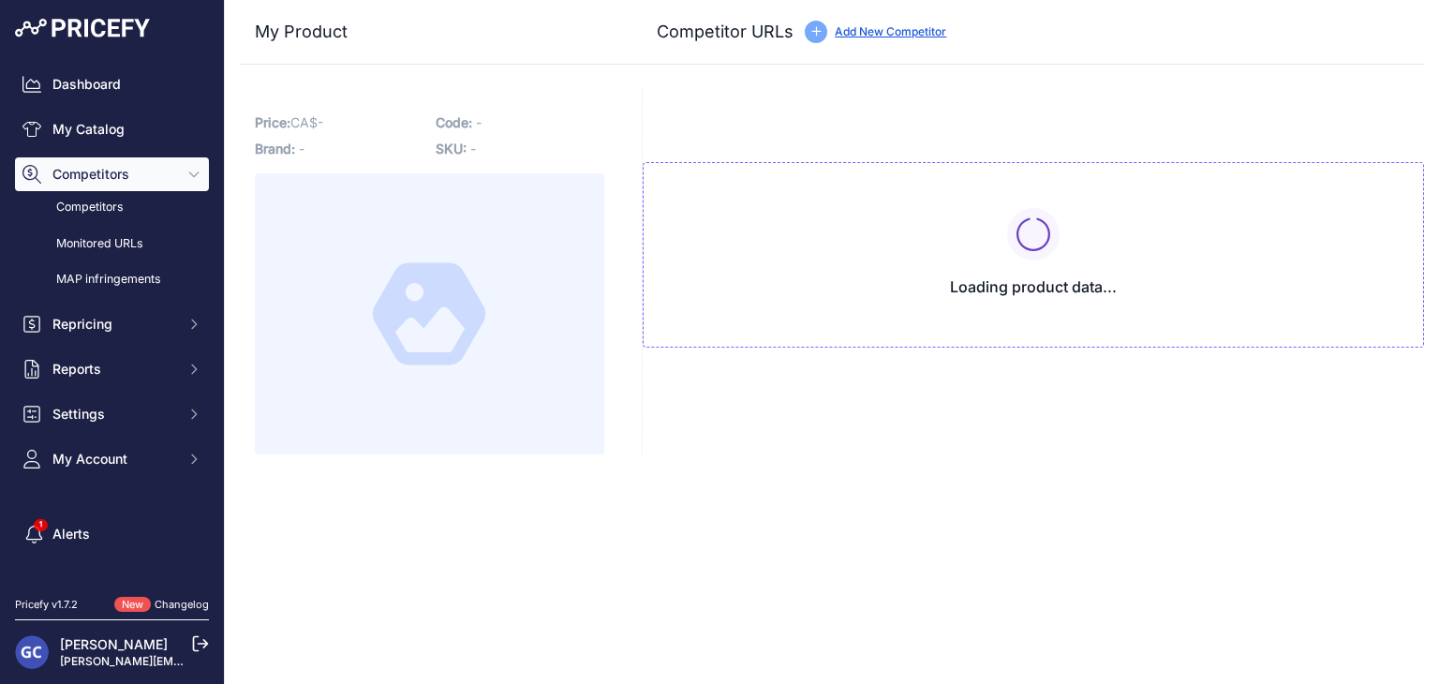
type input "[DOMAIN_NAME][URL][PHONE_NUMBER]"
type input "[DOMAIN_NAME][URL]"
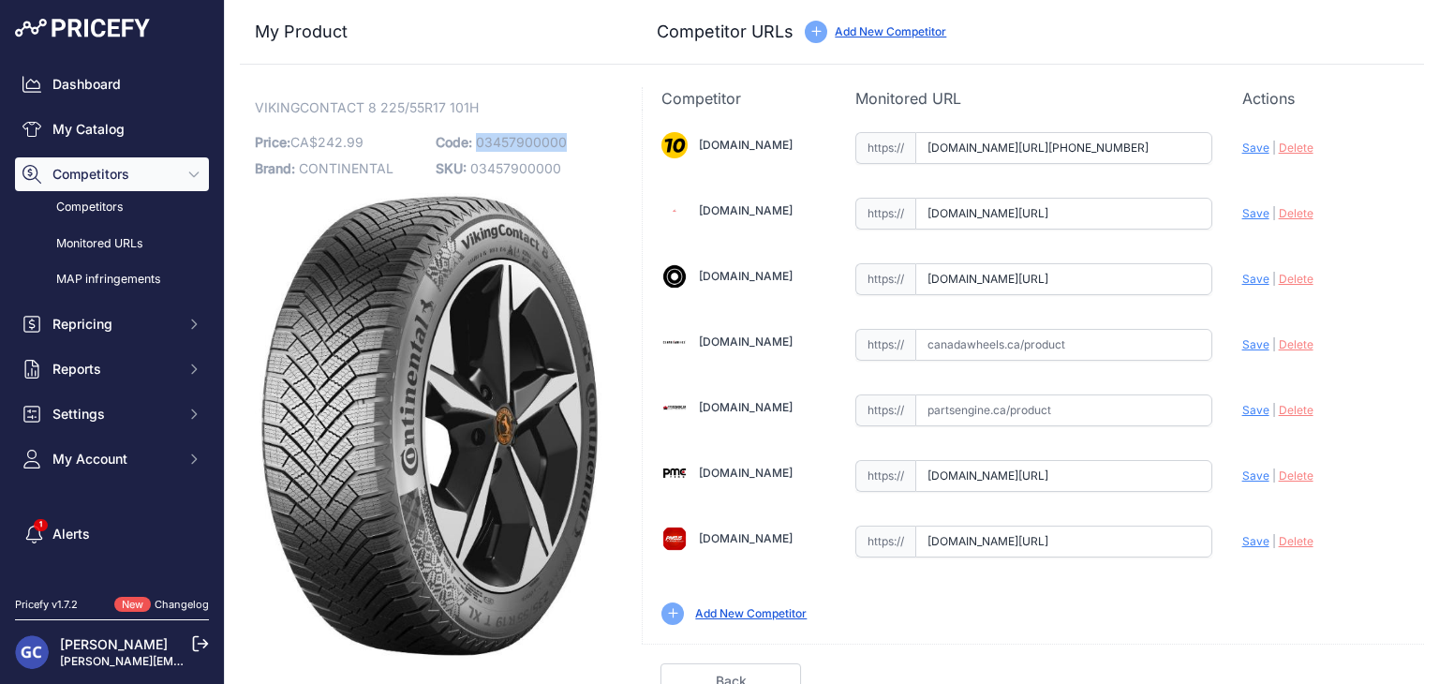
drag, startPoint x: 572, startPoint y: 140, endPoint x: 473, endPoint y: 144, distance: 99.4
click at [473, 144] on p "Code: 03457900000" at bounding box center [521, 142] width 170 height 26
copy span "03457900000"
drag, startPoint x: 1101, startPoint y: 335, endPoint x: 1142, endPoint y: 339, distance: 40.4
click at [1101, 334] on input "text" at bounding box center [1063, 345] width 297 height 32
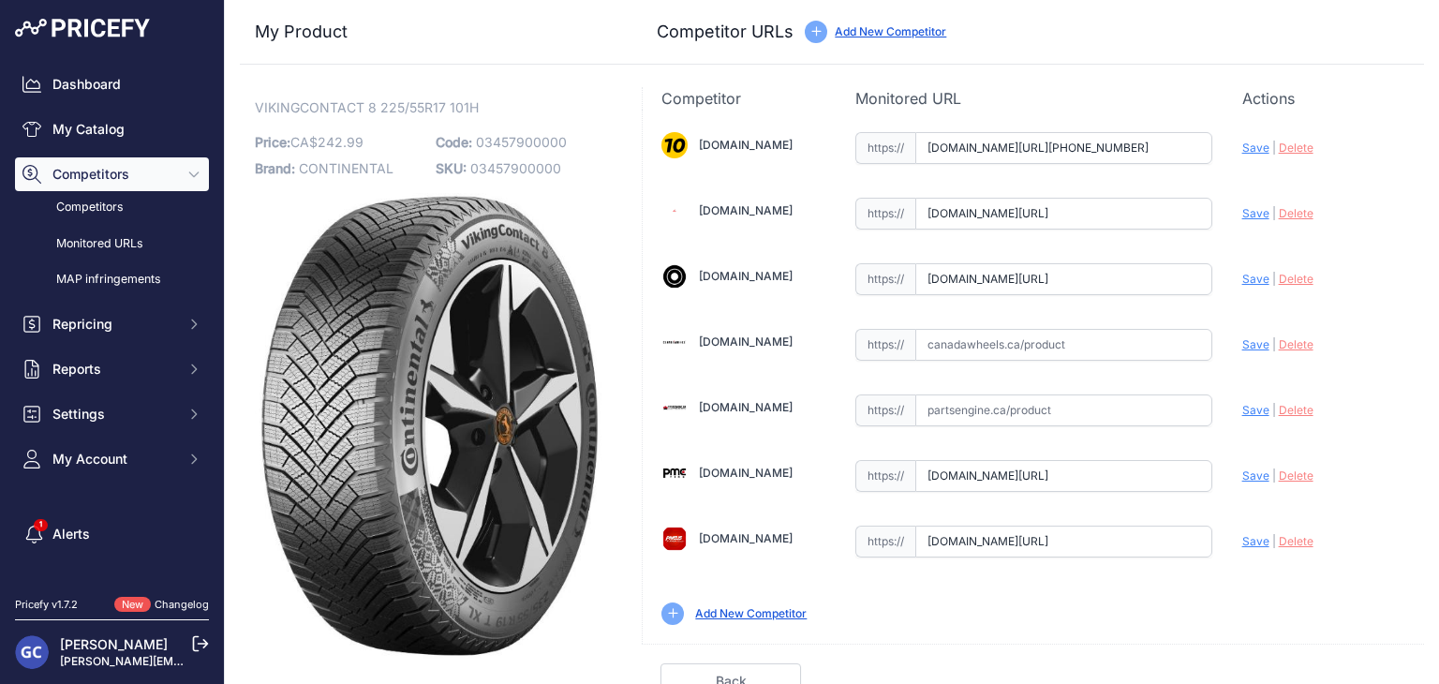
paste input "[URL][DOMAIN_NAME]"
click at [1244, 344] on span "Save" at bounding box center [1255, 344] width 27 height 14
type input "[URL][DOMAIN_NAME]"
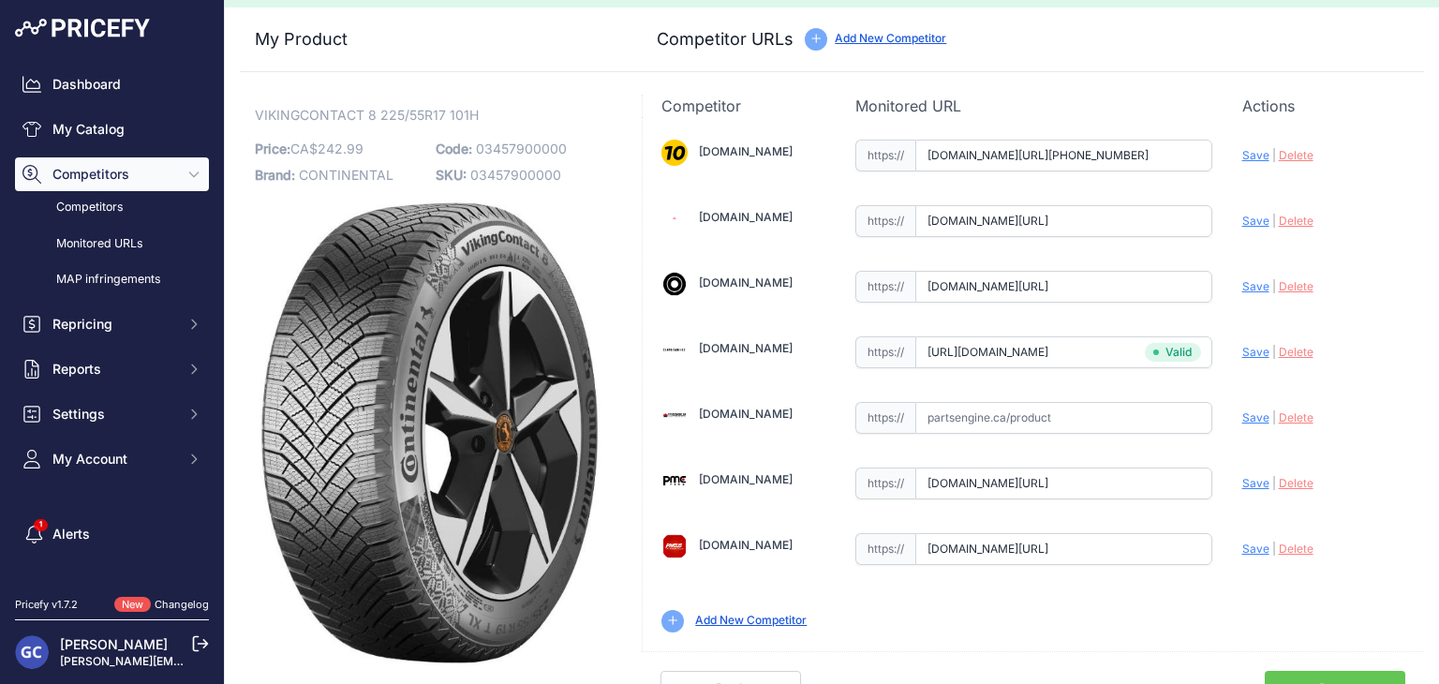
scroll to position [53, 0]
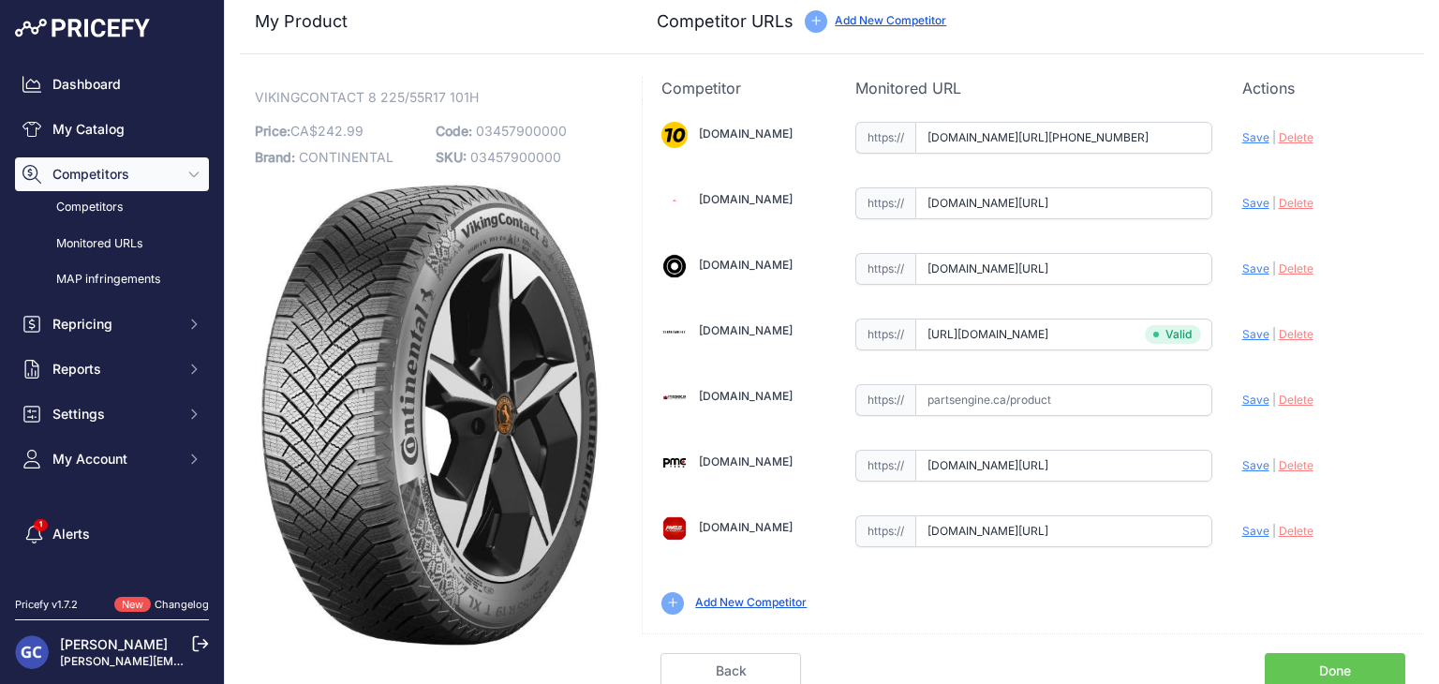
click at [1305, 657] on link "Done" at bounding box center [1334, 671] width 140 height 36
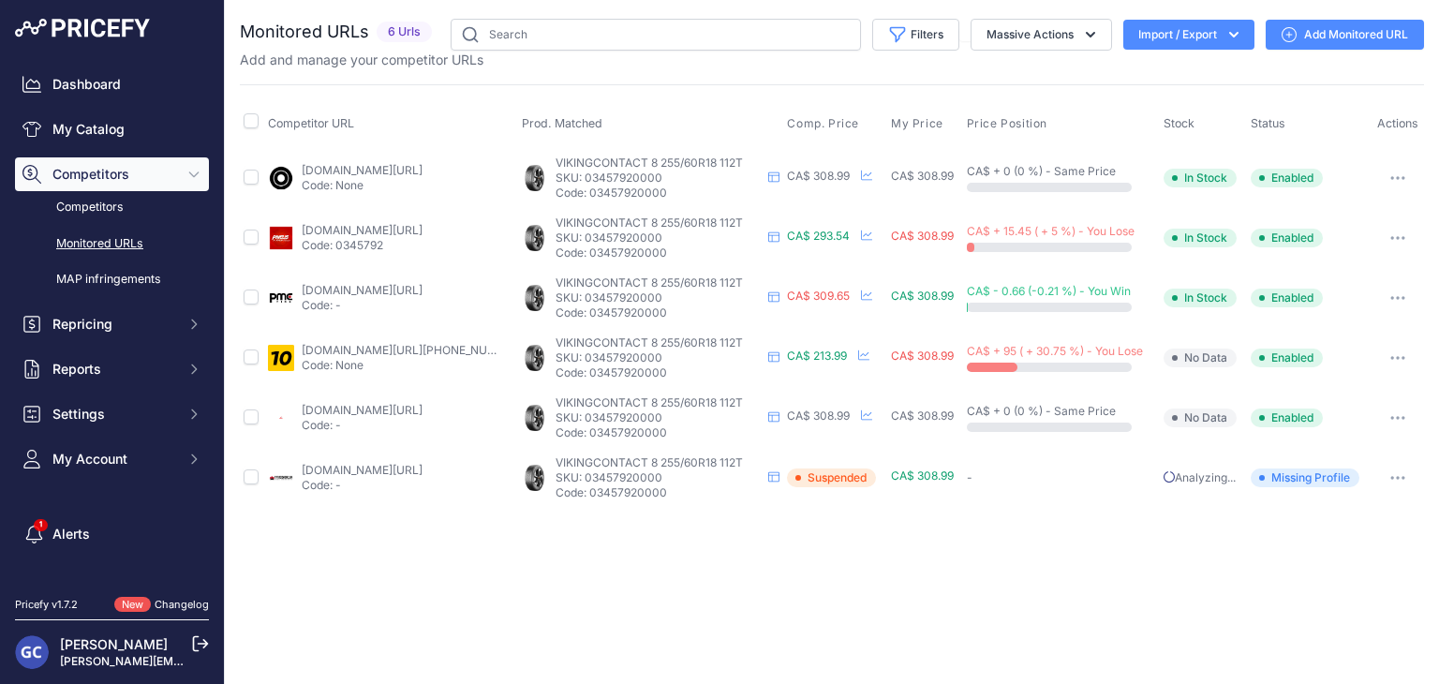
click at [1343, 26] on link "Add Monitored URL" at bounding box center [1344, 35] width 158 height 30
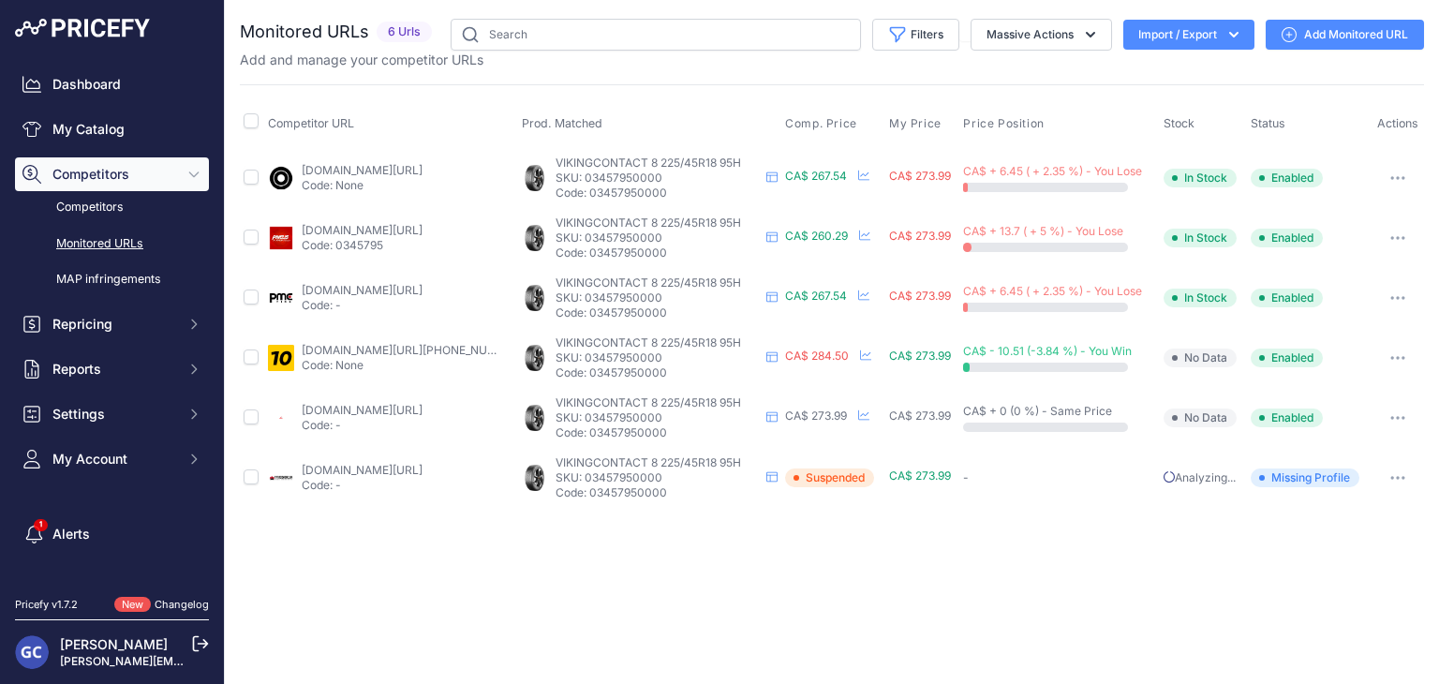
click at [1319, 31] on link "Add Monitored URL" at bounding box center [1344, 35] width 158 height 30
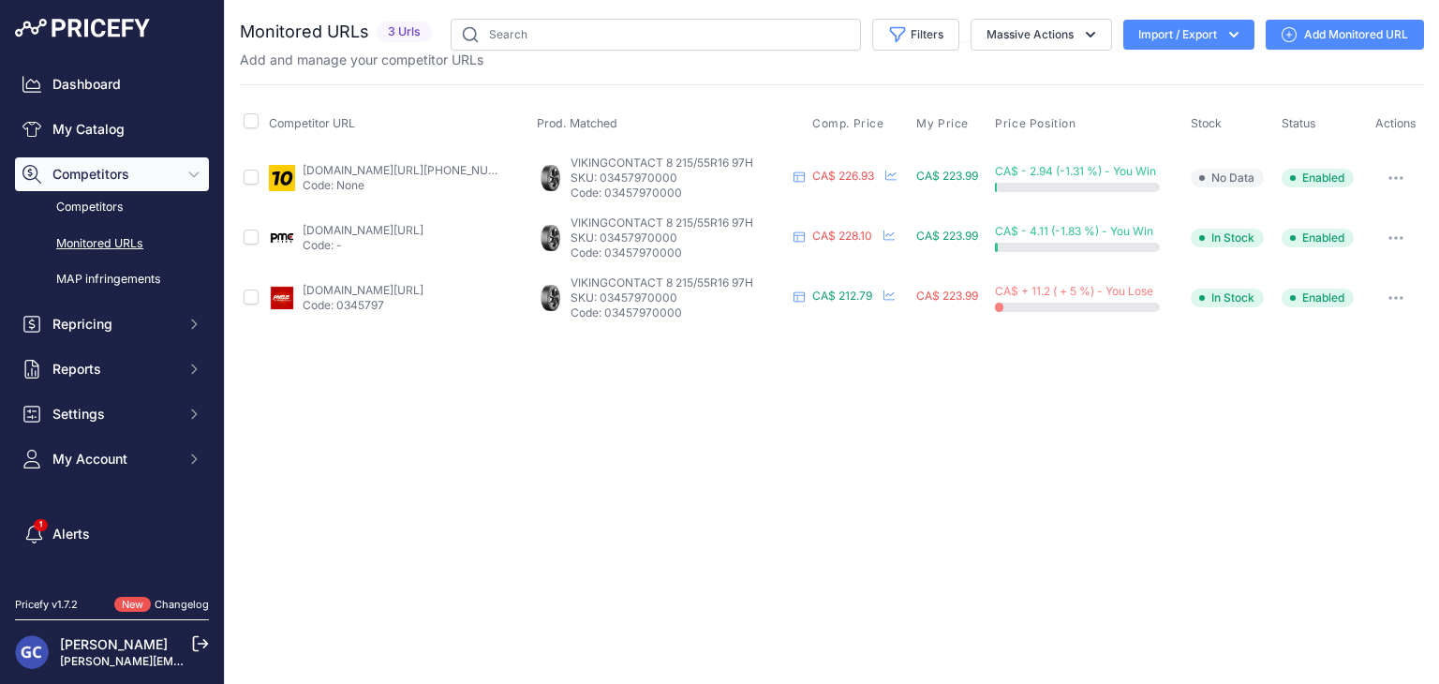
click at [1310, 28] on link "Add Monitored URL" at bounding box center [1344, 35] width 158 height 30
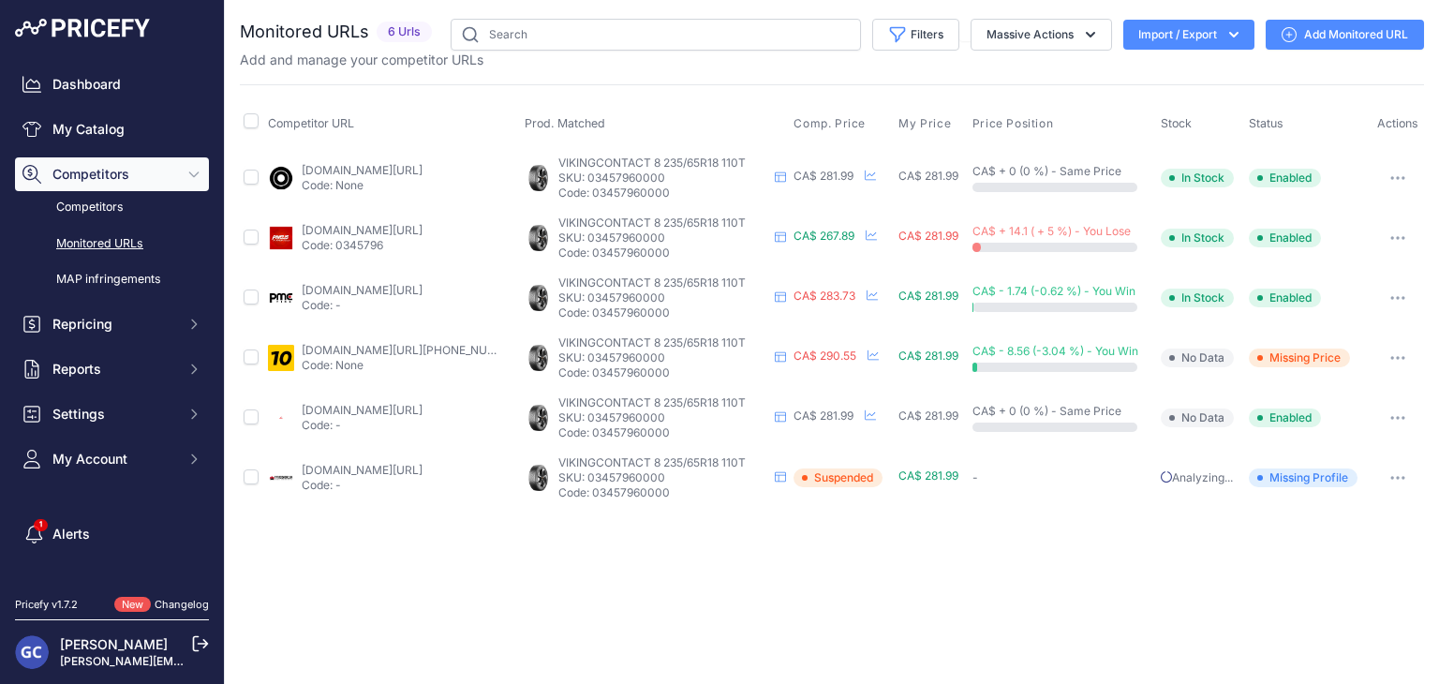
drag, startPoint x: 1319, startPoint y: 35, endPoint x: 1223, endPoint y: 2, distance: 101.0
click at [1319, 34] on link "Add Monitored URL" at bounding box center [1344, 35] width 158 height 30
click at [1319, 37] on link "Add Monitored URL" at bounding box center [1344, 35] width 158 height 30
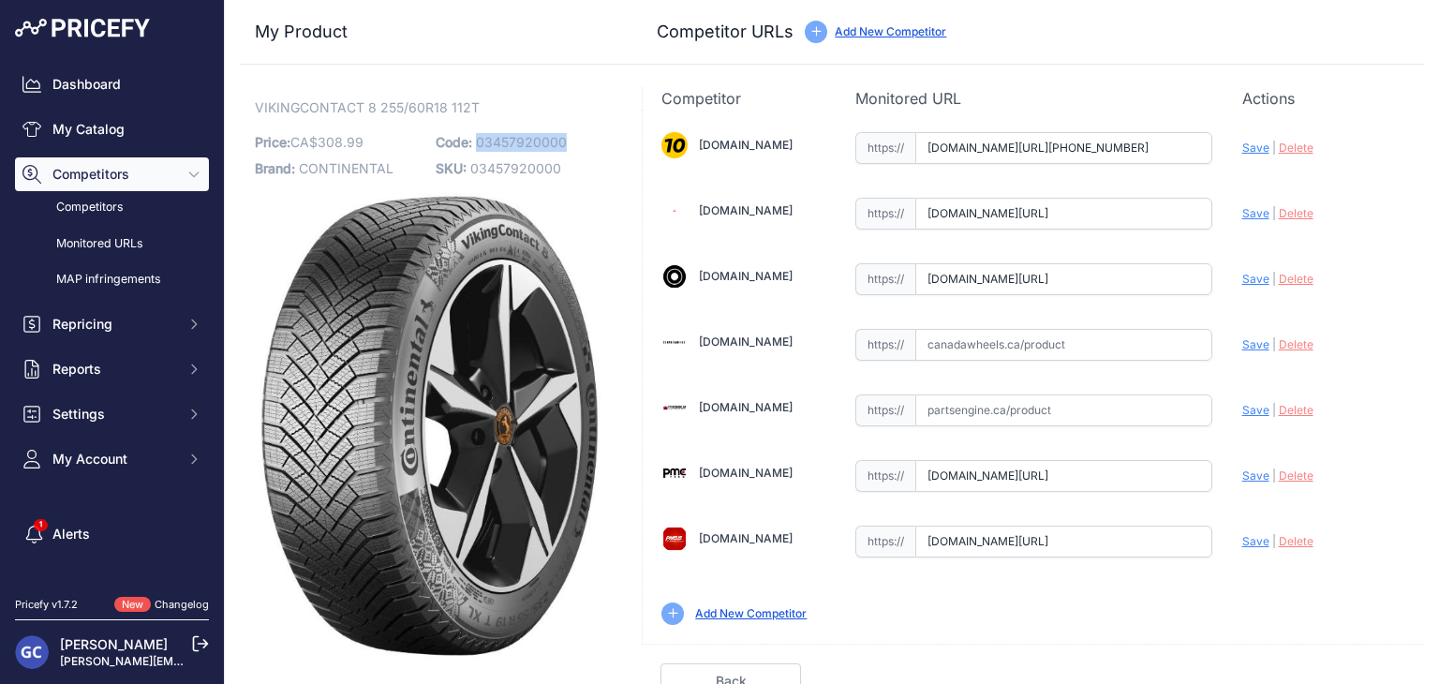
drag, startPoint x: 575, startPoint y: 136, endPoint x: 473, endPoint y: 135, distance: 102.1
click at [473, 135] on p "Code: 03457920000" at bounding box center [521, 142] width 170 height 26
copy span "03457920000"
drag, startPoint x: 1035, startPoint y: 347, endPoint x: 1172, endPoint y: 352, distance: 136.8
click at [1035, 347] on input "text" at bounding box center [1063, 345] width 297 height 32
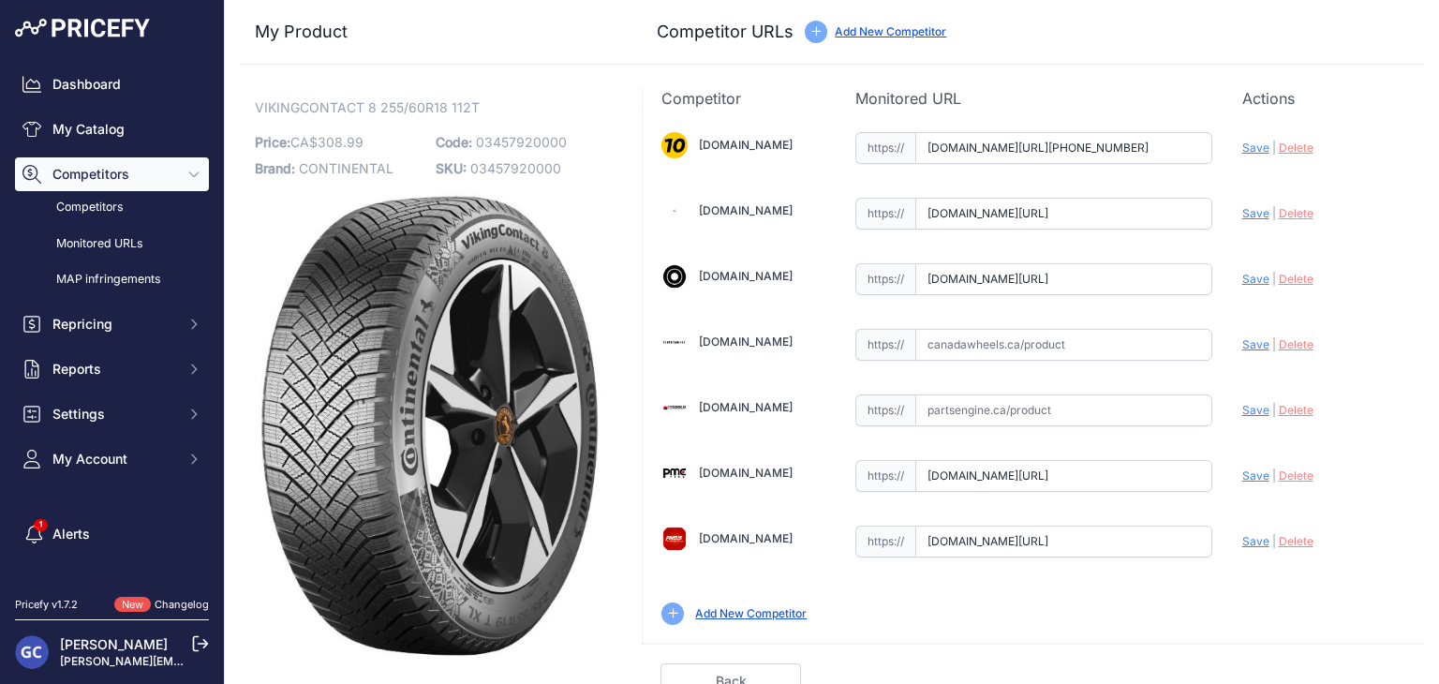
paste input "[URL][DOMAIN_NAME]"
click at [1242, 340] on span "Save" at bounding box center [1255, 344] width 27 height 14
type input "https://www.canadawheels.ca/continental-tires-viking-contact-8-03457920000?prir…"
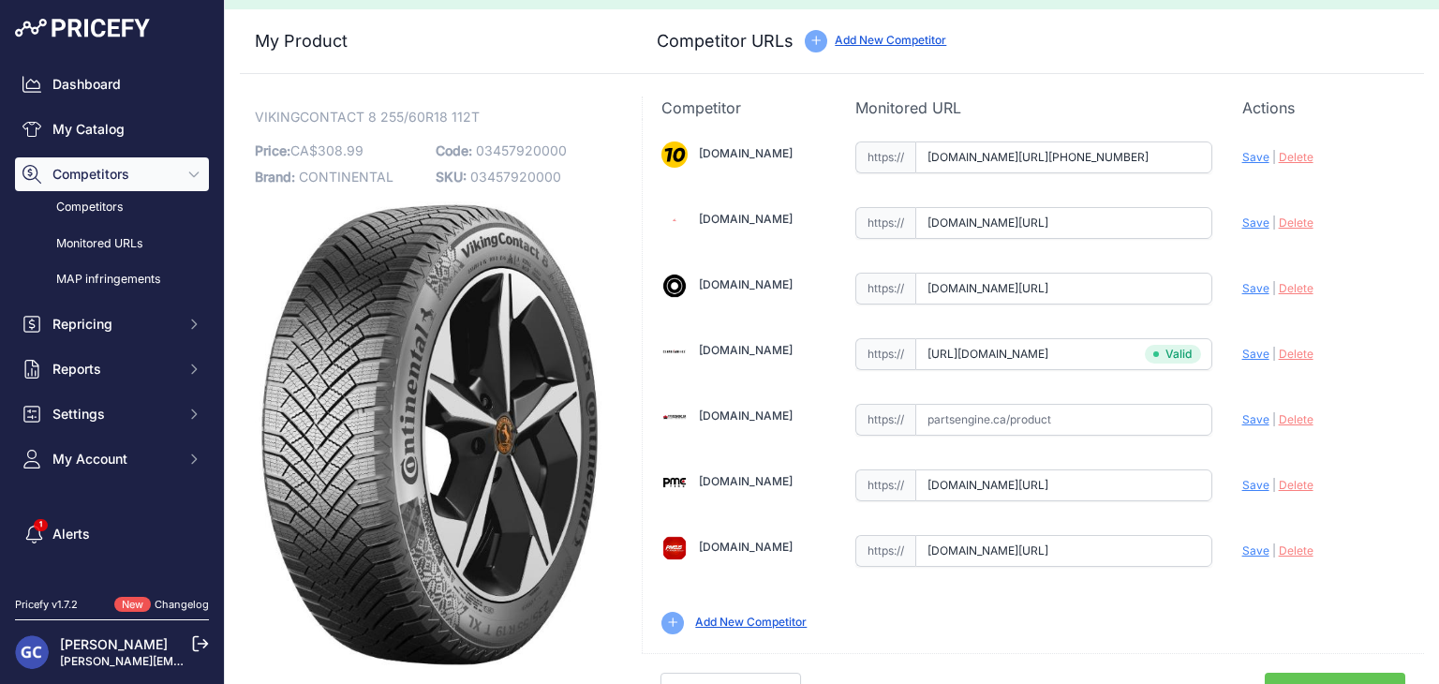
scroll to position [53, 0]
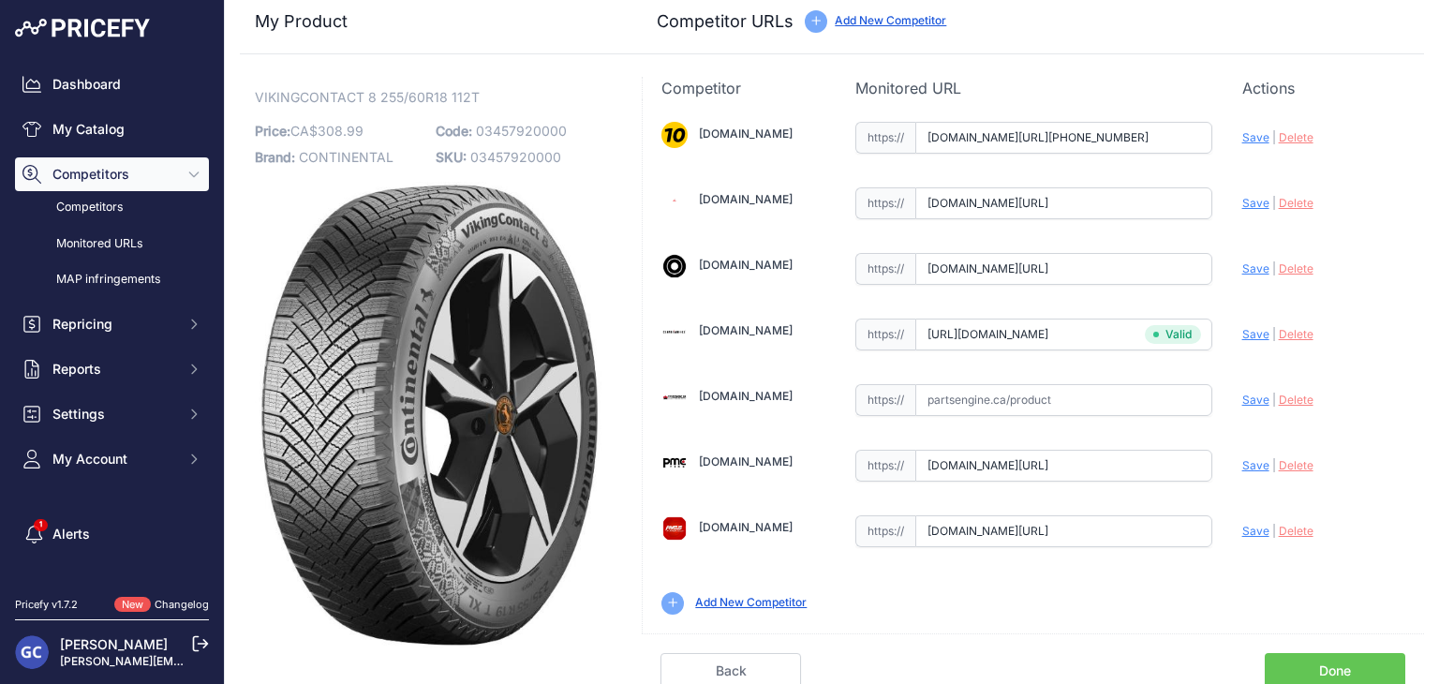
click at [1337, 670] on link "Done" at bounding box center [1334, 671] width 140 height 36
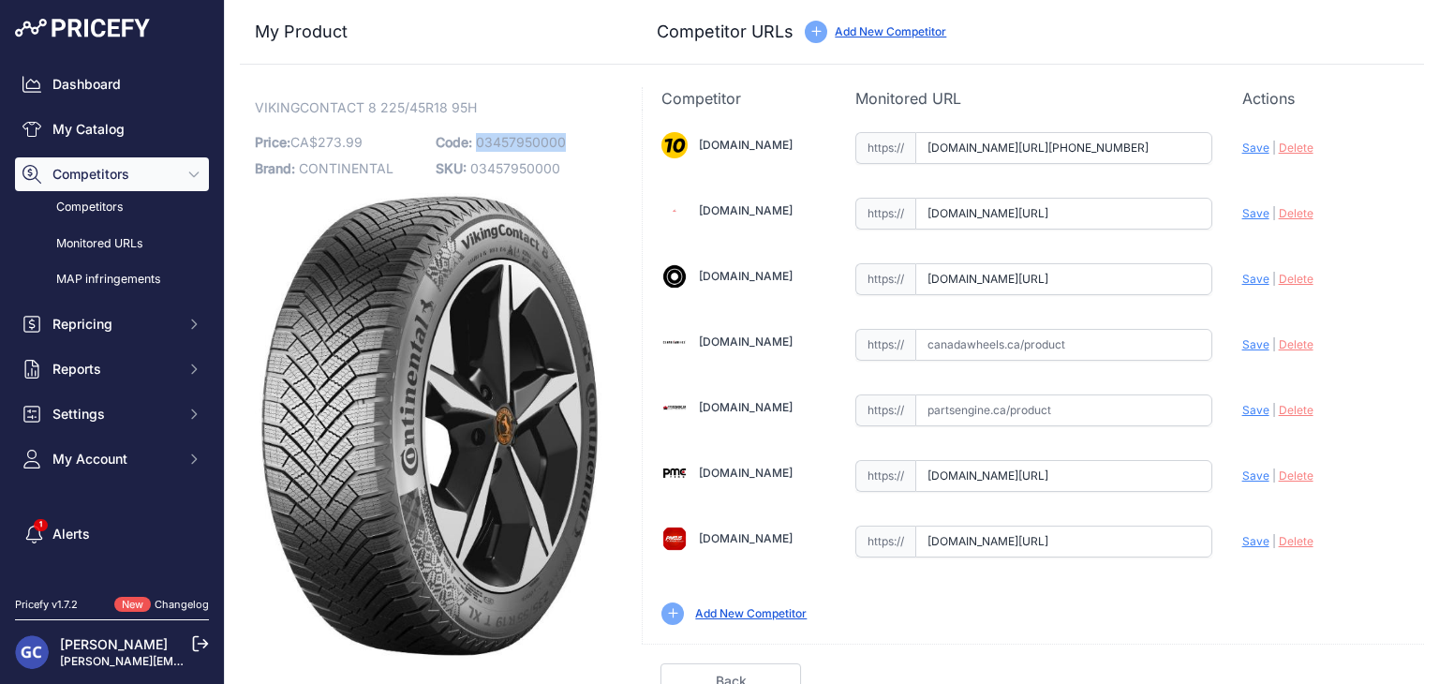
drag, startPoint x: 588, startPoint y: 139, endPoint x: 472, endPoint y: 147, distance: 116.4
click at [472, 147] on p "Code: 03457950000" at bounding box center [521, 142] width 170 height 26
copy span "03457950000"
drag, startPoint x: 1092, startPoint y: 342, endPoint x: 1146, endPoint y: 339, distance: 54.4
click at [1092, 342] on input "text" at bounding box center [1063, 345] width 297 height 32
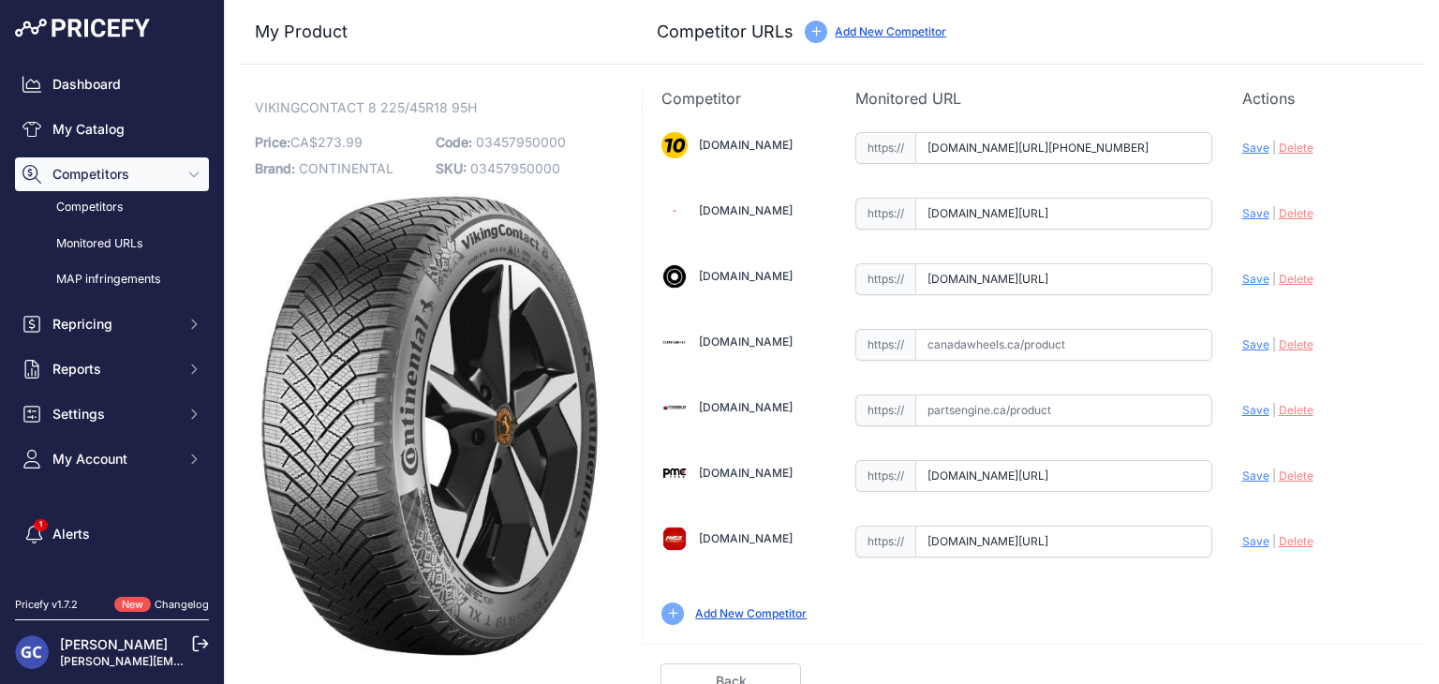
paste input "https://www.canadawheels.ca/continental-tires-viking-contact-8-03457950000"
click at [1242, 341] on span "Save" at bounding box center [1255, 344] width 27 height 14
type input "https://www.canadawheels.ca/continental-tires-viking-contact-8-03457950000?prir…"
click at [1292, 672] on link "Done" at bounding box center [1334, 681] width 140 height 36
drag, startPoint x: 585, startPoint y: 132, endPoint x: 475, endPoint y: 140, distance: 110.8
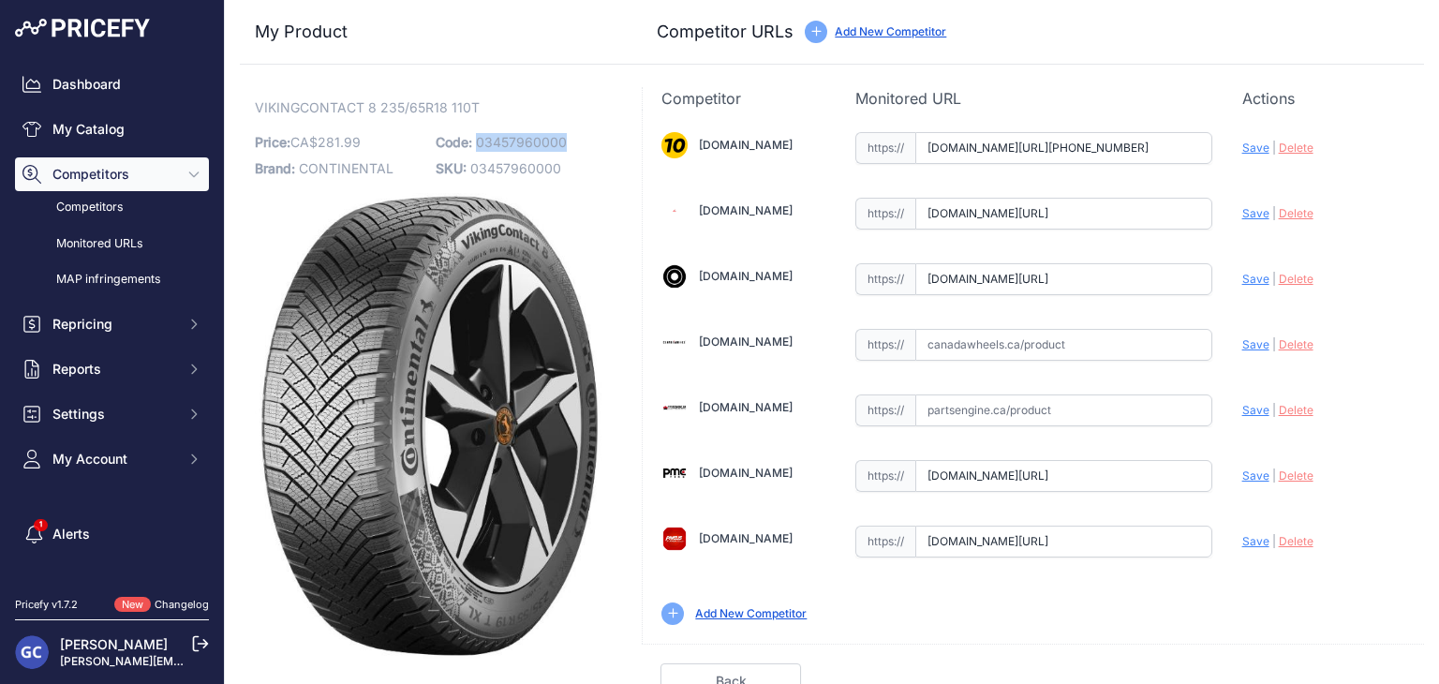
click at [475, 140] on p "Code: 03457960000" at bounding box center [521, 142] width 170 height 26
copy span "03457960000"
click at [988, 352] on input "text" at bounding box center [1063, 345] width 297 height 32
paste input "[URL][DOMAIN_NAME]"
click at [1244, 345] on span "Save" at bounding box center [1255, 344] width 27 height 14
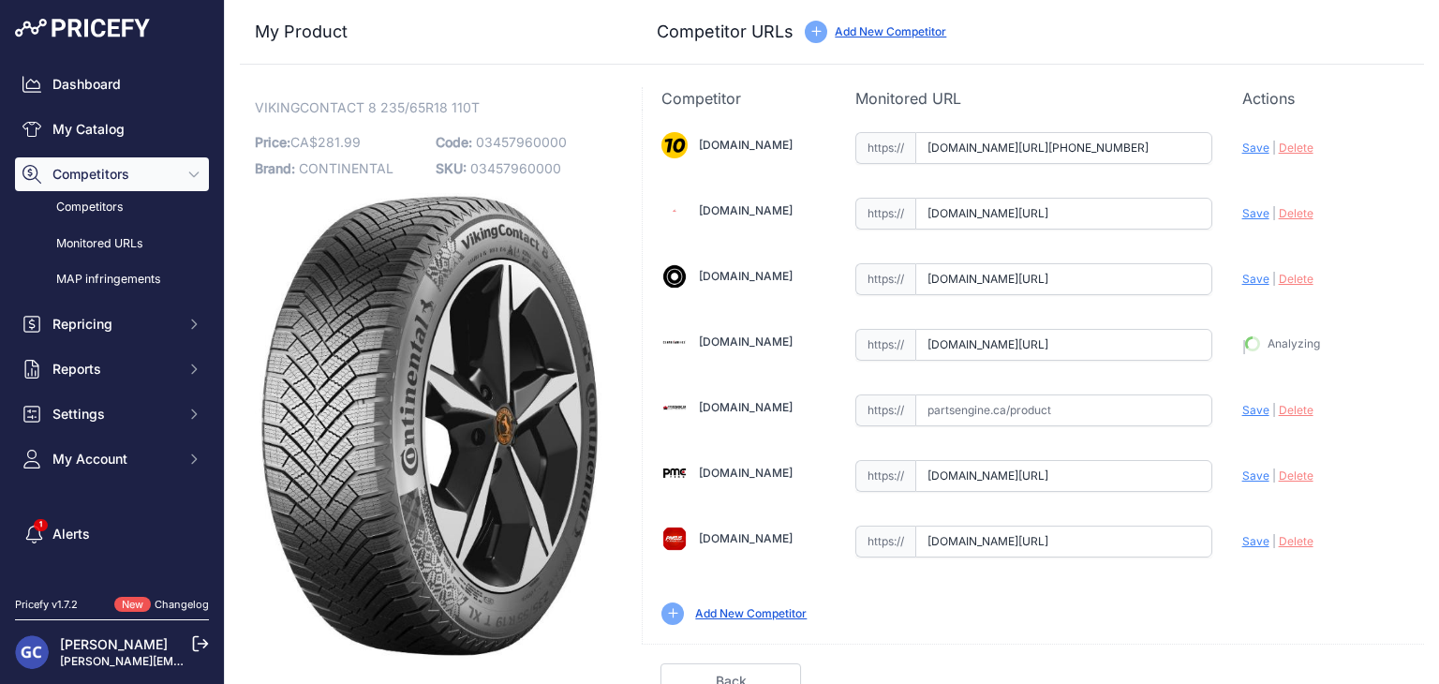
type input "https://www.canadawheels.ca/continental-tires-viking-contact-8-03457960000?prir…"
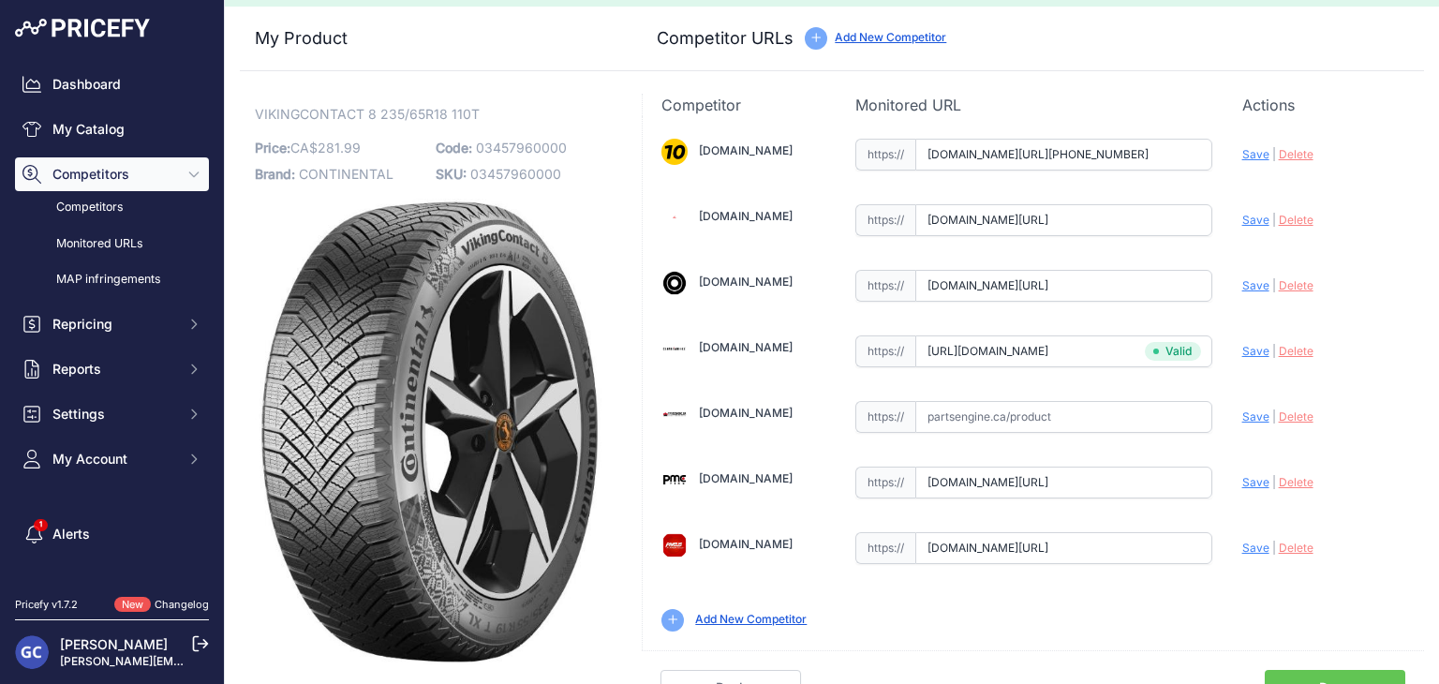
scroll to position [53, 0]
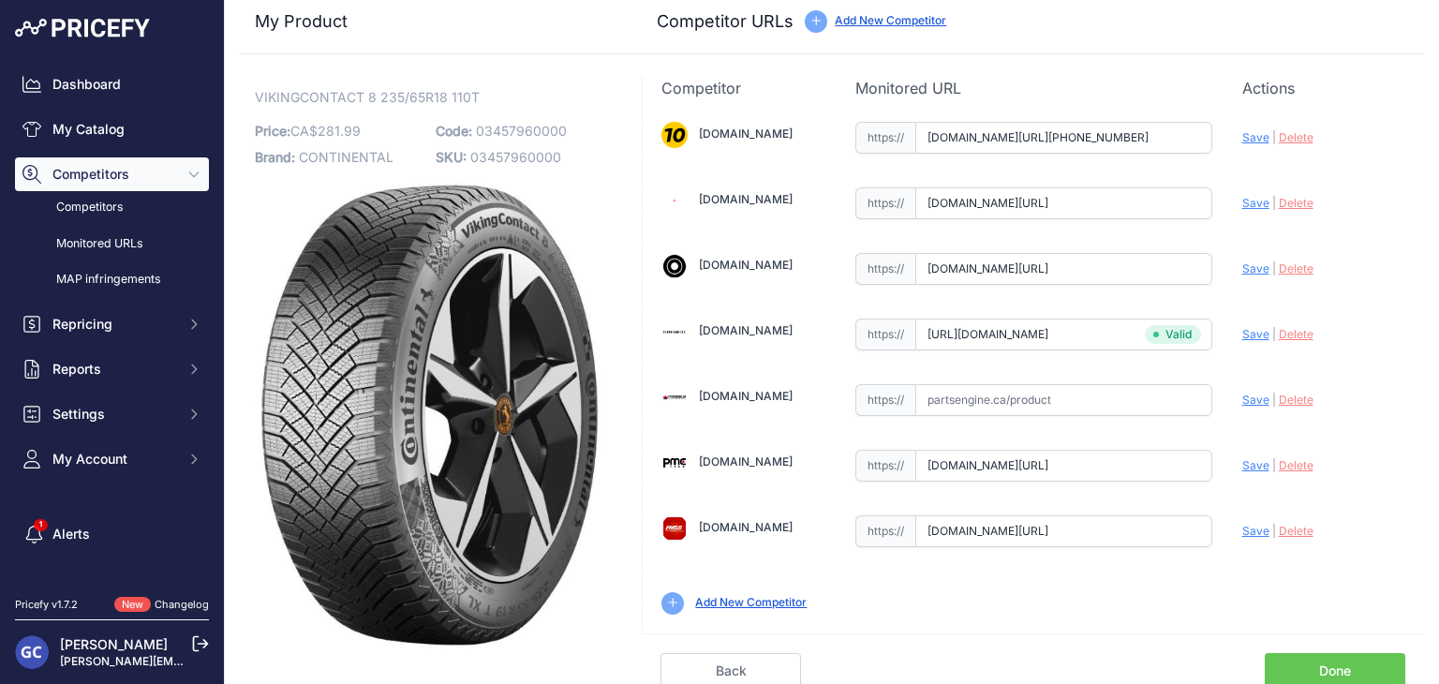
drag, startPoint x: 1290, startPoint y: 653, endPoint x: 1266, endPoint y: 627, distance: 35.2
click at [1290, 653] on link "Done" at bounding box center [1334, 671] width 140 height 36
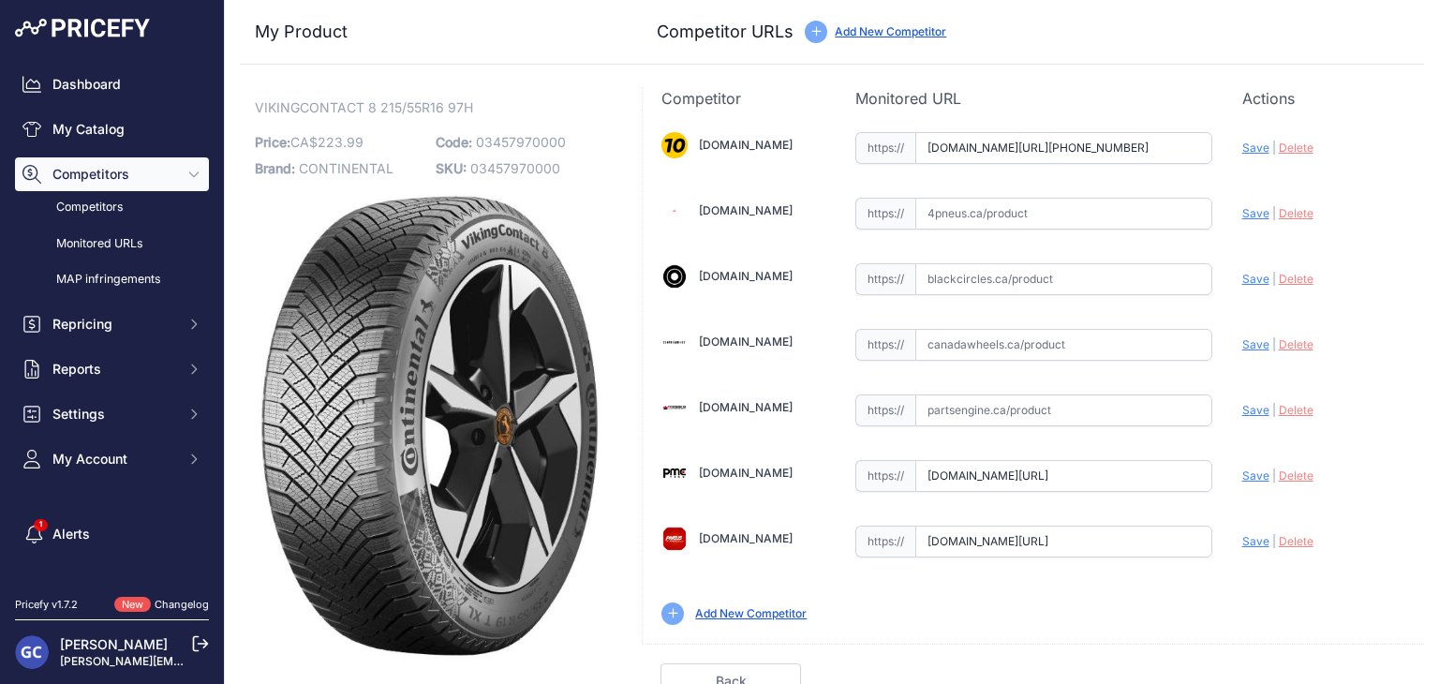
click at [1124, 263] on input "text" at bounding box center [1063, 279] width 297 height 32
paste input "[URL][DOMAIN_NAME]"
click at [1242, 274] on span "Save" at bounding box center [1255, 279] width 27 height 14
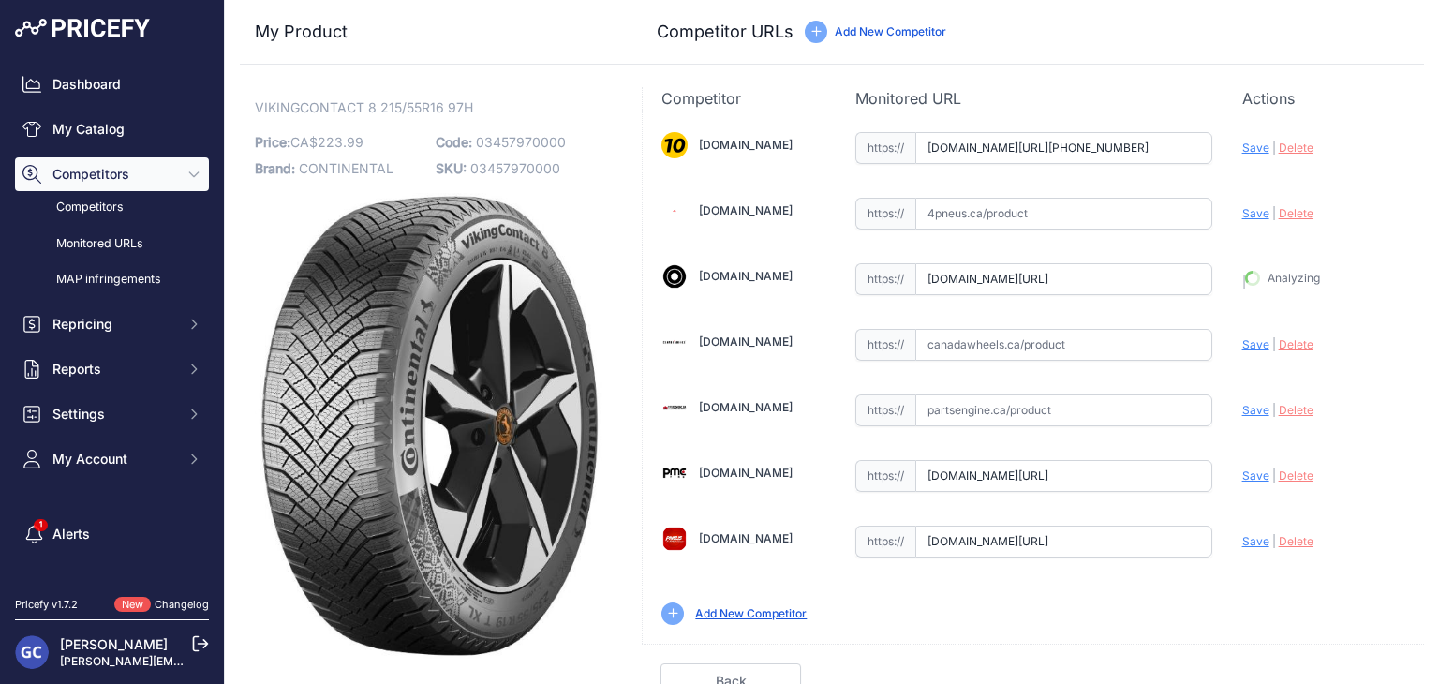
type input "[URL][DOMAIN_NAME]"
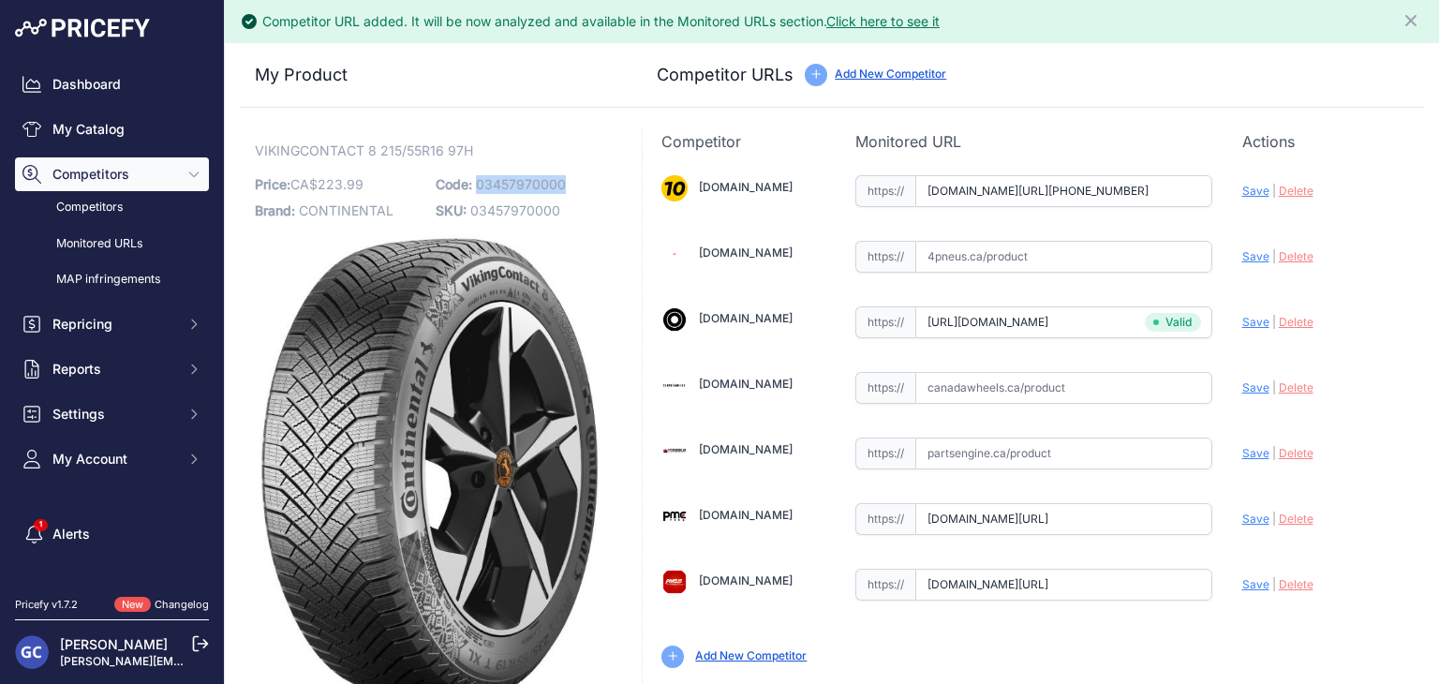
drag, startPoint x: 570, startPoint y: 181, endPoint x: 475, endPoint y: 190, distance: 96.0
click at [475, 190] on p "Code: 03457970000" at bounding box center [521, 184] width 170 height 26
copy span "03457970000"
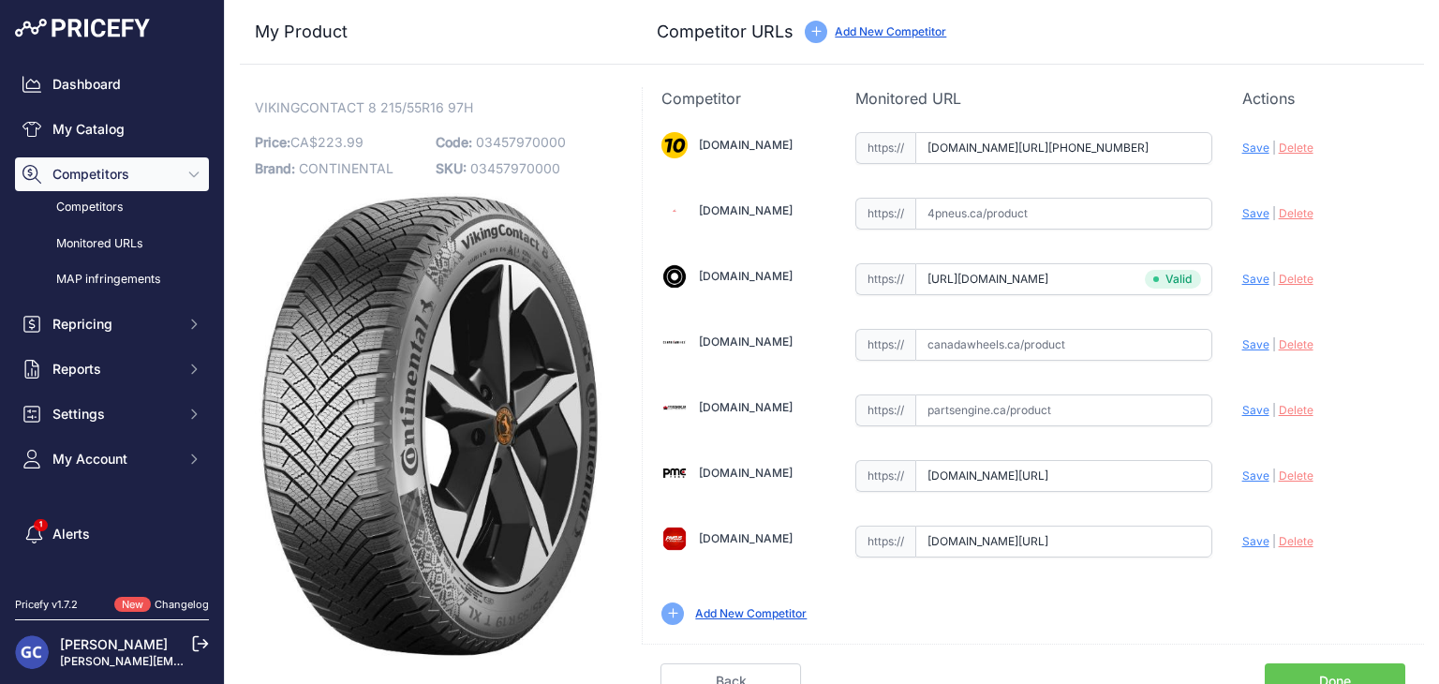
click at [1052, 347] on input "text" at bounding box center [1063, 345] width 297 height 32
paste input "https://www.canadawheels.ca/continental-tires-viking-contact-8-03457970000"
click at [1242, 345] on span "Save" at bounding box center [1255, 344] width 27 height 14
type input "https://www.canadawheels.ca/continental-tires-viking-contact-8-03457970000?prir…"
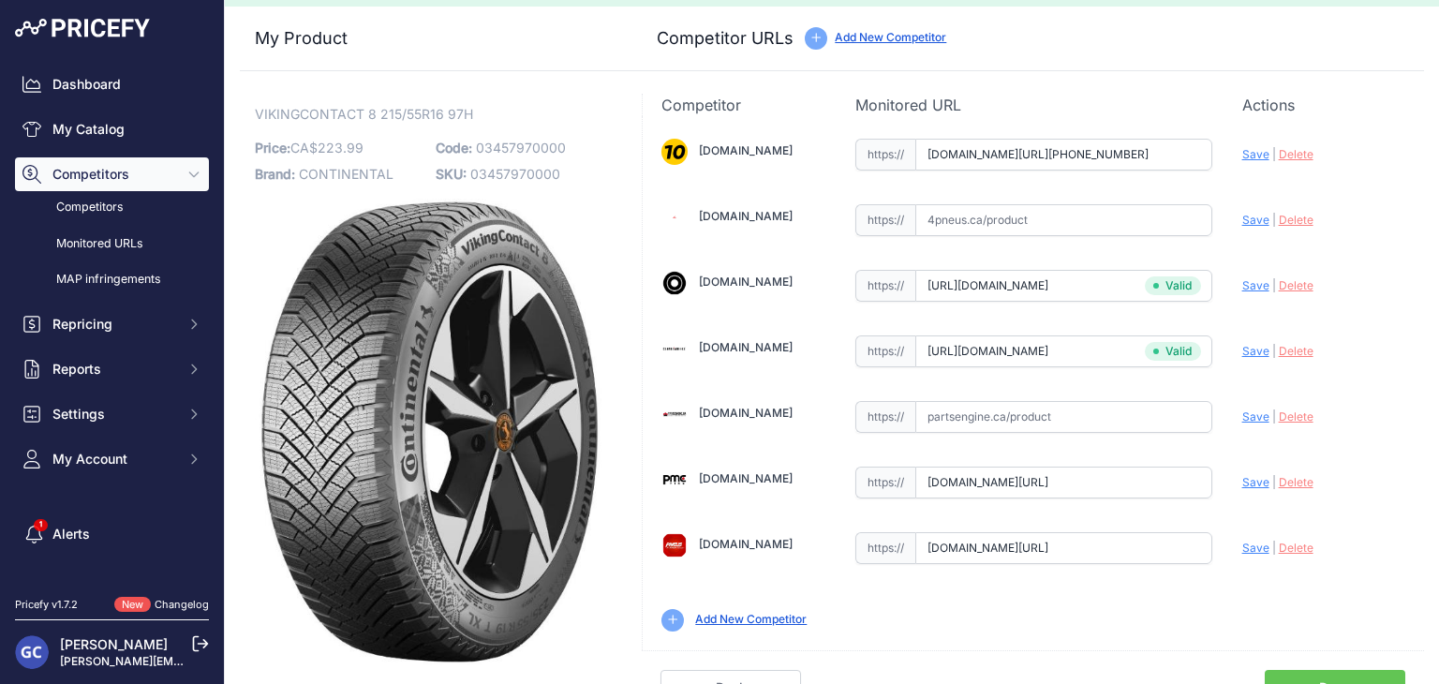
scroll to position [53, 0]
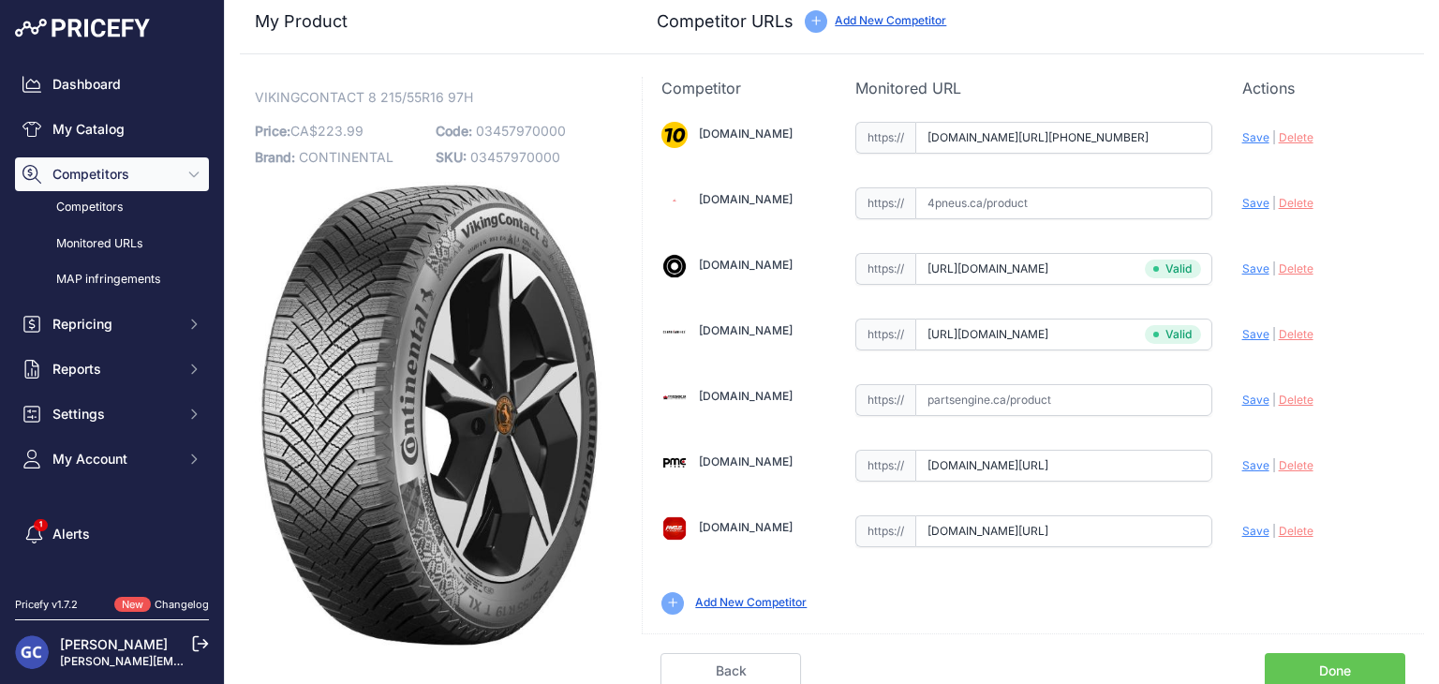
click at [1333, 657] on link "Done" at bounding box center [1334, 671] width 140 height 36
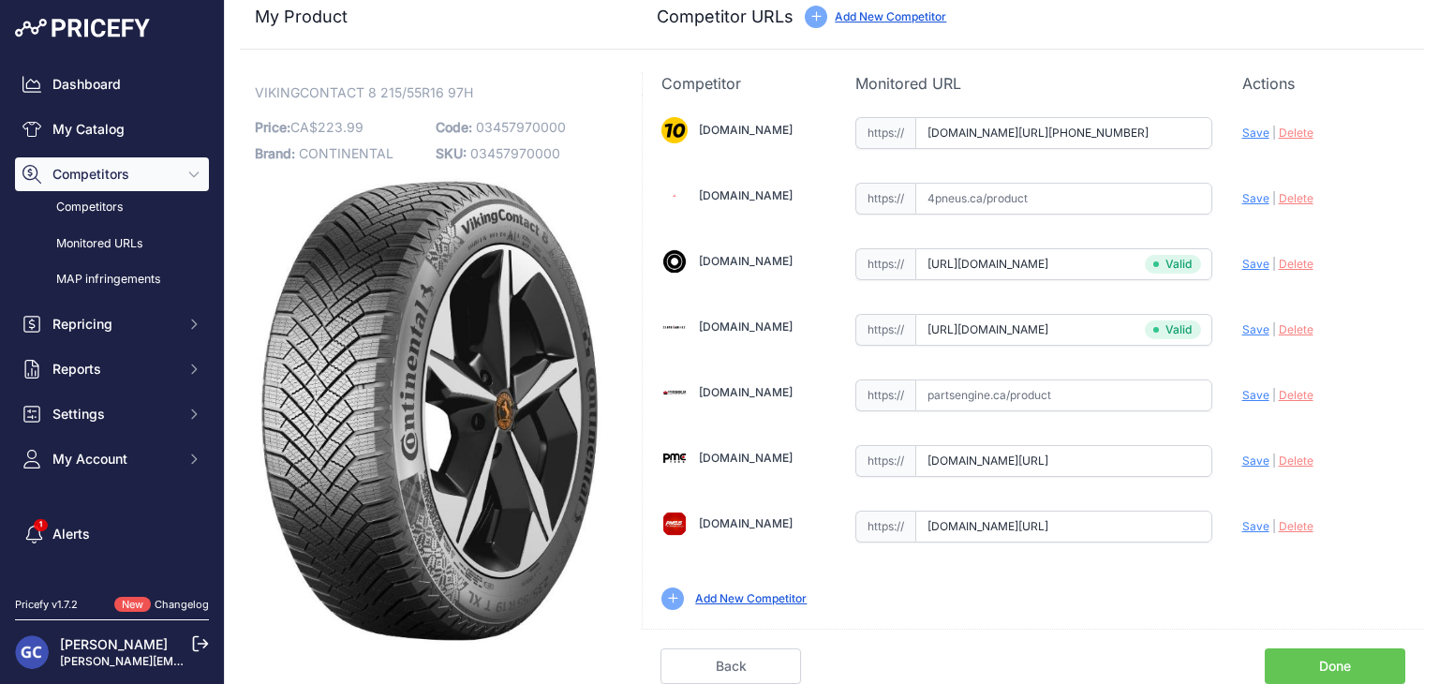
scroll to position [11, 0]
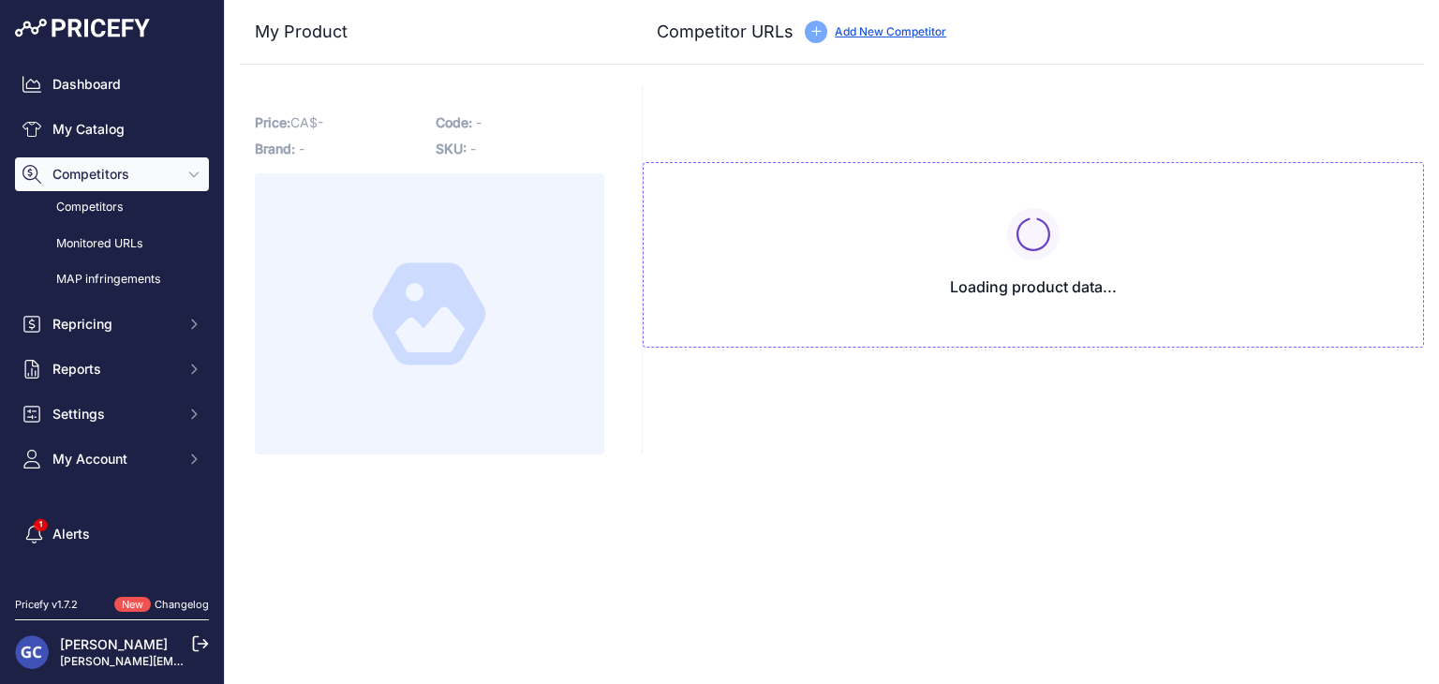
type input "[DOMAIN_NAME][URL][PHONE_NUMBER]"
type input "[DOMAIN_NAME][URL]"
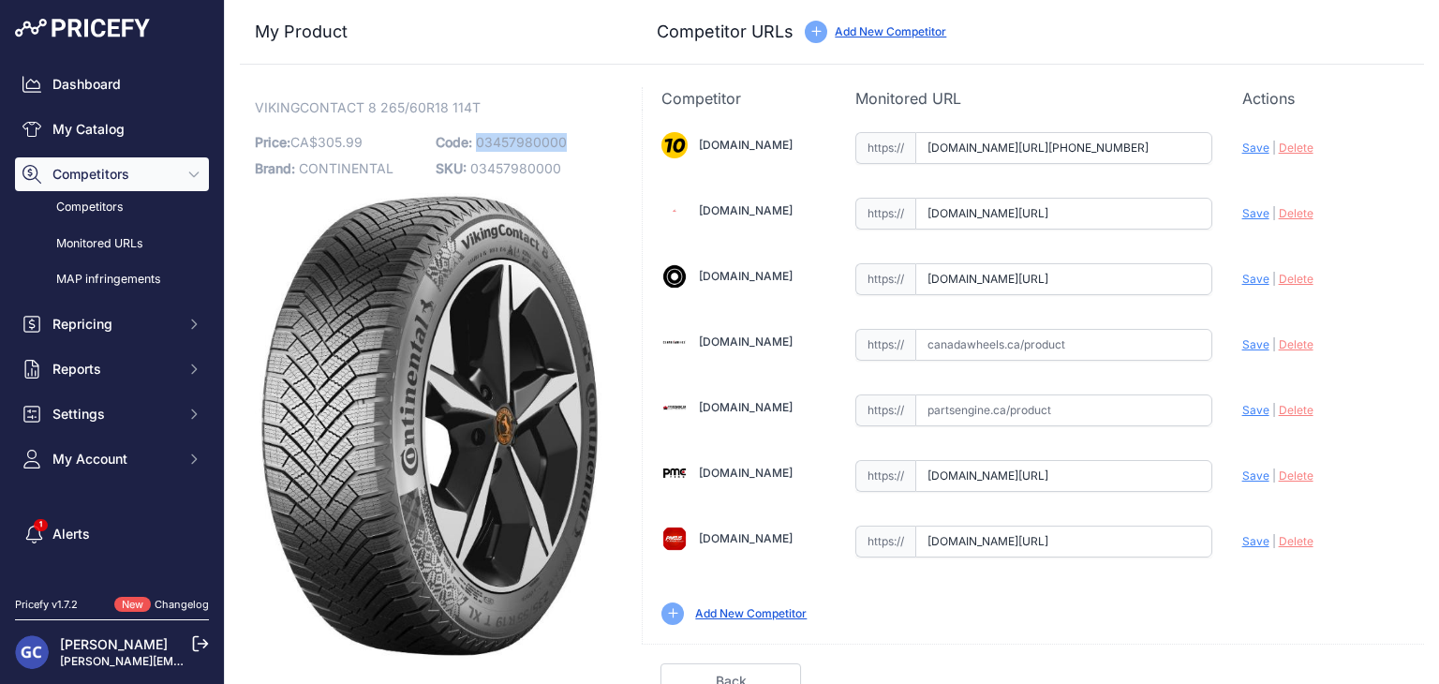
drag, startPoint x: 581, startPoint y: 138, endPoint x: 476, endPoint y: 137, distance: 104.9
click at [476, 137] on p "Code: 03457980000" at bounding box center [521, 142] width 170 height 26
copy span "03457980000"
click at [1128, 349] on input "text" at bounding box center [1063, 345] width 297 height 32
paste input "[URL][DOMAIN_NAME]"
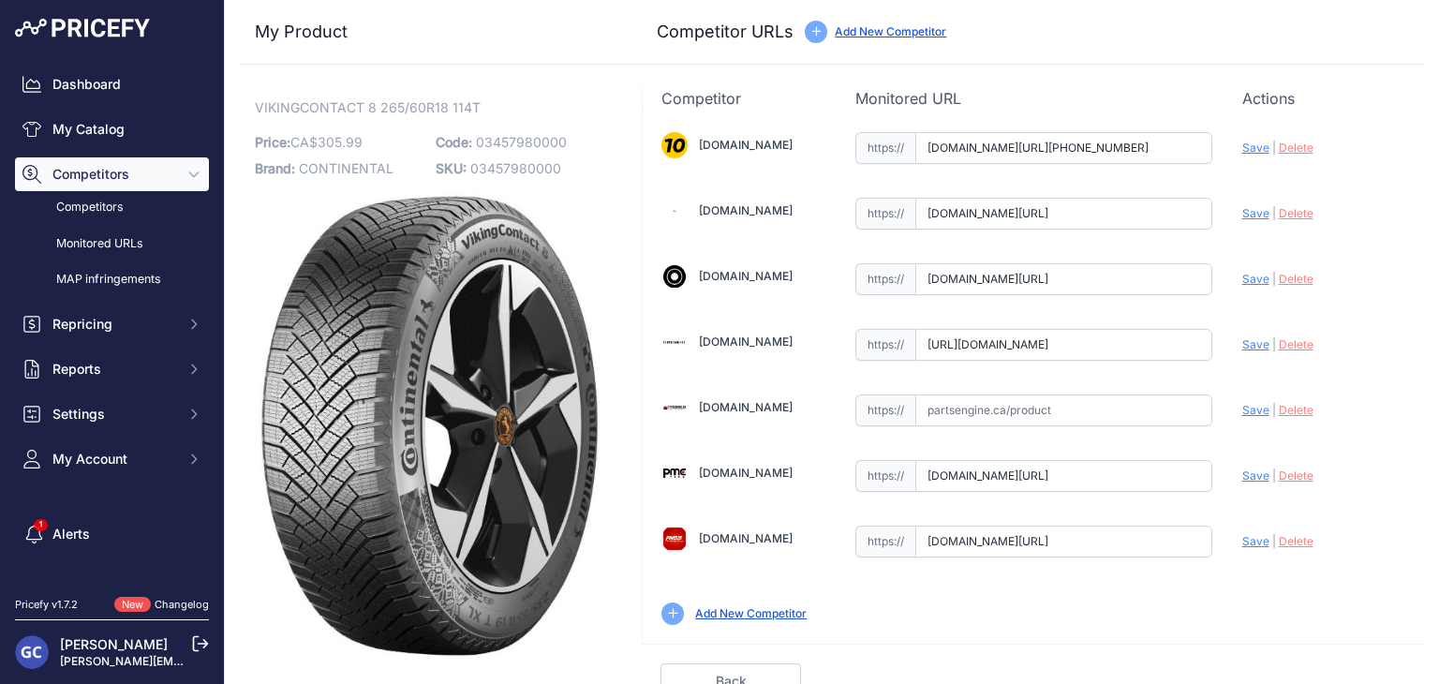
scroll to position [0, 160]
click at [1244, 343] on span "Save" at bounding box center [1255, 344] width 27 height 14
type input "[URL][DOMAIN_NAME]"
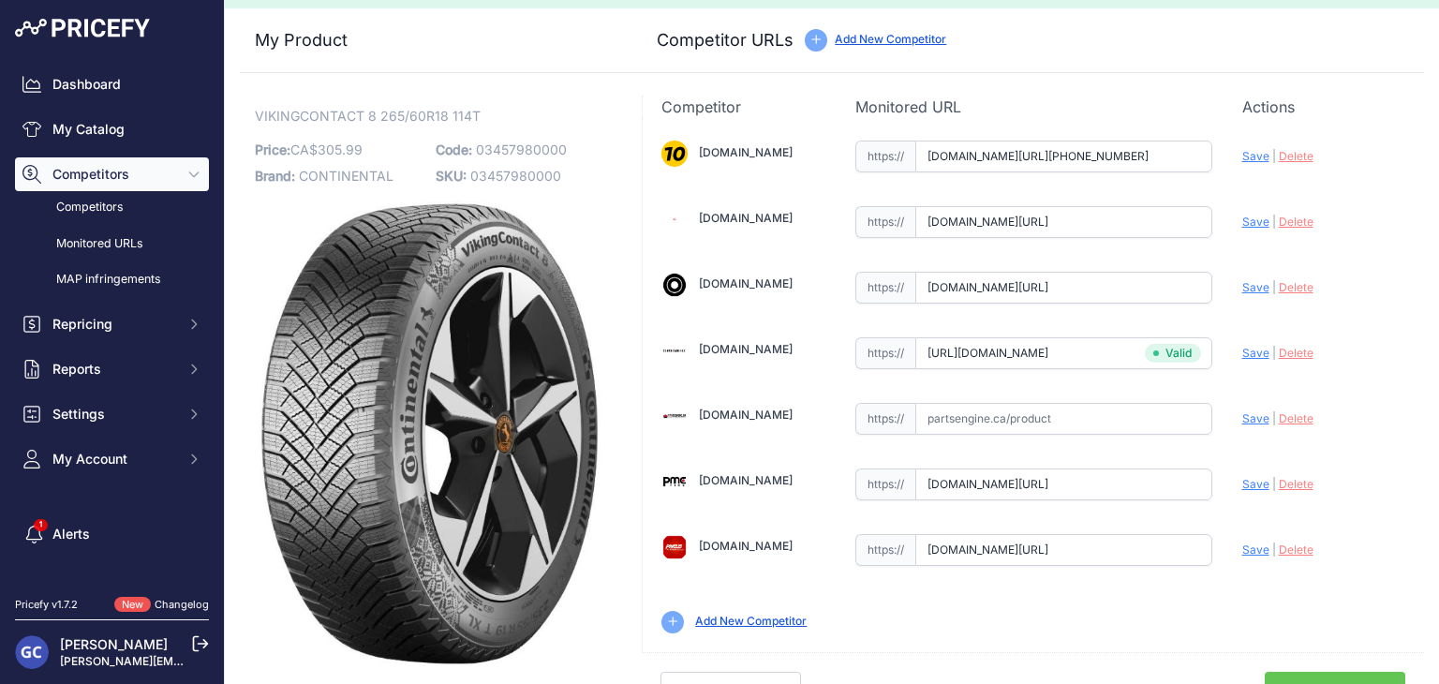
scroll to position [53, 0]
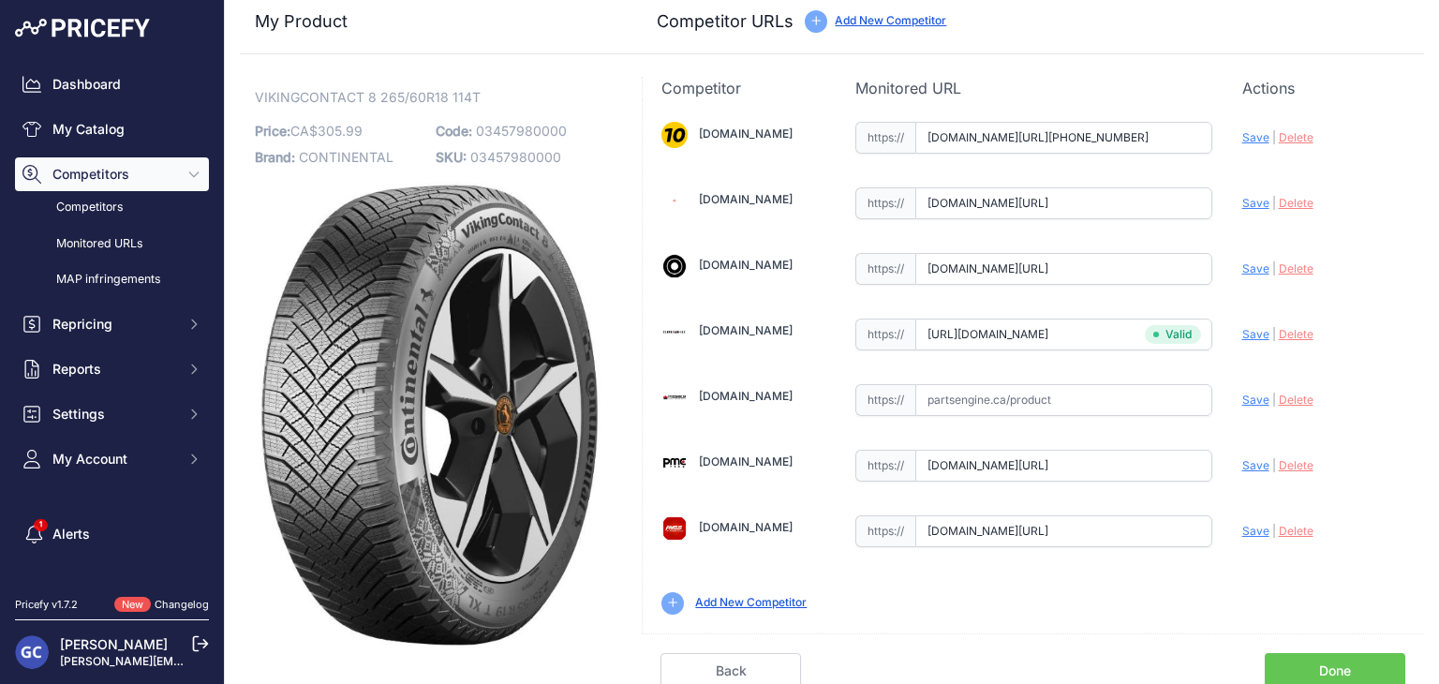
click at [1334, 643] on div "Back Done" at bounding box center [1033, 660] width 782 height 55
click at [1335, 655] on link "Done" at bounding box center [1334, 671] width 140 height 36
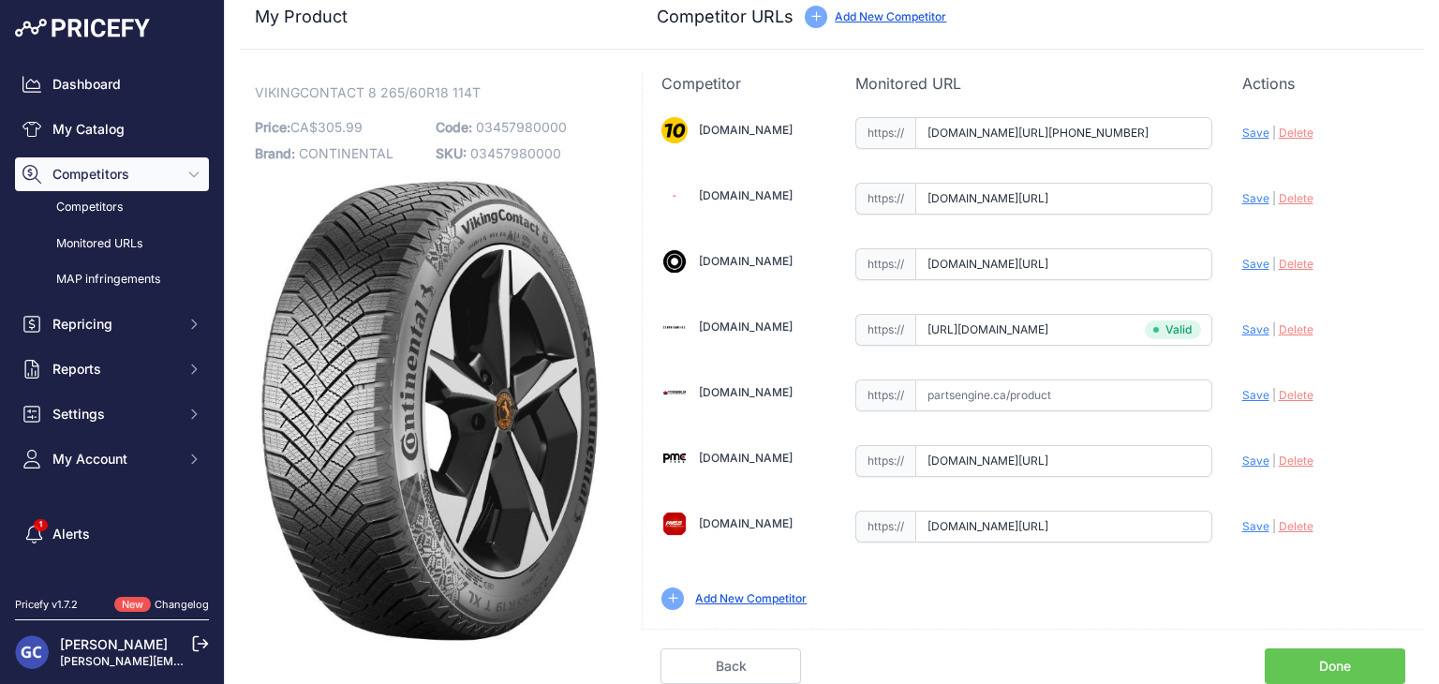
scroll to position [11, 0]
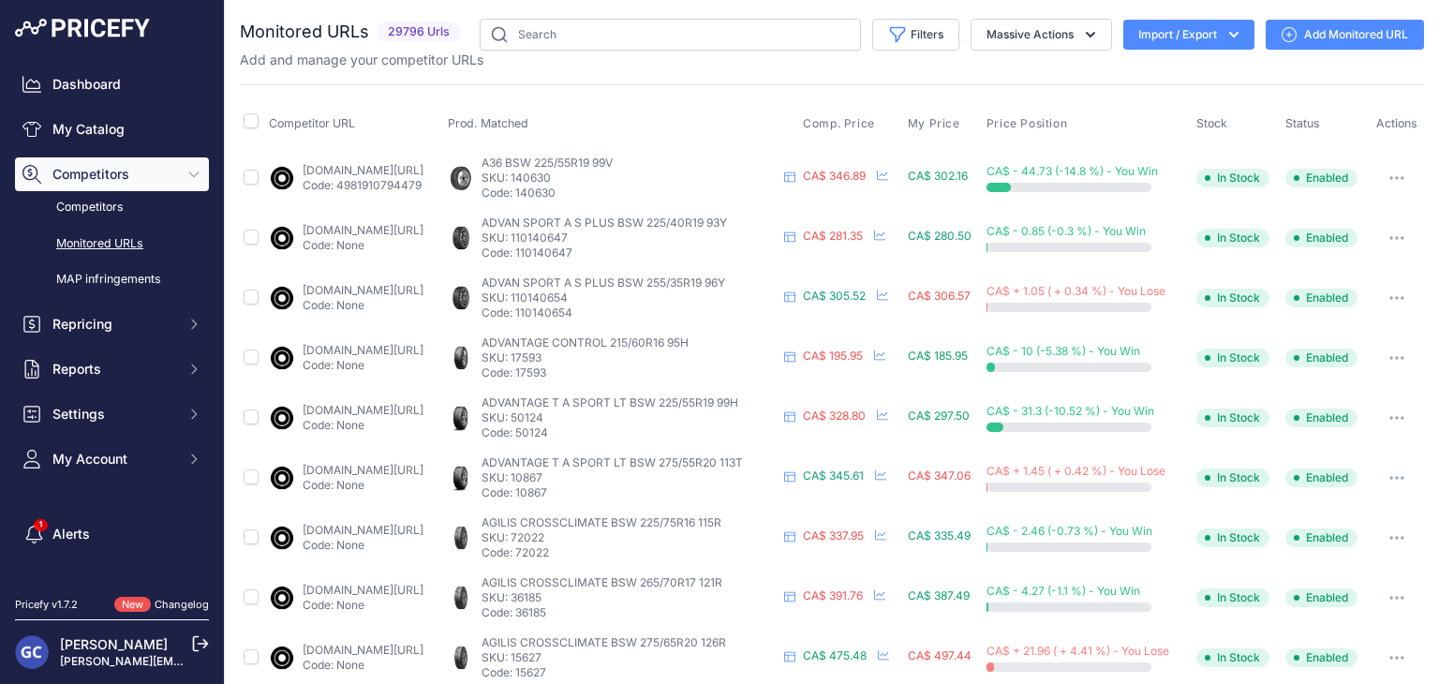
scroll to position [281, 0]
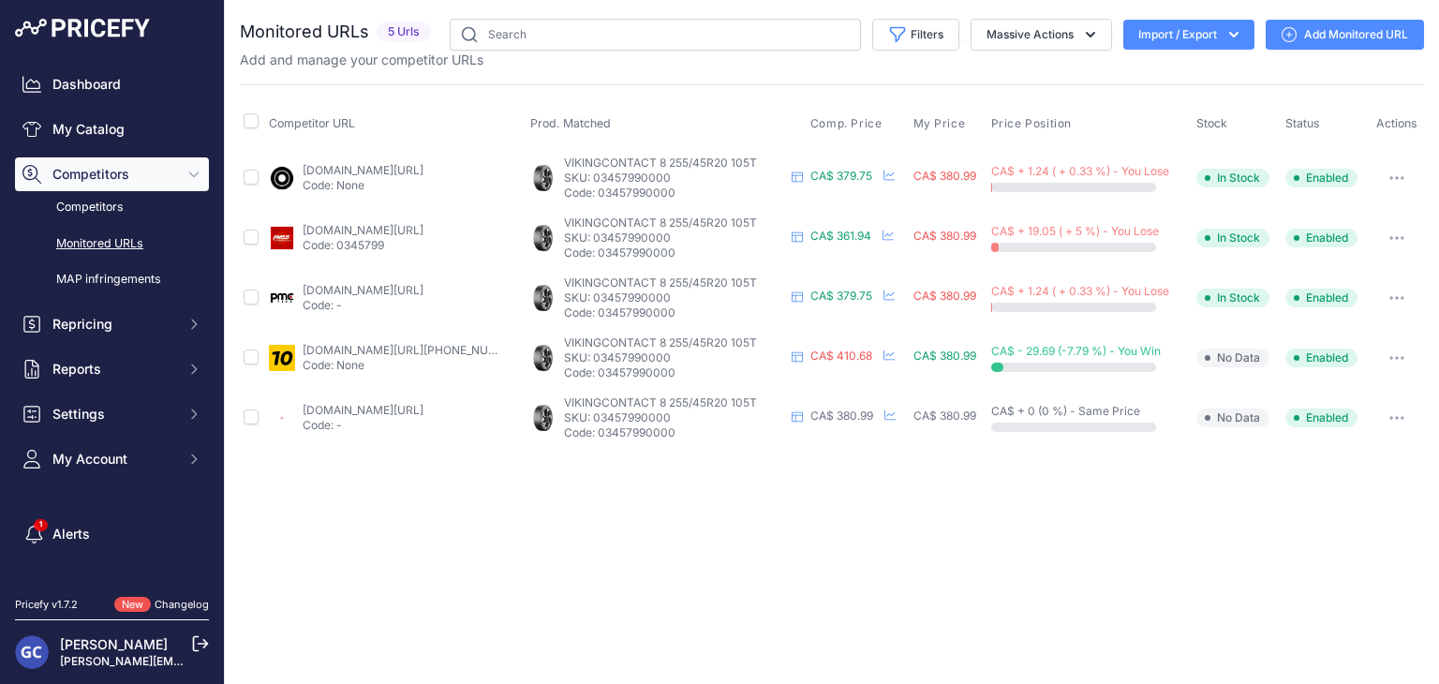
click at [1335, 31] on link "Add Monitored URL" at bounding box center [1344, 35] width 158 height 30
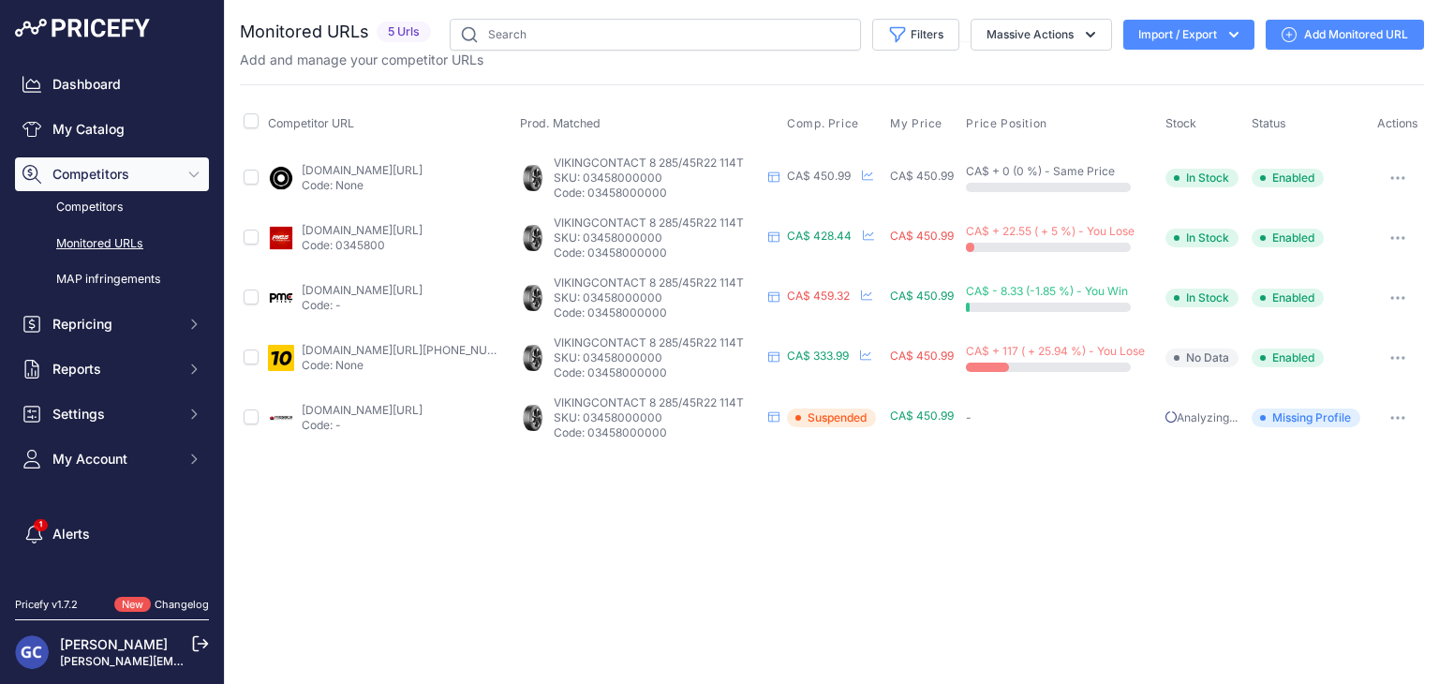
click at [1356, 42] on link "Add Monitored URL" at bounding box center [1344, 35] width 158 height 30
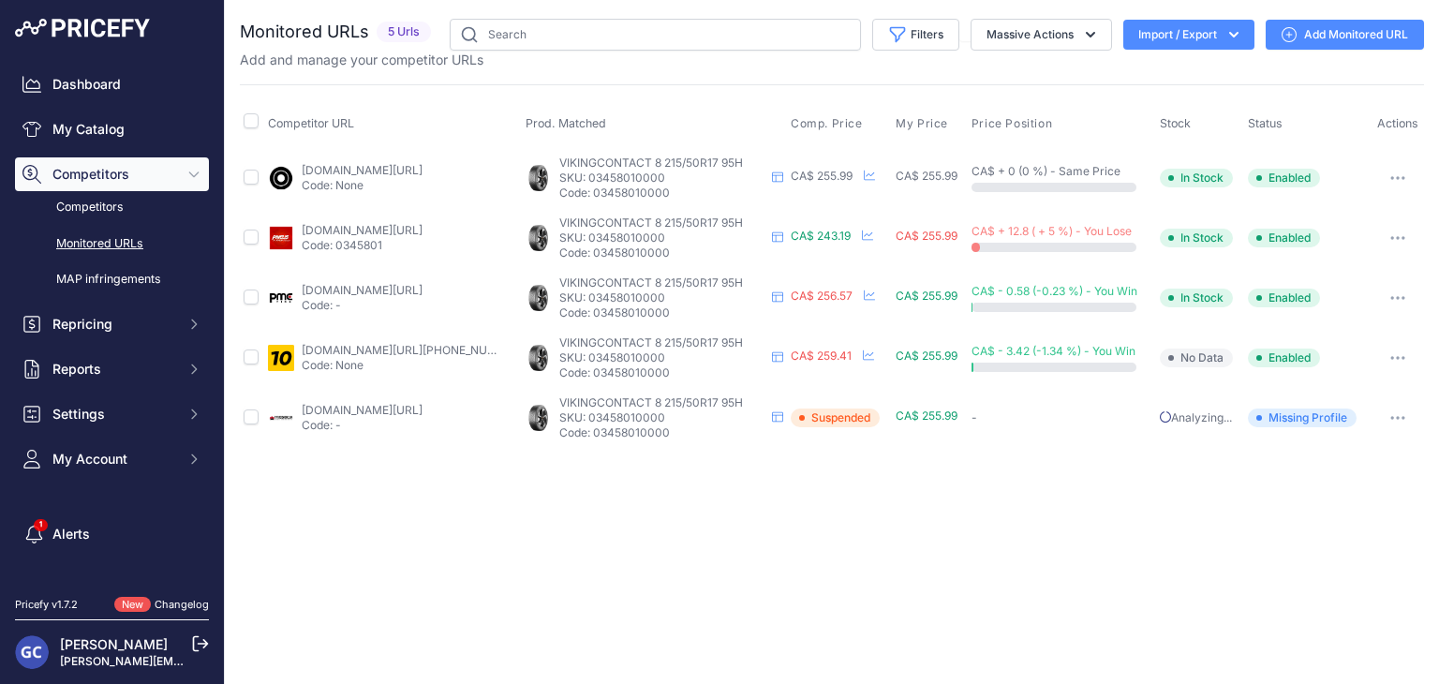
drag, startPoint x: 687, startPoint y: 188, endPoint x: 592, endPoint y: 192, distance: 95.6
click at [592, 192] on p "Code: 03458010000" at bounding box center [661, 192] width 205 height 15
copy p "03458010000"
click at [1323, 33] on link "Add Monitored URL" at bounding box center [1344, 35] width 158 height 30
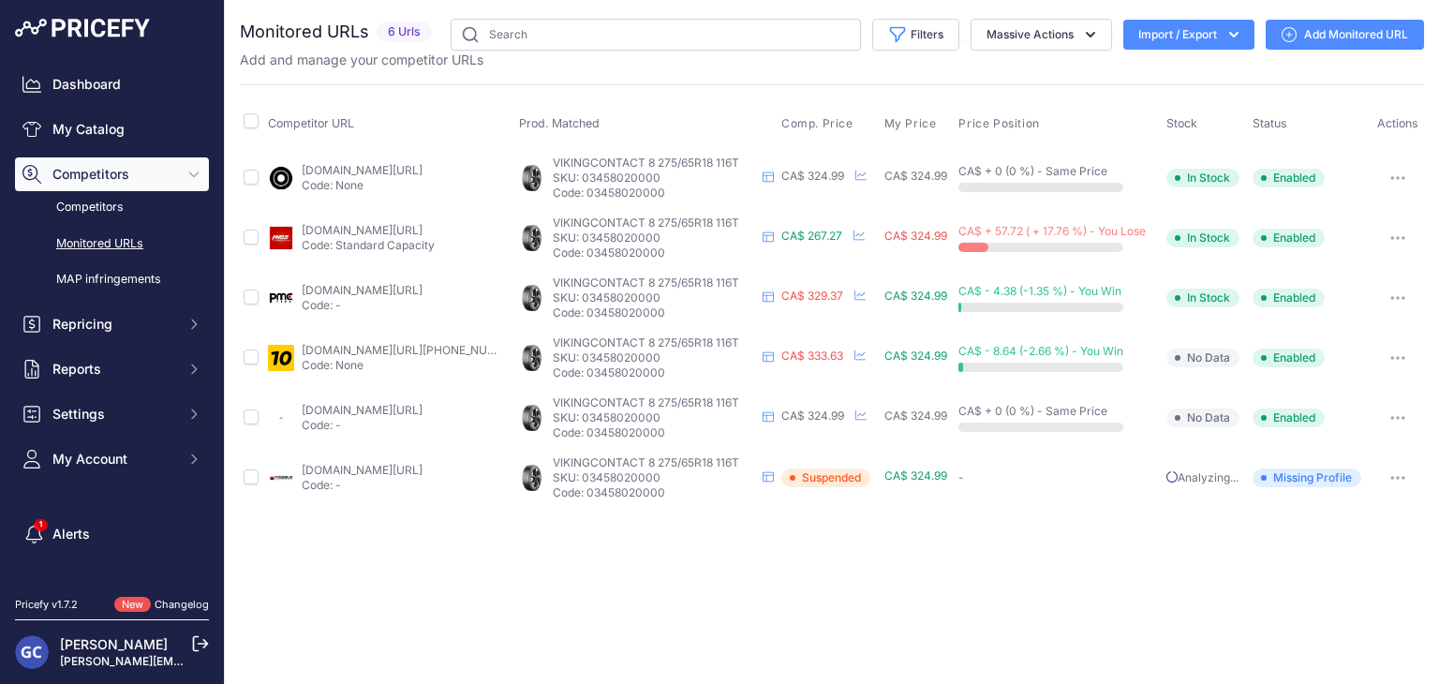
click at [1323, 29] on link "Add Monitored URL" at bounding box center [1344, 35] width 158 height 30
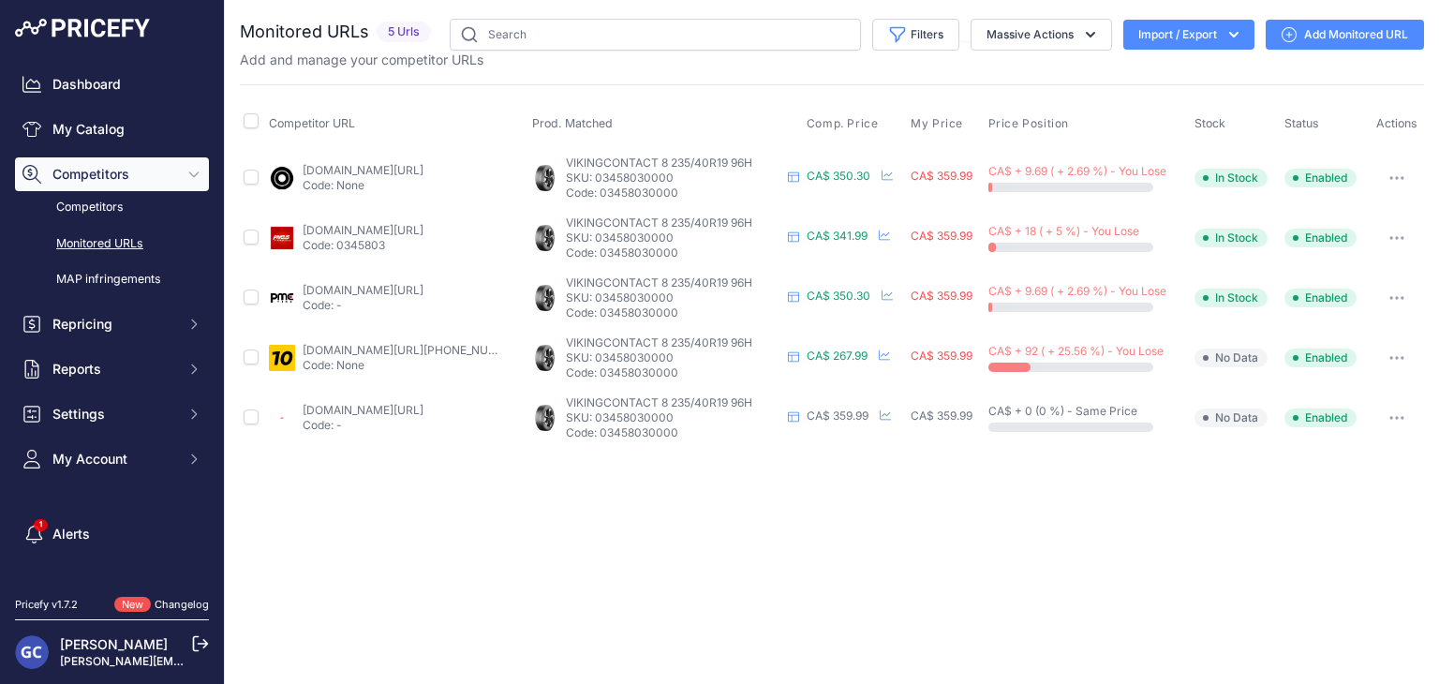
click at [1347, 35] on link "Add Monitored URL" at bounding box center [1344, 35] width 158 height 30
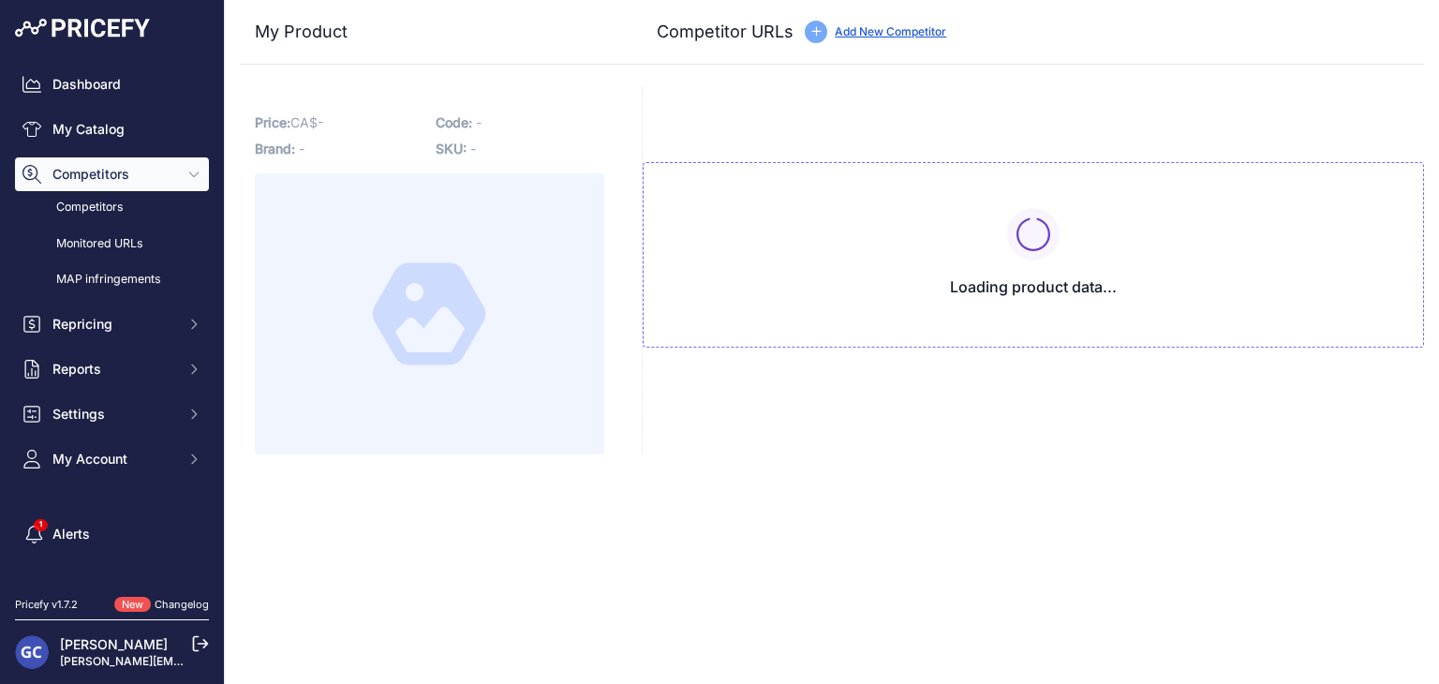
type input "[DOMAIN_NAME][URL][PHONE_NUMBER]"
type input "www.4pneus.ca/pneus/continental-viking-contact-8-hiver/255-45-r20-xl/29455?prir…"
type input "www.blackcircles.ca/en/tire/continental/vikingcontact-8/255-45-r20-105-t?prirul…"
type input "pmctire.com/fr/tires/continental-vikingcontact-8-255-45r20-xl-105t-bsw-03457990…"
type input "pneusarabais.com/pneus/continental-vikingcontact-8/52408?prirule_jdsnikfkfjsd=8…"
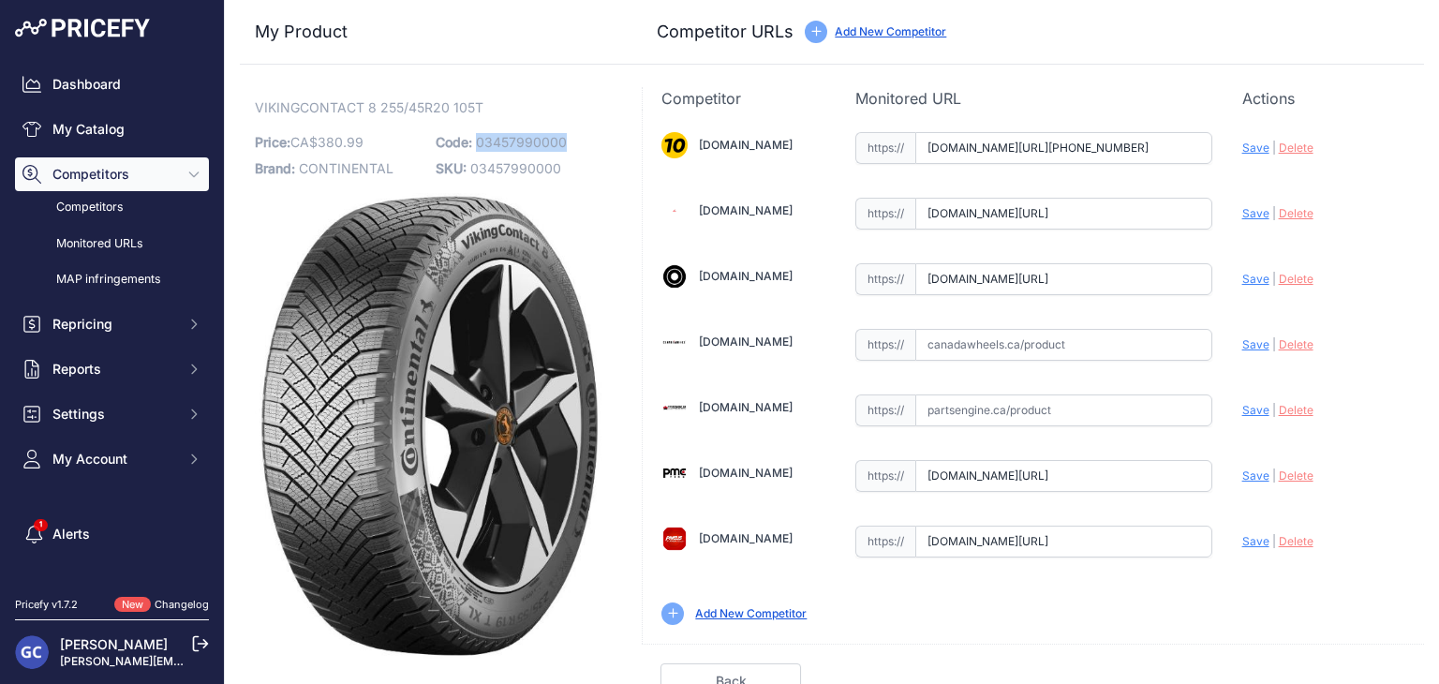
drag, startPoint x: 572, startPoint y: 139, endPoint x: 473, endPoint y: 142, distance: 99.4
click at [473, 142] on p "Code: 03457990000" at bounding box center [521, 142] width 170 height 26
copy span "03457990000"
drag, startPoint x: 1075, startPoint y: 345, endPoint x: 1089, endPoint y: 338, distance: 15.5
click at [1075, 345] on input "text" at bounding box center [1063, 345] width 297 height 32
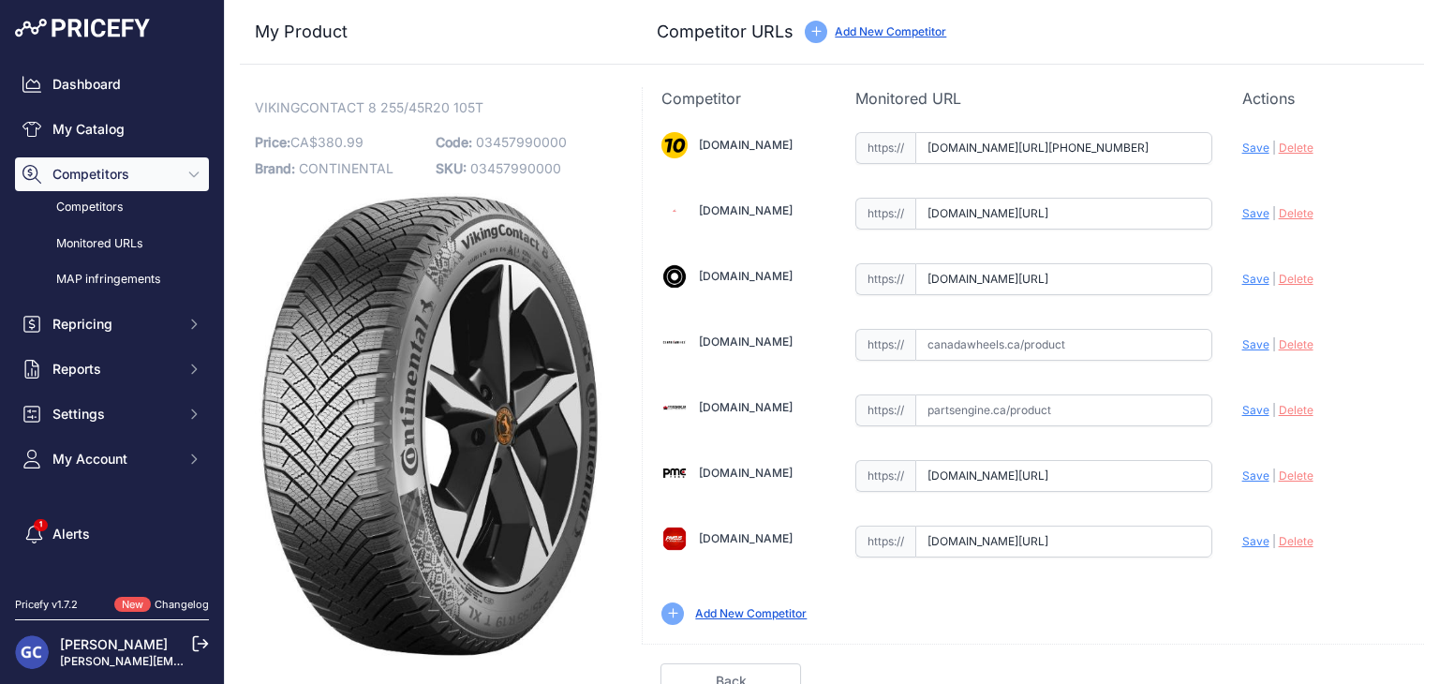
paste input "https://www.canadawheels.ca/continental-tires-viking-contact-8-03457990000"
click at [1242, 341] on span "Save" at bounding box center [1255, 344] width 27 height 14
type input "https://www.canadawheels.ca/continental-tires-viking-contact-8-03457990000?prir…"
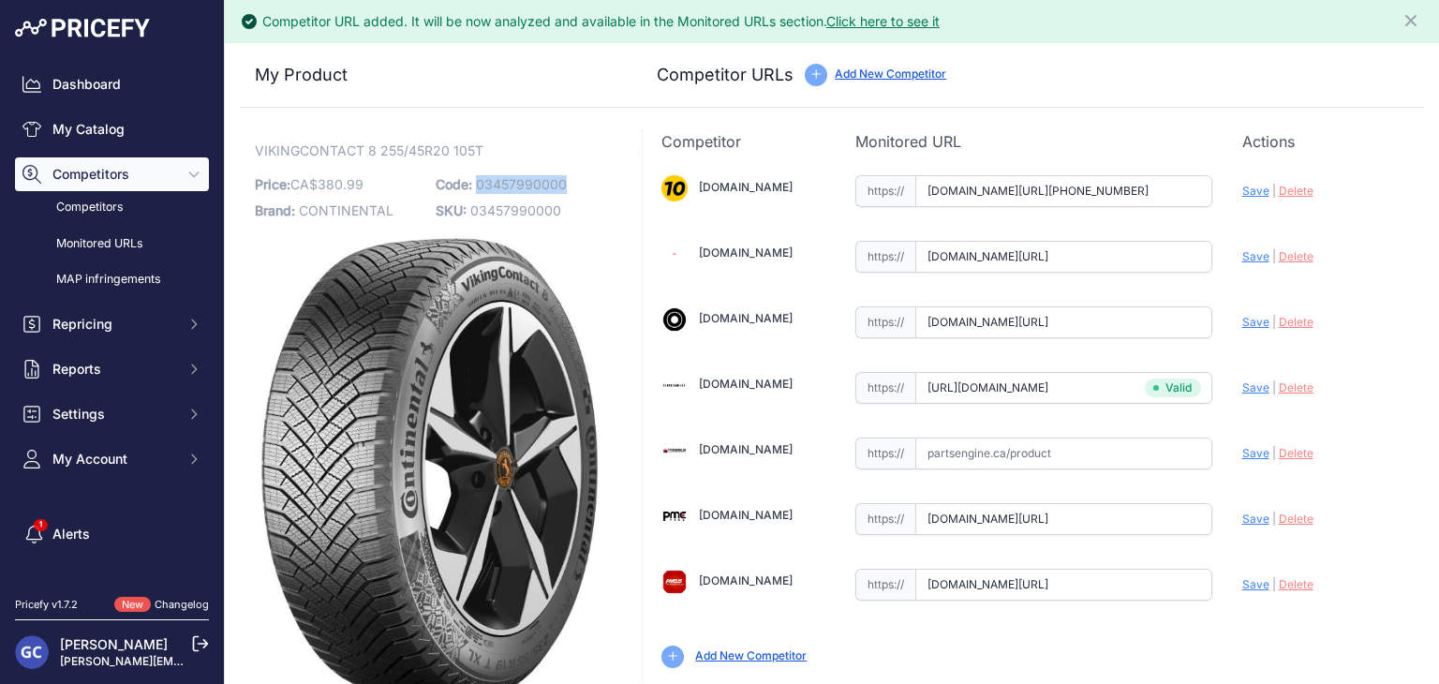
drag, startPoint x: 577, startPoint y: 179, endPoint x: 472, endPoint y: 183, distance: 105.0
click at [472, 183] on p "Code: 03457990000" at bounding box center [521, 184] width 170 height 26
copy span "03457990000"
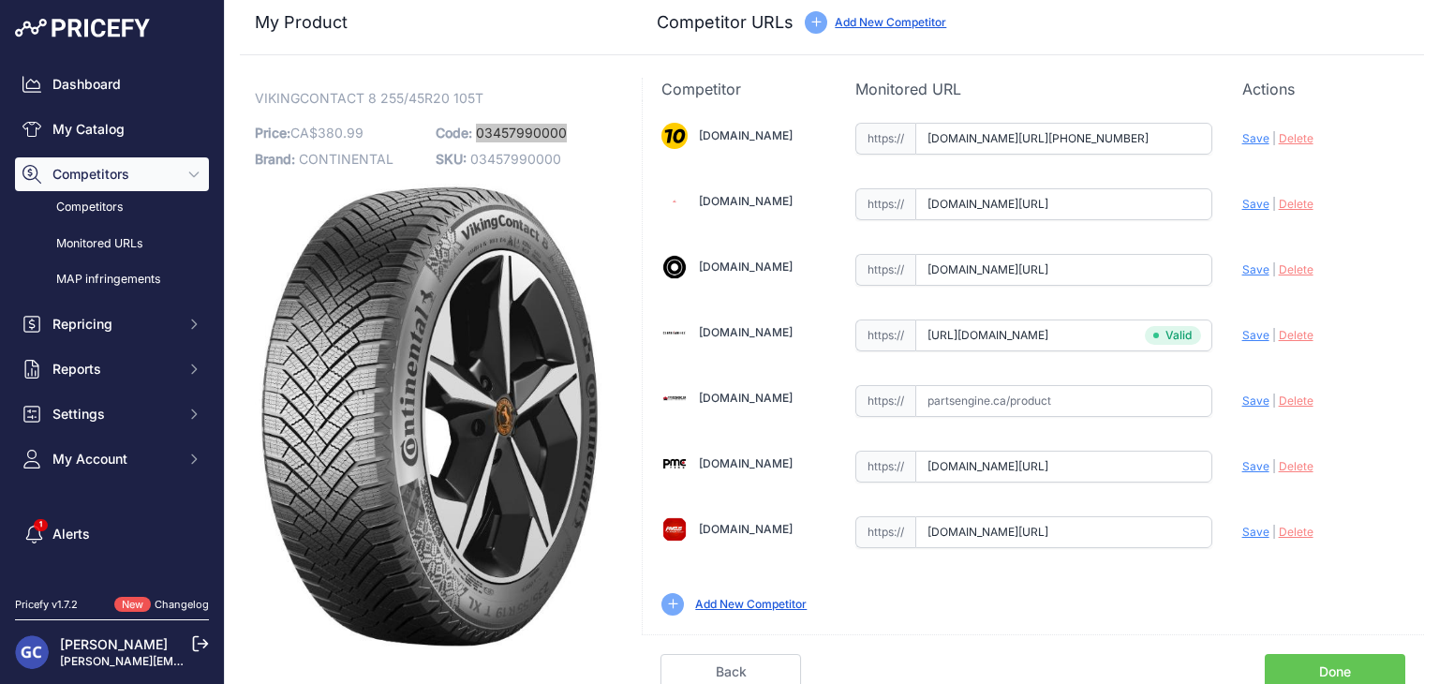
scroll to position [11, 0]
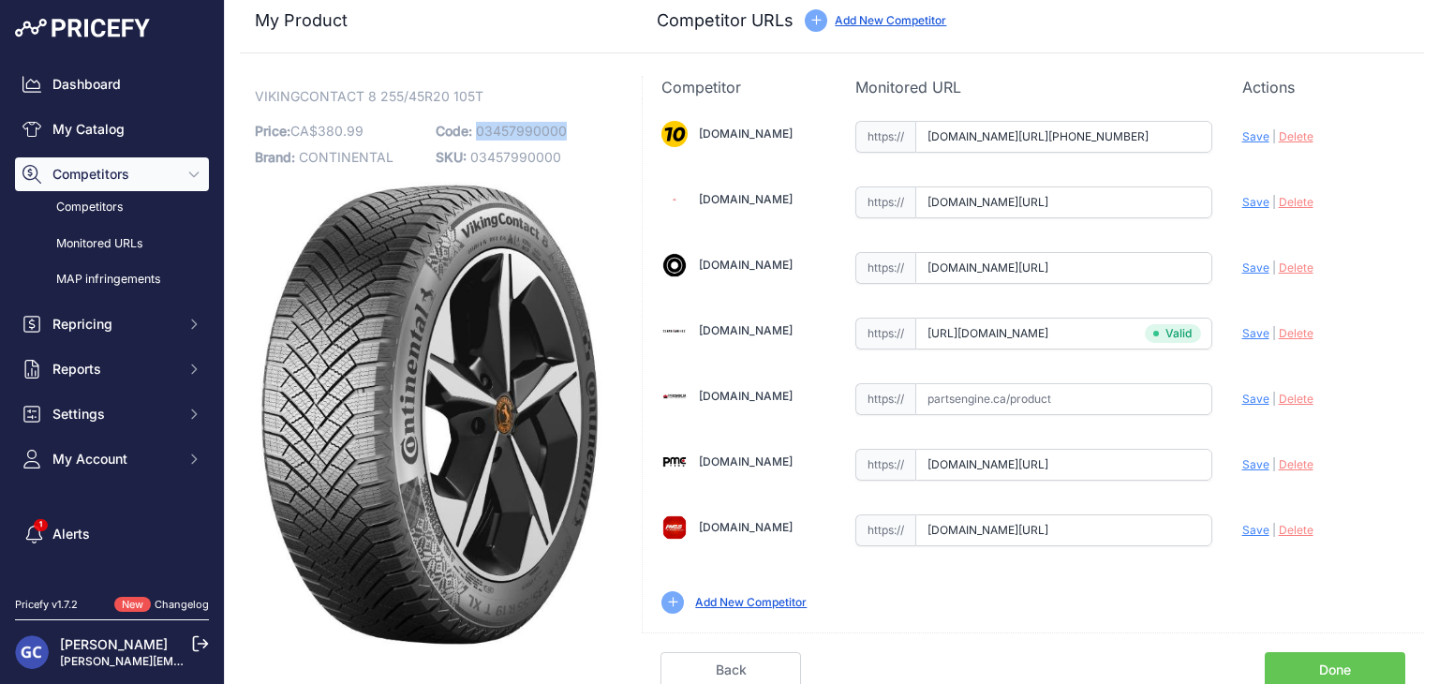
click at [1308, 659] on link "Done" at bounding box center [1334, 670] width 140 height 36
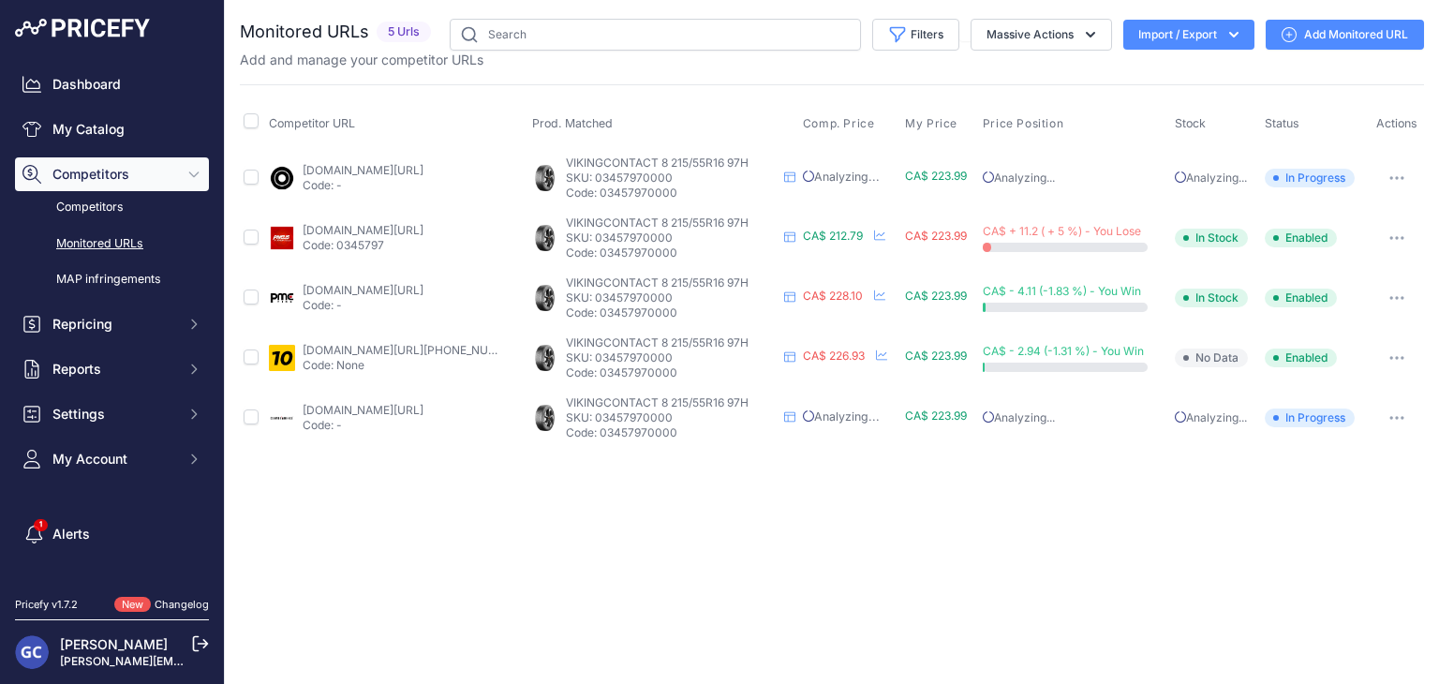
drag, startPoint x: 700, startPoint y: 189, endPoint x: 596, endPoint y: 191, distance: 104.0
click at [596, 191] on p "Code: 03457970000" at bounding box center [671, 192] width 211 height 15
copy p "03457970000"
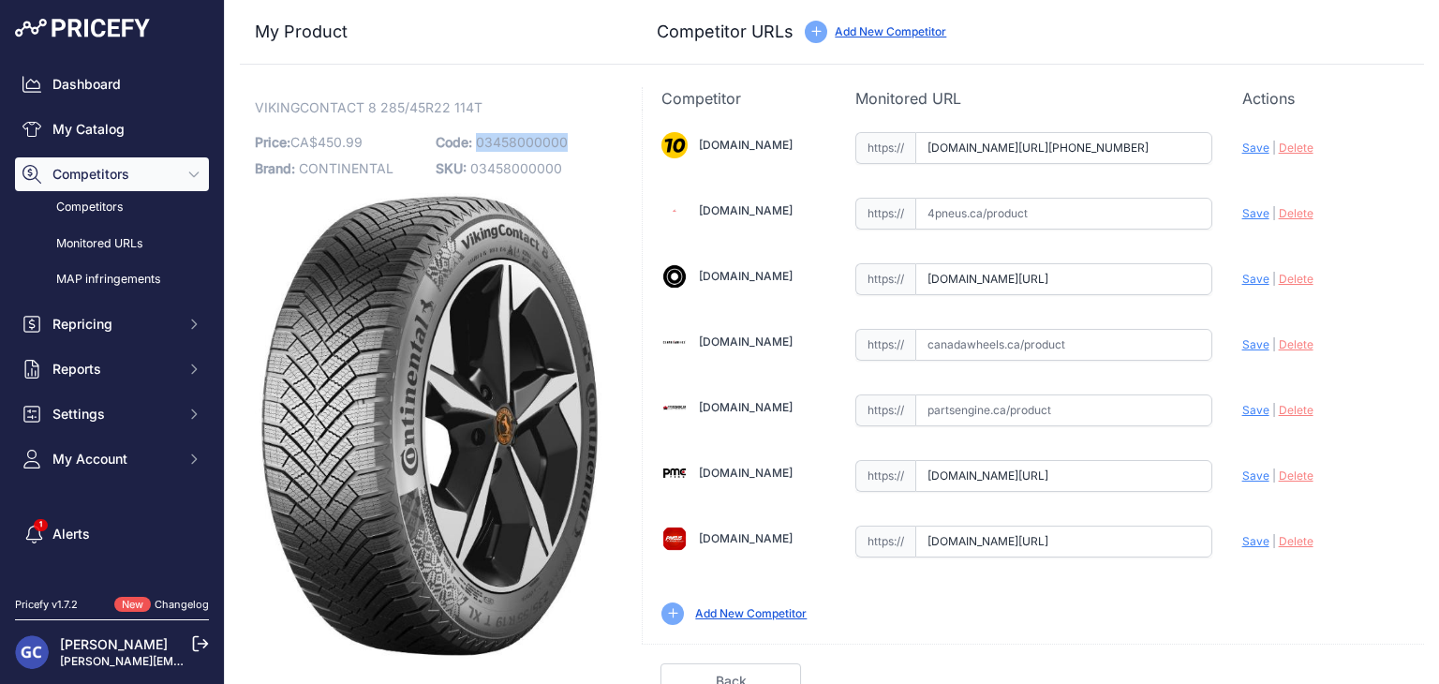
drag, startPoint x: 586, startPoint y: 140, endPoint x: 476, endPoint y: 138, distance: 110.5
click at [476, 138] on p "Code: 03458000000" at bounding box center [521, 142] width 170 height 26
copy span "03458000000"
click at [1081, 345] on input "text" at bounding box center [1063, 345] width 297 height 32
paste input "https://www.canadawheels.ca/continental-tires-viking-contact-8-03458000000"
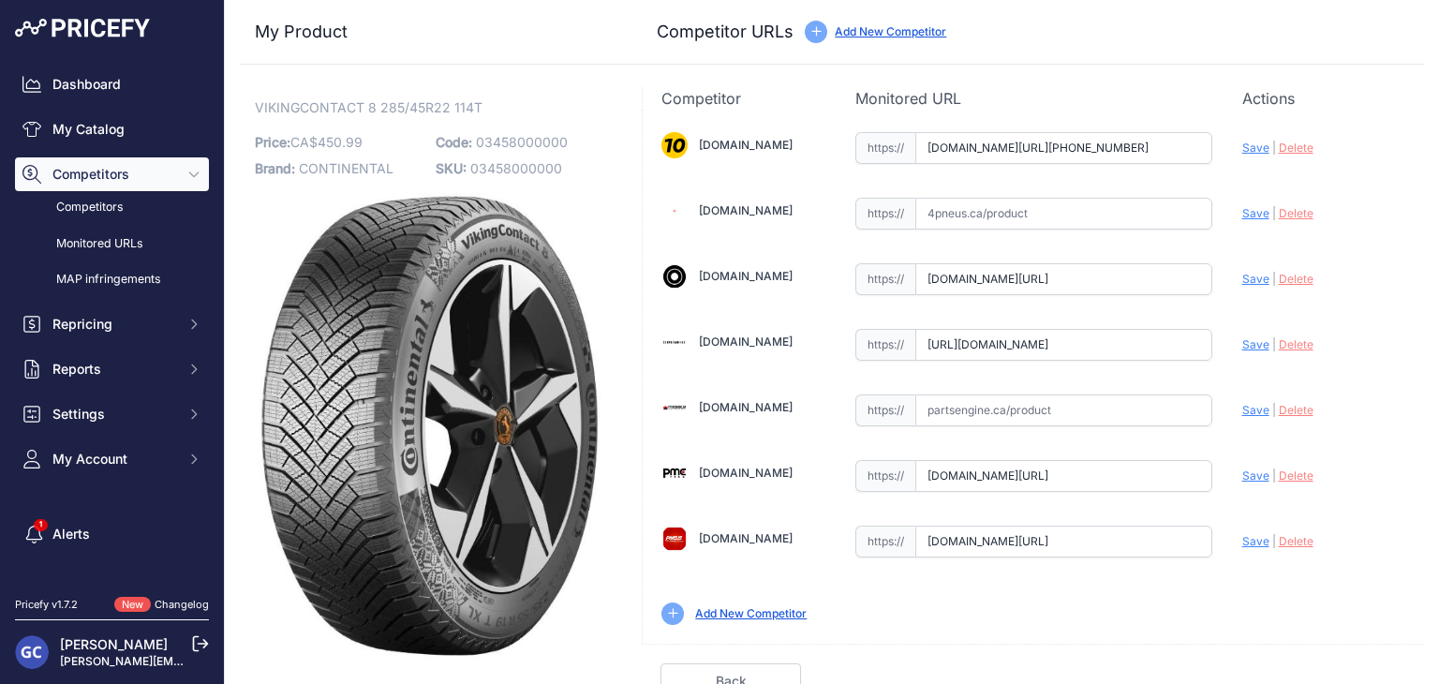
scroll to position [0, 161]
click at [1244, 341] on span "Save" at bounding box center [1255, 344] width 27 height 14
type input "https://www.canadawheels.ca/continental-tires-viking-contact-8-03458000000?prir…"
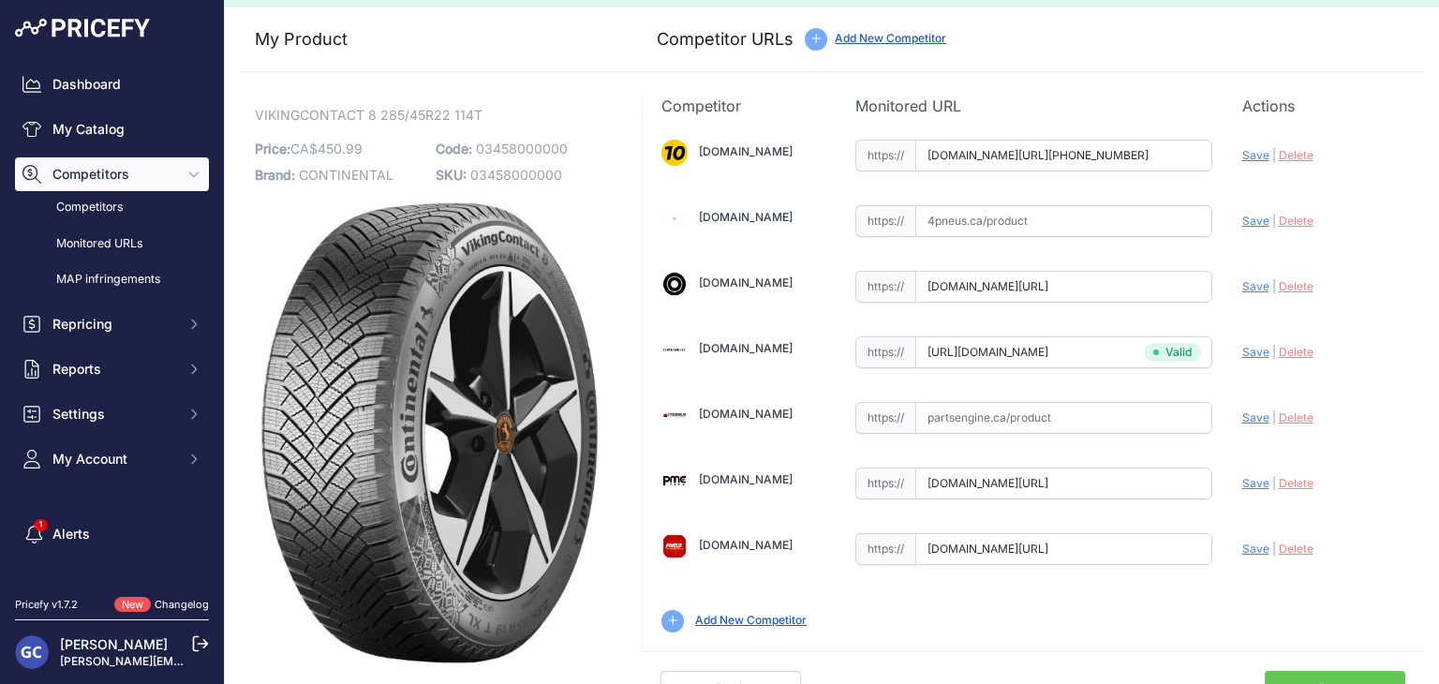
scroll to position [53, 0]
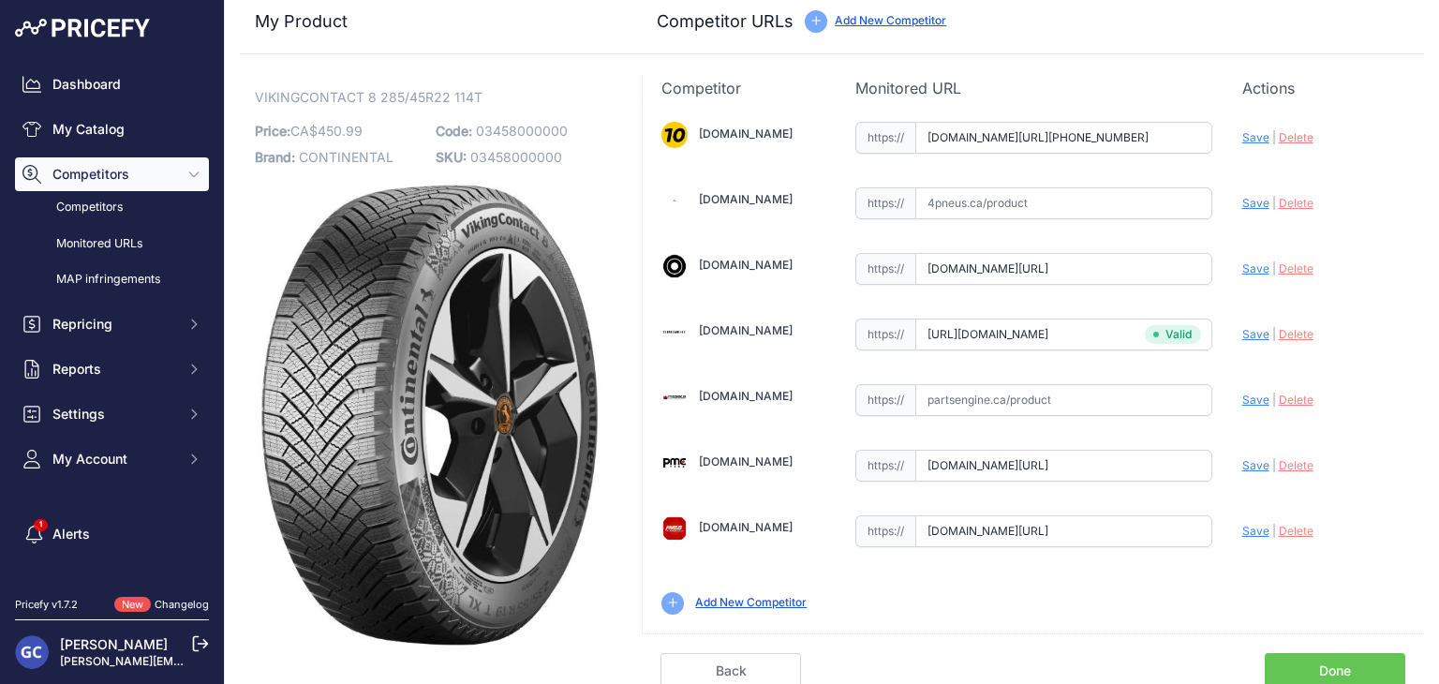
click at [1316, 657] on link "Done" at bounding box center [1334, 671] width 140 height 36
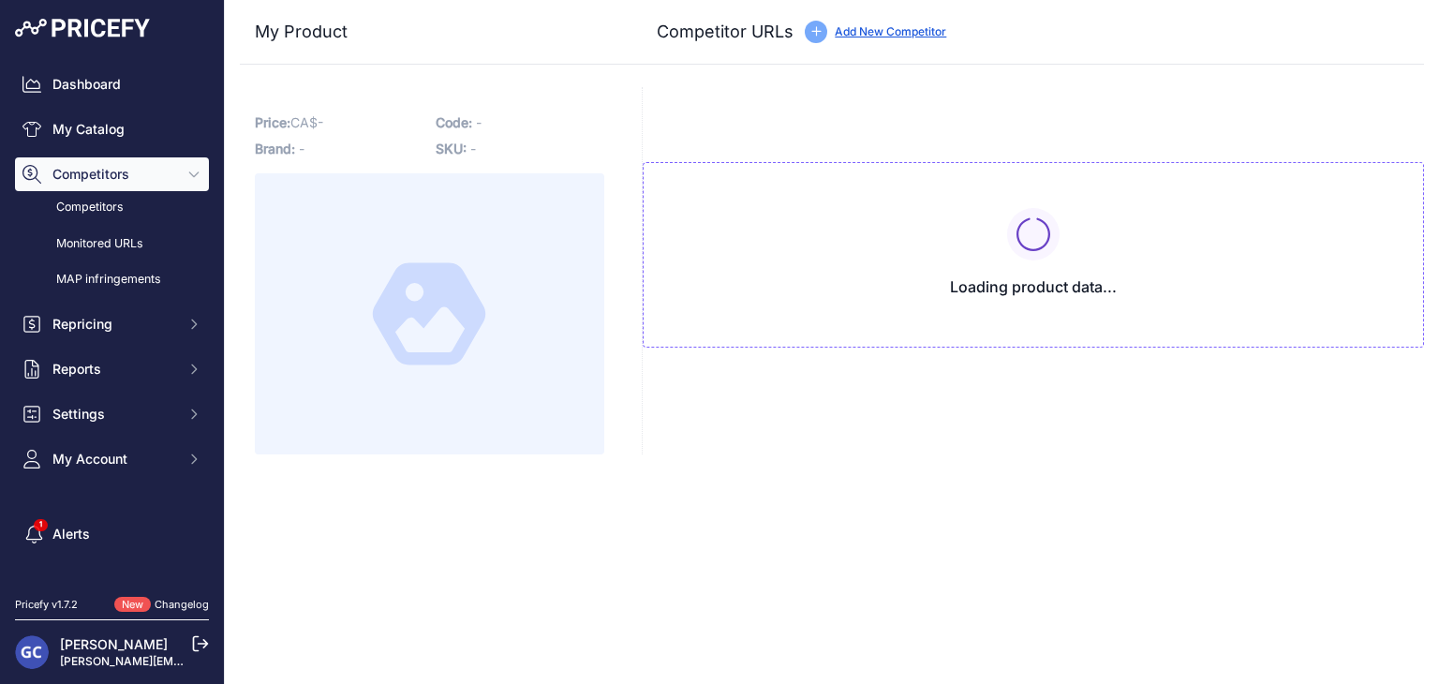
type input "[DOMAIN_NAME][URL][PHONE_NUMBER]"
type input "[DOMAIN_NAME][URL]"
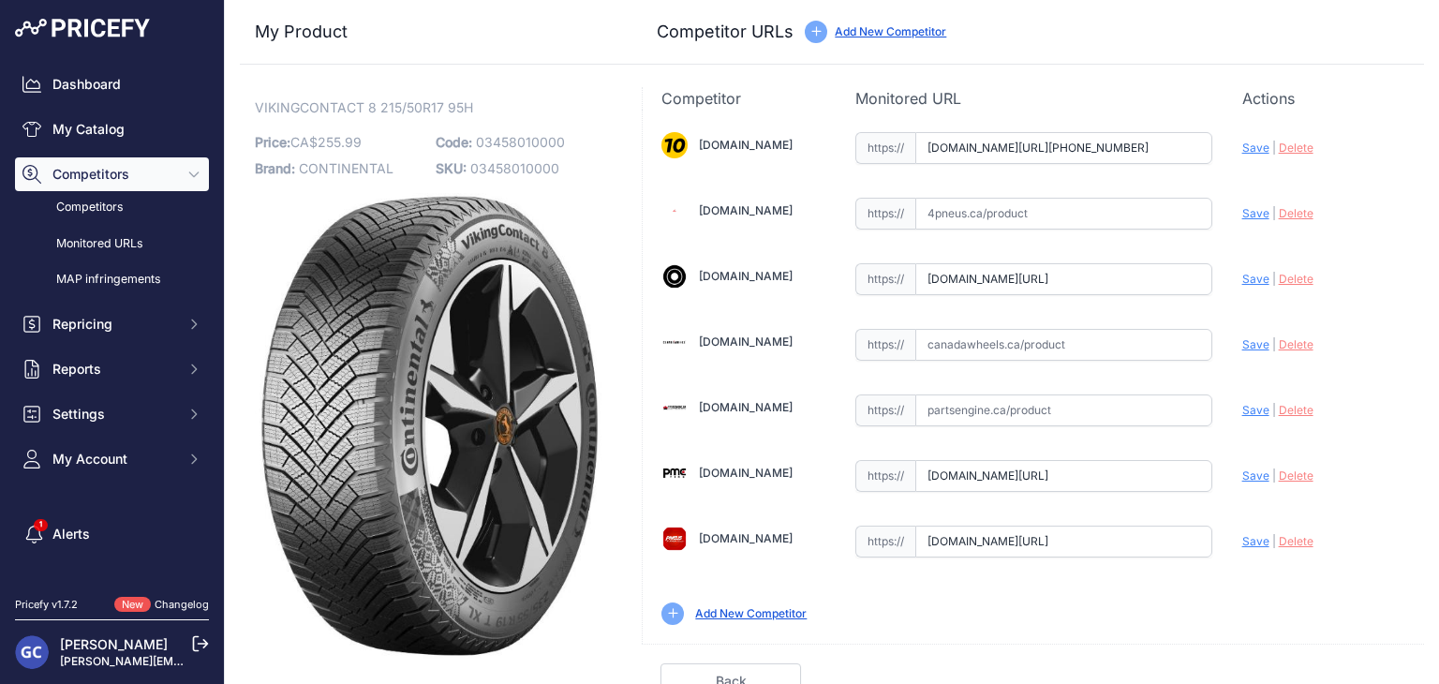
click at [1072, 334] on input "text" at bounding box center [1063, 345] width 297 height 32
paste input "https://www.canadawheels.ca/continental-tires-viking-contact-8-03458010000"
click at [1242, 338] on span "Save" at bounding box center [1255, 344] width 27 height 14
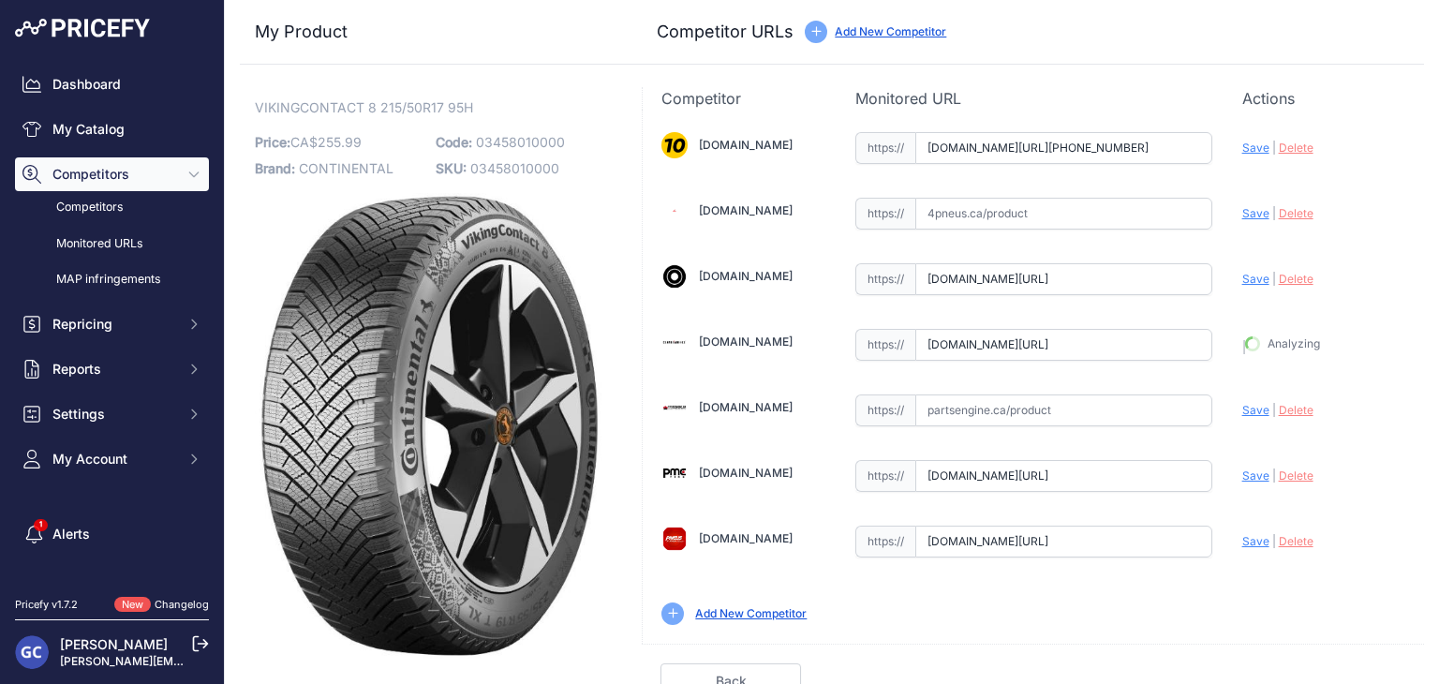
type input "https://www.canadawheels.ca/continental-tires-viking-contact-8-03458010000?prir…"
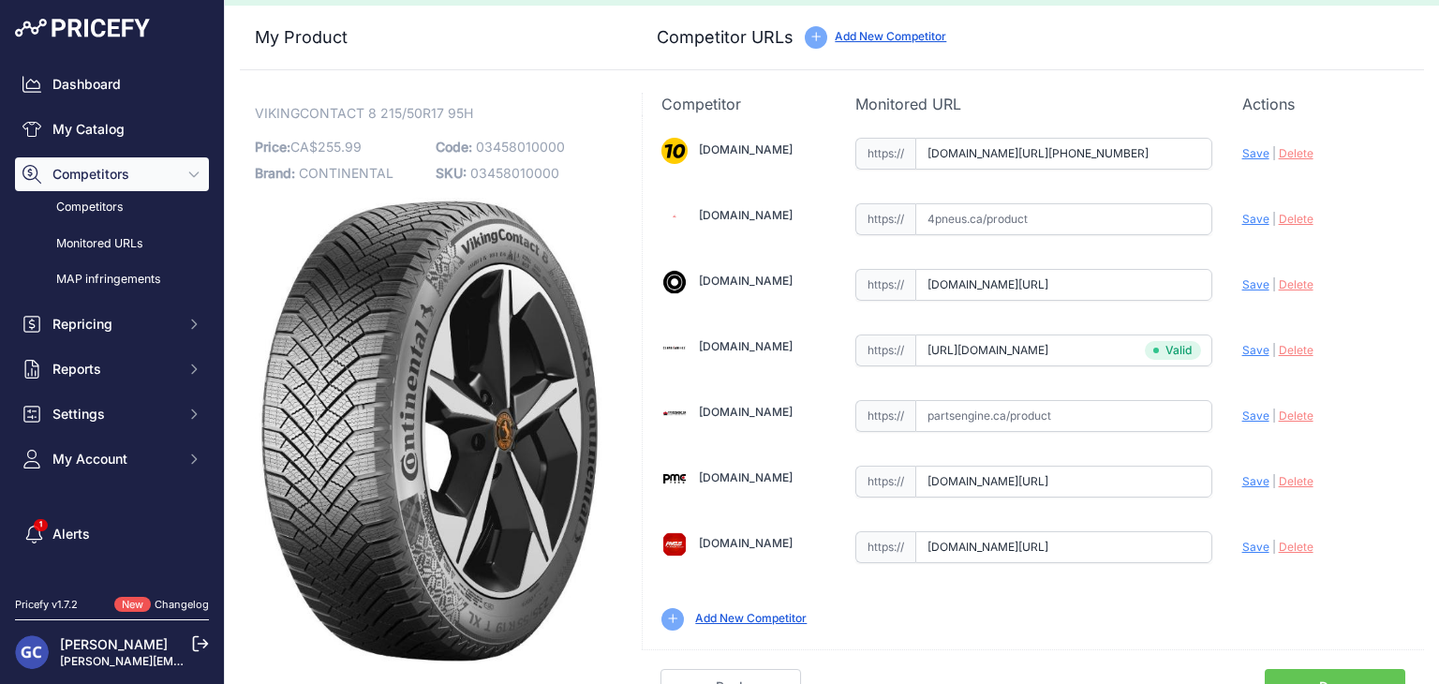
scroll to position [53, 0]
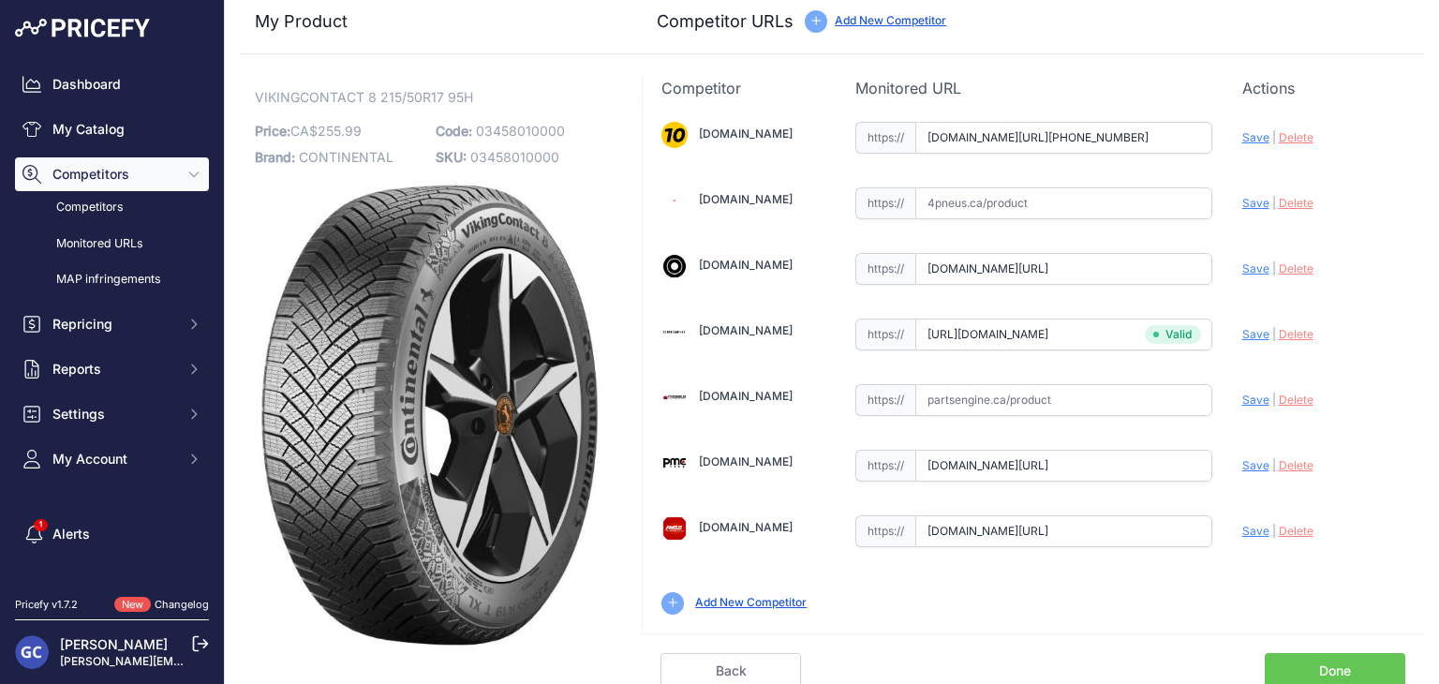
click at [1290, 658] on link "Done" at bounding box center [1334, 671] width 140 height 36
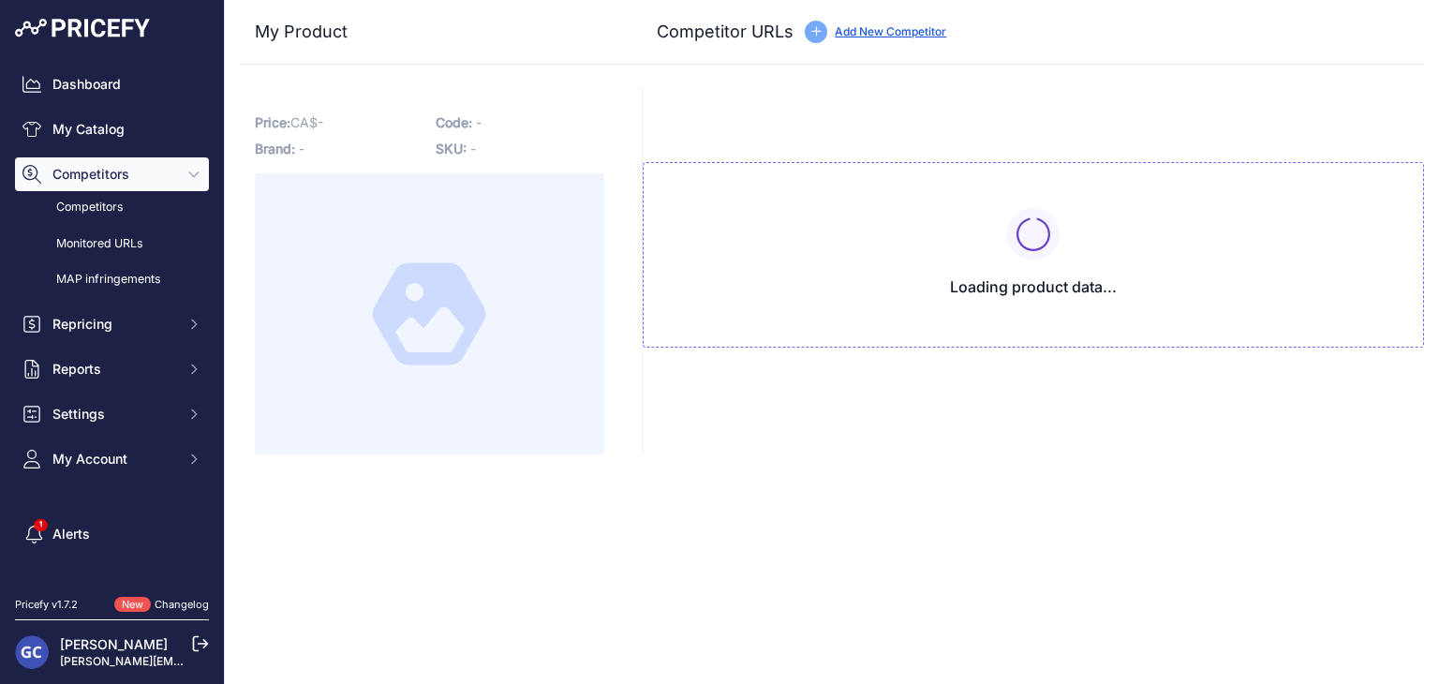
type input "[DOMAIN_NAME][URL][PHONE_NUMBER]"
type input "[DOMAIN_NAME][URL]"
type input "pneusarabais.com/pneus/continental-vikingcontact-8/52402?prirule_jdsnikfkfjsd=8…"
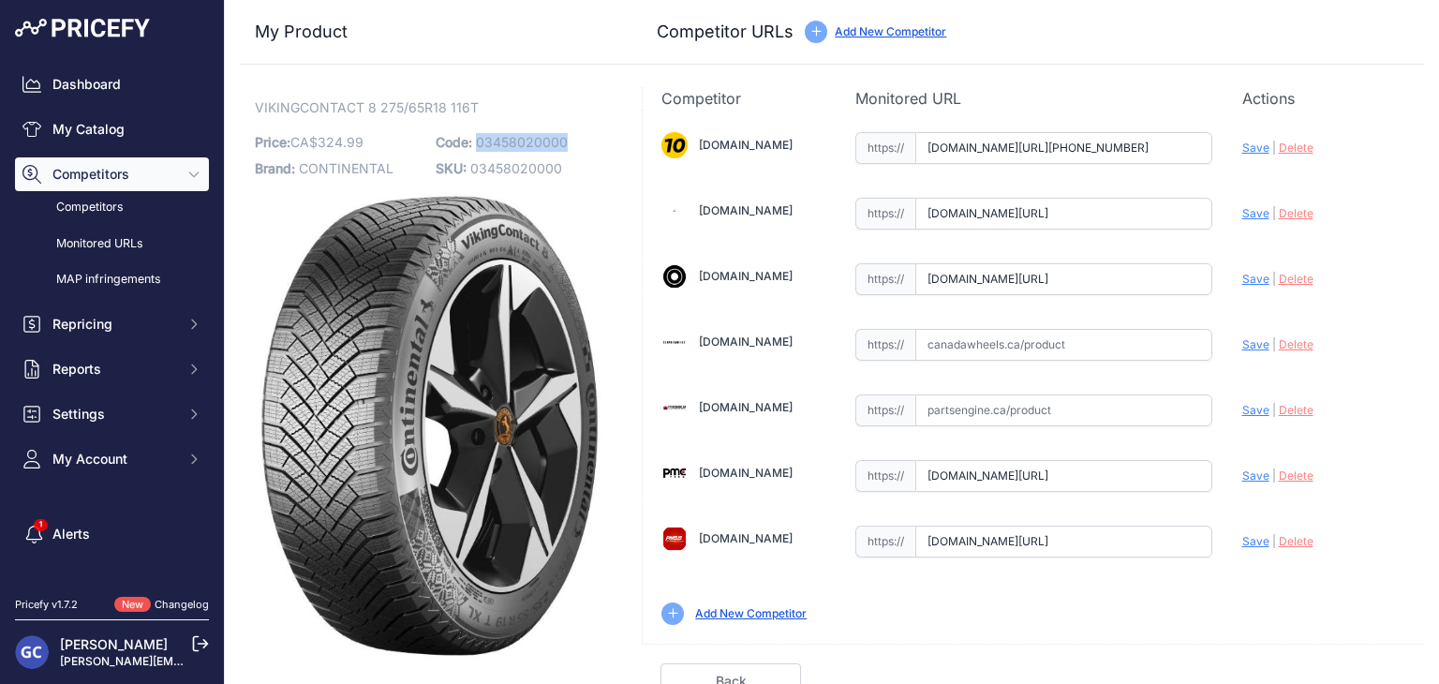
drag, startPoint x: 576, startPoint y: 137, endPoint x: 476, endPoint y: 148, distance: 100.8
click at [476, 148] on p "Code: 03458020000" at bounding box center [521, 142] width 170 height 26
copy span "03458020000"
click at [1123, 351] on input "text" at bounding box center [1063, 345] width 297 height 32
paste input "https://www.canadawheels.ca/continental-tires-viking-contact-8-03458020000"
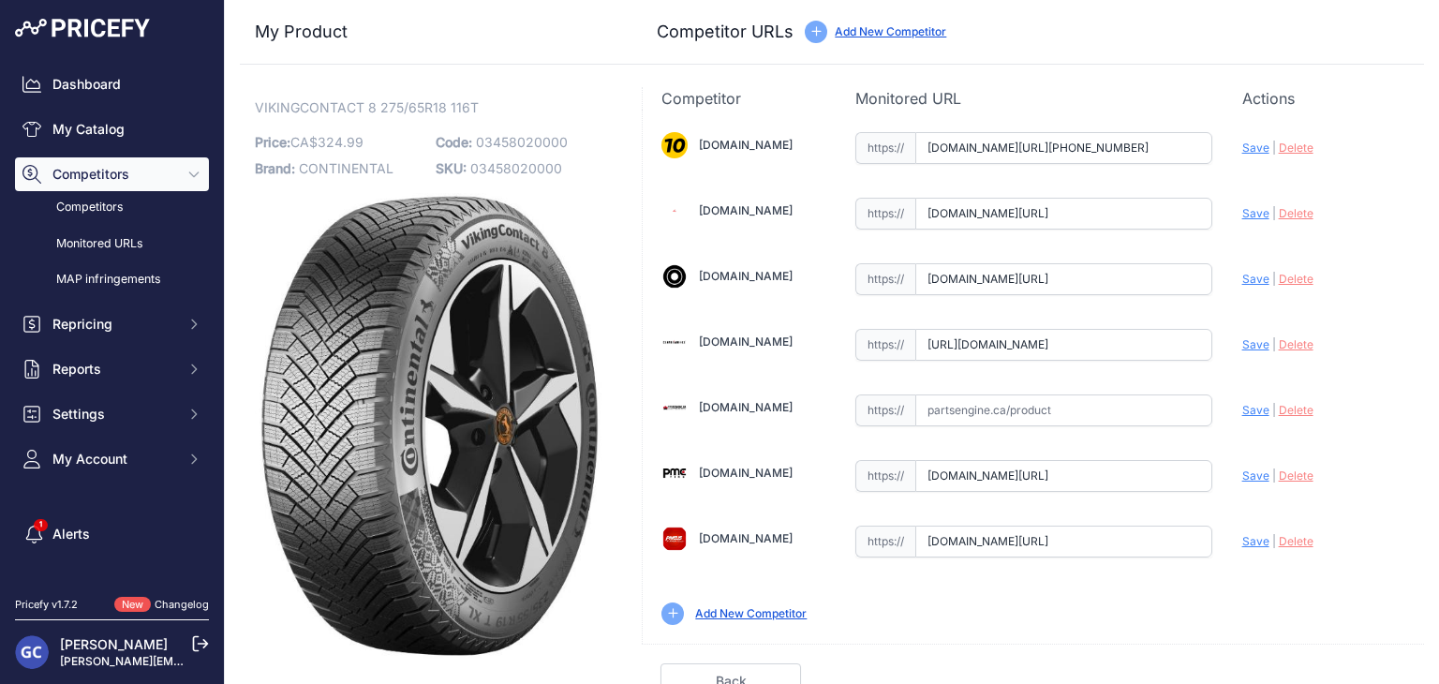
scroll to position [0, 161]
click at [1242, 347] on span "Save" at bounding box center [1255, 344] width 27 height 14
type input "https://www.canadawheels.ca/continental-tires-viking-contact-8-03458020000?prir…"
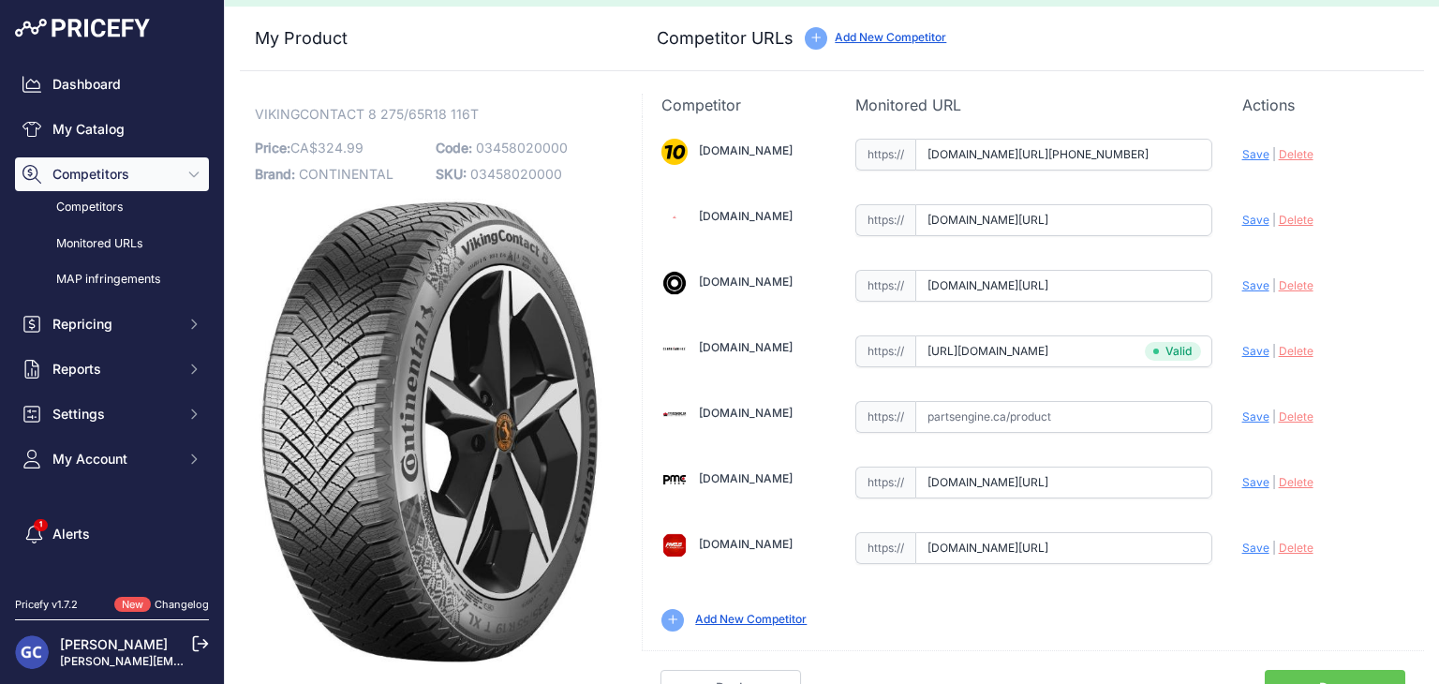
scroll to position [53, 0]
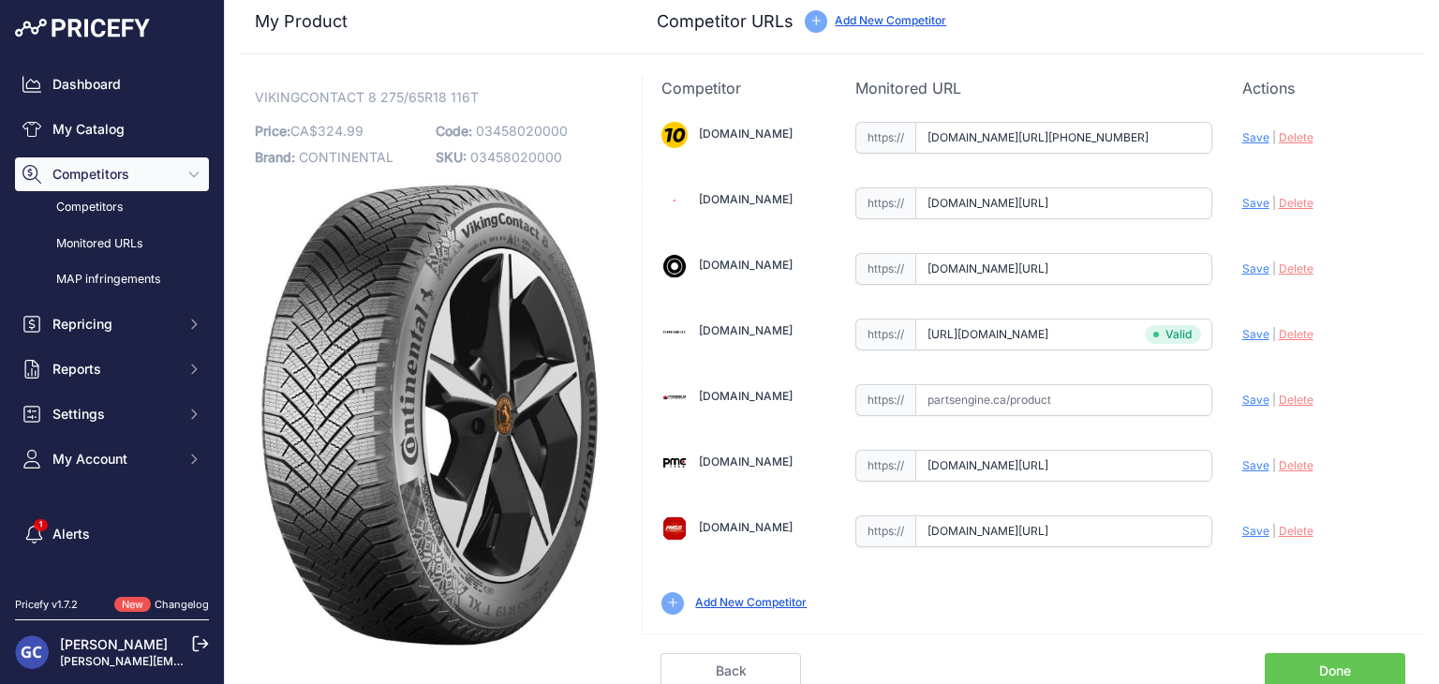
click at [1349, 658] on link "Done" at bounding box center [1334, 671] width 140 height 36
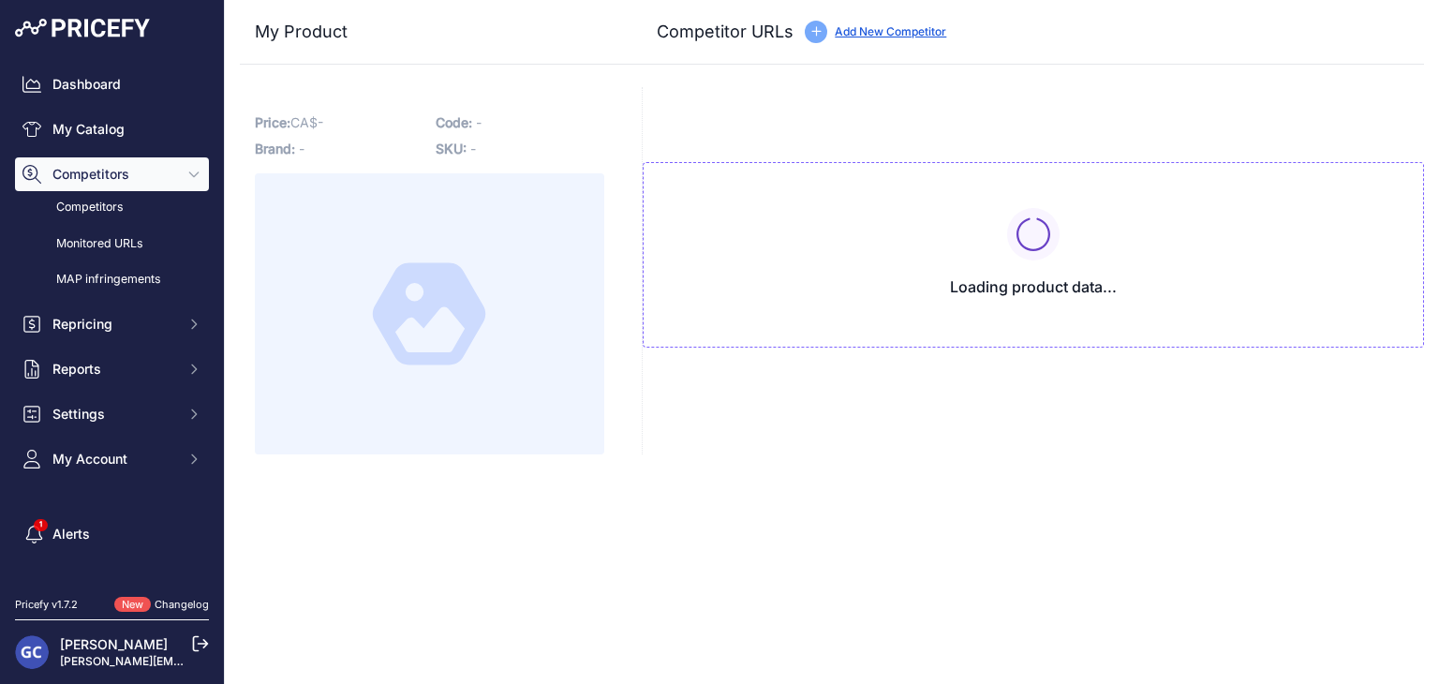
type input "[DOMAIN_NAME][URL][PHONE_NUMBER]"
type input "www.4pneus.ca/pneus/continental-viking-contact-8-hiver/235-40-r19-xl/29459?prir…"
type input "www.blackcircles.ca/en/tire/continental/vikingcontact-8/235-40-r19-96-h?prirule…"
type input "pmctire.com/fr/tires/continental-vikingcontact-8-235-40r19-xl-96h-bsw-034580300…"
type input "pneusarabais.com/pneus/continental-vikingcontact-8/52403?prirule_jdsnikfkfjsd=8…"
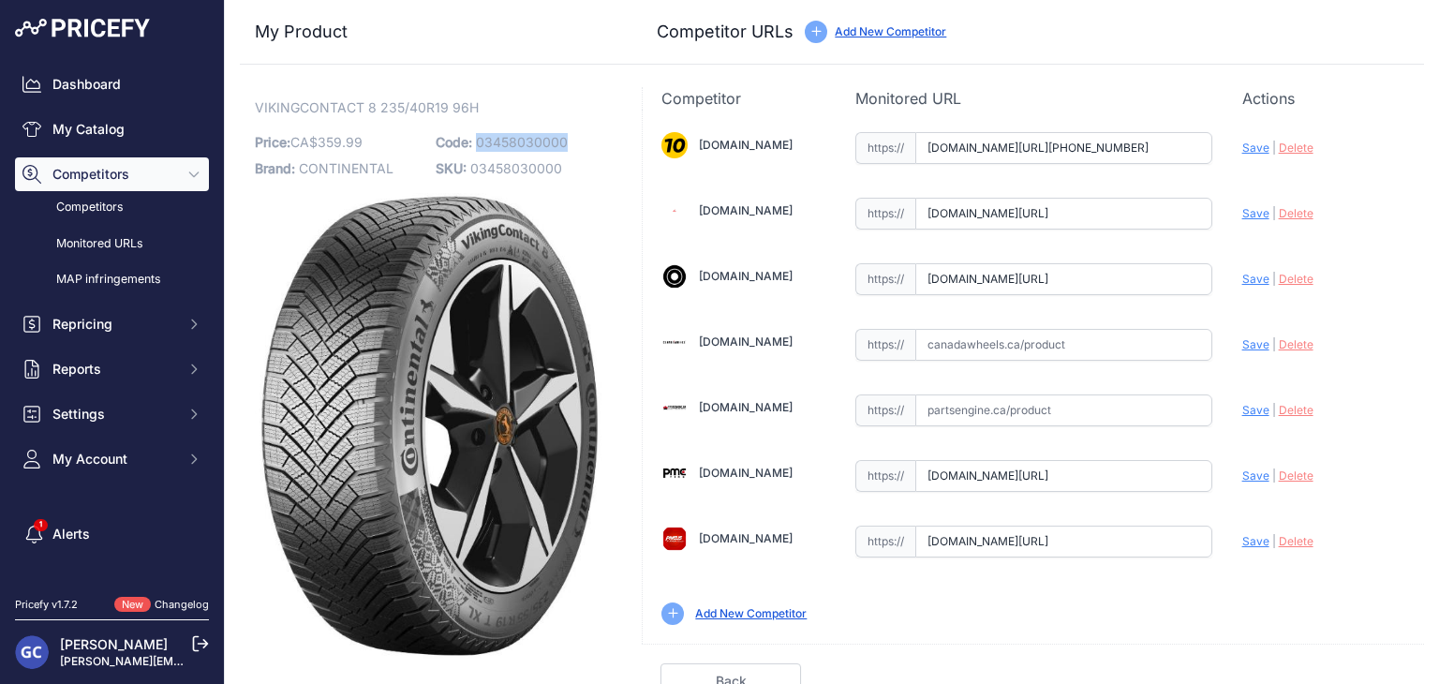
drag, startPoint x: 583, startPoint y: 136, endPoint x: 477, endPoint y: 143, distance: 106.1
click at [477, 143] on p "Code: 03458030000" at bounding box center [521, 142] width 170 height 26
copy span "03458030000"
drag, startPoint x: 1094, startPoint y: 349, endPoint x: 1125, endPoint y: 349, distance: 30.9
click at [1094, 349] on input "text" at bounding box center [1063, 345] width 297 height 32
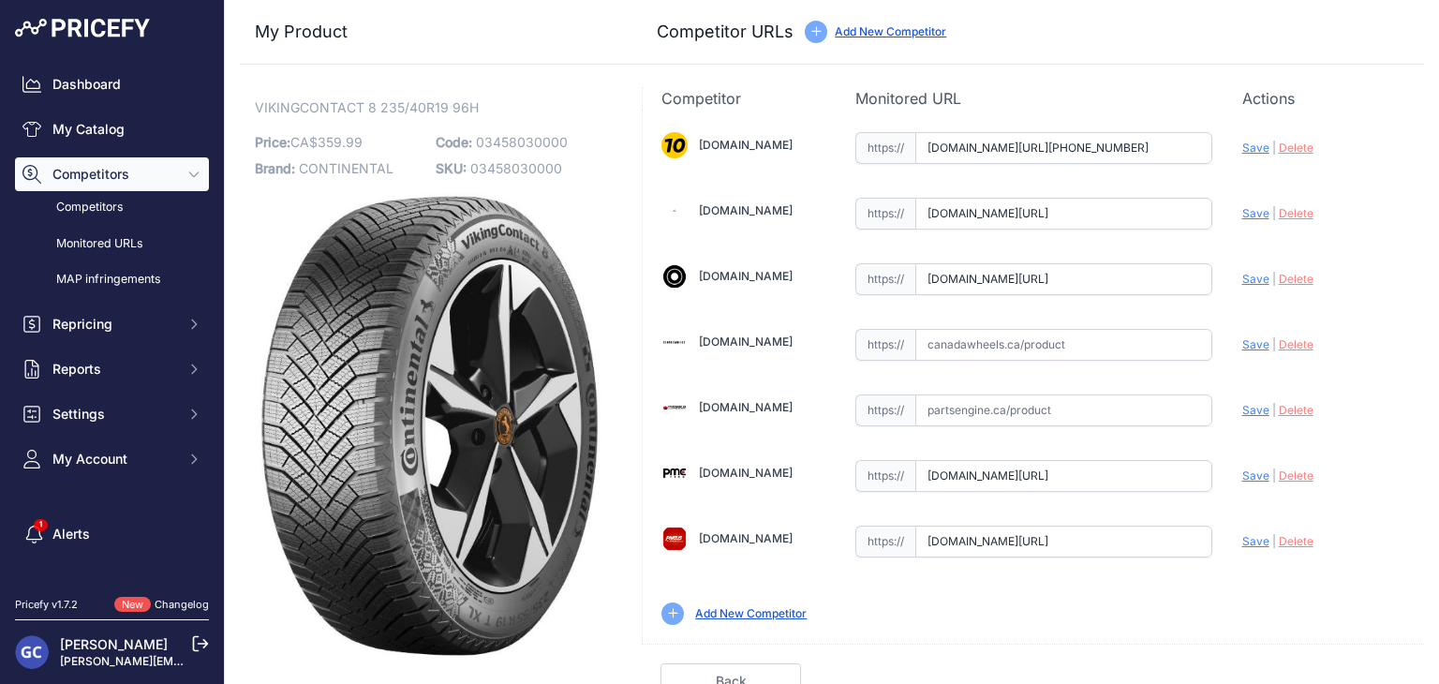
paste input "https://www.canadawheels.ca/continental-tires-viking-contact-8-03458030000"
click at [1242, 340] on span "Save" at bounding box center [1255, 344] width 27 height 14
type input "https://www.canadawheels.ca/continental-tires-viking-contact-8-03458030000?prir…"
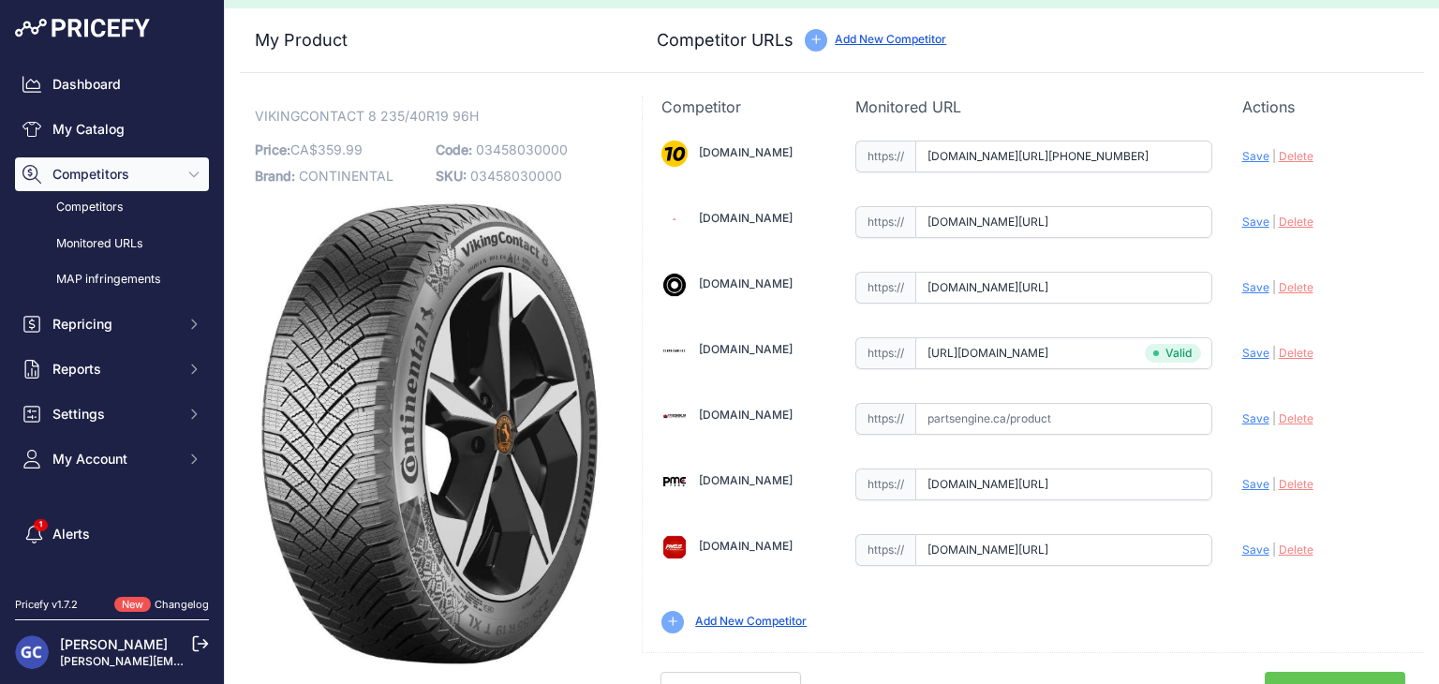
scroll to position [53, 0]
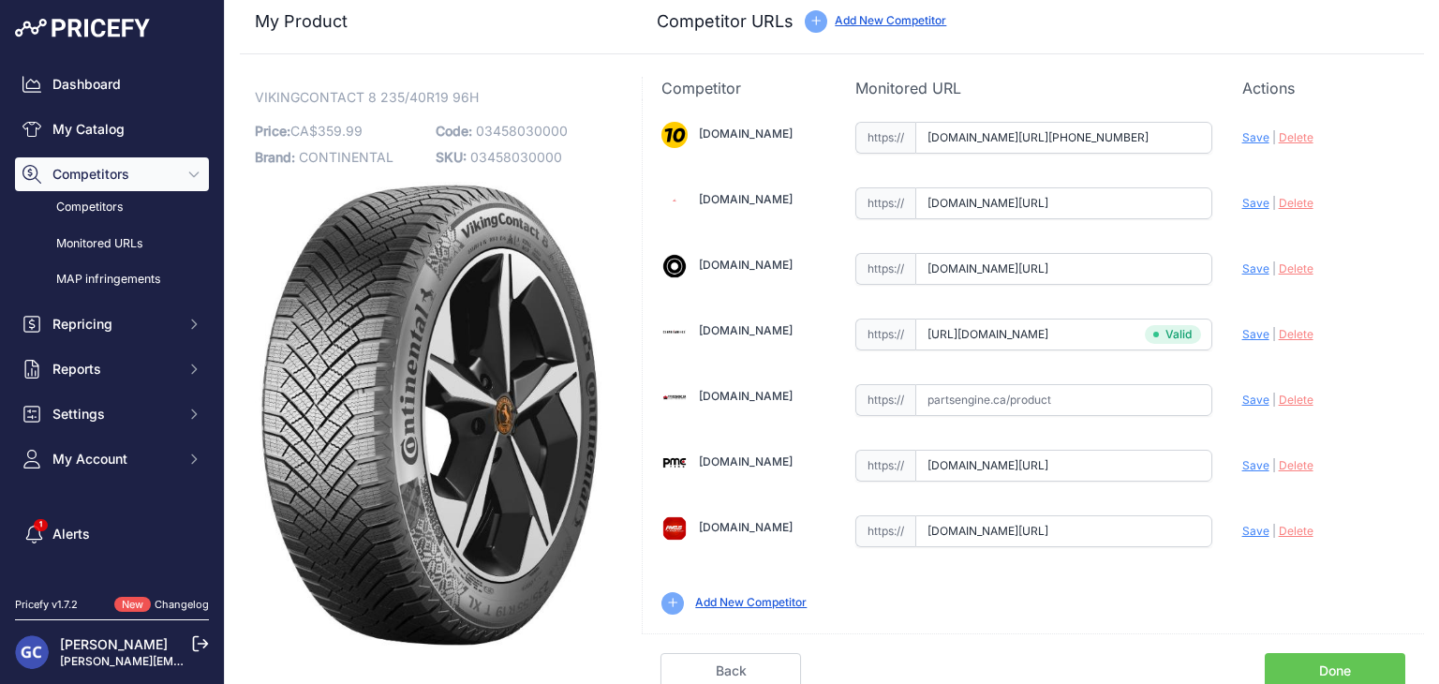
click at [1310, 673] on link "Done" at bounding box center [1334, 671] width 140 height 36
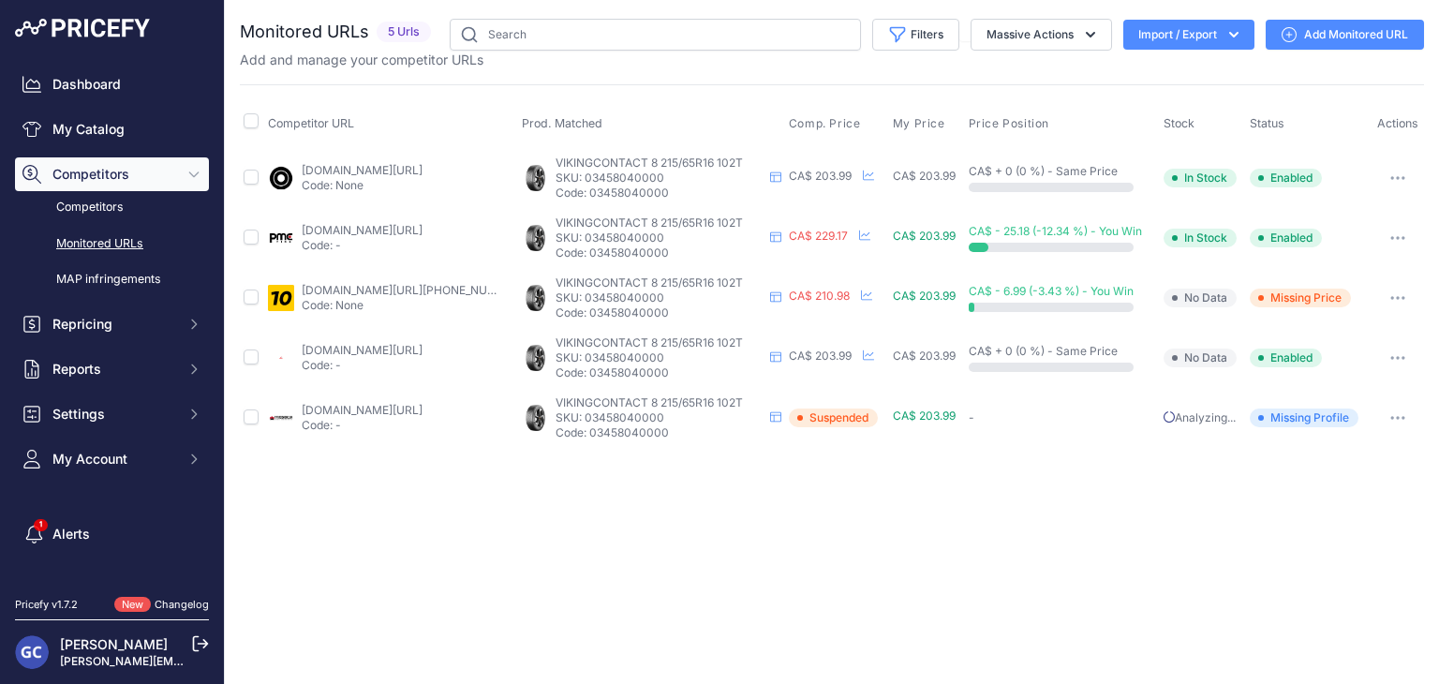
click at [1322, 37] on link "Add Monitored URL" at bounding box center [1344, 35] width 158 height 30
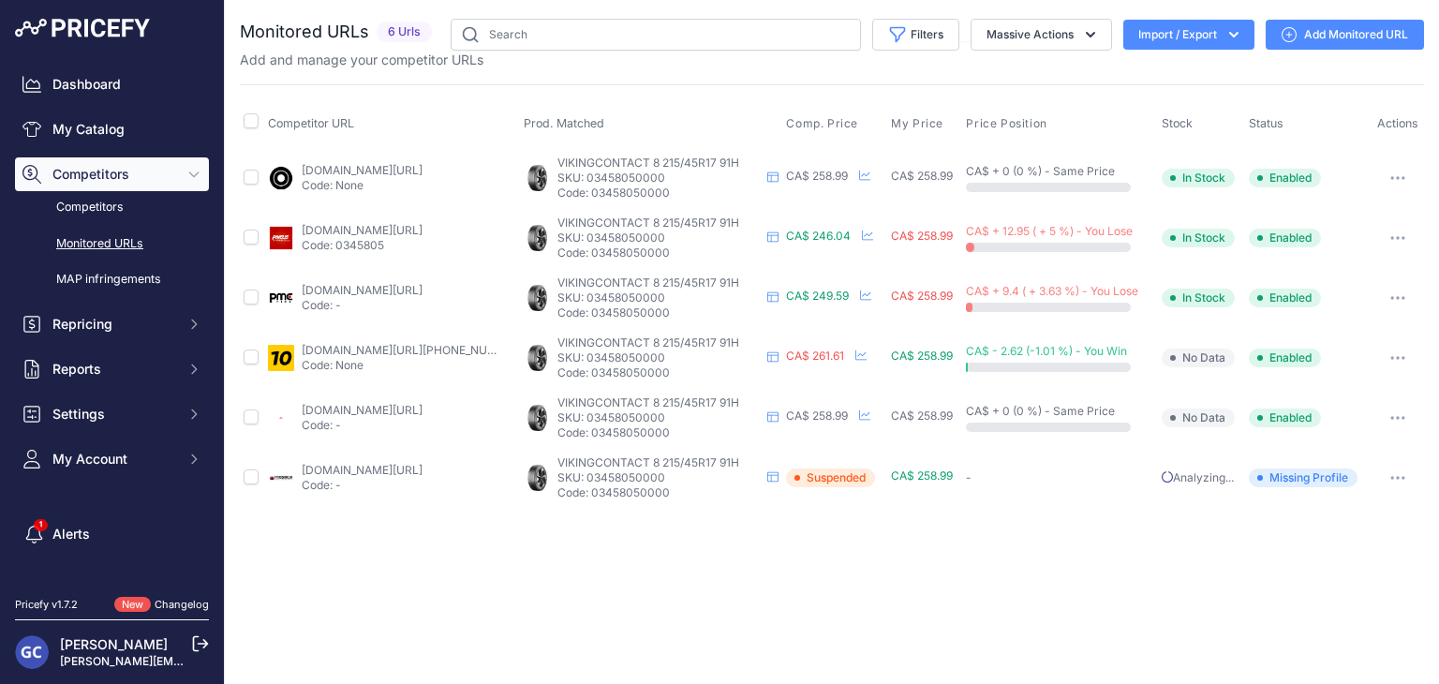
click at [1330, 22] on link "Add Monitored URL" at bounding box center [1344, 35] width 158 height 30
click at [1313, 42] on link "Add Monitored URL" at bounding box center [1344, 35] width 158 height 30
click at [1328, 34] on link "Add Monitored URL" at bounding box center [1344, 35] width 158 height 30
click at [1348, 28] on link "Add Monitored URL" at bounding box center [1344, 35] width 158 height 30
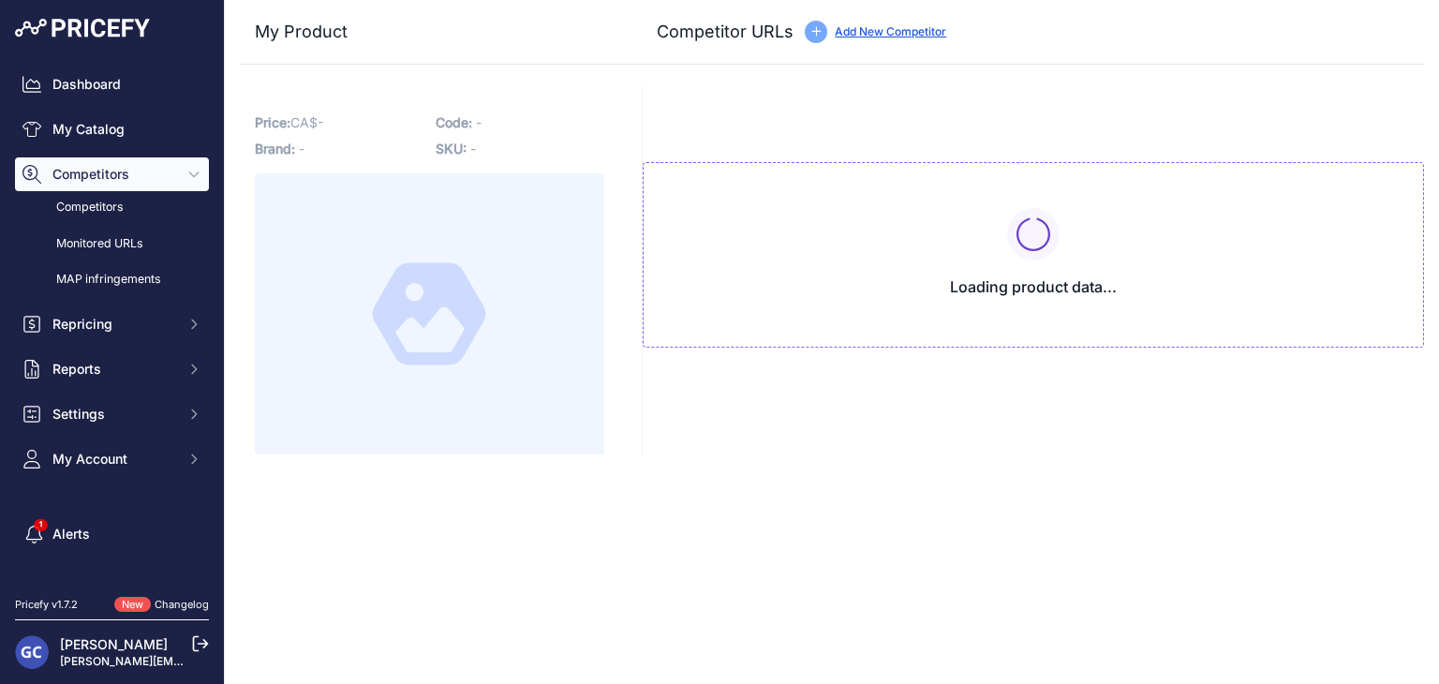
type input "[DOMAIN_NAME][URL][PHONE_NUMBER]"
type input "[DOMAIN_NAME][URL]"
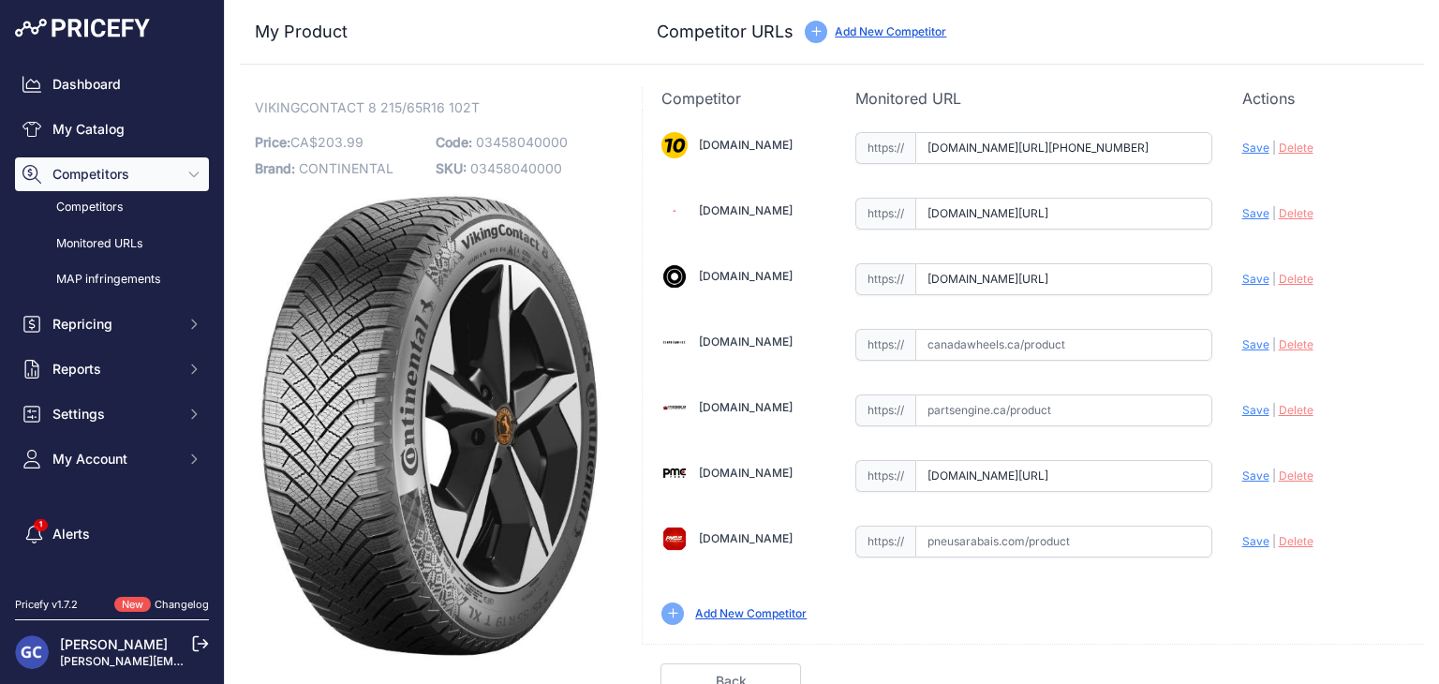
click at [1120, 538] on input "text" at bounding box center [1063, 541] width 297 height 32
paste input "[URL][DOMAIN_NAME]"
click at [1246, 542] on span "Save" at bounding box center [1255, 541] width 27 height 14
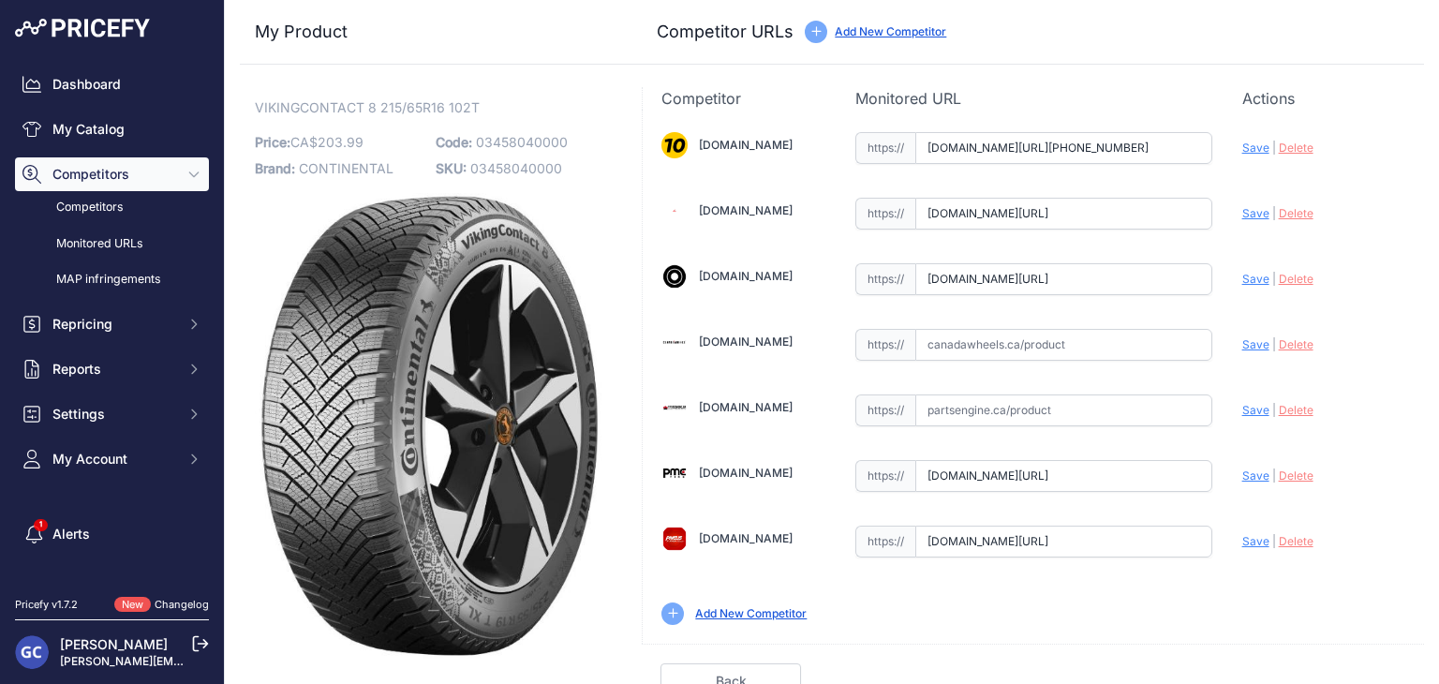
type input "https://pneusarabais.com/pneus/continental-vikingcontact-8/52404?prirule_jdsnik…"
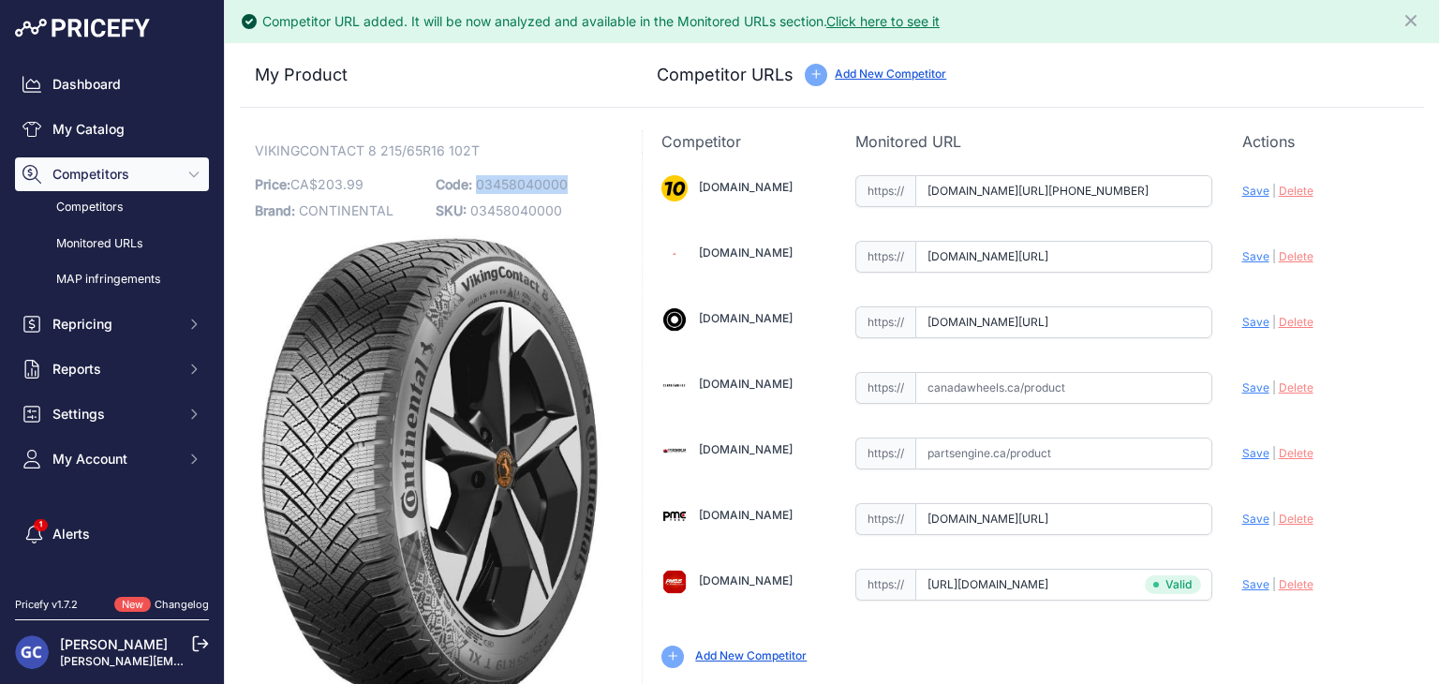
drag, startPoint x: 577, startPoint y: 181, endPoint x: 474, endPoint y: 195, distance: 104.0
click at [474, 195] on p "Code: 03458040000" at bounding box center [521, 184] width 170 height 26
copy span "03458040000"
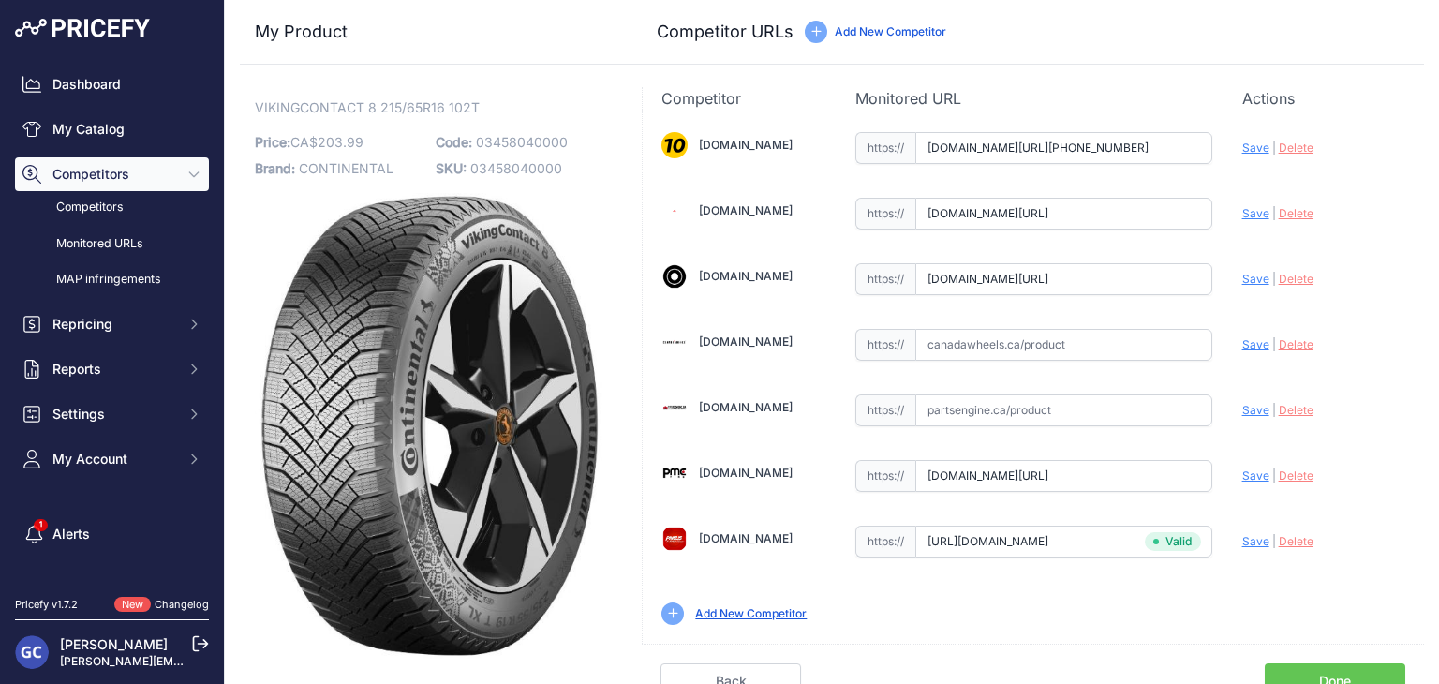
drag, startPoint x: 1093, startPoint y: 338, endPoint x: 1144, endPoint y: 339, distance: 50.6
click at [1093, 338] on input "text" at bounding box center [1063, 345] width 297 height 32
paste input "https://www.canadawheels.ca/continental-tires-viking-contact-8-03458040000"
click at [1249, 339] on span "Save" at bounding box center [1255, 344] width 27 height 14
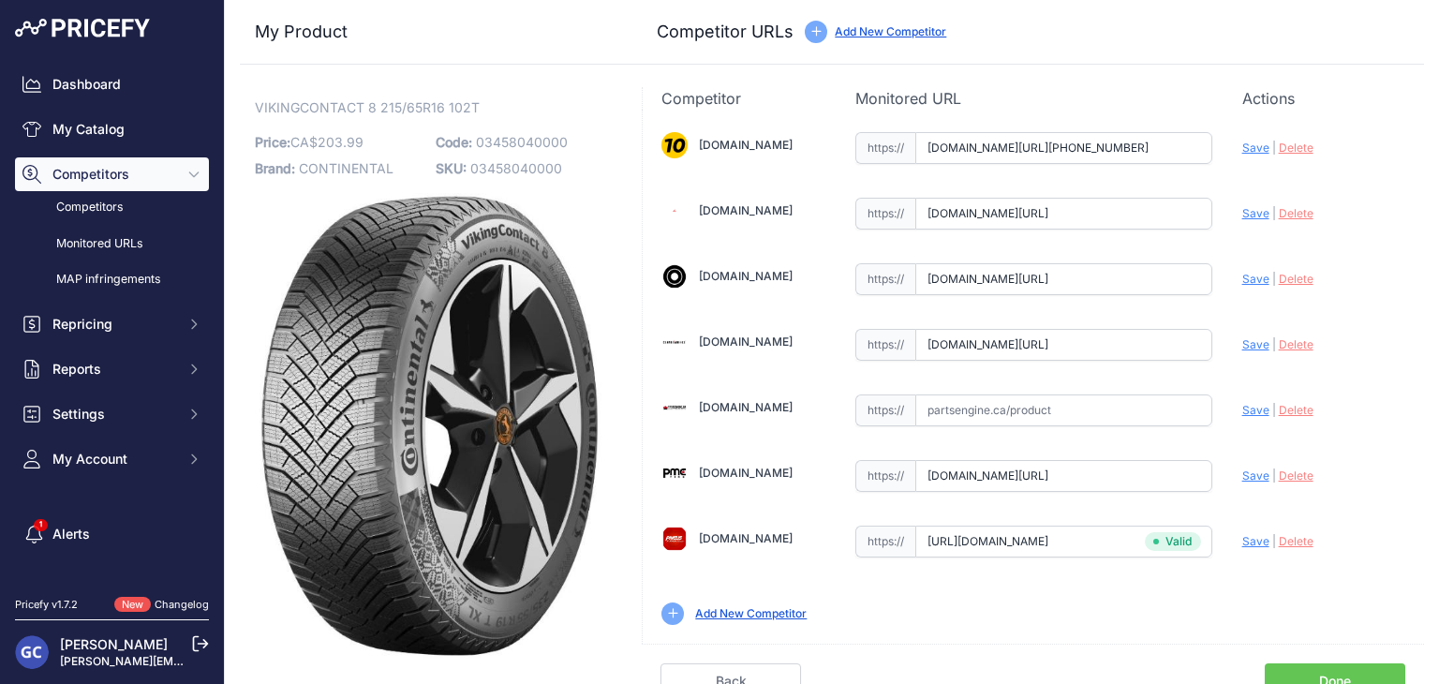
scroll to position [0, 0]
type input "https://www.canadawheels.ca/continental-tires-viking-contact-8-03458040000?prir…"
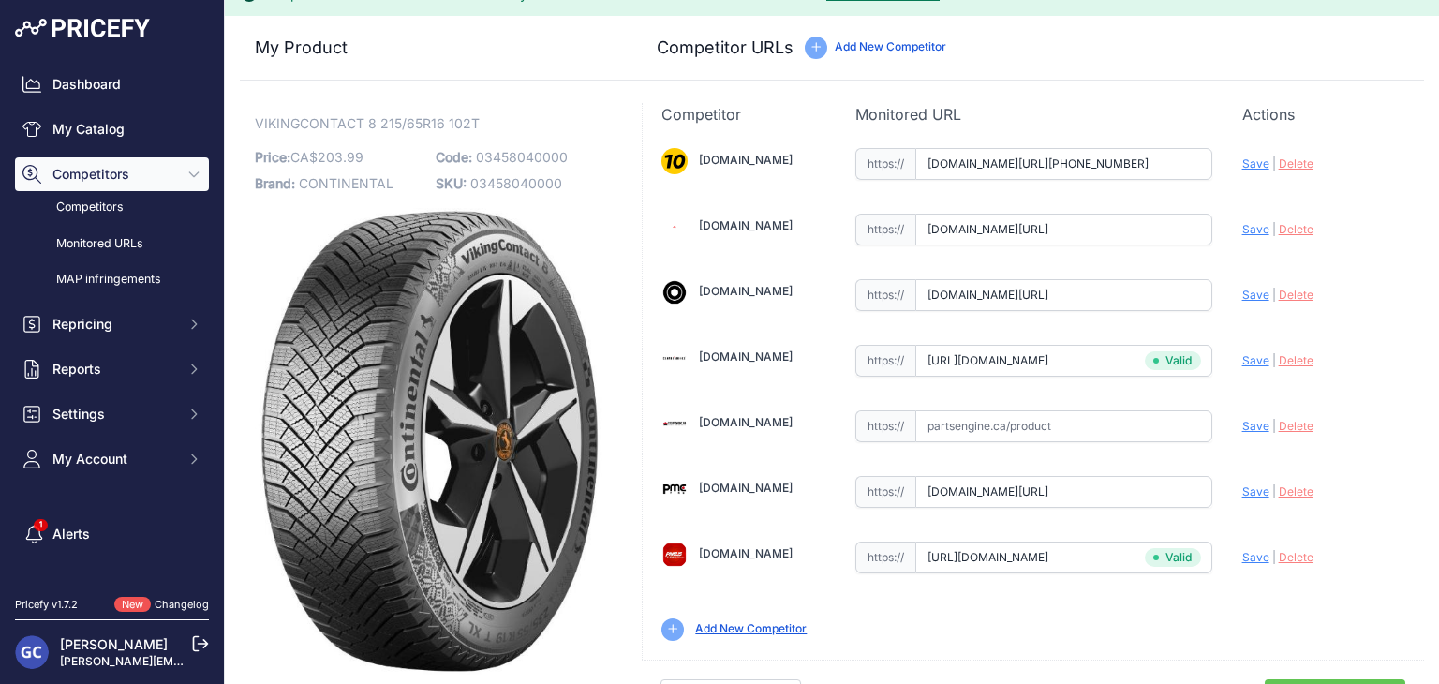
scroll to position [53, 0]
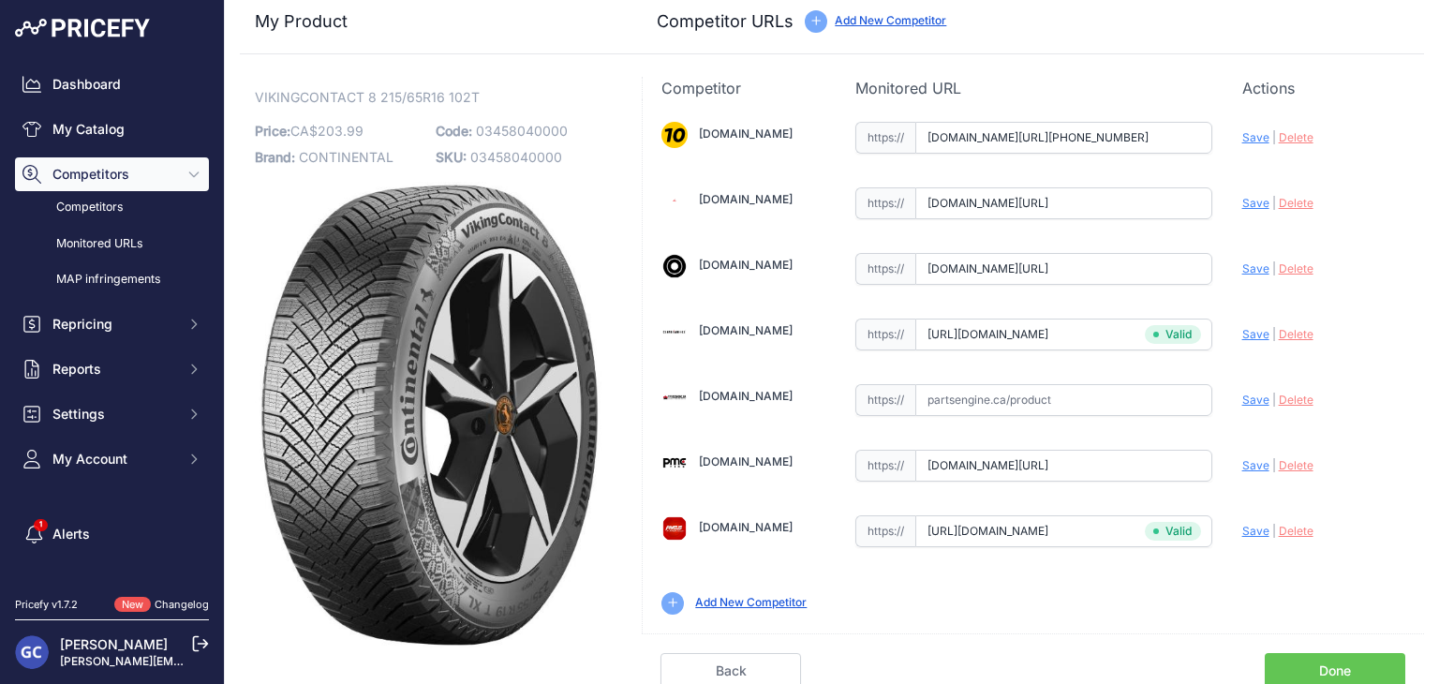
click at [1317, 664] on link "Done" at bounding box center [1334, 671] width 140 height 36
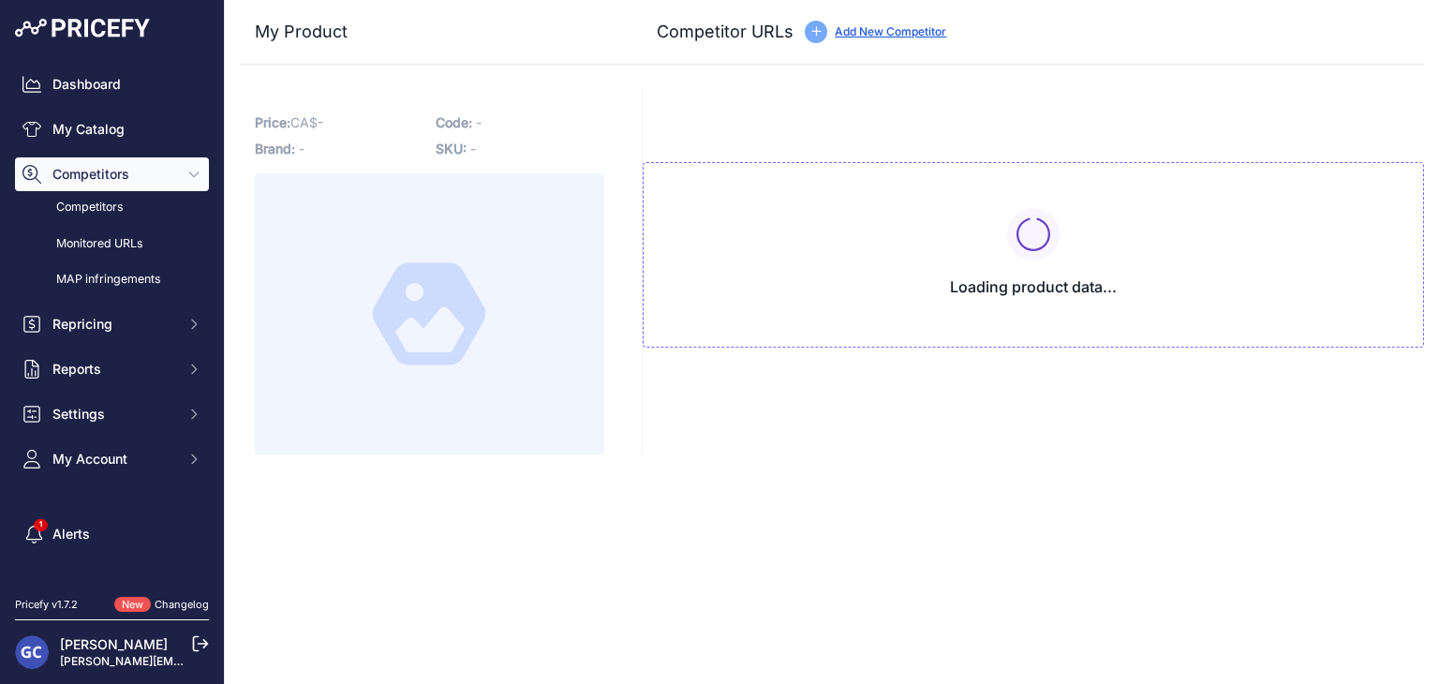
type input "[DOMAIN_NAME][URL][PHONE_NUMBER]"
type input "[DOMAIN_NAME][URL]"
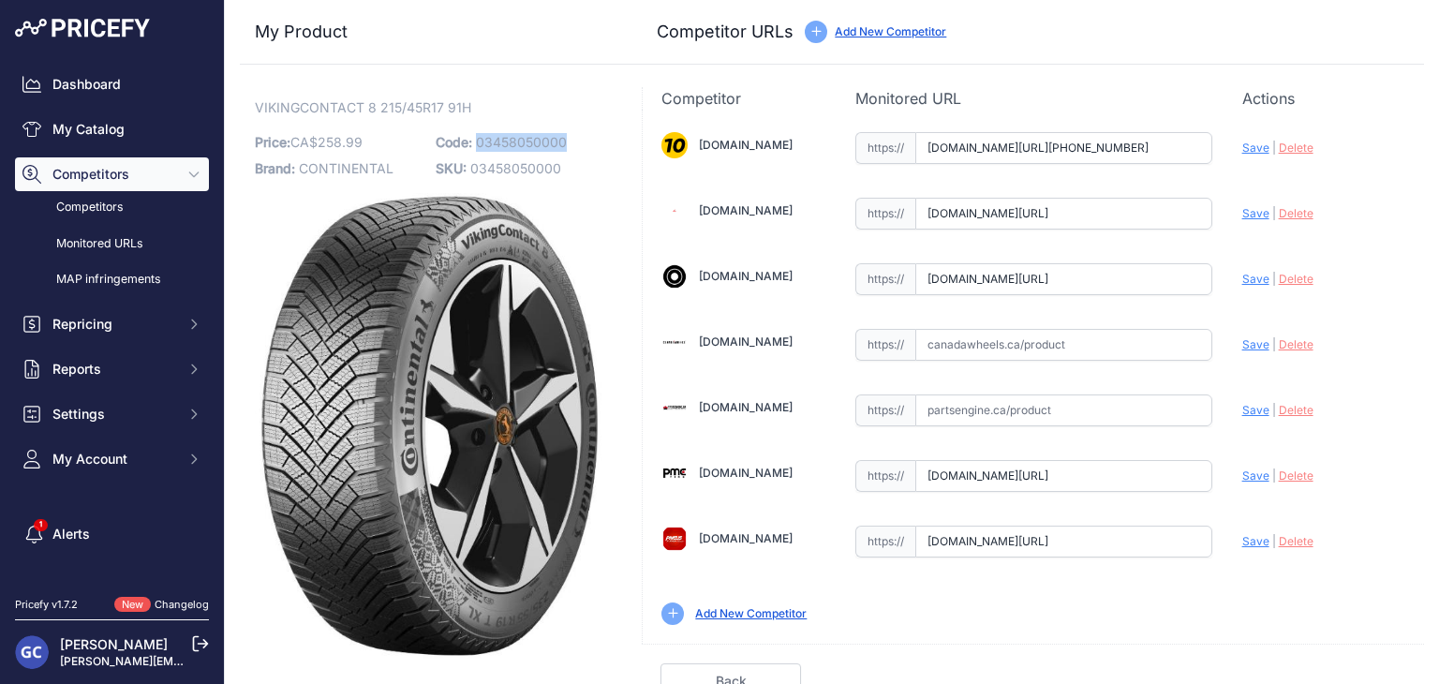
drag, startPoint x: 571, startPoint y: 136, endPoint x: 476, endPoint y: 143, distance: 95.8
click at [475, 143] on p "Code: 03458050000" at bounding box center [521, 142] width 170 height 26
copy span "03458050000"
click at [1087, 343] on input "text" at bounding box center [1063, 345] width 297 height 32
paste input "[URL][DOMAIN_NAME]"
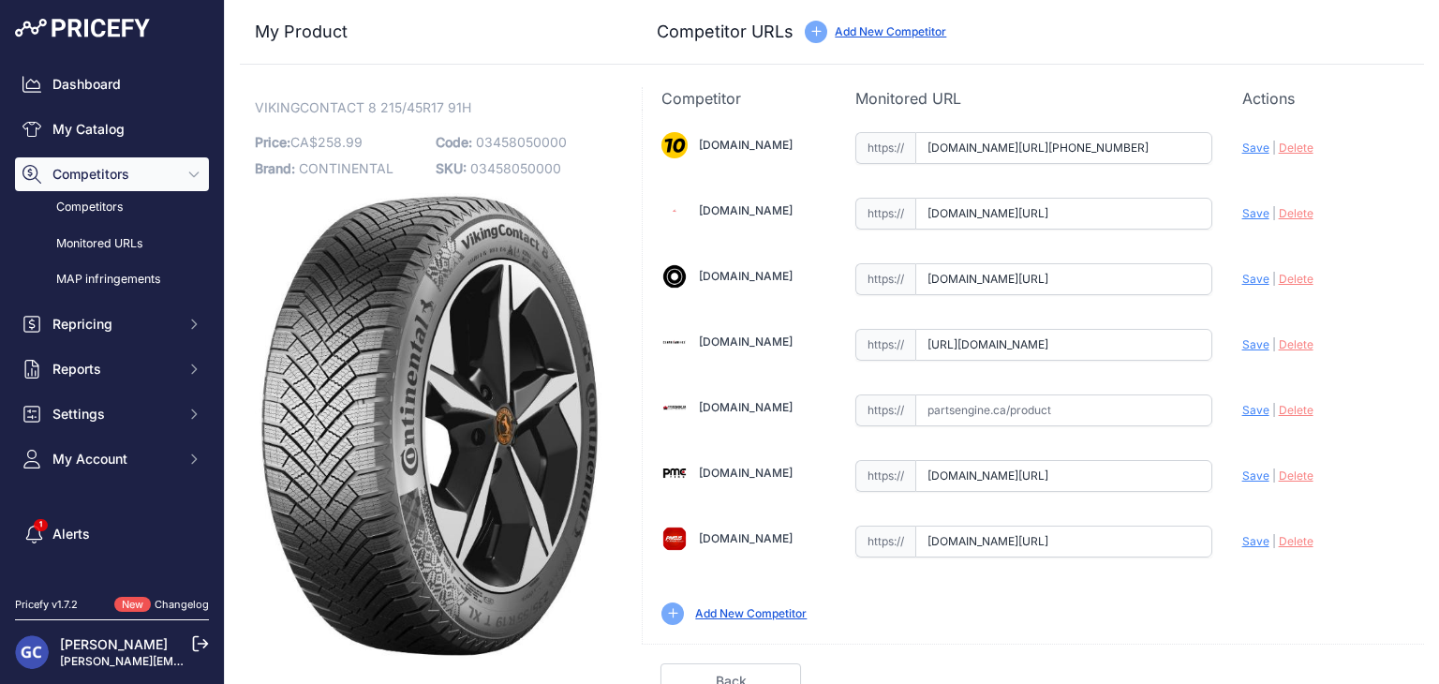
scroll to position [0, 161]
click at [1242, 343] on span "Save" at bounding box center [1255, 344] width 27 height 14
type input "[URL][DOMAIN_NAME]"
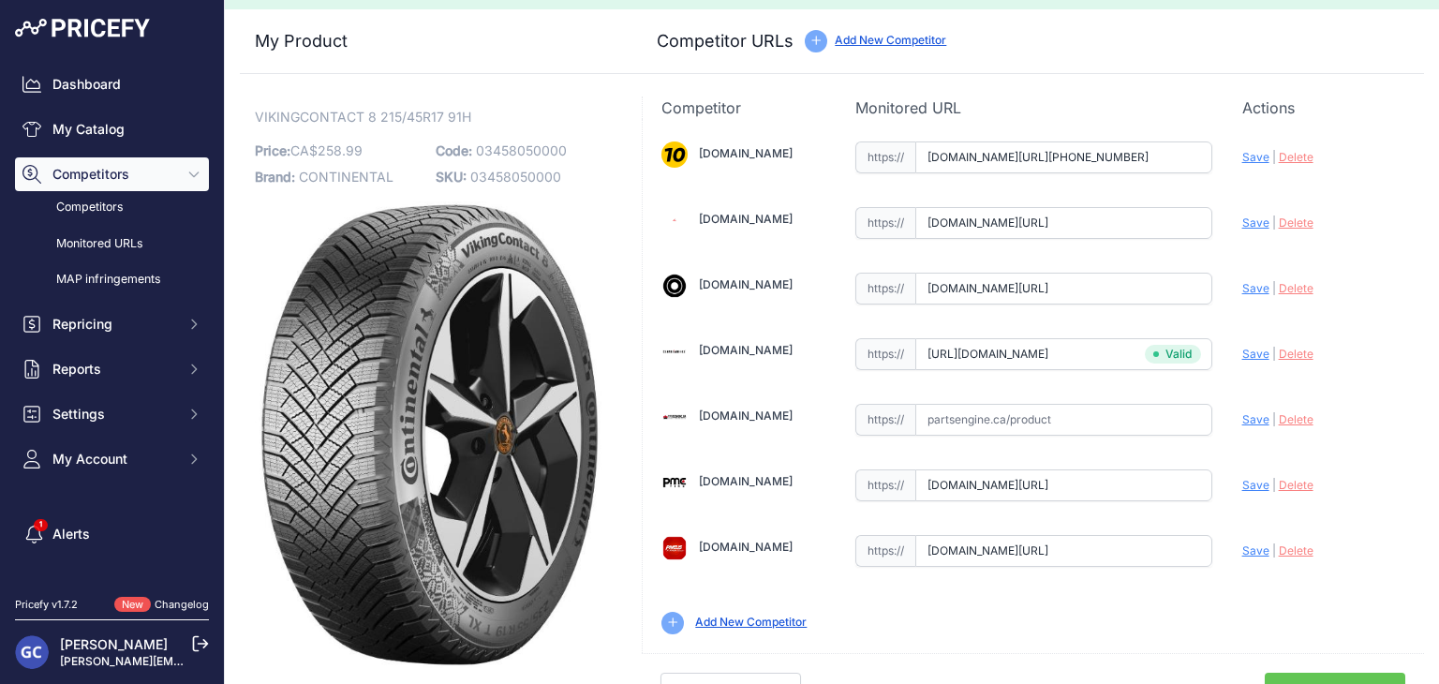
scroll to position [53, 0]
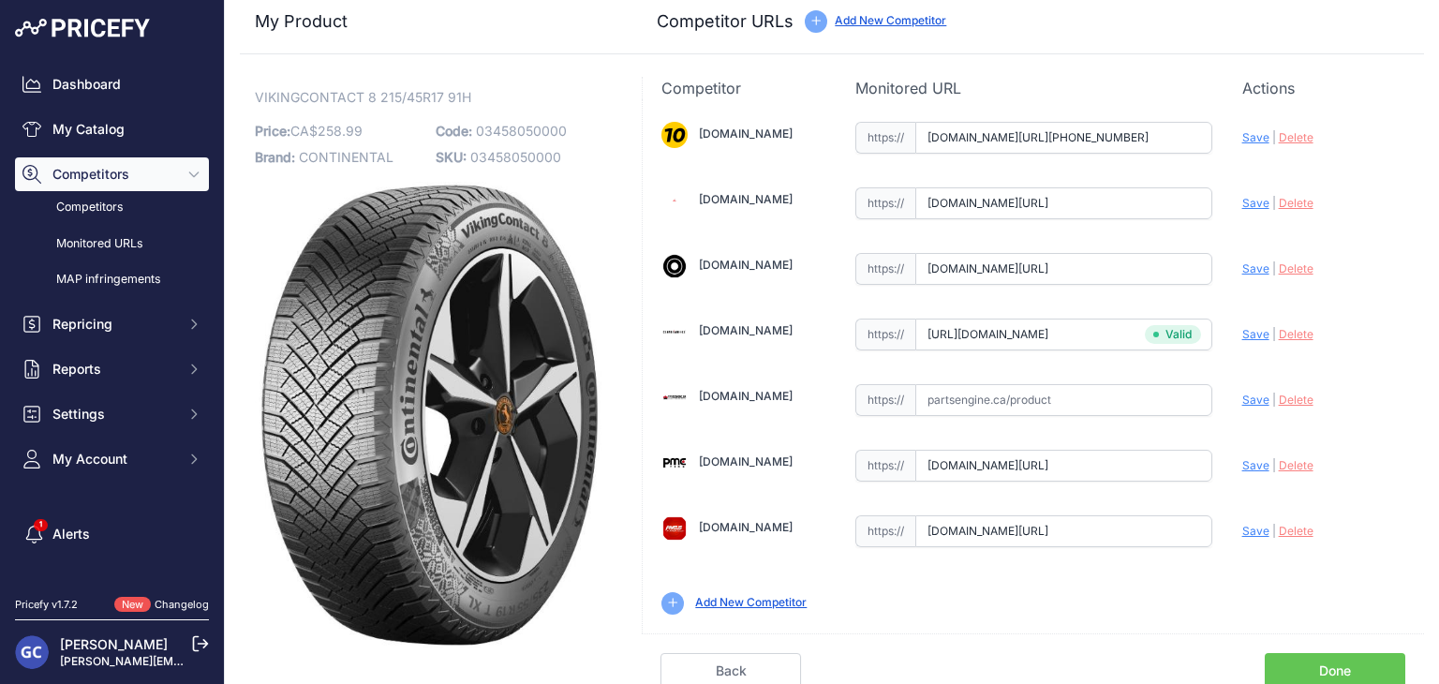
click at [1330, 659] on link "Done" at bounding box center [1334, 671] width 140 height 36
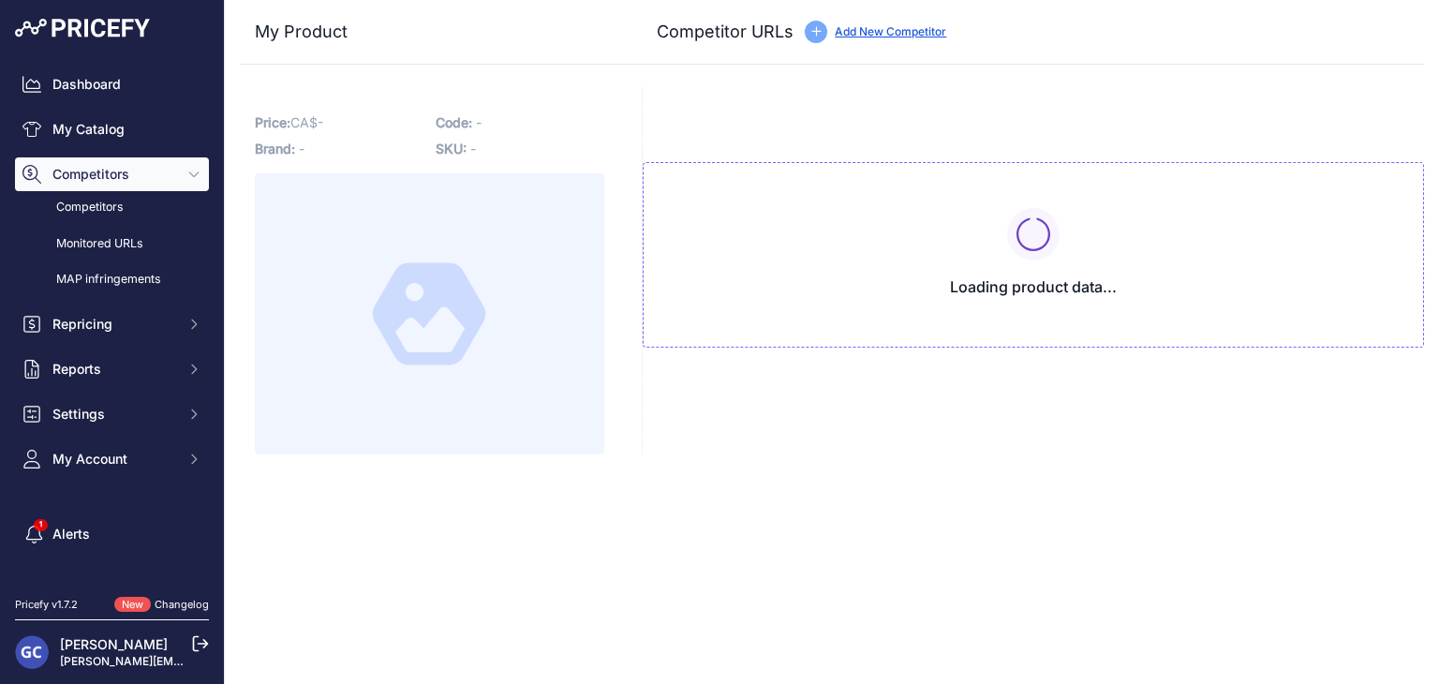
type input "[DOMAIN_NAME][URL][PHONE_NUMBER]"
type input "[DOMAIN_NAME][URL]"
type input "pmctire.com/fr/tires/continental-vikingcontact-8-235-50r18-xl-101t-bsw-03458060…"
type input "pneusarabais.com/pneus/continental-vikingcontact-8/52406?prirule_jdsnikfkfjsd=8…"
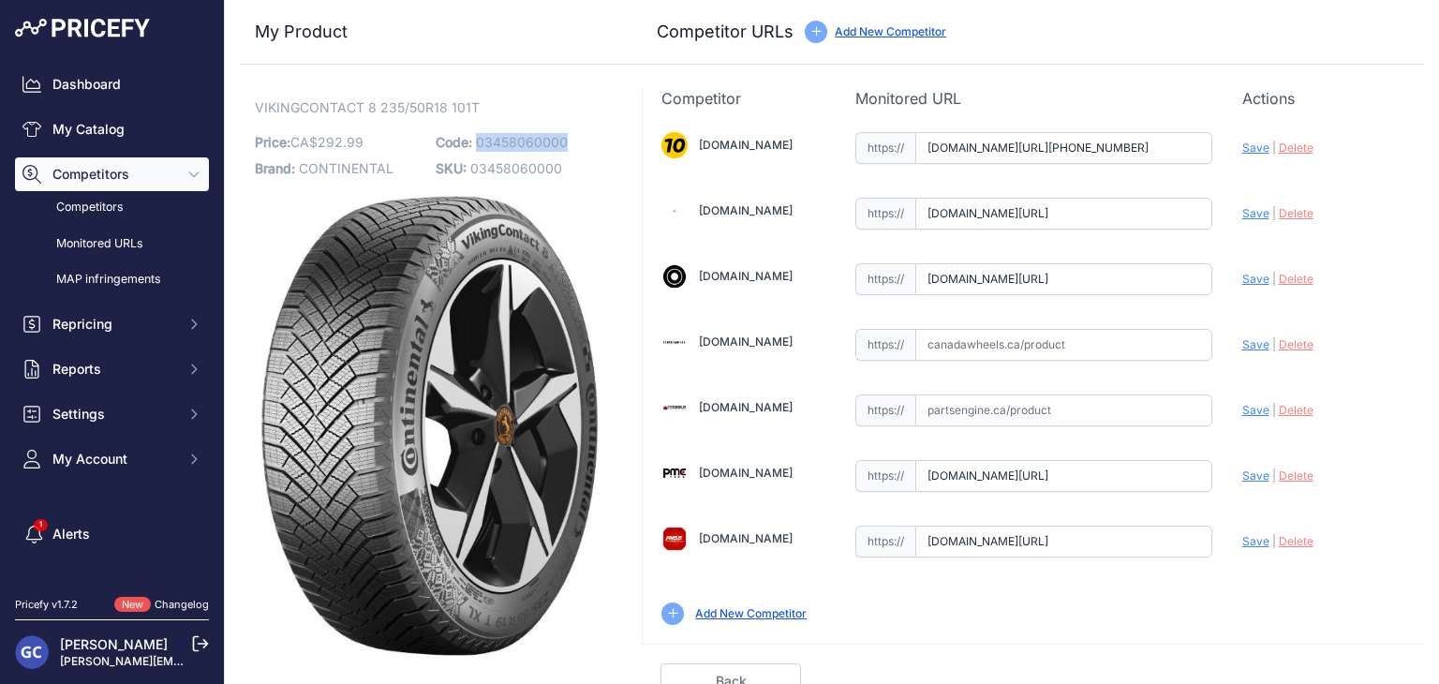
drag, startPoint x: 580, startPoint y: 139, endPoint x: 476, endPoint y: 139, distance: 104.0
click at [476, 139] on p "Code: 03458060000" at bounding box center [521, 142] width 170 height 26
copy span "03458060000"
drag, startPoint x: 1057, startPoint y: 344, endPoint x: 1069, endPoint y: 342, distance: 11.4
click at [1057, 344] on input "text" at bounding box center [1063, 345] width 297 height 32
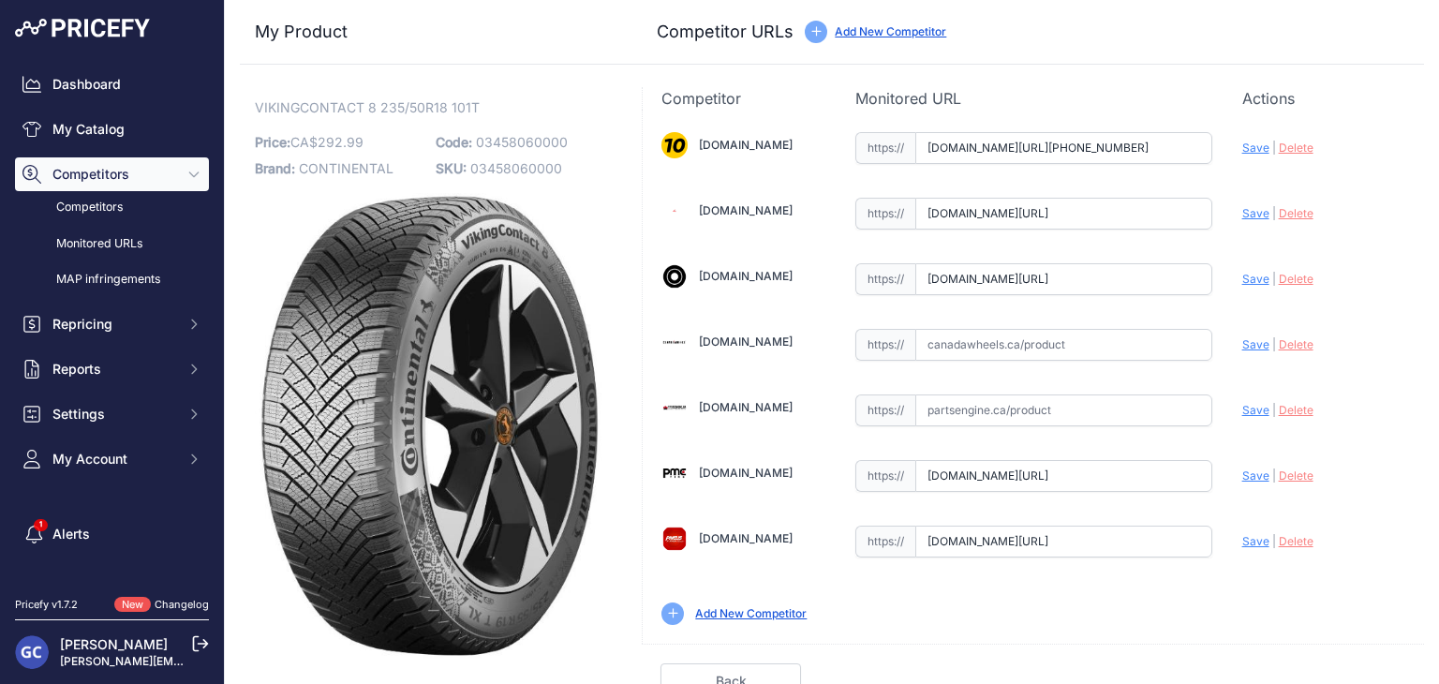
paste input "https://www.canadawheels.ca/continental-tires-viking-contact-8-03458060000"
click at [1242, 342] on span "Save" at bounding box center [1255, 344] width 27 height 14
type input "https://www.canadawheels.ca/continental-tires-viking-contact-8-03458060000?prir…"
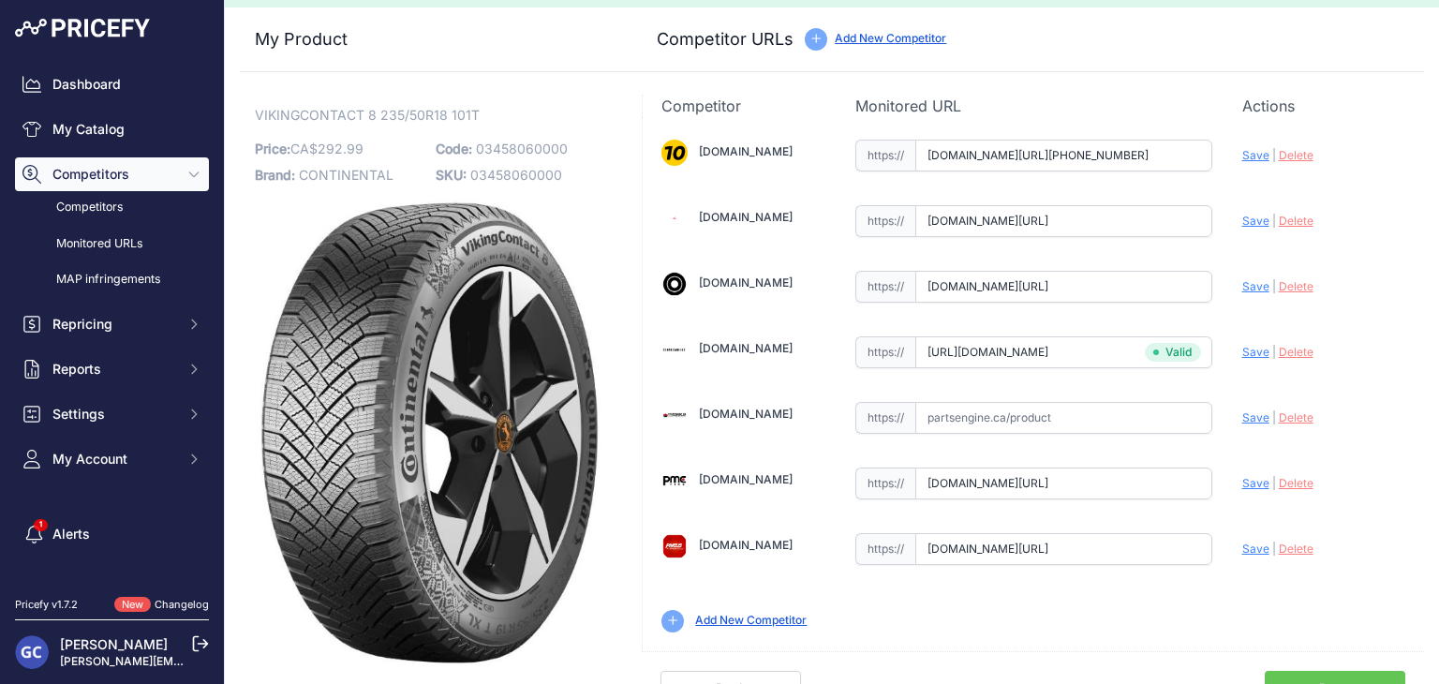
scroll to position [53, 0]
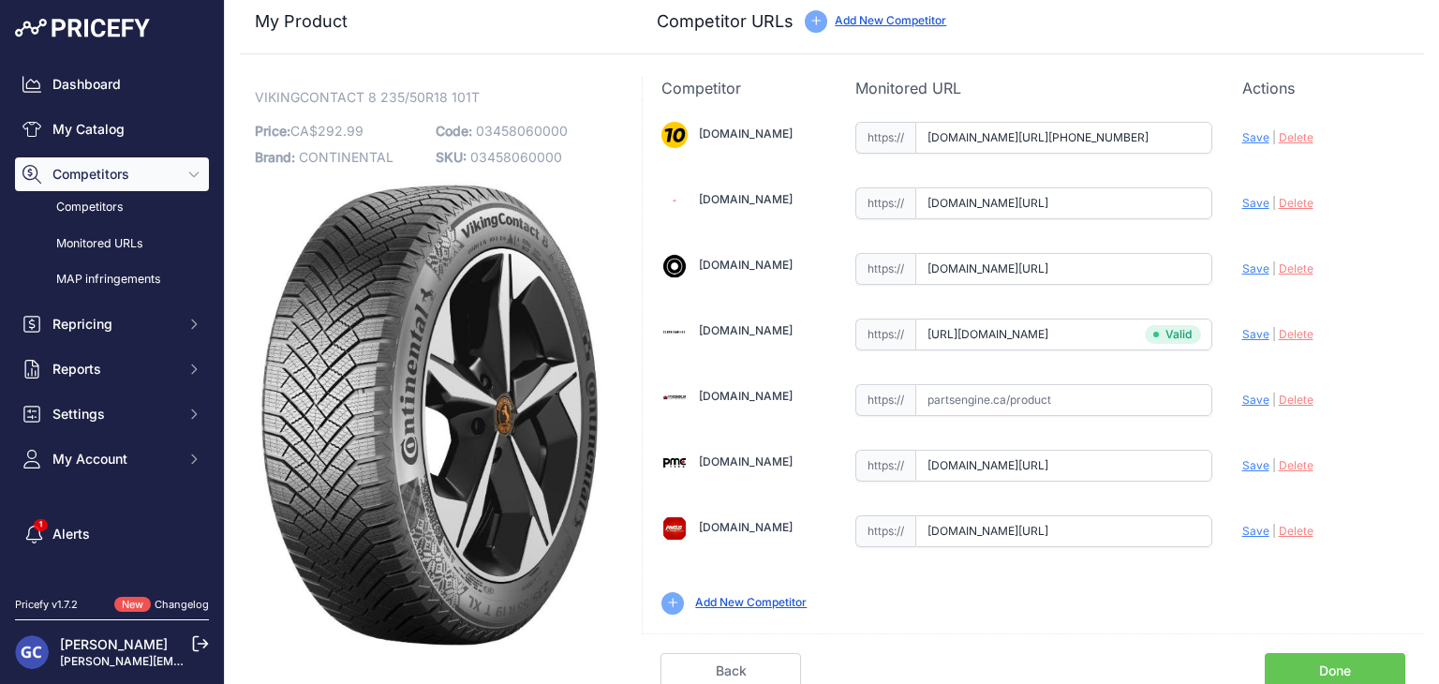
click at [1338, 653] on link "Done" at bounding box center [1334, 671] width 140 height 36
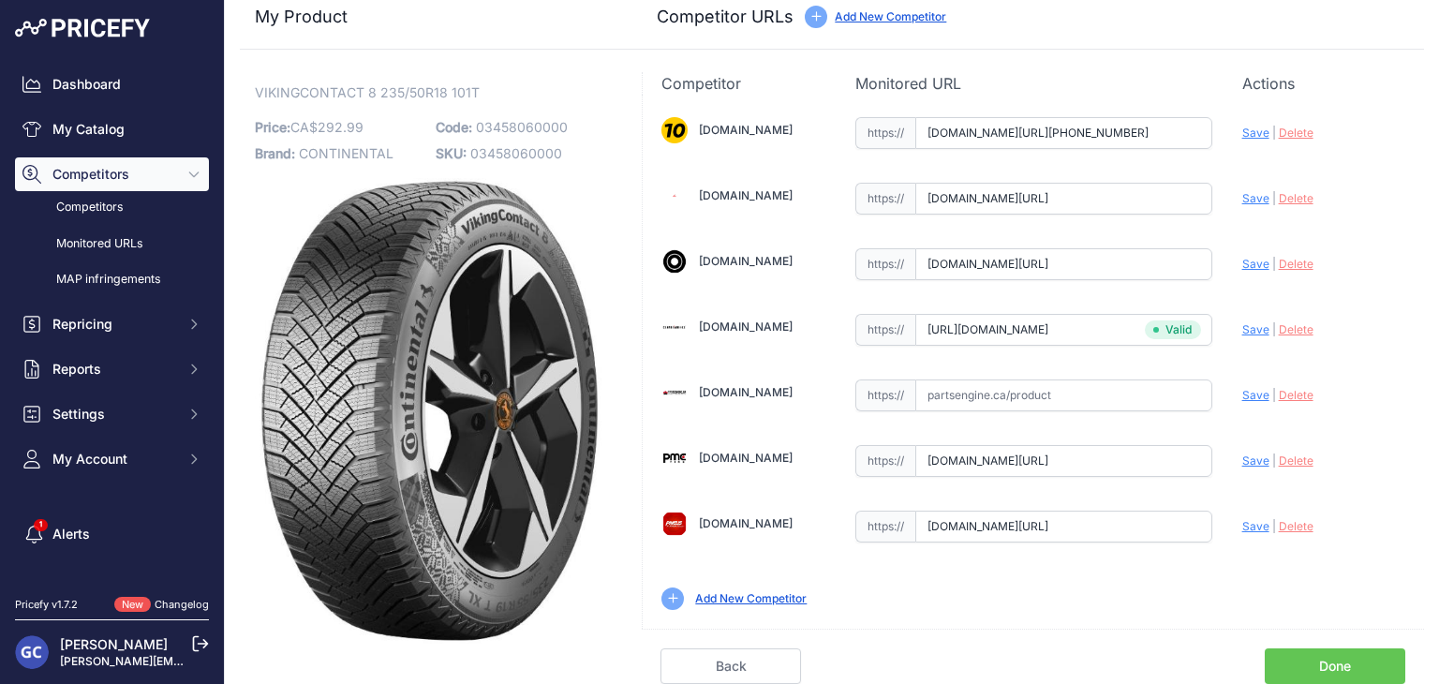
scroll to position [11, 0]
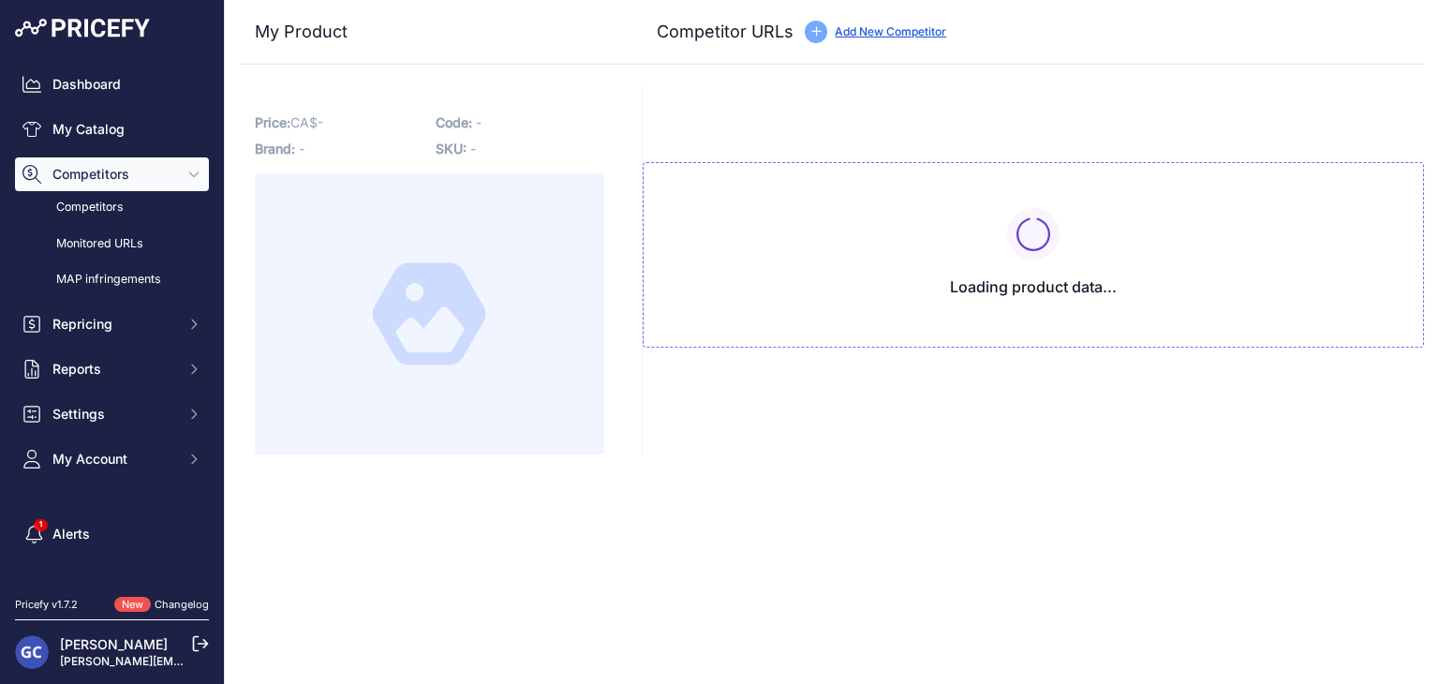
type input "www.1010tires.com/Tires/Continental/Viking+Contact+8/03458080000?prirule_jdsnik…"
type input "www.4pneus.ca/pneus/continental-viking-contact-8-hiver/225-50-r18-xl/29465?prir…"
type input "www.blackcircles.ca/en/tire/continental/vikingcontact-8/225-50-r18-99-h?prirule…"
type input "pmctire.com/fr/tires/continental-vikingcontact-8-225-50r18-xl-99h-bsw-034580800…"
type input "pneusarabais.com/pneus/continental-vikingcontact-8/52410?prirule_jdsnikfkfjsd=8…"
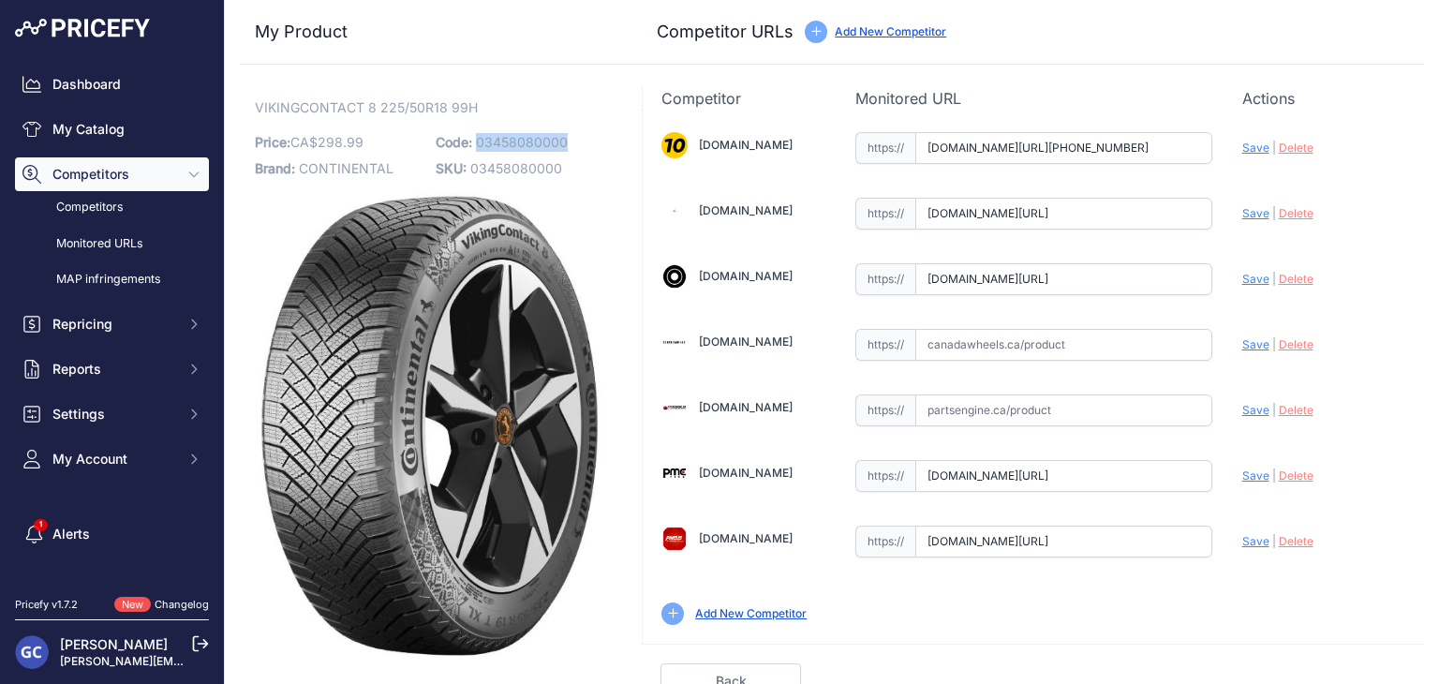
drag, startPoint x: 575, startPoint y: 138, endPoint x: 476, endPoint y: 146, distance: 99.6
click at [476, 146] on p "Code: 03458080000" at bounding box center [521, 142] width 170 height 26
copy span "03458080000"
click at [1115, 344] on input "text" at bounding box center [1063, 345] width 297 height 32
paste input "https://www.canadawheels.ca/continental-tires-viking-contact-8-03458080000"
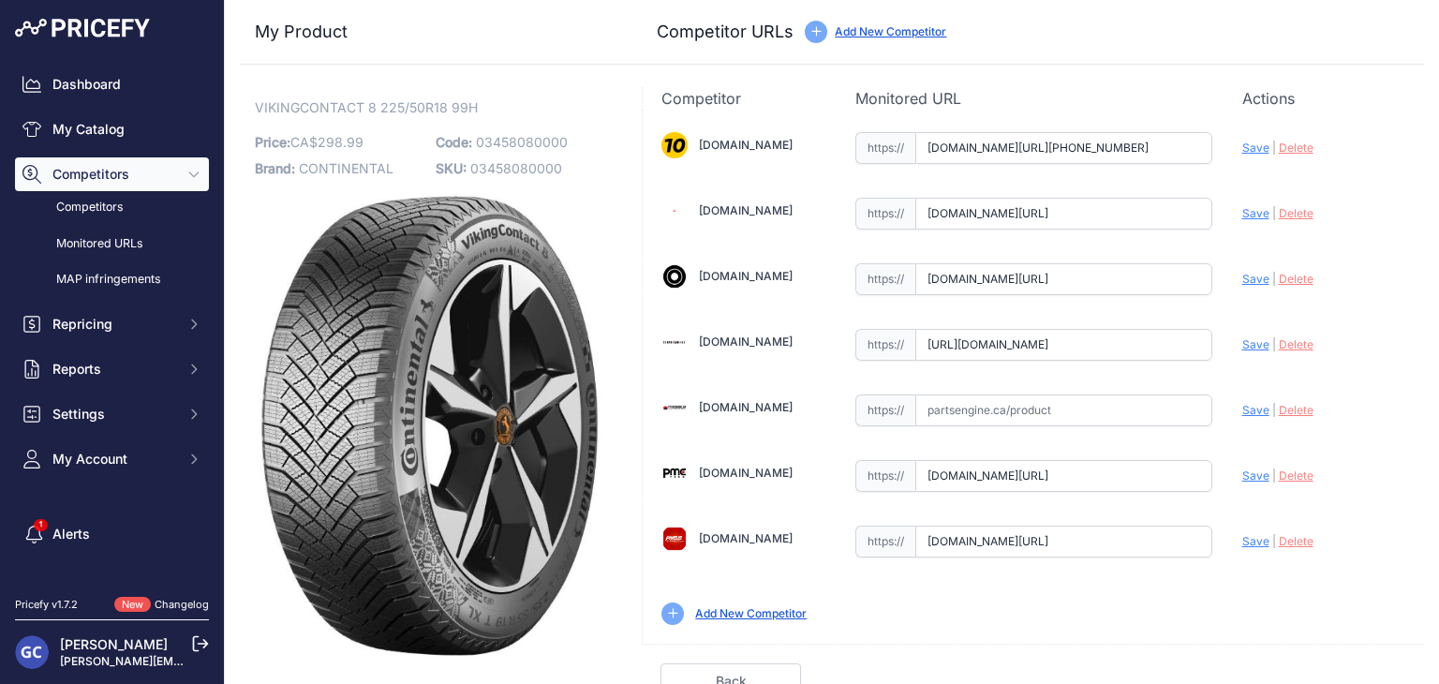
scroll to position [0, 161]
click at [1242, 342] on span "Save" at bounding box center [1255, 344] width 27 height 14
type input "https://www.canadawheels.ca/continental-tires-viking-contact-8-03458080000?prir…"
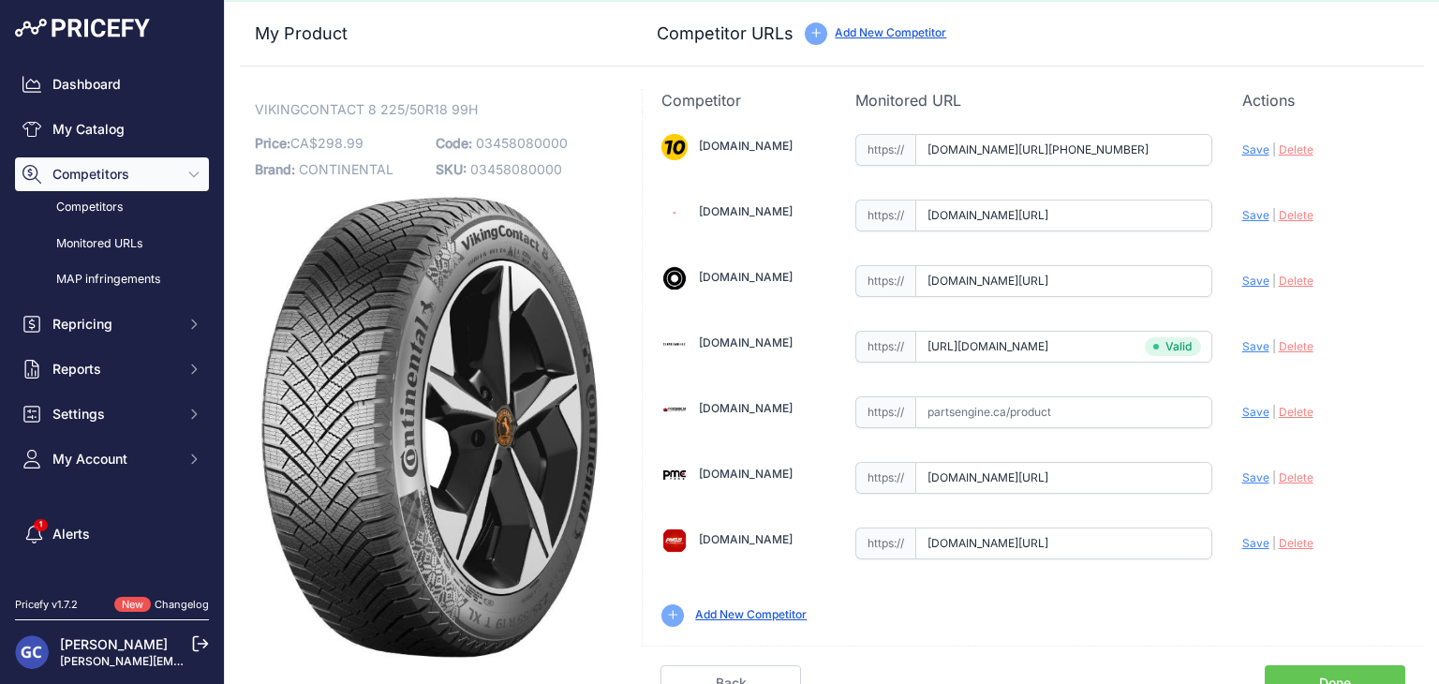
scroll to position [53, 0]
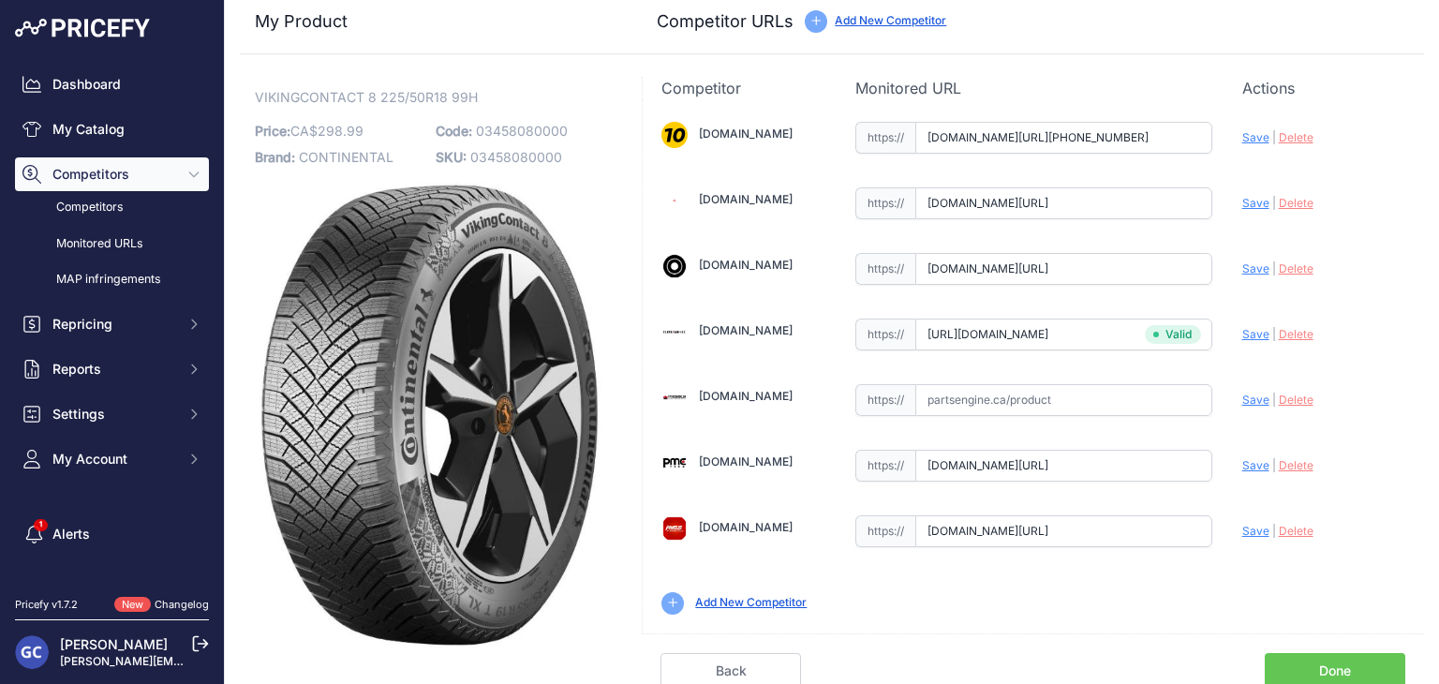
click at [1332, 668] on link "Done" at bounding box center [1334, 671] width 140 height 36
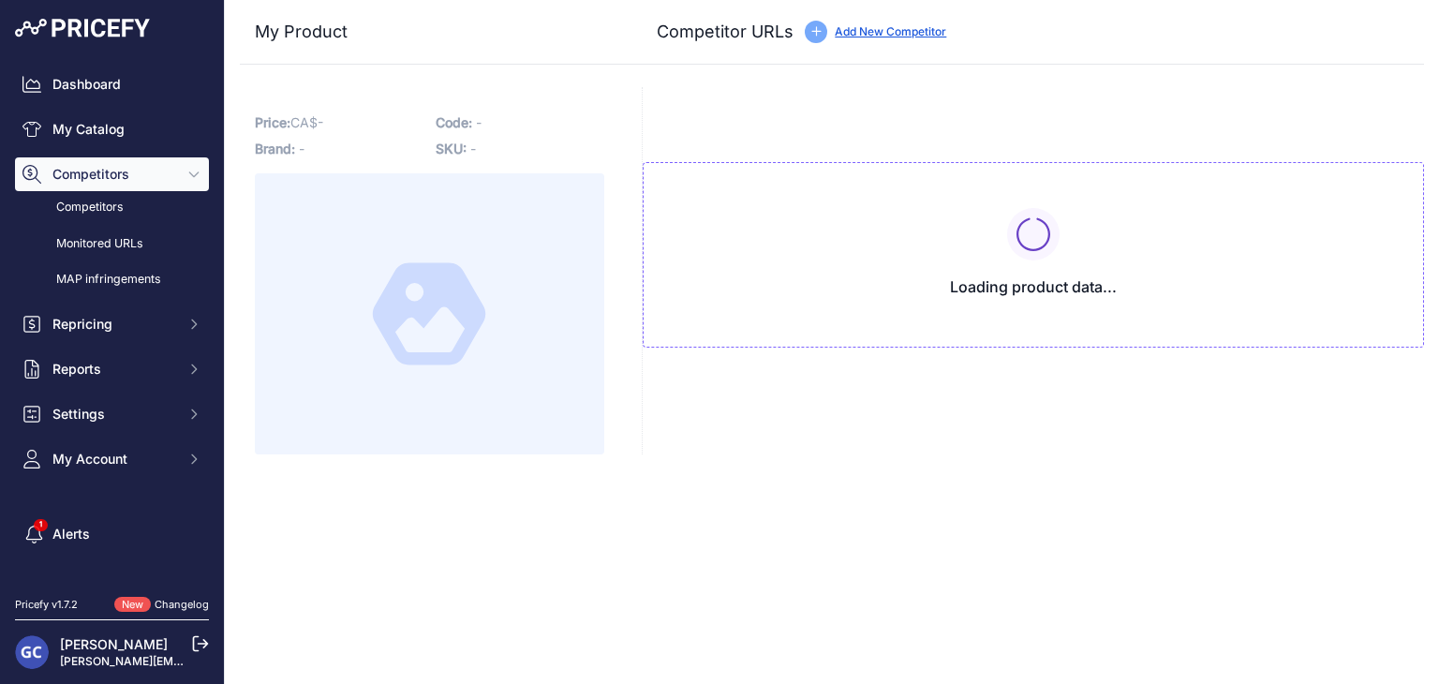
type input "[DOMAIN_NAME][URL][PHONE_NUMBER]"
type input "[DOMAIN_NAME][URL]"
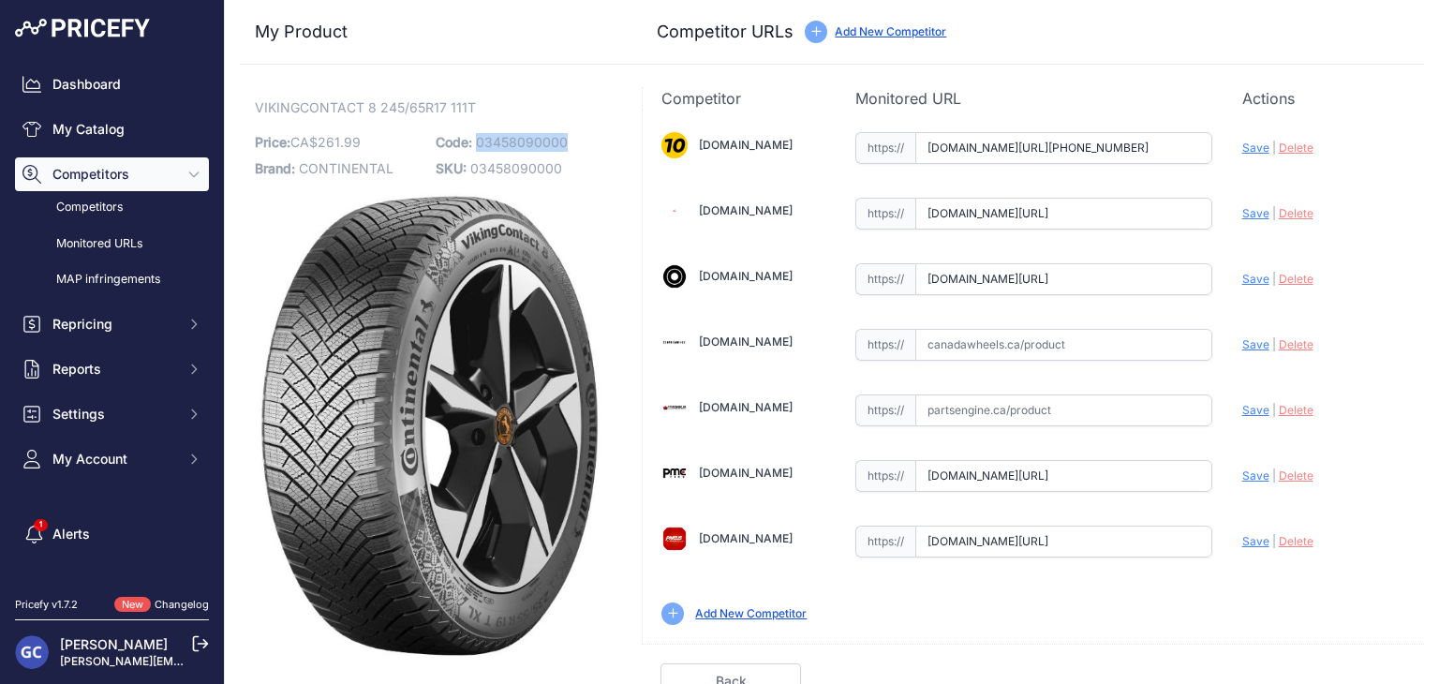
drag, startPoint x: 576, startPoint y: 138, endPoint x: 477, endPoint y: 145, distance: 99.6
click at [477, 145] on p "Code: 03458090000" at bounding box center [521, 142] width 170 height 26
copy span "03458090000"
click at [1131, 338] on input "text" at bounding box center [1063, 345] width 297 height 32
paste input "https://www.canadawheels.ca/continental-tires-viking-contact-8-03458090000"
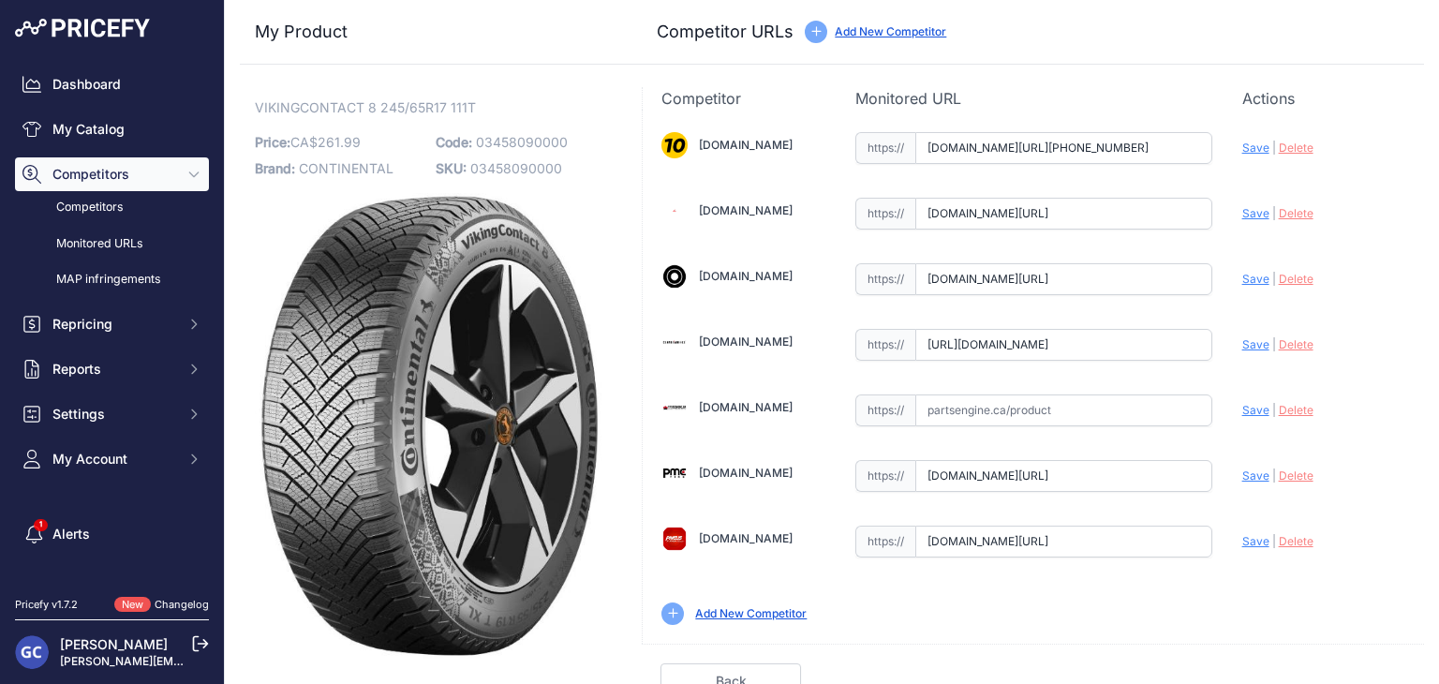
scroll to position [0, 161]
click at [1242, 340] on span "Save" at bounding box center [1255, 344] width 27 height 14
type input "https://www.canadawheels.ca/continental-tires-viking-contact-8-03458090000?prir…"
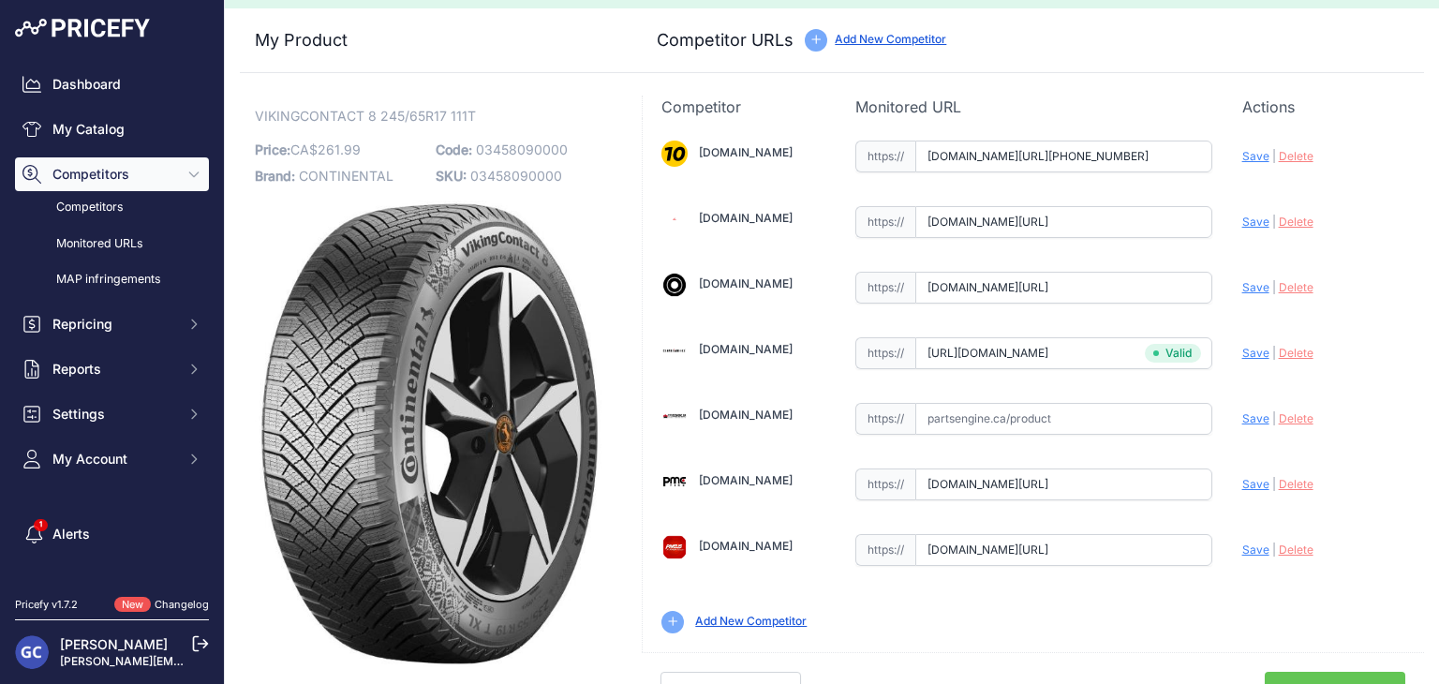
scroll to position [53, 0]
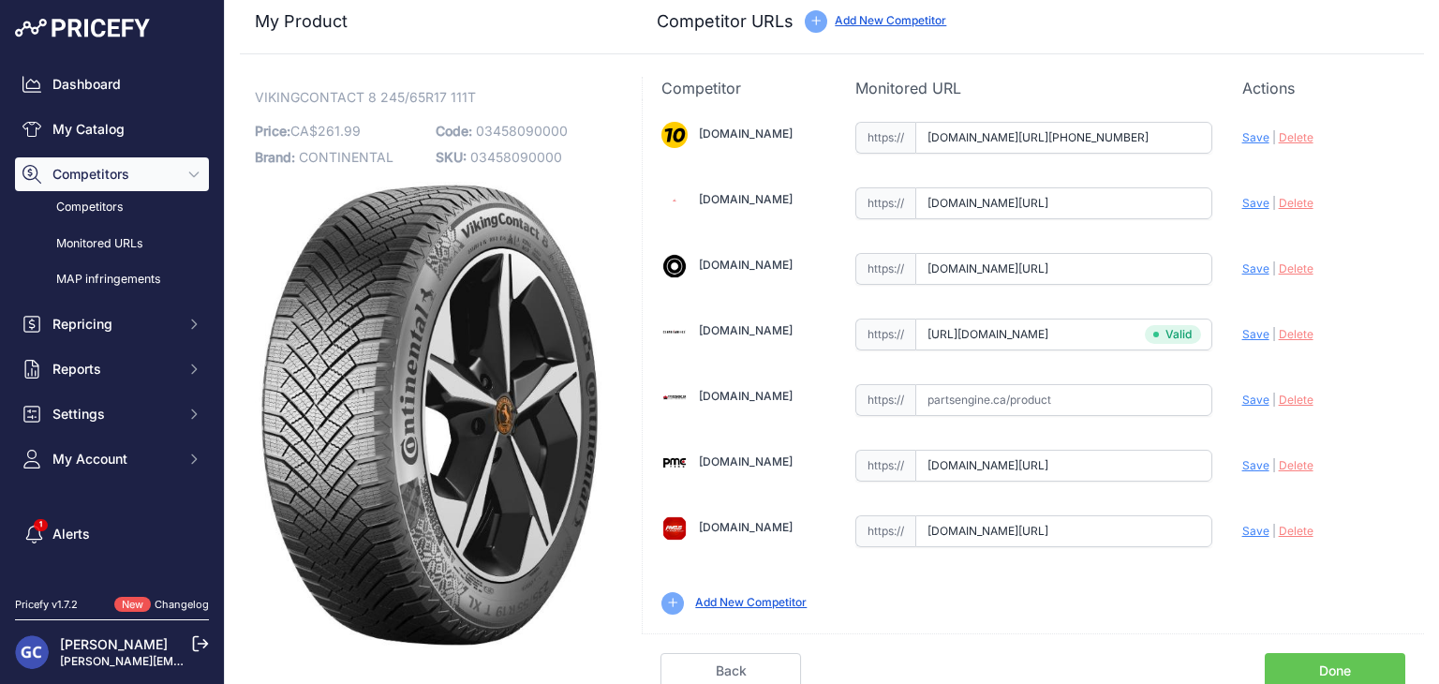
click at [1342, 658] on link "Done" at bounding box center [1334, 671] width 140 height 36
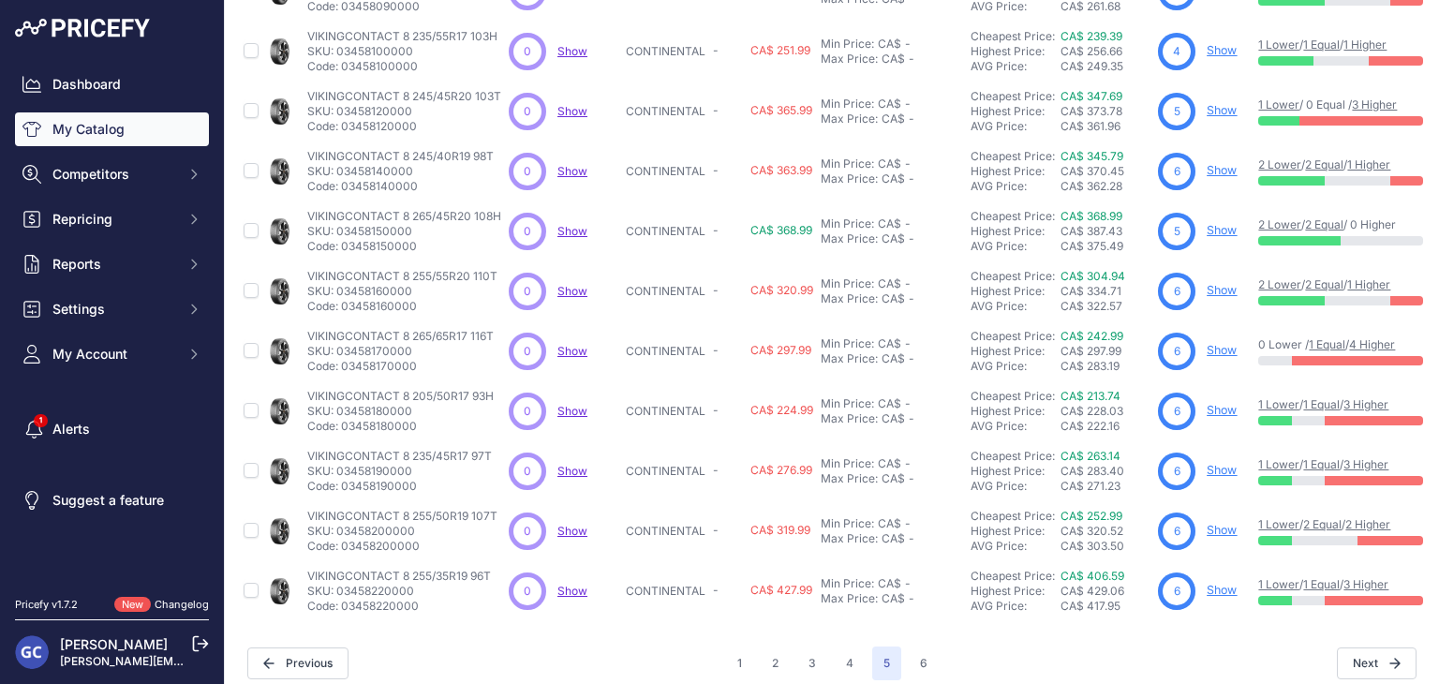
scroll to position [453, 0]
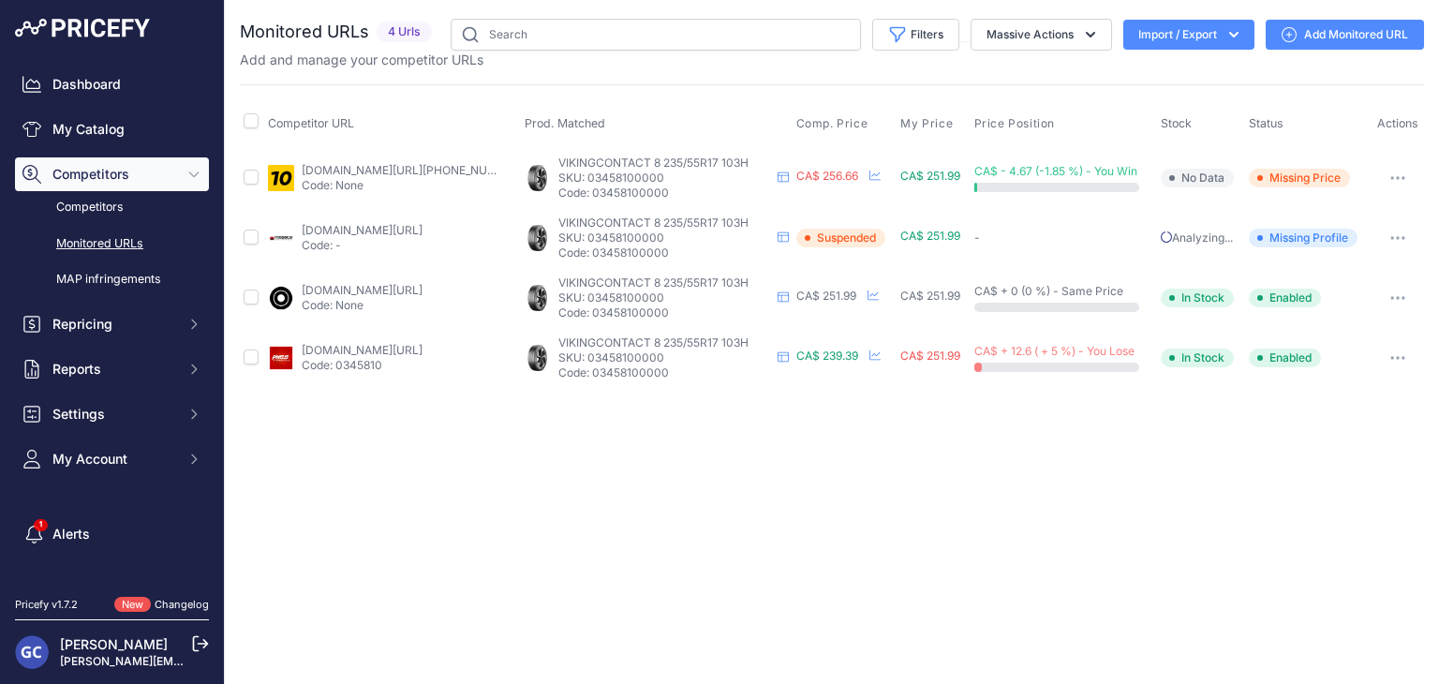
click at [1316, 30] on link "Add Monitored URL" at bounding box center [1344, 35] width 158 height 30
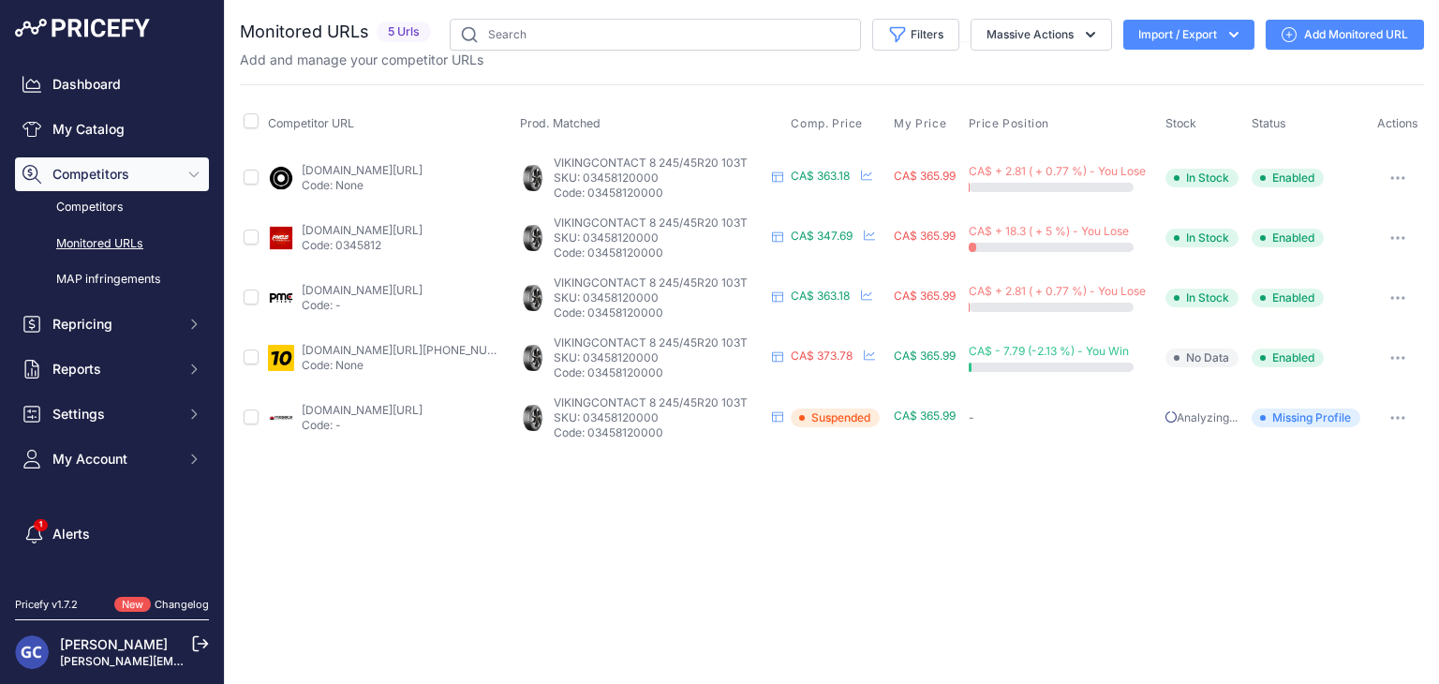
click at [1349, 35] on link "Add Monitored URL" at bounding box center [1344, 35] width 158 height 30
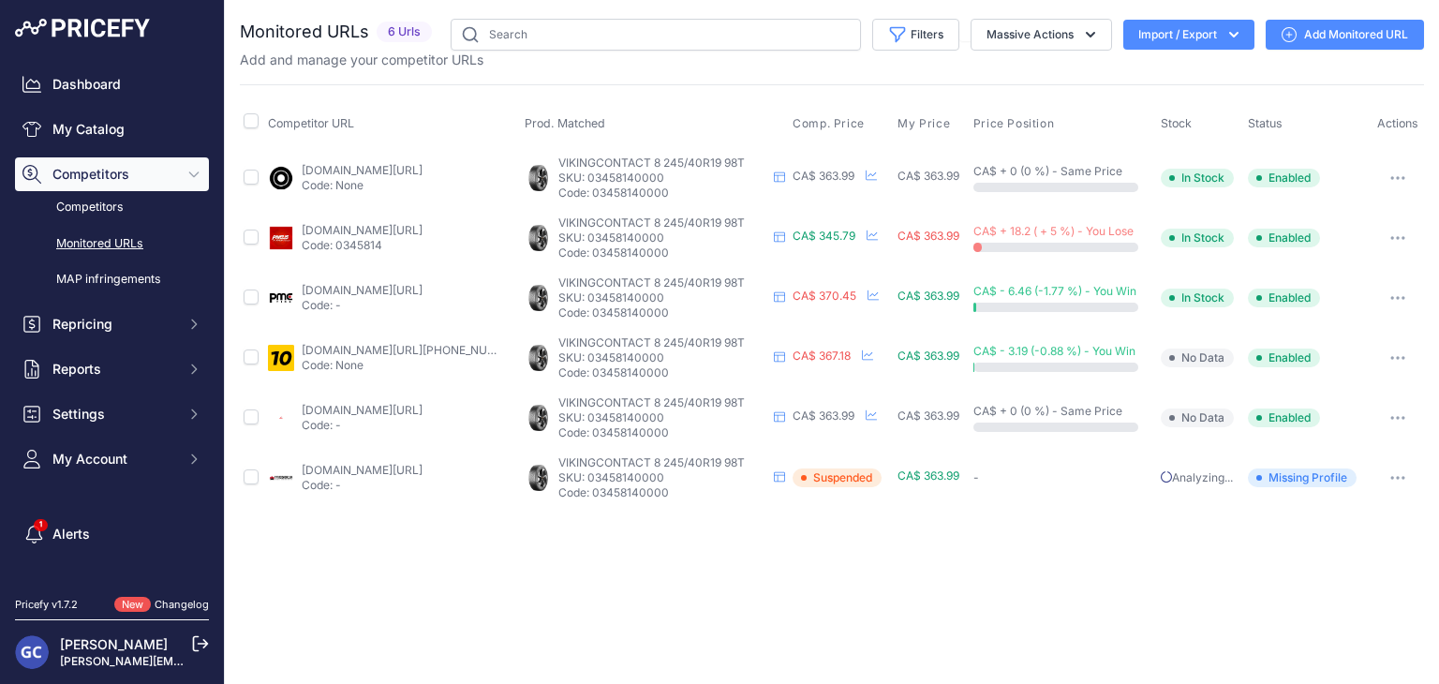
click at [1342, 29] on link "Add Monitored URL" at bounding box center [1344, 35] width 158 height 30
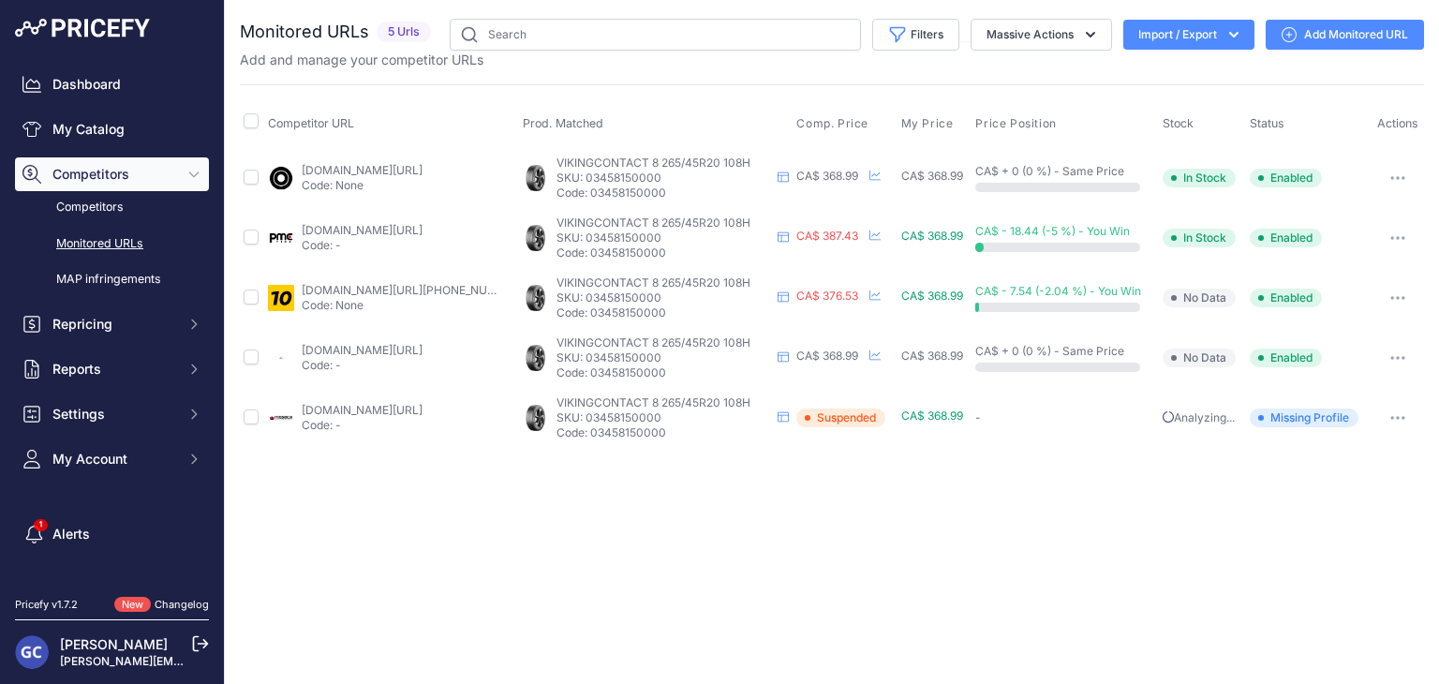
click at [1335, 35] on link "Add Monitored URL" at bounding box center [1344, 35] width 158 height 30
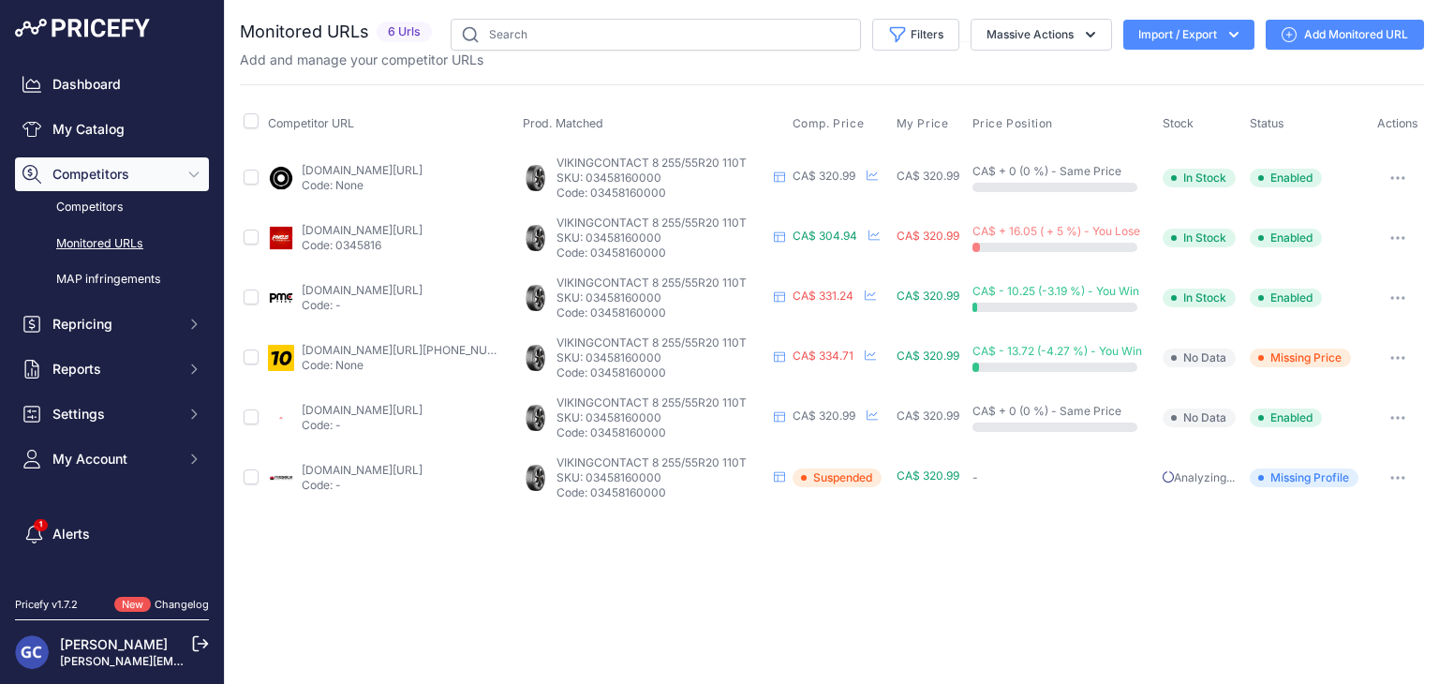
click at [1345, 40] on link "Add Monitored URL" at bounding box center [1344, 35] width 158 height 30
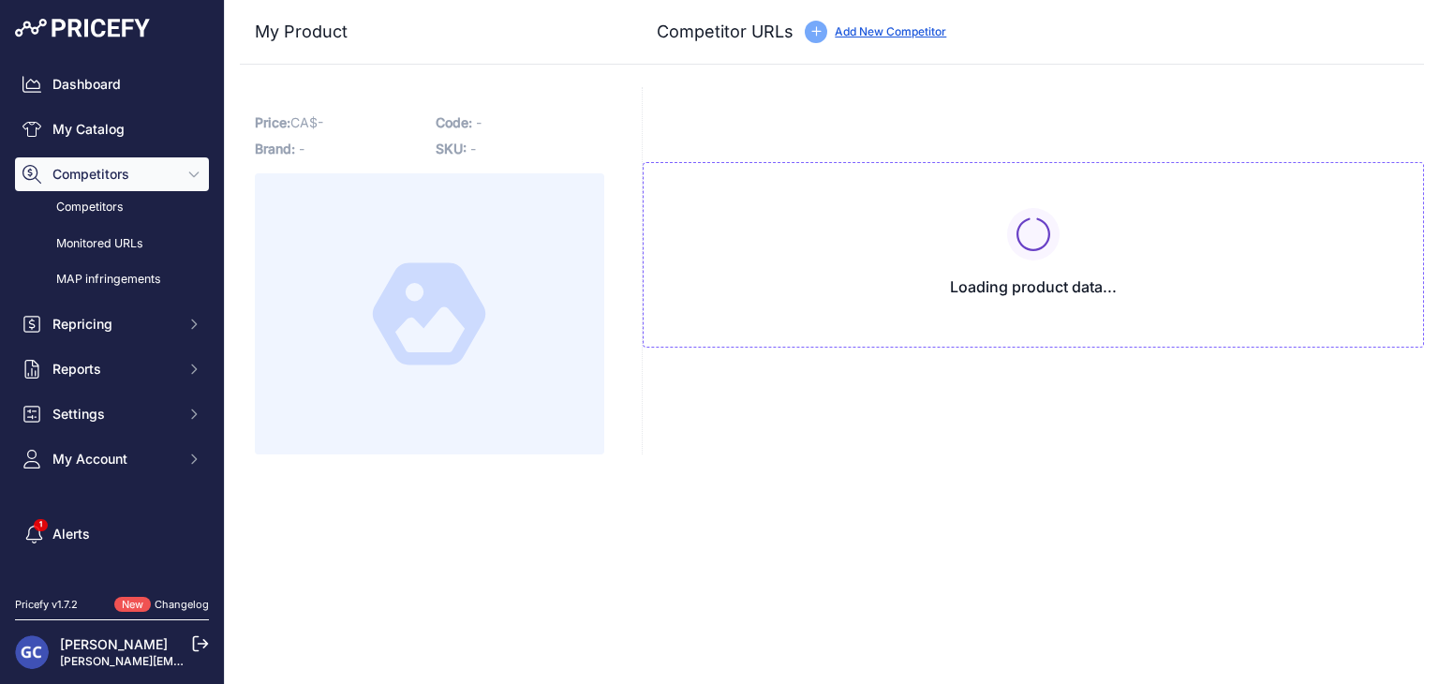
type input "[DOMAIN_NAME][URL][PHONE_NUMBER]"
type input "[DOMAIN_NAME][URL]"
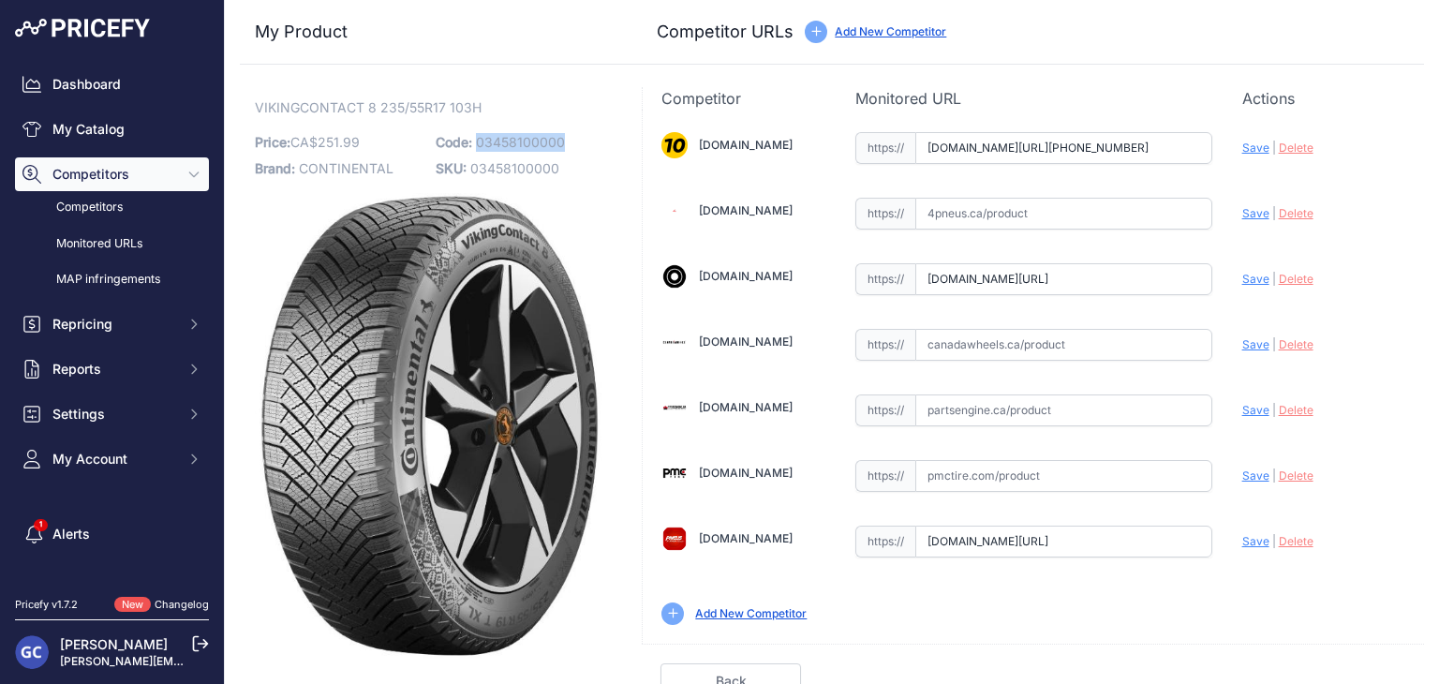
drag, startPoint x: 566, startPoint y: 139, endPoint x: 476, endPoint y: 138, distance: 89.9
click at [476, 138] on p "Code: 03458100000" at bounding box center [521, 142] width 170 height 26
copy span "03458100000"
drag, startPoint x: 1107, startPoint y: 343, endPoint x: 1149, endPoint y: 343, distance: 42.1
click at [1107, 343] on input "text" at bounding box center [1063, 345] width 297 height 32
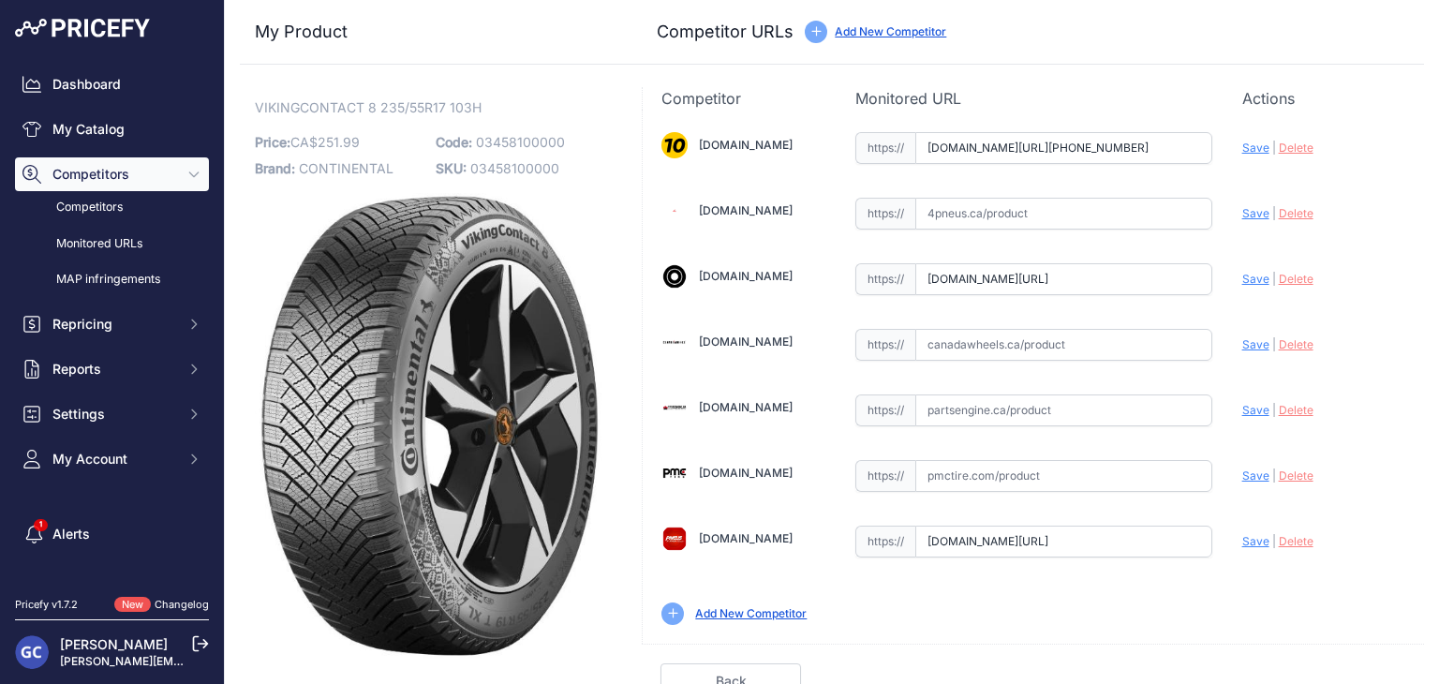
paste input "https://www.canadawheels.ca/continental-tires-viking-contact-8-03458100000"
click at [1244, 343] on span "Save" at bounding box center [1255, 344] width 27 height 14
type input "https://www.canadawheels.ca/continental-tires-viking-contact-8-03458100000?prir…"
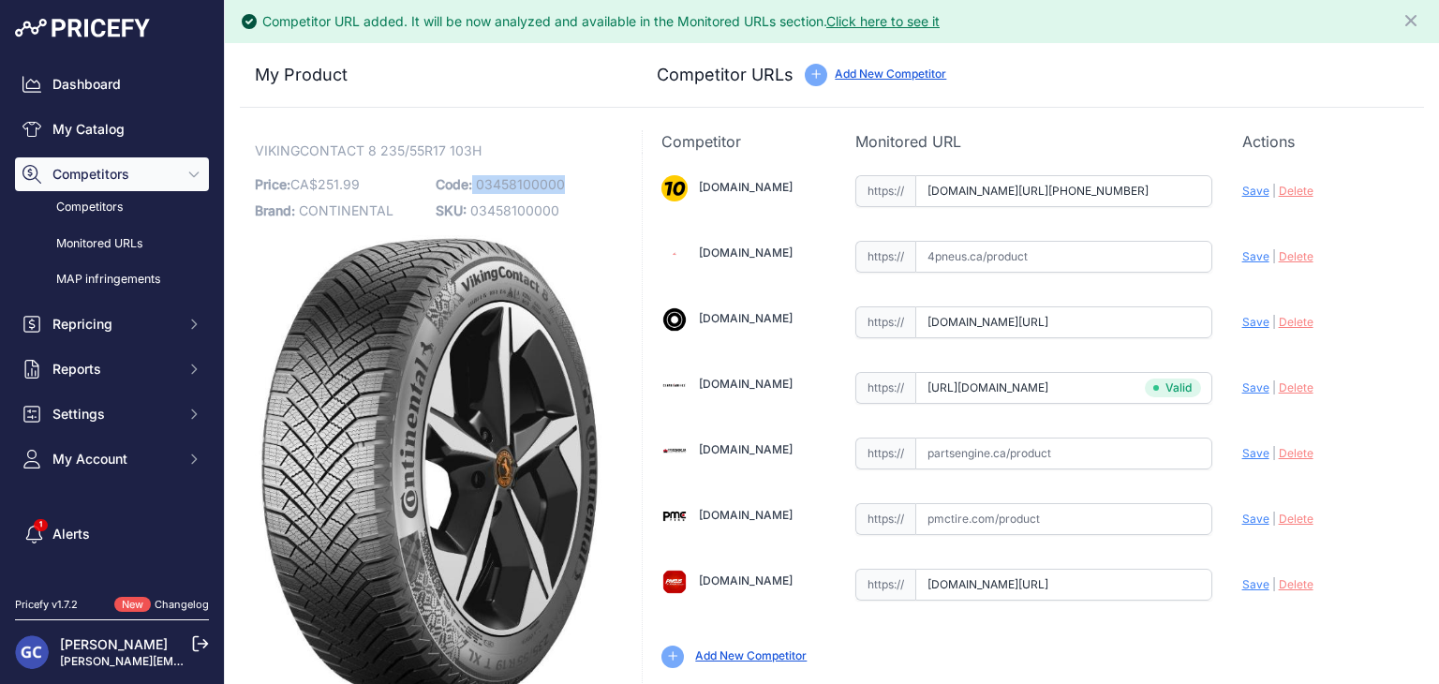
drag, startPoint x: 580, startPoint y: 181, endPoint x: 470, endPoint y: 186, distance: 109.7
click at [470, 186] on p "Code: 03458100000" at bounding box center [521, 184] width 170 height 26
click at [589, 180] on p "Code: 03458100000" at bounding box center [521, 184] width 170 height 26
drag, startPoint x: 574, startPoint y: 185, endPoint x: 477, endPoint y: 188, distance: 97.5
click at [477, 188] on p "Code: 03458100000" at bounding box center [521, 184] width 170 height 26
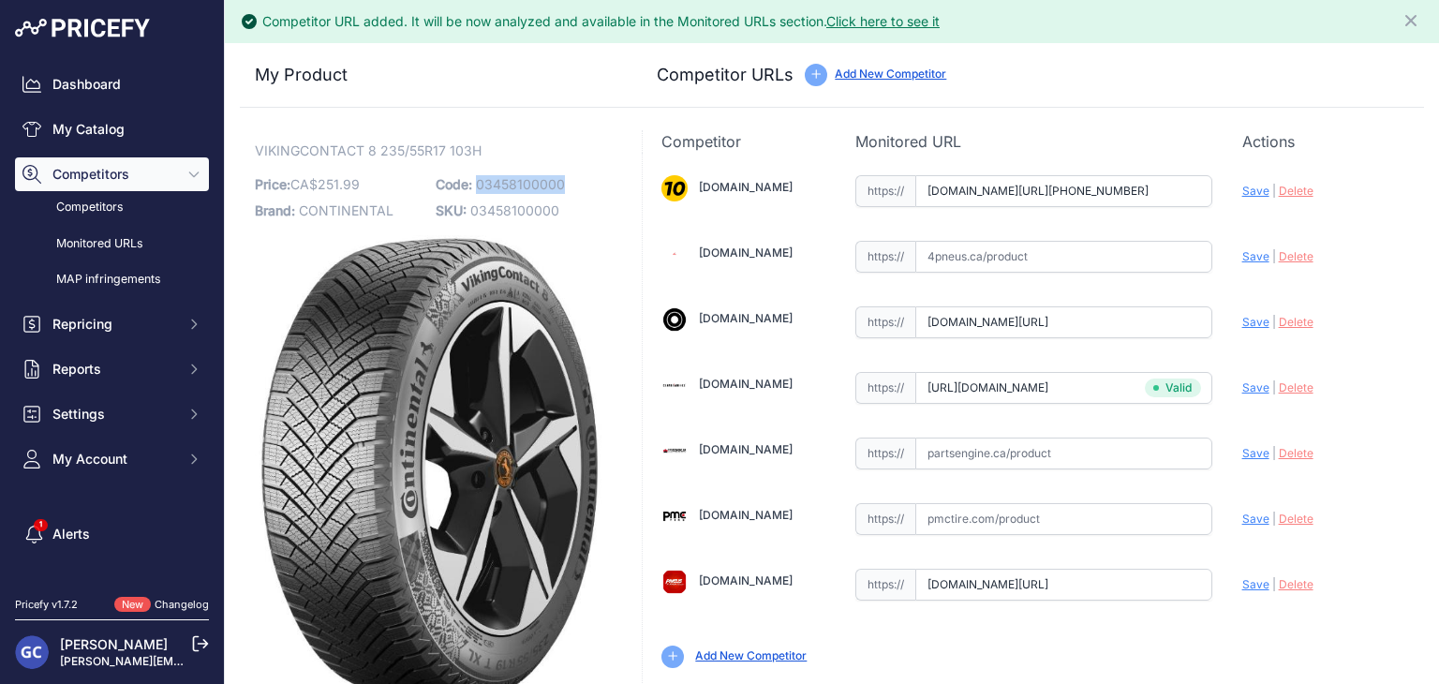
copy span "03458100000"
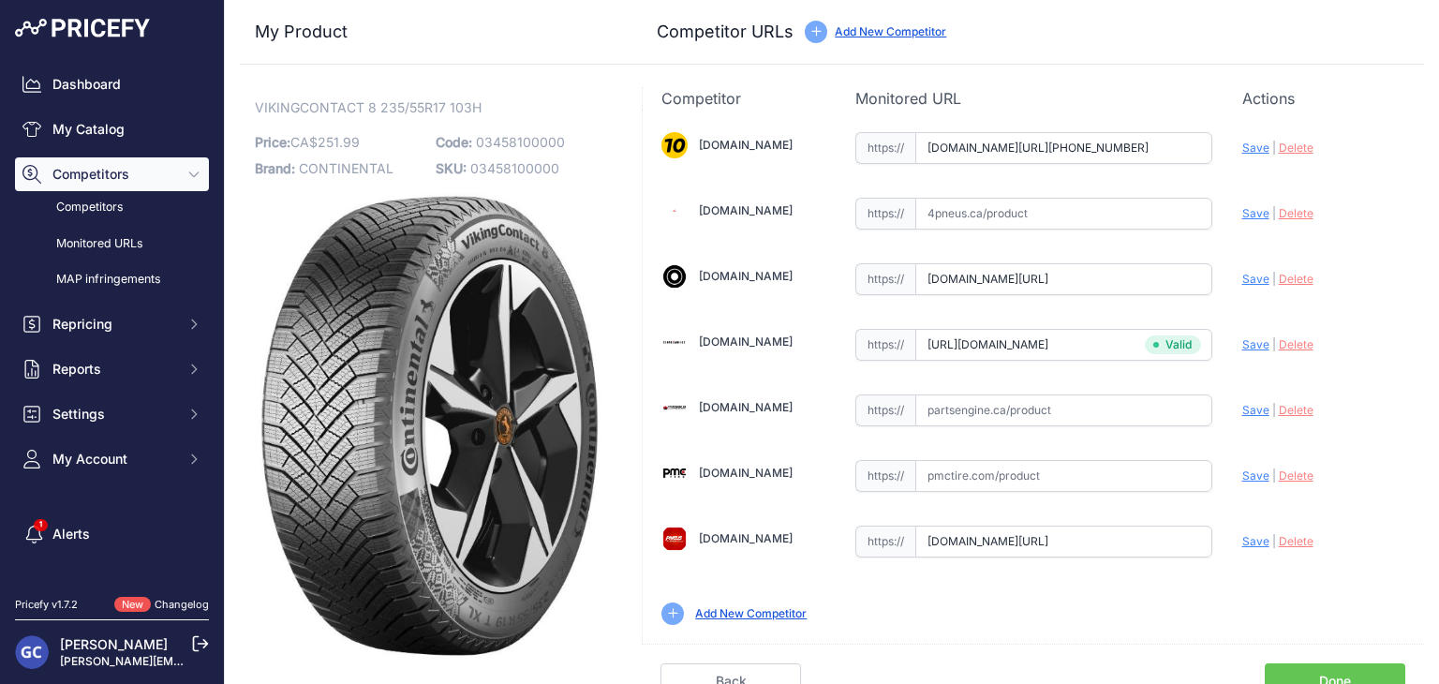
click at [1086, 470] on input "text" at bounding box center [1063, 476] width 297 height 32
paste input "https://pmctire.com/fr/tires/continental-vikingcontact-8-235-55r17-xl-103h-bsw-…"
click at [1242, 472] on span "Save" at bounding box center [1255, 475] width 27 height 14
type input "https://pmctire.com/fr/tires/continental-vikingcontact-8-235-55r17-xl-103h-bsw-…"
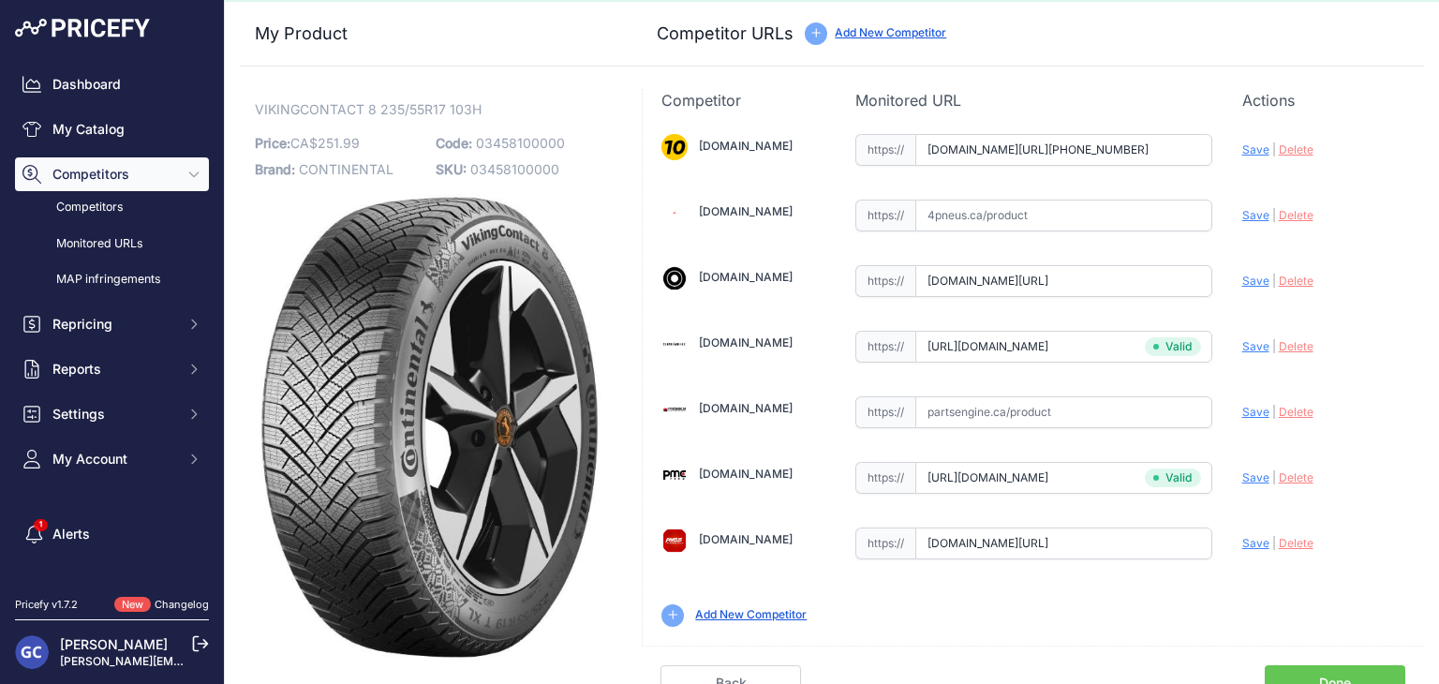
scroll to position [53, 0]
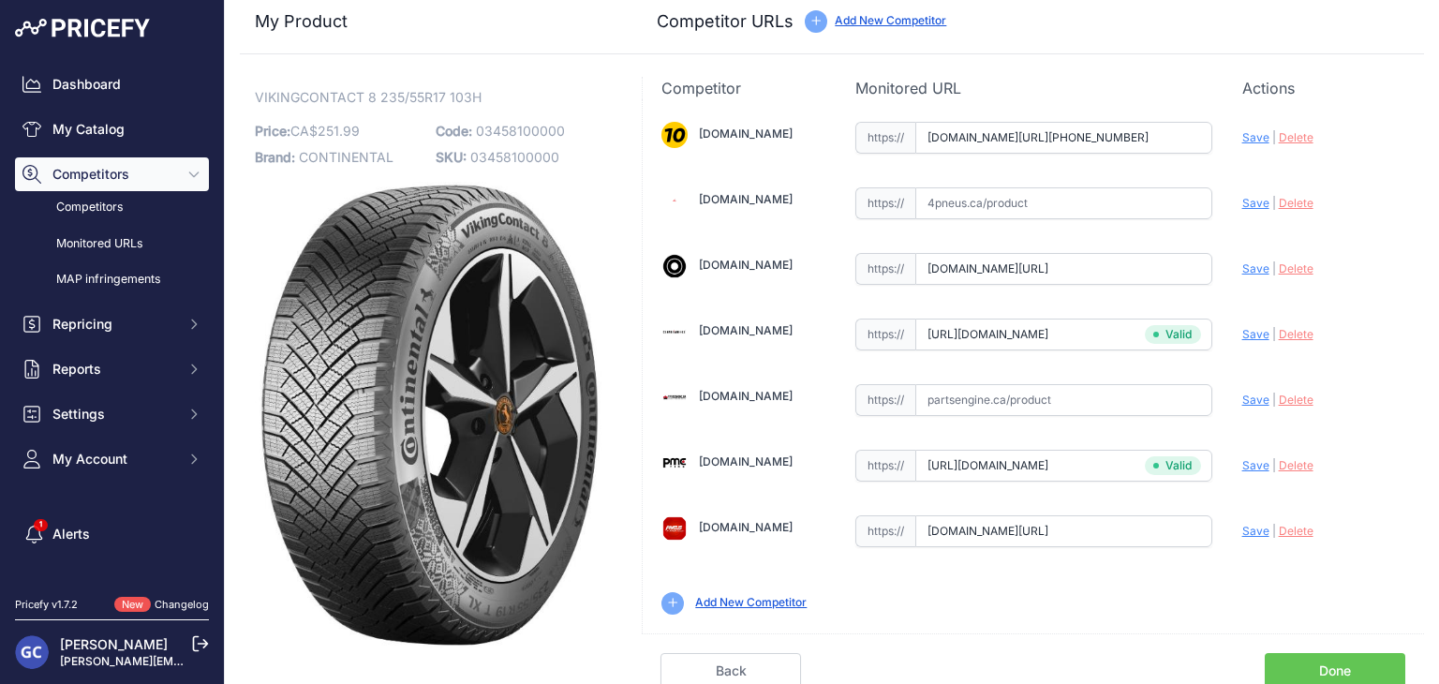
click at [1323, 661] on link "Done" at bounding box center [1334, 671] width 140 height 36
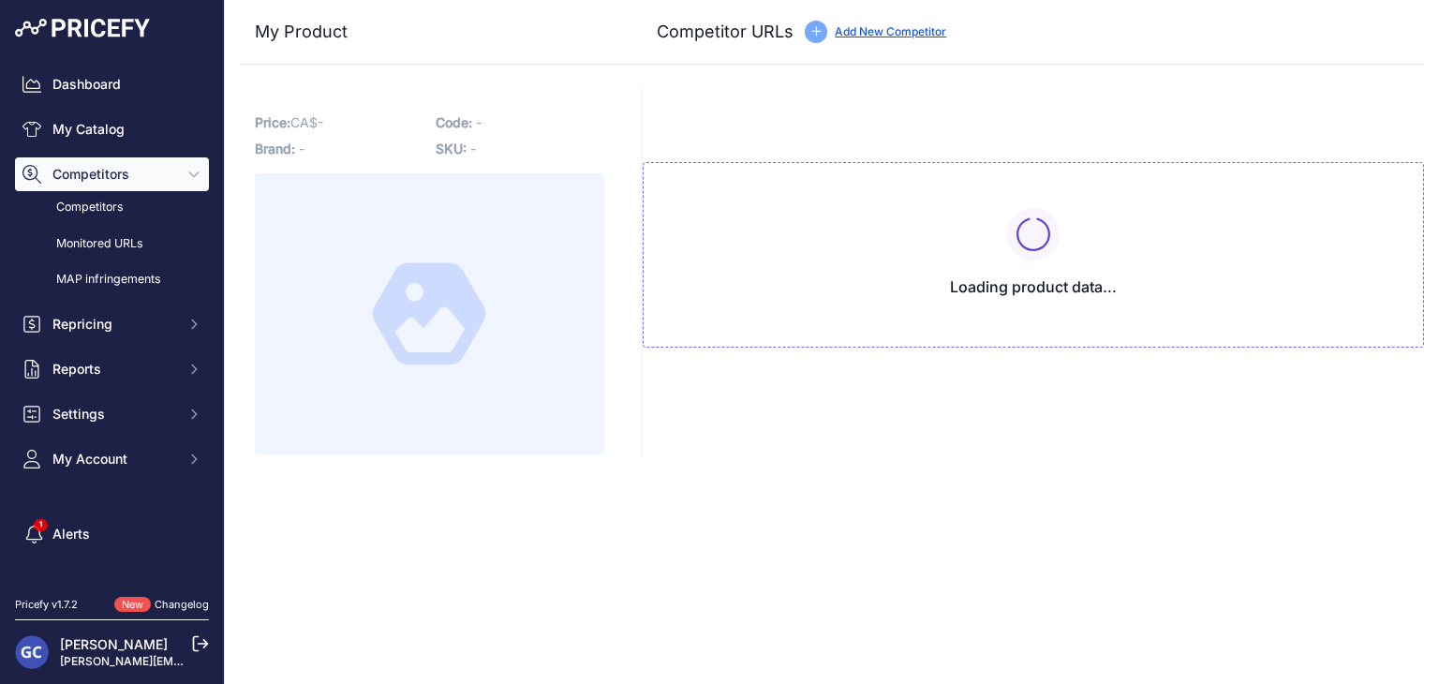
type input "[DOMAIN_NAME][URL][PHONE_NUMBER]"
type input "www.blackcircles.ca/en/tire/continental/vikingcontact-8/245-45-r20-103-t?prirul…"
type input "pmctire.com/fr/tires/continental-vikingcontact-8-245-45r20-xl-103t-bsw-03458120…"
type input "pneusarabais.com/pneus/continental-vikingcontact-8/52414?prirule_jdsnikfkfjsd=8…"
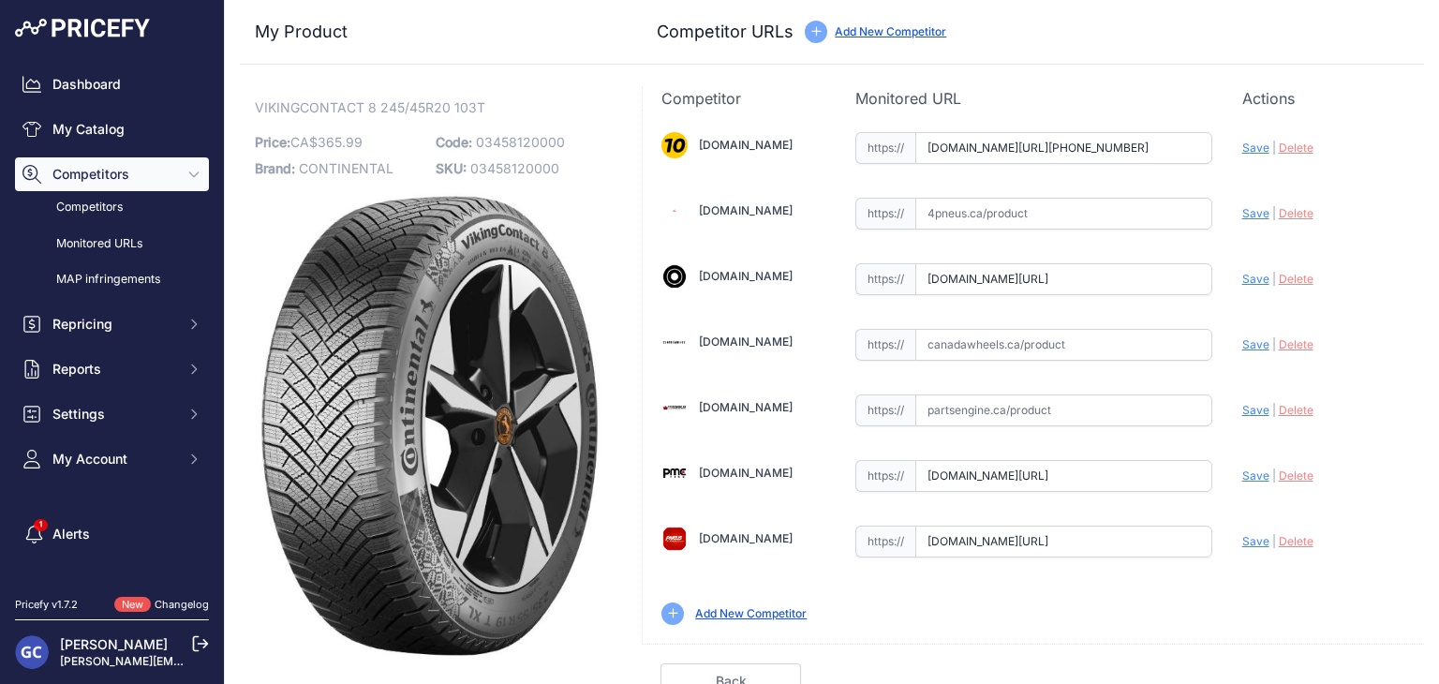
click at [1119, 209] on input "text" at bounding box center [1063, 214] width 297 height 32
paste input "https://www.4pneus.ca/pneus/continental-viking-contact-8-hiver/245-45-r20-xl/29…"
click at [1242, 211] on span "Save" at bounding box center [1255, 213] width 27 height 14
type input "https://www.4pneus.ca/pneus/continental-viking-contact-8-hiver/245-45-r20-xl/29…"
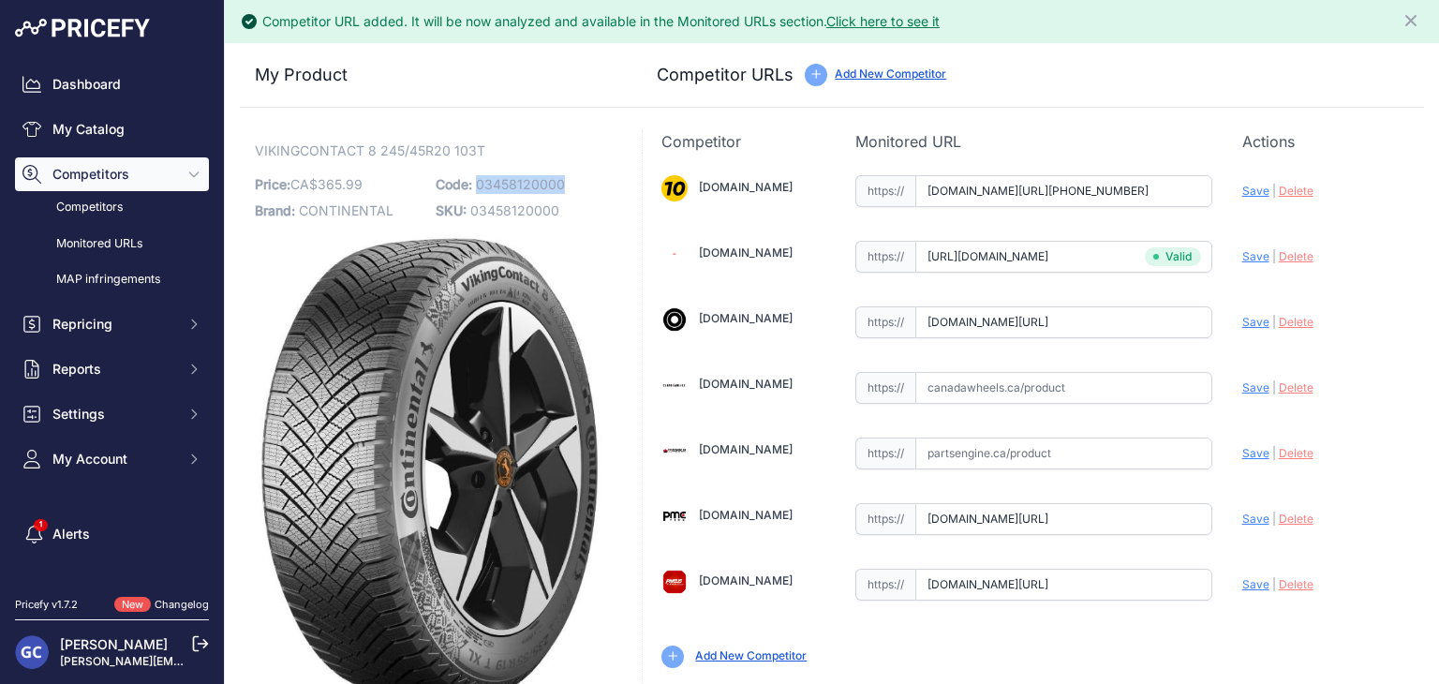
drag, startPoint x: 566, startPoint y: 179, endPoint x: 476, endPoint y: 189, distance: 90.5
click at [476, 189] on p "Code: 03458120000" at bounding box center [521, 184] width 170 height 26
copy span "03458120000"
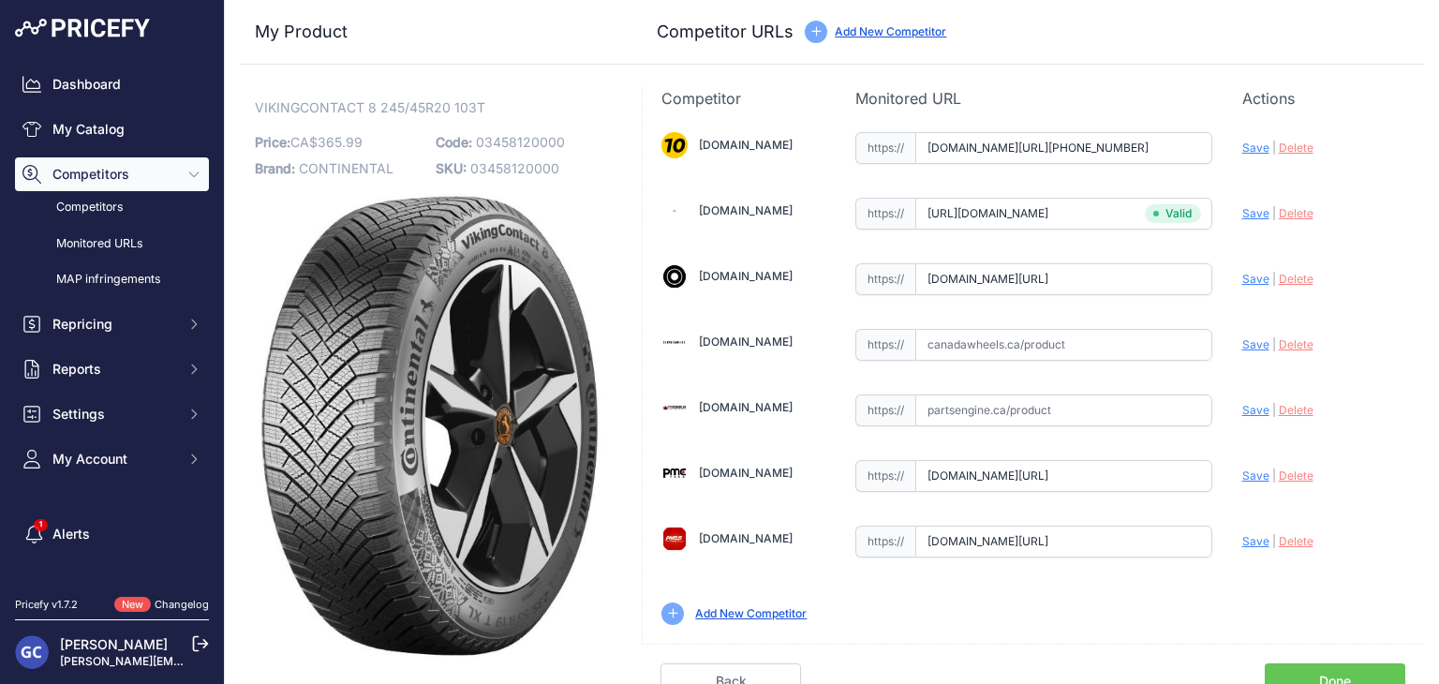
click at [1160, 342] on input "text" at bounding box center [1063, 345] width 297 height 32
paste input "https://www.canadawheels.ca/continental-tires-viking-contact-8-03458120000"
click at [1242, 342] on span "Save" at bounding box center [1255, 344] width 27 height 14
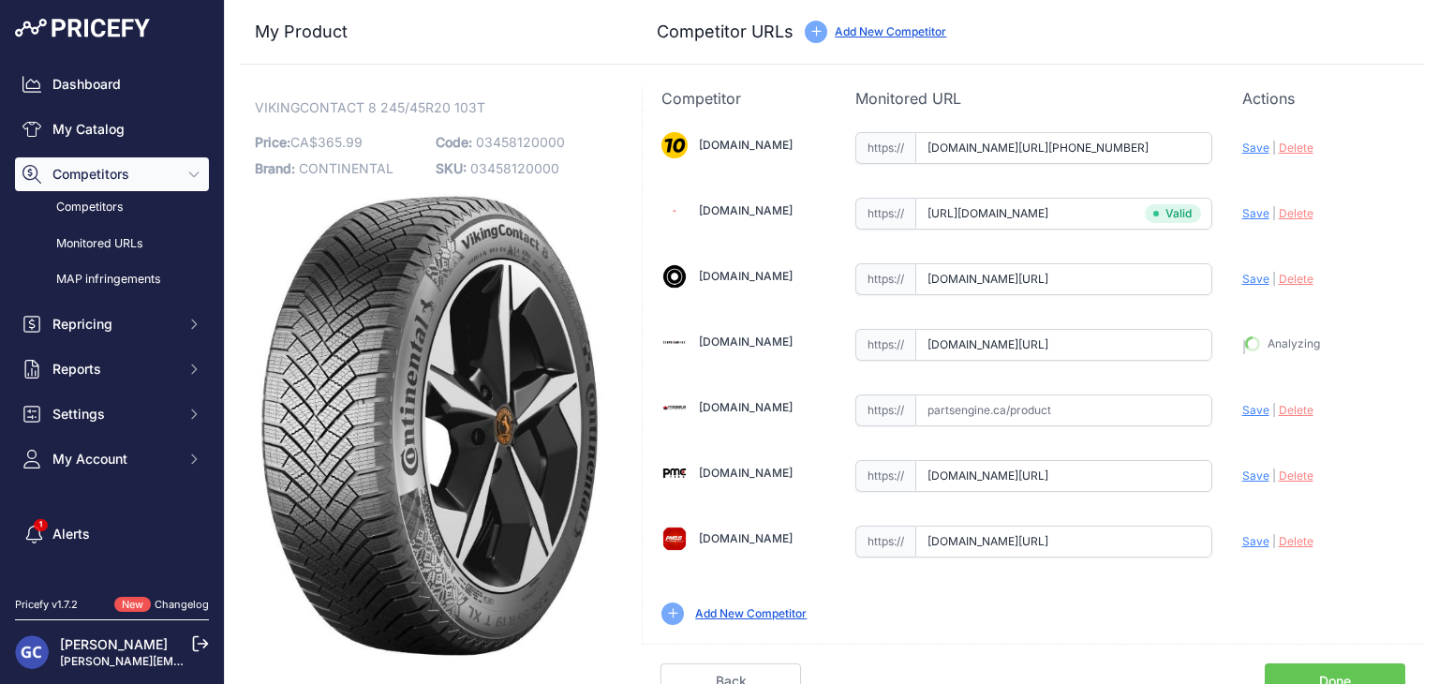
type input "https://www.canadawheels.ca/continental-tires-viking-contact-8-03458120000?prir…"
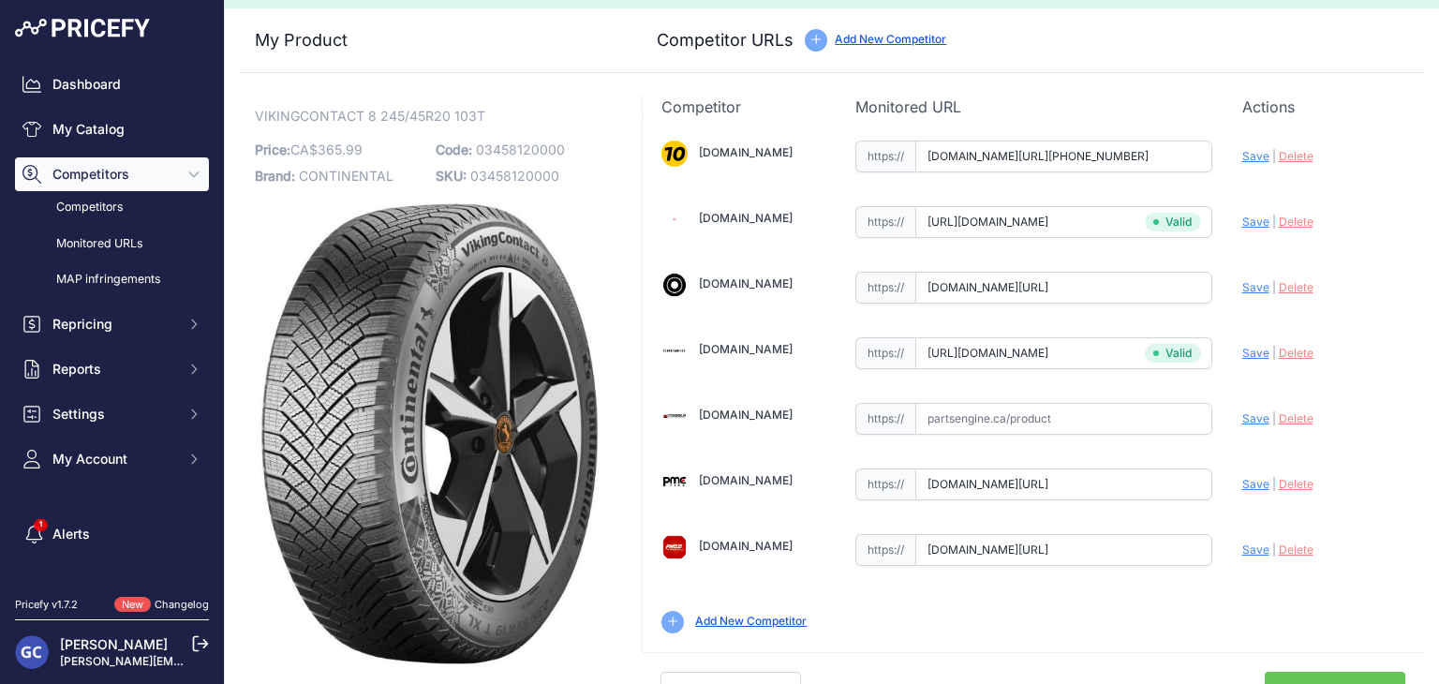
scroll to position [53, 0]
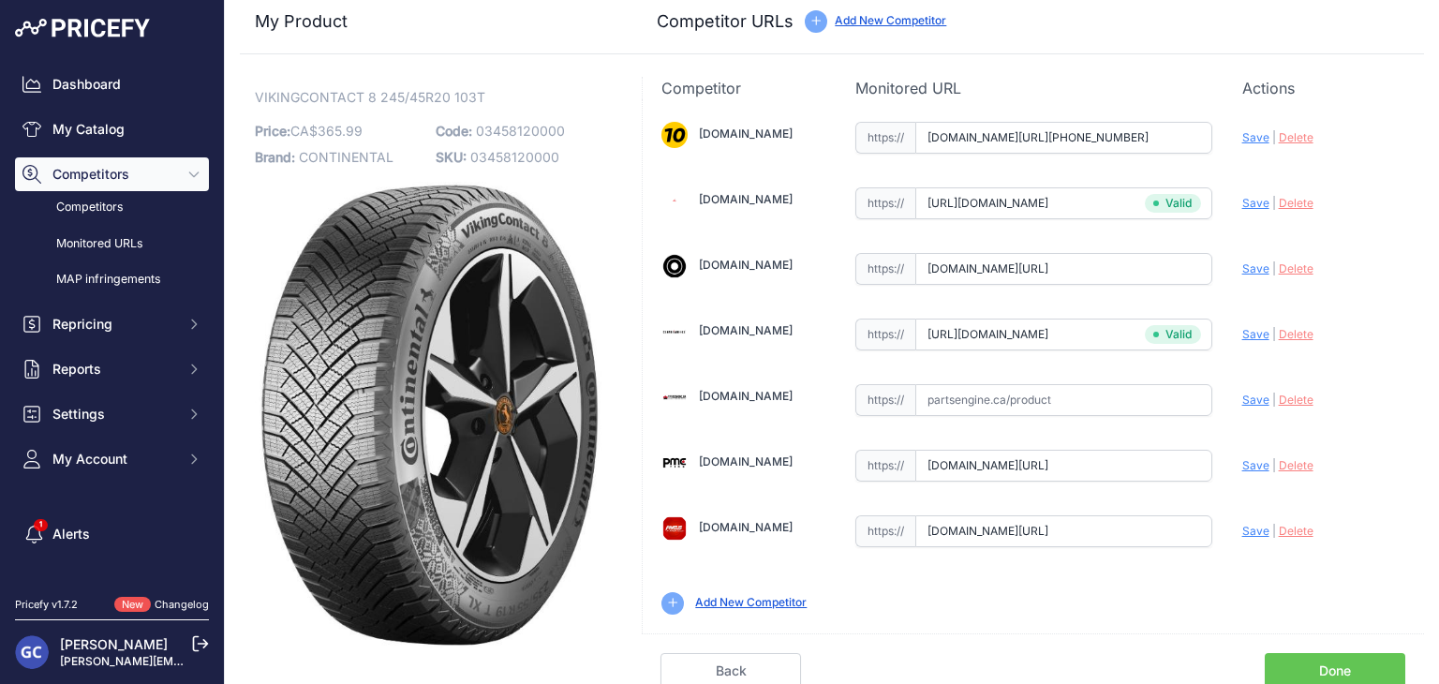
click at [1349, 660] on link "Done" at bounding box center [1334, 671] width 140 height 36
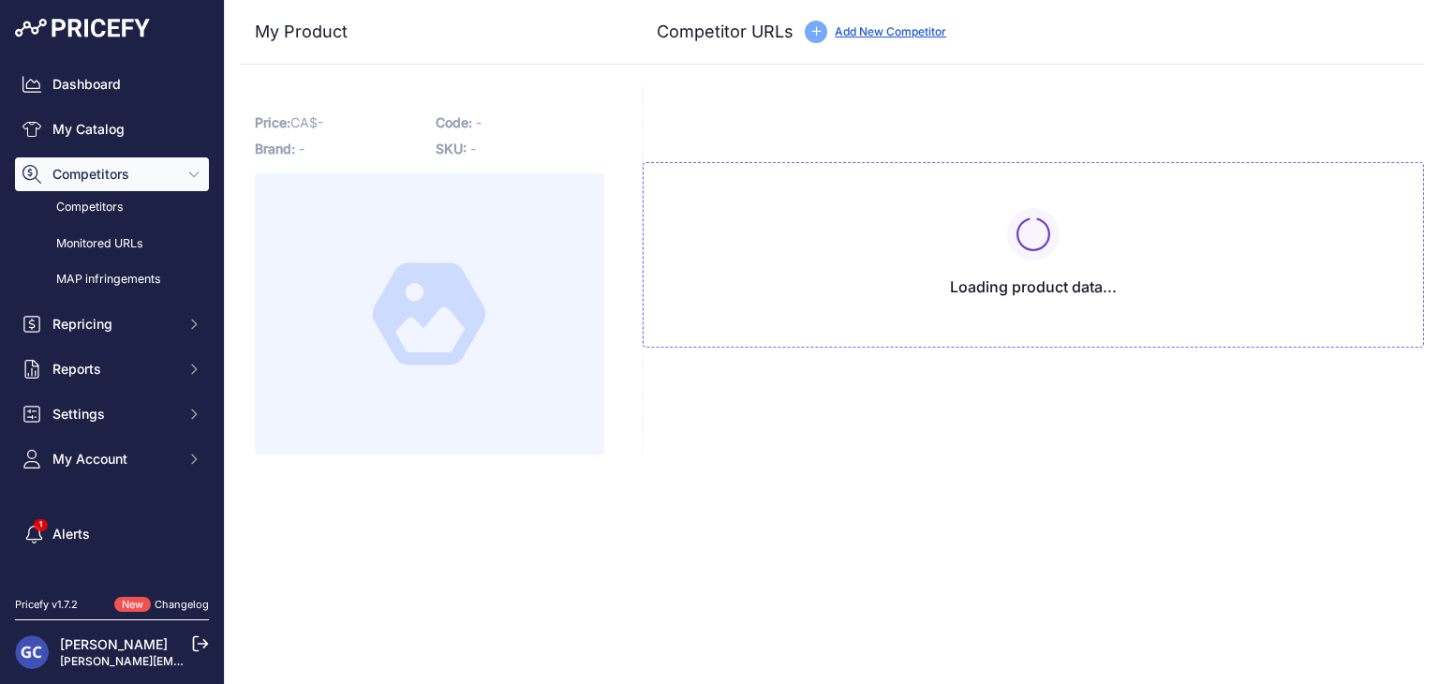
type input "[DOMAIN_NAME][URL][PHONE_NUMBER]"
type input "[DOMAIN_NAME][URL]"
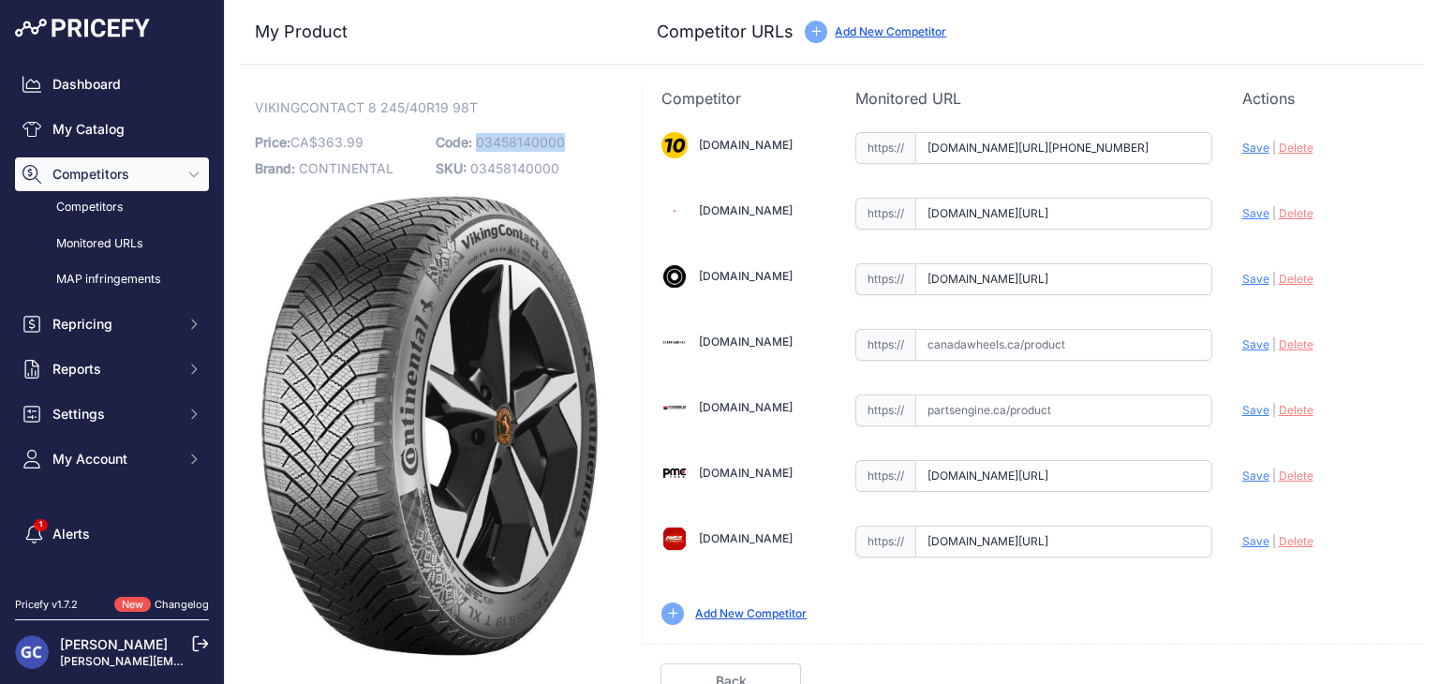
drag, startPoint x: 584, startPoint y: 138, endPoint x: 475, endPoint y: 145, distance: 108.9
click at [475, 145] on p "Code: 03458140000" at bounding box center [521, 142] width 170 height 26
copy span "03458140000"
click at [1028, 342] on input "text" at bounding box center [1063, 345] width 297 height 32
paste input "https://www.canadawheels.ca/continental-tires-viking-contact-8-03458140000"
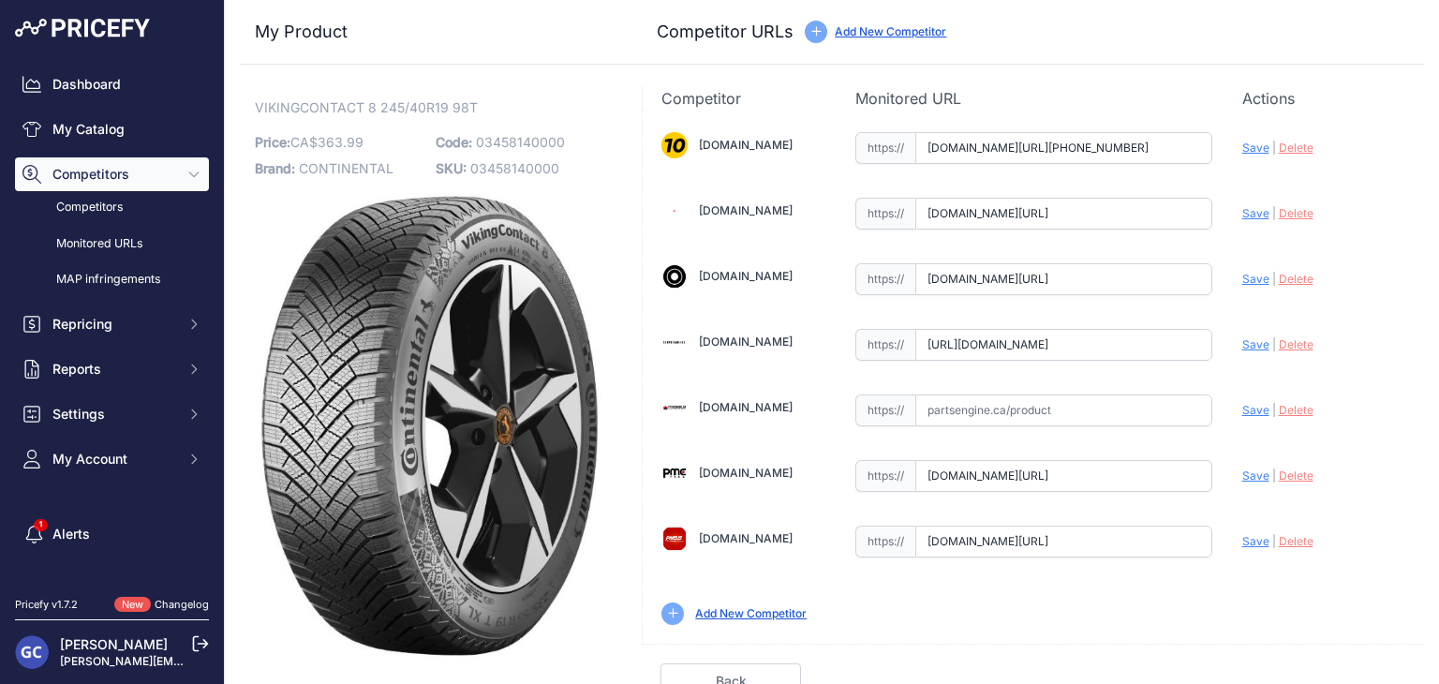
scroll to position [0, 158]
click at [1242, 339] on span "Save" at bounding box center [1255, 344] width 27 height 14
type input "https://www.canadawheels.ca/continental-tires-viking-contact-8-03458140000?prir…"
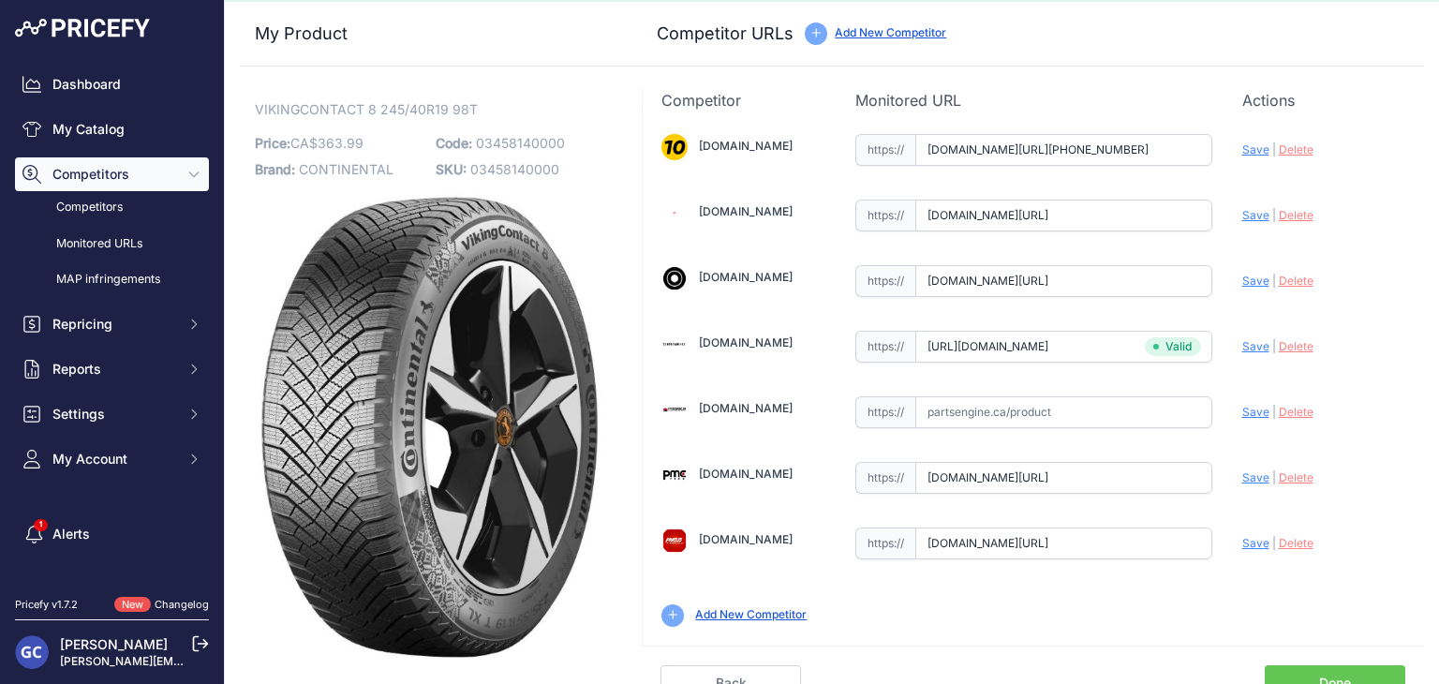
scroll to position [53, 0]
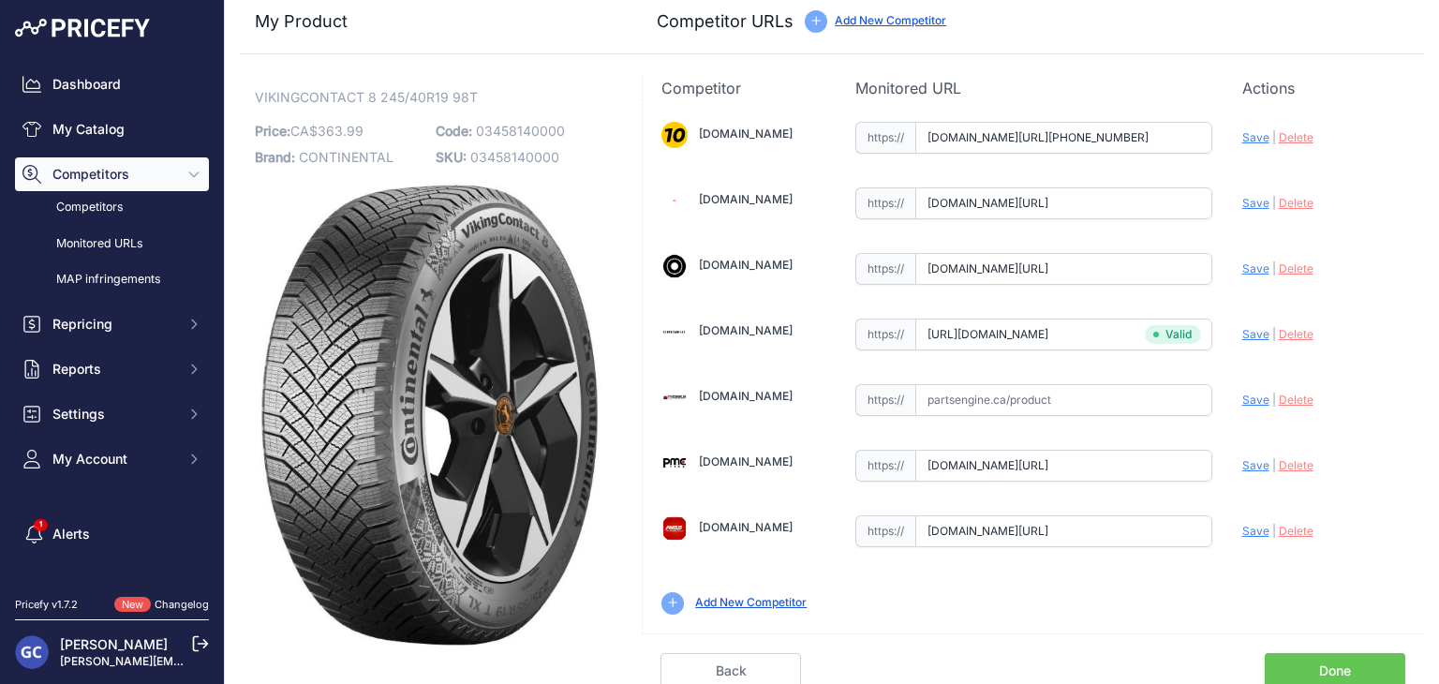
click at [1308, 661] on link "Done" at bounding box center [1334, 671] width 140 height 36
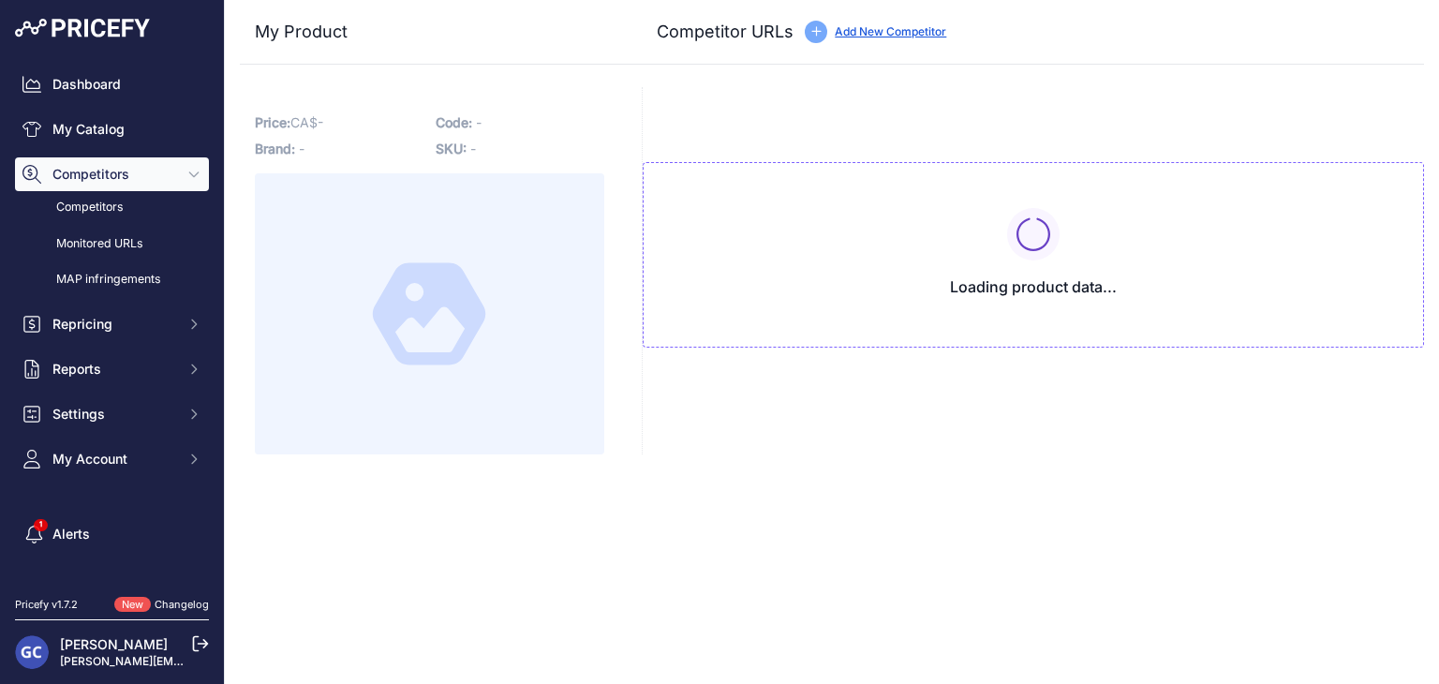
type input "[DOMAIN_NAME][URL][PHONE_NUMBER]"
type input "[DOMAIN_NAME][URL]"
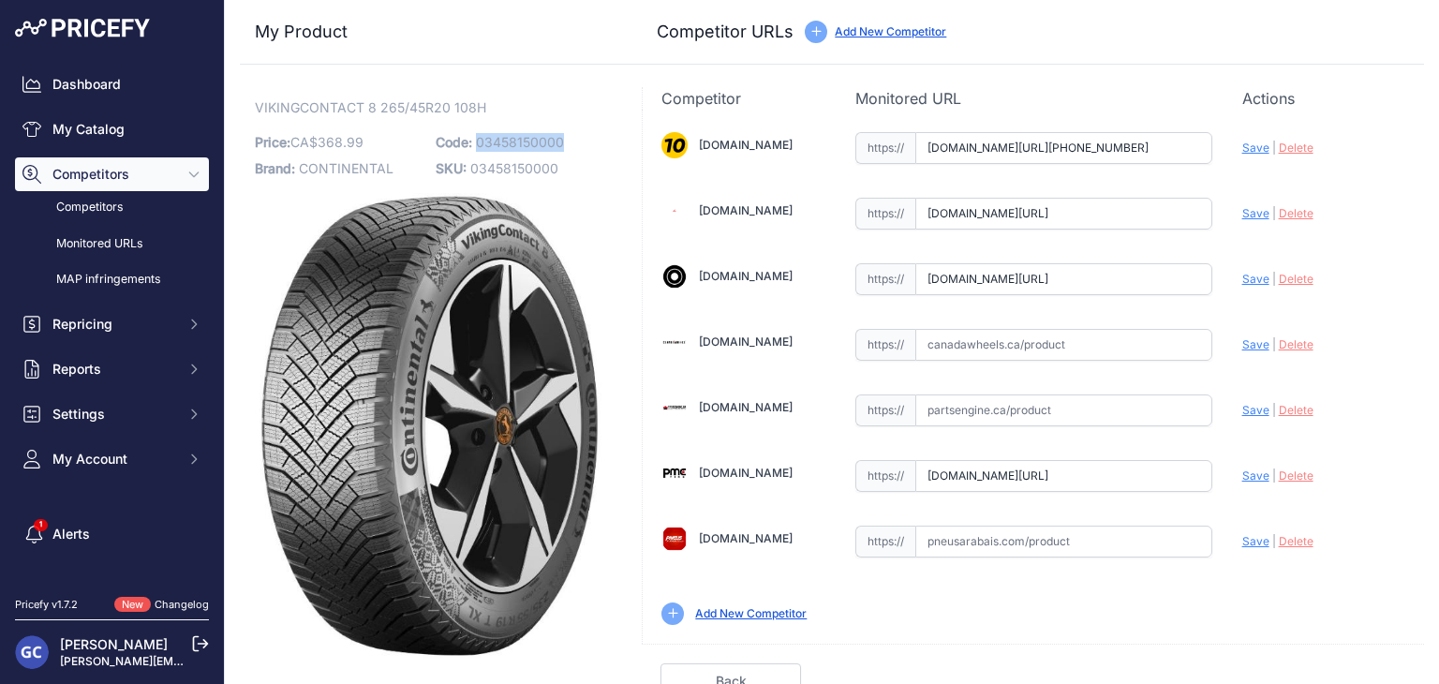
drag, startPoint x: 581, startPoint y: 134, endPoint x: 475, endPoint y: 143, distance: 106.3
click at [475, 143] on p "Code: 03458150000" at bounding box center [521, 142] width 170 height 26
copy span "03458150000"
click at [1078, 334] on input "text" at bounding box center [1063, 345] width 297 height 32
paste input "[URL][DOMAIN_NAME]"
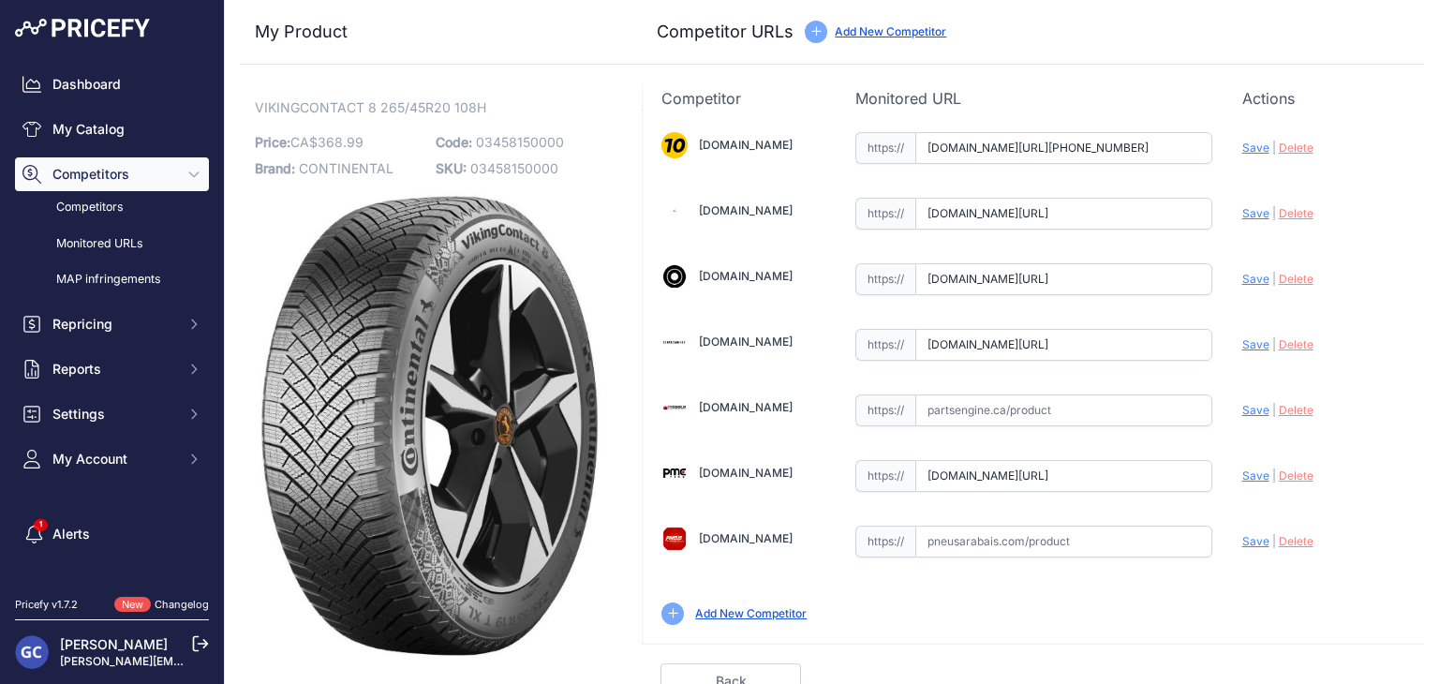
click at [1242, 345] on span "Save" at bounding box center [1255, 344] width 27 height 14
type input "[URL][DOMAIN_NAME]"
click at [1116, 537] on input "text" at bounding box center [1063, 541] width 297 height 32
paste input "[URL][DOMAIN_NAME]"
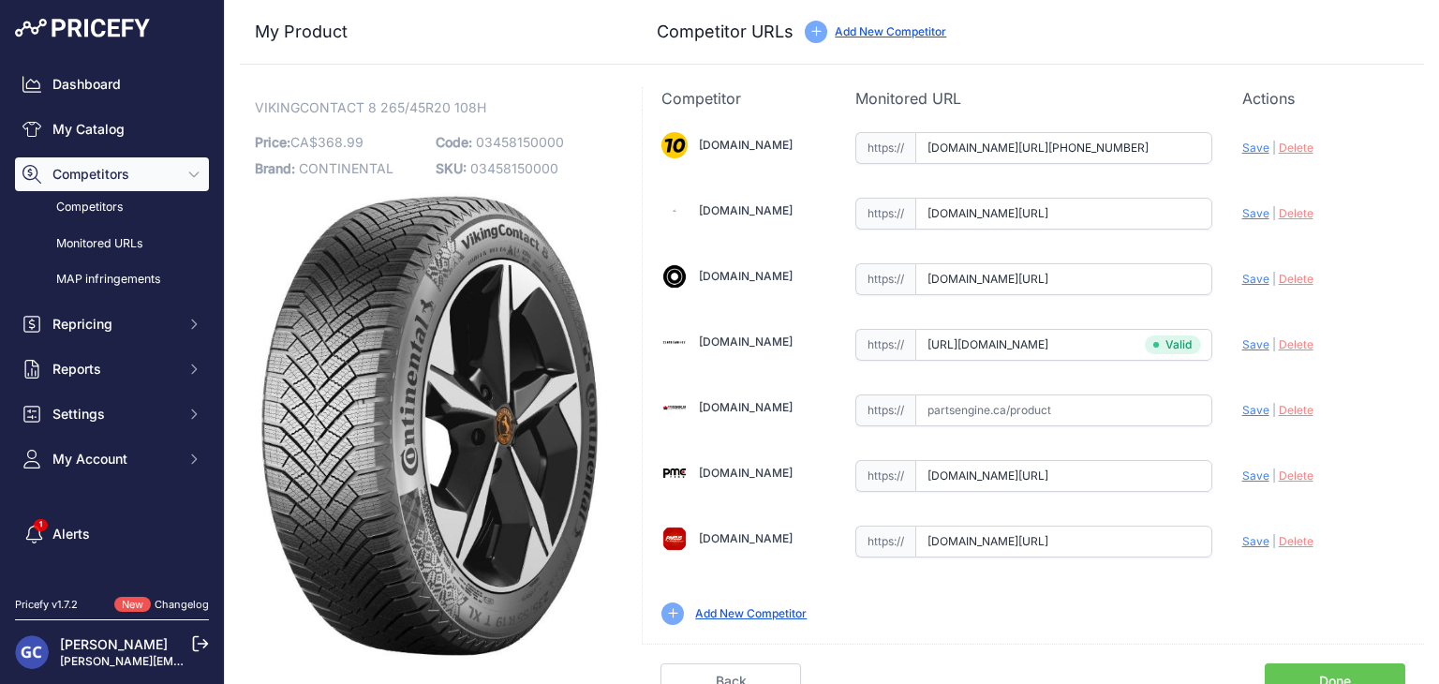
click at [1244, 540] on span "Save" at bounding box center [1255, 541] width 27 height 14
type input "[URL][DOMAIN_NAME]"
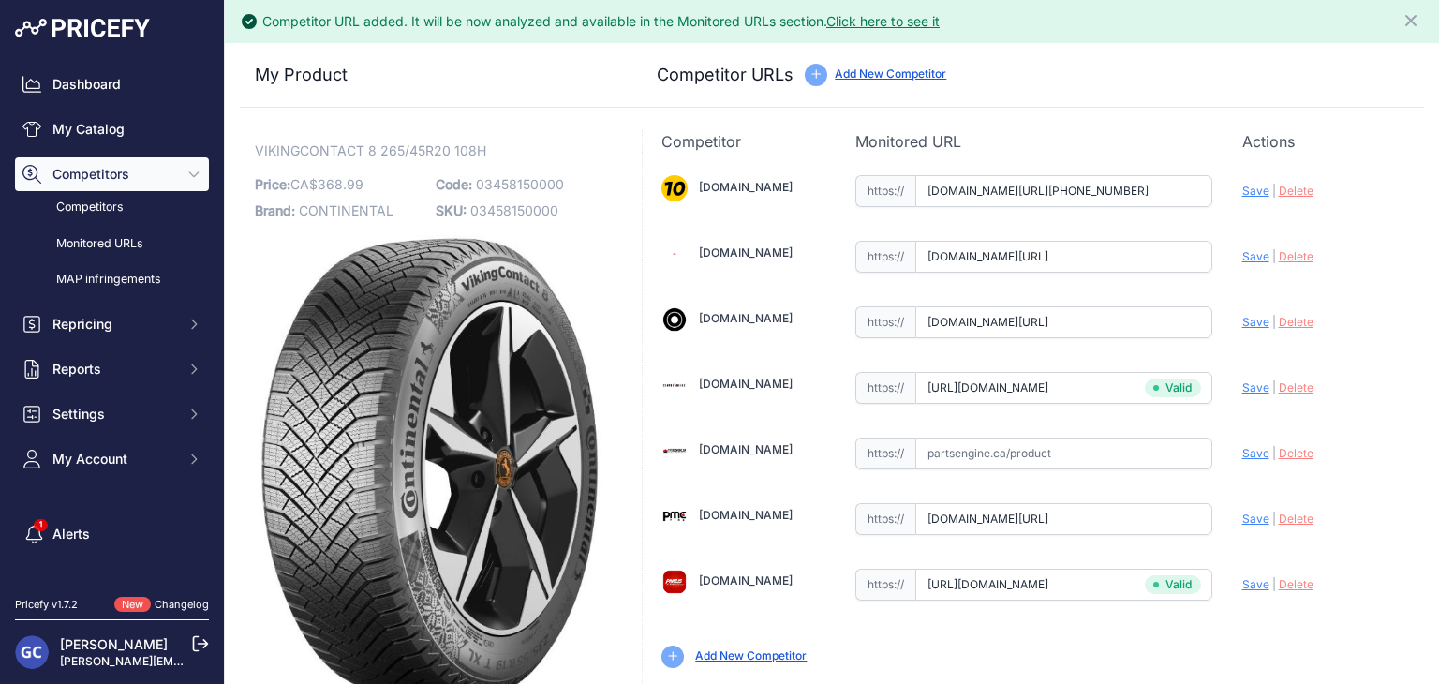
scroll to position [53, 0]
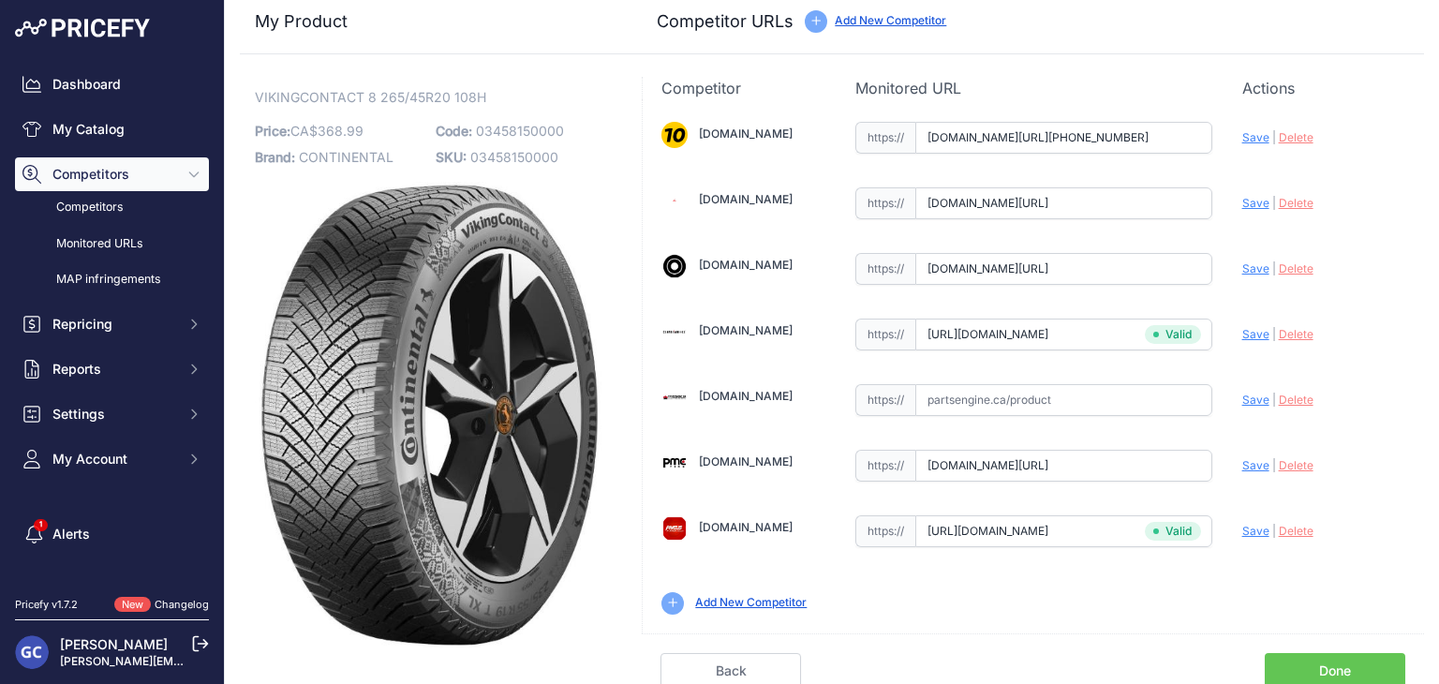
click at [1301, 664] on link "Done" at bounding box center [1334, 671] width 140 height 36
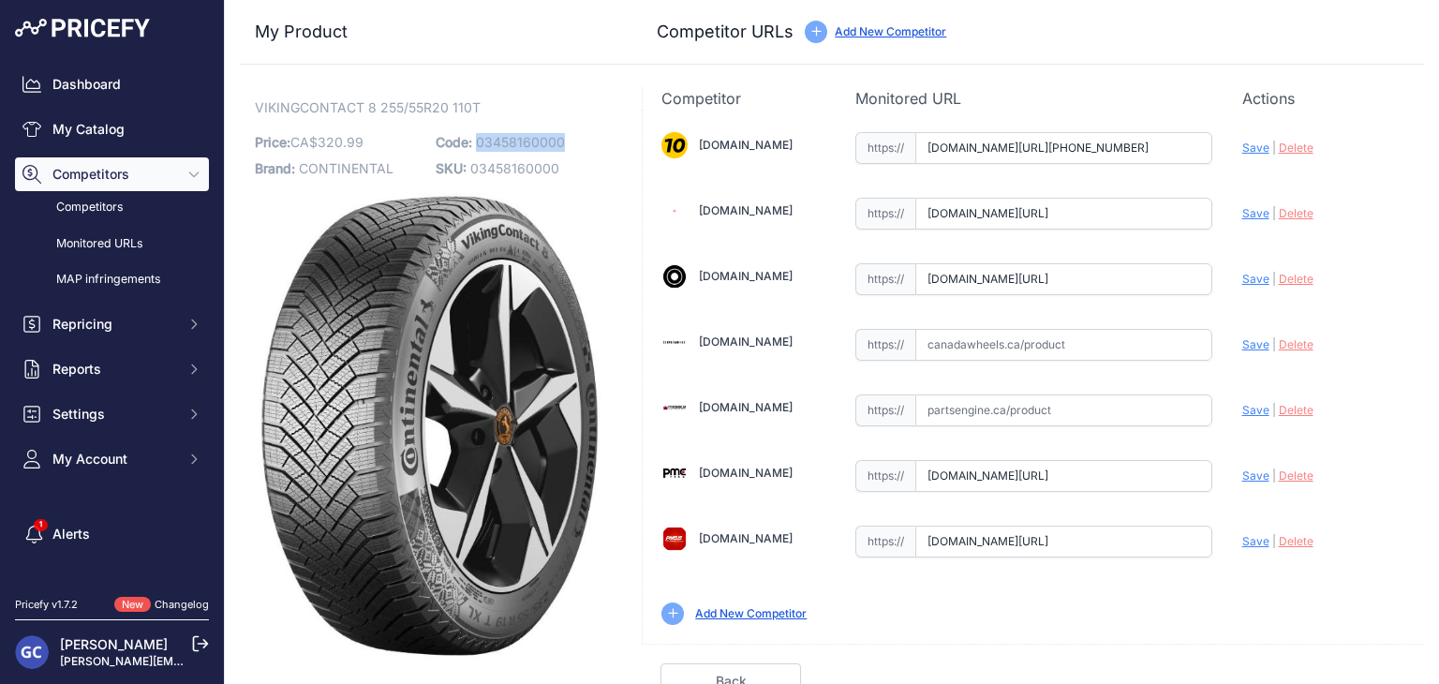
drag, startPoint x: 577, startPoint y: 139, endPoint x: 477, endPoint y: 144, distance: 100.4
click at [477, 144] on p "Code: 03458160000" at bounding box center [521, 142] width 170 height 26
copy span "03458160000"
click at [1064, 348] on input "text" at bounding box center [1063, 345] width 297 height 32
paste input "[URL][DOMAIN_NAME]"
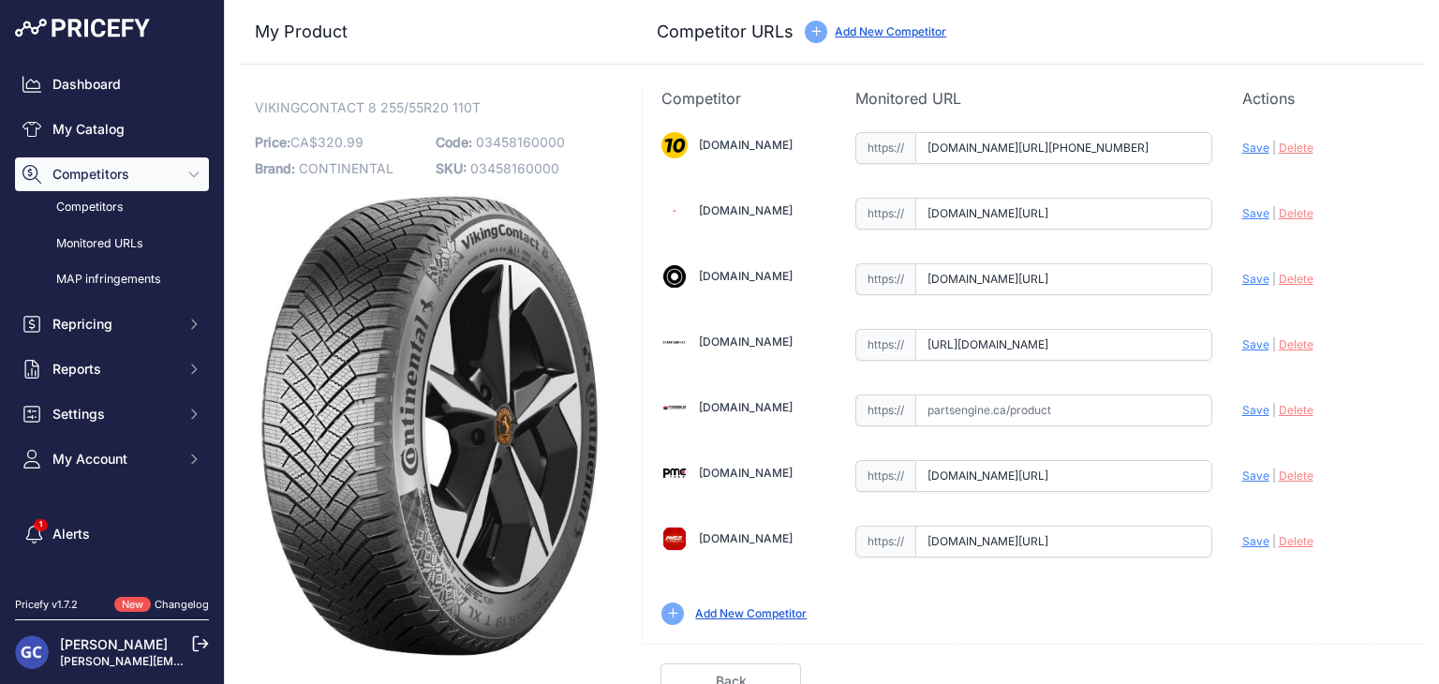
scroll to position [0, 158]
click at [1246, 346] on span "Save" at bounding box center [1255, 344] width 27 height 14
type input "[URL][DOMAIN_NAME]"
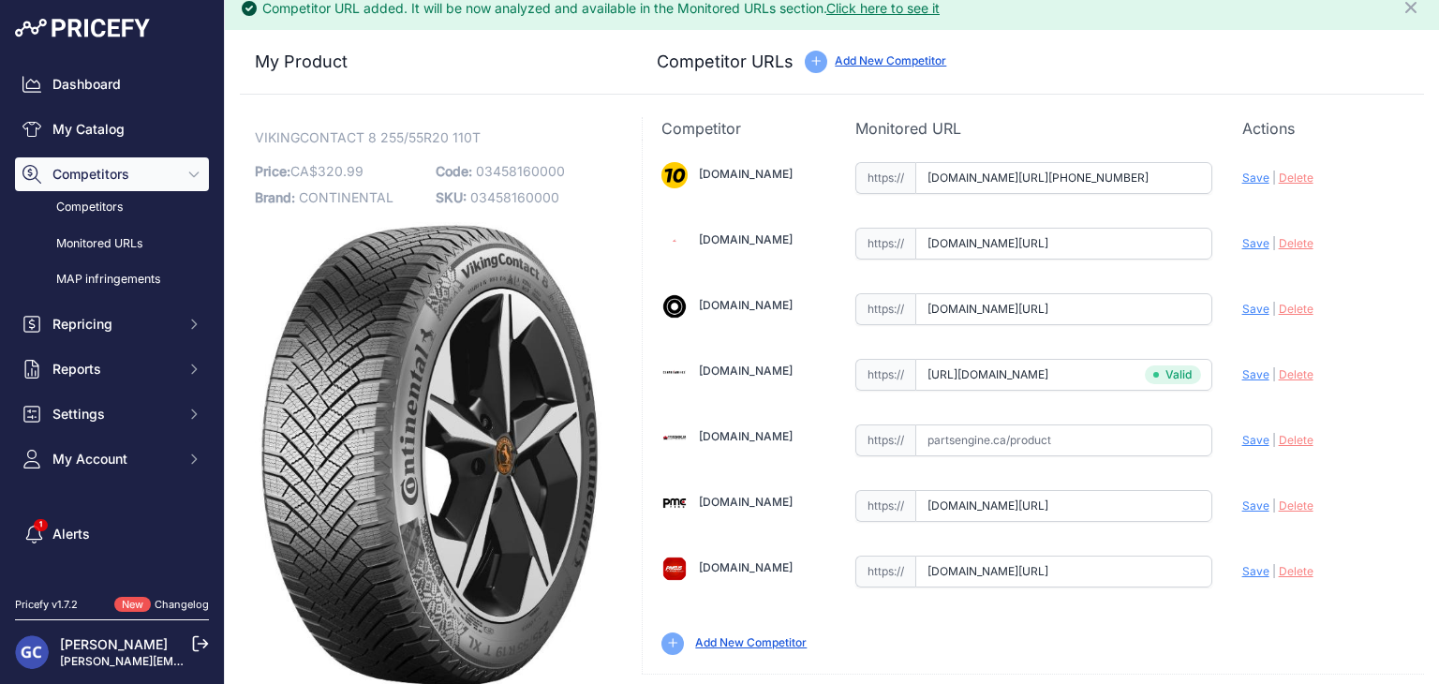
scroll to position [53, 0]
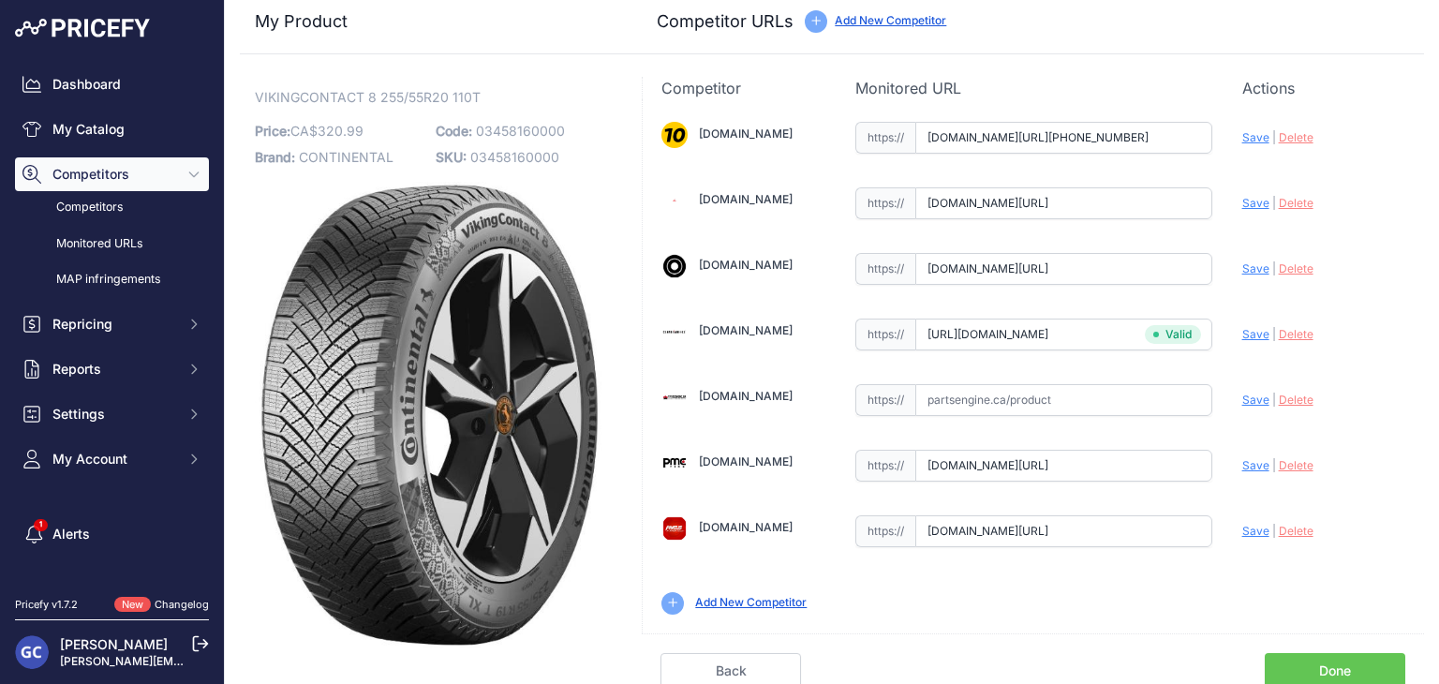
click at [1311, 653] on link "Done" at bounding box center [1334, 671] width 140 height 36
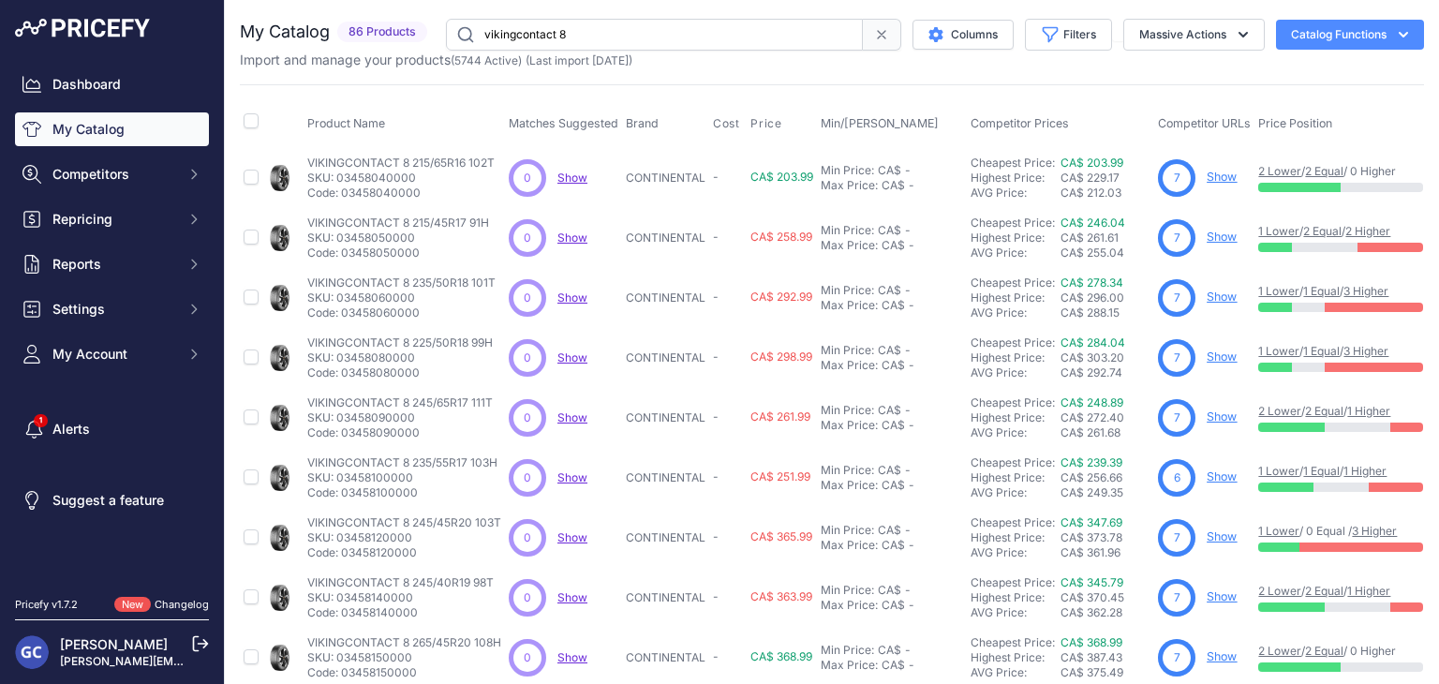
scroll to position [453, 0]
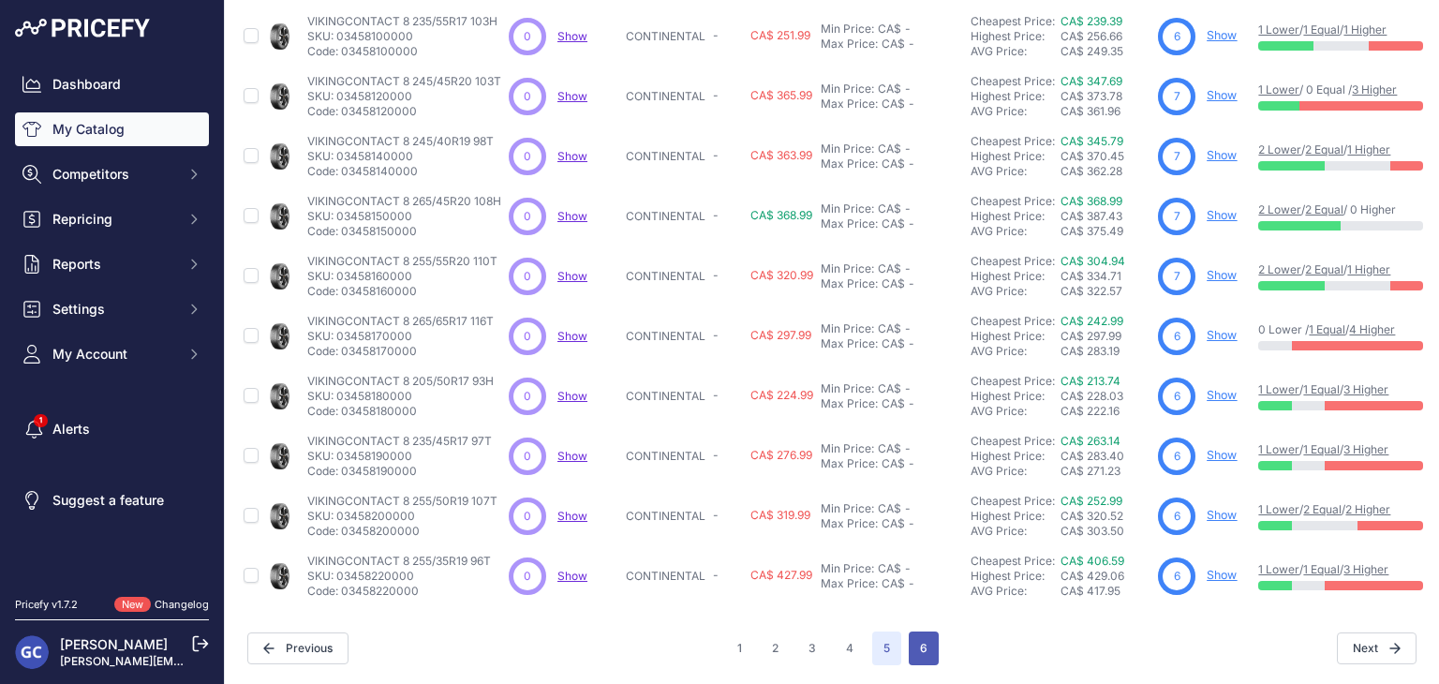
click at [917, 632] on button "6" at bounding box center [924, 648] width 30 height 34
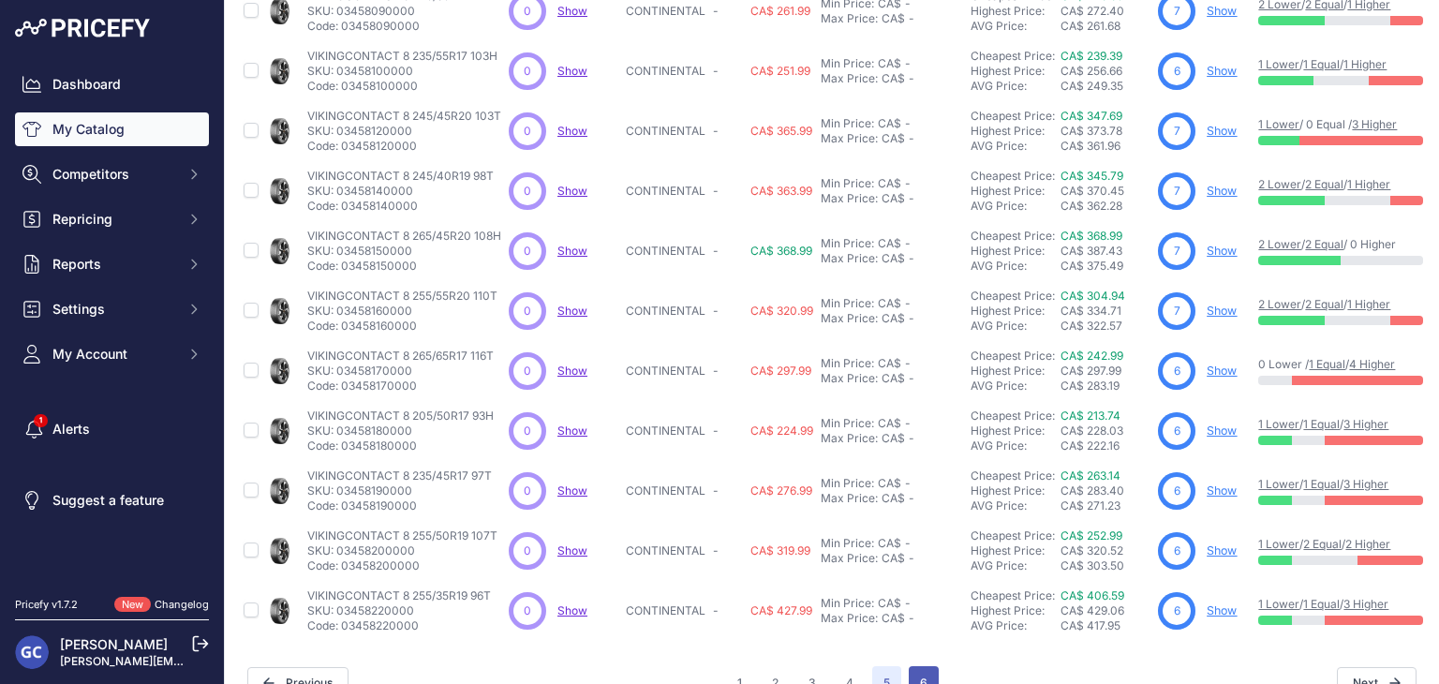
scroll to position [501, 0]
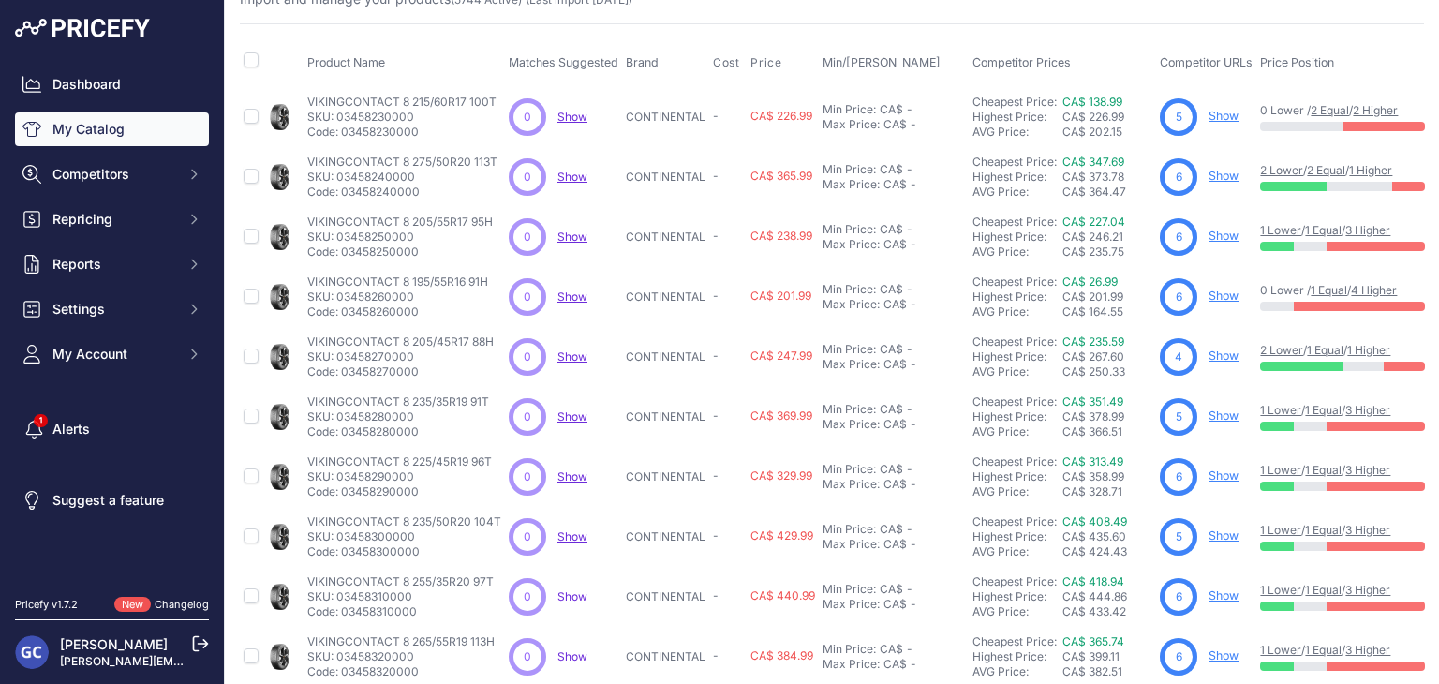
scroll to position [94, 0]
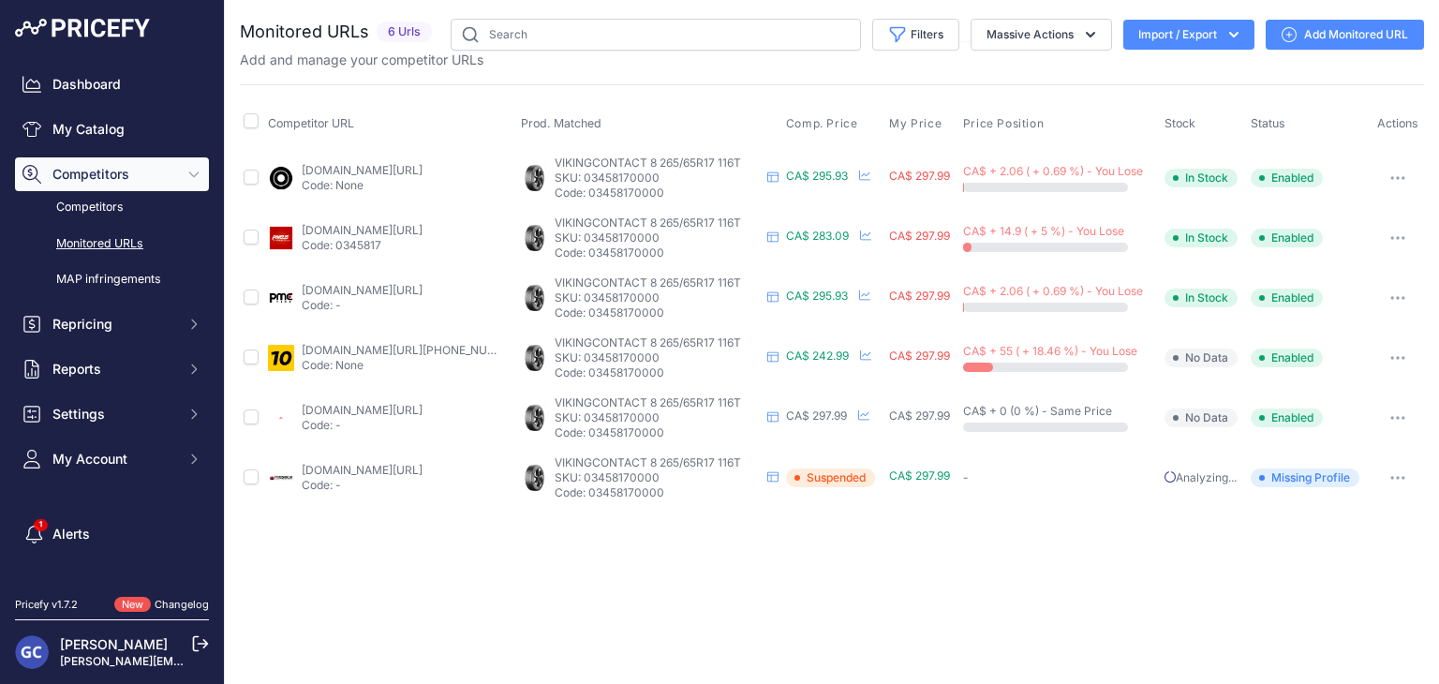
drag, startPoint x: 1325, startPoint y: 33, endPoint x: 1291, endPoint y: 28, distance: 35.0
click at [1325, 33] on link "Add Monitored URL" at bounding box center [1344, 35] width 158 height 30
click at [1326, 28] on link "Add Monitored URL" at bounding box center [1344, 35] width 158 height 30
click at [1323, 27] on link "Add Monitored URL" at bounding box center [1344, 35] width 158 height 30
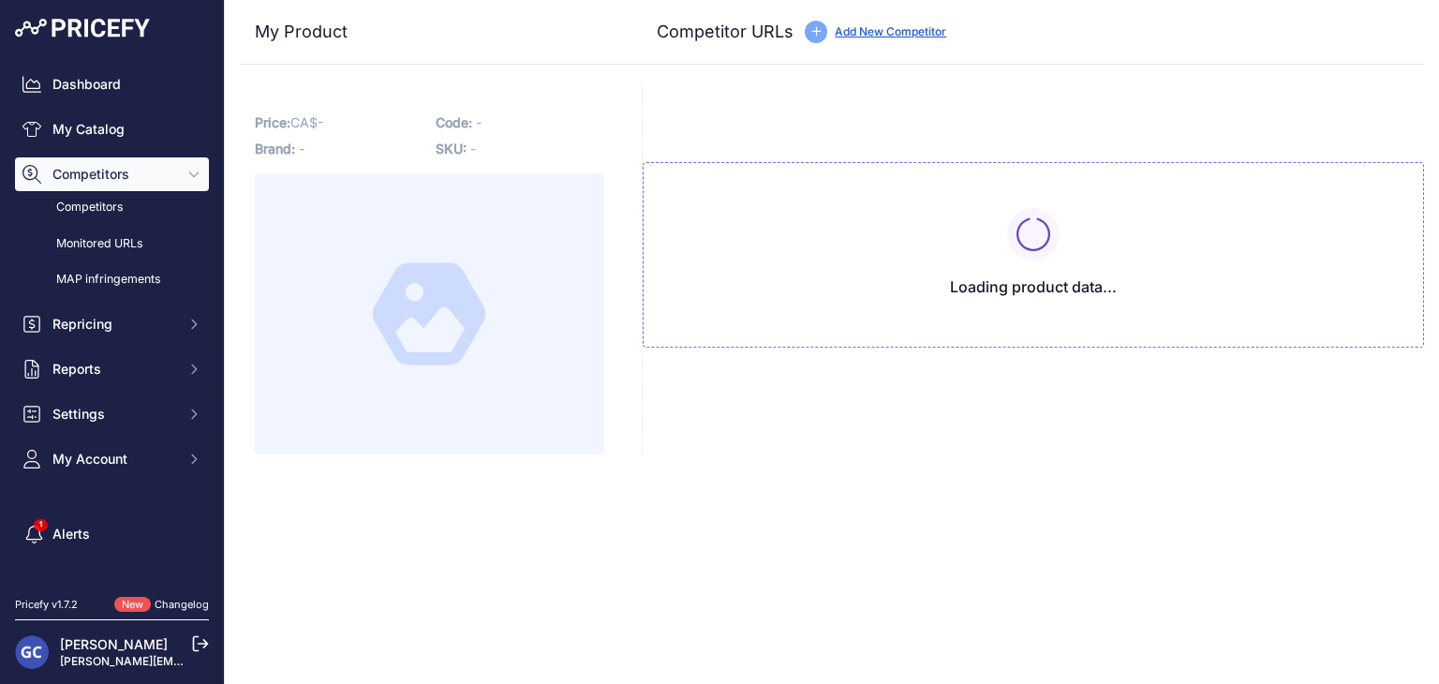
type input "[DOMAIN_NAME][URL][PHONE_NUMBER]"
type input "[DOMAIN_NAME][URL]"
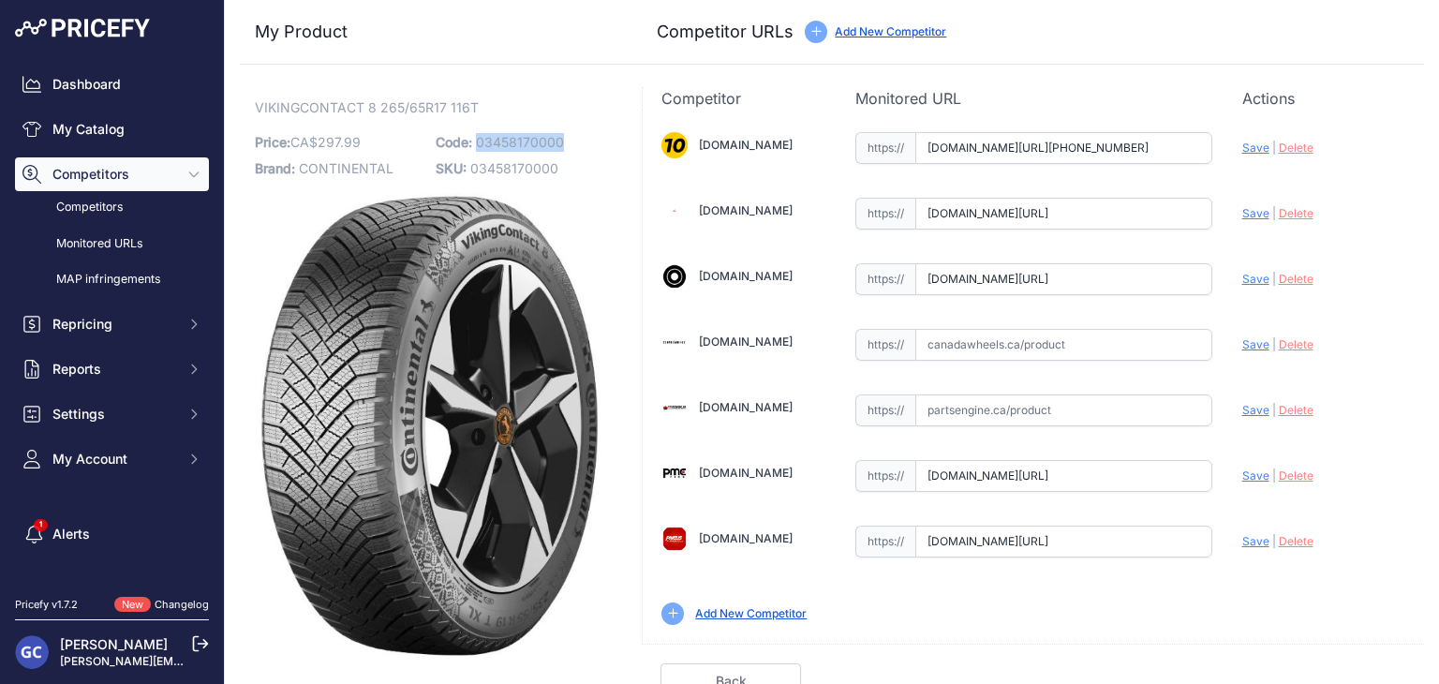
drag, startPoint x: 577, startPoint y: 140, endPoint x: 474, endPoint y: 140, distance: 103.0
click at [474, 140] on p "Code: 03458170000" at bounding box center [521, 142] width 170 height 26
copy span "03458170000"
click at [1057, 341] on input "text" at bounding box center [1063, 345] width 297 height 32
paste input "[URL][DOMAIN_NAME]"
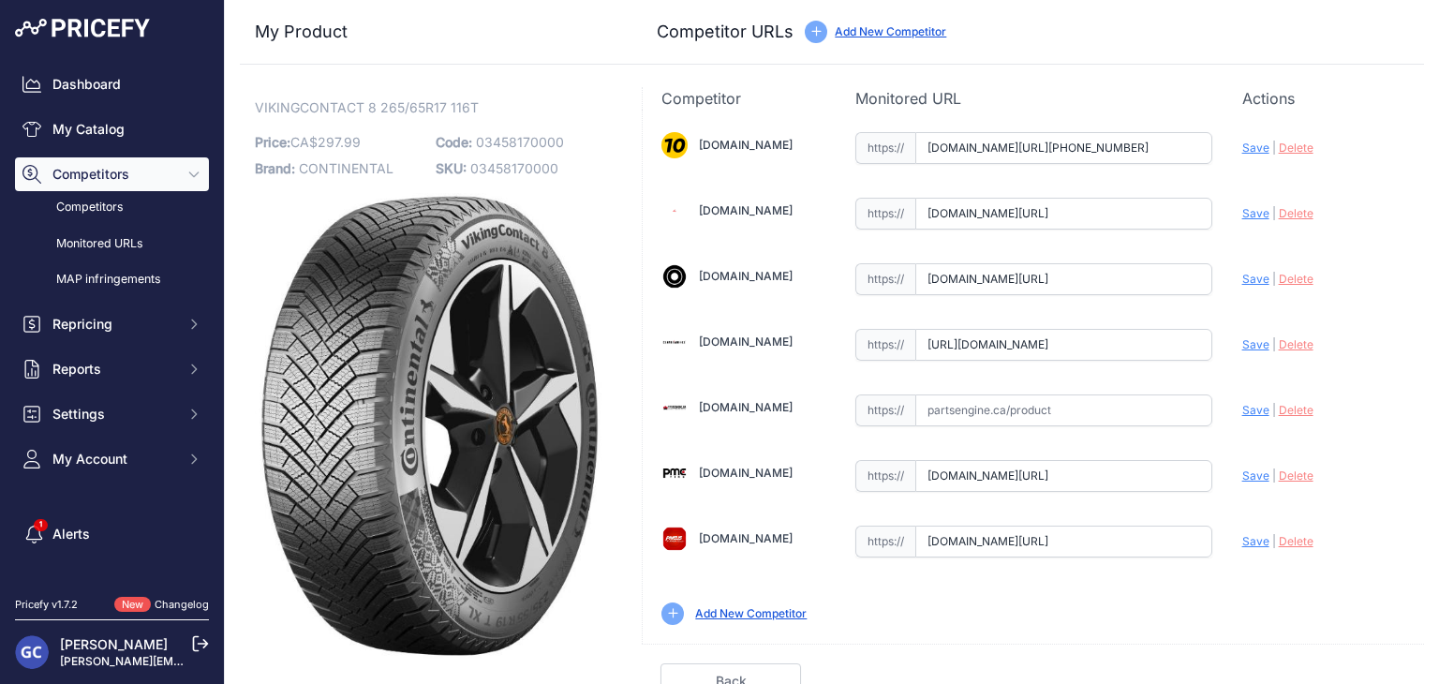
scroll to position [0, 157]
click at [1242, 342] on span "Save" at bounding box center [1255, 344] width 27 height 14
type input "[URL][DOMAIN_NAME]"
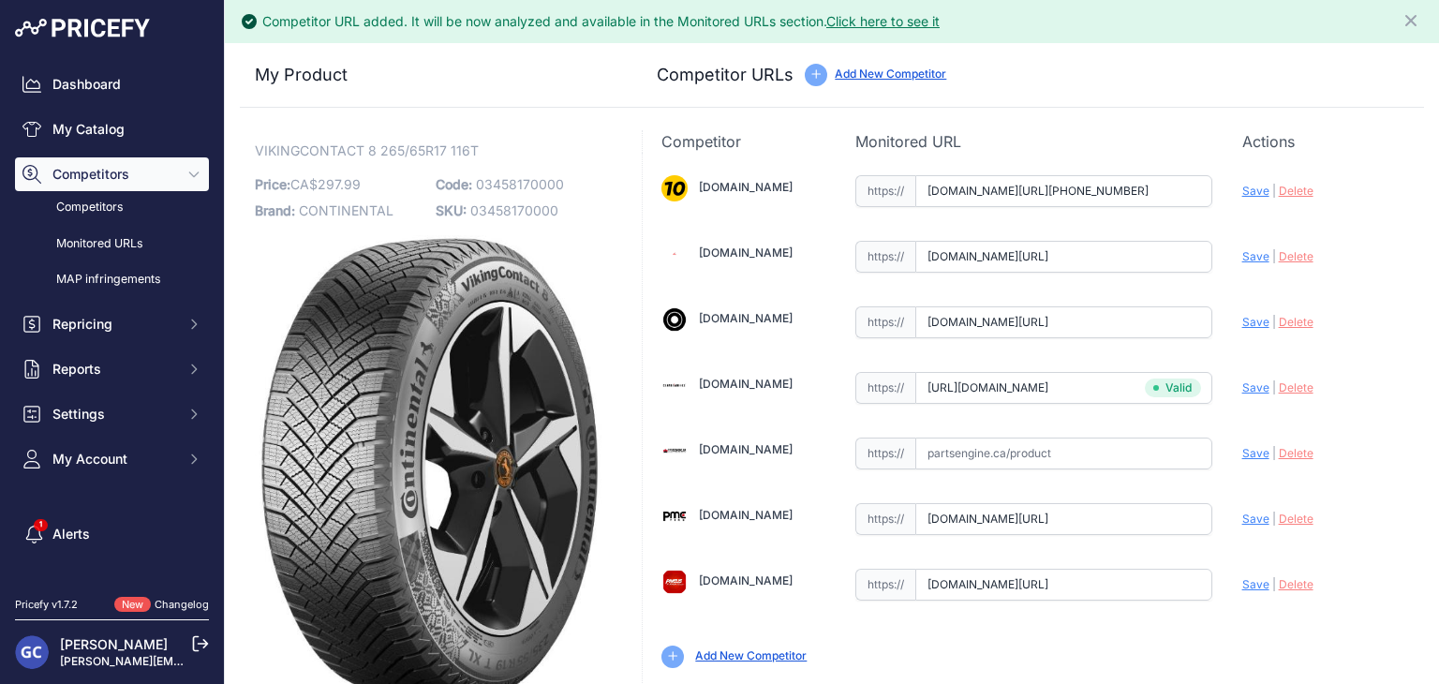
scroll to position [53, 0]
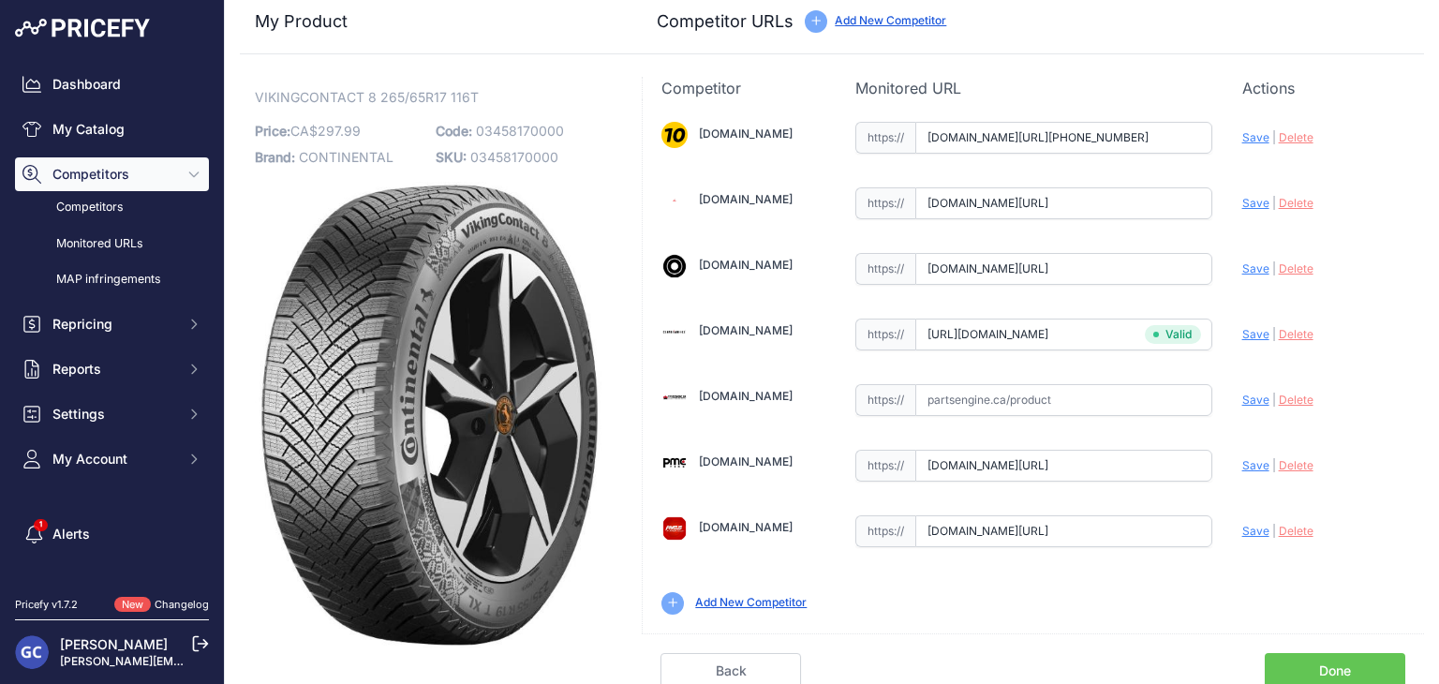
click at [1300, 660] on link "Done" at bounding box center [1334, 671] width 140 height 36
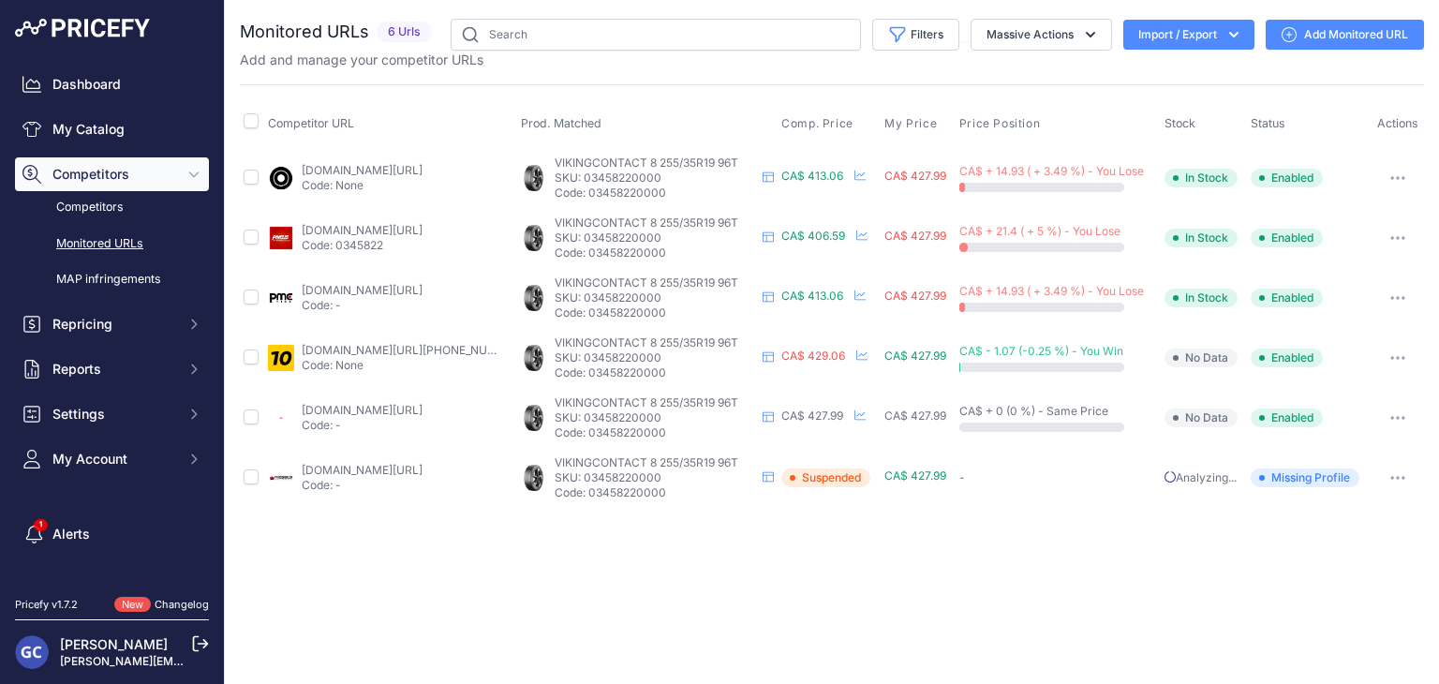
click at [1352, 40] on link "Add Monitored URL" at bounding box center [1344, 35] width 158 height 30
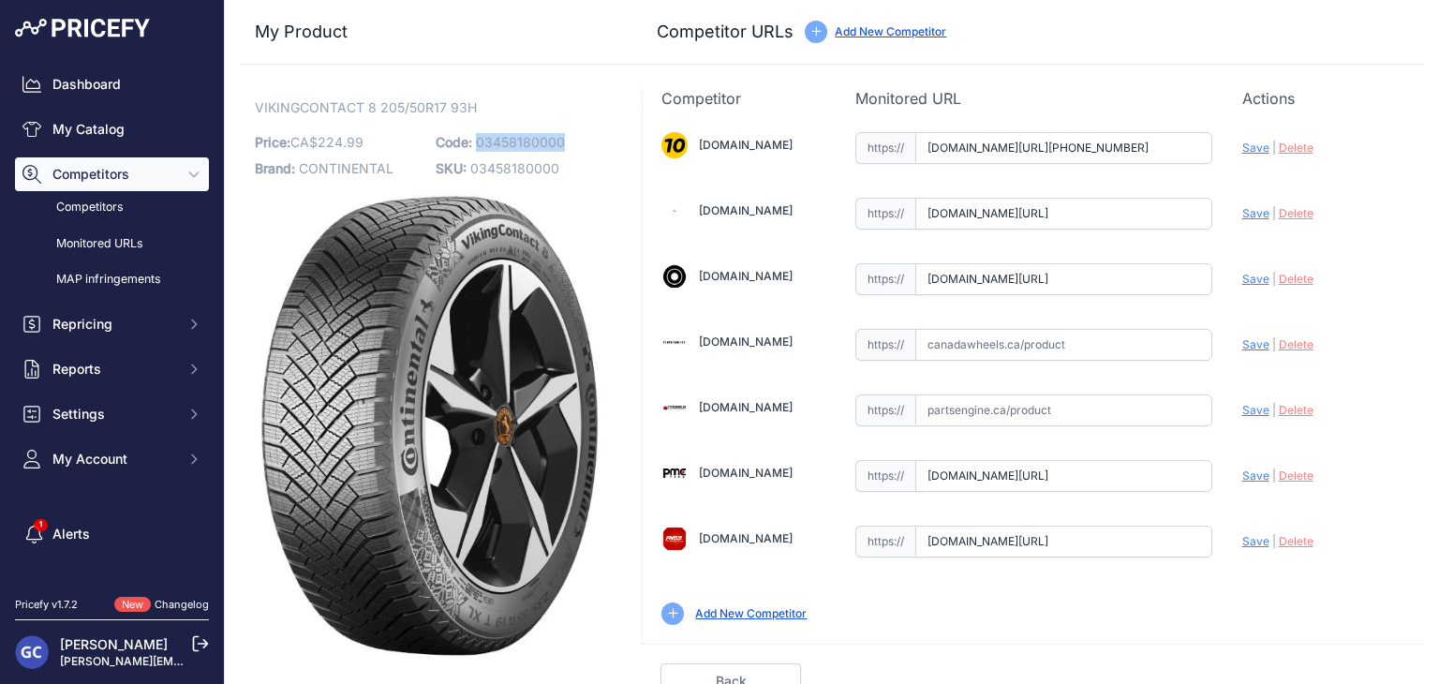
drag, startPoint x: 573, startPoint y: 136, endPoint x: 476, endPoint y: 138, distance: 97.4
click at [476, 138] on p "Code: 03458180000" at bounding box center [521, 142] width 170 height 26
copy span "03458180000"
drag, startPoint x: 1045, startPoint y: 350, endPoint x: 1064, endPoint y: 342, distance: 20.5
click at [1052, 347] on input "text" at bounding box center [1063, 345] width 297 height 32
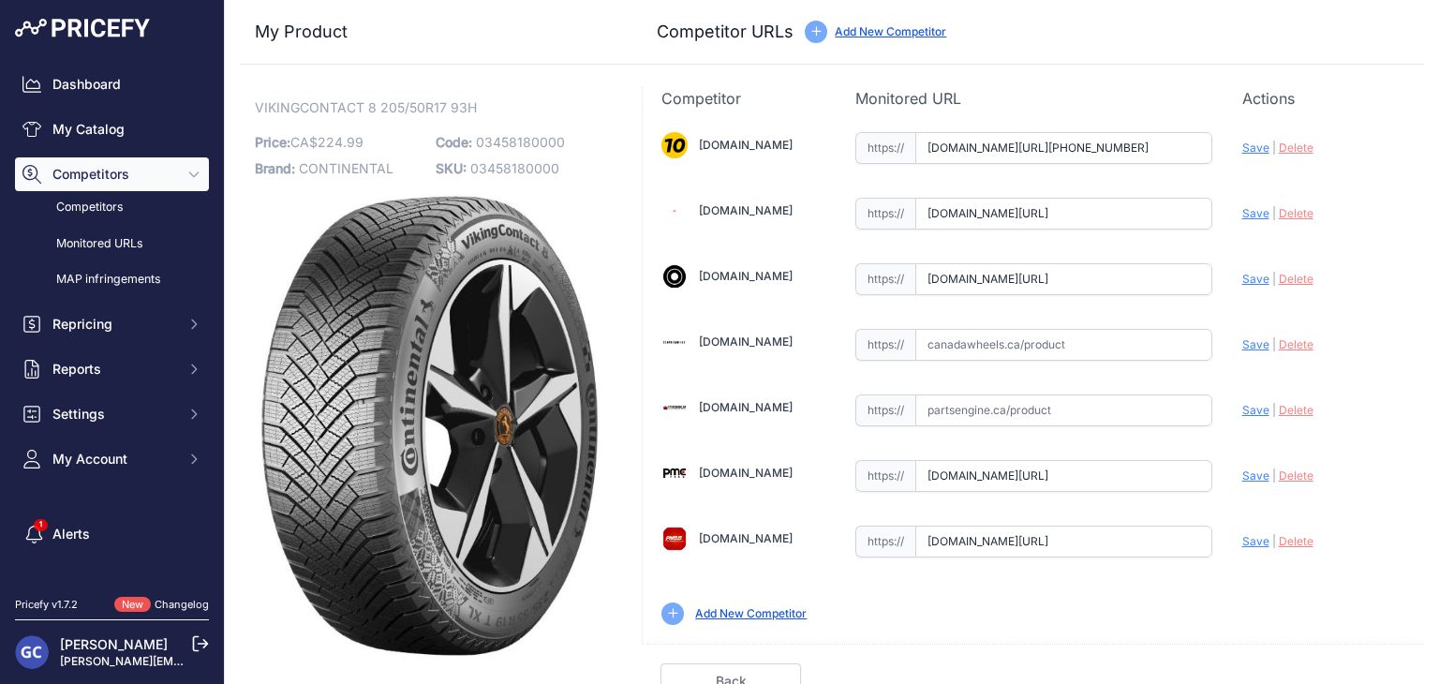
paste input "https://www.canadawheels.ca/continental-tires-viking-contact-8-03458180000"
click at [1242, 346] on span "Save" at bounding box center [1255, 344] width 27 height 14
type input "https://www.canadawheels.ca/continental-tires-viking-contact-8-03458180000?prir…"
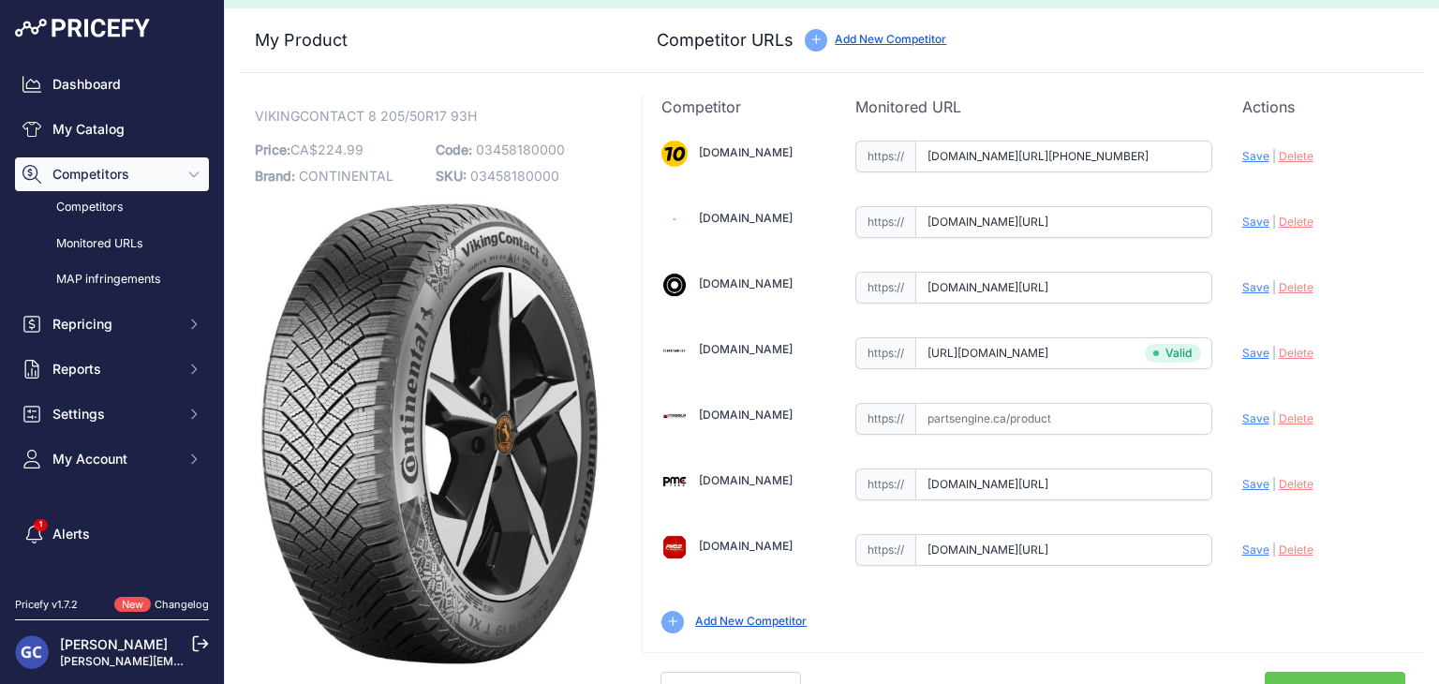
scroll to position [53, 0]
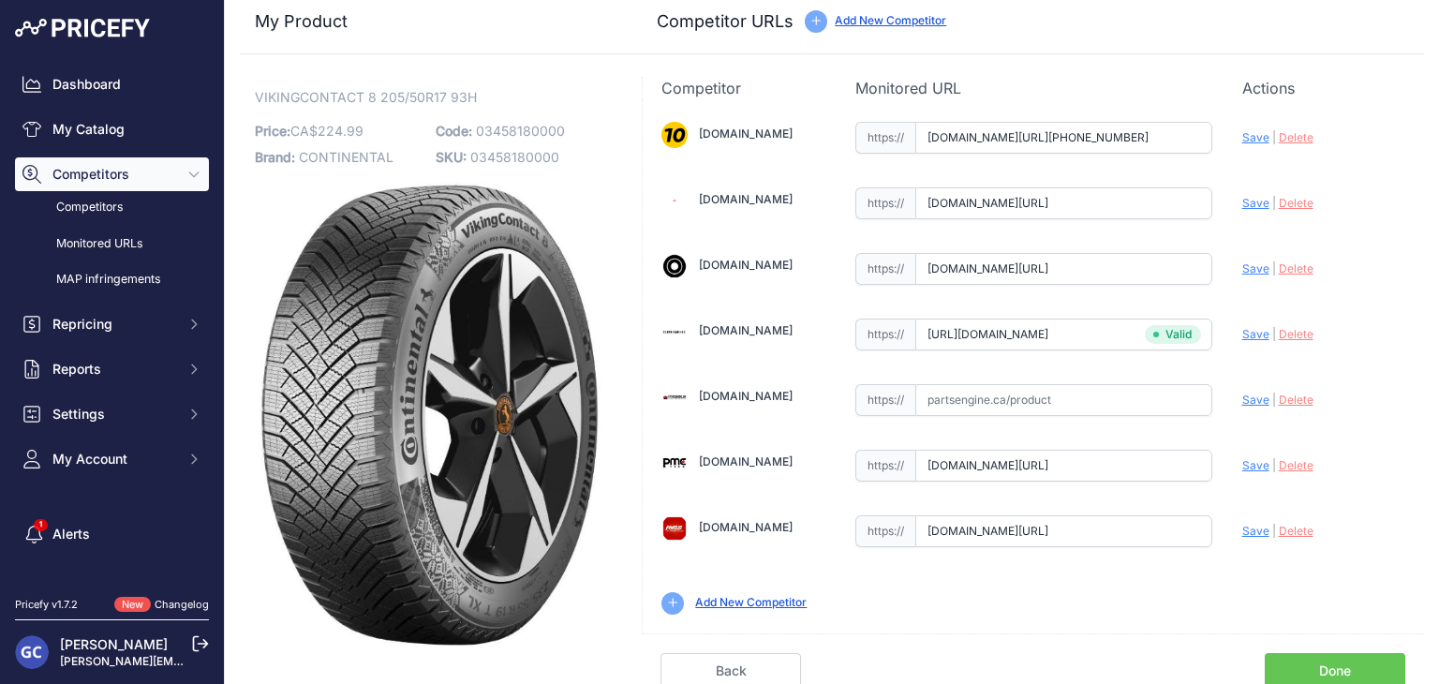
click at [1297, 665] on link "Done" at bounding box center [1334, 671] width 140 height 36
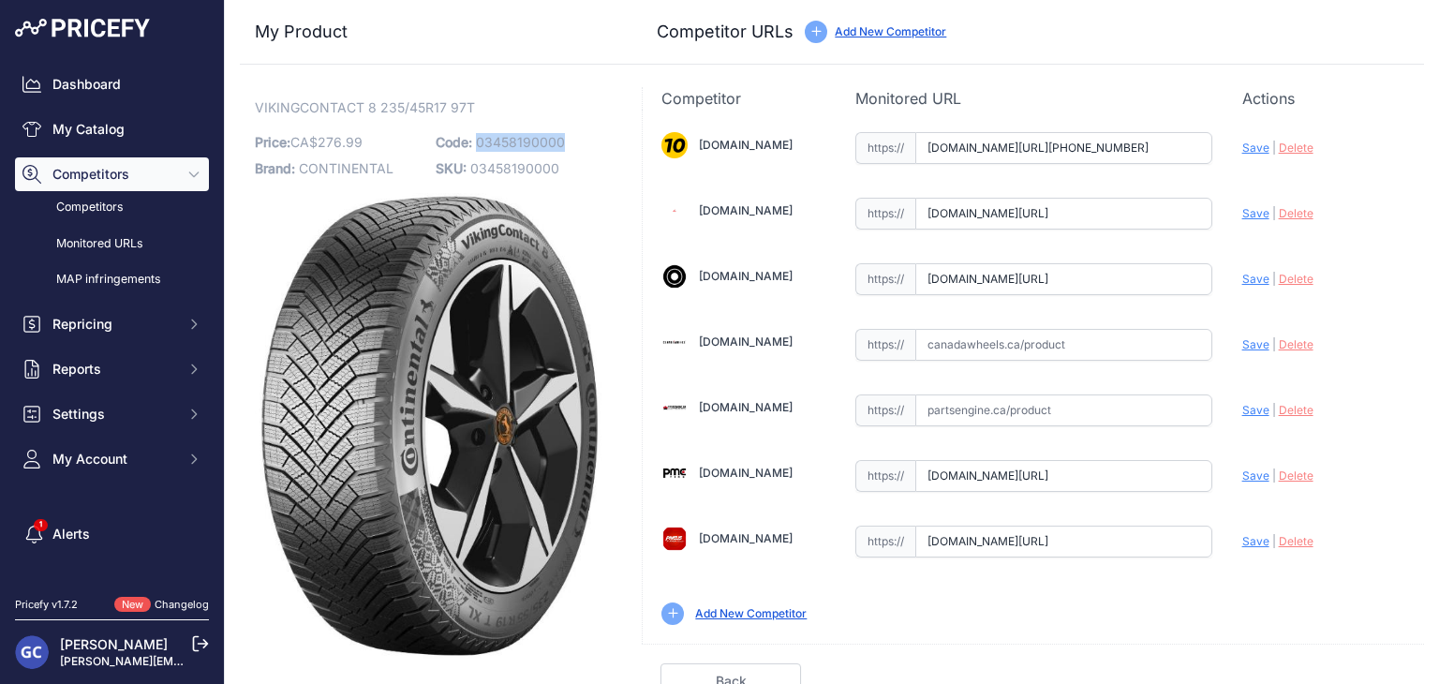
drag, startPoint x: 567, startPoint y: 138, endPoint x: 476, endPoint y: 142, distance: 91.0
click at [476, 142] on p "Code: 03458190000" at bounding box center [521, 142] width 170 height 26
copy span "03458190000"
click at [1040, 333] on input "text" at bounding box center [1063, 345] width 297 height 32
paste input "https://www.canadawheels.ca/continental-tires-viking-contact-8-03458190000"
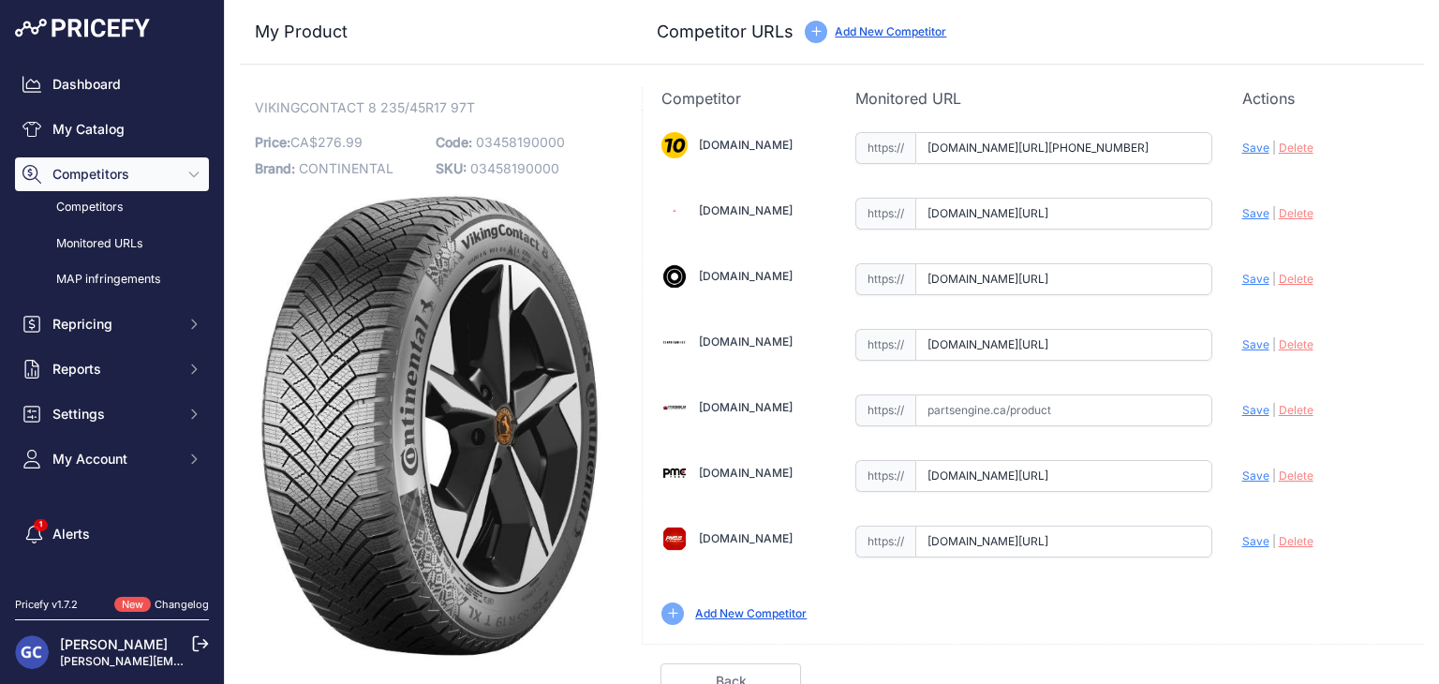
click at [1242, 338] on span "Save" at bounding box center [1255, 344] width 27 height 14
type input "https://www.canadawheels.ca/continental-tires-viking-contact-8-03458190000?prir…"
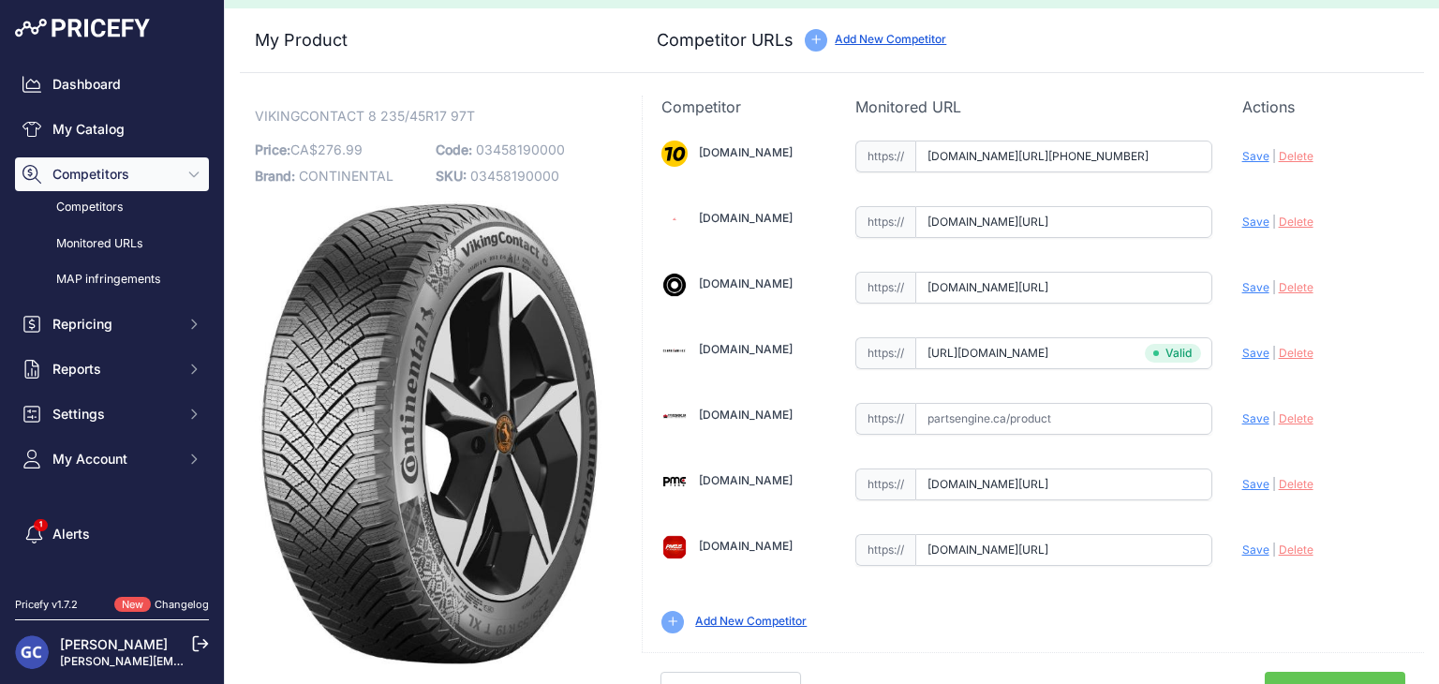
scroll to position [53, 0]
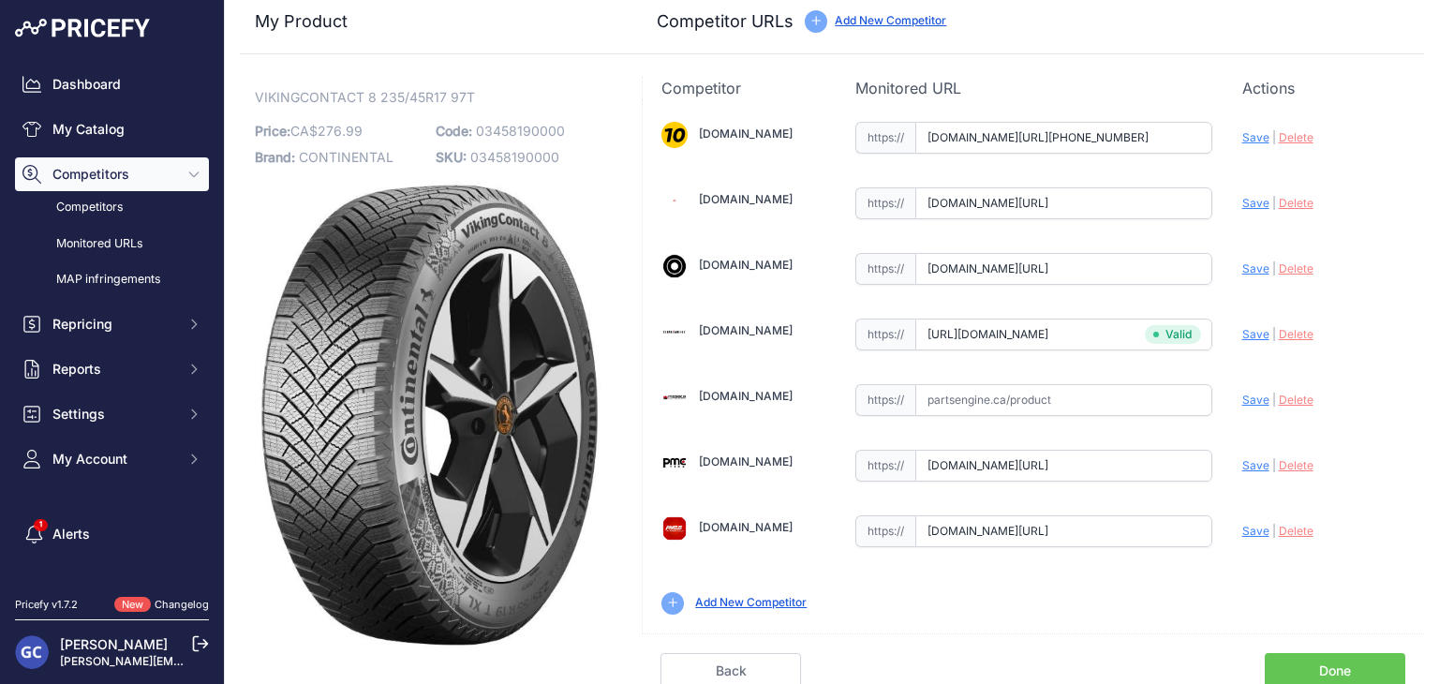
click at [1330, 658] on link "Done" at bounding box center [1334, 671] width 140 height 36
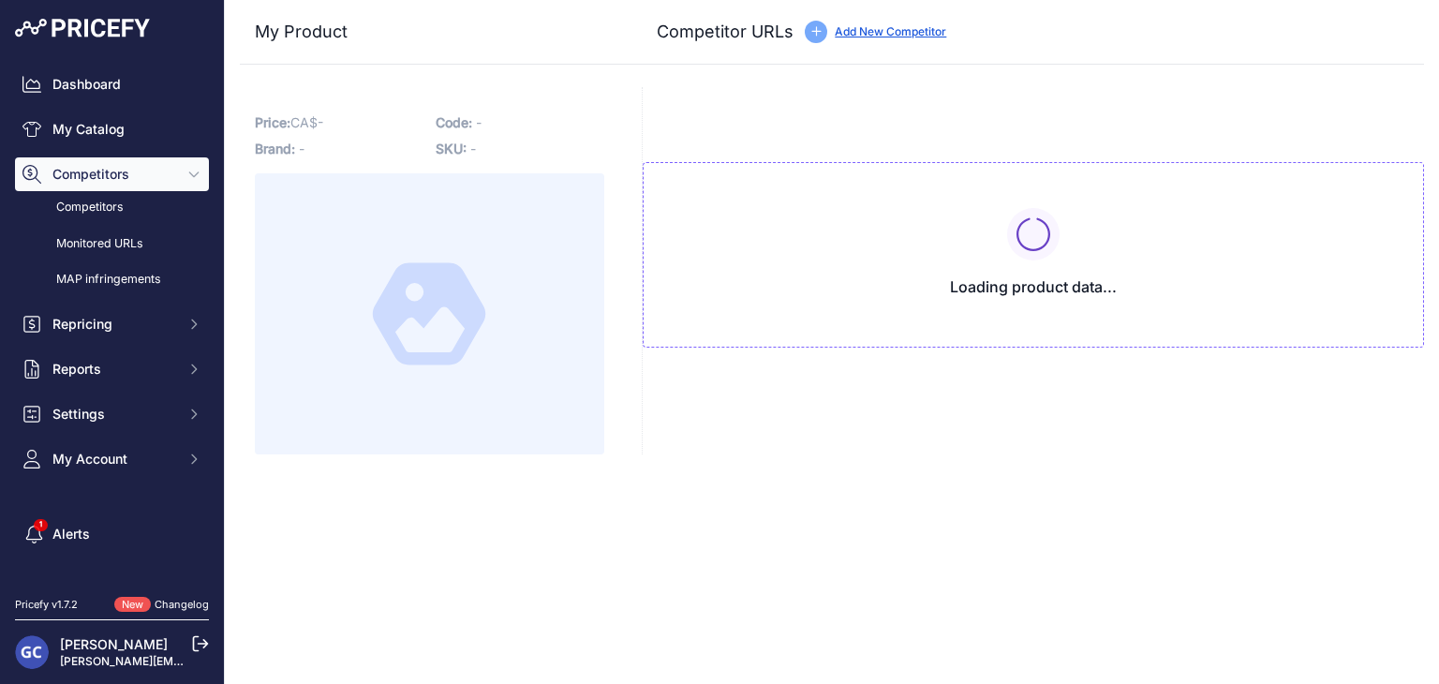
type input "[DOMAIN_NAME][URL][PHONE_NUMBER]"
type input "[DOMAIN_NAME][URL]"
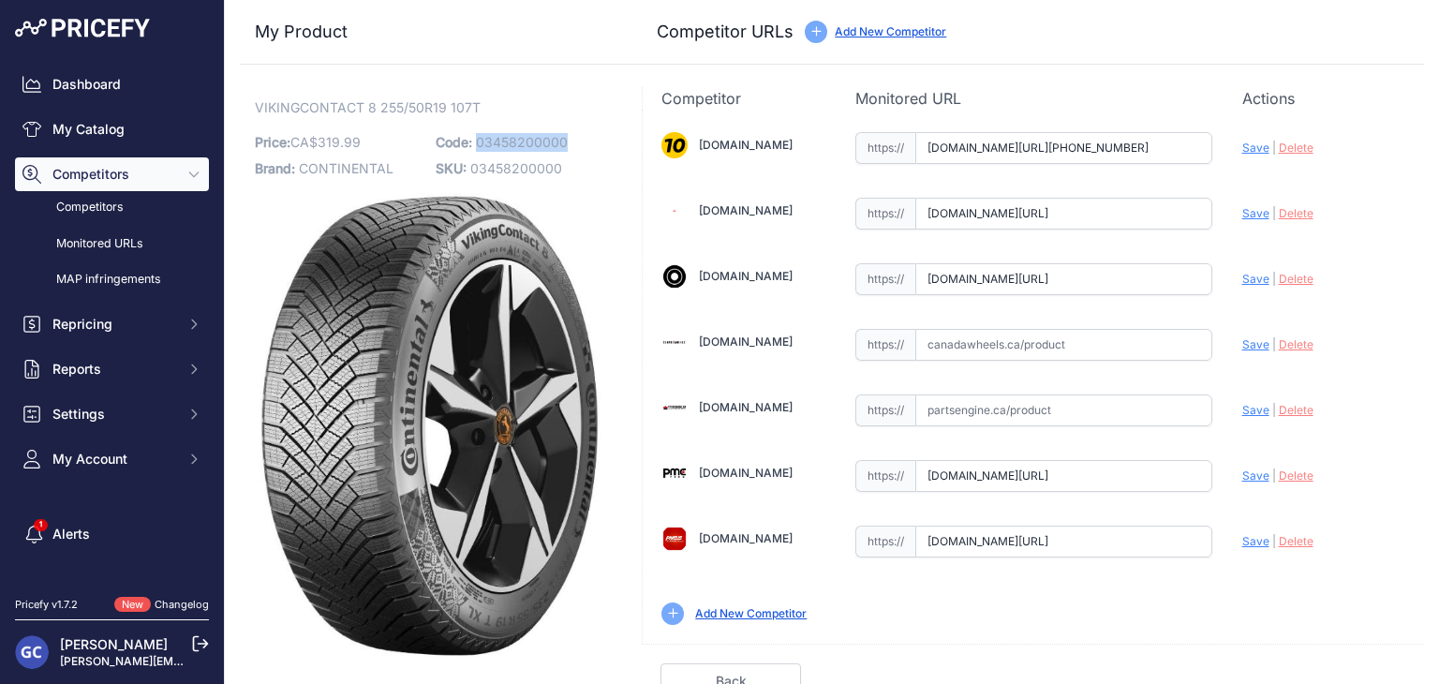
drag, startPoint x: 580, startPoint y: 137, endPoint x: 476, endPoint y: 140, distance: 104.0
click at [476, 140] on p "Code: 03458200000" at bounding box center [521, 142] width 170 height 26
copy span "03458200000"
click at [1101, 345] on input "text" at bounding box center [1063, 345] width 297 height 32
paste input "https://www.canadawheels.ca/continental-tires-viking-contact-8-03458200000"
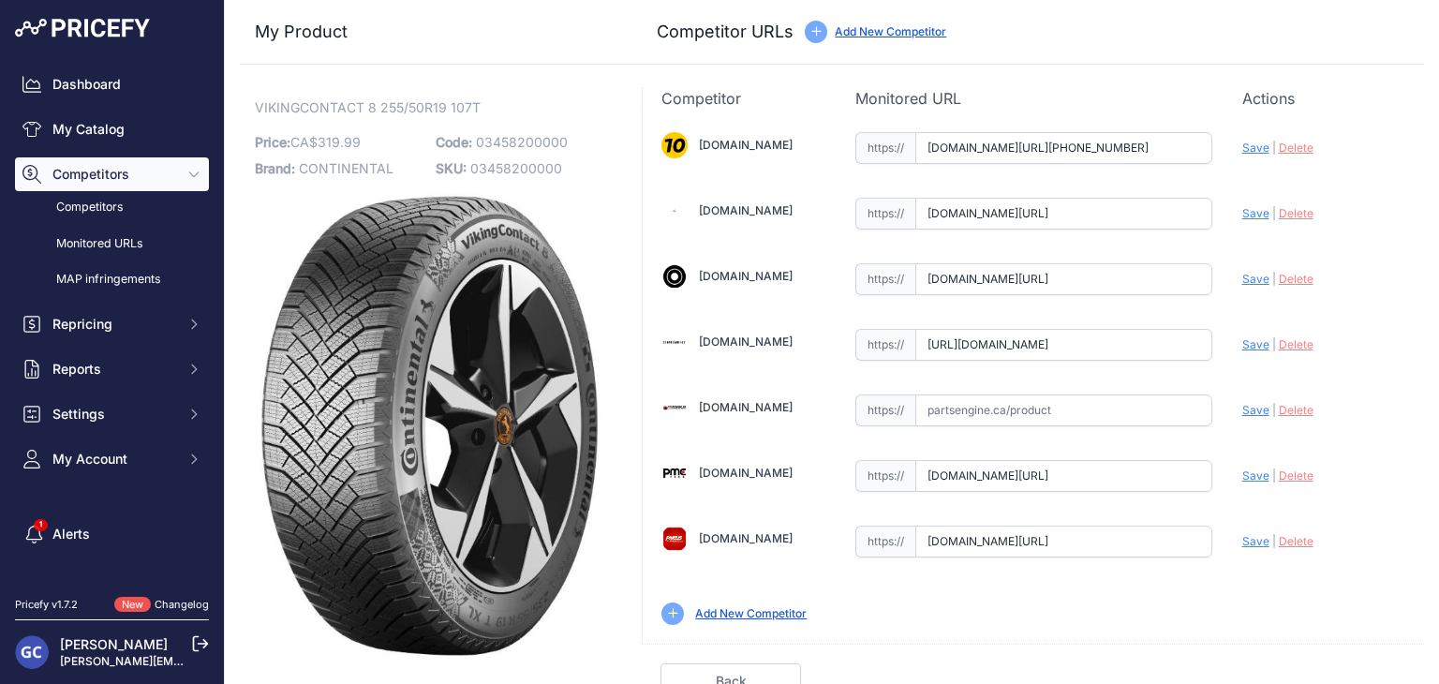
scroll to position [0, 161]
click at [1242, 346] on span "Save" at bounding box center [1255, 344] width 27 height 14
type input "https://www.canadawheels.ca/continental-tires-viking-contact-8-03458200000?prir…"
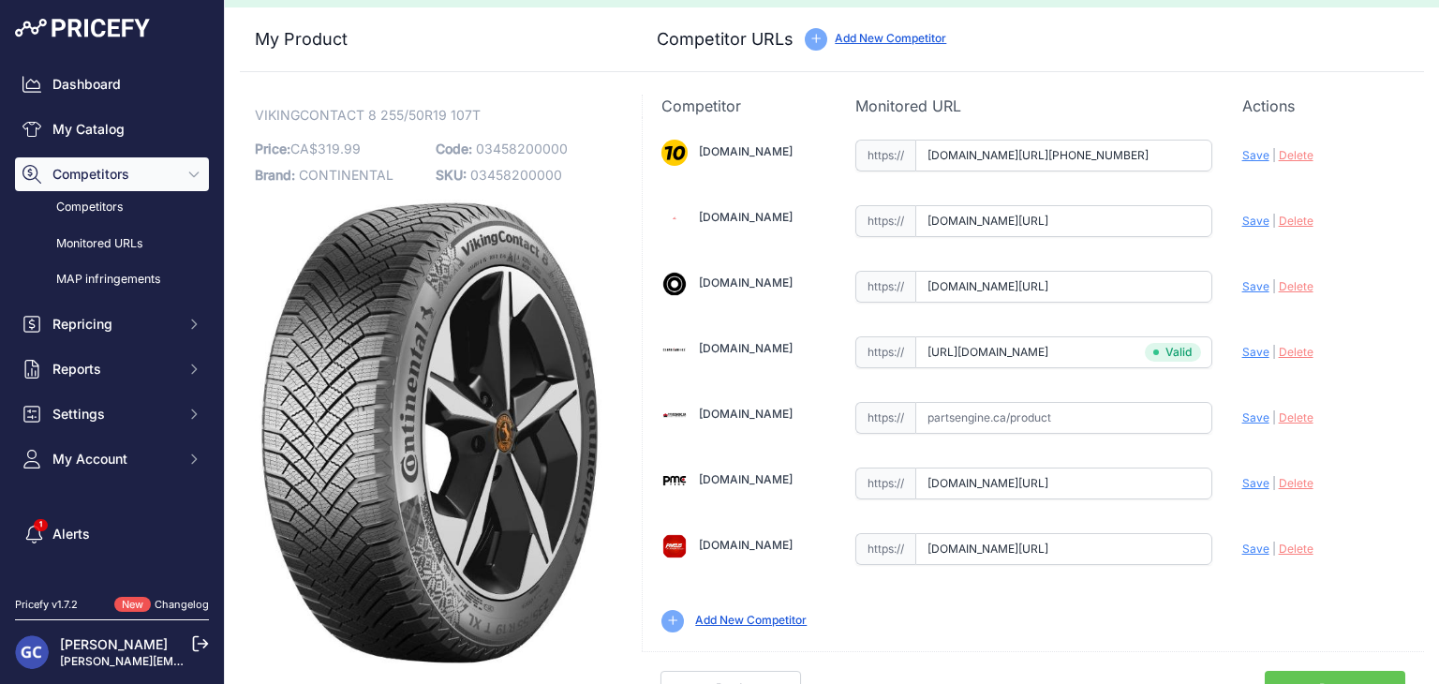
scroll to position [53, 0]
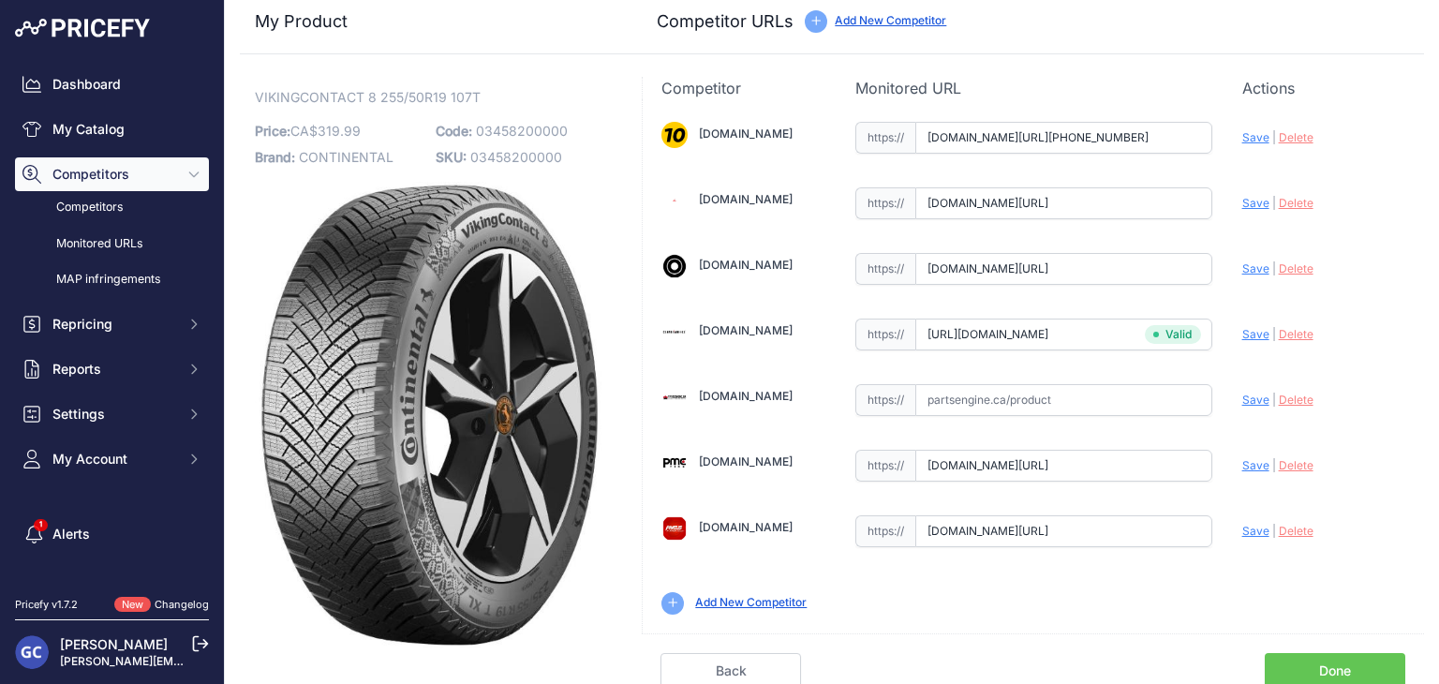
click at [1297, 663] on link "Done" at bounding box center [1334, 671] width 140 height 36
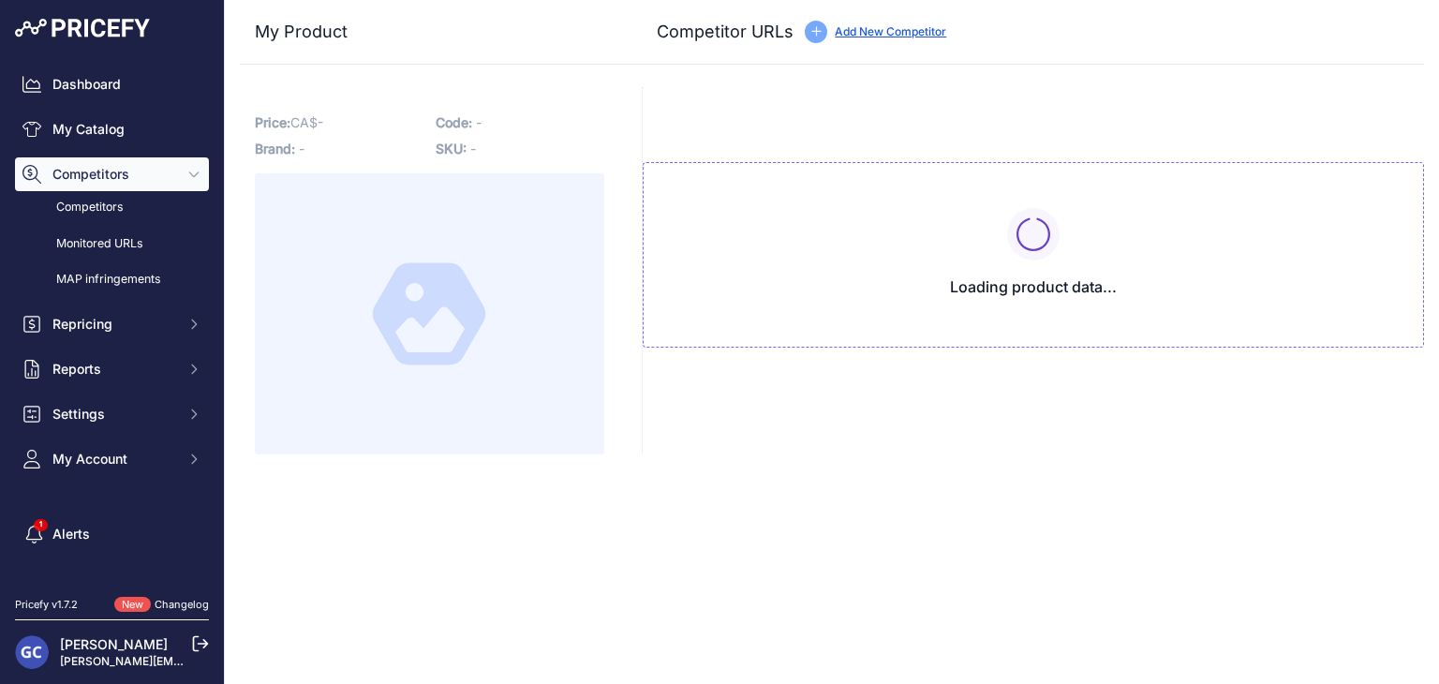
type input "[DOMAIN_NAME][URL][PHONE_NUMBER]"
type input "[DOMAIN_NAME][URL]"
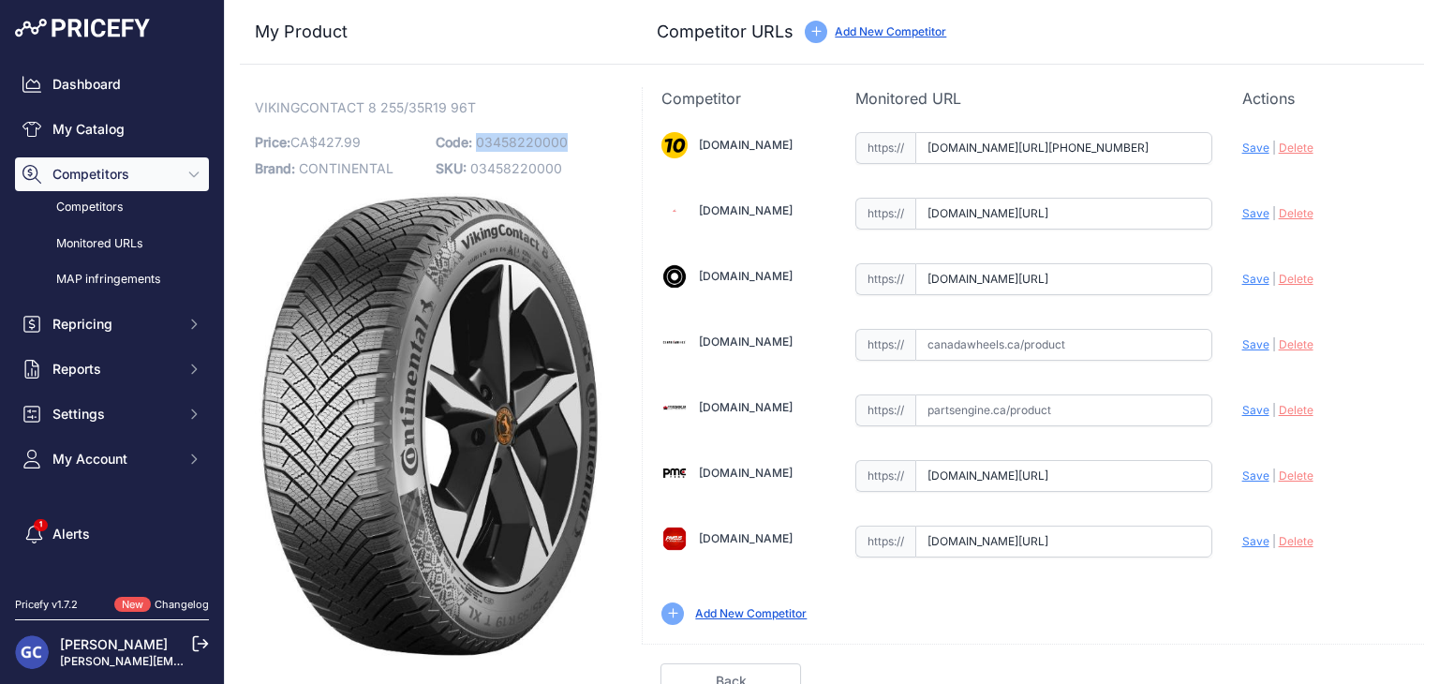
drag, startPoint x: 582, startPoint y: 137, endPoint x: 476, endPoint y: 143, distance: 106.0
click at [476, 143] on p "Code: 03458220000" at bounding box center [521, 142] width 170 height 26
copy span "03458220000"
drag, startPoint x: 1078, startPoint y: 342, endPoint x: 1146, endPoint y: 338, distance: 68.5
click at [1078, 342] on input "text" at bounding box center [1063, 345] width 297 height 32
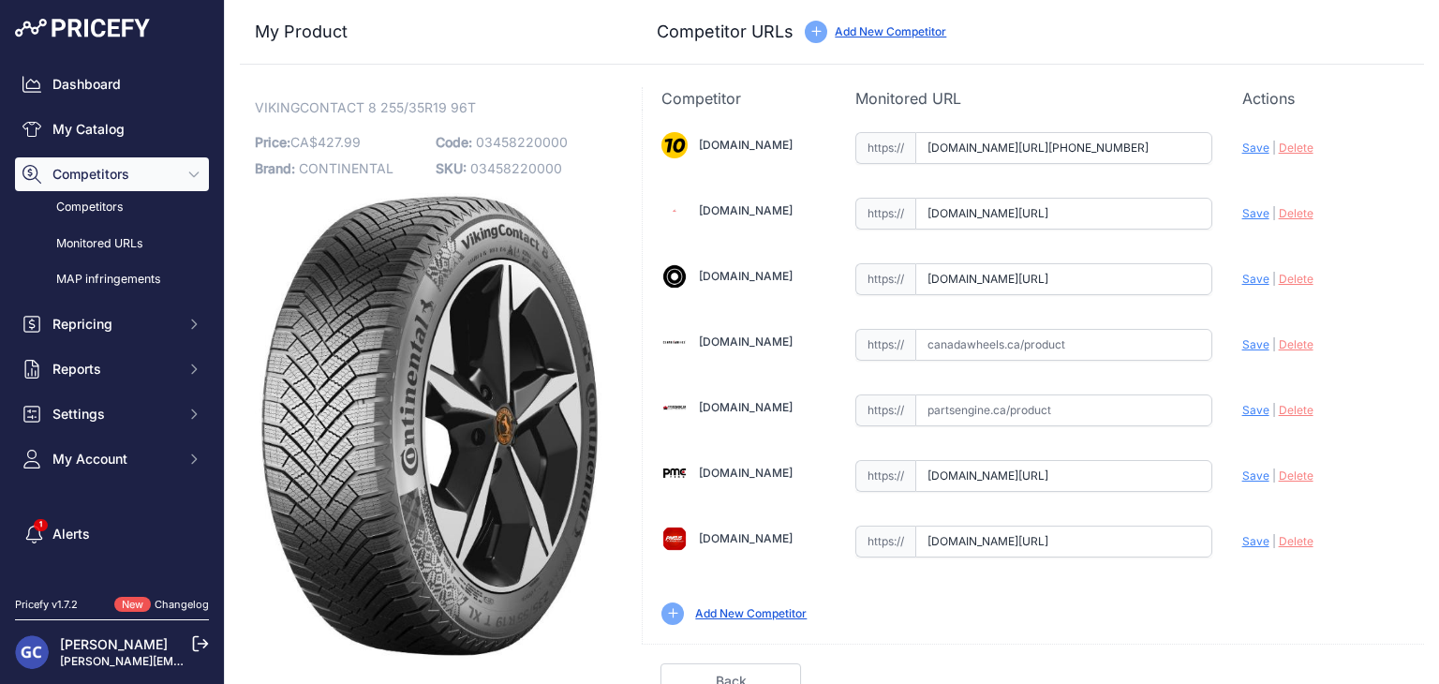
paste input "[URL][DOMAIN_NAME]"
click at [1226, 345] on div "[DOMAIN_NAME] Valid Invalid" at bounding box center [1033, 377] width 781 height 534
click at [1242, 342] on span "Save" at bounding box center [1255, 344] width 27 height 14
type input "[URL][DOMAIN_NAME]"
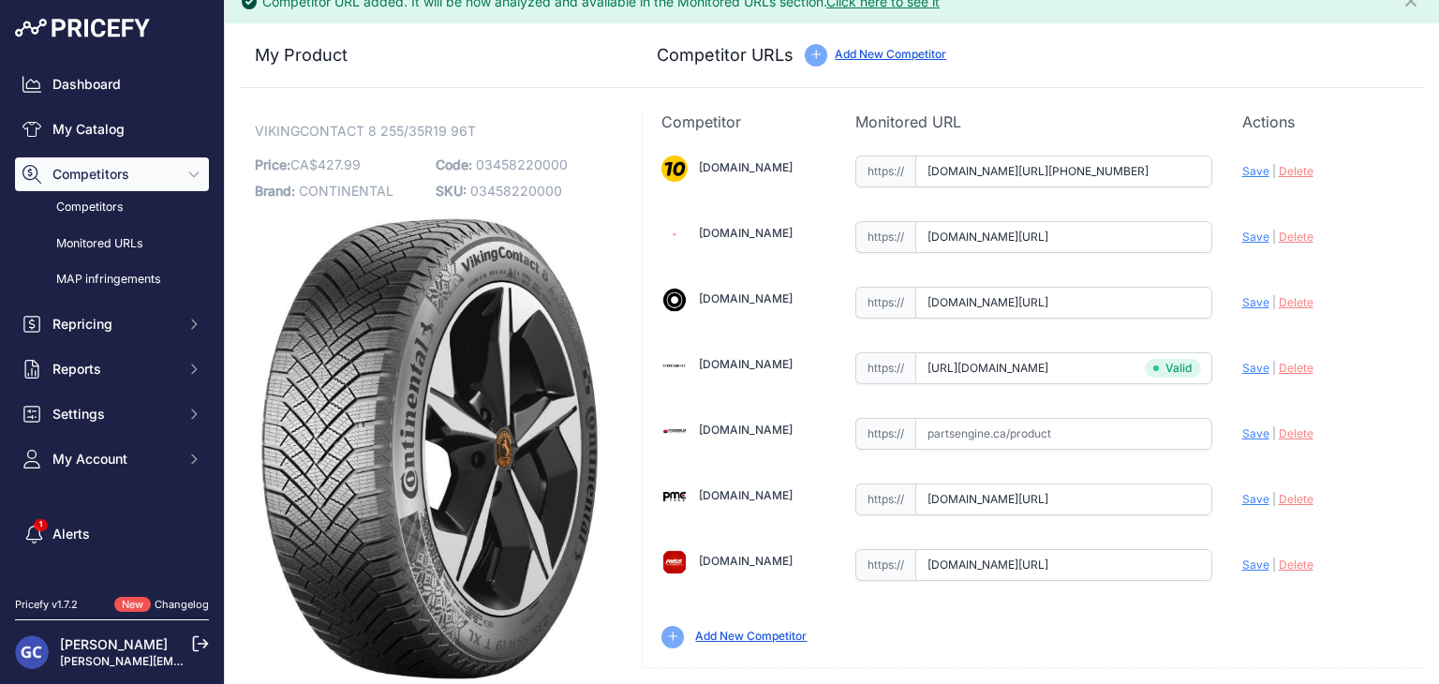
scroll to position [53, 0]
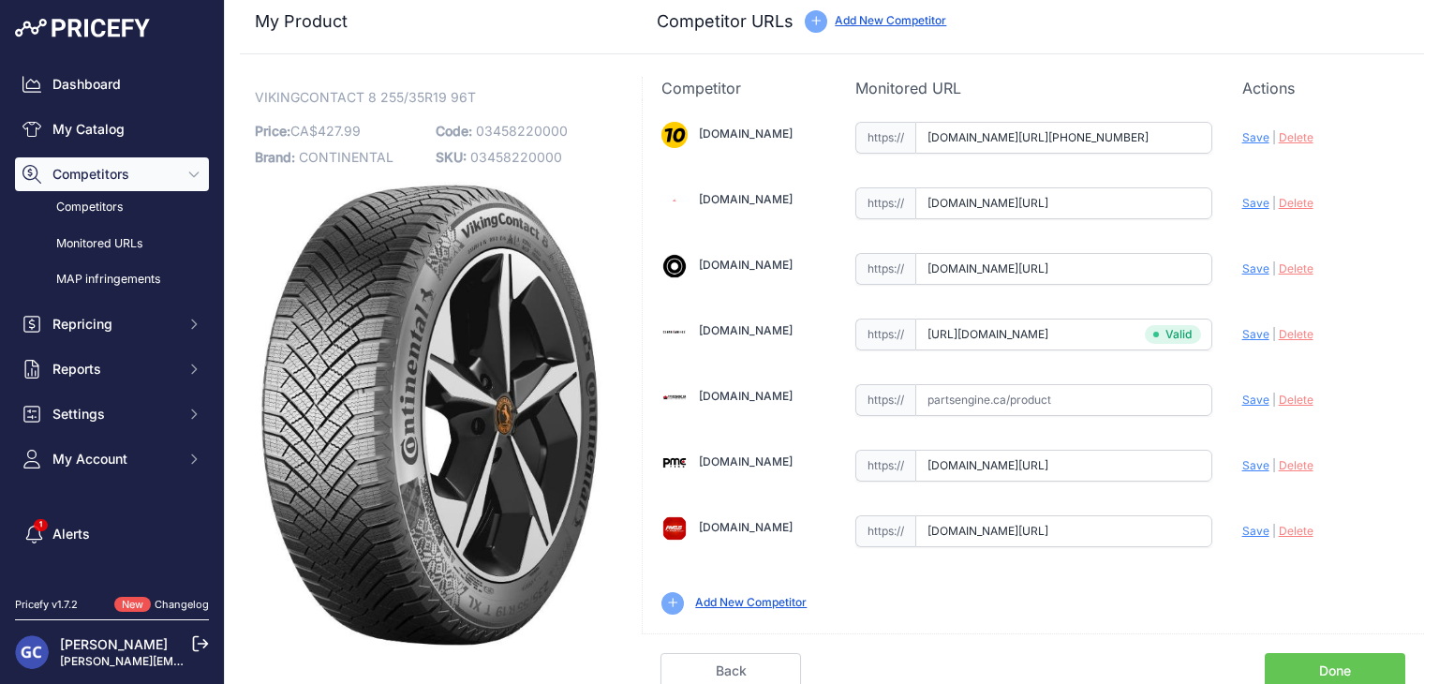
click at [1337, 654] on link "Done" at bounding box center [1334, 671] width 140 height 36
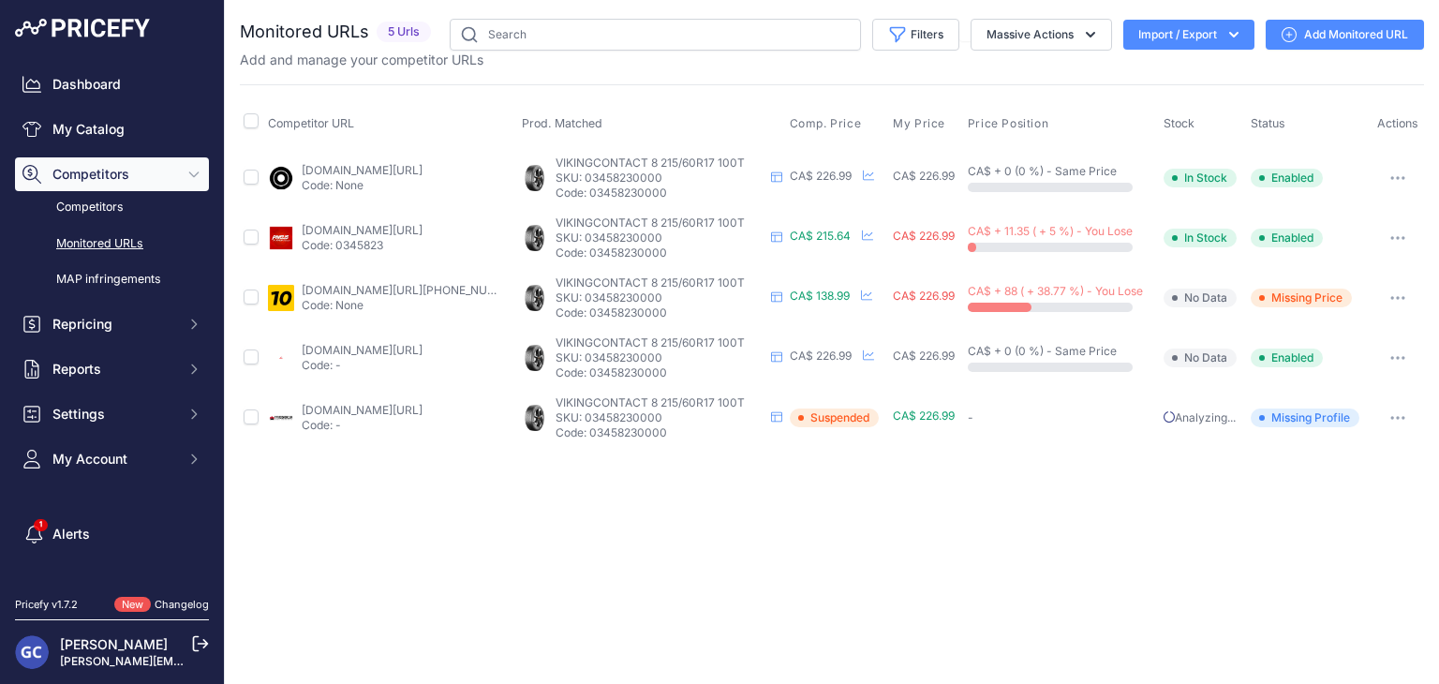
click at [1348, 27] on link "Add Monitored URL" at bounding box center [1344, 35] width 158 height 30
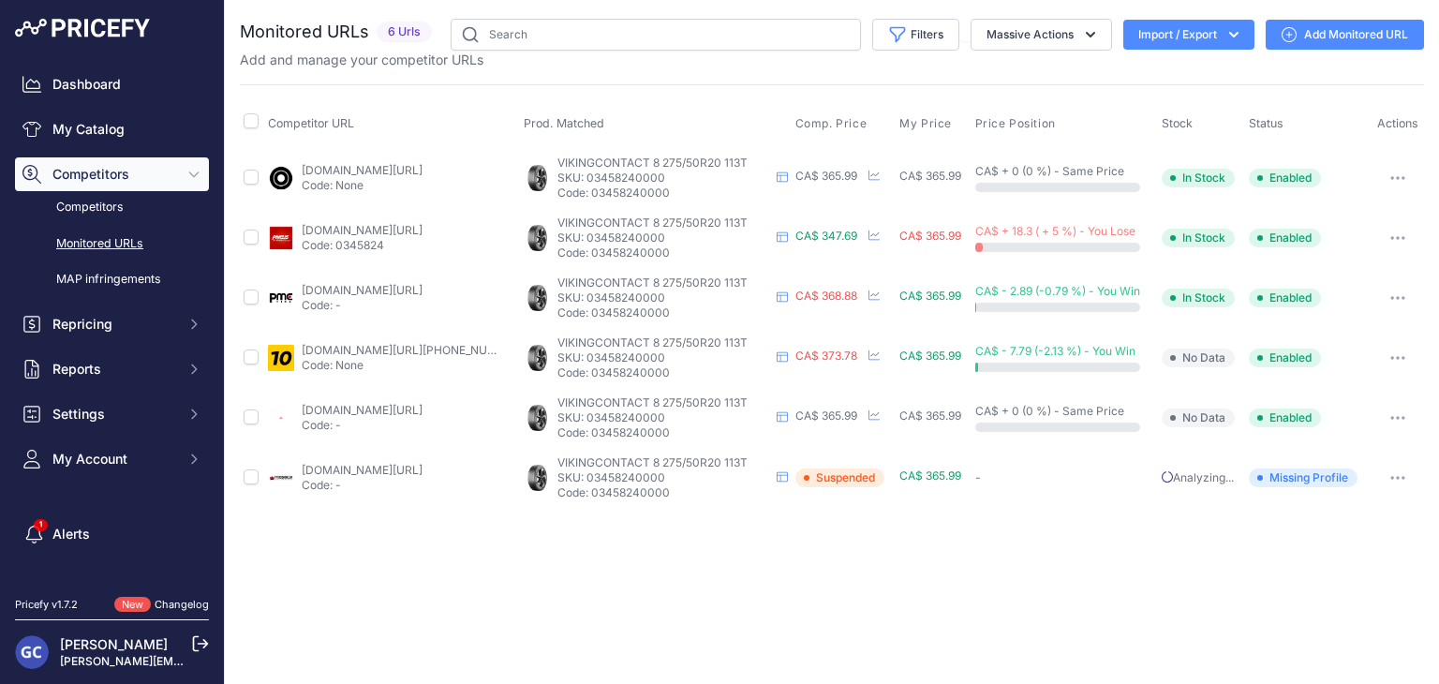
click at [1340, 32] on link "Add Monitored URL" at bounding box center [1344, 35] width 158 height 30
click at [1341, 33] on link "Add Monitored URL" at bounding box center [1344, 35] width 158 height 30
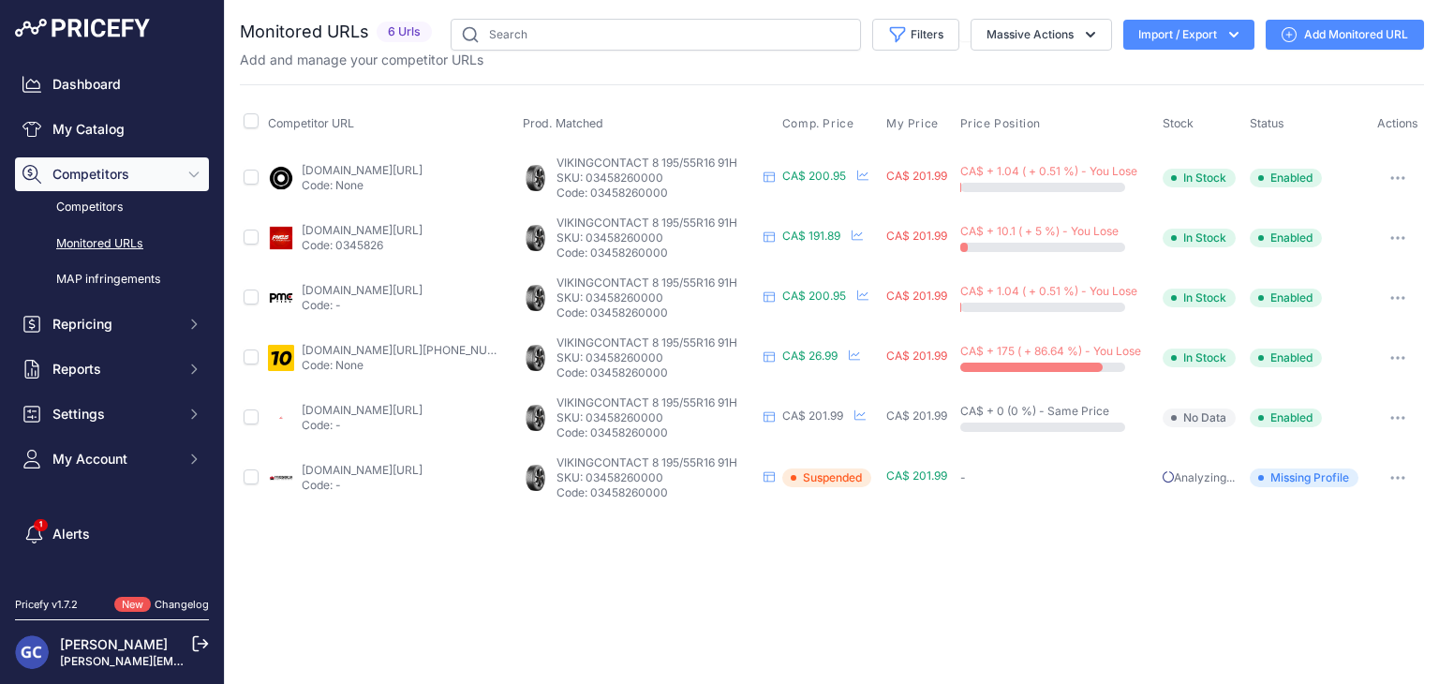
click at [1349, 32] on link "Add Monitored URL" at bounding box center [1344, 35] width 158 height 30
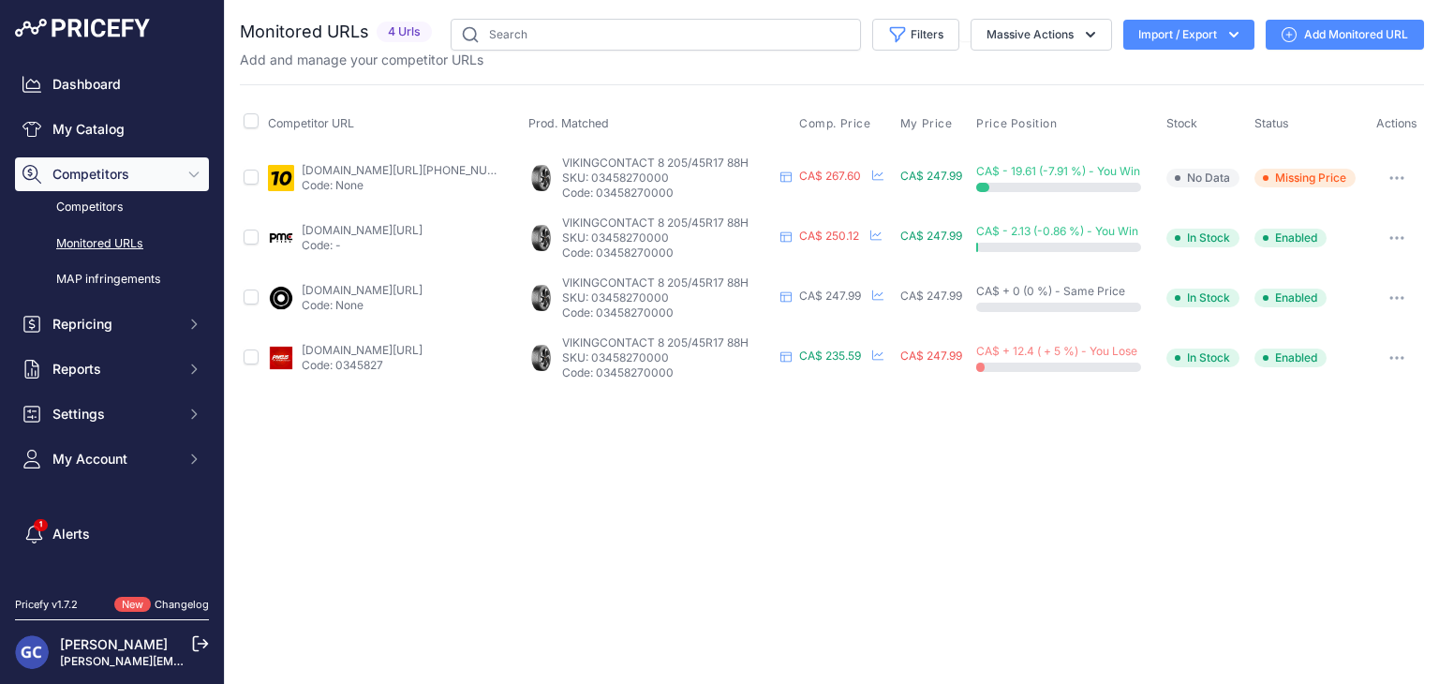
click at [1332, 27] on link "Add Monitored URL" at bounding box center [1344, 35] width 158 height 30
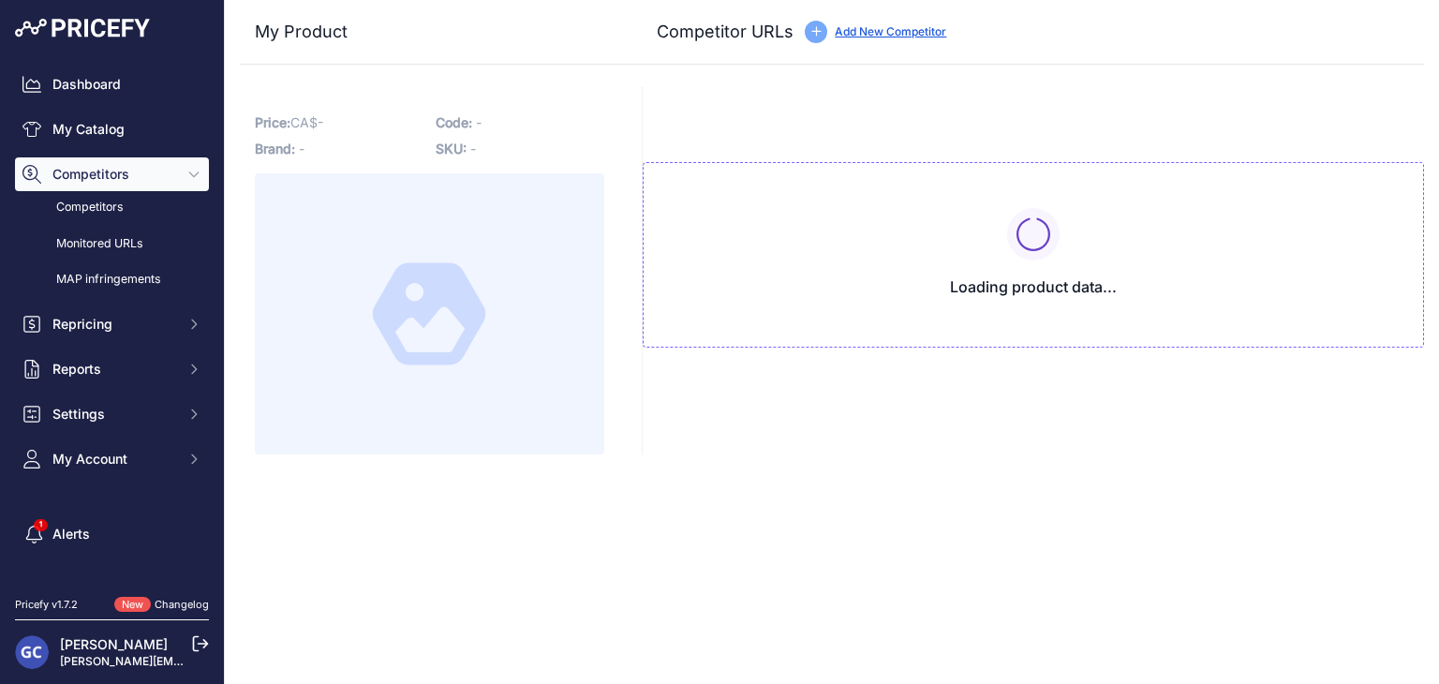
type input "[DOMAIN_NAME][URL][PHONE_NUMBER]"
type input "[DOMAIN_NAME][URL]"
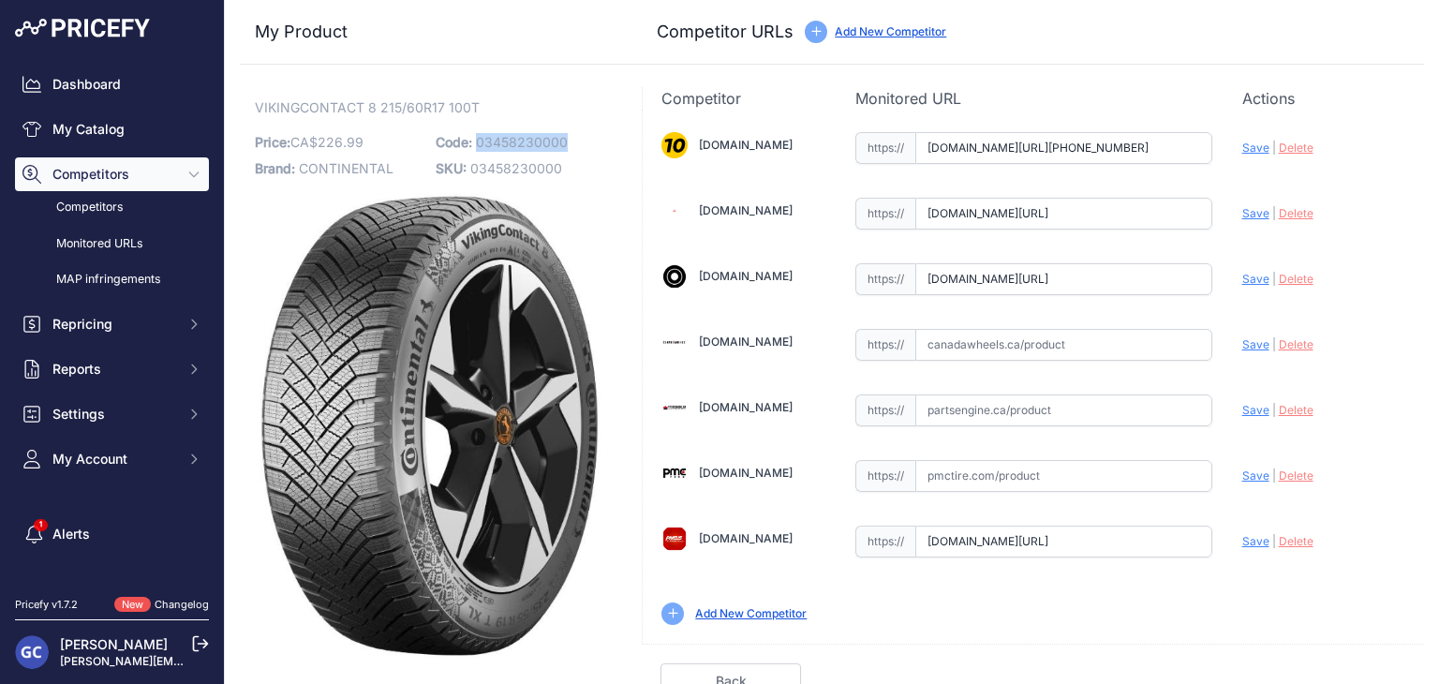
drag, startPoint x: 571, startPoint y: 135, endPoint x: 476, endPoint y: 140, distance: 95.7
click at [476, 140] on p "Code: 03458230000" at bounding box center [521, 142] width 170 height 26
copy span "03458230000"
click at [1019, 354] on input "text" at bounding box center [1063, 345] width 297 height 32
paste input "https://www.canadawheels.ca/continental-tires-viking-contact-8-03458230000"
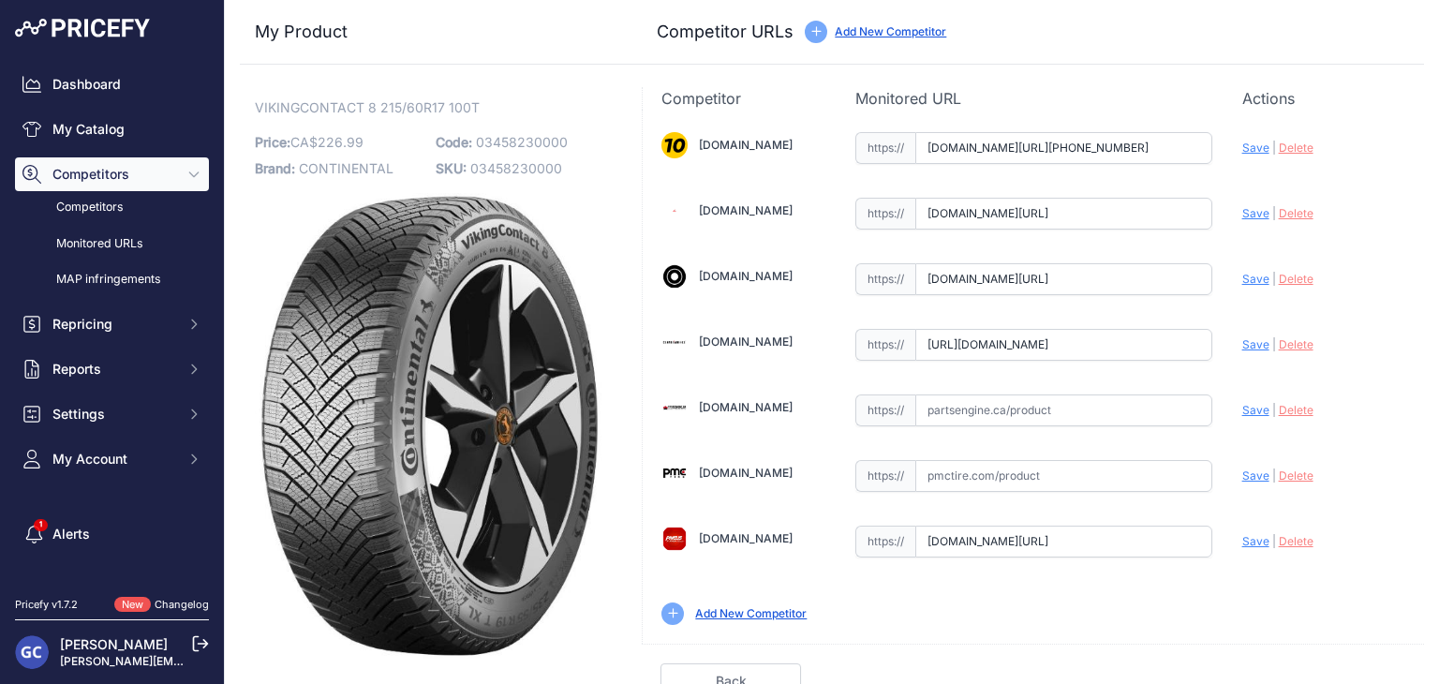
scroll to position [0, 161]
click at [1244, 344] on span "Save" at bounding box center [1255, 344] width 27 height 14
type input "https://www.canadawheels.ca/continental-tires-viking-contact-8-03458230000?prir…"
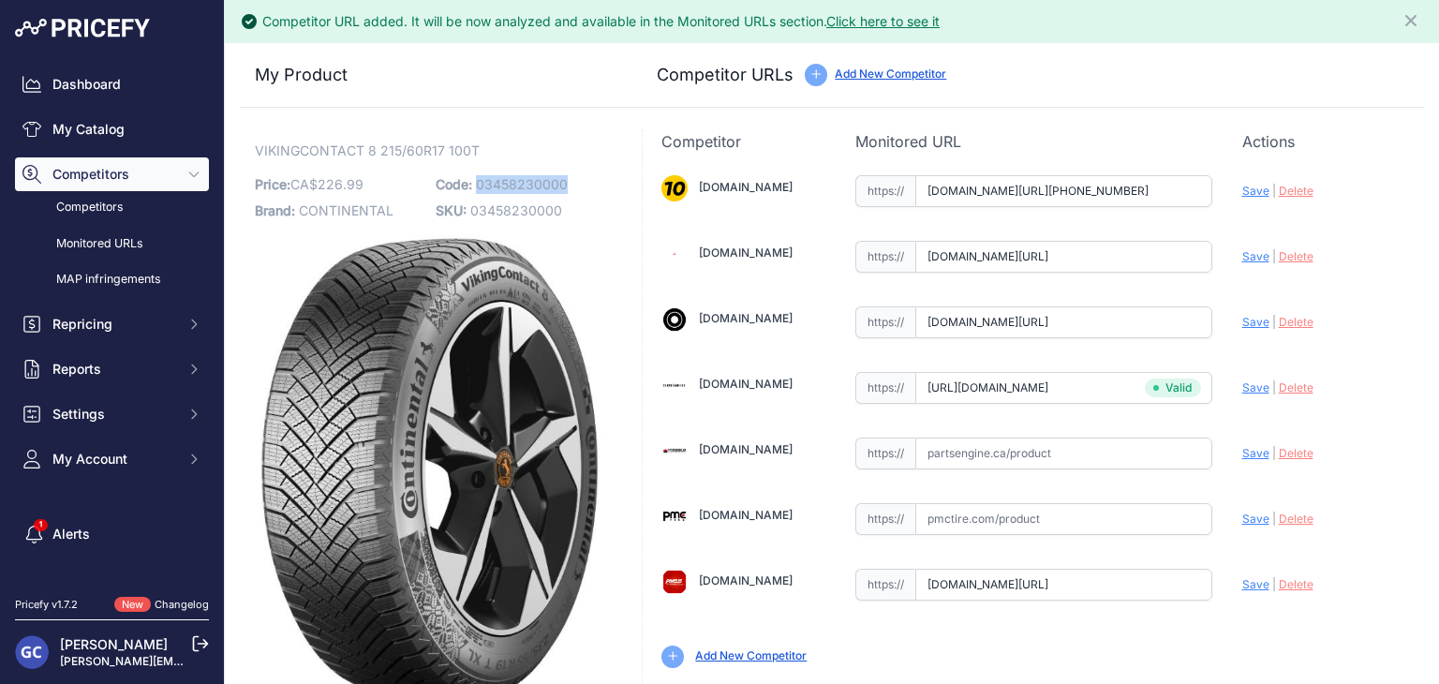
drag, startPoint x: 572, startPoint y: 181, endPoint x: 474, endPoint y: 189, distance: 98.7
click at [474, 189] on p "Code: 03458230000" at bounding box center [521, 184] width 170 height 26
copy span "03458230000"
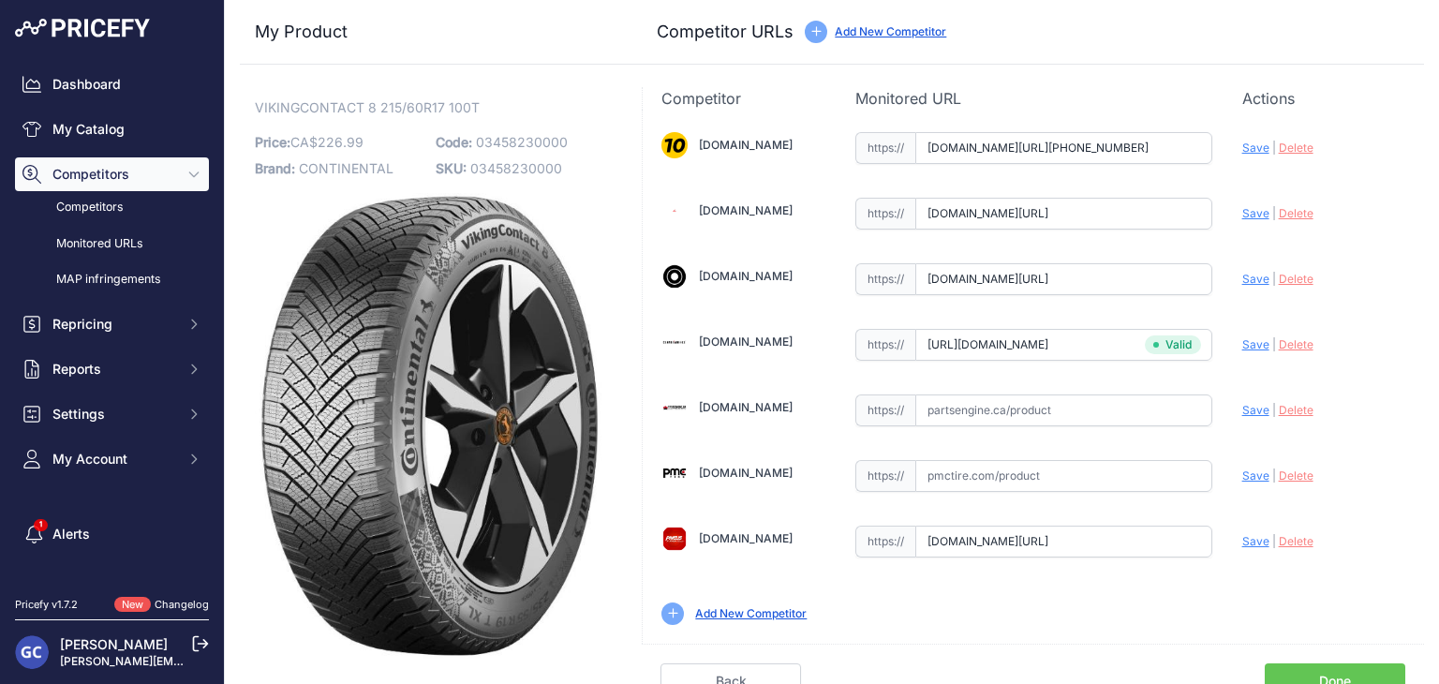
drag, startPoint x: 1057, startPoint y: 468, endPoint x: 1123, endPoint y: 475, distance: 65.9
click at [1057, 467] on input "text" at bounding box center [1063, 476] width 297 height 32
paste input "https://pmctire.com/fr/tires/continental-vikingcontact-8-215-60r17-xl-100t-bsw-…"
click at [1244, 474] on span "Save" at bounding box center [1255, 475] width 27 height 14
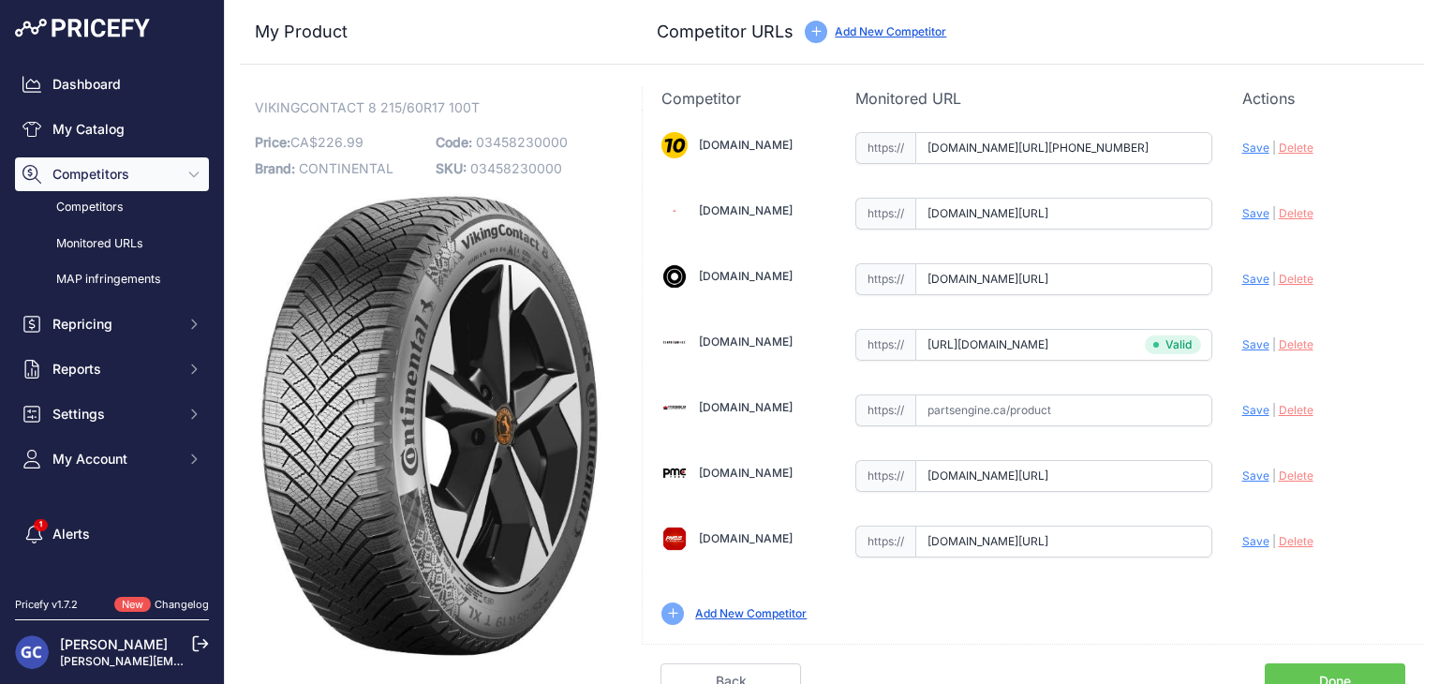
scroll to position [0, 0]
type input "https://pmctire.com/fr/tires/continental-vikingcontact-8-215-60r17-xl-100t-bsw-…"
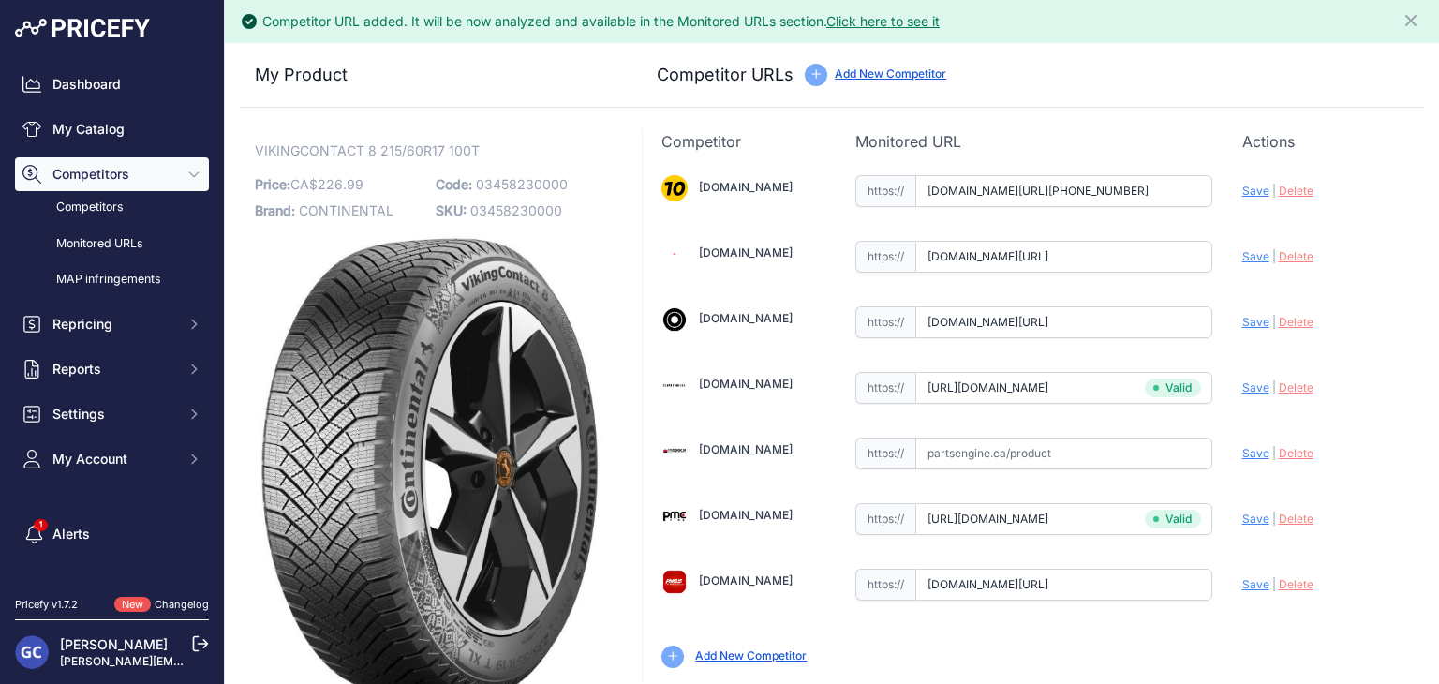
scroll to position [53, 0]
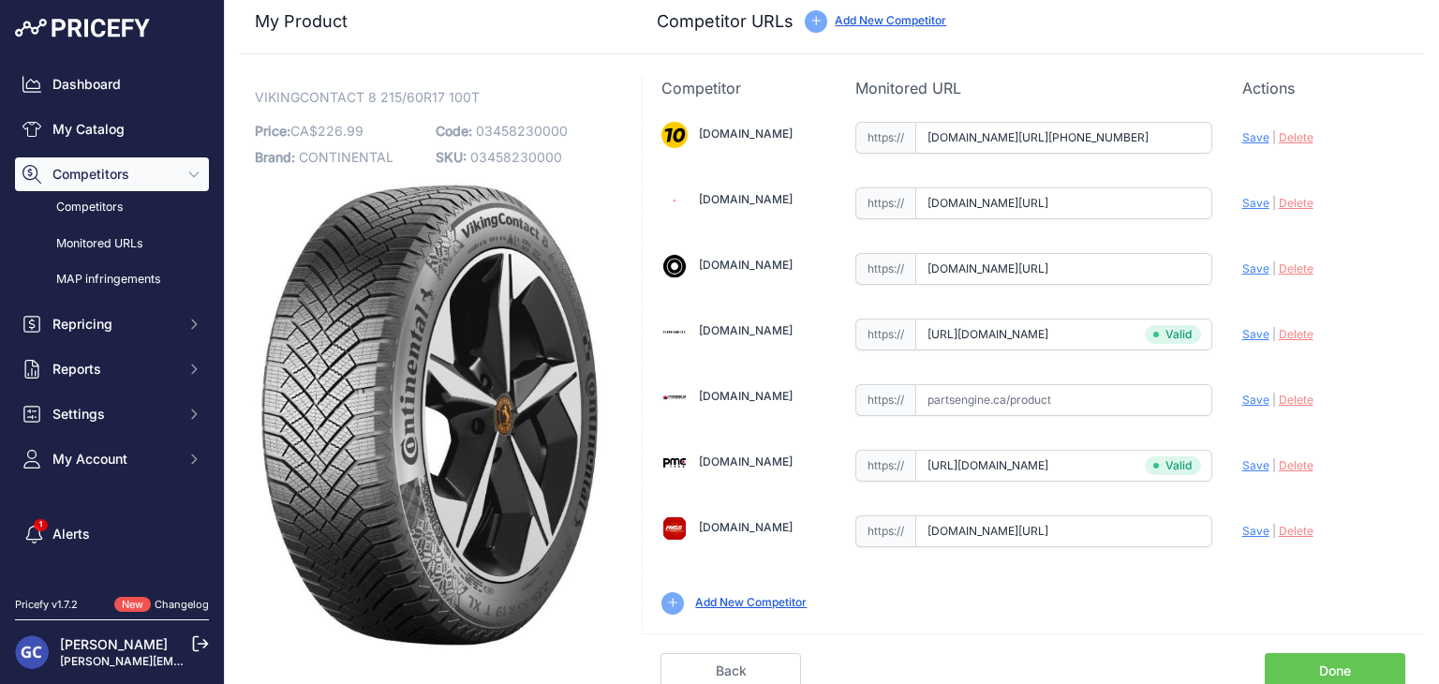
click at [1338, 664] on link "Done" at bounding box center [1334, 671] width 140 height 36
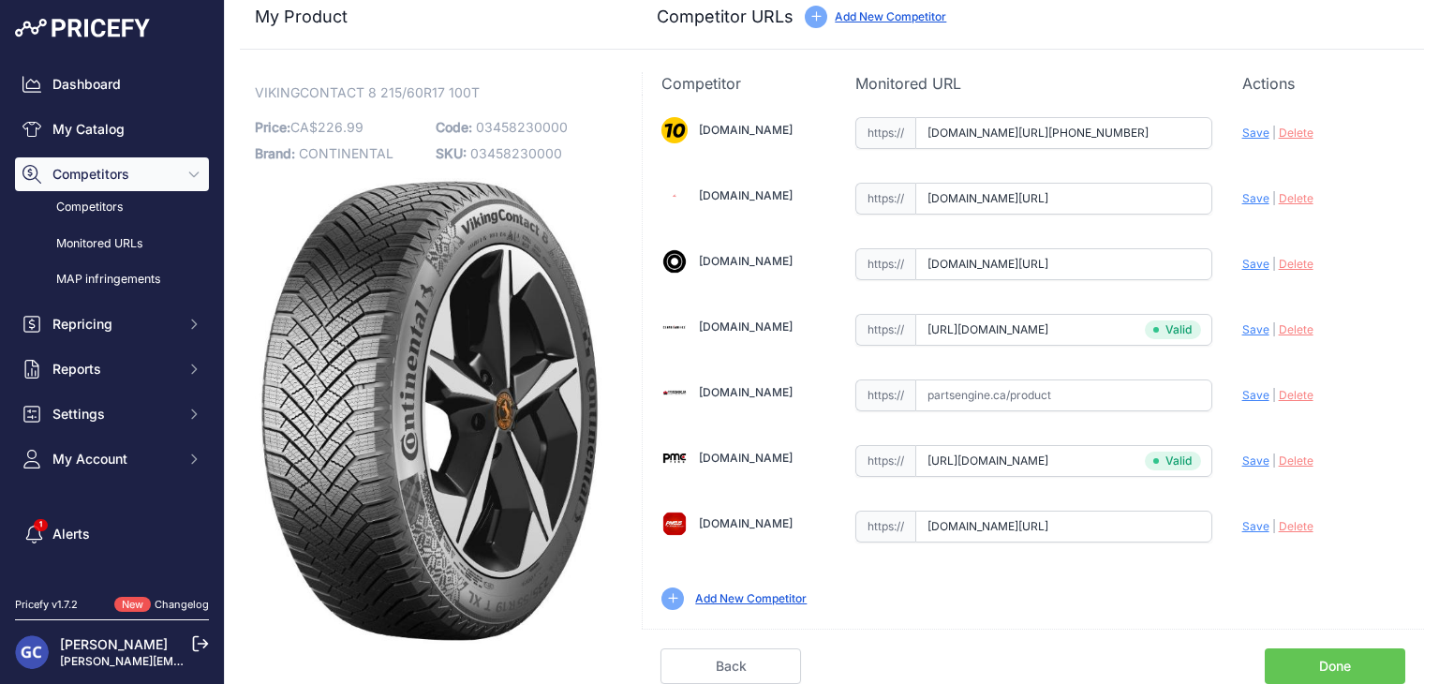
scroll to position [11, 0]
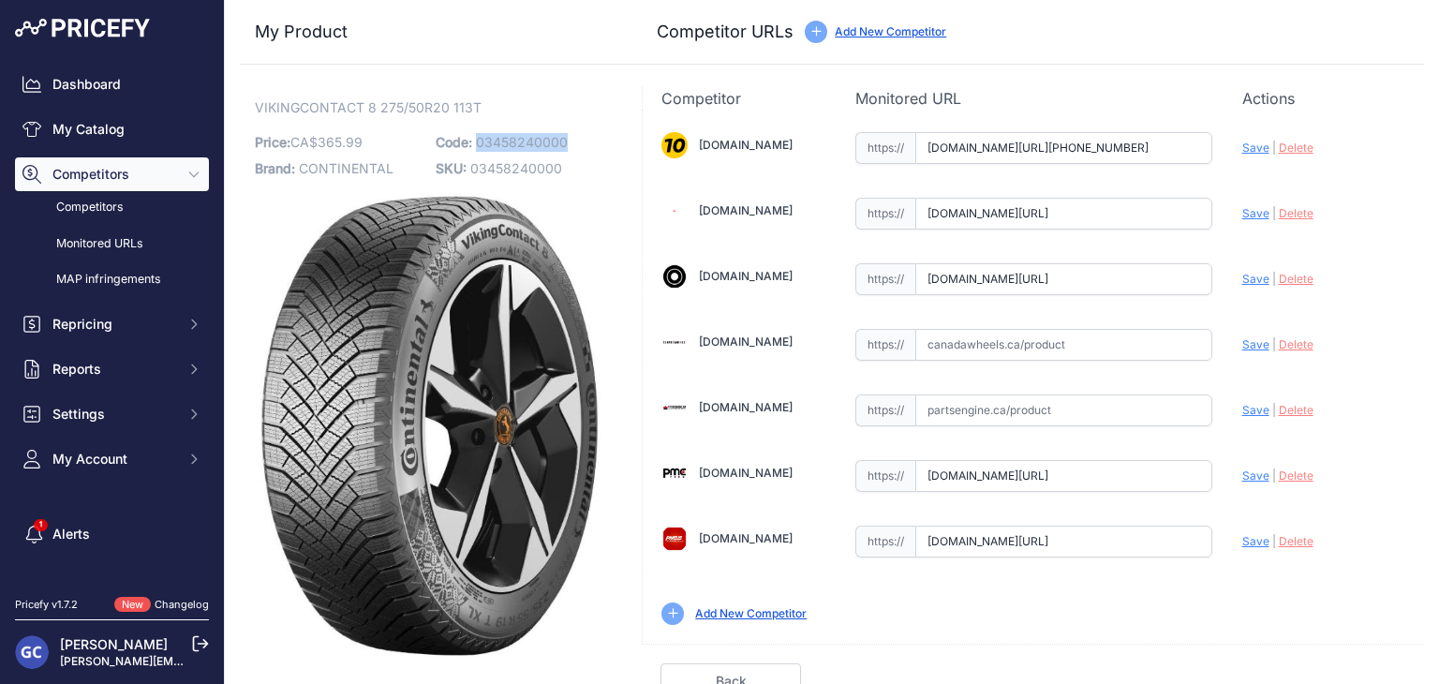
drag, startPoint x: 588, startPoint y: 136, endPoint x: 472, endPoint y: 146, distance: 116.6
click at [472, 146] on p "Code: 03458240000" at bounding box center [521, 142] width 170 height 26
copy span "03458240000"
click at [1076, 339] on input "text" at bounding box center [1063, 345] width 297 height 32
paste input "[URL][DOMAIN_NAME]"
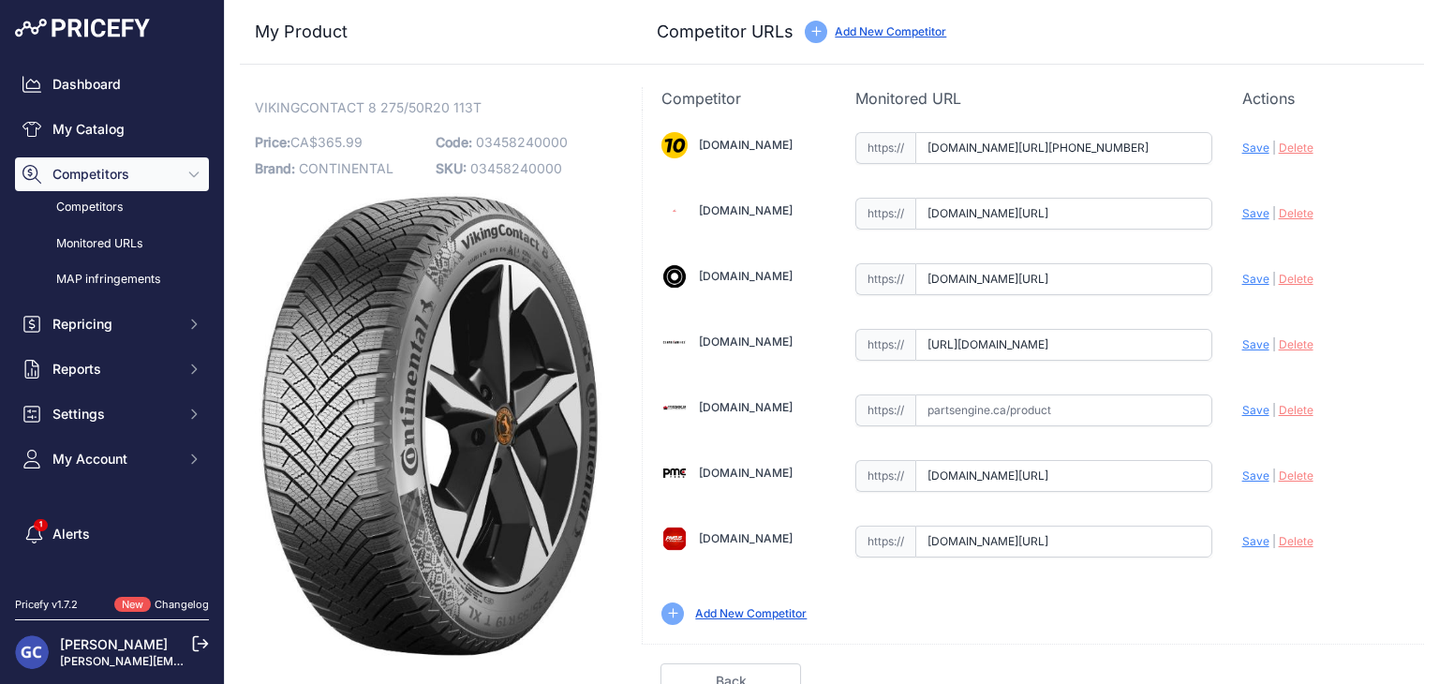
scroll to position [0, 161]
click at [1242, 342] on span "Save" at bounding box center [1255, 344] width 27 height 14
type input "[URL][DOMAIN_NAME]"
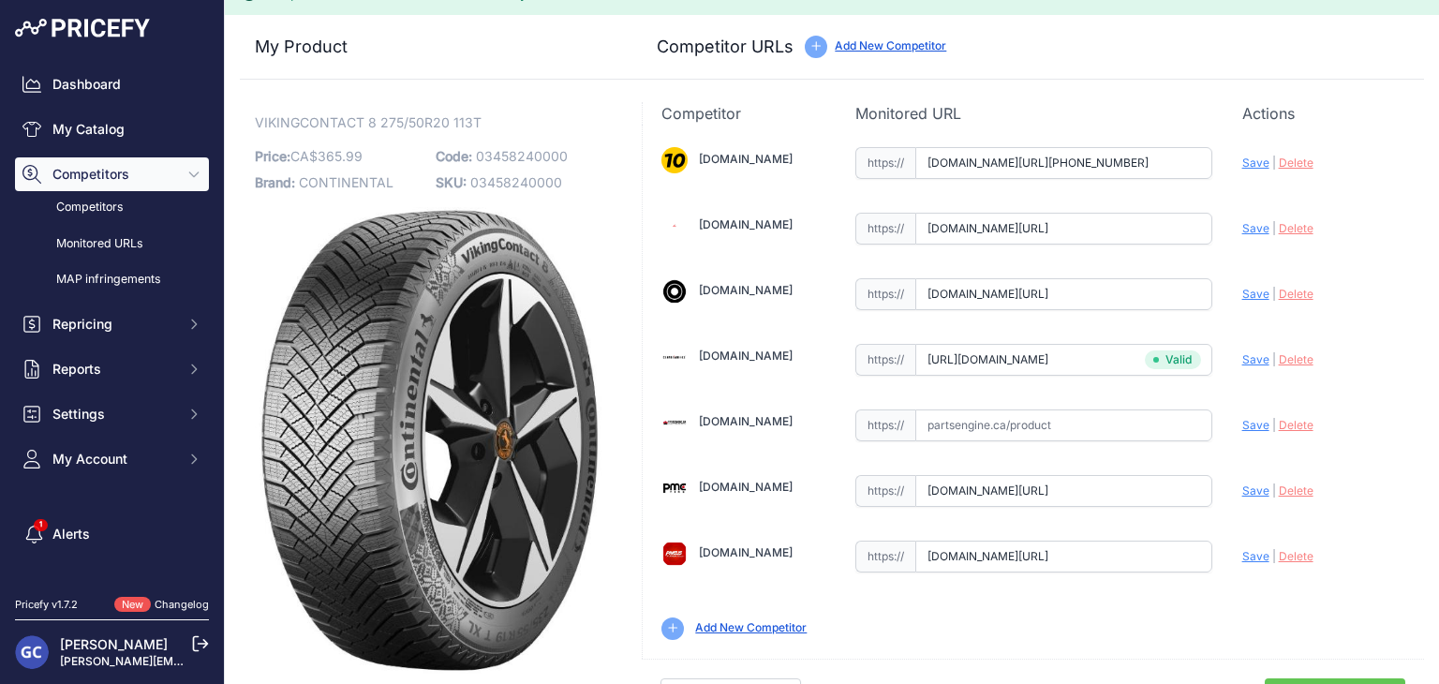
scroll to position [53, 0]
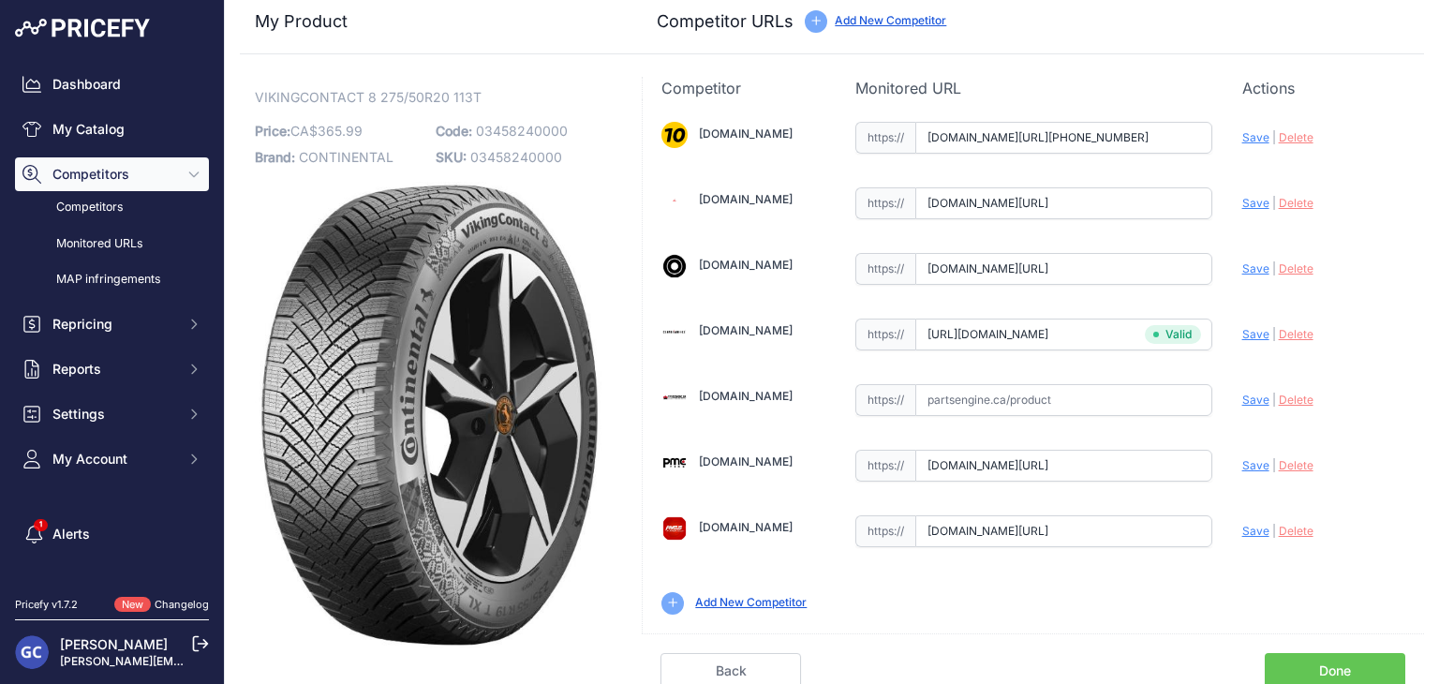
click at [1306, 658] on link "Done" at bounding box center [1334, 671] width 140 height 36
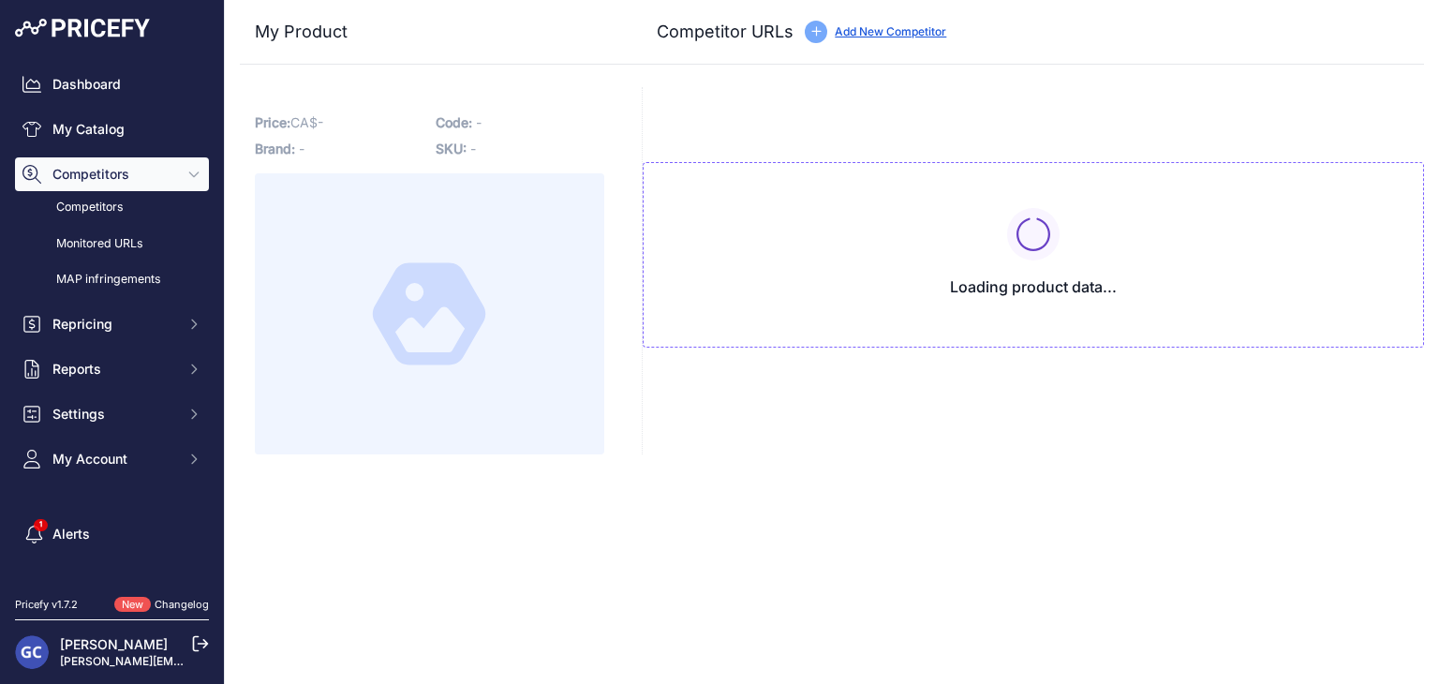
type input "[DOMAIN_NAME][URL][PHONE_NUMBER]"
type input "[DOMAIN_NAME][URL]"
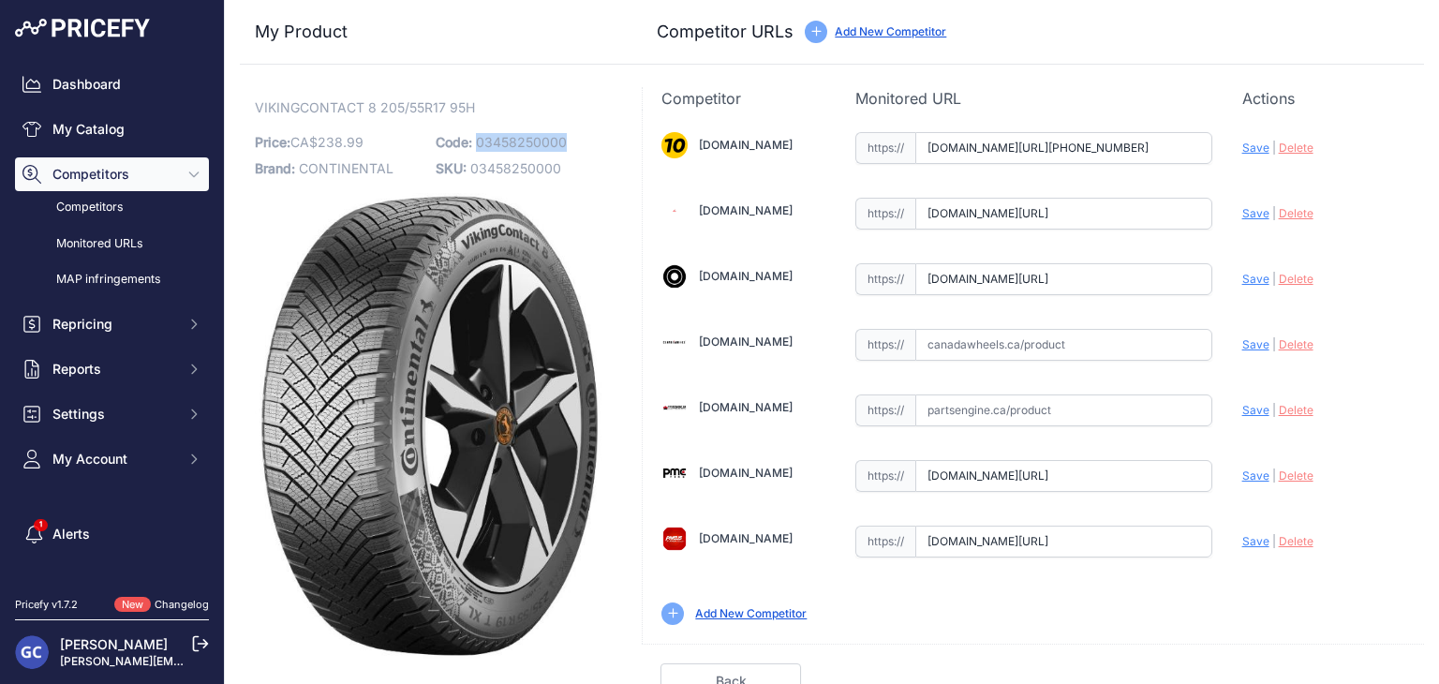
drag, startPoint x: 581, startPoint y: 143, endPoint x: 473, endPoint y: 146, distance: 107.7
click at [473, 146] on p "Code: 03458250000" at bounding box center [521, 142] width 170 height 26
copy span "03458250000"
click at [1022, 342] on input "text" at bounding box center [1063, 345] width 297 height 32
paste input "https://www.canadawheels.ca/continental-tires-viking-contact-8-03458250000"
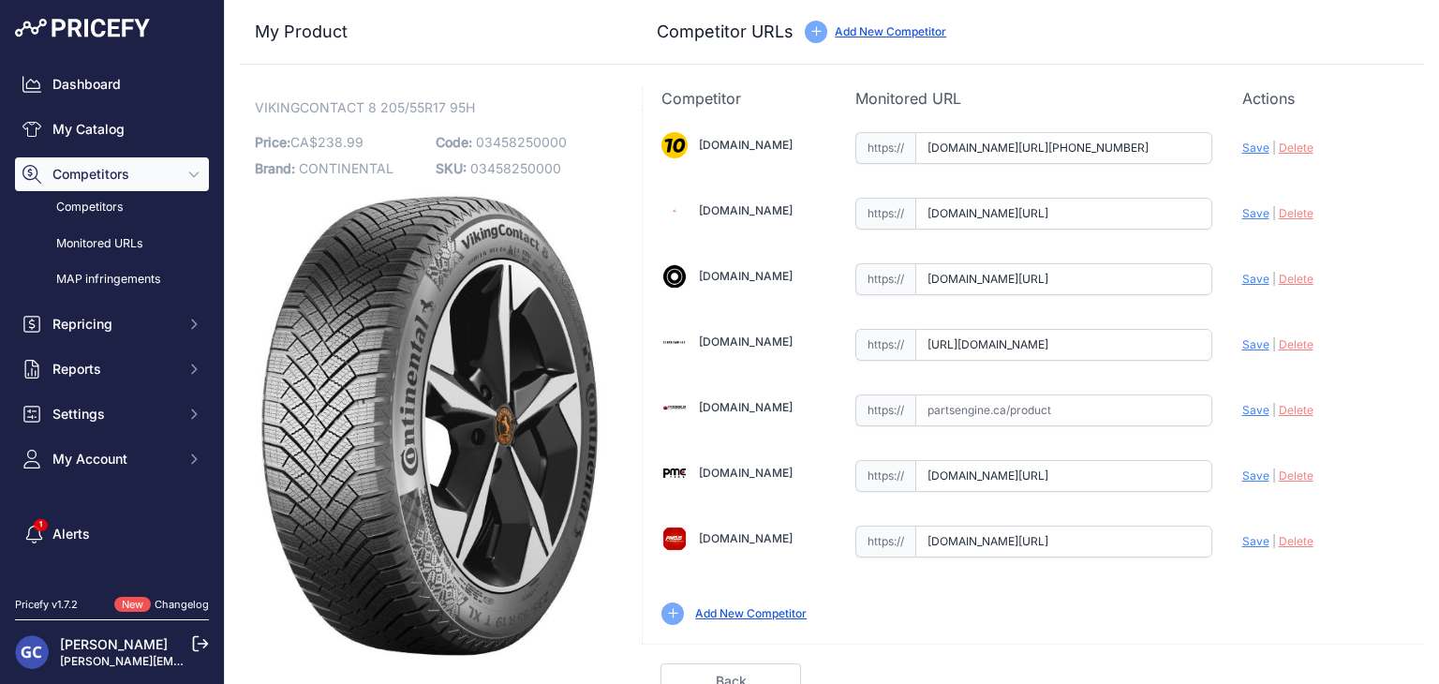
scroll to position [0, 160]
click at [1242, 339] on span "Save" at bounding box center [1255, 344] width 27 height 14
type input "https://www.canadawheels.ca/continental-tires-viking-contact-8-03458250000?prir…"
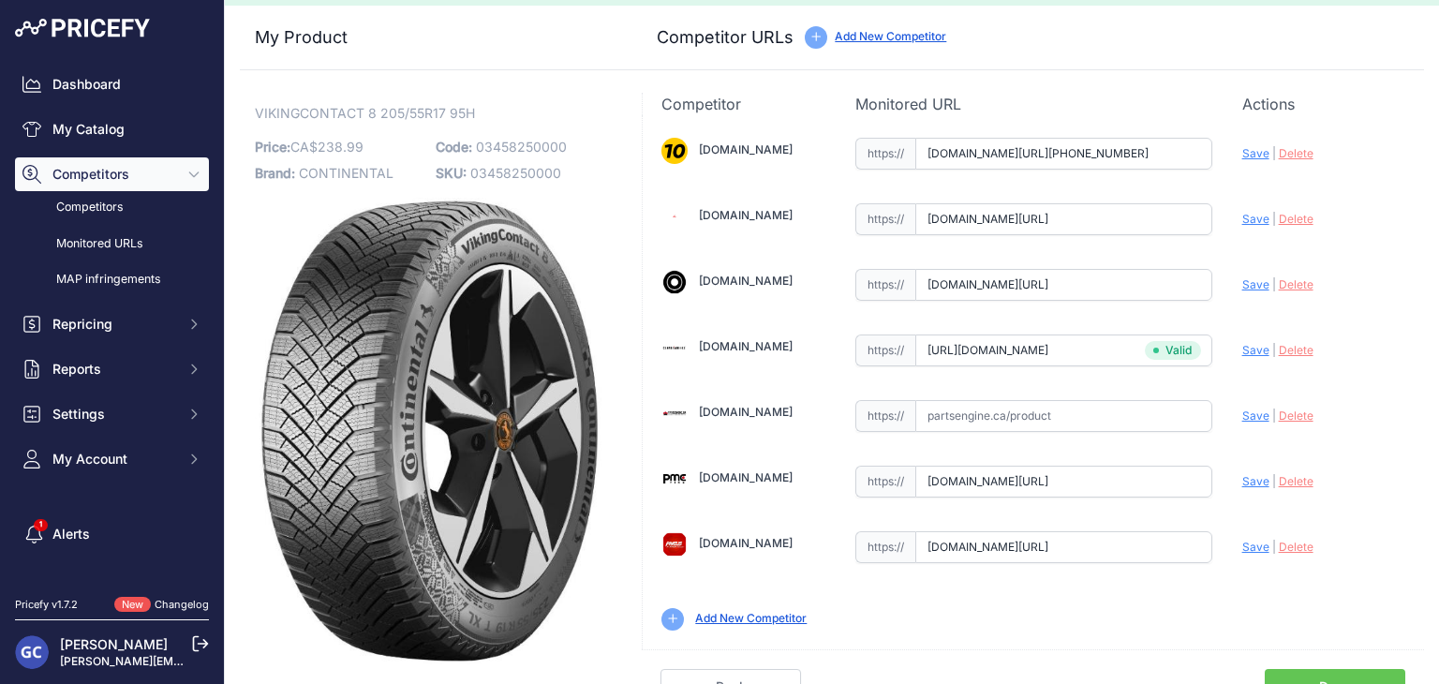
scroll to position [53, 0]
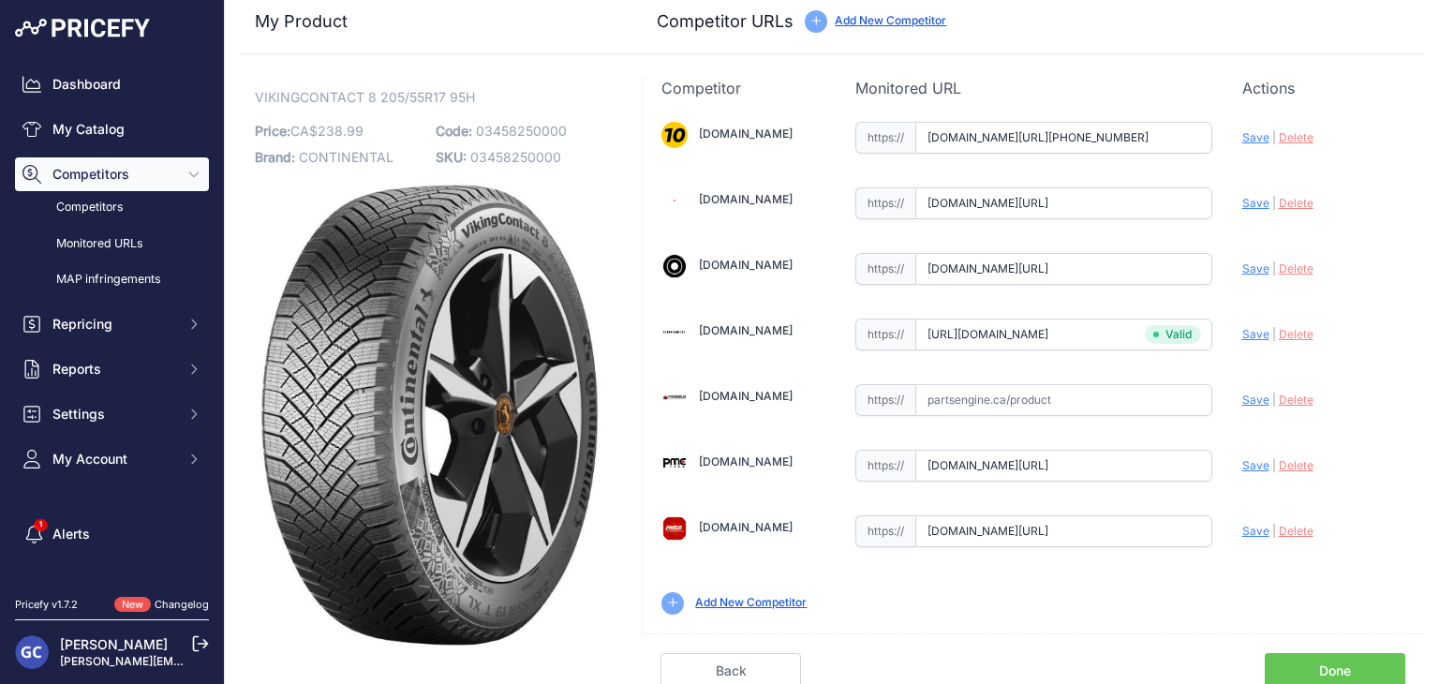
click at [1336, 657] on link "Done" at bounding box center [1334, 671] width 140 height 36
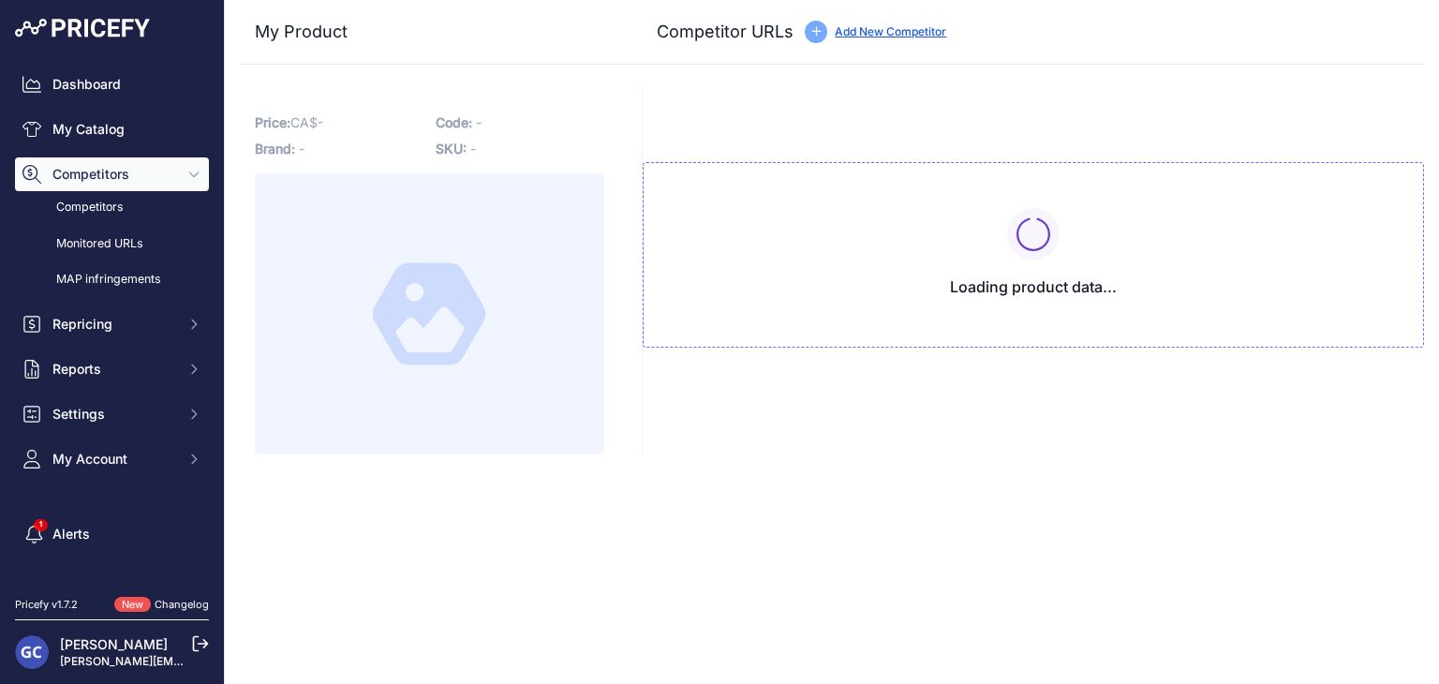
type input "[DOMAIN_NAME][URL][PHONE_NUMBER]"
type input "[DOMAIN_NAME][URL]"
type input "pneusarabais.com/pneus/continental-vikingcontact-8/52427?prirule_jdsnikfkfjsd=8…"
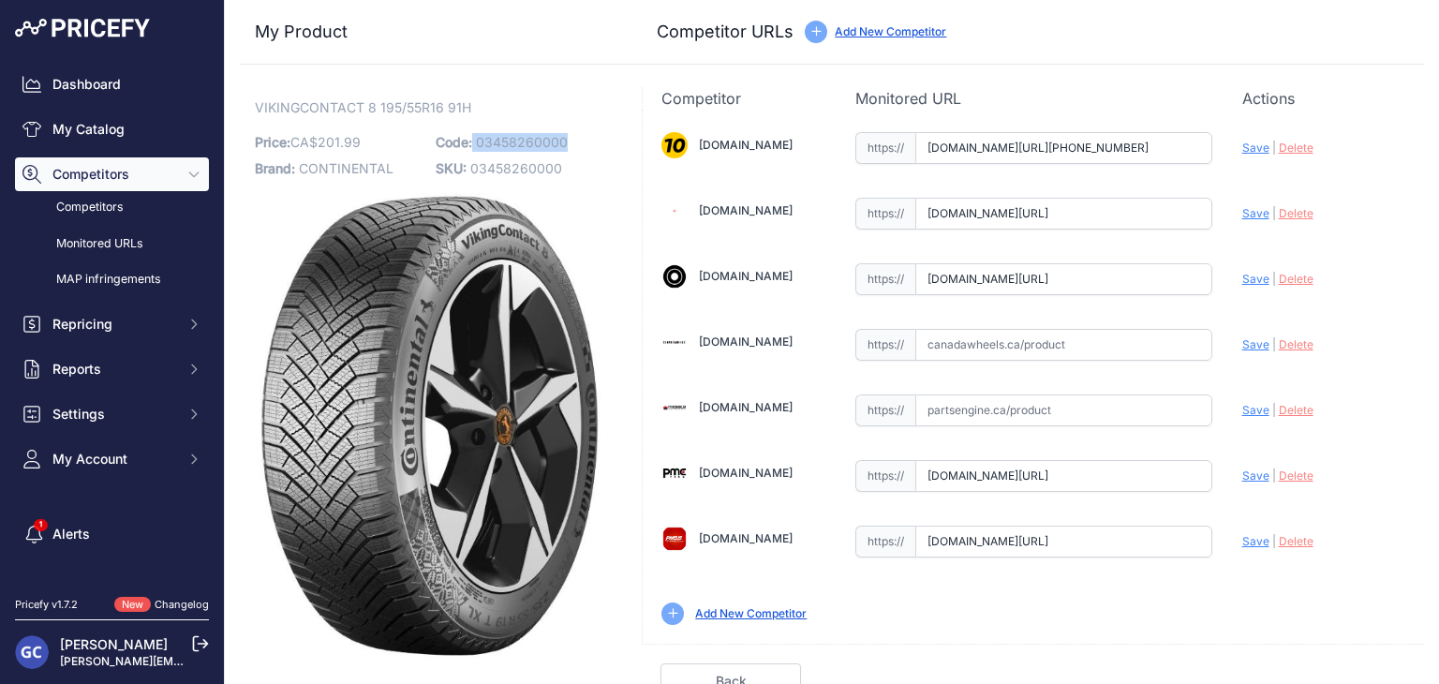
drag, startPoint x: 573, startPoint y: 134, endPoint x: 471, endPoint y: 143, distance: 102.5
click at [471, 143] on p "Code: 03458260000" at bounding box center [521, 142] width 170 height 26
copy p "03458260000"
click at [1139, 339] on input "text" at bounding box center [1063, 345] width 297 height 32
paste input "https://www.canadawheels.ca/continental-tires-viking-contact-8-03458260000"
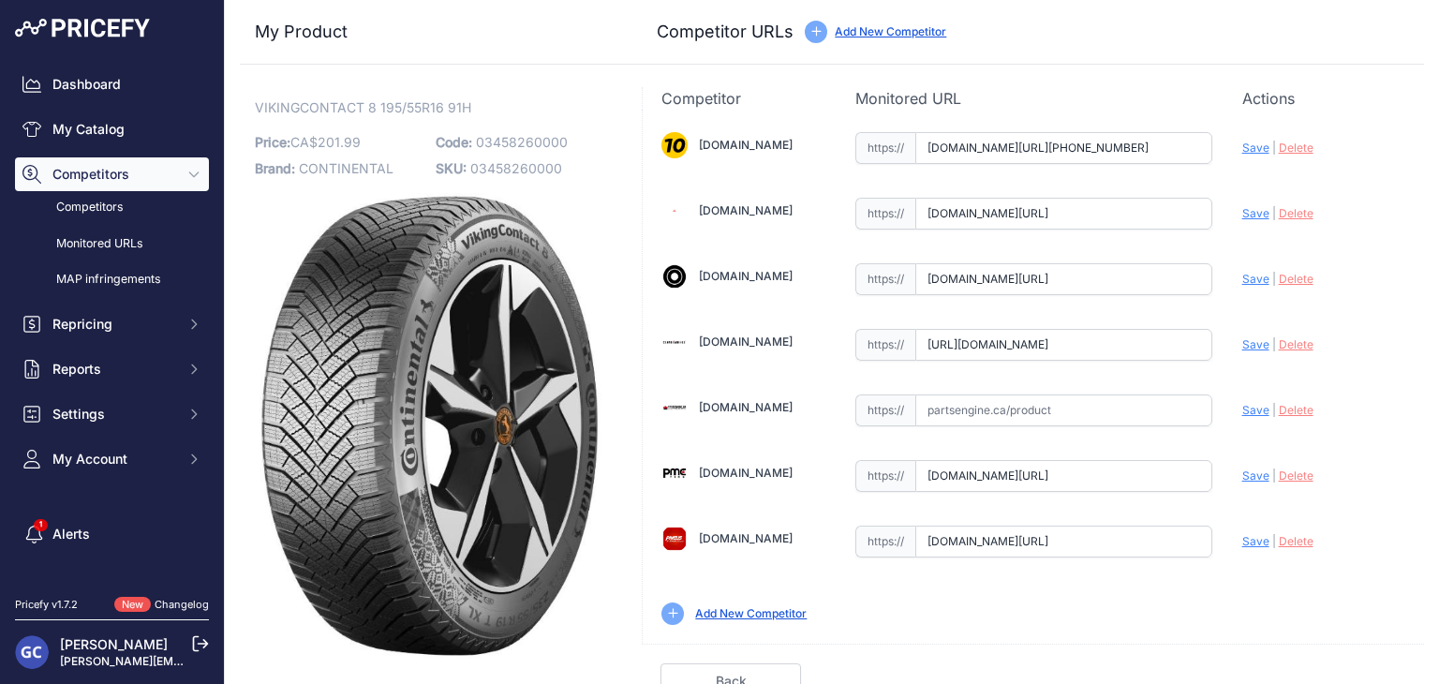
scroll to position [0, 161]
click at [1245, 342] on span "Save" at bounding box center [1255, 344] width 27 height 14
type input "https://www.canadawheels.ca/continental-tires-viking-contact-8-03458260000?prir…"
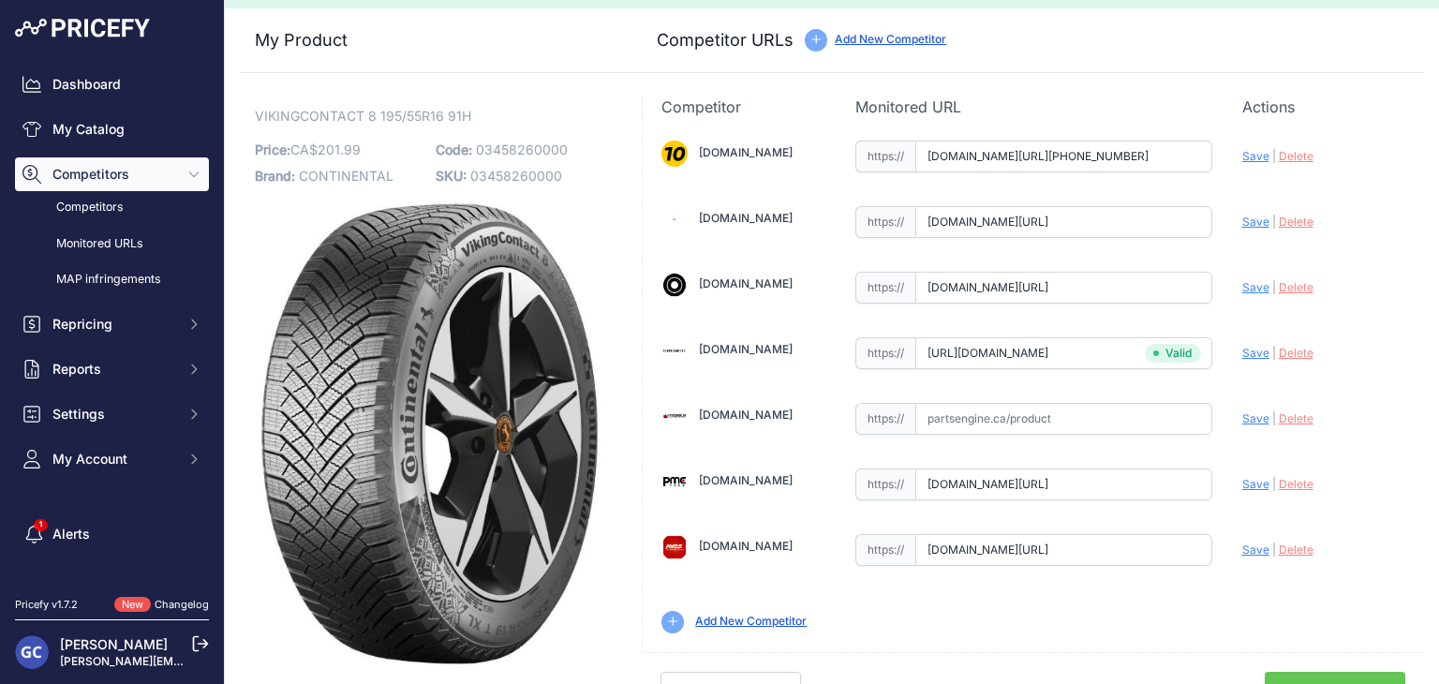
scroll to position [53, 0]
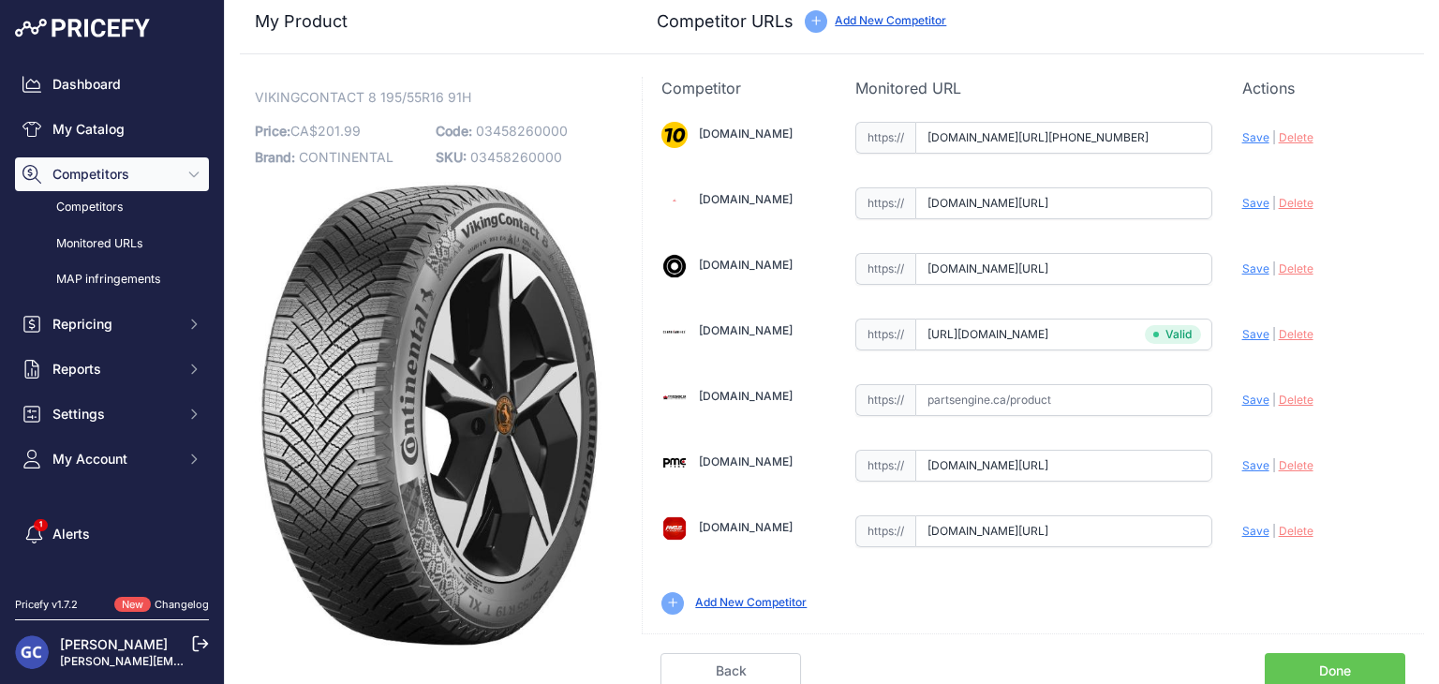
click at [1337, 653] on link "Done" at bounding box center [1334, 671] width 140 height 36
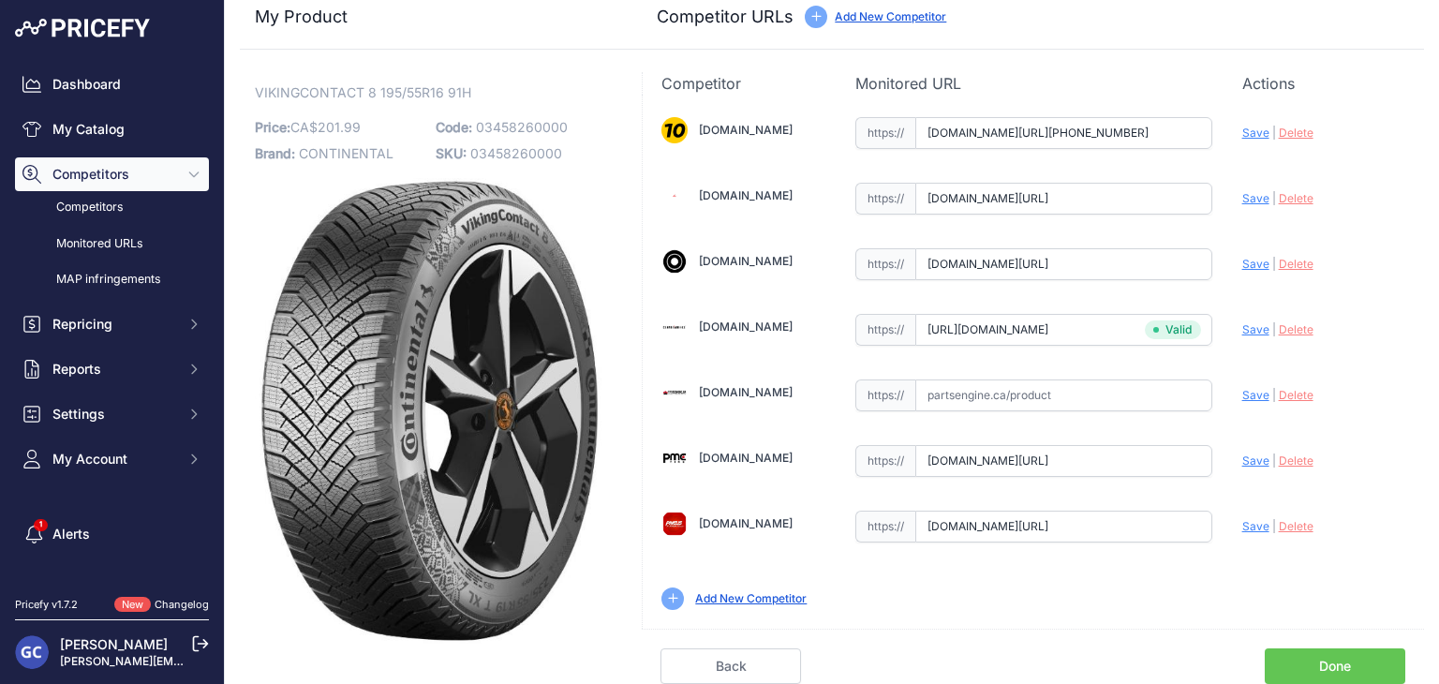
scroll to position [11, 0]
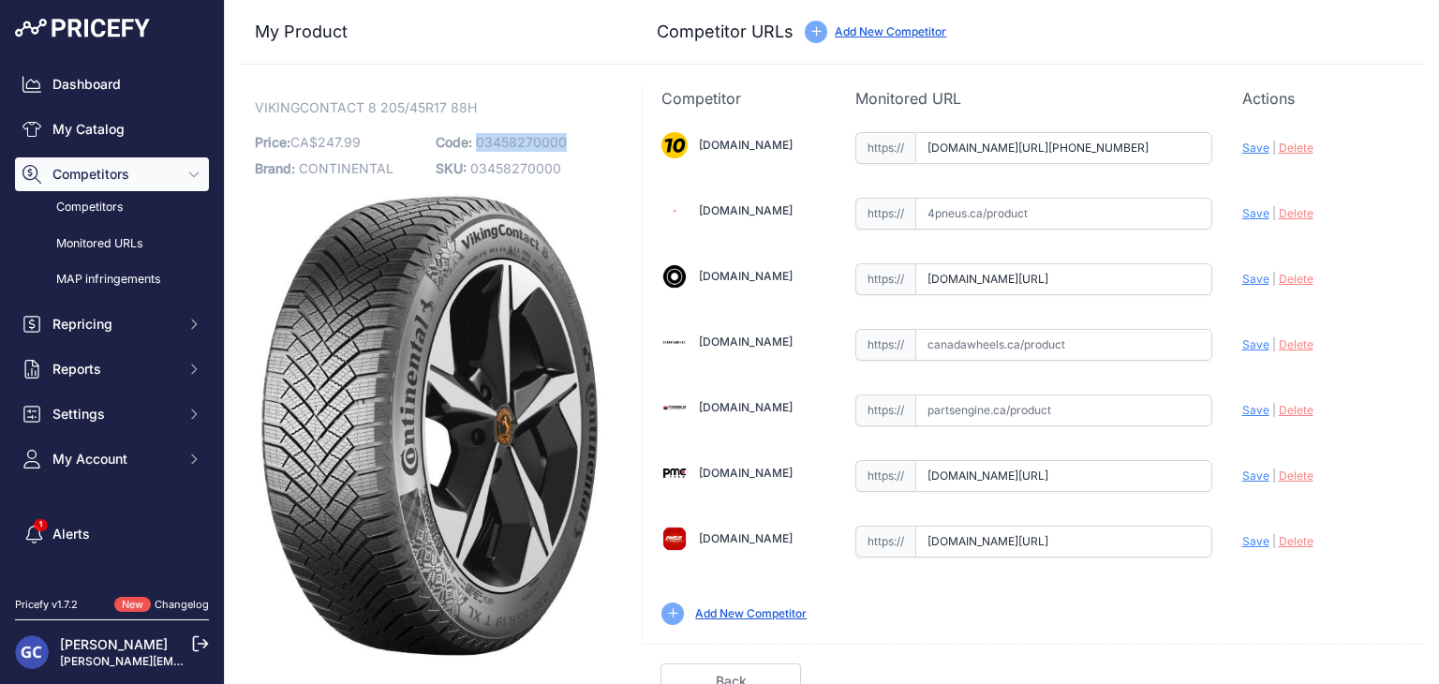
drag, startPoint x: 574, startPoint y: 142, endPoint x: 476, endPoint y: 145, distance: 98.4
click at [476, 145] on p "Code: 03458270000" at bounding box center [521, 142] width 170 height 26
copy span "03458270000"
drag, startPoint x: 1023, startPoint y: 351, endPoint x: 1070, endPoint y: 346, distance: 47.2
click at [1023, 350] on input "text" at bounding box center [1063, 345] width 297 height 32
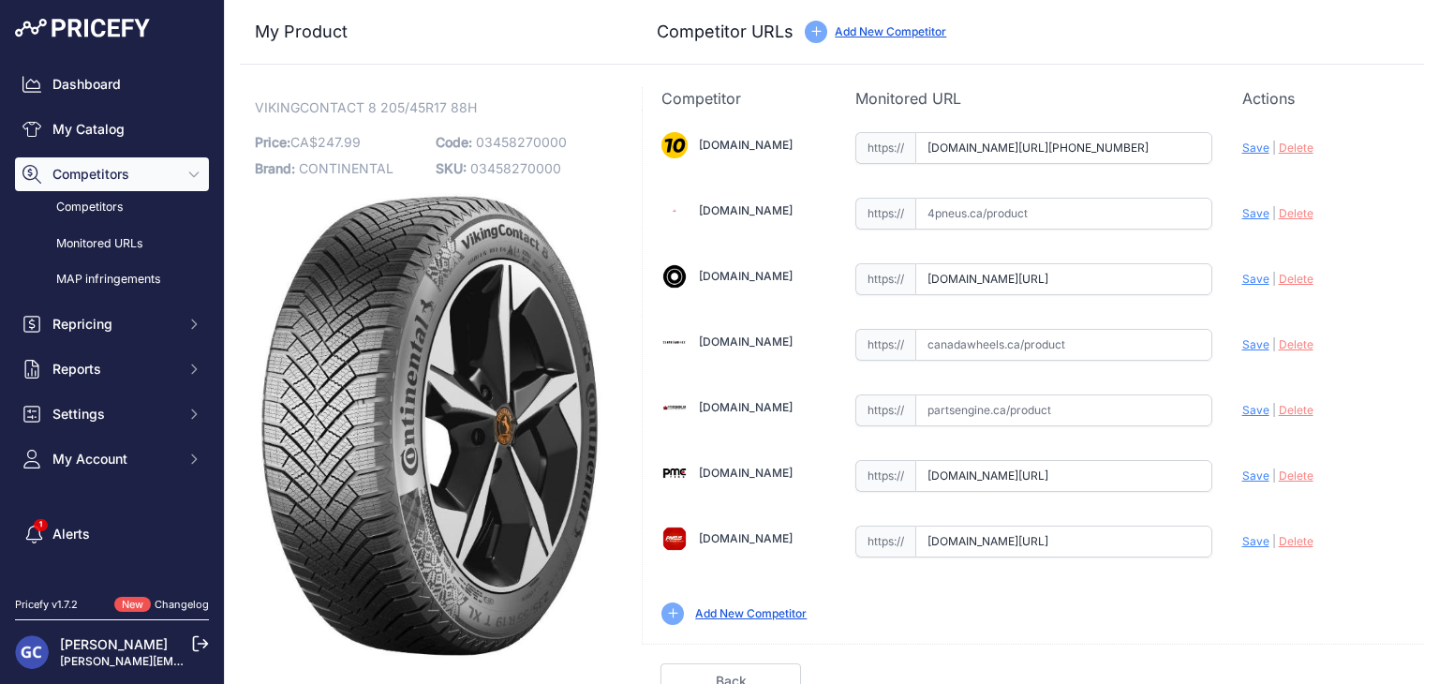
paste input "[URL][DOMAIN_NAME]"
click at [1242, 339] on span "Save" at bounding box center [1255, 344] width 27 height 14
type input "https://www.canadawheels.ca/continental-tires-viking-contact-8-03458270000?prir…"
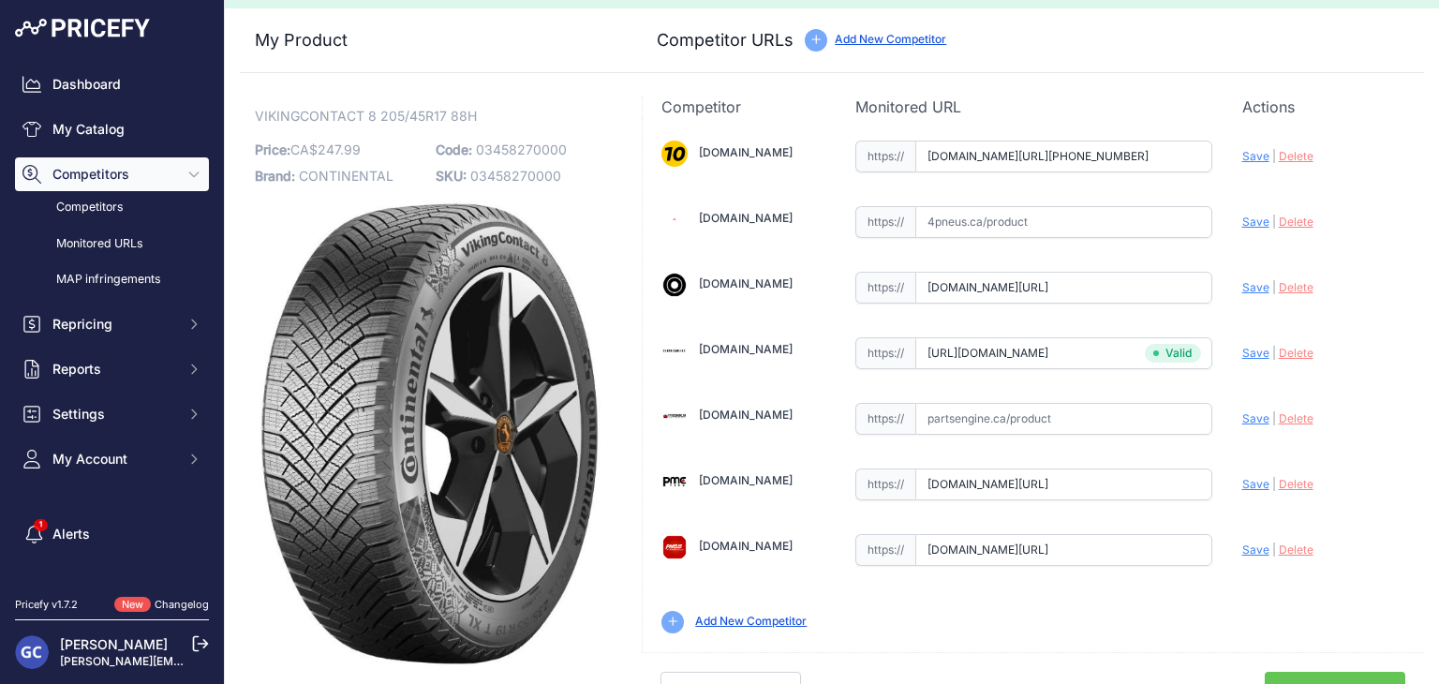
scroll to position [53, 0]
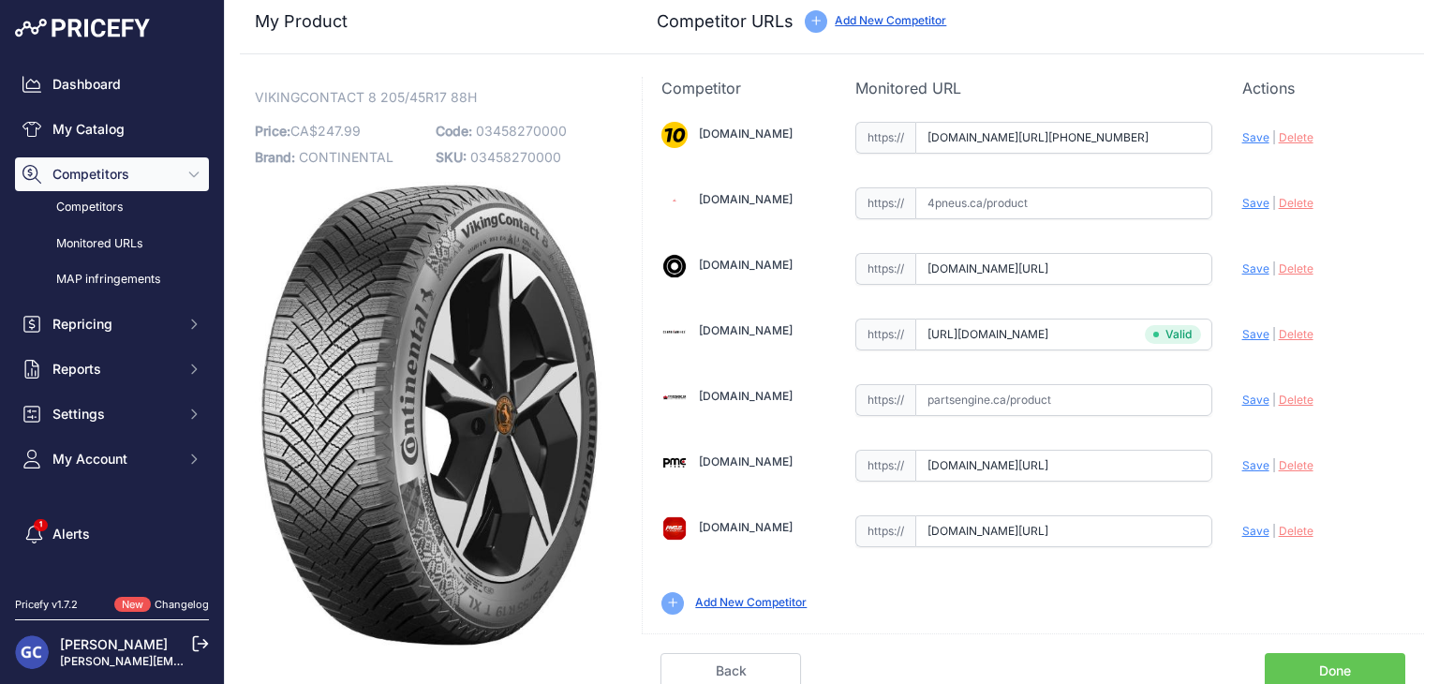
click at [1309, 666] on link "Done" at bounding box center [1334, 671] width 140 height 36
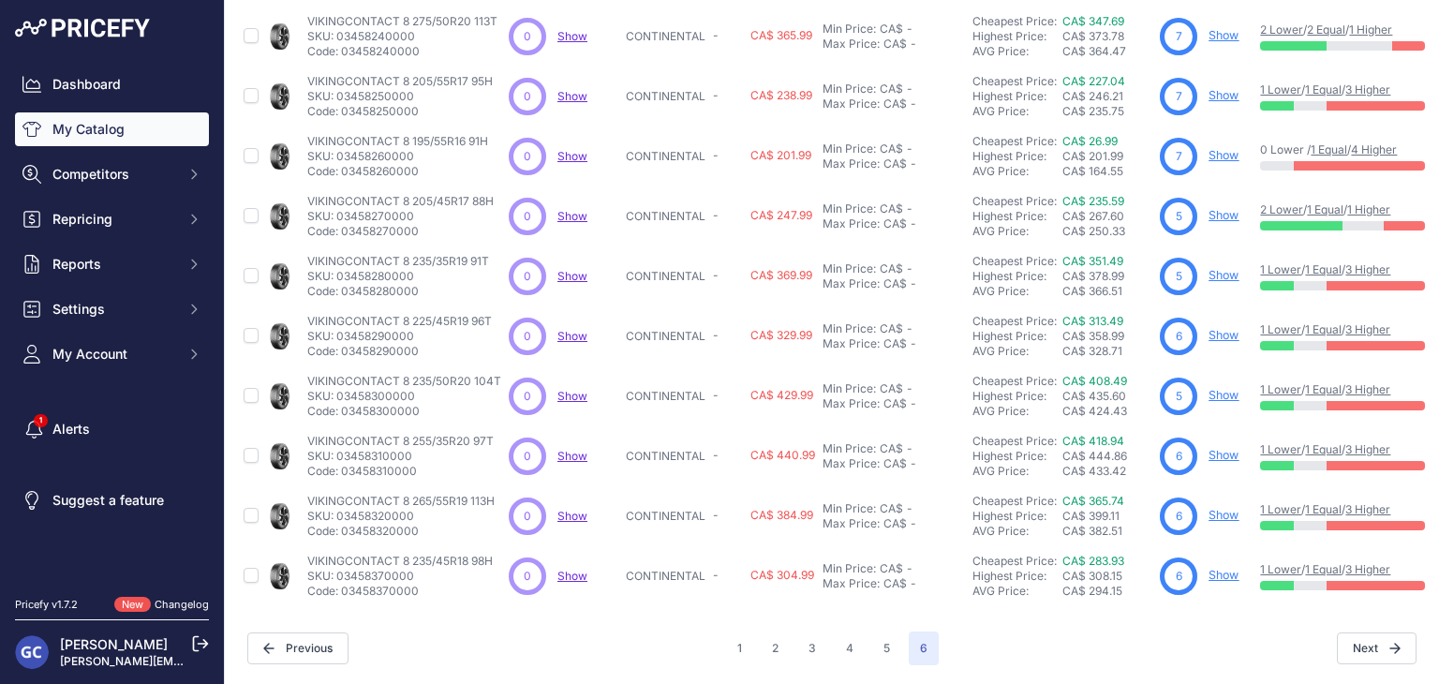
scroll to position [214, 0]
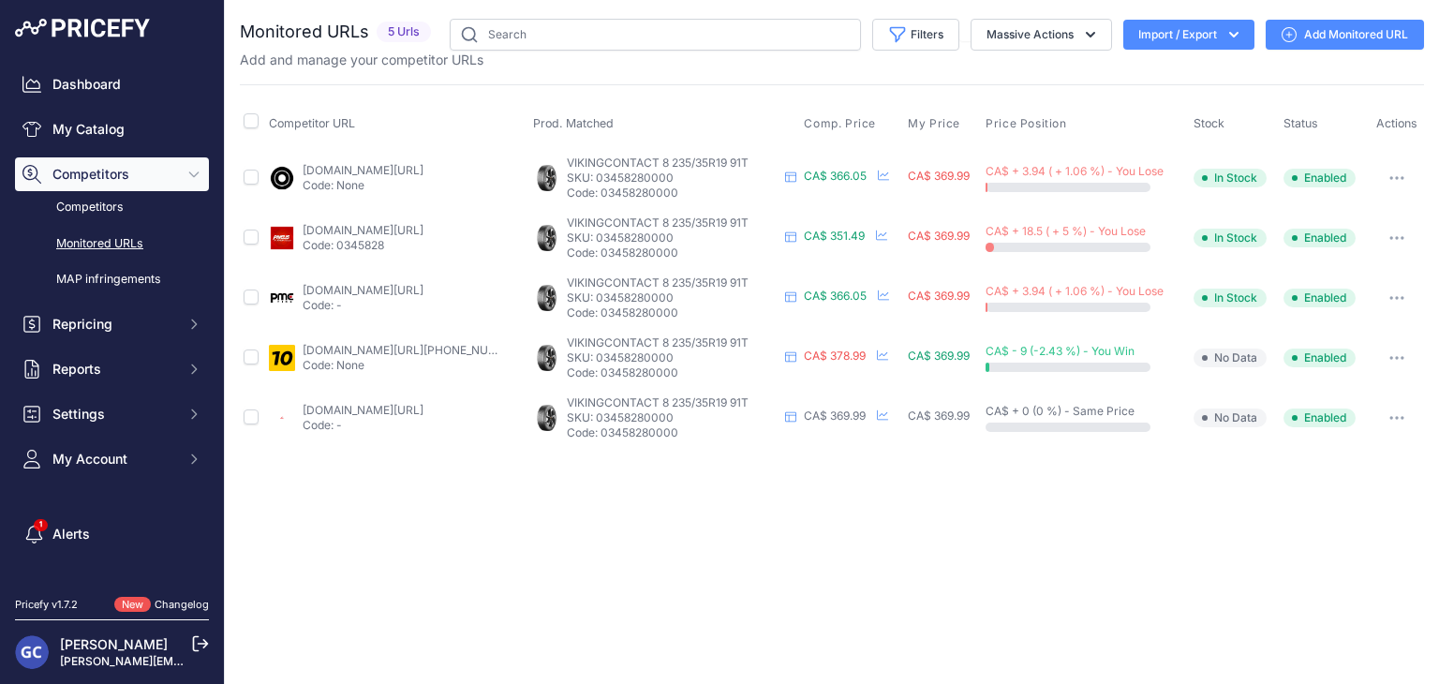
click at [1328, 25] on link "Add Monitored URL" at bounding box center [1344, 35] width 158 height 30
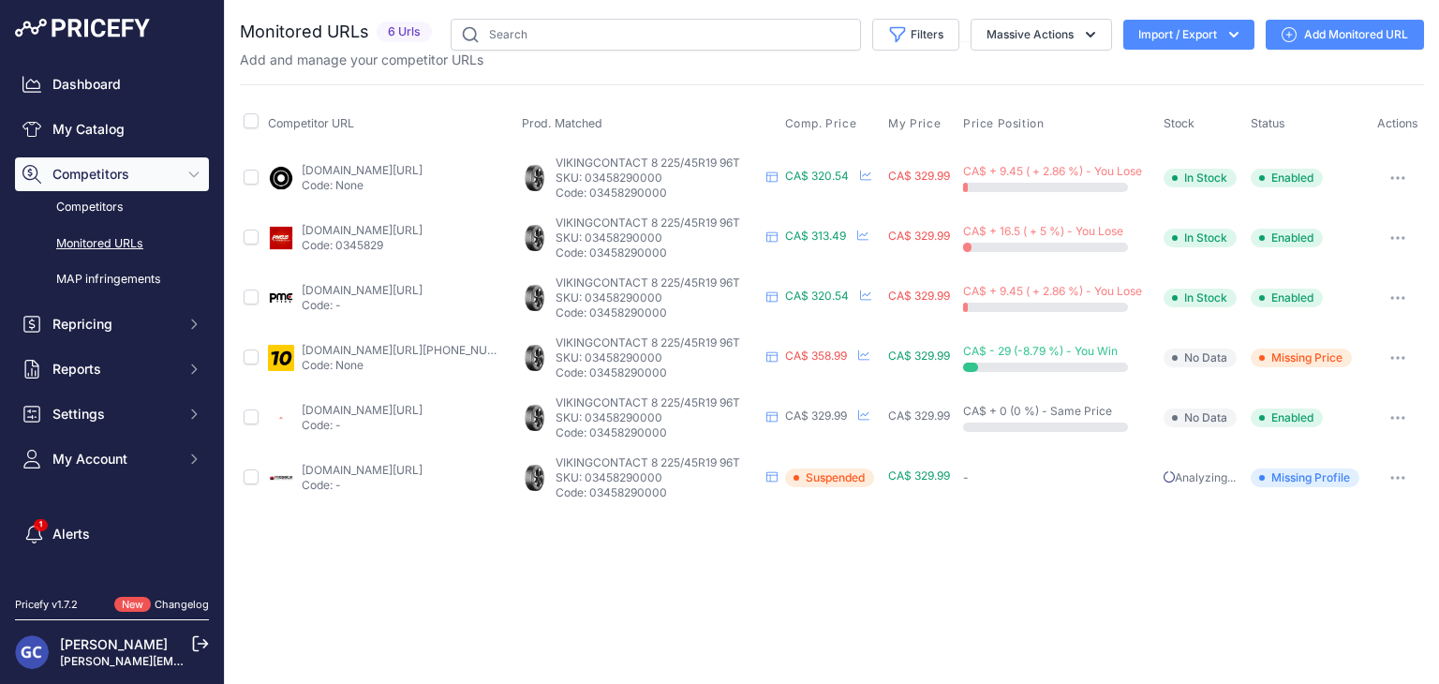
drag, startPoint x: 671, startPoint y: 188, endPoint x: 588, endPoint y: 188, distance: 82.4
click at [588, 188] on p "Code: 03458290000" at bounding box center [656, 192] width 203 height 15
copy p "03458290000"
click at [1349, 25] on link "Add Monitored URL" at bounding box center [1344, 35] width 158 height 30
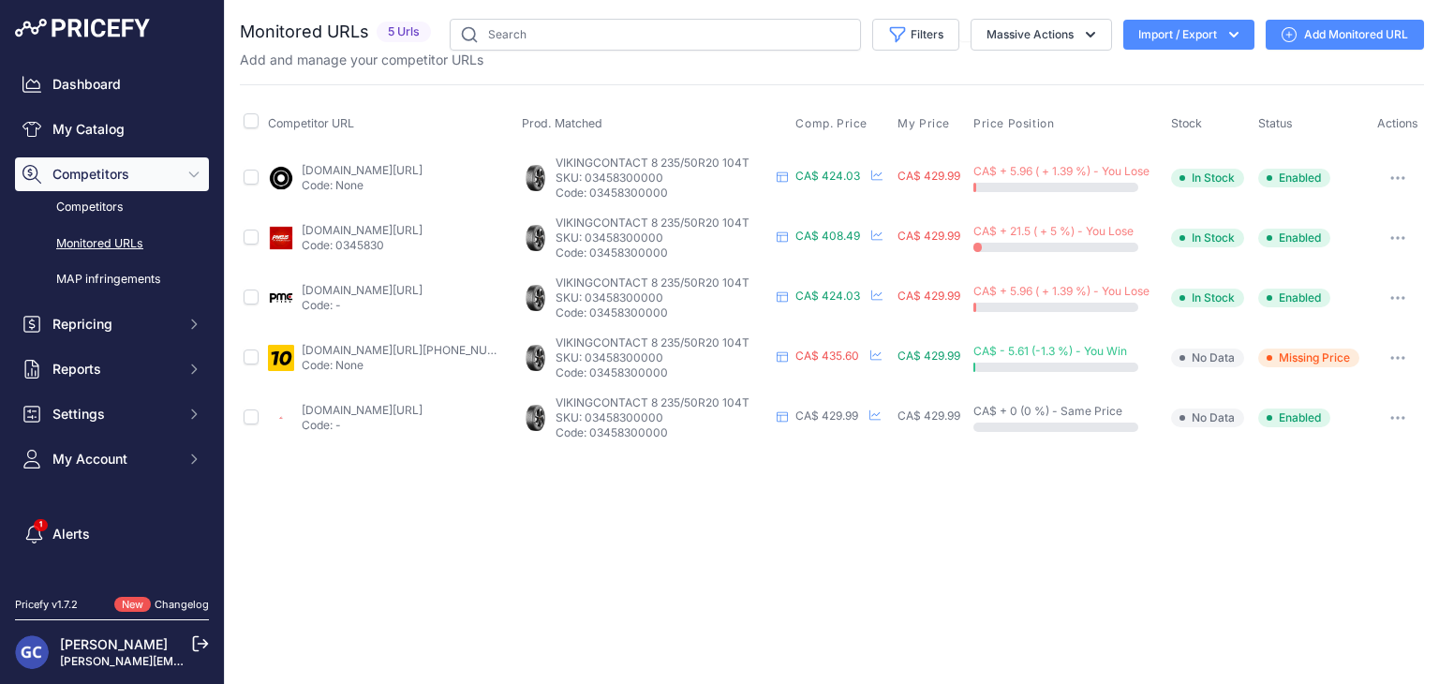
click at [1345, 28] on link "Add Monitored URL" at bounding box center [1344, 35] width 158 height 30
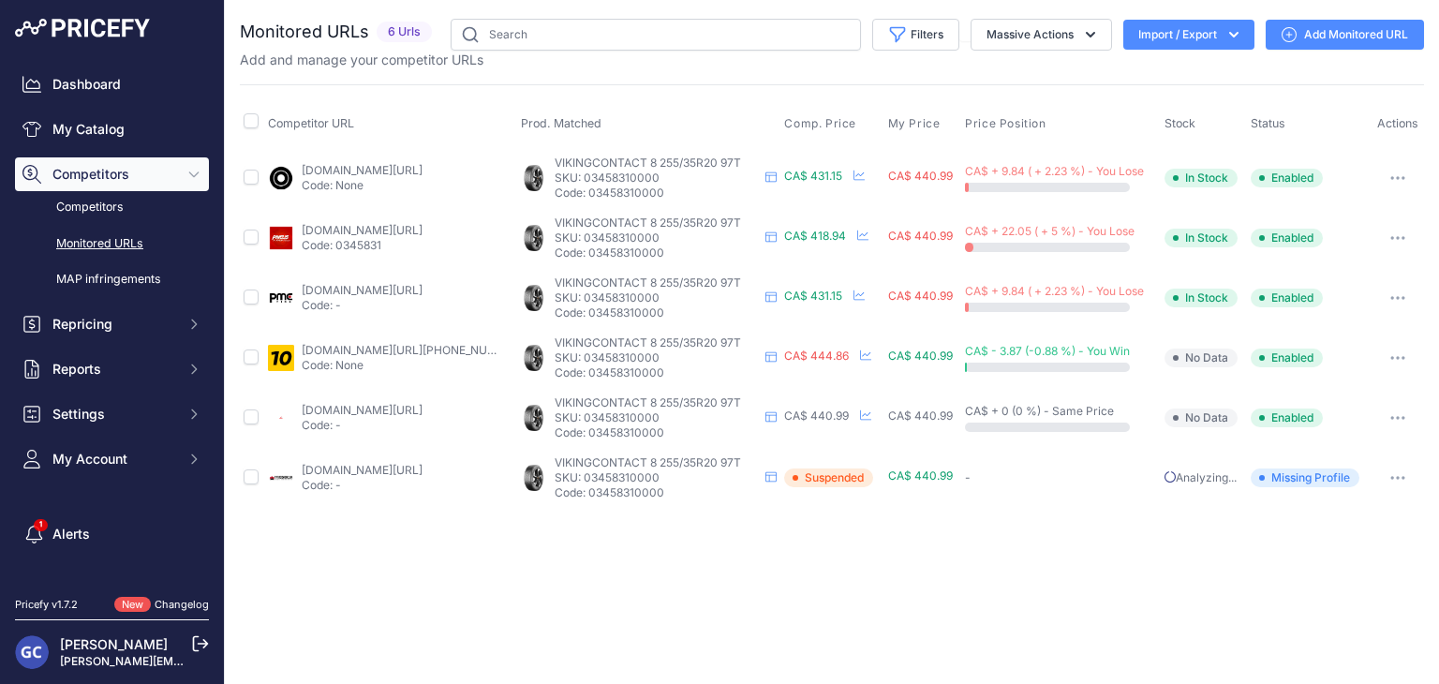
click at [1320, 29] on link "Add Monitored URL" at bounding box center [1344, 35] width 158 height 30
click at [1326, 31] on link "Add Monitored URL" at bounding box center [1344, 35] width 158 height 30
click at [1361, 40] on link "Add Monitored URL" at bounding box center [1344, 35] width 158 height 30
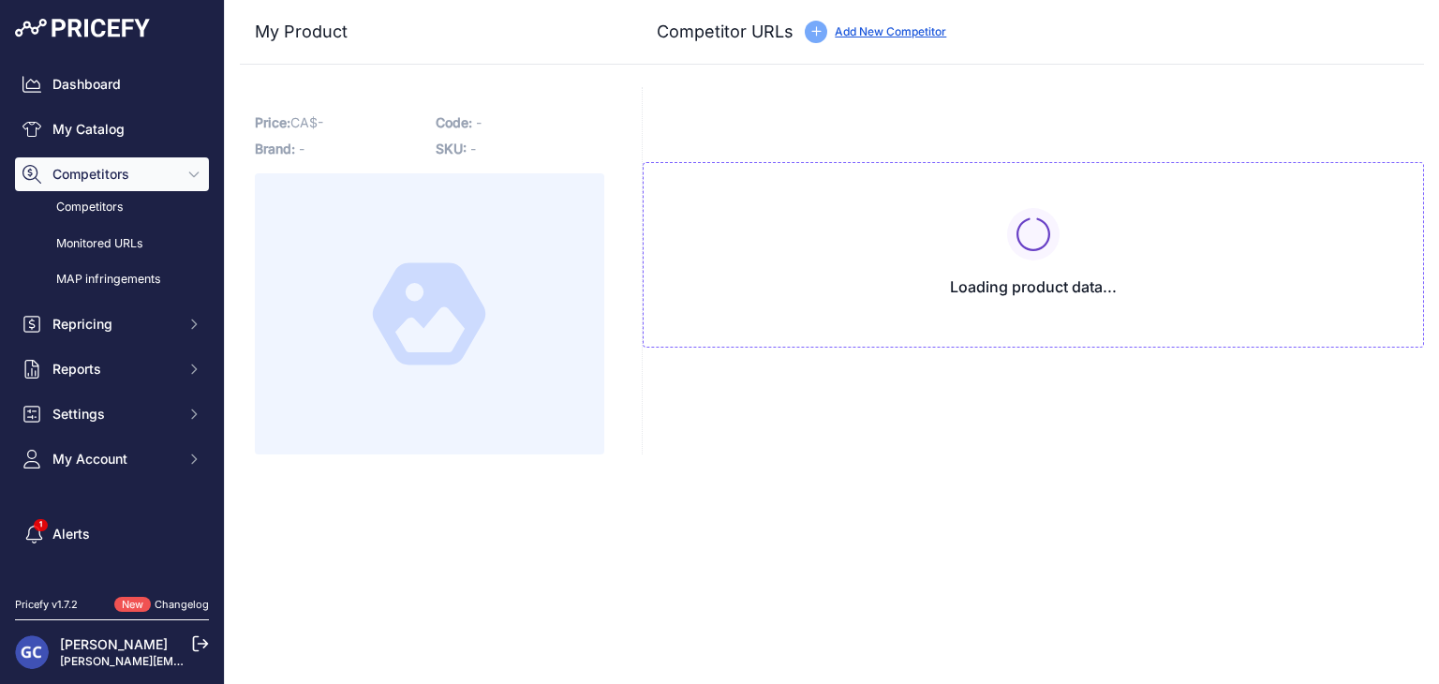
type input "[DOMAIN_NAME][URL][PHONE_NUMBER]"
type input "[DOMAIN_NAME][URL]"
type input "pneusarabais.com/pneus/continental-vikingcontact-8/52429?prirule_jdsnikfkfjsd=8…"
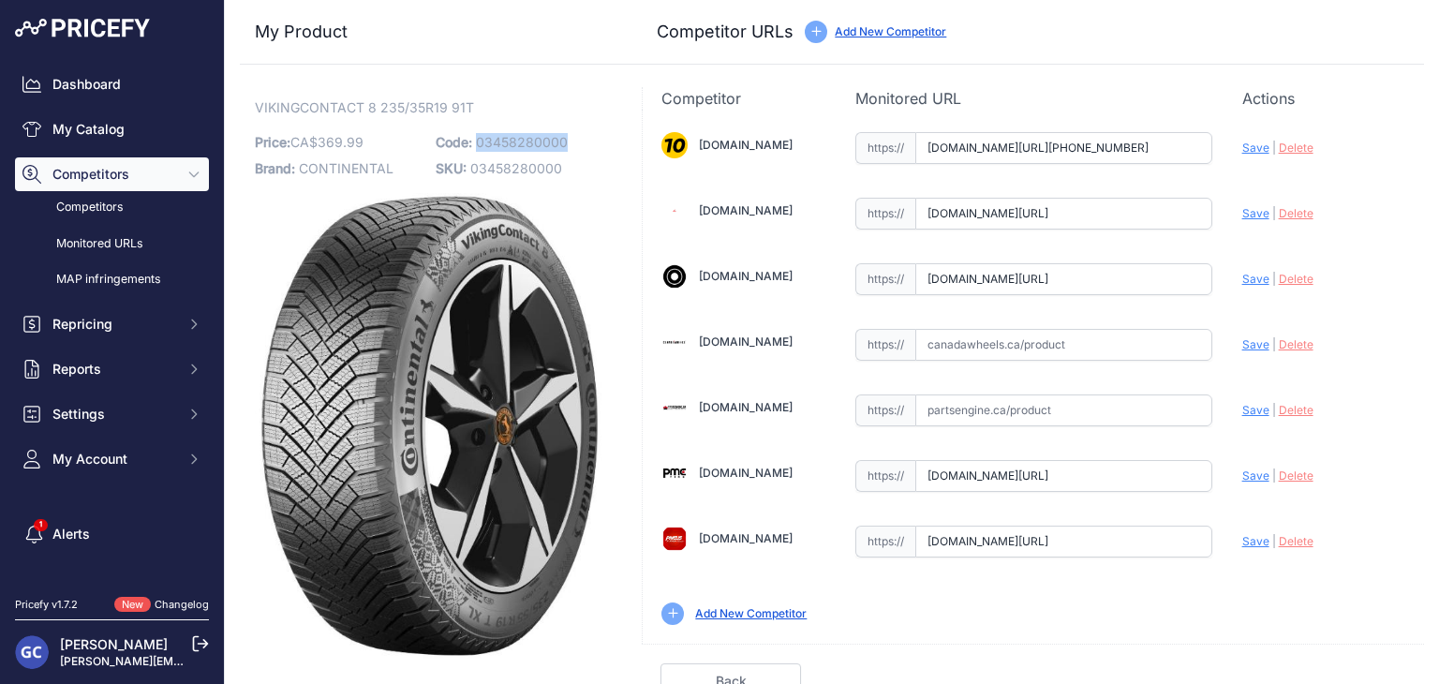
drag, startPoint x: 577, startPoint y: 136, endPoint x: 472, endPoint y: 137, distance: 104.9
click at [472, 137] on p "Code: 03458280000" at bounding box center [521, 142] width 170 height 26
copy span "03458280000"
click at [1049, 347] on input "text" at bounding box center [1063, 345] width 297 height 32
paste input "https://www.canadawheels.ca/continental-tires-viking-contact-8-03458280000"
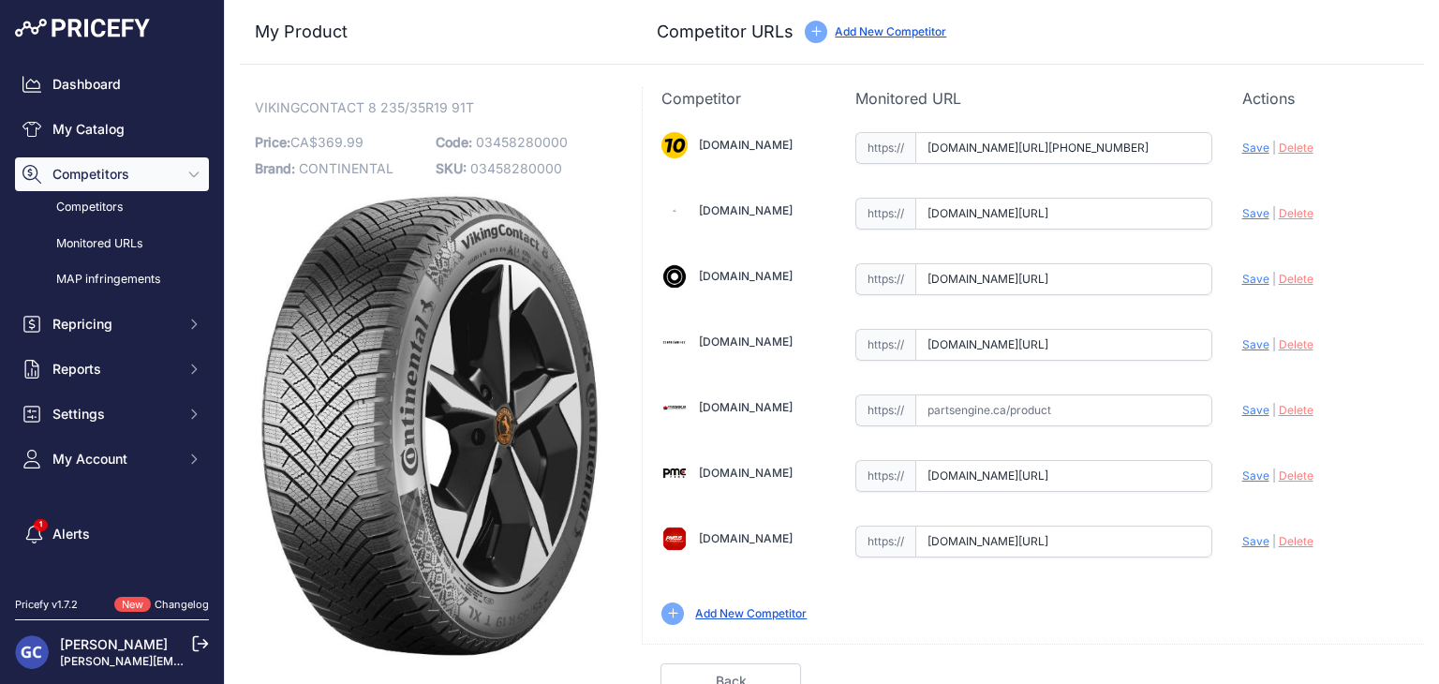
click at [1242, 342] on span "Save" at bounding box center [1255, 344] width 27 height 14
type input "https://www.canadawheels.ca/continental-tires-viking-contact-8-03458280000?prir…"
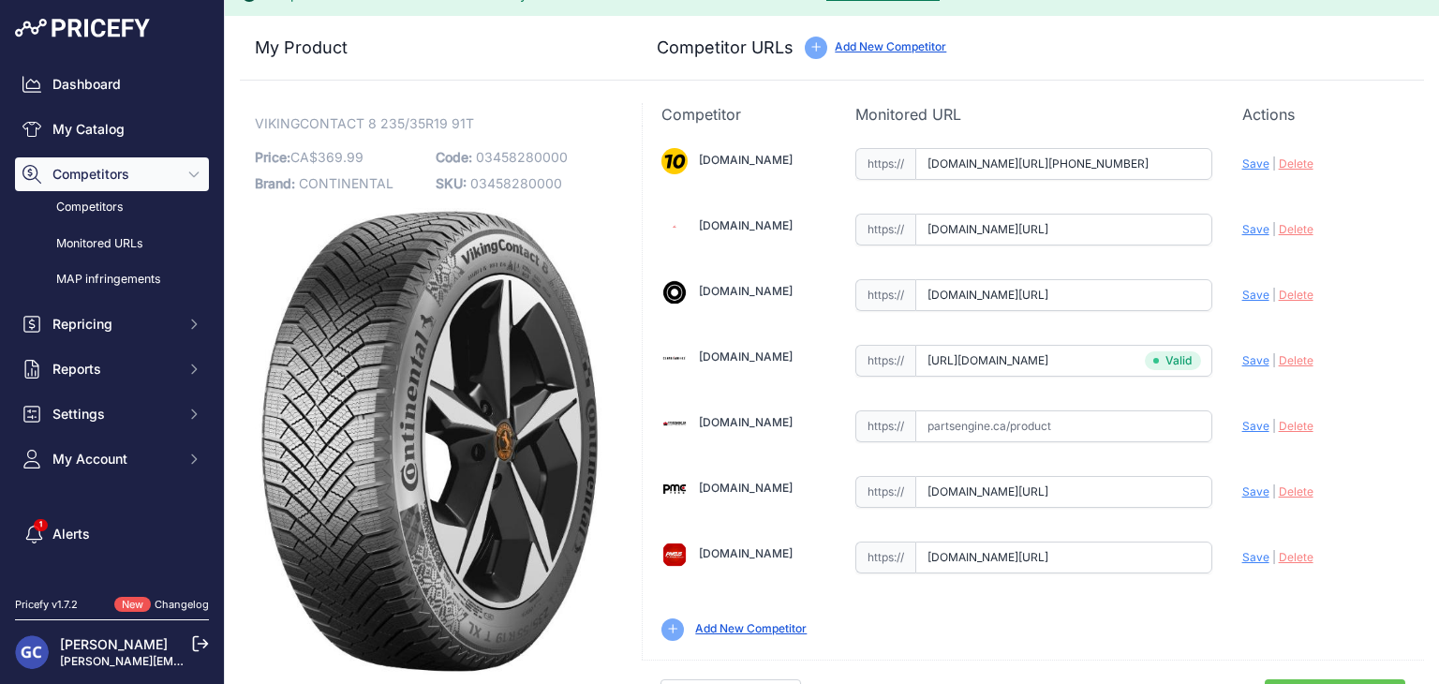
scroll to position [53, 0]
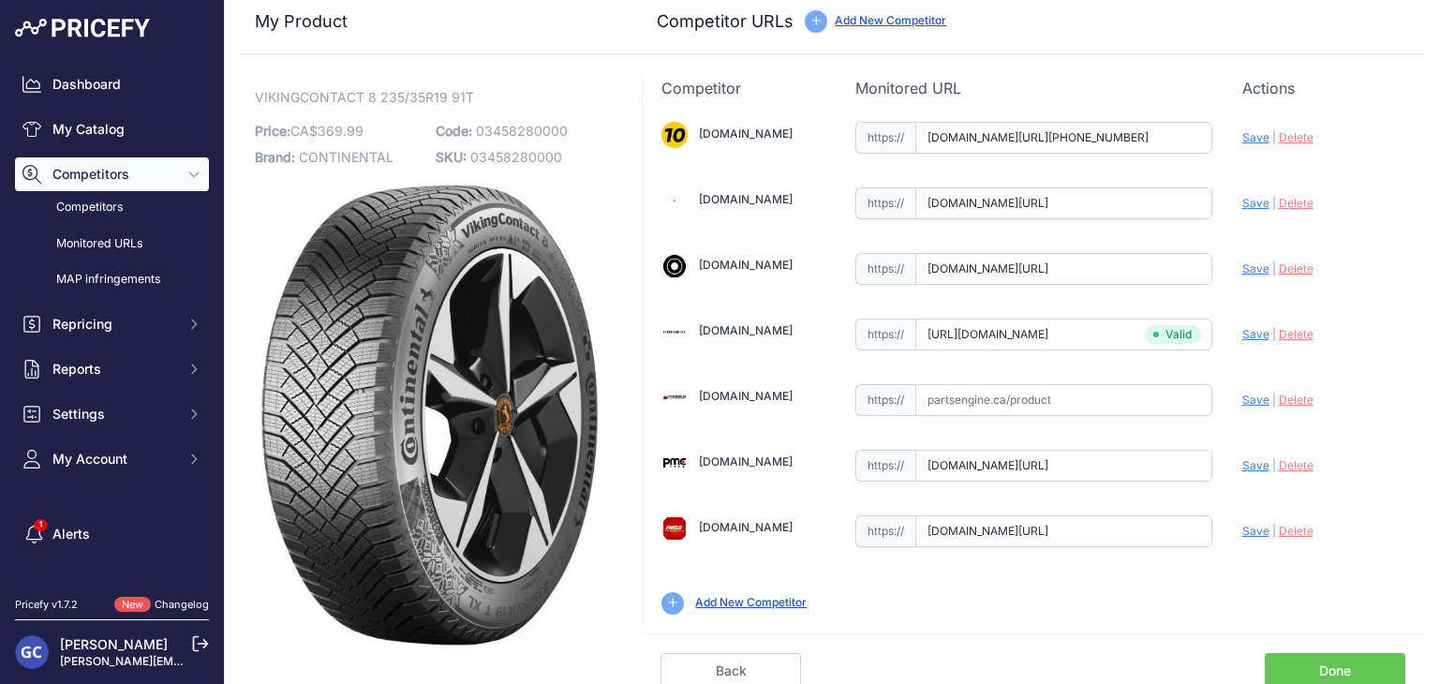
click at [1342, 668] on link "Done" at bounding box center [1334, 671] width 140 height 36
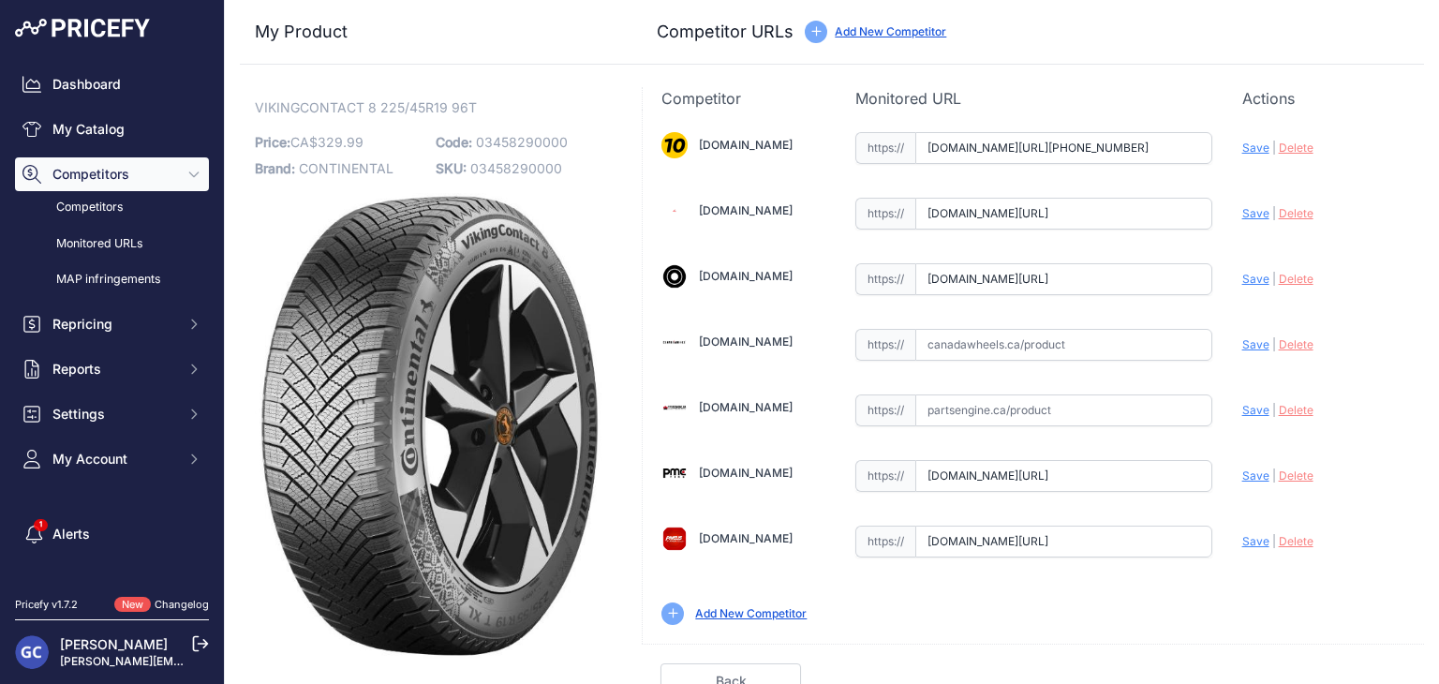
click at [1080, 344] on input "text" at bounding box center [1063, 345] width 297 height 32
paste input "[URL][DOMAIN_NAME]"
click at [1242, 337] on span "Save" at bounding box center [1255, 344] width 27 height 14
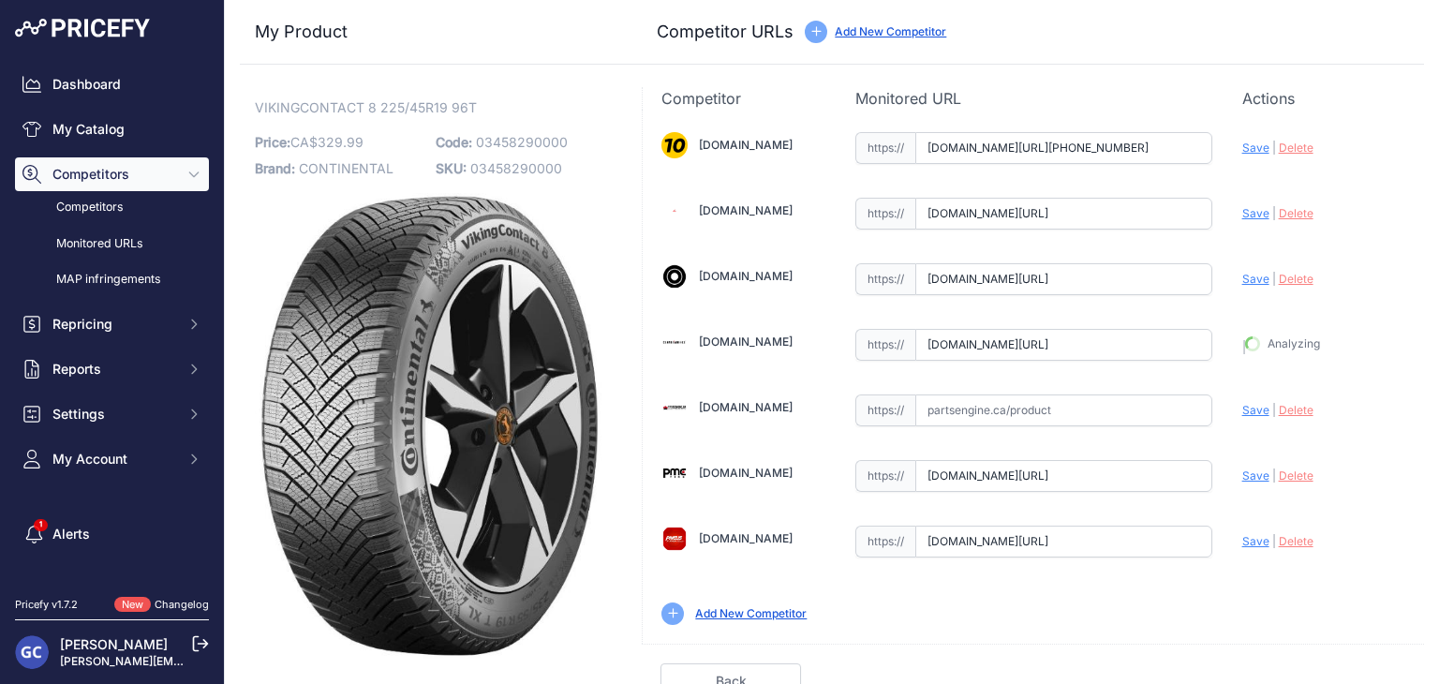
type input "[URL][DOMAIN_NAME]"
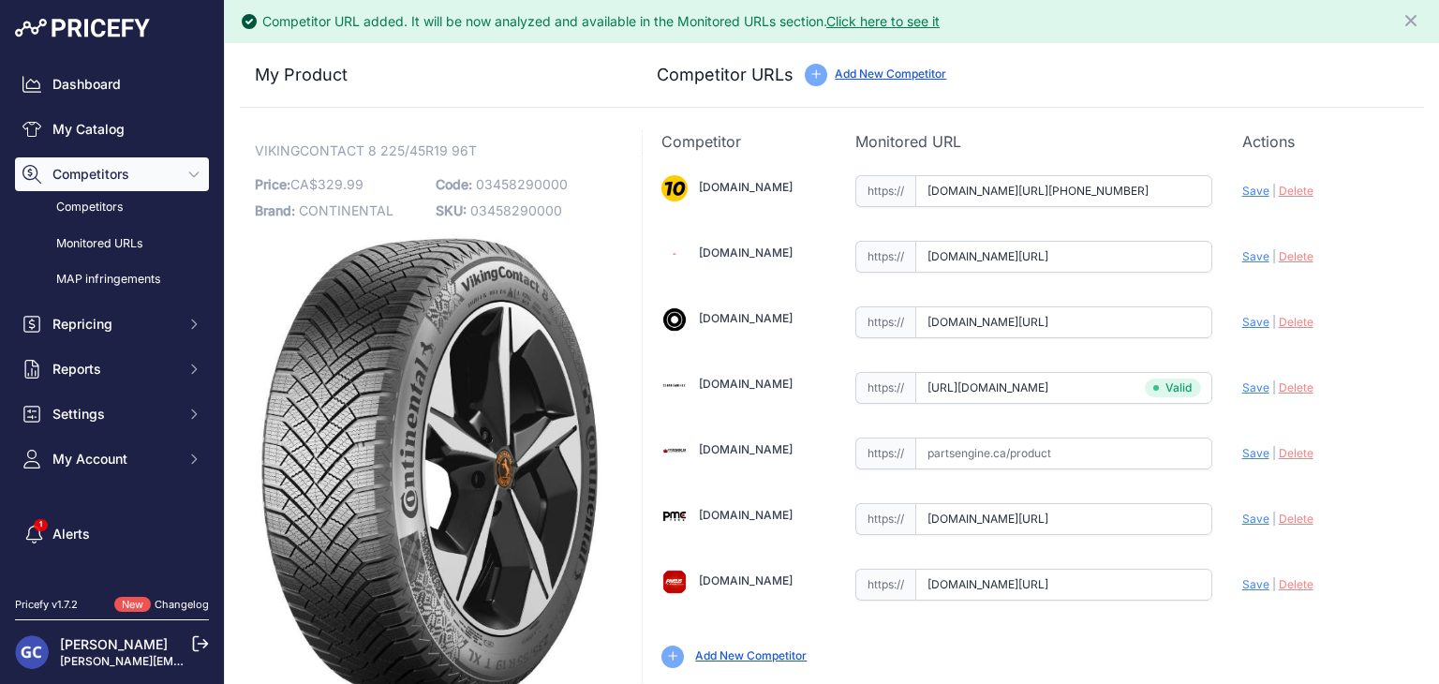
scroll to position [53, 0]
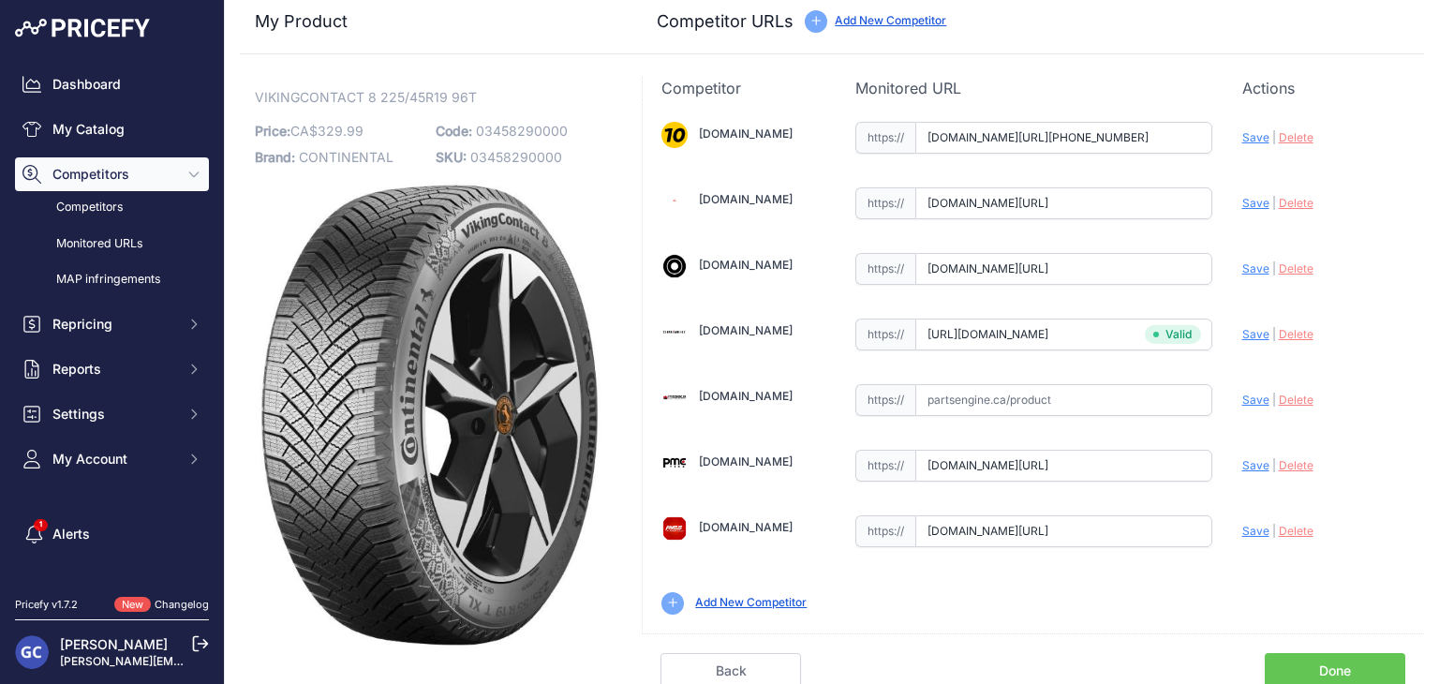
click at [1315, 656] on link "Done" at bounding box center [1334, 671] width 140 height 36
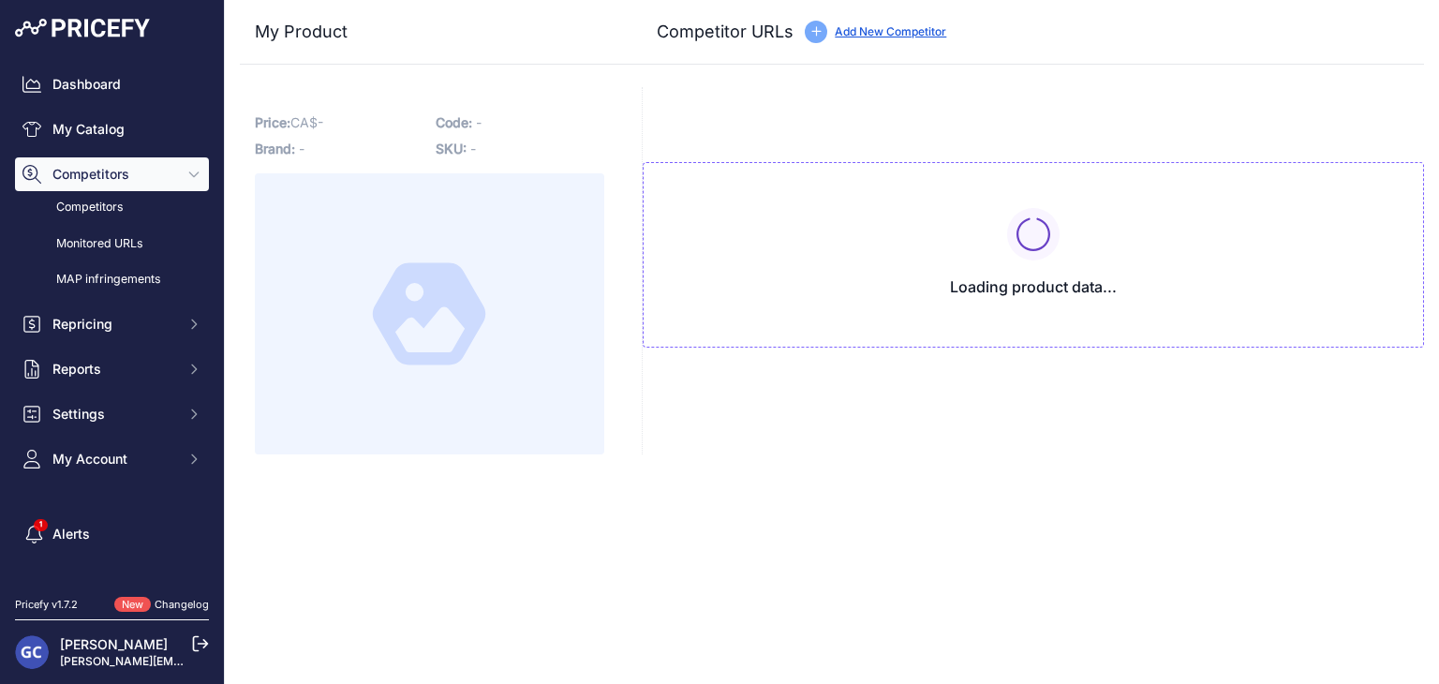
type input "[DOMAIN_NAME][URL][PHONE_NUMBER]"
type input "[DOMAIN_NAME][URL]"
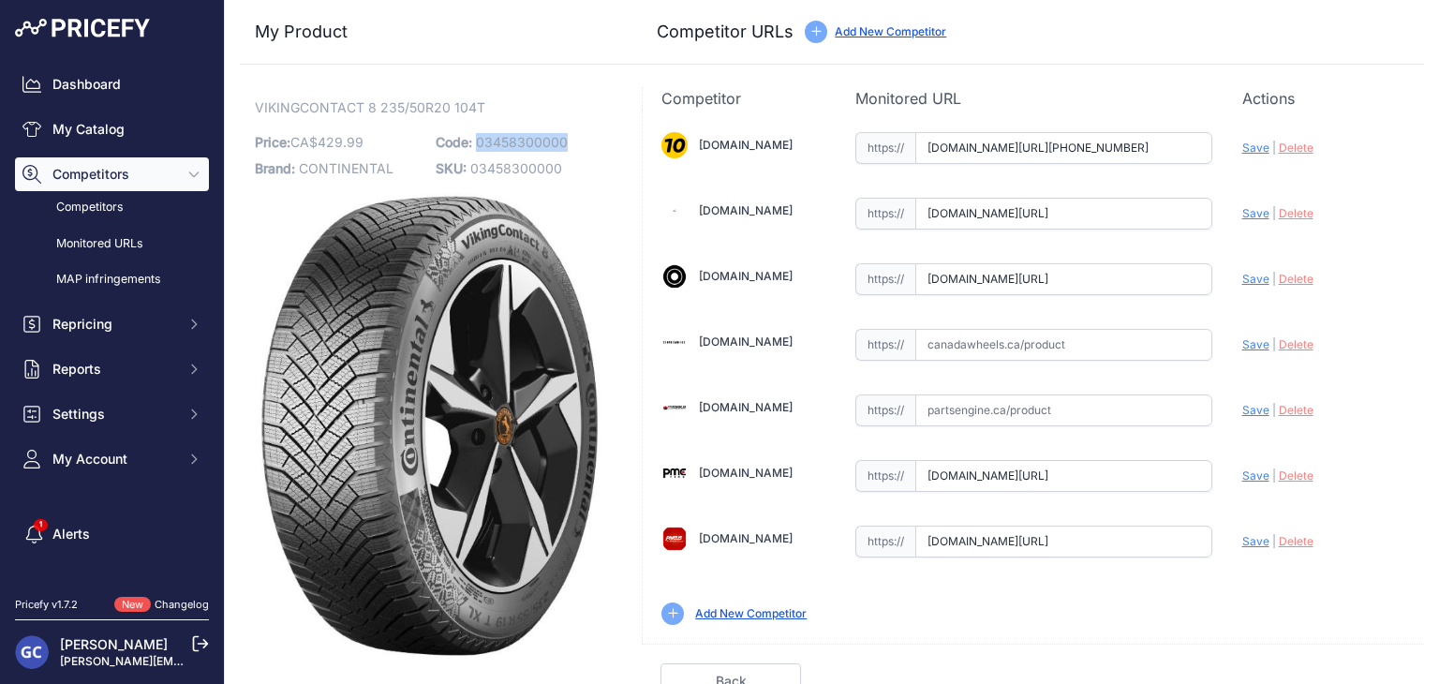
drag, startPoint x: 583, startPoint y: 136, endPoint x: 477, endPoint y: 142, distance: 106.0
click at [477, 142] on p "Code: 03458300000" at bounding box center [521, 142] width 170 height 26
copy span "03458300000"
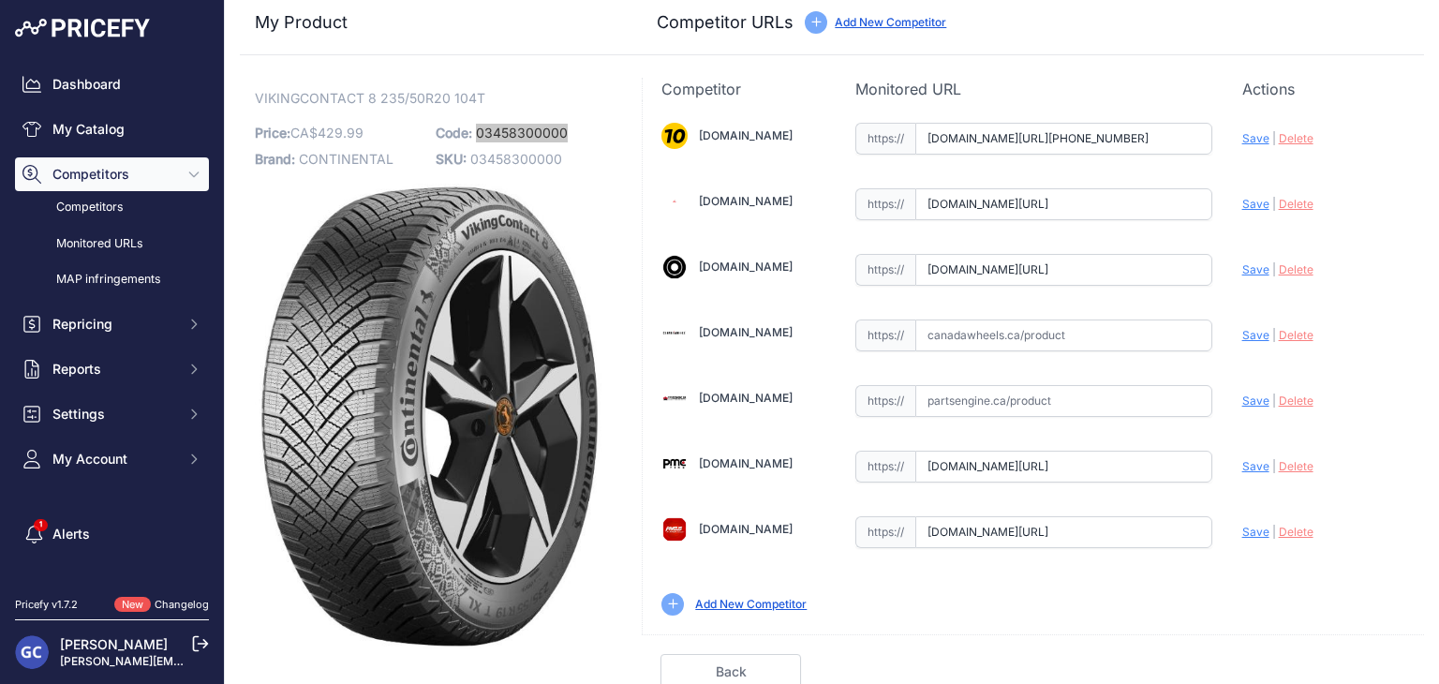
scroll to position [11, 0]
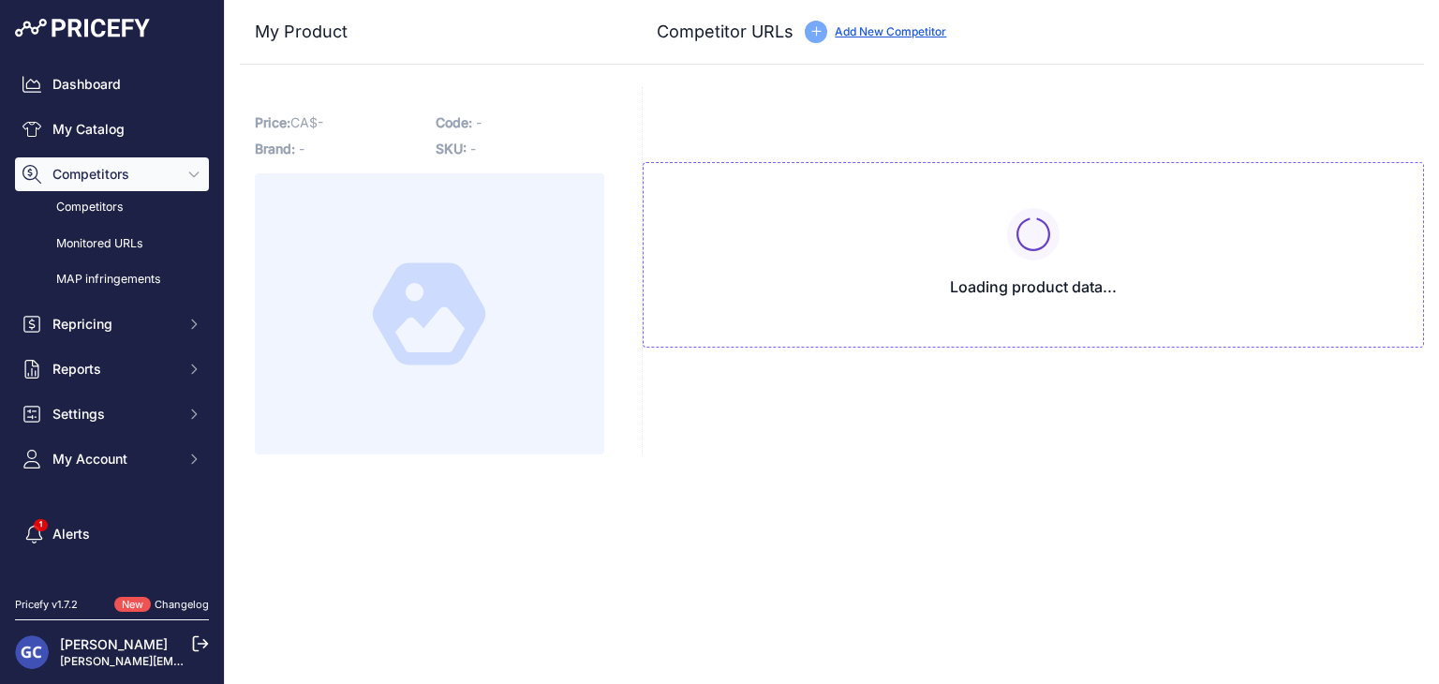
type input "[DOMAIN_NAME][URL][PHONE_NUMBER]"
type input "[DOMAIN_NAME][URL]"
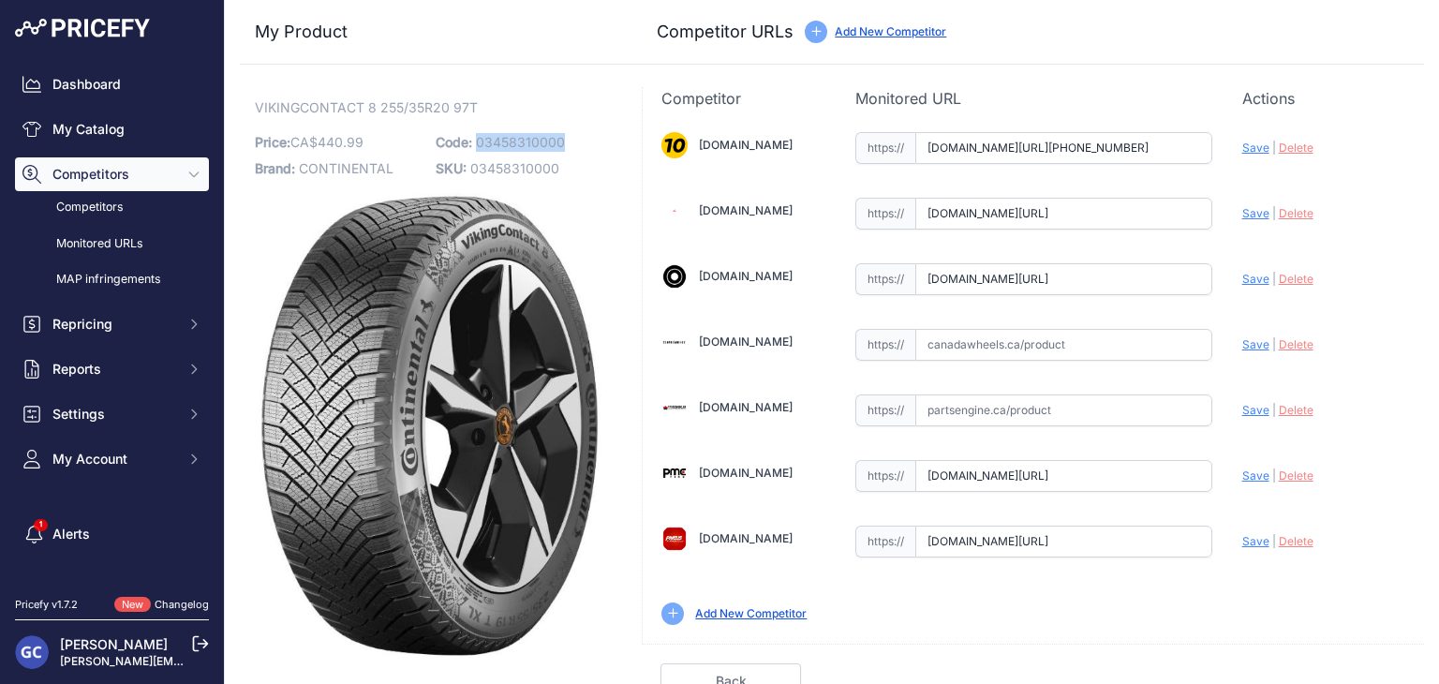
drag, startPoint x: 568, startPoint y: 140, endPoint x: 474, endPoint y: 144, distance: 93.7
click at [474, 144] on p "Code: 03458310000" at bounding box center [521, 142] width 170 height 26
copy span "03458310000"
click at [1162, 358] on input "text" at bounding box center [1063, 345] width 297 height 32
paste input "[URL][DOMAIN_NAME]"
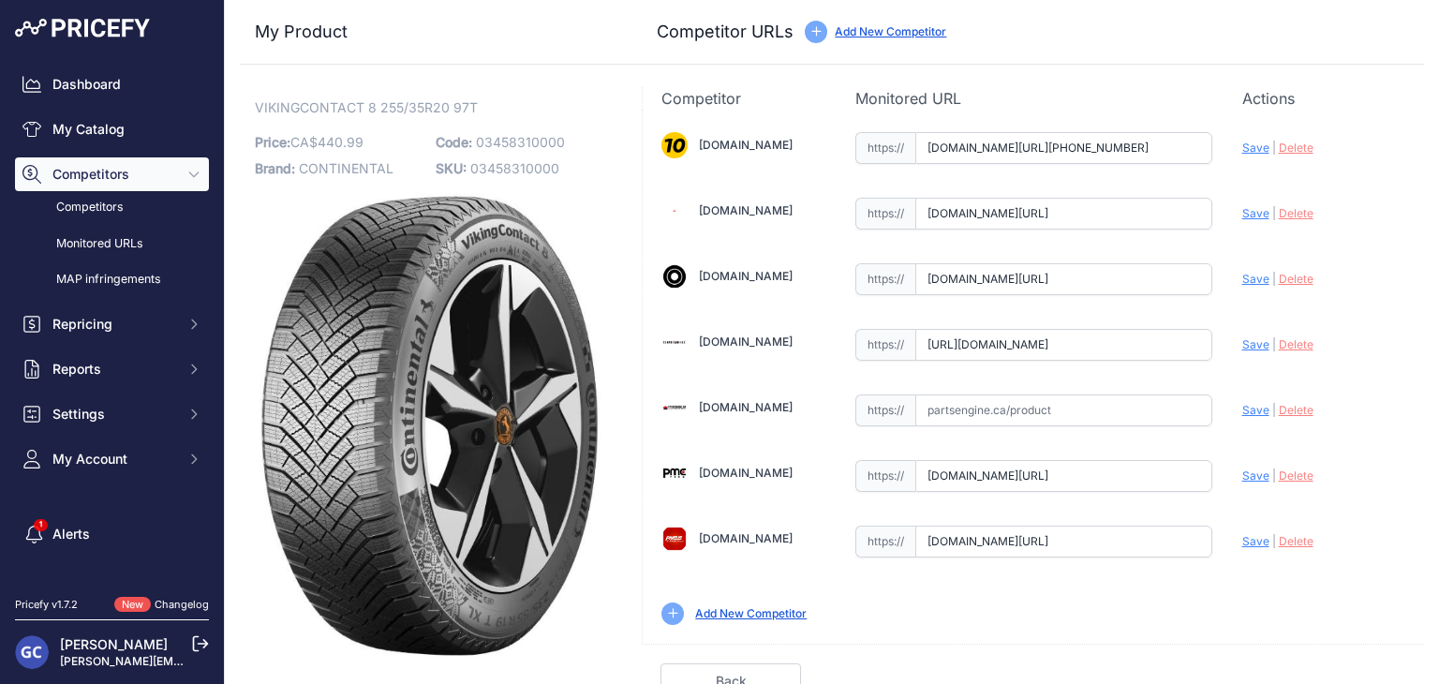
scroll to position [0, 158]
click at [1242, 347] on span "Save" at bounding box center [1255, 344] width 27 height 14
type input "[URL][DOMAIN_NAME]"
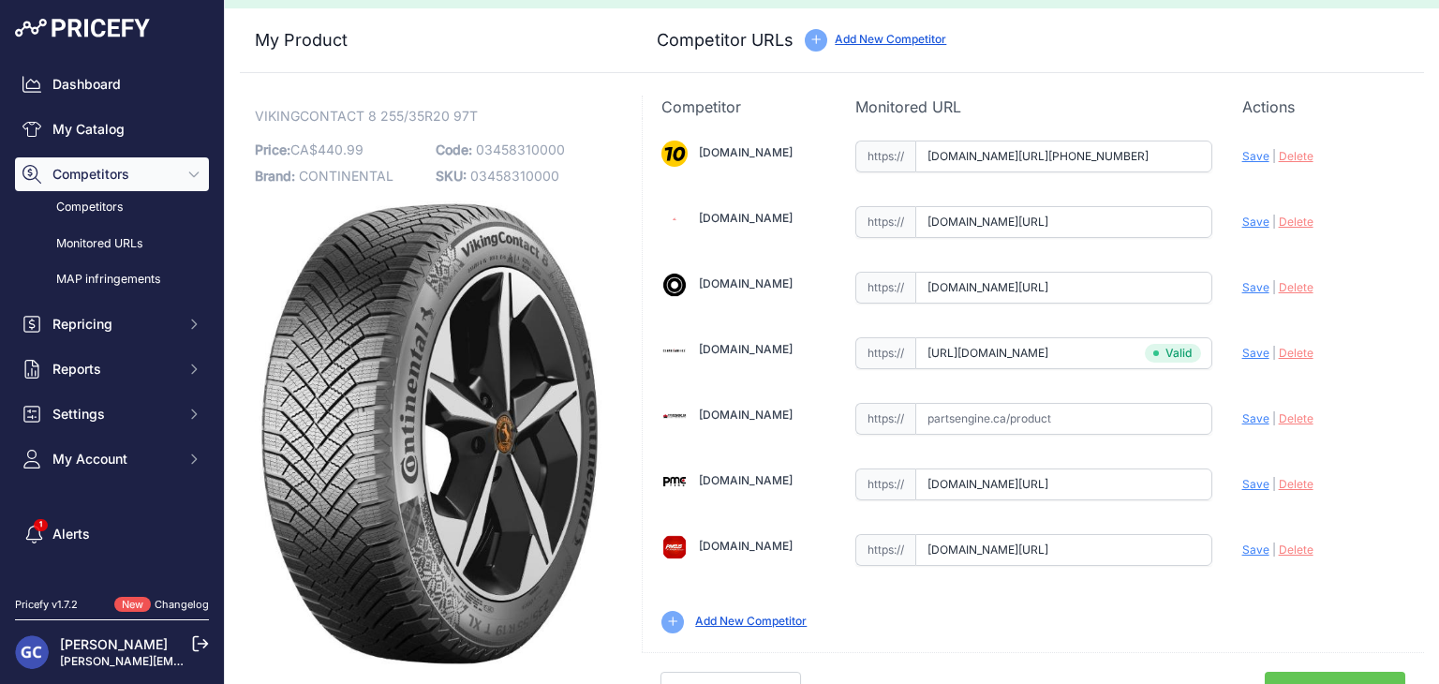
scroll to position [53, 0]
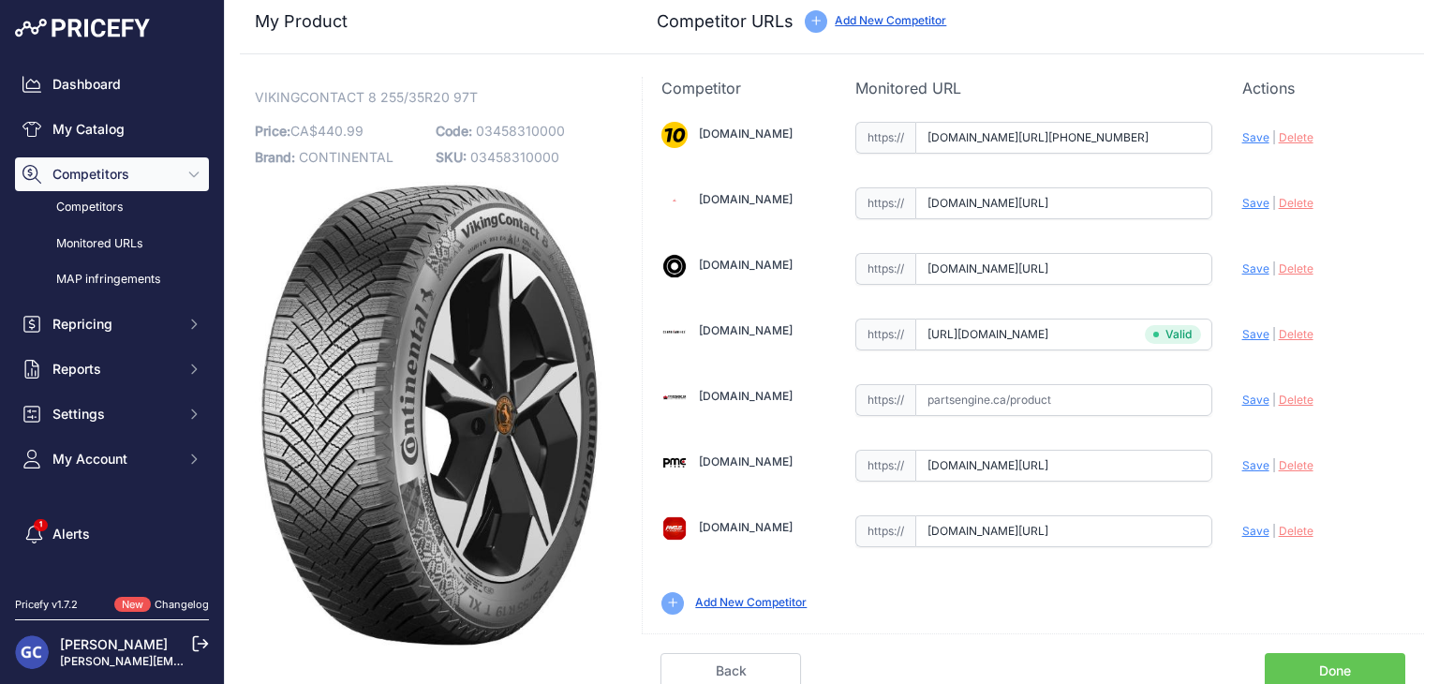
click at [1301, 668] on link "Done" at bounding box center [1334, 671] width 140 height 36
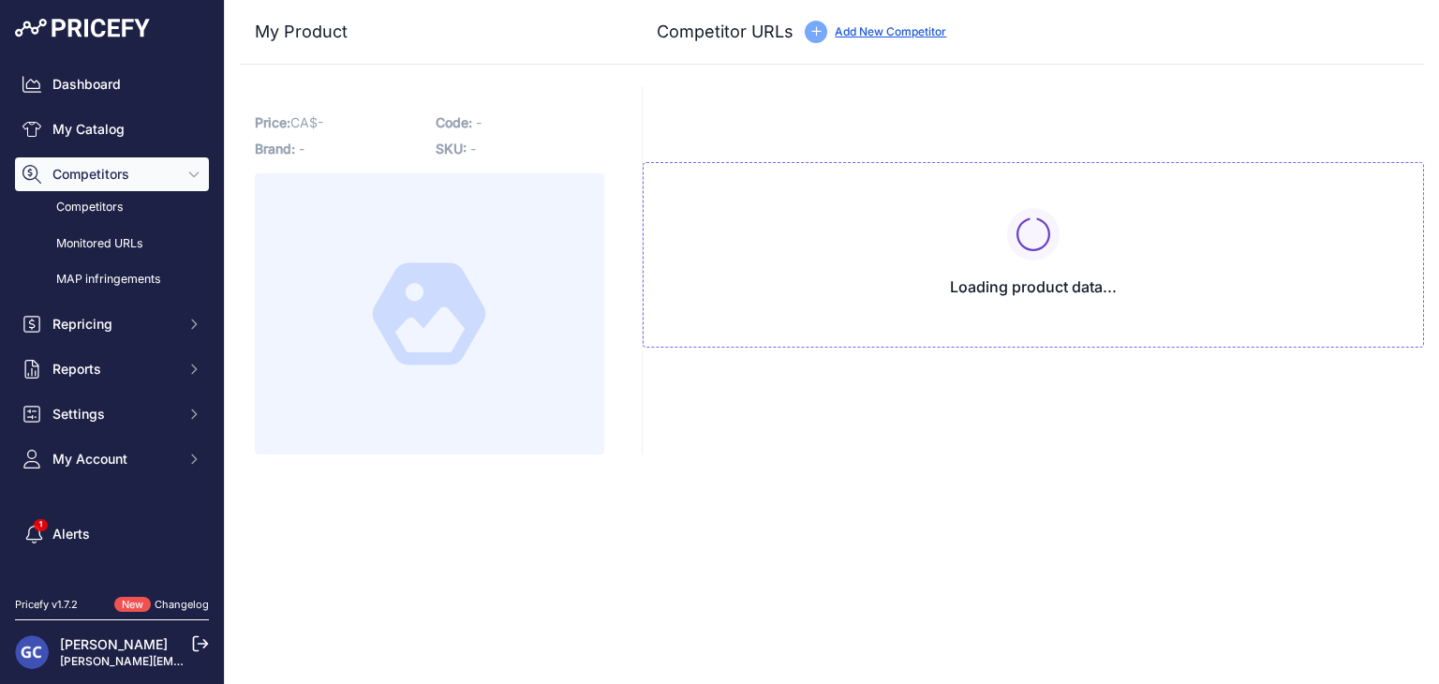
type input "[DOMAIN_NAME][URL][PHONE_NUMBER]"
type input "[DOMAIN_NAME][URL]"
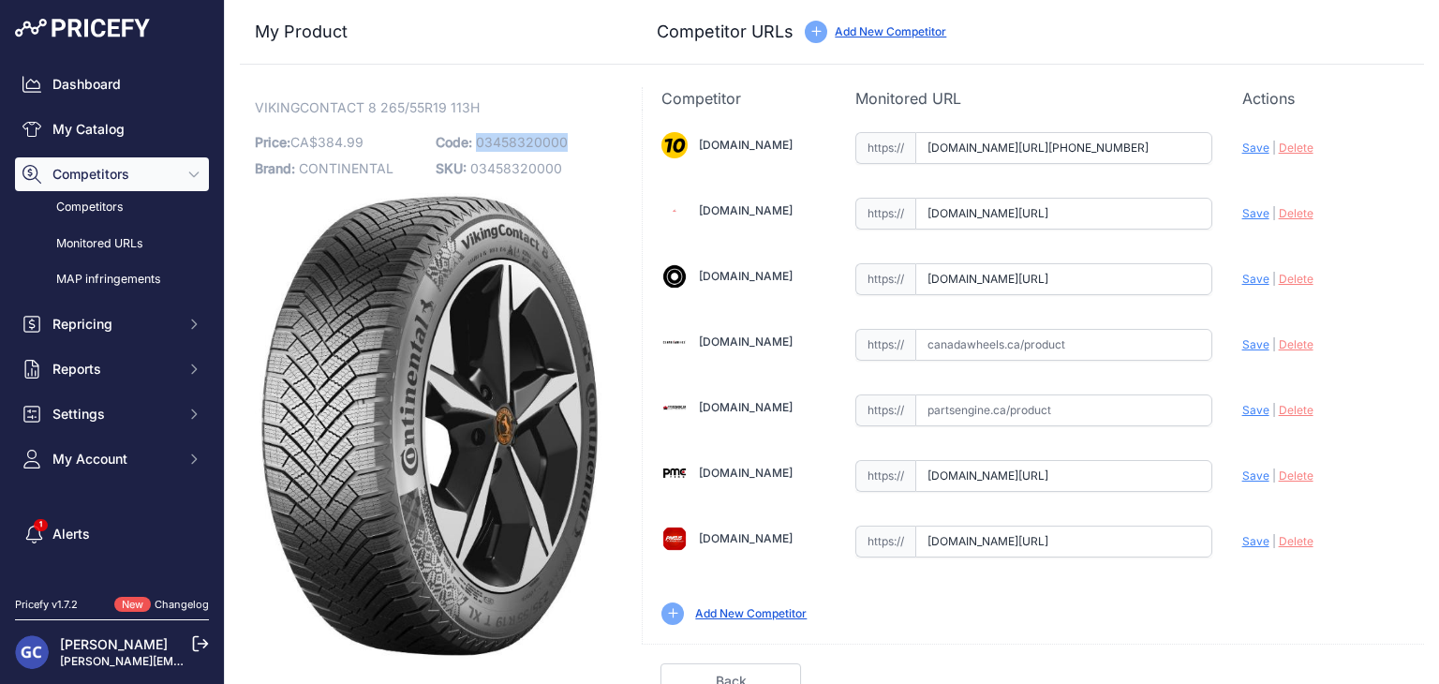
drag, startPoint x: 558, startPoint y: 141, endPoint x: 476, endPoint y: 145, distance: 82.5
click at [476, 145] on p "Code: 03458320000" at bounding box center [521, 142] width 170 height 26
copy span "03458320000"
click at [1110, 338] on input "text" at bounding box center [1063, 345] width 297 height 32
drag, startPoint x: 575, startPoint y: 145, endPoint x: 476, endPoint y: 147, distance: 99.3
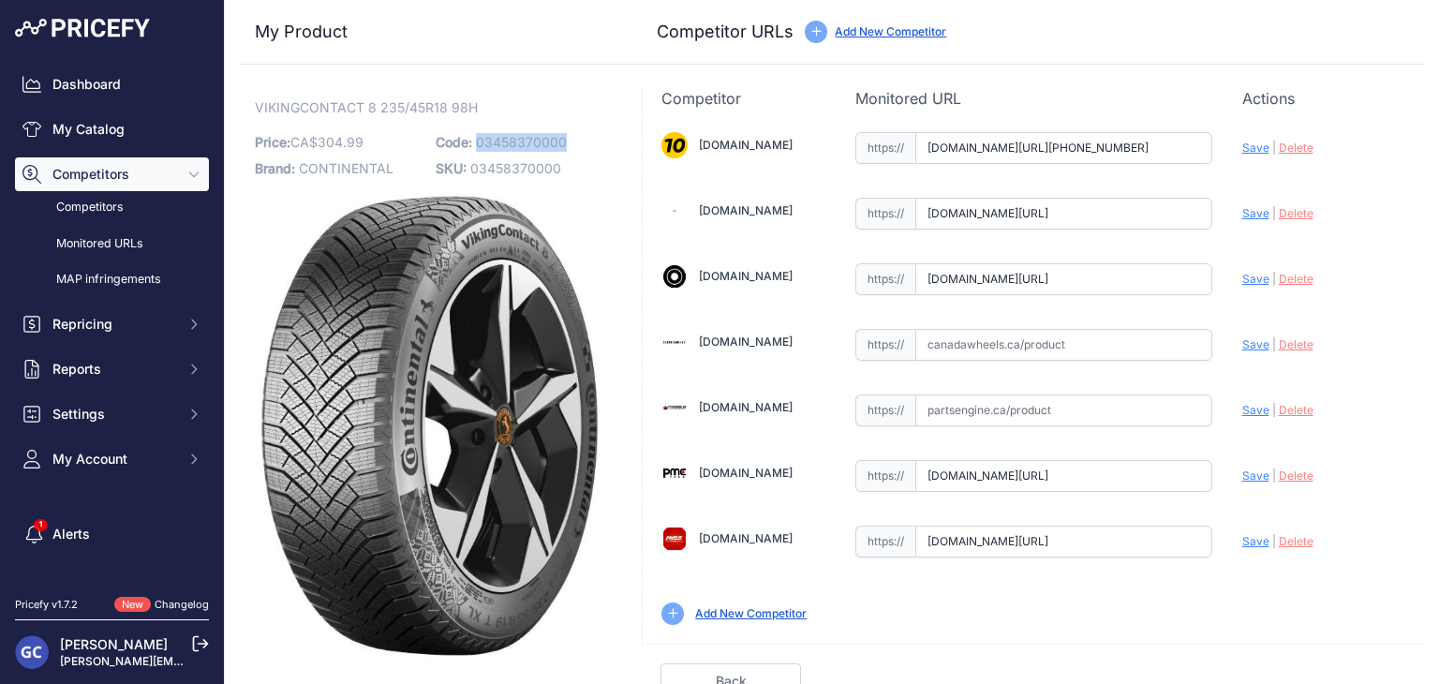
click at [476, 147] on p "Code: 03458370000" at bounding box center [521, 142] width 170 height 26
copy span "03458370000"
click at [1128, 340] on input "text" at bounding box center [1063, 345] width 297 height 32
paste input "https://www.canadawheels.ca/continental-tires-viking-contact-8-03458370000"
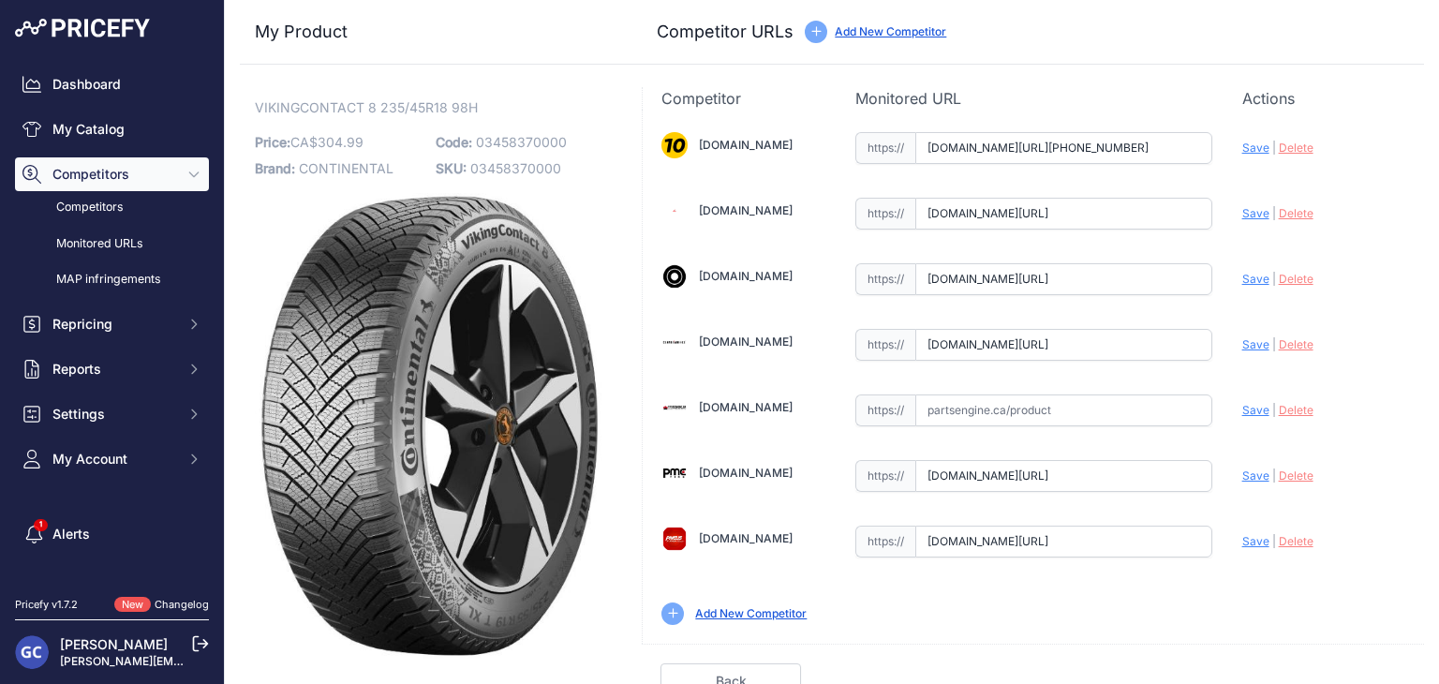
click at [1242, 344] on span "Save" at bounding box center [1255, 344] width 27 height 14
type input "https://www.canadawheels.ca/continental-tires-viking-contact-8-03458370000?prir…"
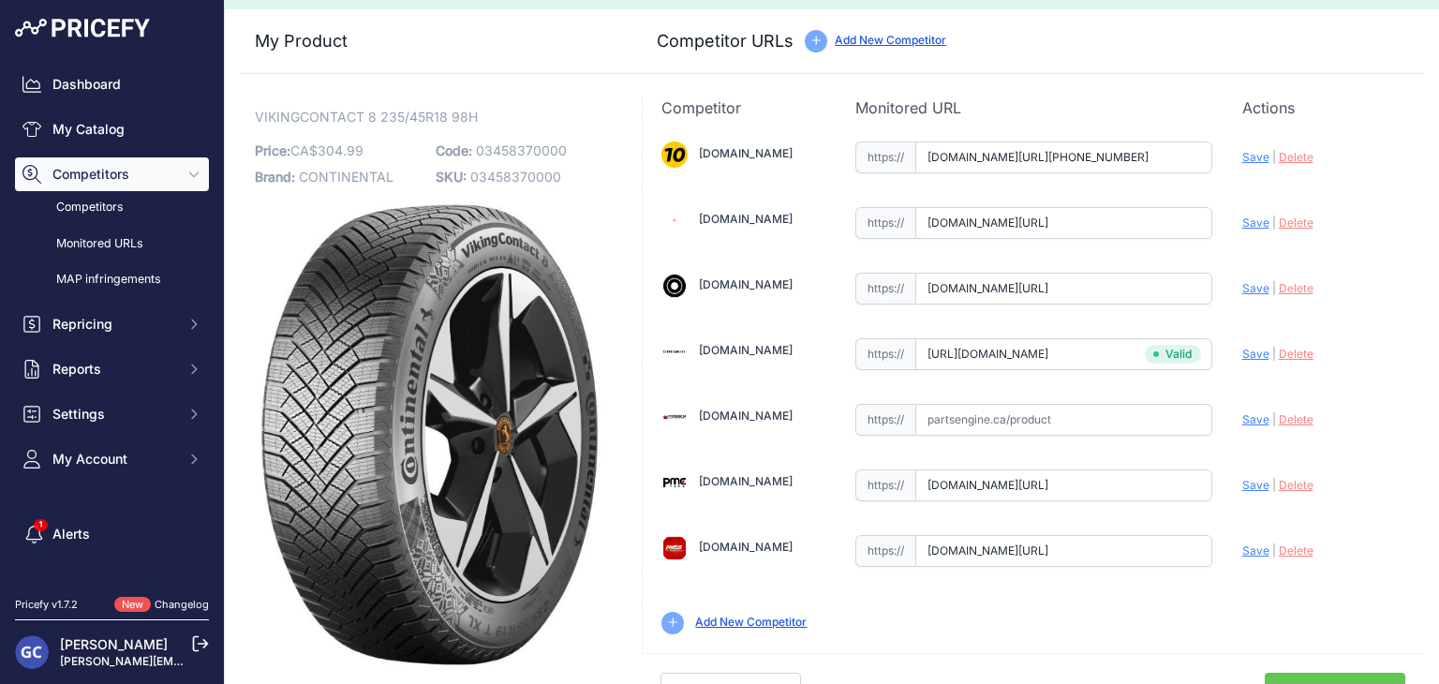
scroll to position [53, 0]
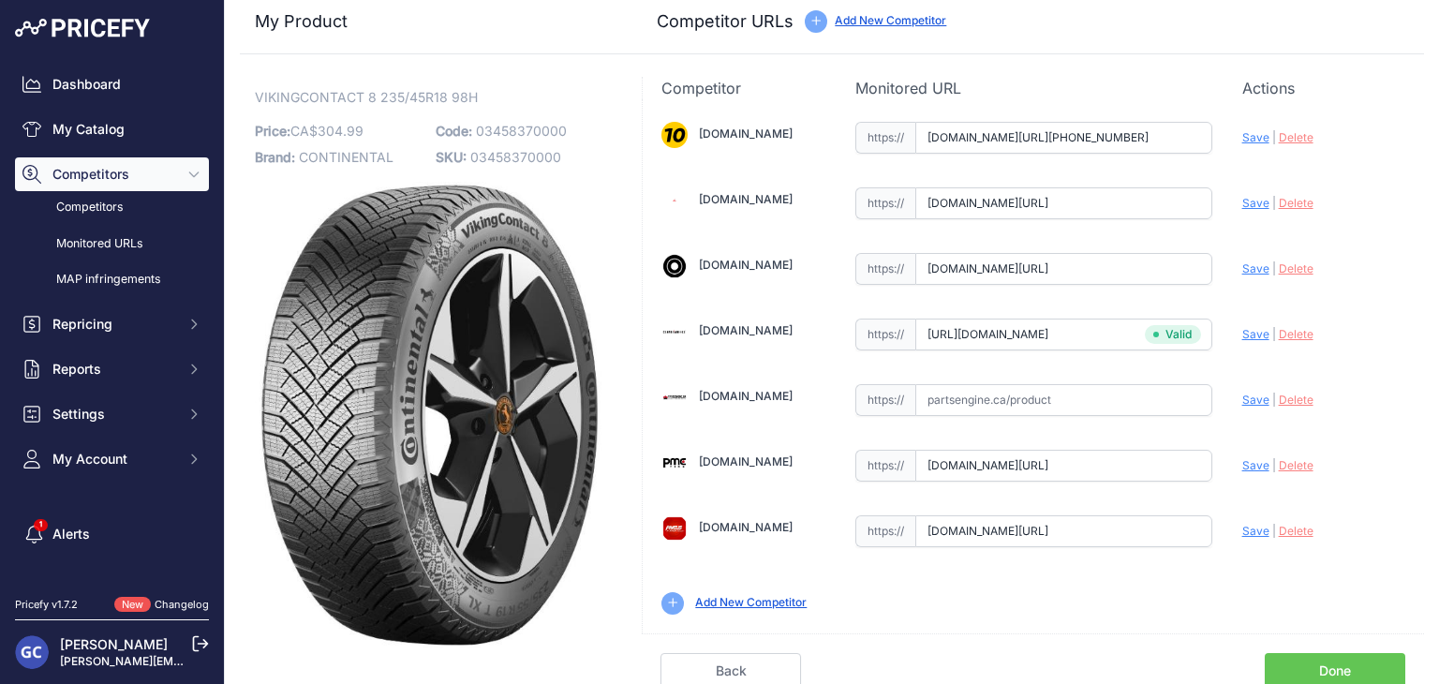
click at [1306, 659] on link "Done" at bounding box center [1334, 671] width 140 height 36
